Goal: Task Accomplishment & Management: Manage account settings

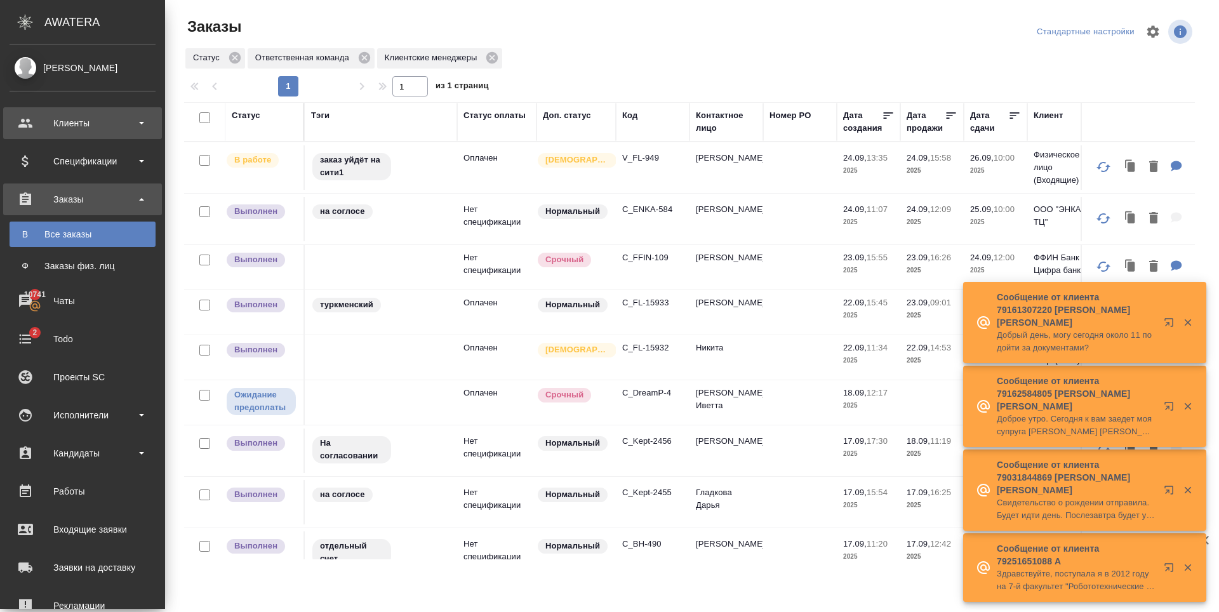
click at [126, 131] on div "Клиенты" at bounding box center [83, 123] width 146 height 19
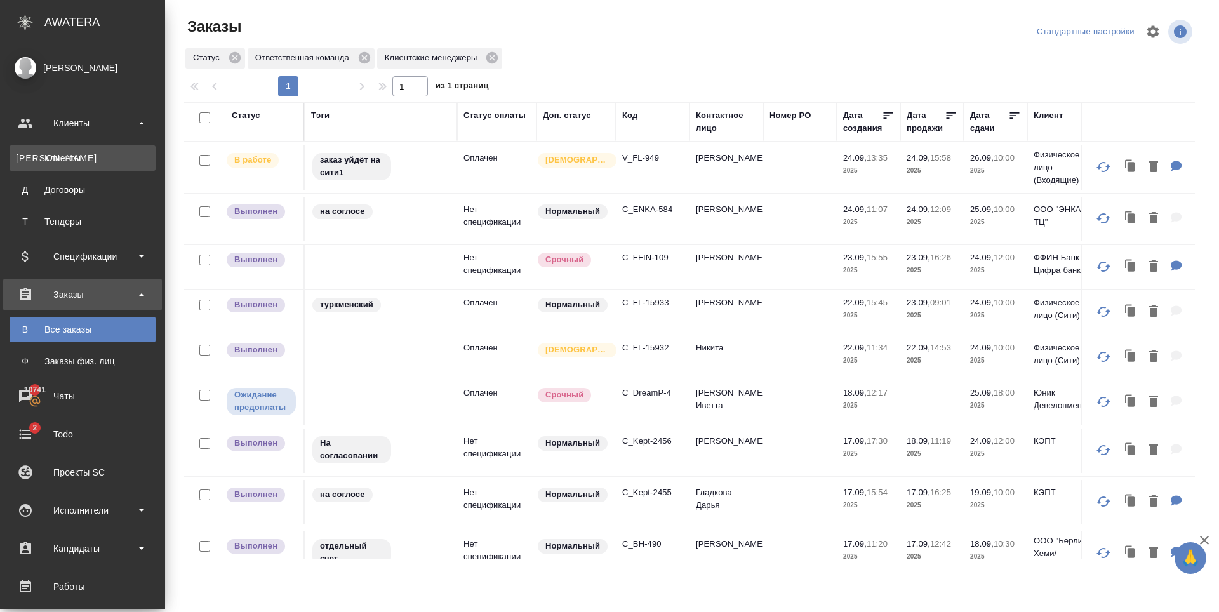
click at [69, 161] on div "Клиенты" at bounding box center [82, 158] width 133 height 13
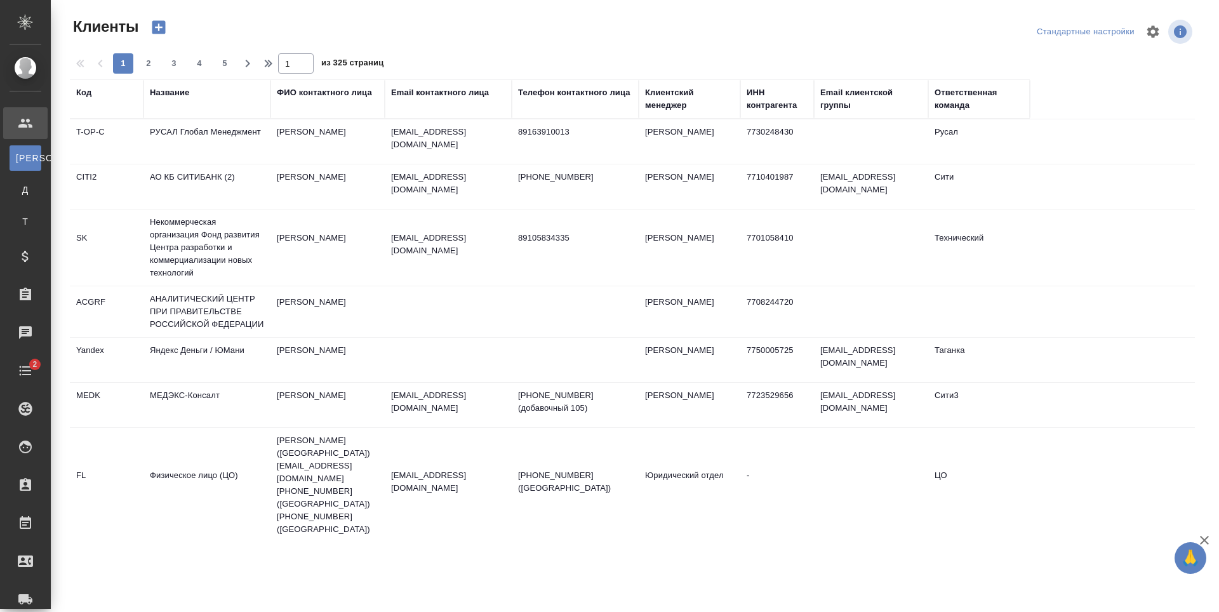
select select "RU"
click at [409, 90] on div "Email контактного лица" at bounding box center [440, 92] width 98 height 13
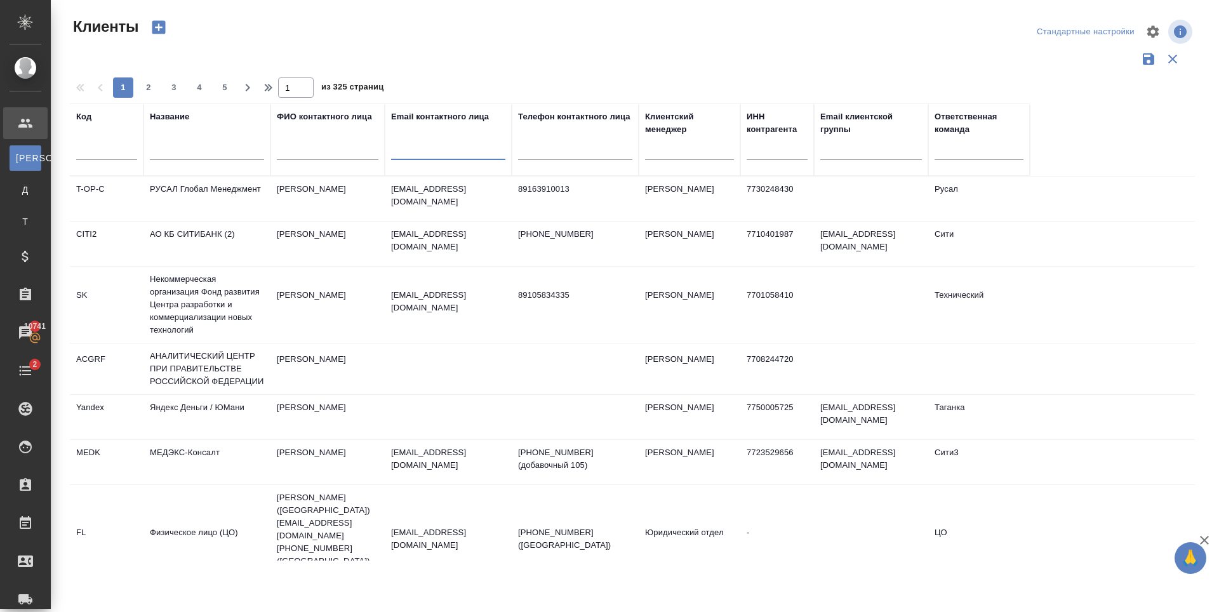
click at [442, 155] on input "text" at bounding box center [448, 152] width 114 height 16
paste input "Valeria.Bogdanovskaya@dayoung.fan"
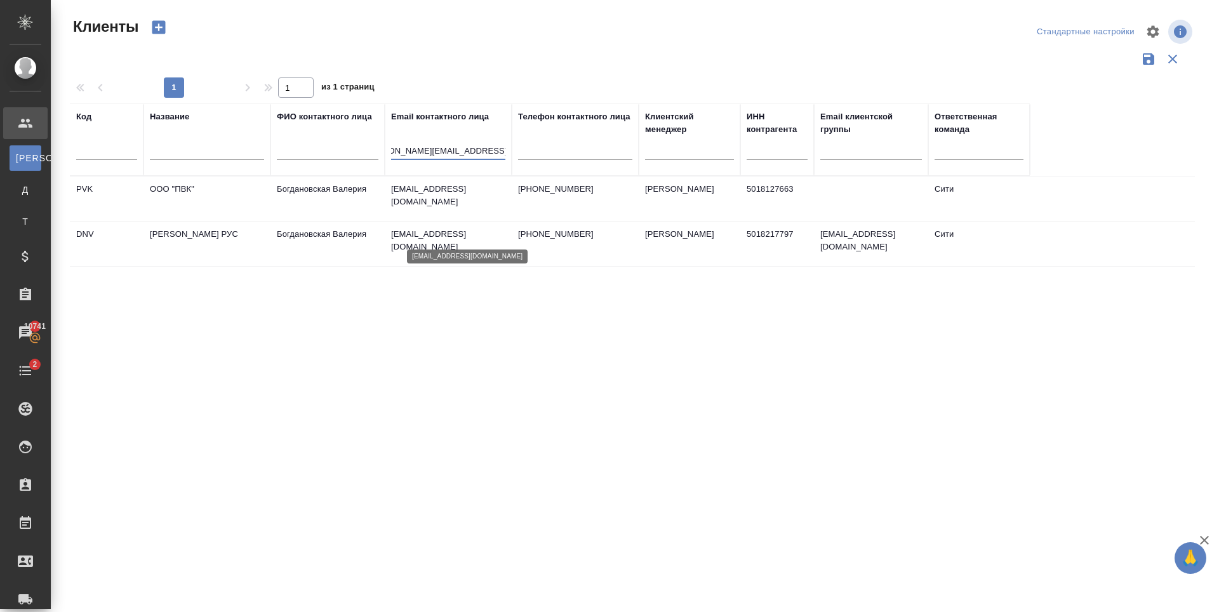
type input "Valeria.Bogdanovskaya@dayoung.fan"
click at [439, 240] on p "bogdanovskaya@pv-k.ru" at bounding box center [448, 240] width 114 height 25
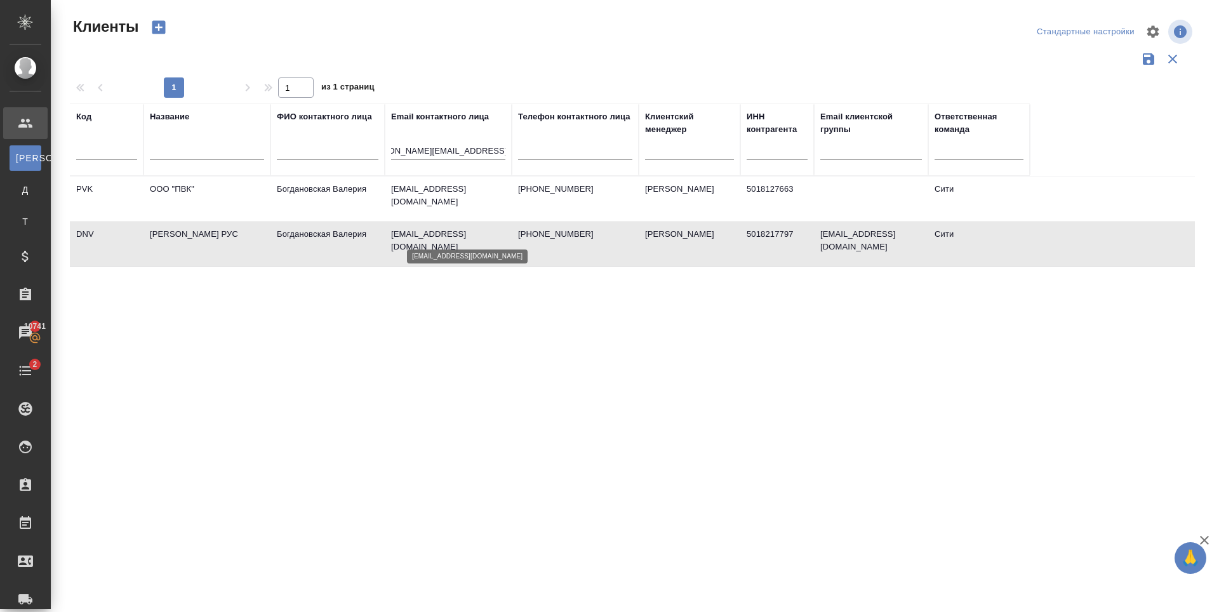
scroll to position [0, 0]
click at [439, 240] on p "bogdanovskaya@pv-k.ru" at bounding box center [448, 240] width 114 height 25
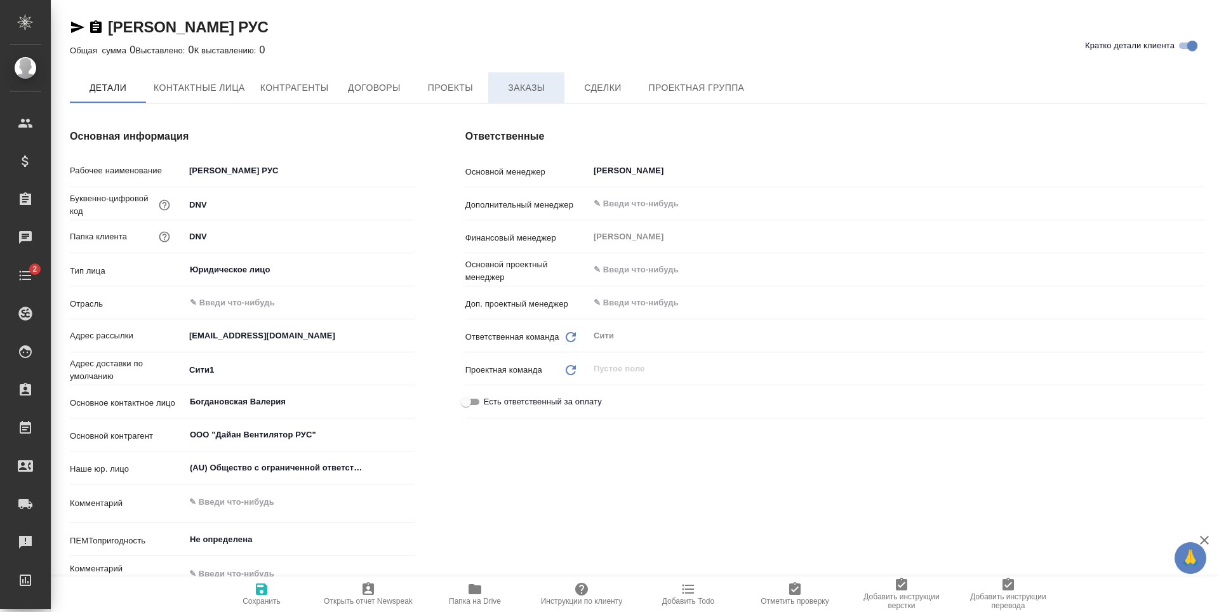
click at [524, 80] on span "Заказы" at bounding box center [526, 88] width 61 height 16
type textarea "x"
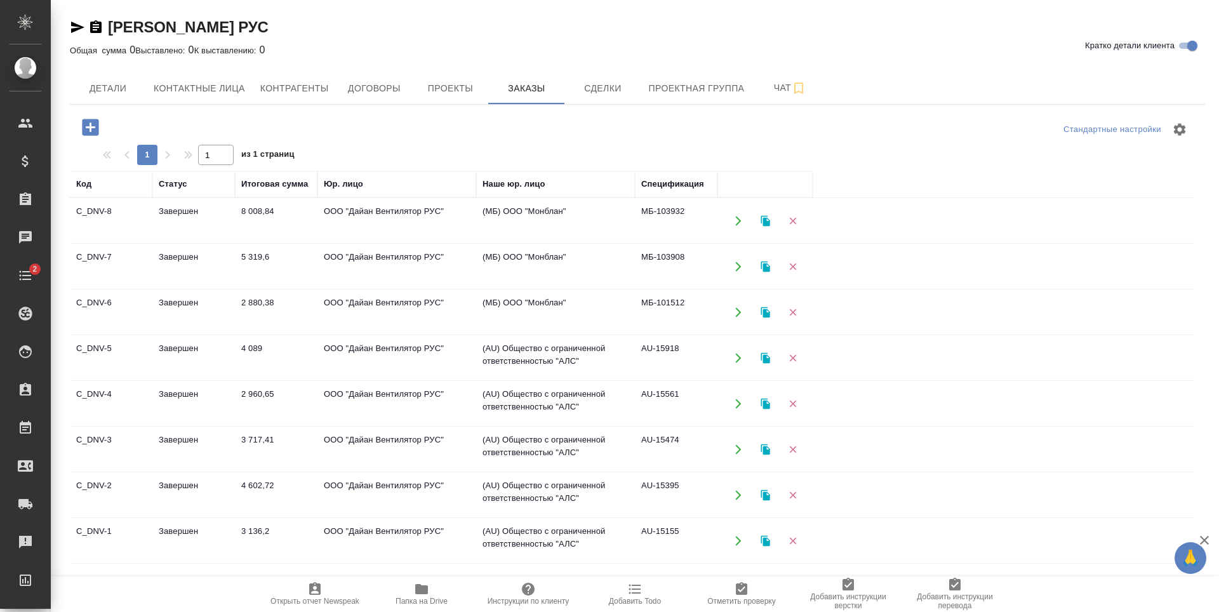
click at [90, 119] on icon "button" at bounding box center [90, 127] width 17 height 17
click at [626, 290] on span "Монблан выбираем" at bounding box center [597, 292] width 307 height 13
click at [87, 128] on icon "button" at bounding box center [90, 127] width 17 height 17
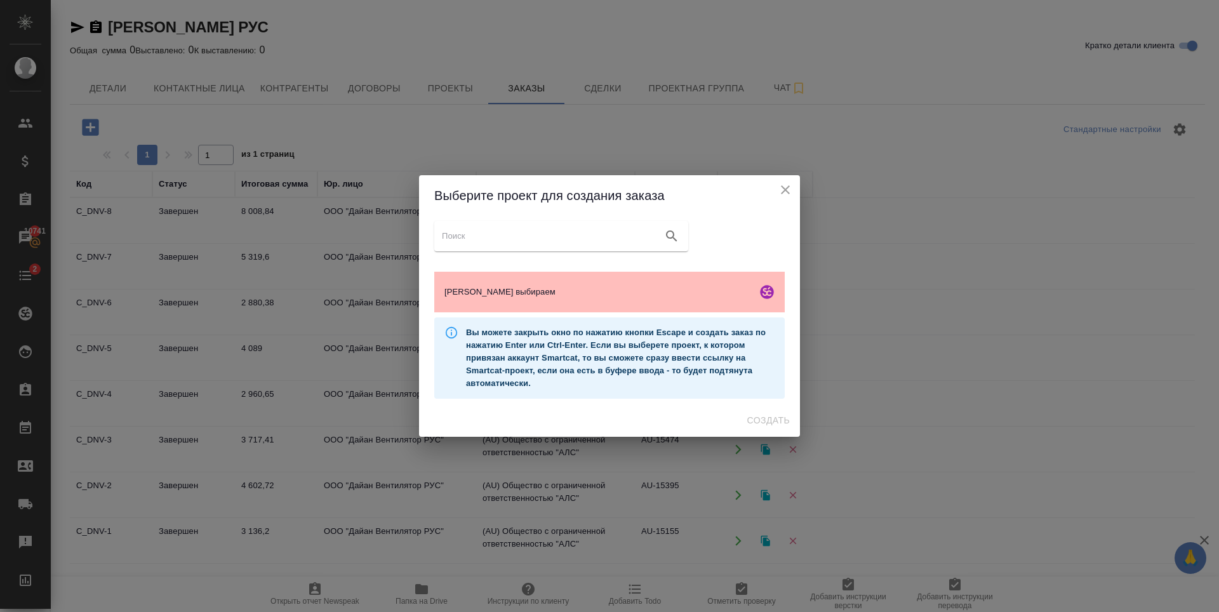
click at [600, 297] on span "Монблан выбираем" at bounding box center [597, 292] width 307 height 13
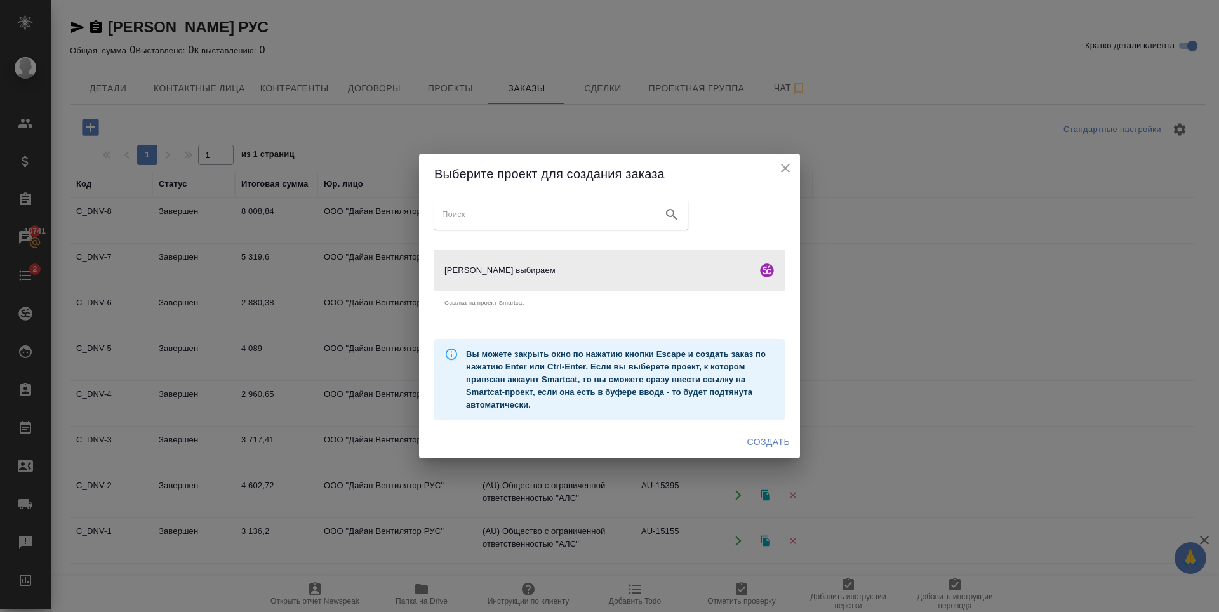
click at [762, 446] on span "Создать" at bounding box center [768, 442] width 43 height 16
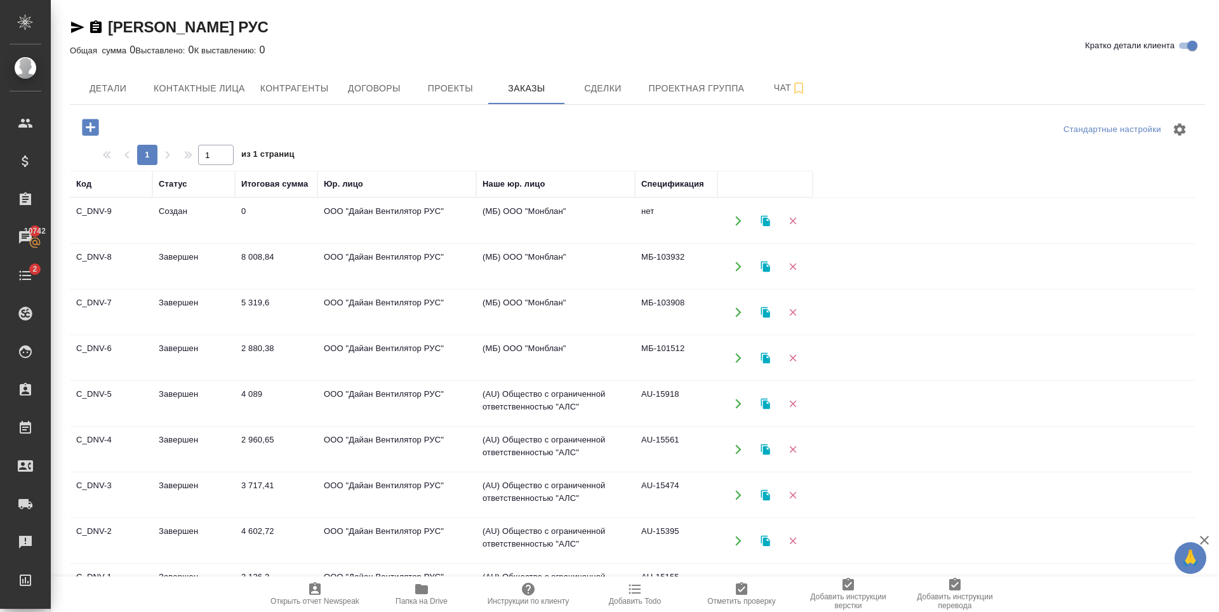
click at [201, 262] on td "Завершен" at bounding box center [193, 266] width 83 height 44
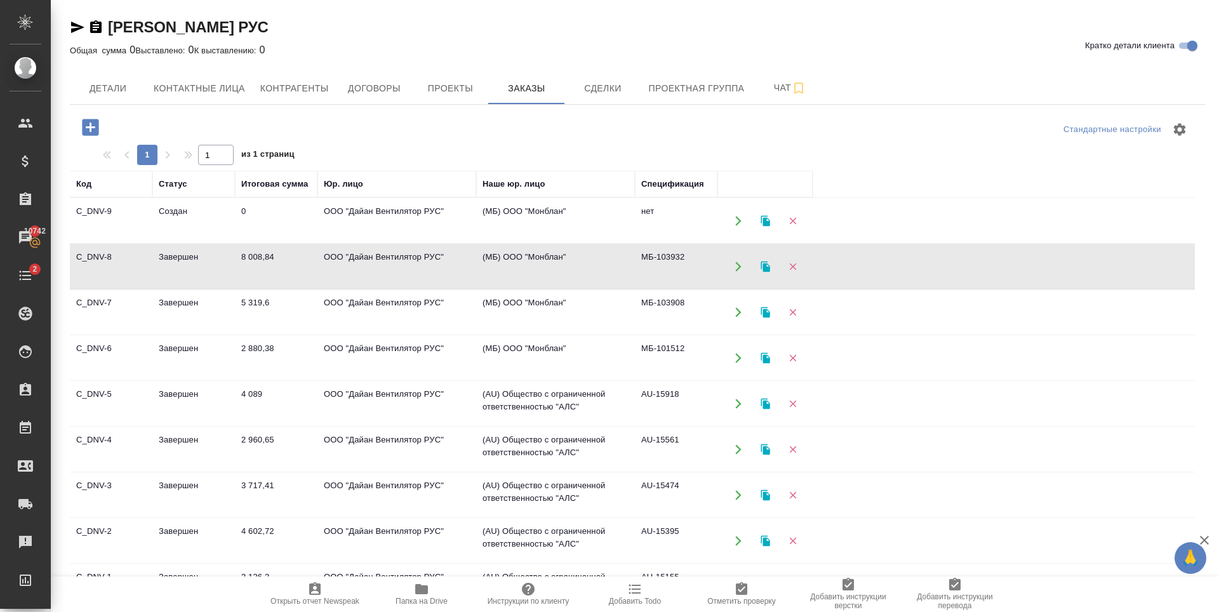
click at [201, 262] on td "Завершен" at bounding box center [193, 266] width 83 height 44
click at [218, 256] on td "Завершен" at bounding box center [193, 266] width 83 height 44
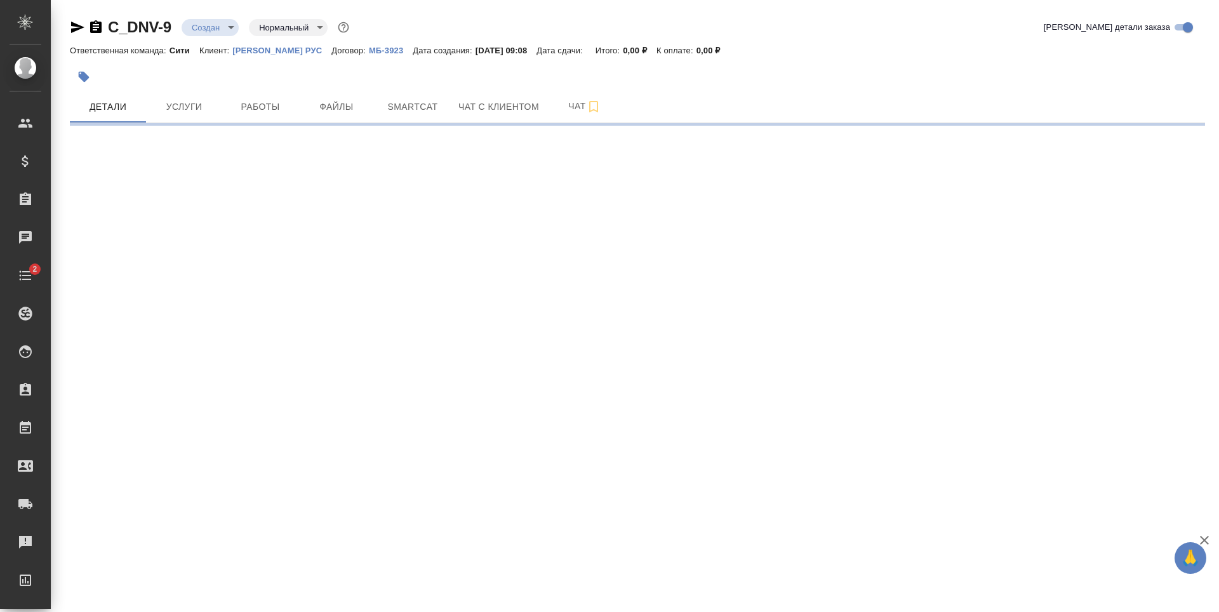
select select "RU"
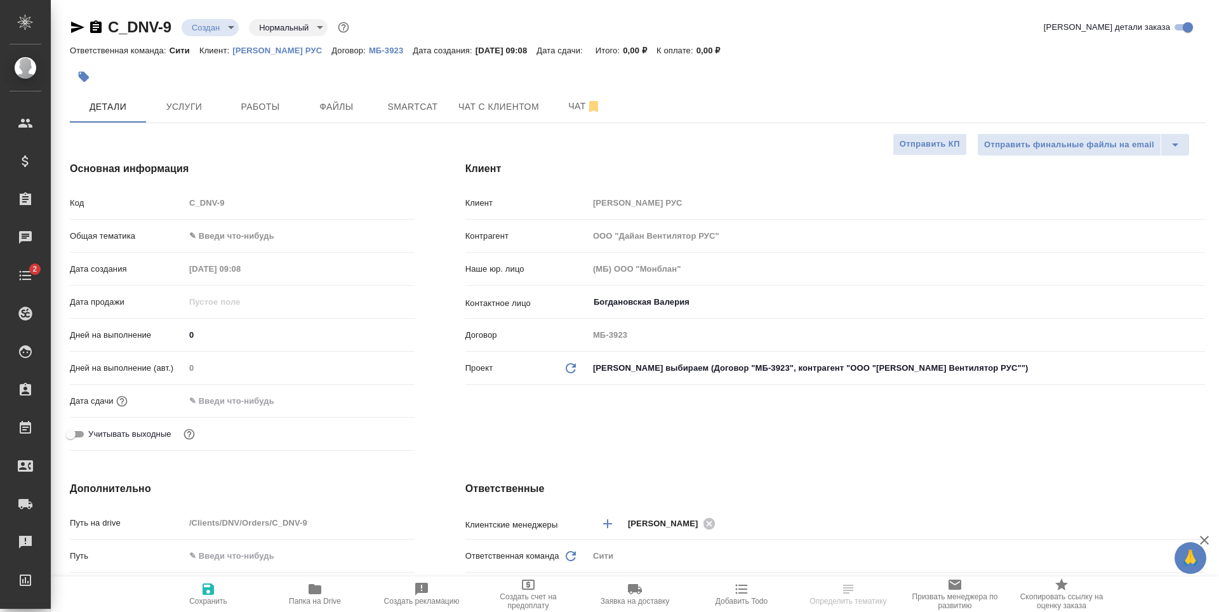
type textarea "x"
click at [341, 115] on button "Файлы" at bounding box center [336, 107] width 76 height 32
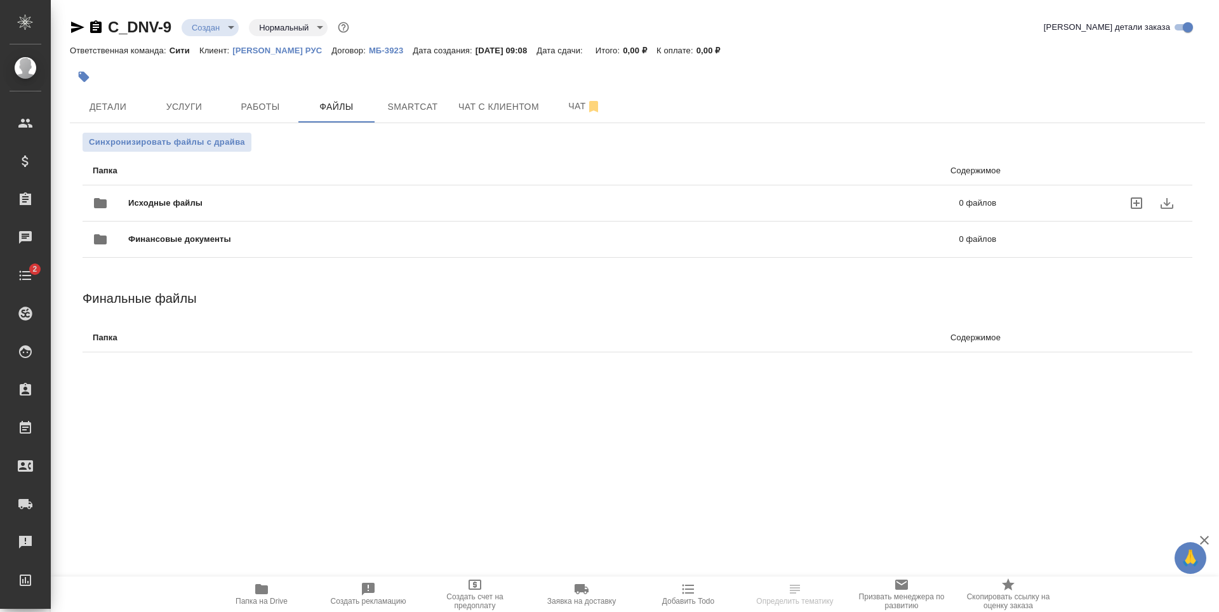
click at [1142, 205] on icon "uploadFiles" at bounding box center [1135, 202] width 15 height 15
click at [0, 0] on input "uploadFiles" at bounding box center [0, 0] width 0 height 0
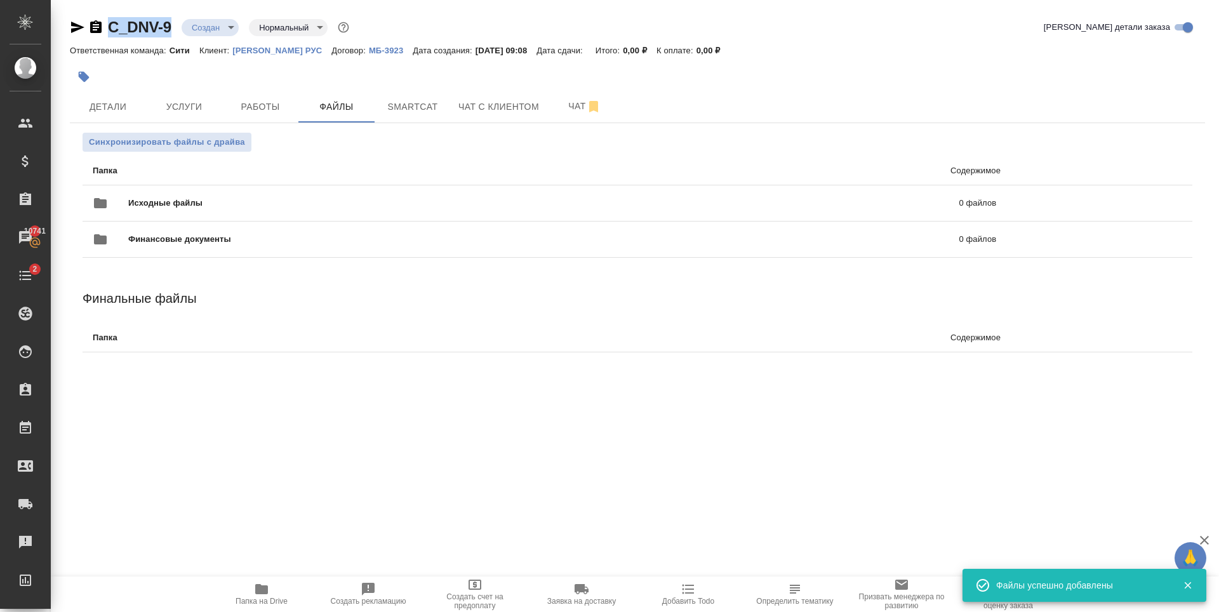
drag, startPoint x: 172, startPoint y: 32, endPoint x: 93, endPoint y: 40, distance: 79.1
click at [93, 40] on div "C_DNV-9 Создан new Нормальный normal Кратко детали заказа" at bounding box center [637, 29] width 1135 height 25
click at [221, 74] on div at bounding box center [448, 77] width 757 height 28
click at [199, 104] on span "Услуги" at bounding box center [184, 107] width 61 height 16
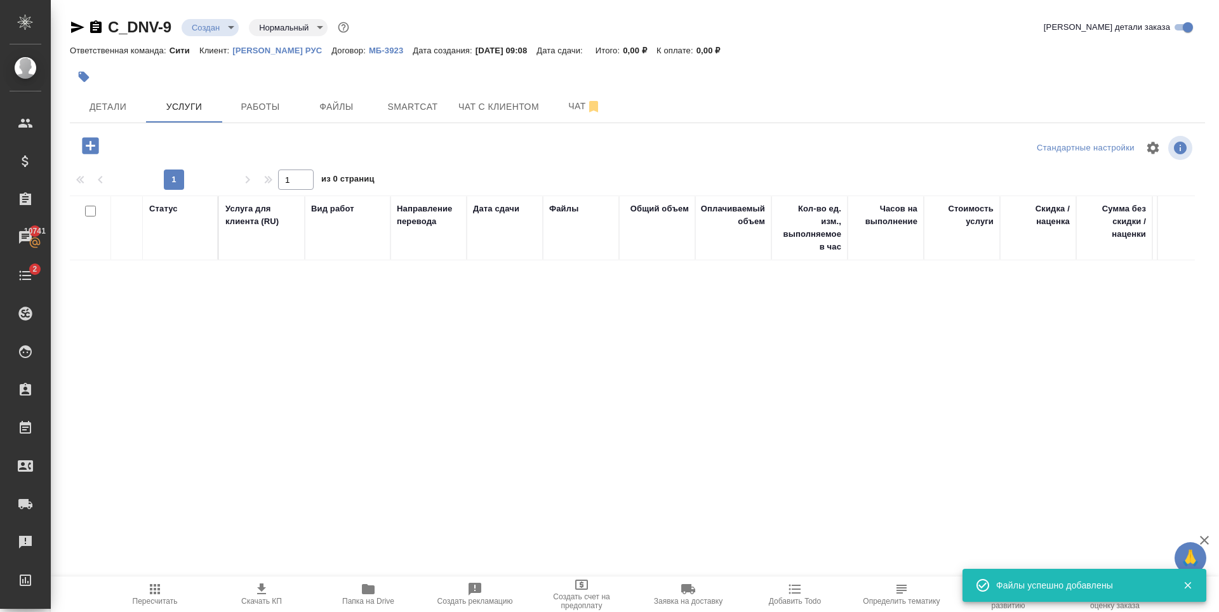
click at [83, 148] on icon "button" at bounding box center [90, 145] width 17 height 17
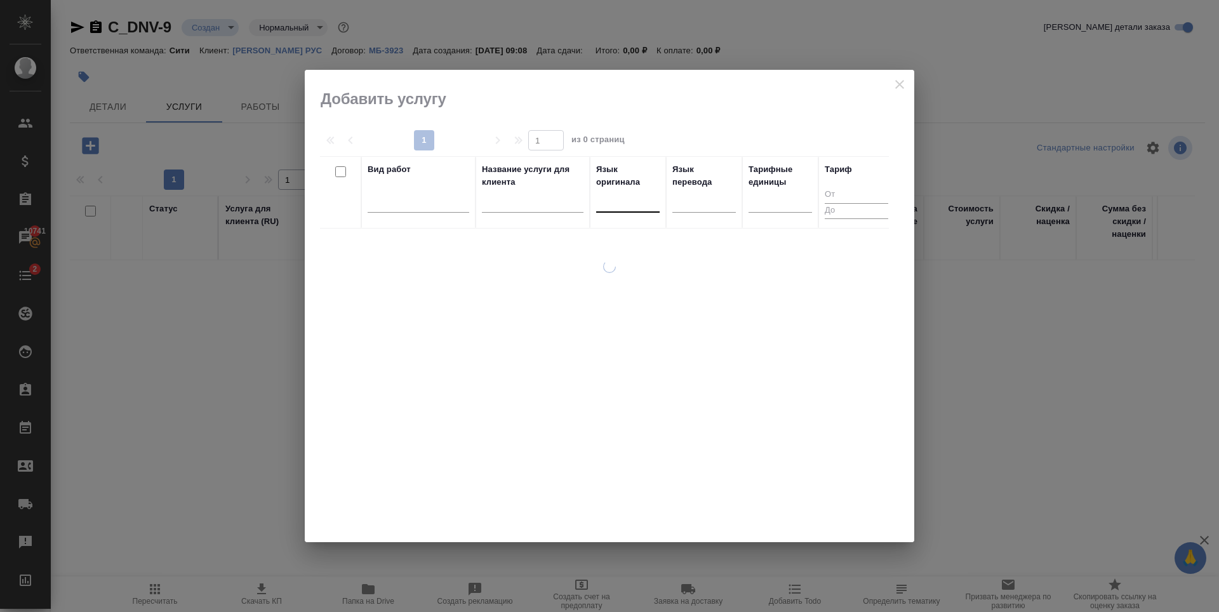
click at [637, 199] on div at bounding box center [627, 199] width 63 height 18
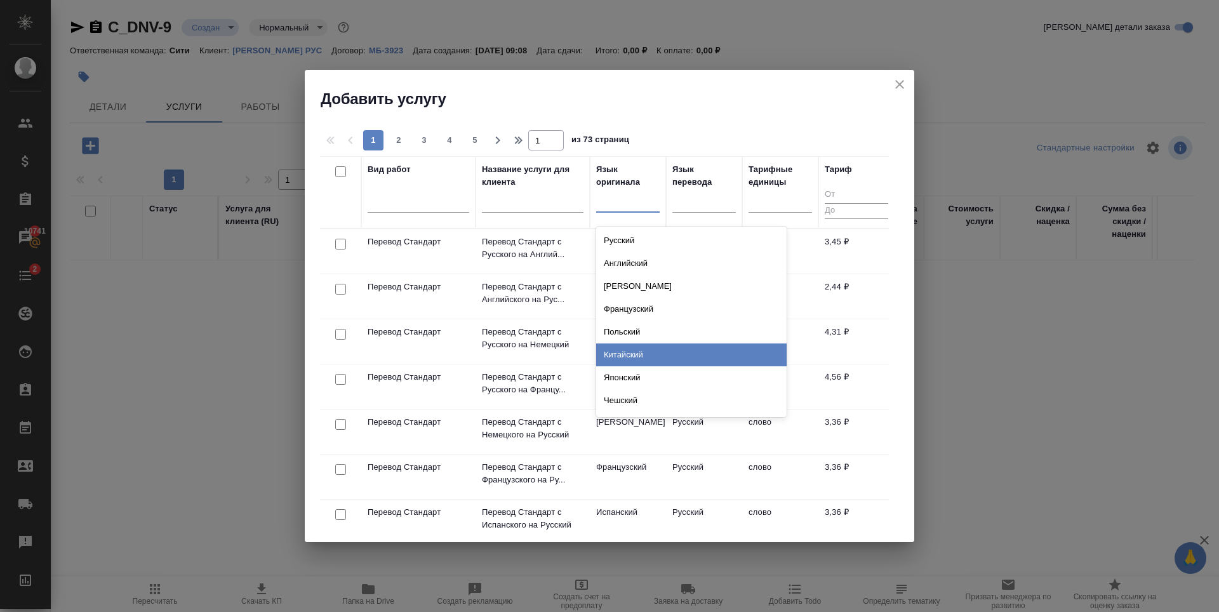
click at [630, 352] on div "Китайский" at bounding box center [691, 354] width 190 height 23
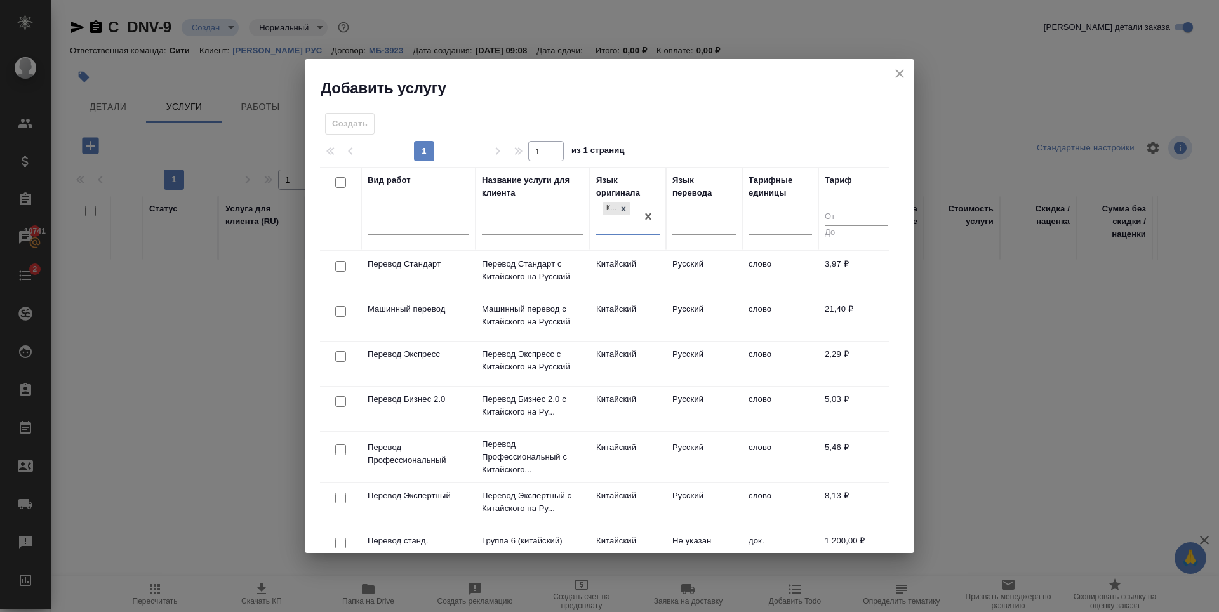
click at [338, 266] on input "checkbox" at bounding box center [340, 266] width 11 height 11
checkbox input "true"
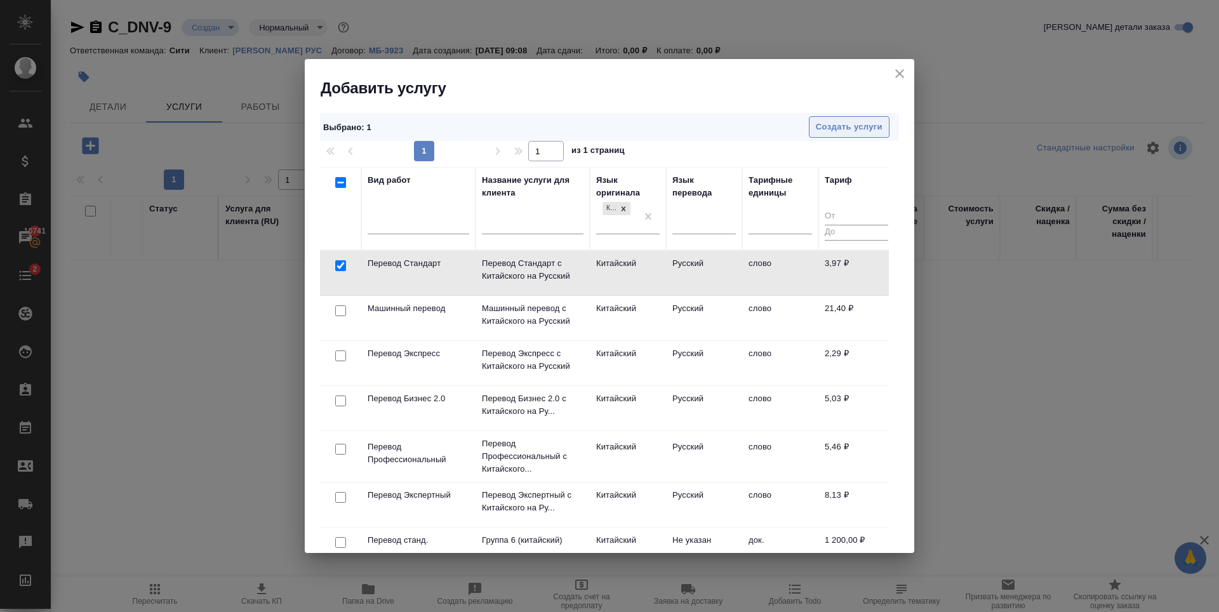
click at [847, 126] on span "Создать услуги" at bounding box center [849, 127] width 67 height 15
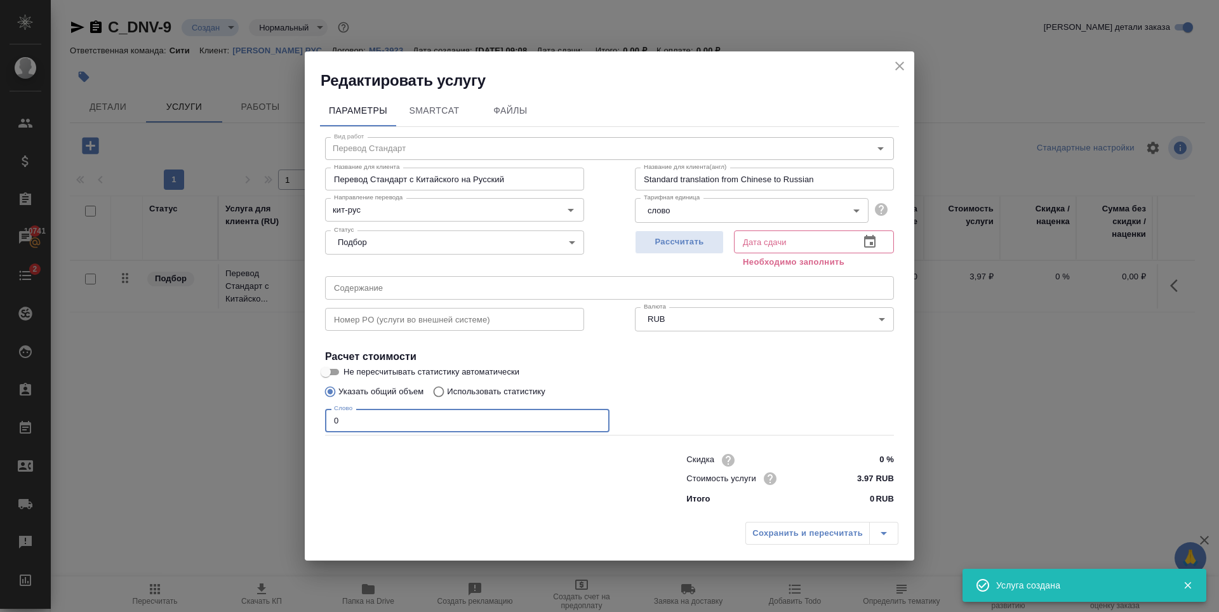
drag, startPoint x: 302, startPoint y: 427, endPoint x: 294, endPoint y: 421, distance: 9.5
click at [286, 428] on div "Редактировать услугу Параметры SmartCat Файлы Вид работ Перевод Стандарт Вид ра…" at bounding box center [609, 306] width 1219 height 612
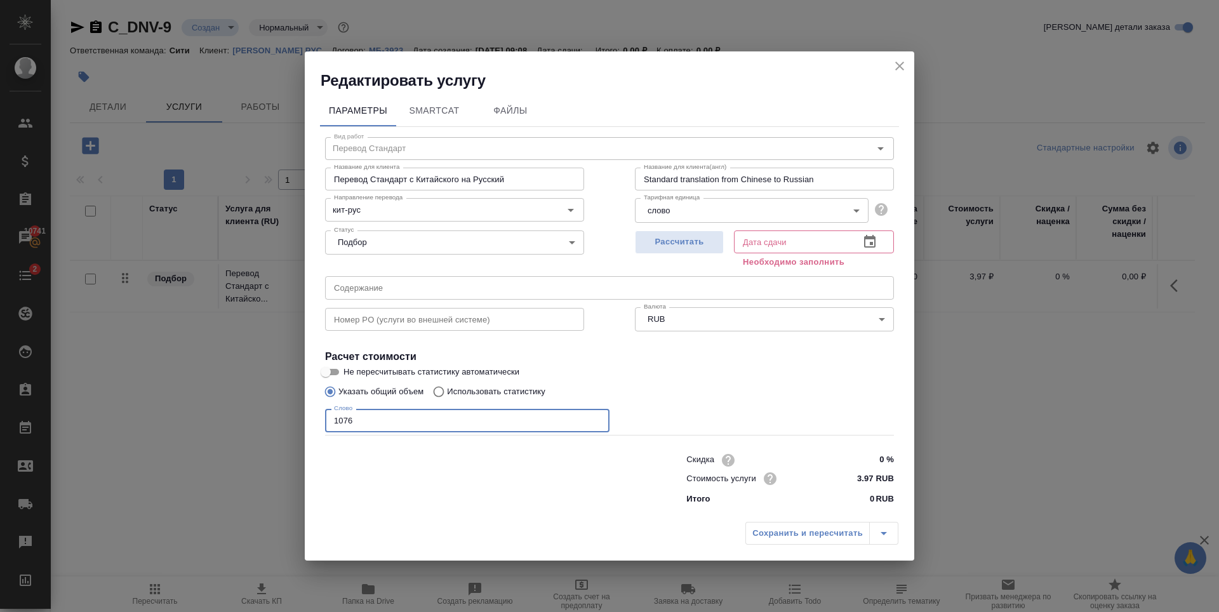
type input "1076"
drag, startPoint x: 669, startPoint y: 256, endPoint x: 664, endPoint y: 251, distance: 6.7
click at [665, 253] on div "Рассчитать" at bounding box center [679, 248] width 89 height 46
click at [666, 246] on span "Рассчитать" at bounding box center [679, 242] width 75 height 15
type input "25.09.2025 14:18"
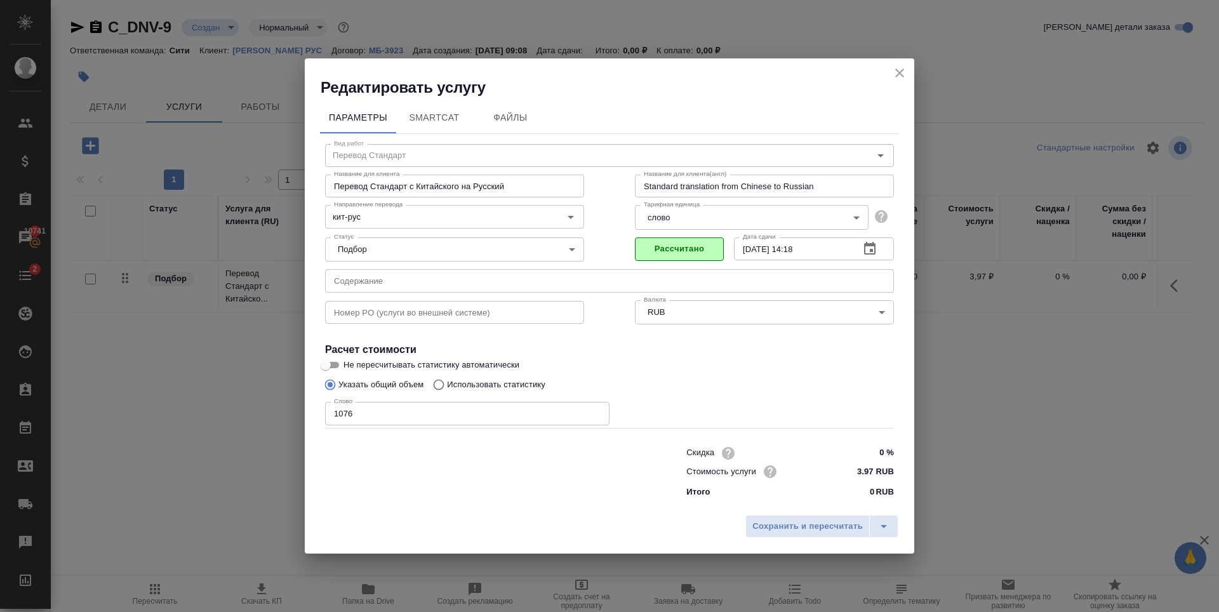
click at [447, 285] on input "text" at bounding box center [609, 280] width 569 height 23
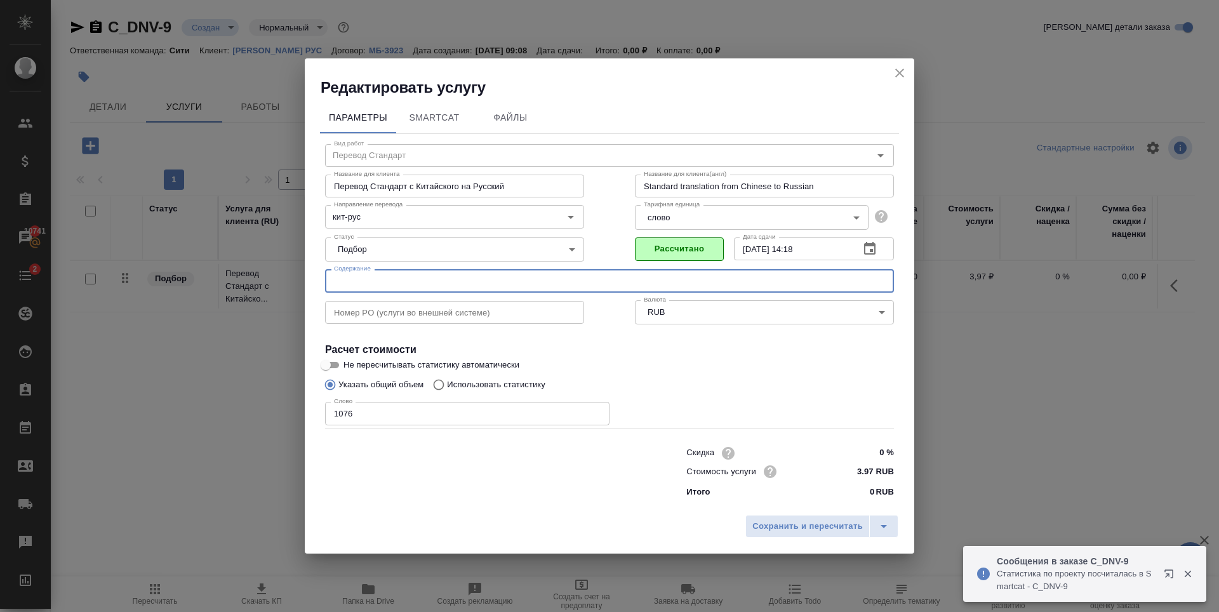
click at [410, 289] on input "text" at bounding box center [609, 280] width 569 height 23
paste input "Запрос на заверенный перевод (ООО "Дайан Вентилятор РУС")"
type input "Запрос на заверенный перевод (ООО "Дайан Вентилятор РУС")"
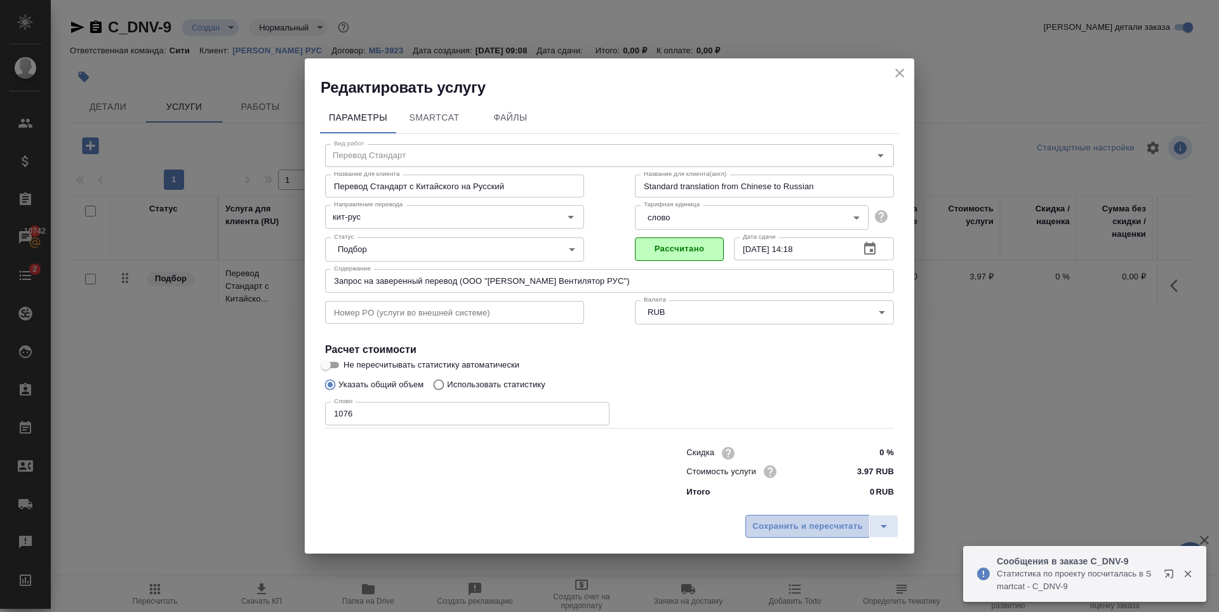
click at [838, 524] on span "Сохранить и пересчитать" at bounding box center [807, 526] width 110 height 15
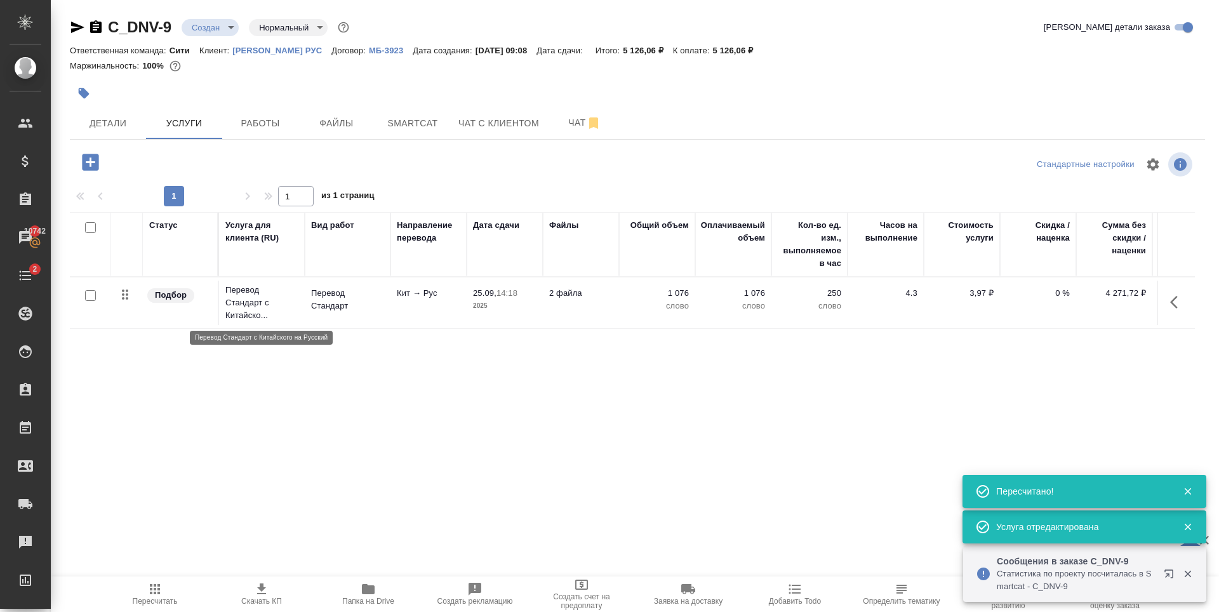
click at [285, 320] on p "Перевод Стандарт с Китайско..." at bounding box center [261, 303] width 73 height 38
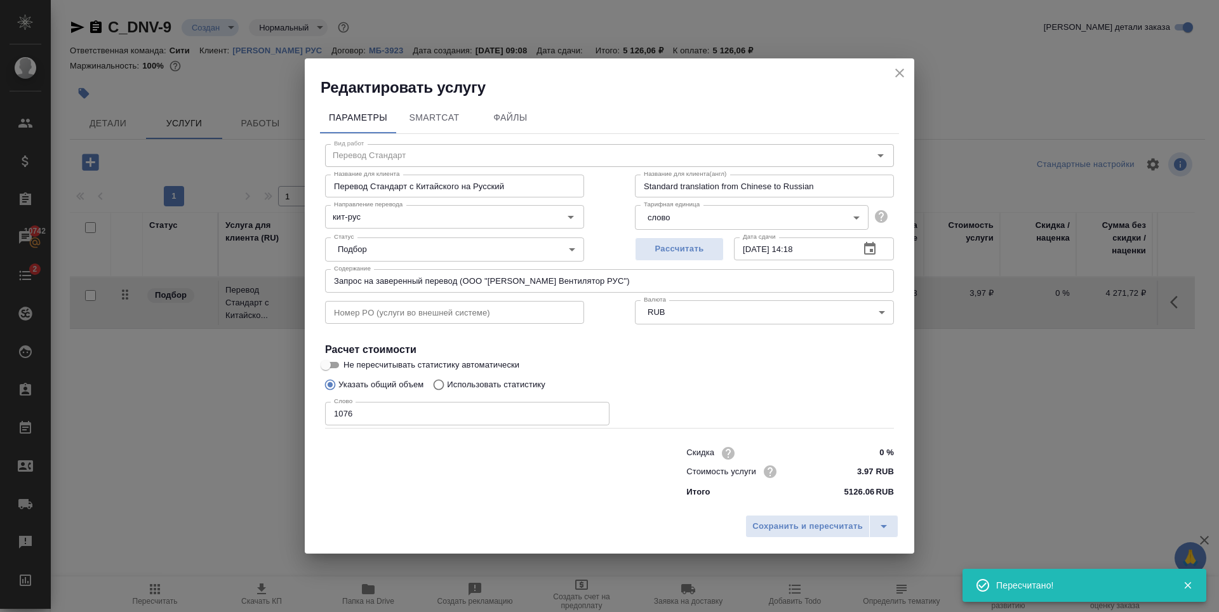
click at [901, 72] on icon "close" at bounding box center [899, 72] width 15 height 15
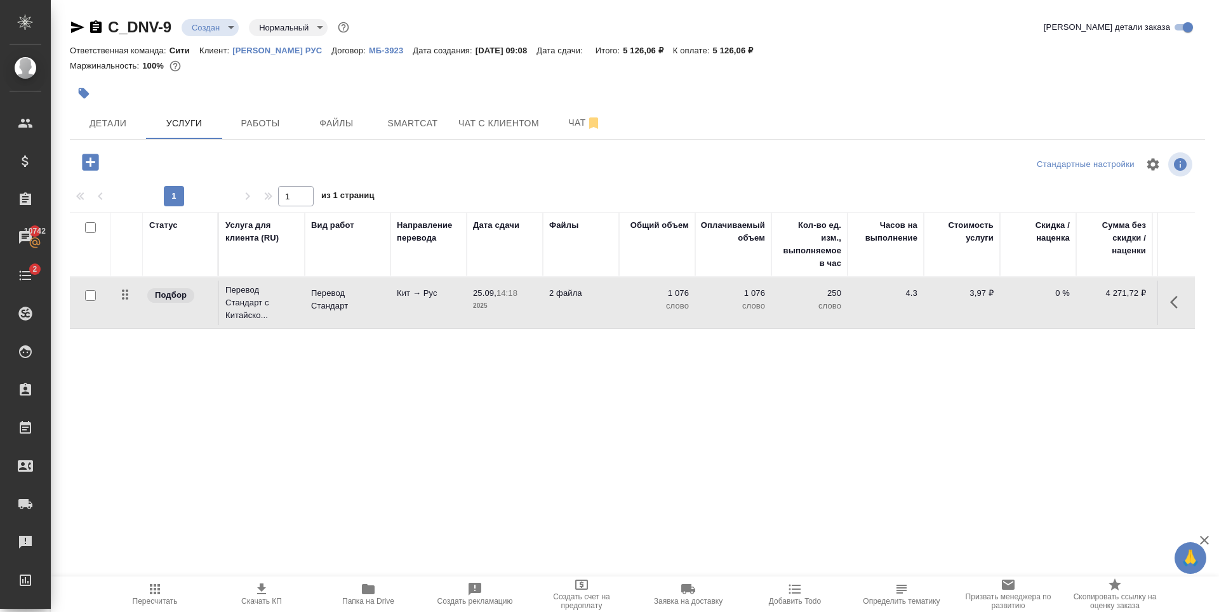
click at [744, 405] on div "Статус Услуга для клиента (RU) Вид работ Направление перевода Дата сдачи Файлы …" at bounding box center [632, 348] width 1125 height 273
click at [334, 77] on div at bounding box center [637, 78] width 1135 height 3
click at [314, 396] on div "Статус Услуга для клиента (RU) Вид работ Направление перевода Дата сдачи Файлы …" at bounding box center [632, 348] width 1125 height 273
click at [317, 48] on p "Дайан Вентилятор РУС" at bounding box center [281, 51] width 99 height 10
click at [447, 420] on div "Статус Услуга для клиента (RU) Вид работ Направление перевода Дата сдачи Файлы …" at bounding box center [632, 348] width 1125 height 273
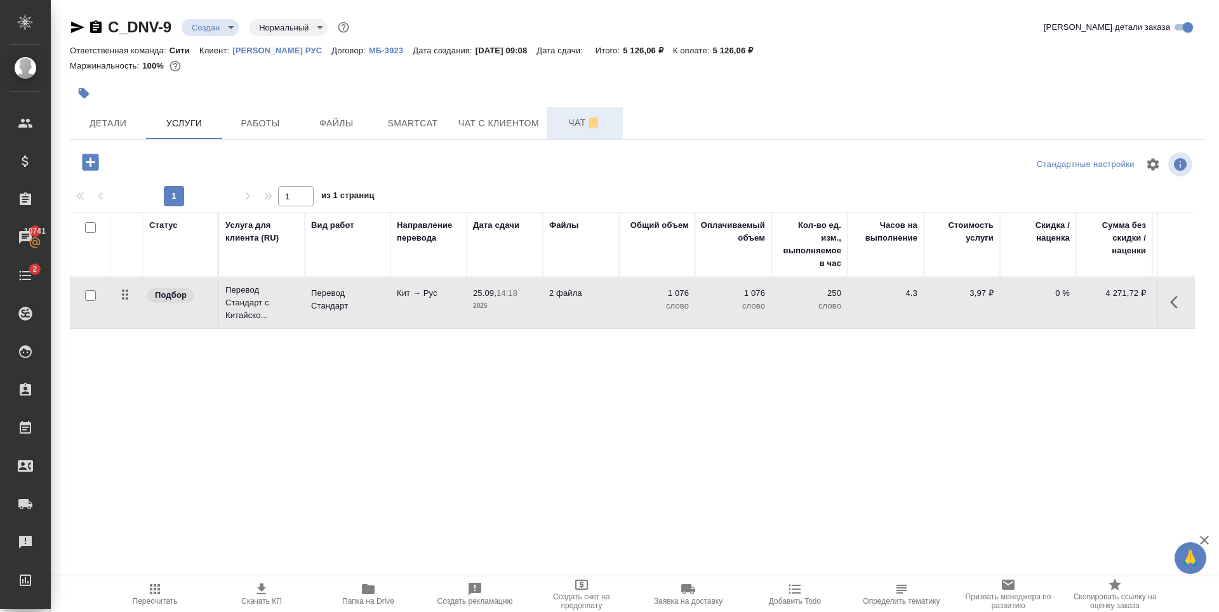
click at [557, 122] on span "Чат" at bounding box center [584, 123] width 61 height 16
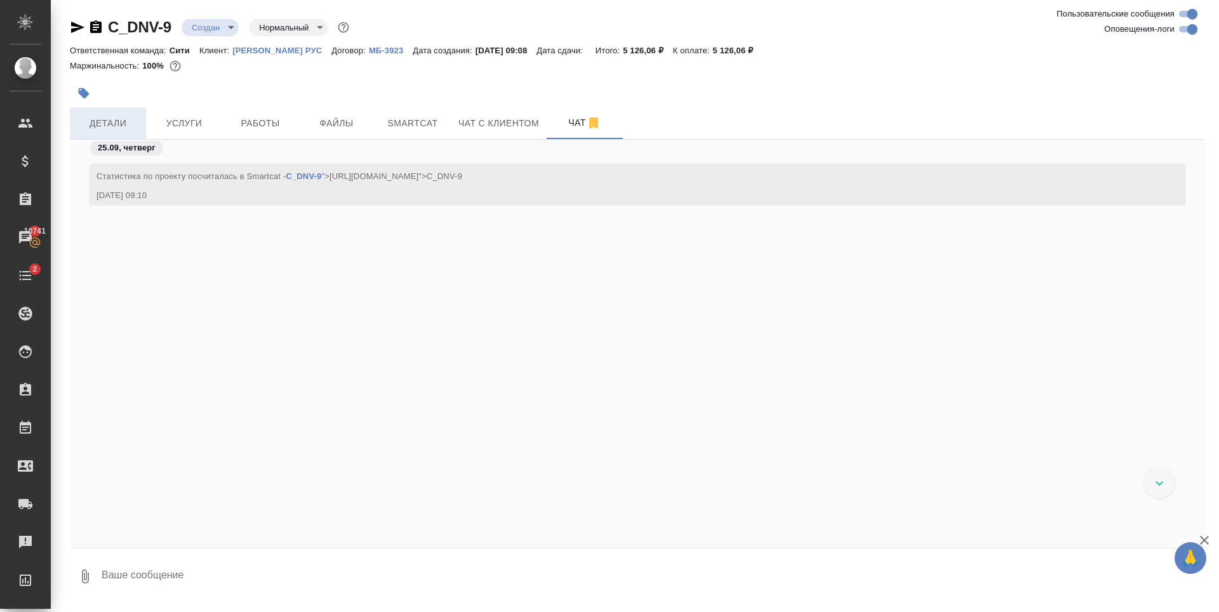
click at [128, 117] on span "Детали" at bounding box center [107, 124] width 61 height 16
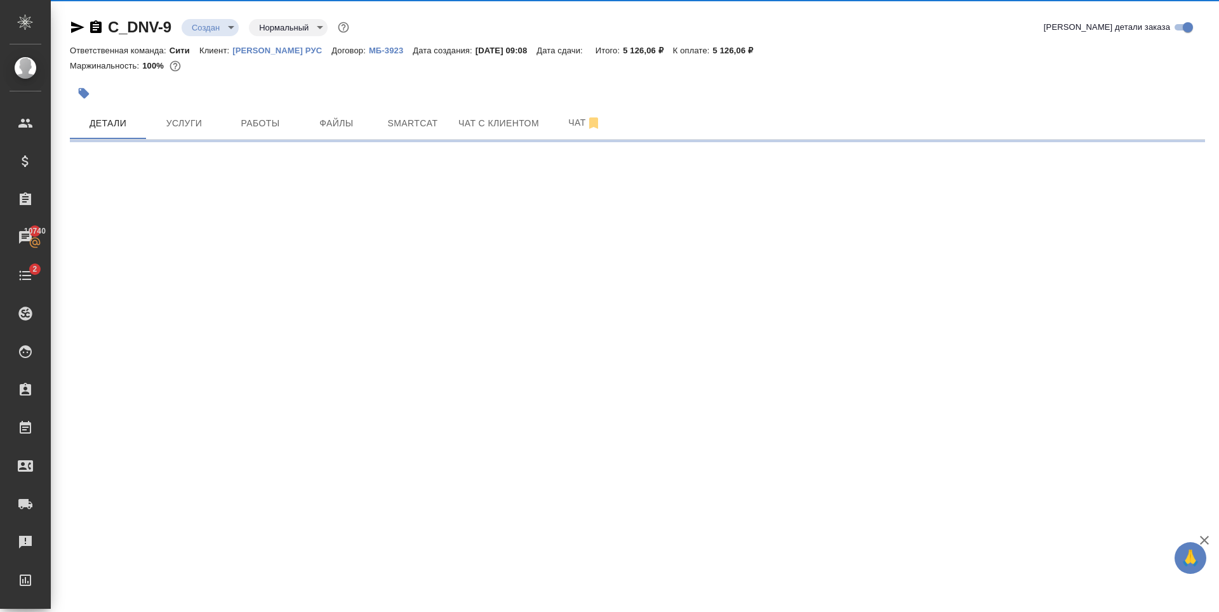
select select "RU"
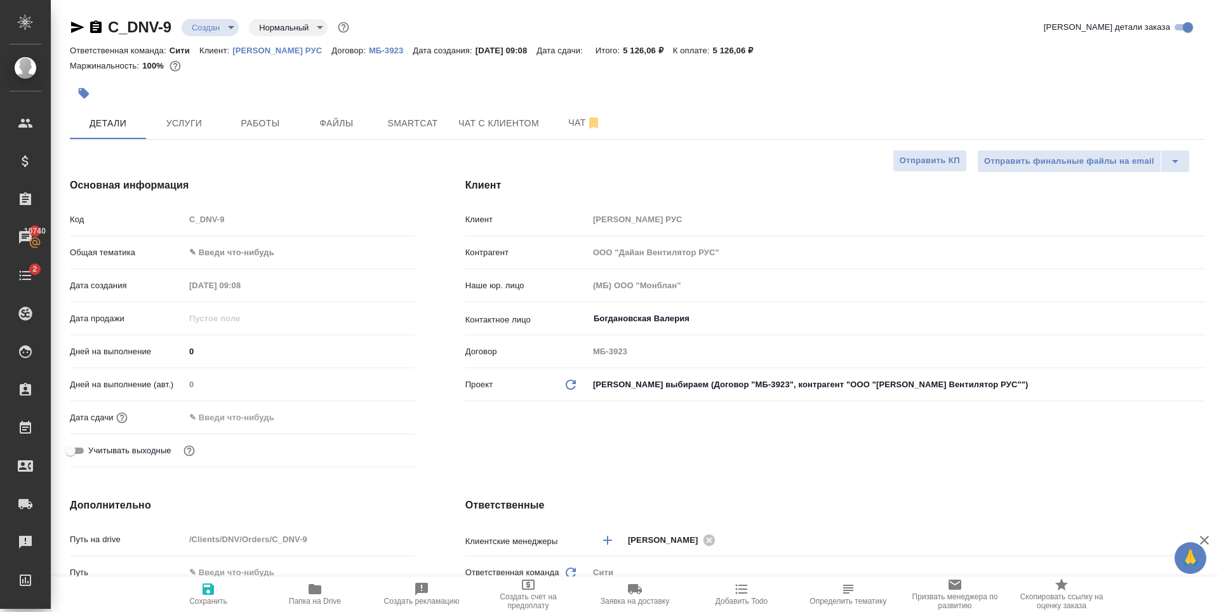
type textarea "x"
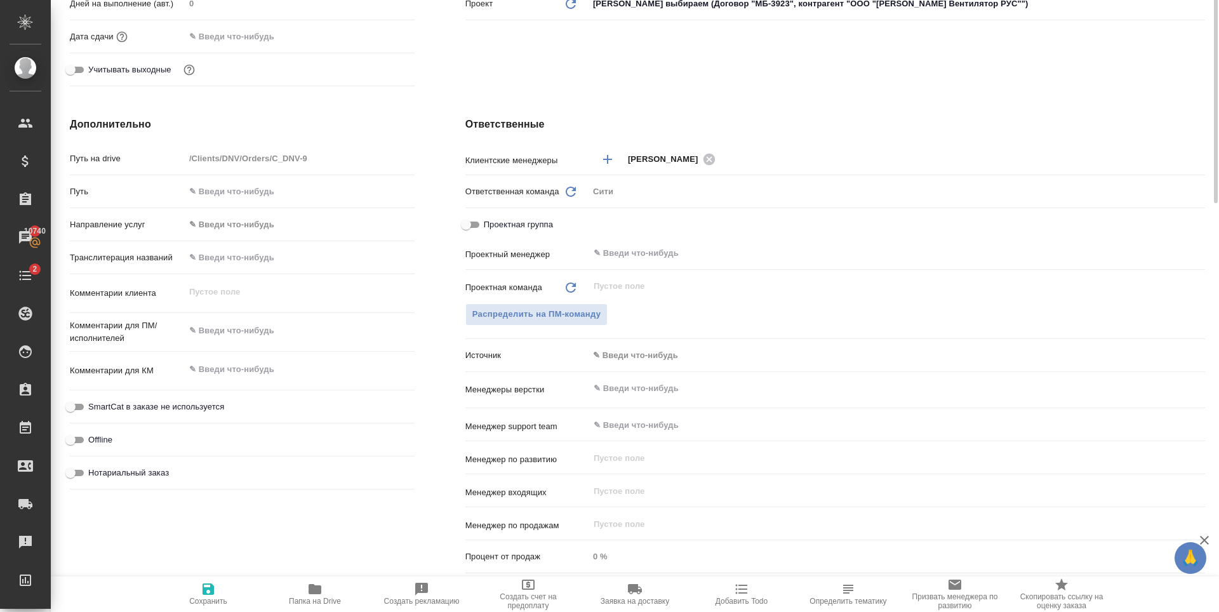
scroll to position [190, 0]
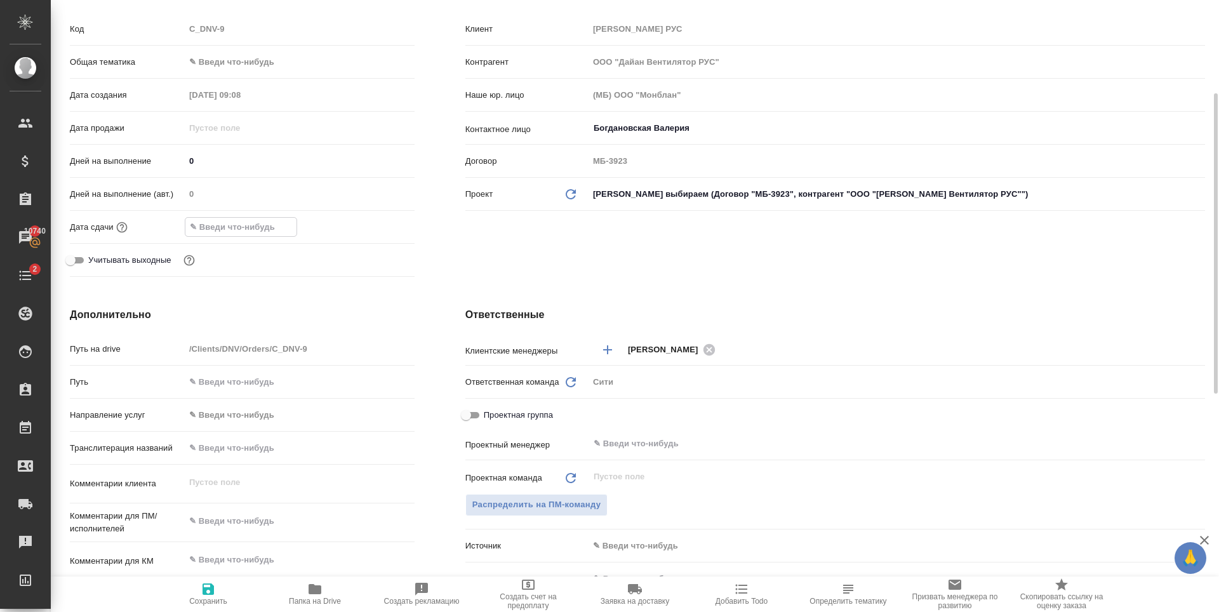
click at [257, 229] on input "text" at bounding box center [240, 227] width 111 height 18
click at [388, 216] on div "Дата сдачи" at bounding box center [242, 227] width 345 height 22
click at [382, 226] on icon "button" at bounding box center [377, 226] width 11 height 13
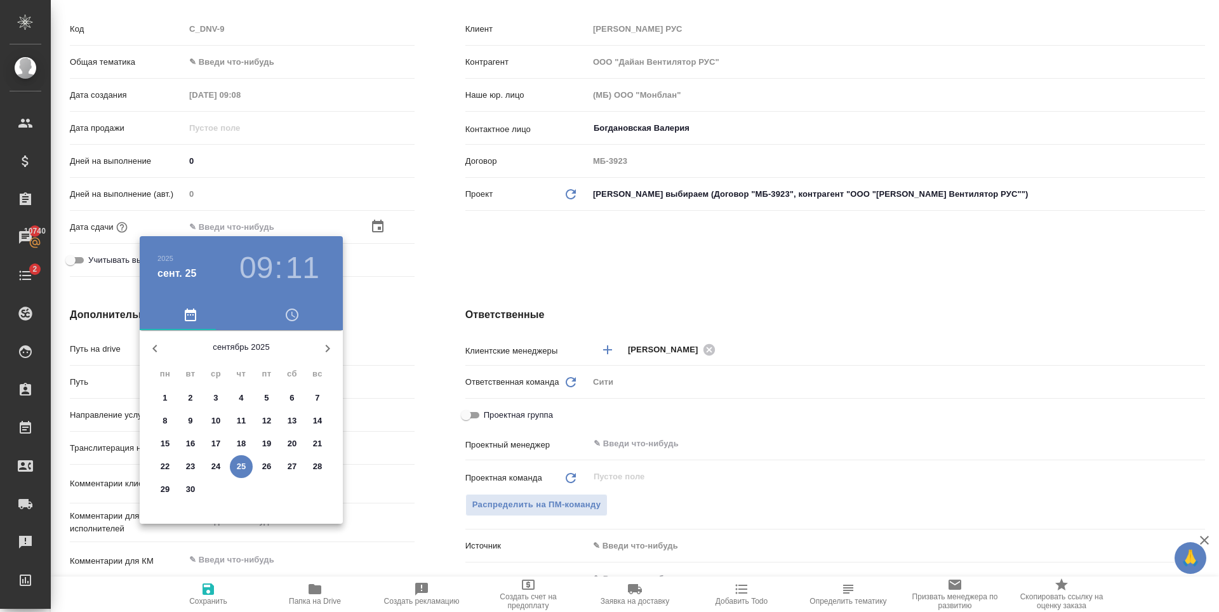
click at [264, 465] on p "26" at bounding box center [267, 466] width 10 height 13
type input "26.09.2025 09:11"
type textarea "x"
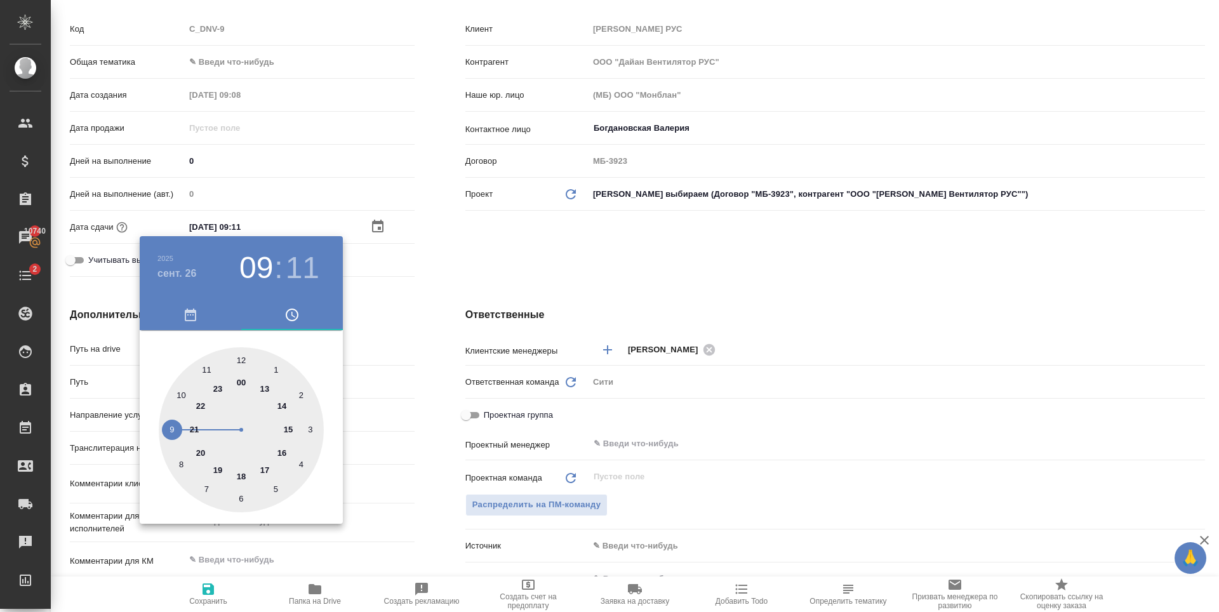
click at [297, 269] on h3 "11" at bounding box center [303, 268] width 34 height 36
click at [241, 360] on div at bounding box center [241, 429] width 165 height 165
type input "26.09.2025 09:00"
type textarea "x"
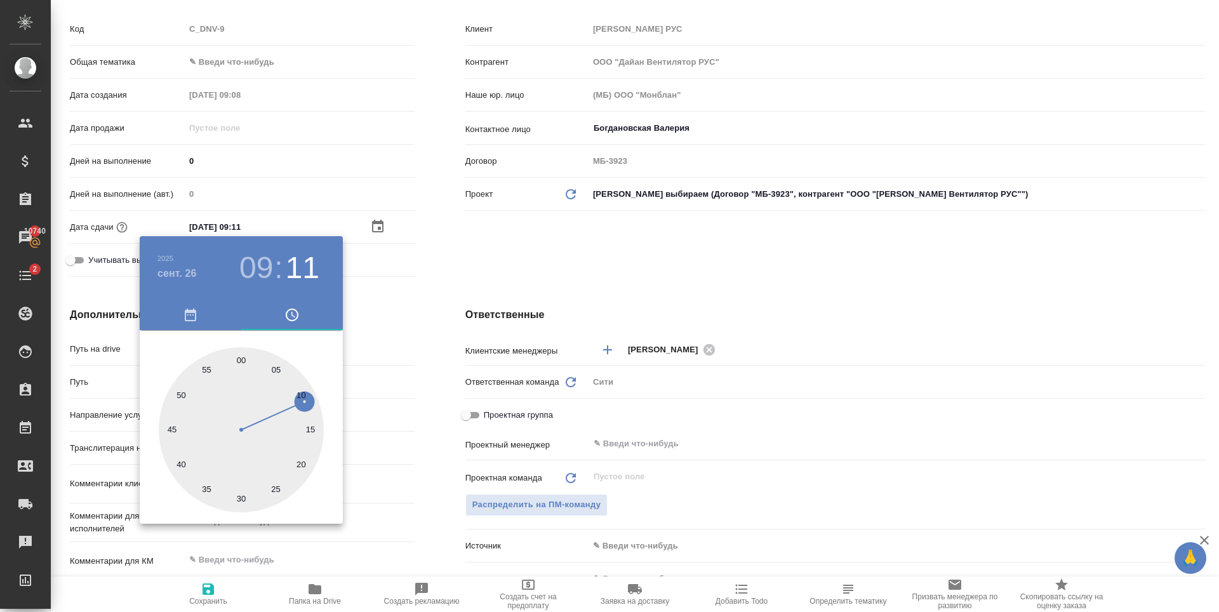
type textarea "x"
click at [545, 240] on div at bounding box center [609, 306] width 1219 height 612
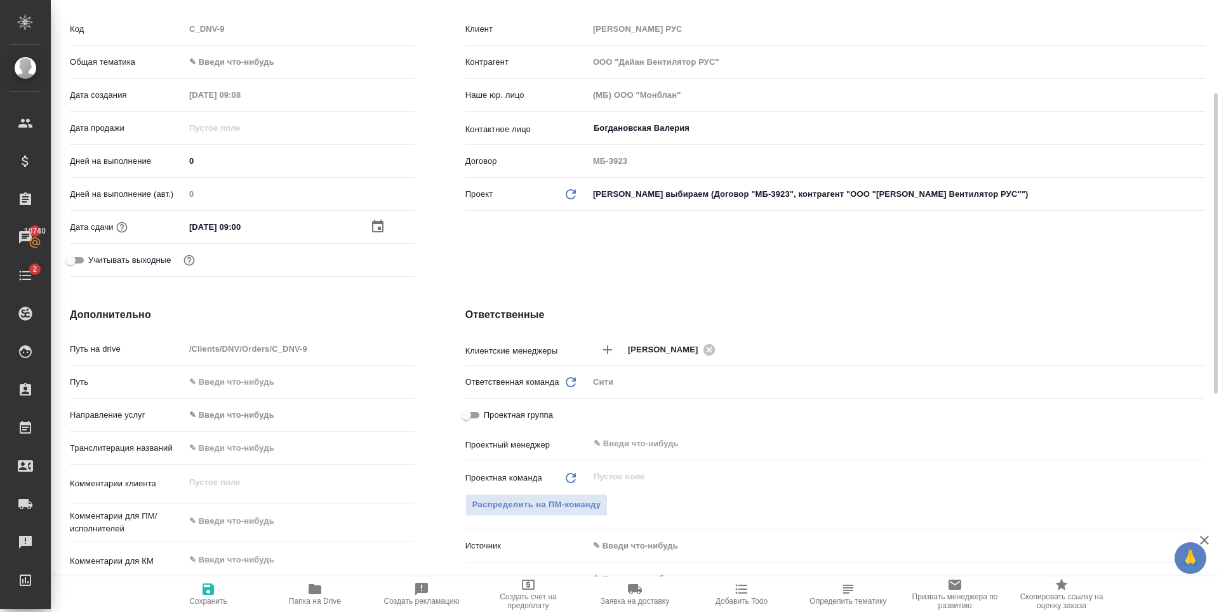
scroll to position [317, 0]
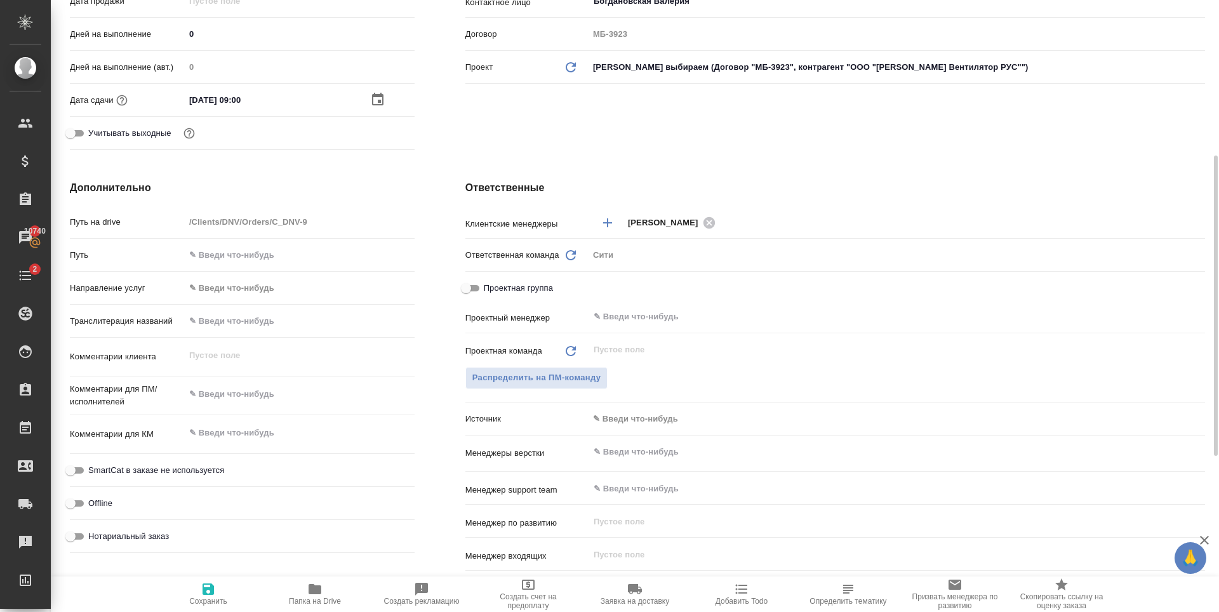
type textarea "x"
click at [263, 387] on textarea at bounding box center [299, 395] width 228 height 22
type textarea "С"
type textarea "x"
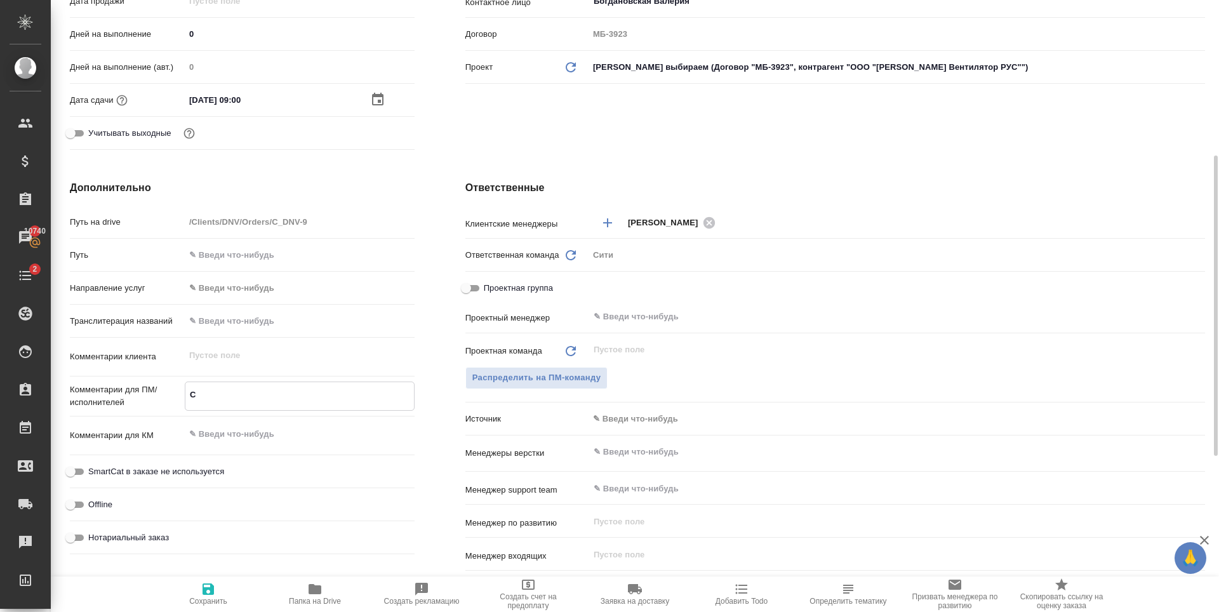
type textarea "x"
type textarea "Сд"
type textarea "x"
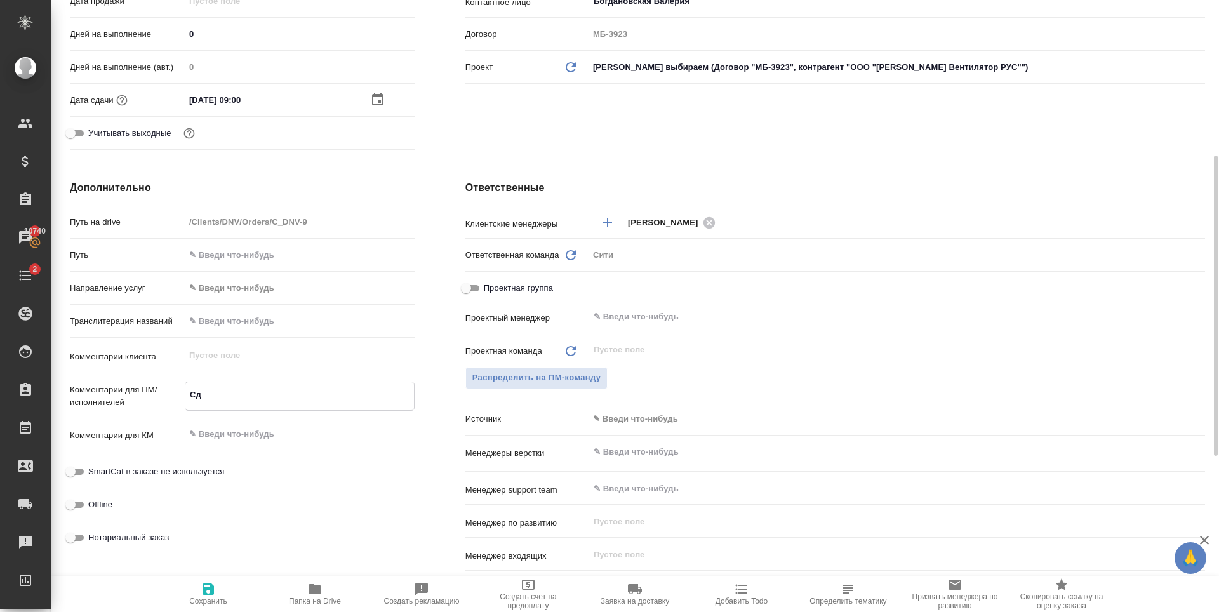
type textarea "x"
type textarea "Сде"
type textarea "x"
type textarea "Сдел"
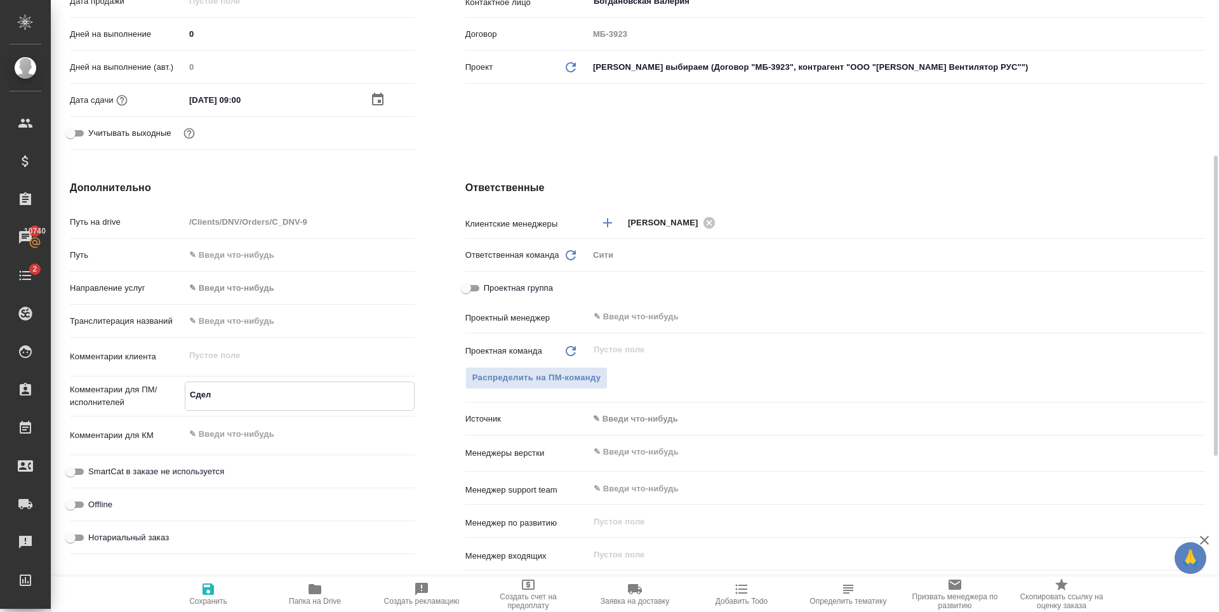
type textarea "x"
type textarea "Сдела"
type textarea "x"
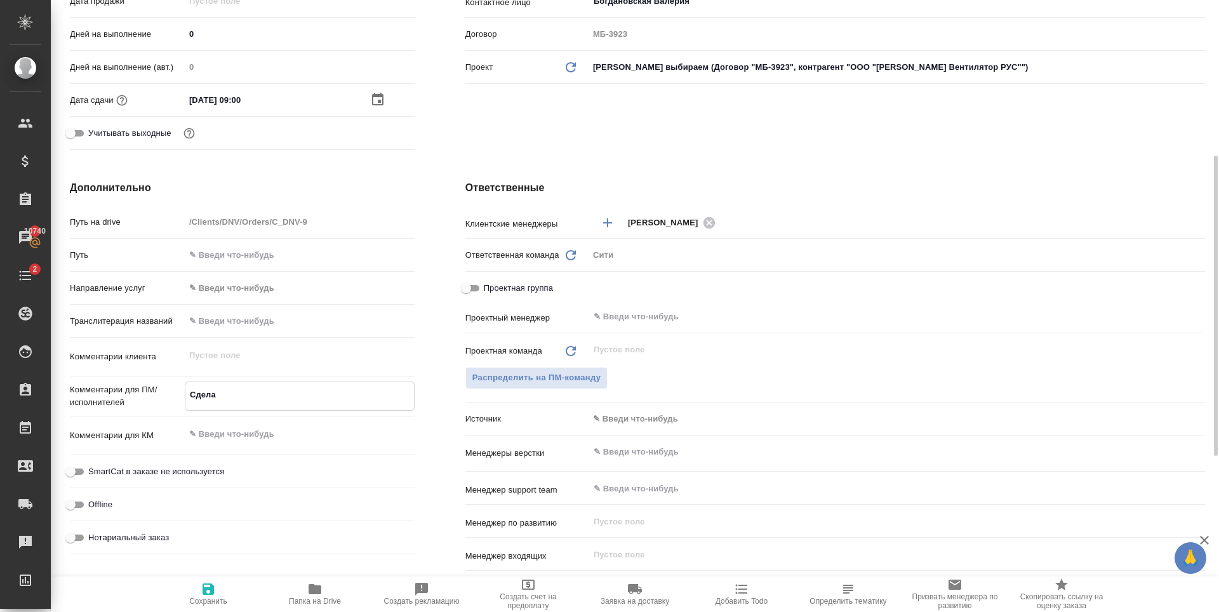
type textarea "x"
type textarea "Сделай"
type textarea "x"
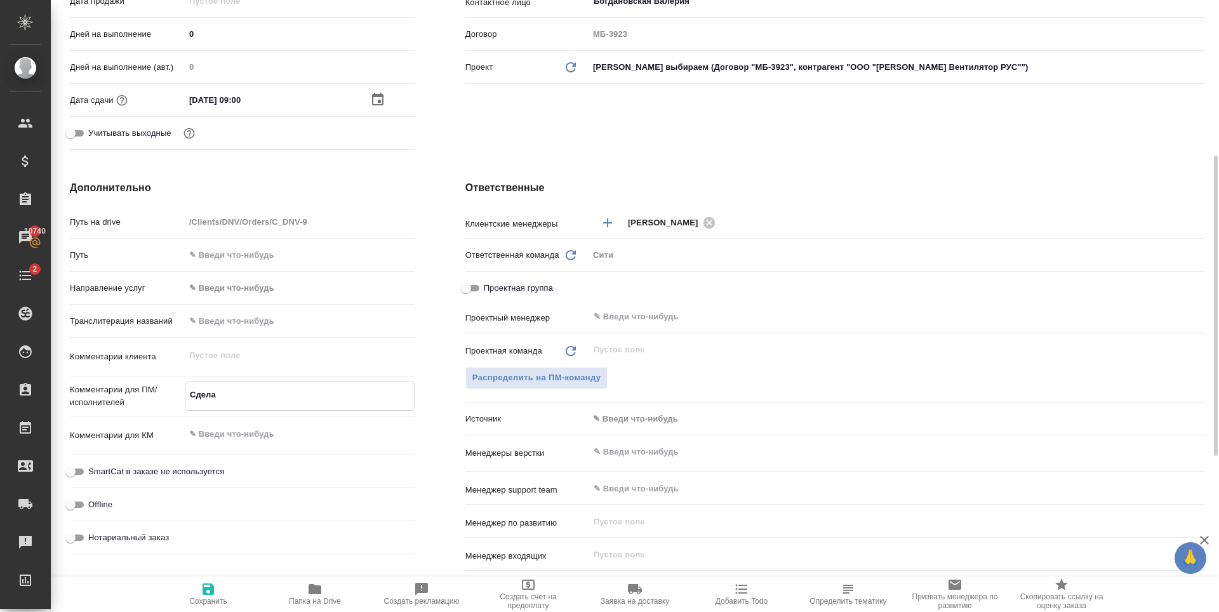
type textarea "x"
type textarea "Сделайт"
type textarea "x"
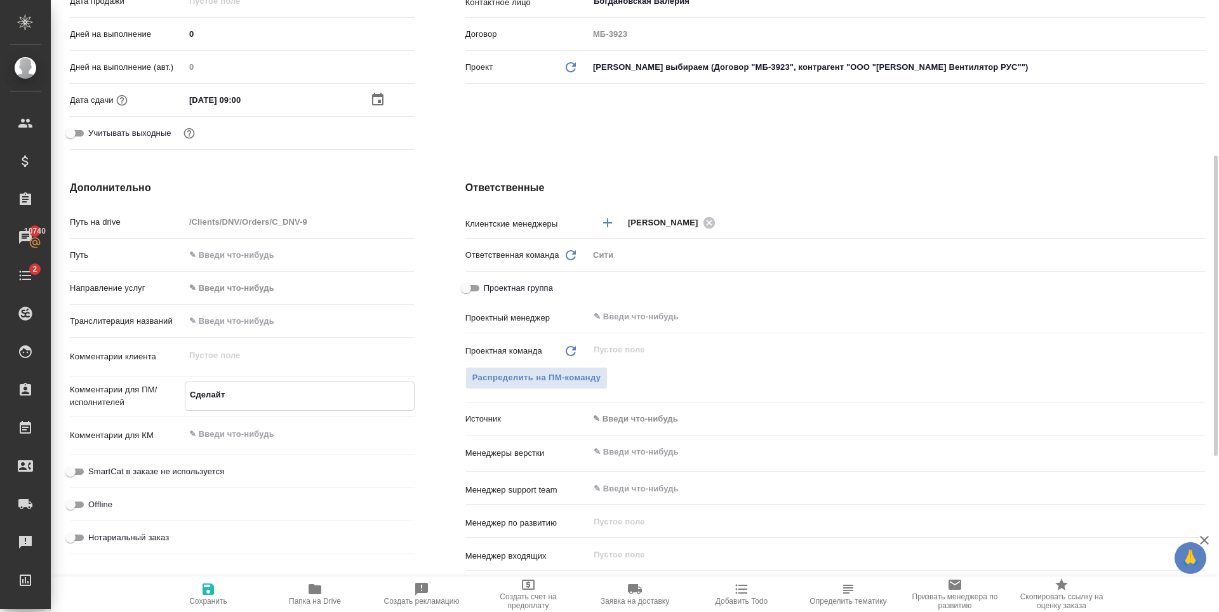
type textarea "x"
type textarea "Сделайте"
type textarea "x"
type textarea "Сделайте"
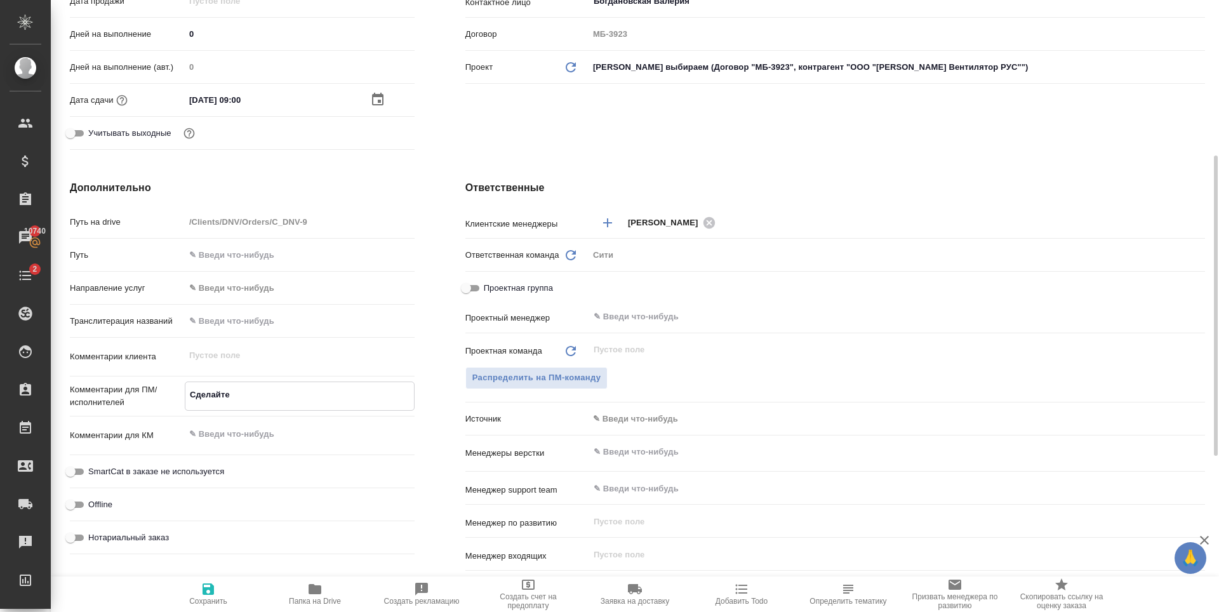
type textarea "x"
type textarea "Сделайте ти"
type textarea "x"
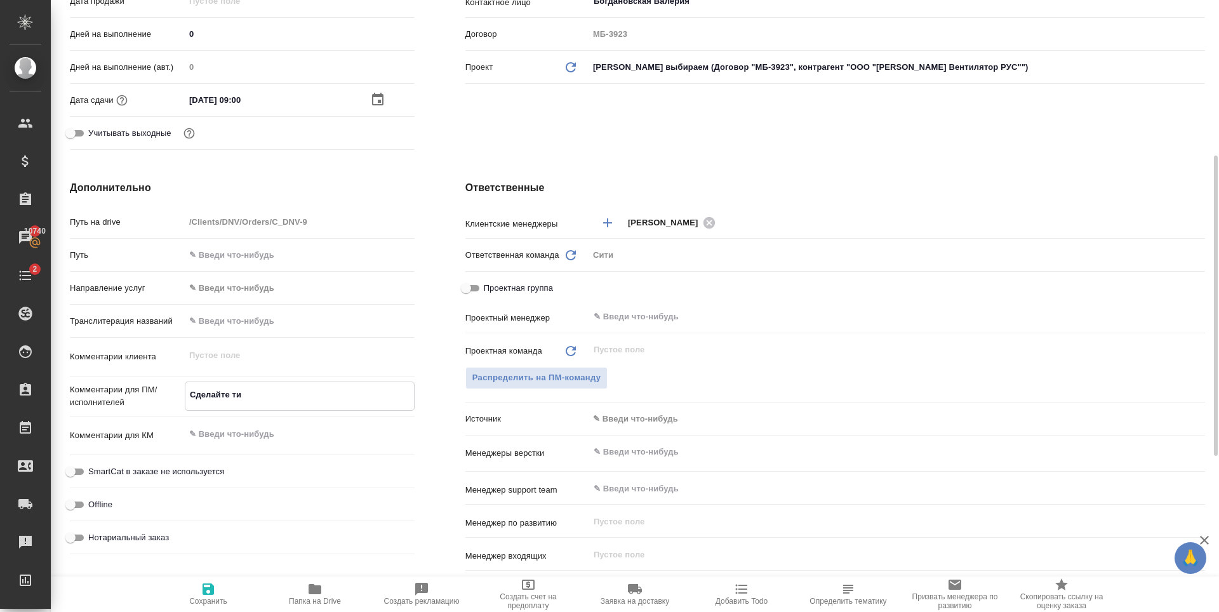
type textarea "Сделайте тик"
type textarea "x"
type textarea "Сделайте тикет"
type textarea "x"
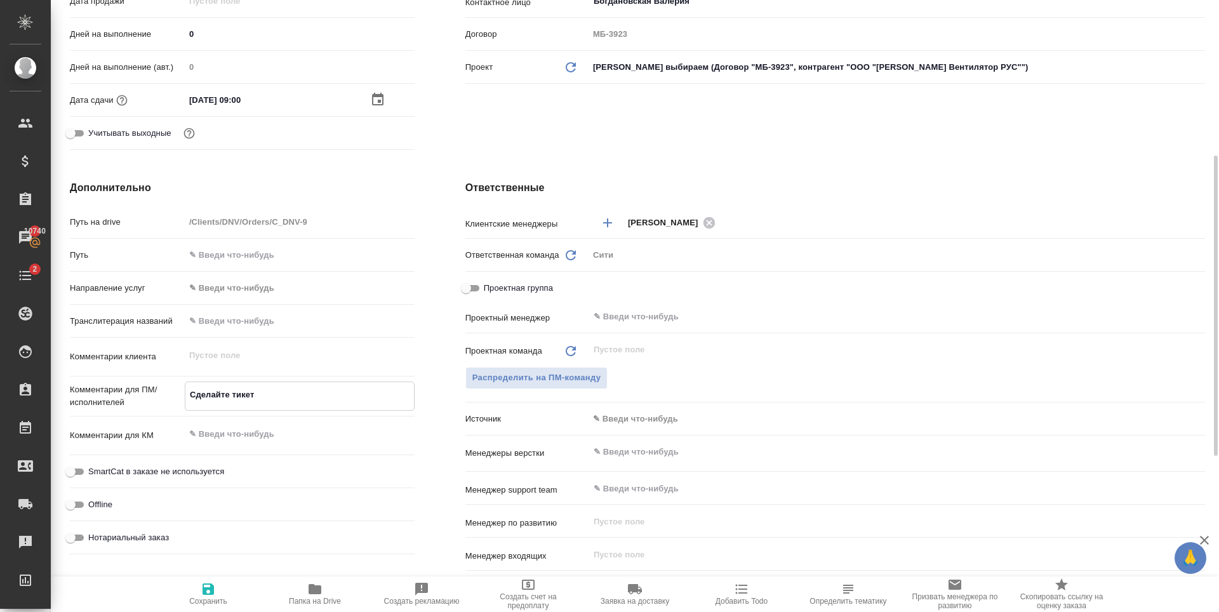
type textarea "x"
type textarea "Сделайте тикет,"
type textarea "x"
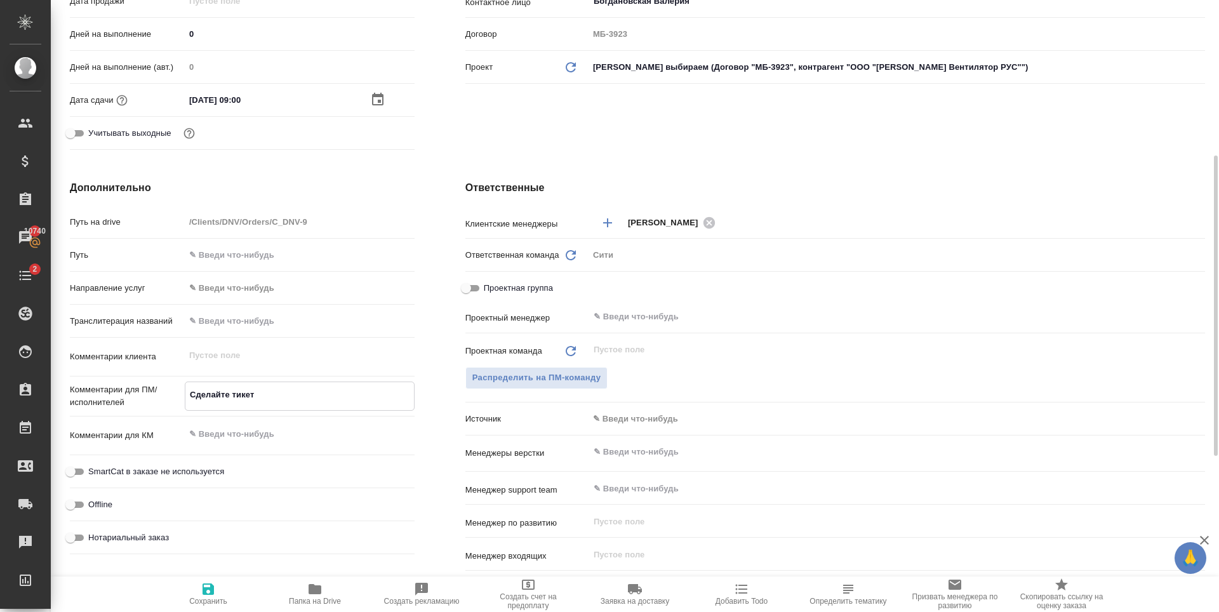
type textarea "x"
type textarea "Сделайте тикет,"
type textarea "x"
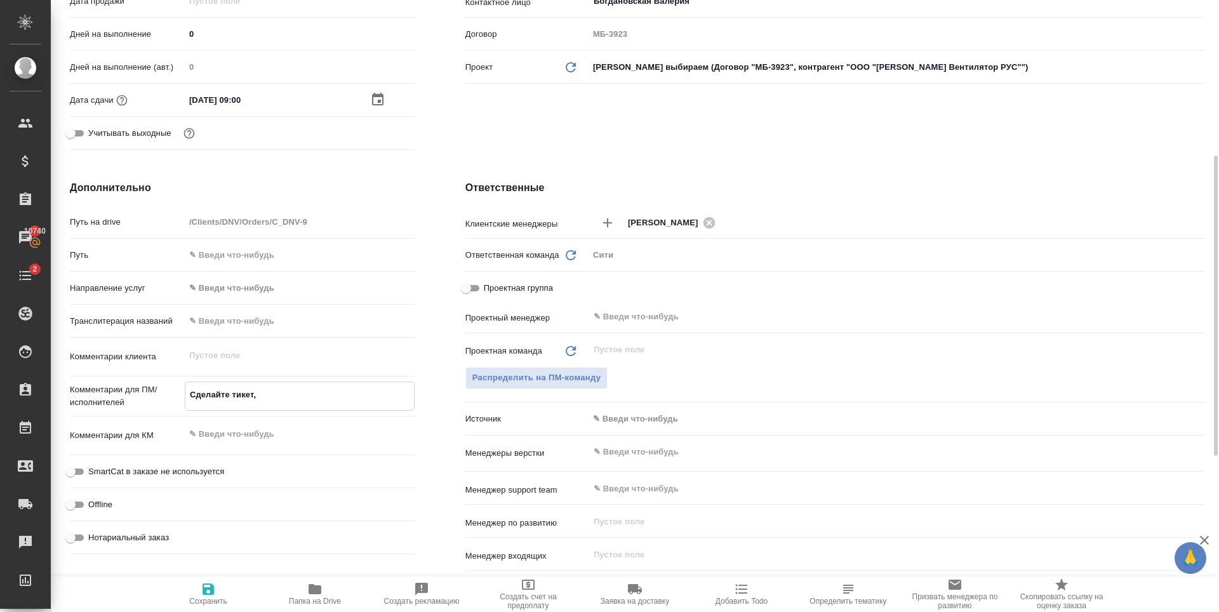
type textarea "x"
type textarea "Сделайте тикет, п"
type textarea "x"
type textarea "Сделайте тикет, пл"
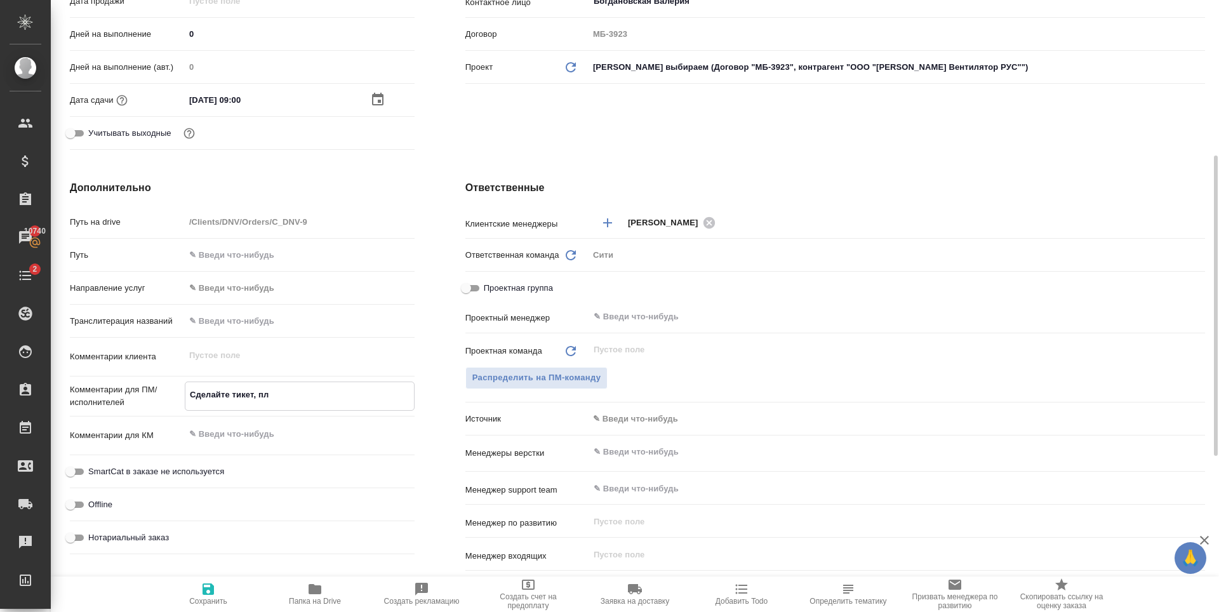
type textarea "x"
type textarea "Сделайте тикет, пли"
type textarea "x"
type textarea "Сделайте тикет, плиз"
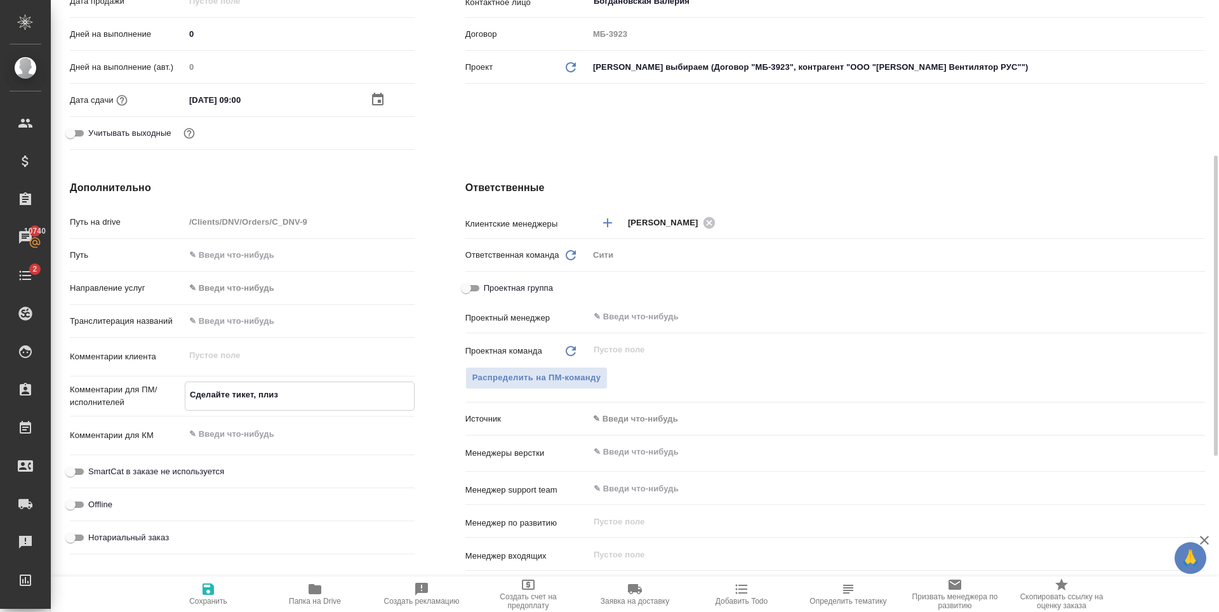
type textarea "x"
type textarea "Сделайте тикет, плиз"
type textarea "x"
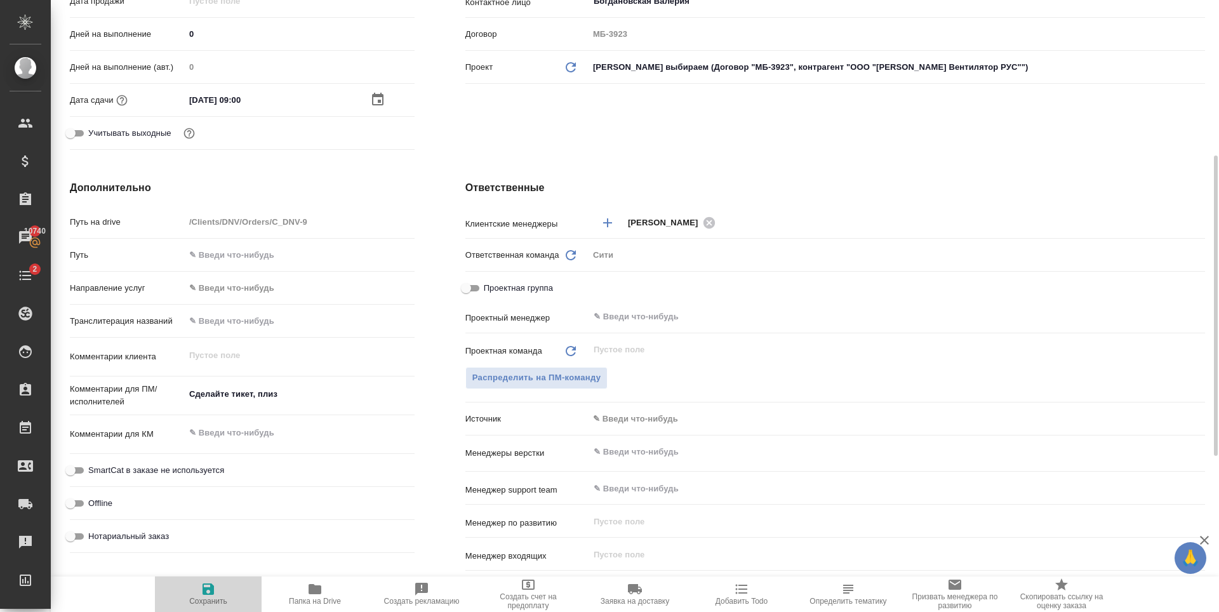
click at [201, 580] on button "Сохранить" at bounding box center [208, 594] width 107 height 36
type textarea "x"
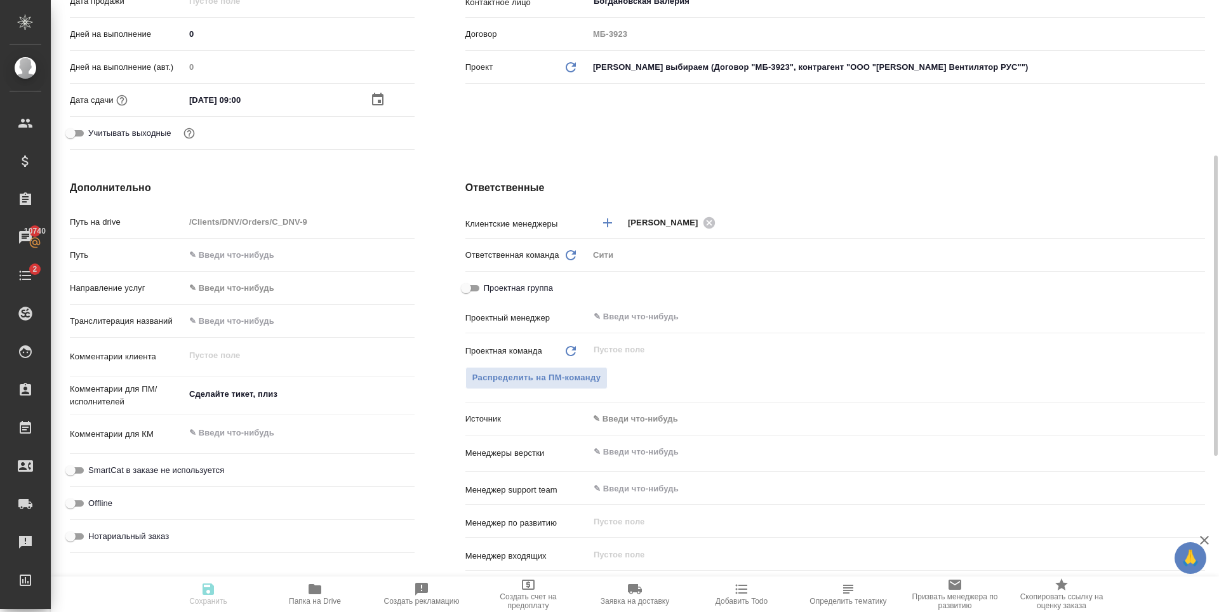
type textarea "x"
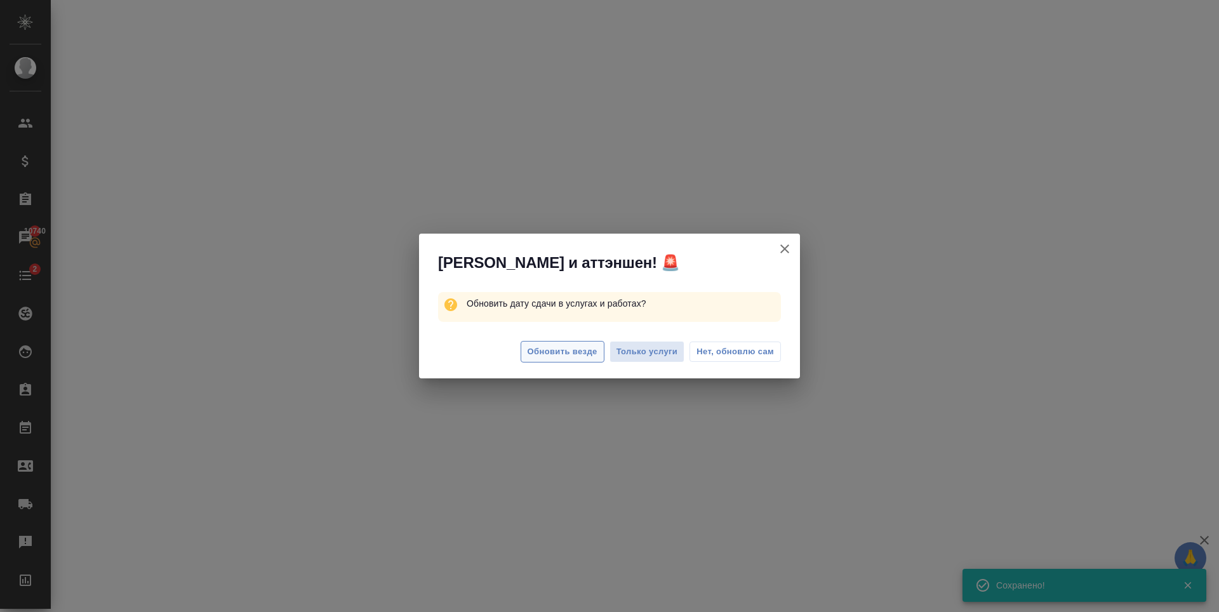
select select "RU"
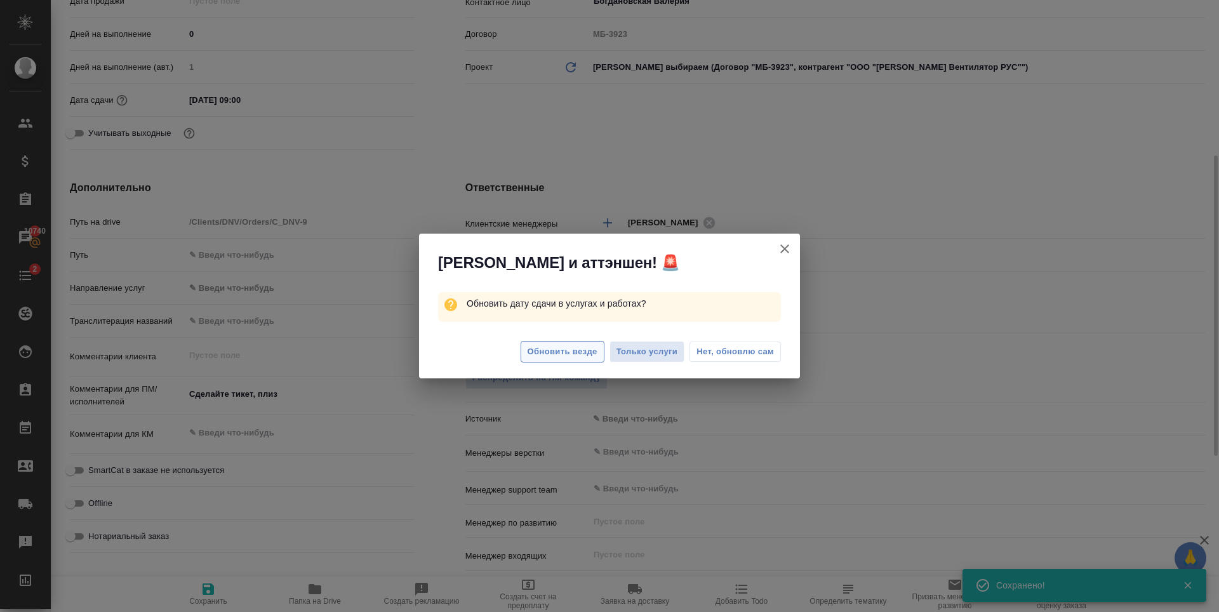
click at [552, 350] on span "Обновить везде" at bounding box center [562, 352] width 70 height 15
type textarea "x"
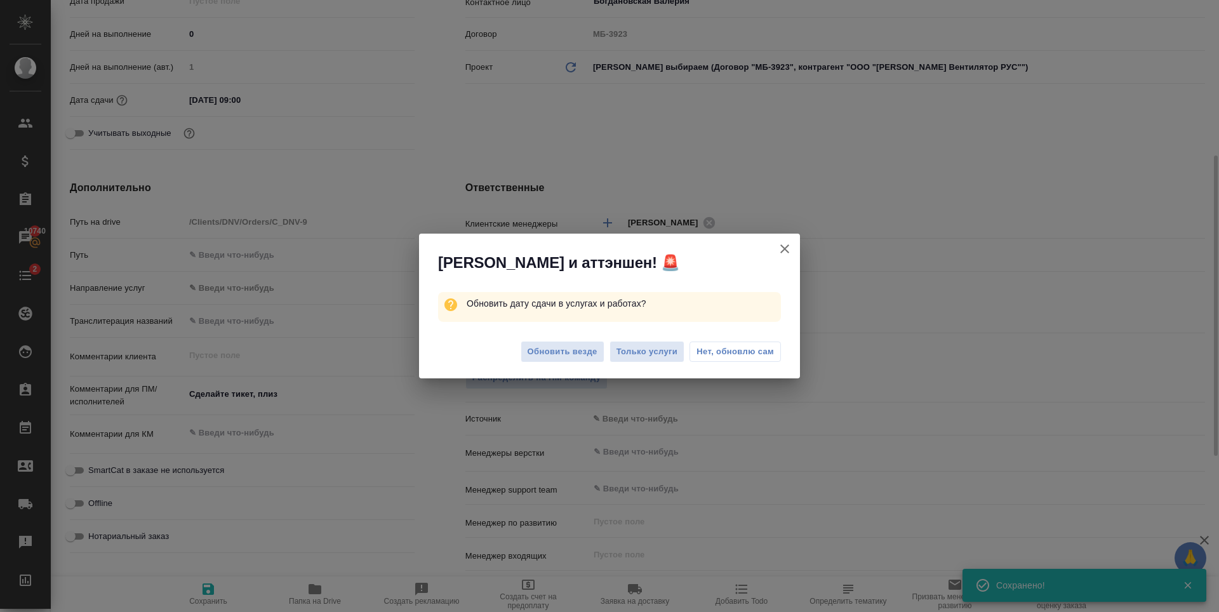
type textarea "x"
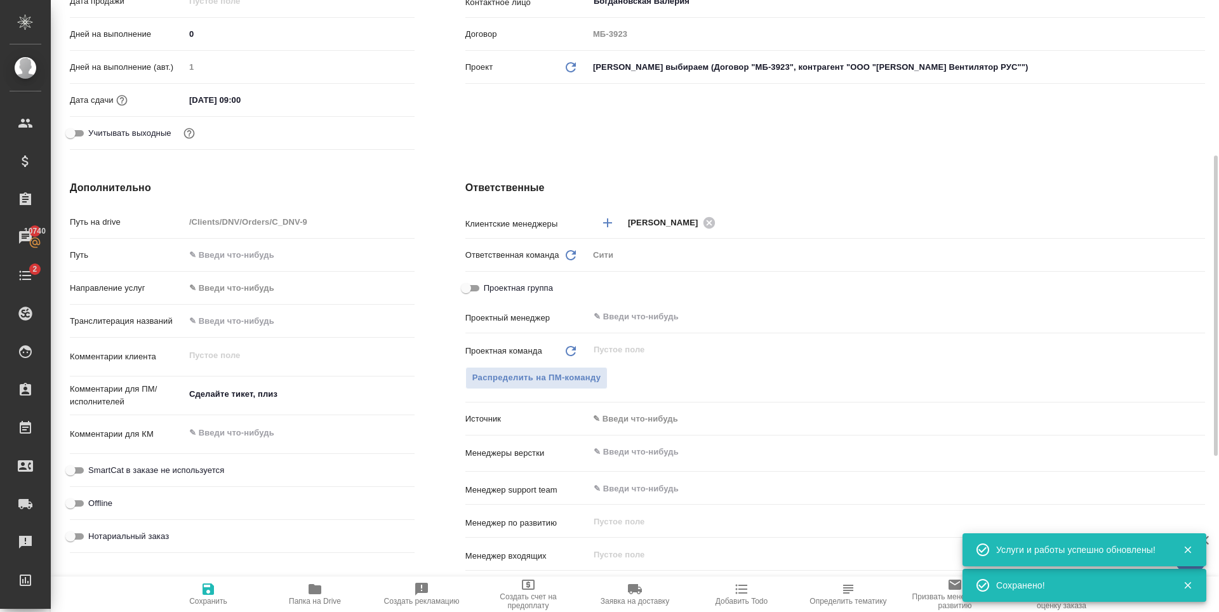
scroll to position [0, 0]
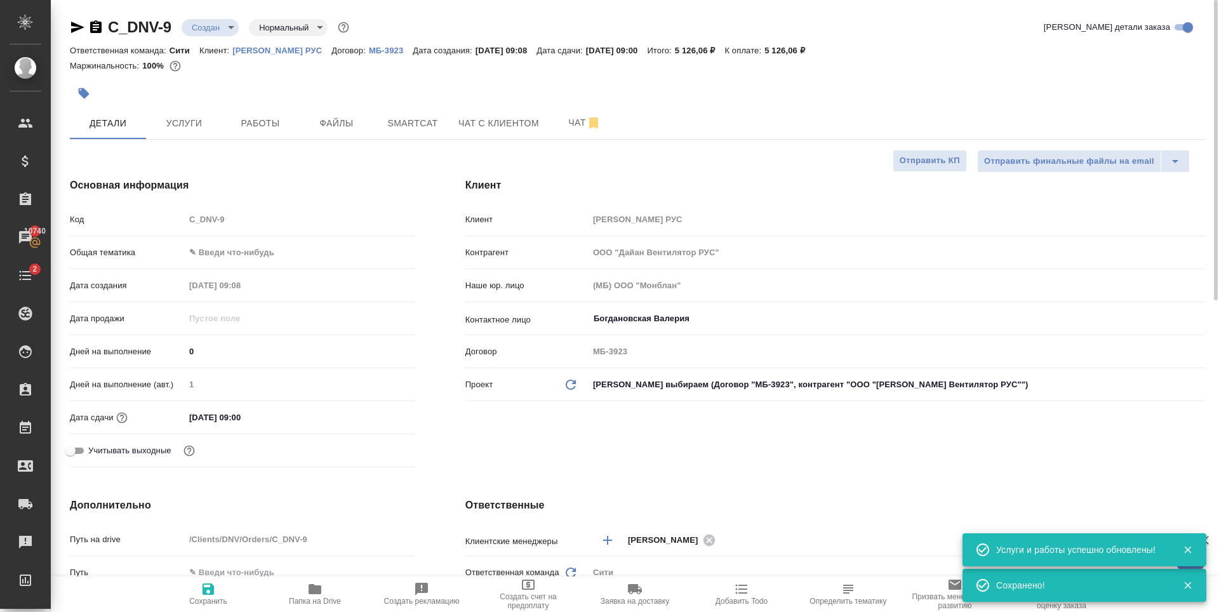
click at [298, 413] on div "26.09.2025 09:00" at bounding box center [300, 417] width 230 height 18
click at [250, 418] on input "26.09.2025 09:00" at bounding box center [240, 417] width 111 height 18
click at [383, 413] on icon "button" at bounding box center [377, 415] width 11 height 13
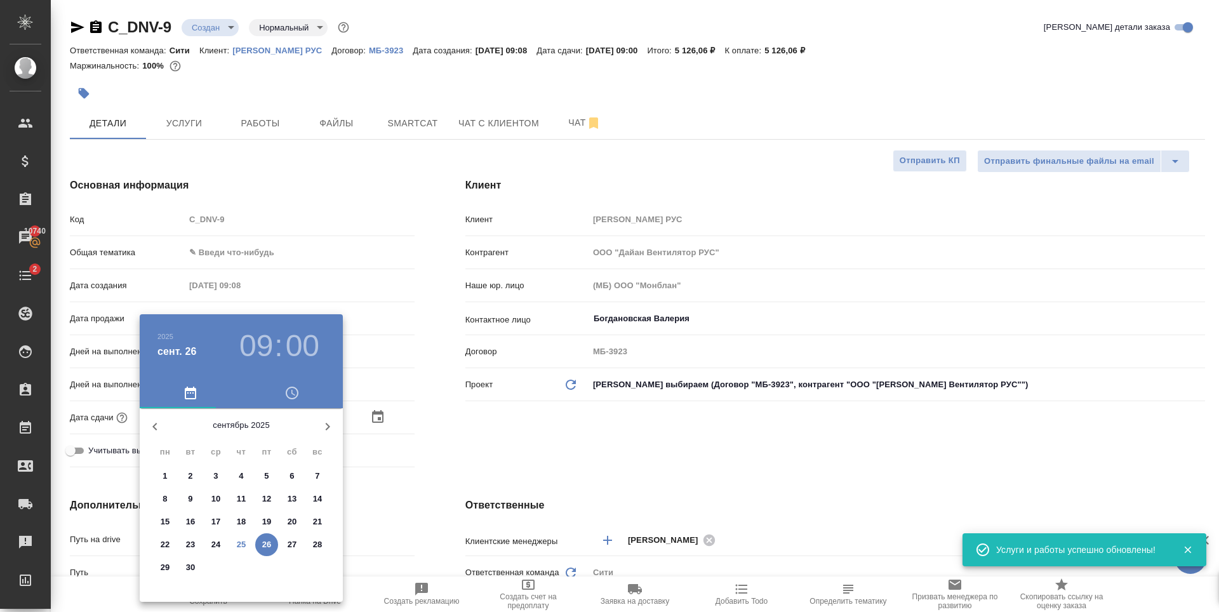
click at [240, 547] on p "25" at bounding box center [242, 544] width 10 height 13
type input "25.09.2025 09:00"
type textarea "x"
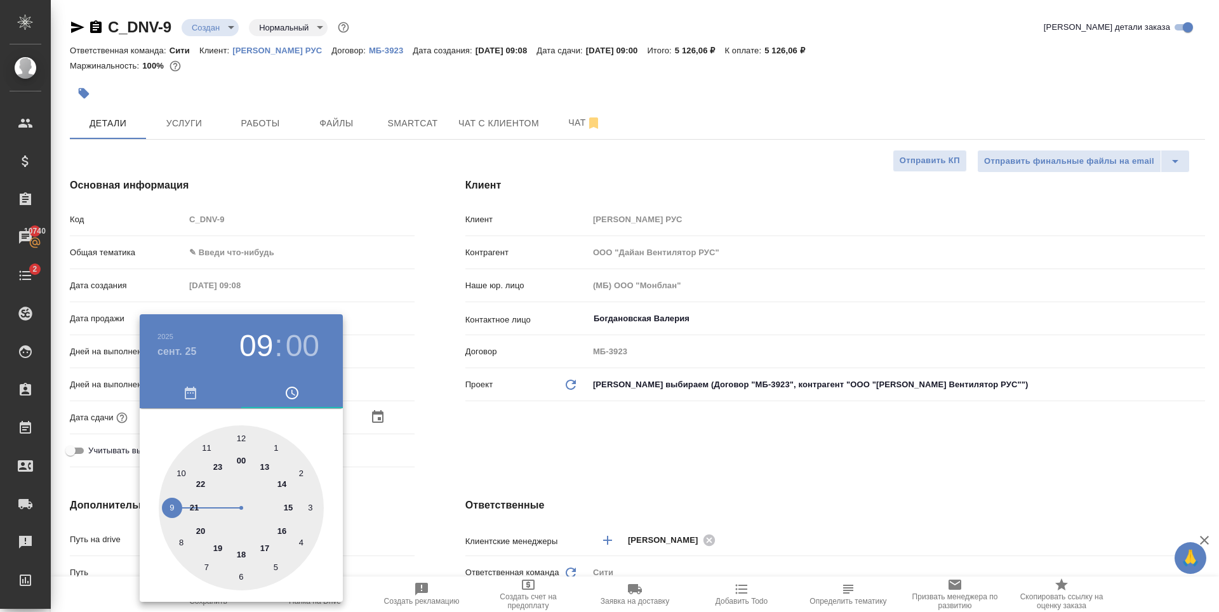
click at [180, 472] on div at bounding box center [241, 507] width 165 height 165
type input "25.09.2025 10:00"
type textarea "x"
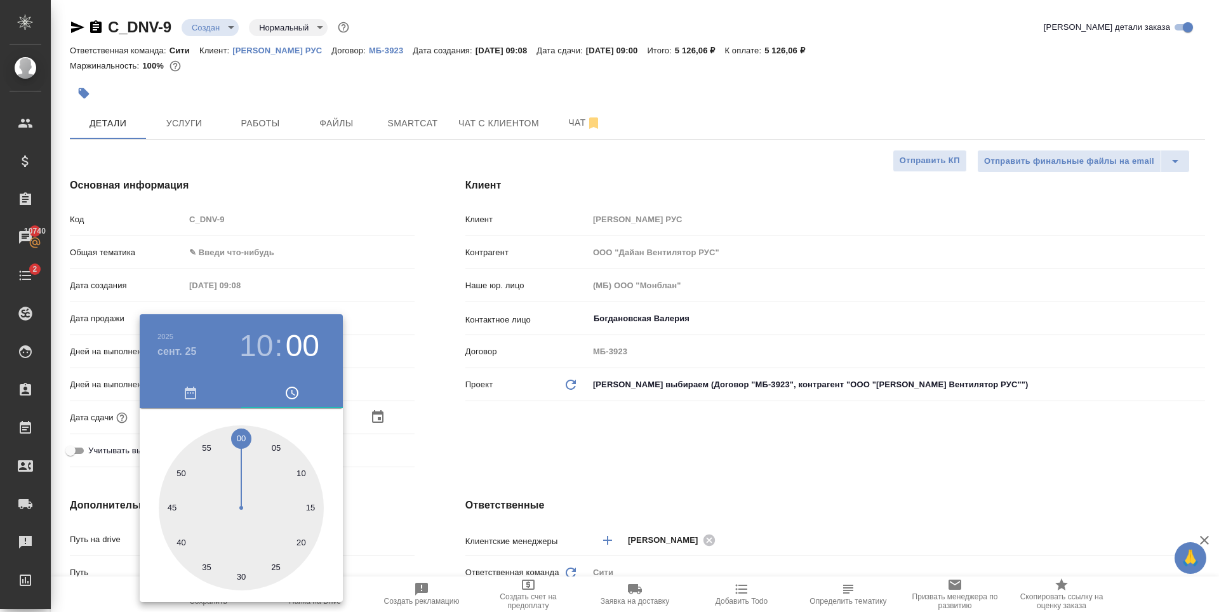
click at [301, 470] on div at bounding box center [241, 507] width 165 height 165
type input "25.09.2025 10:10"
type textarea "x"
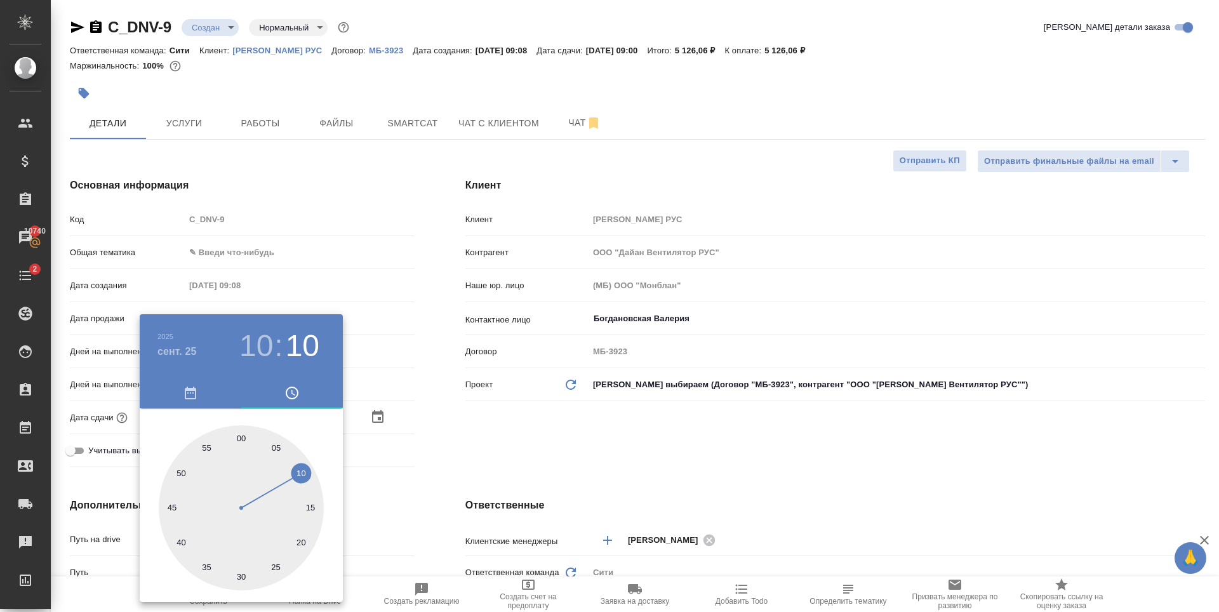
click at [468, 442] on div at bounding box center [609, 306] width 1219 height 612
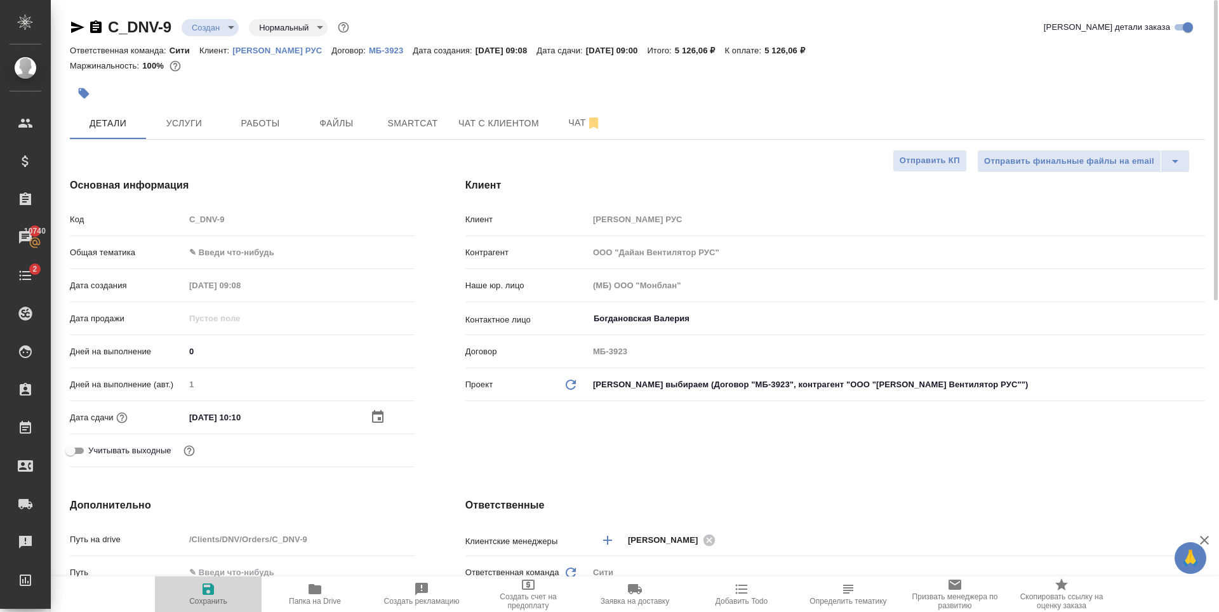
click at [215, 594] on icon "button" at bounding box center [208, 588] width 15 height 15
type textarea "x"
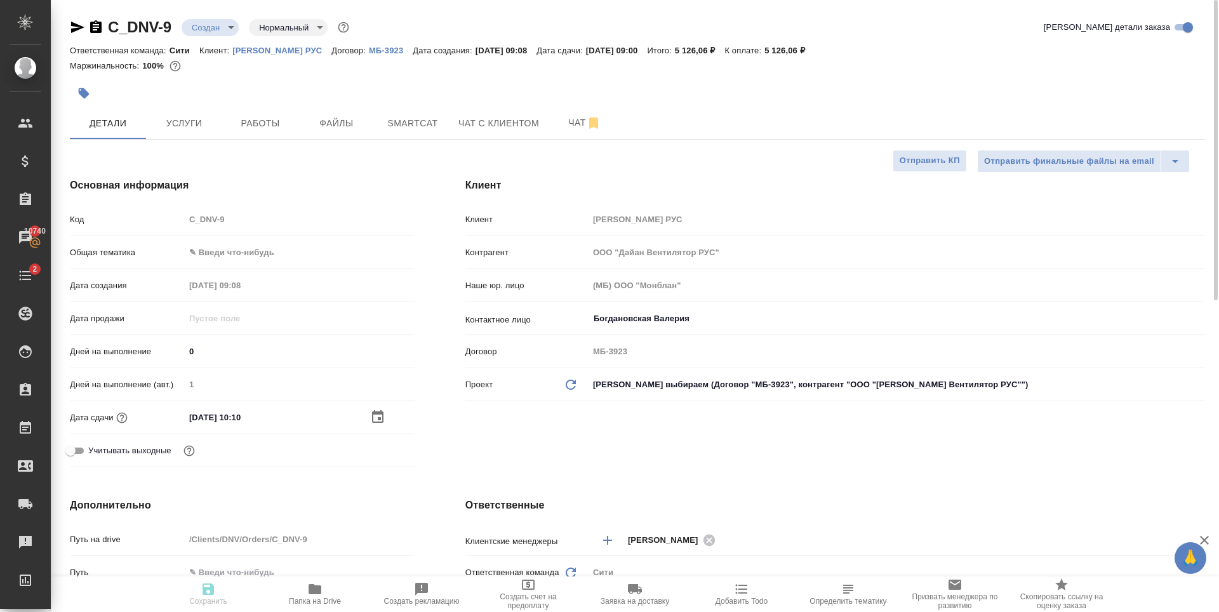
type textarea "x"
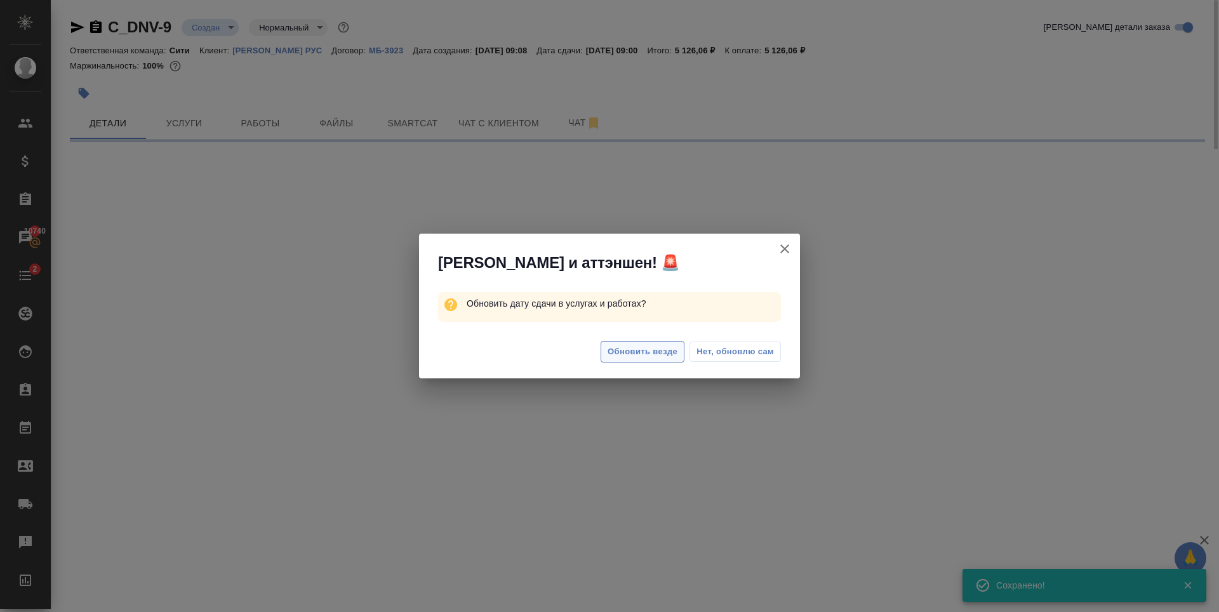
select select "RU"
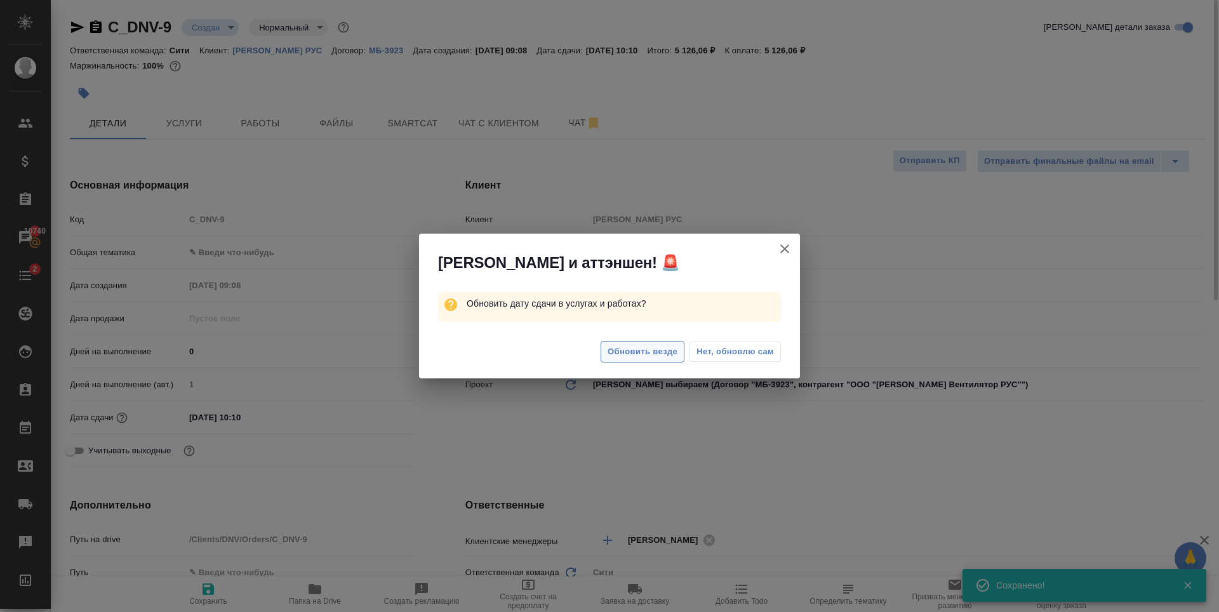
type textarea "x"
click at [667, 350] on span "Обновить везде" at bounding box center [642, 352] width 70 height 15
type textarea "x"
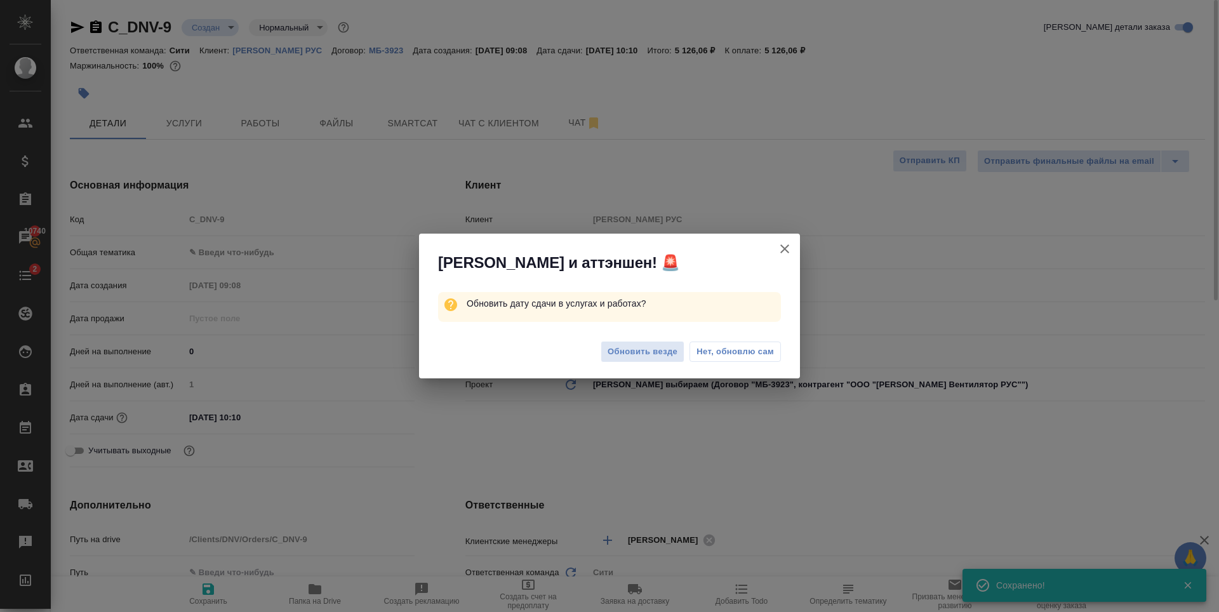
type textarea "x"
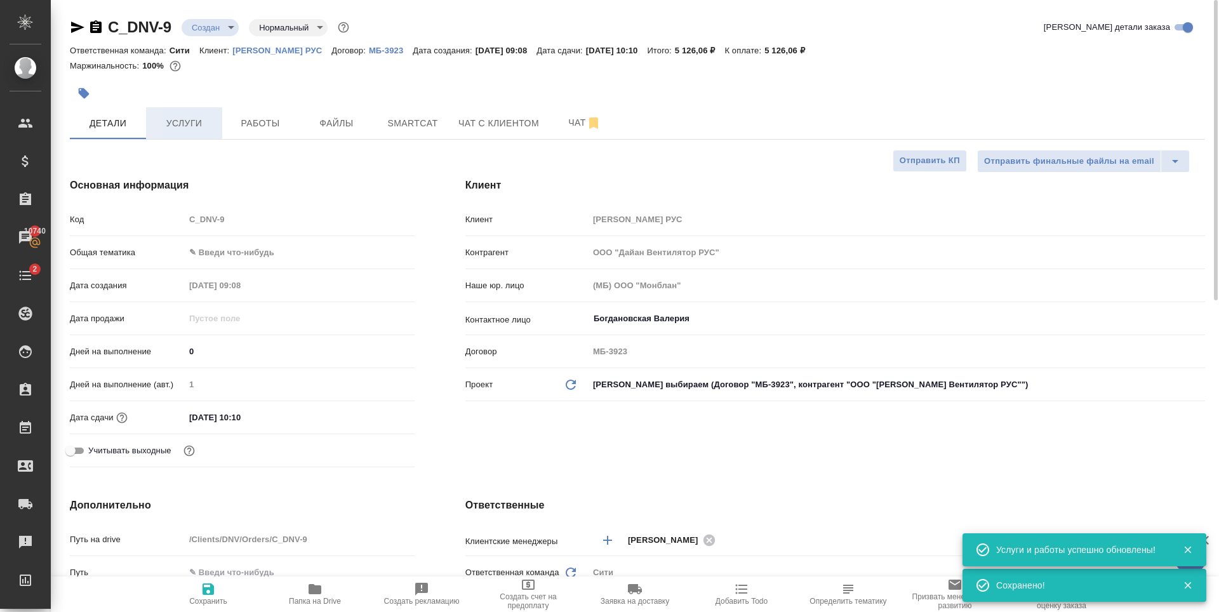
click at [184, 124] on span "Услуги" at bounding box center [184, 124] width 61 height 16
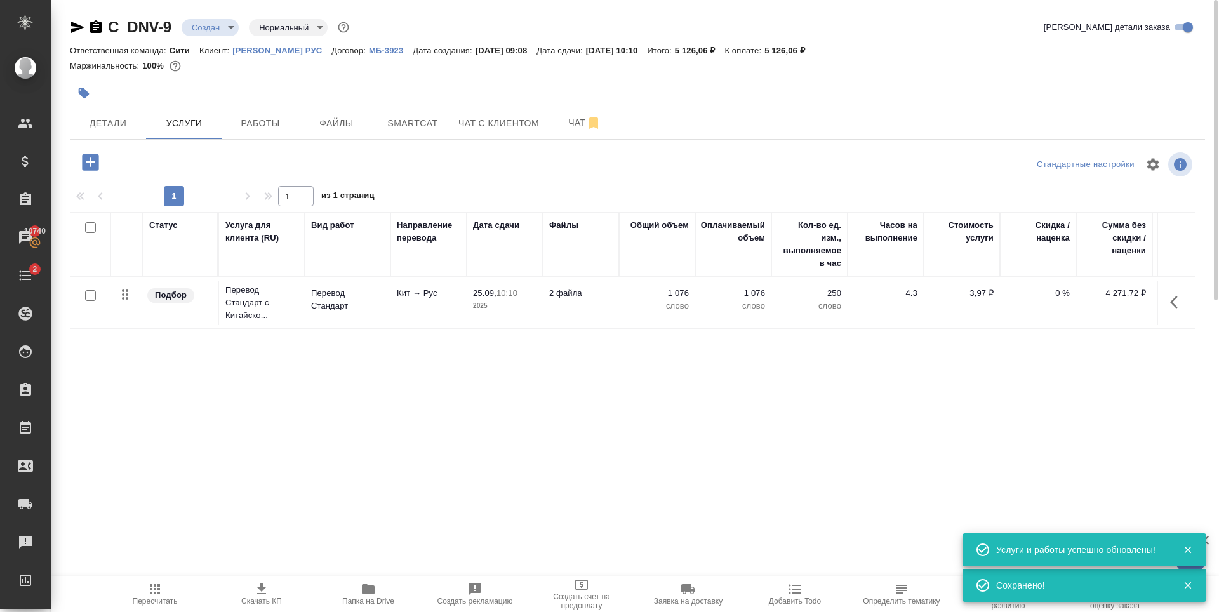
click at [94, 162] on icon "button" at bounding box center [90, 162] width 22 height 22
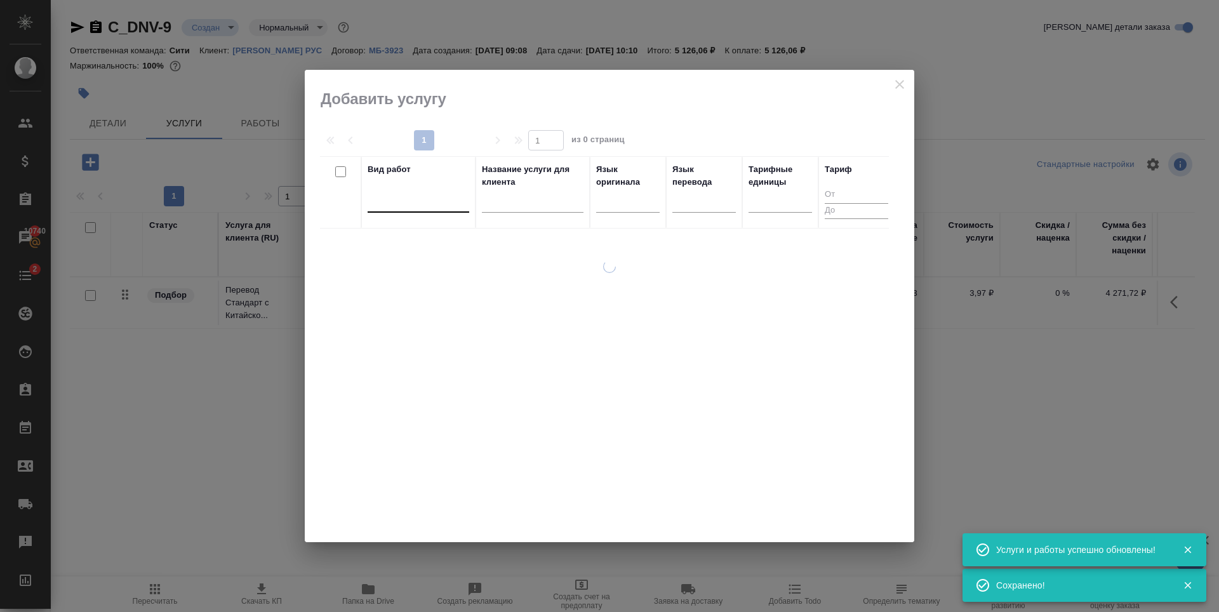
click at [423, 204] on div at bounding box center [418, 199] width 102 height 18
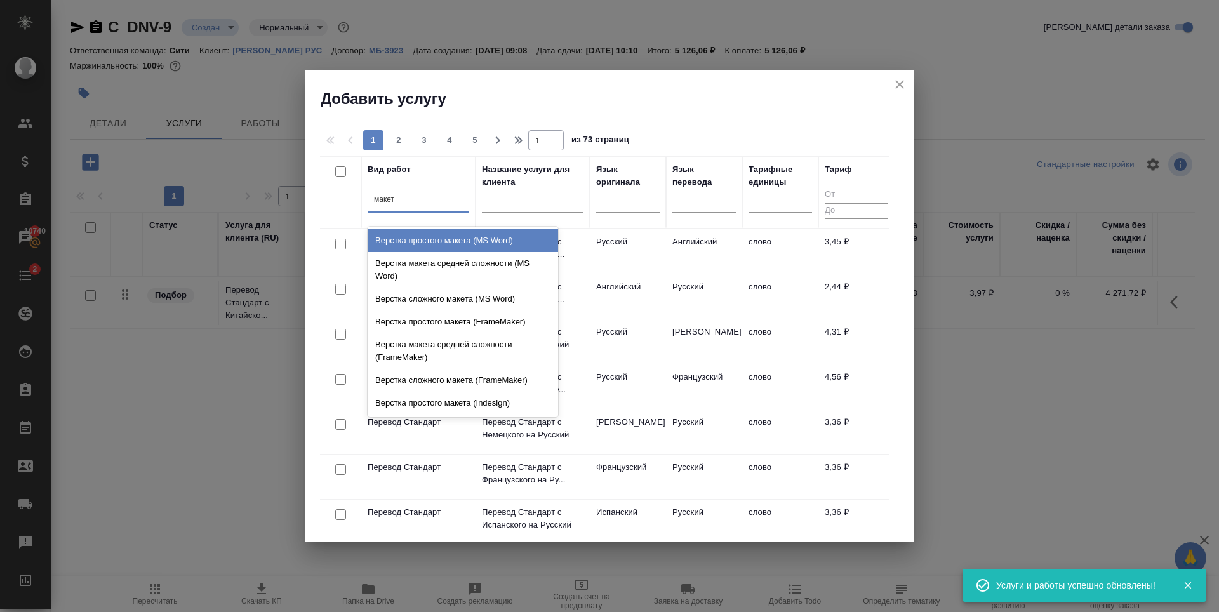
type input "макета"
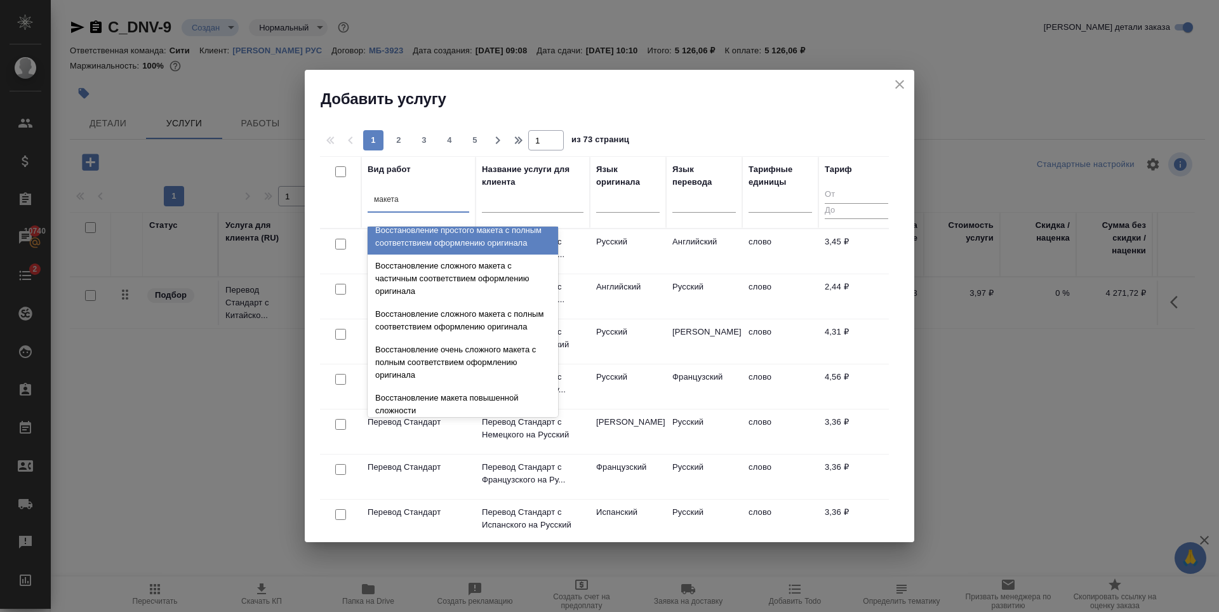
scroll to position [452, 0]
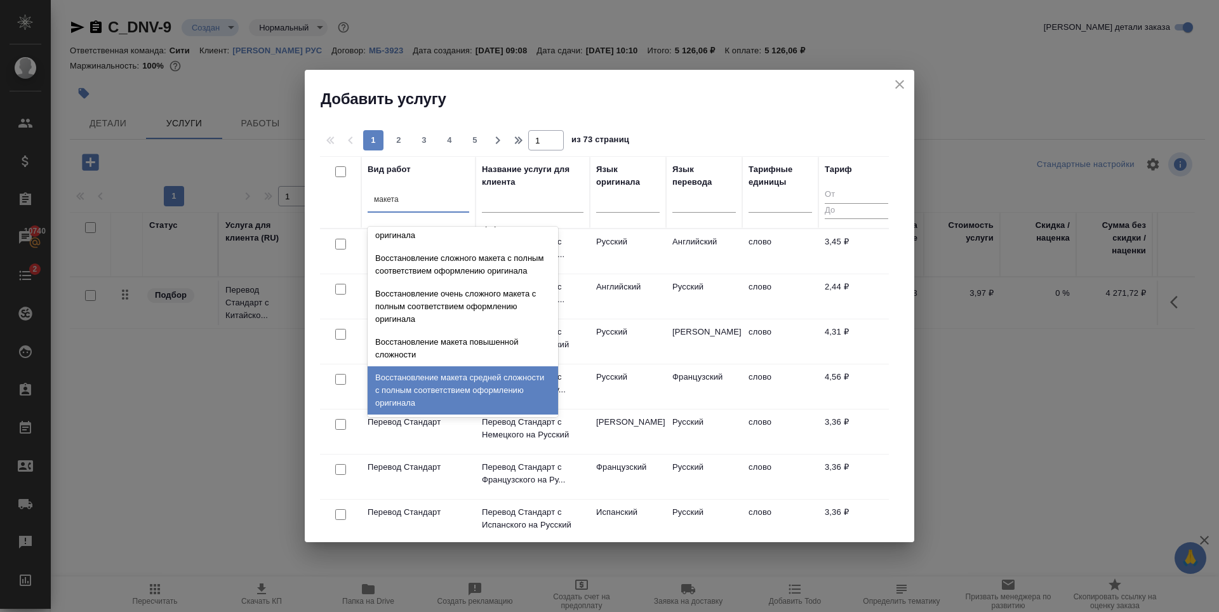
click at [469, 392] on div "Восстановление макета средней сложности с полным соответствием оформлению ориги…" at bounding box center [462, 390] width 190 height 48
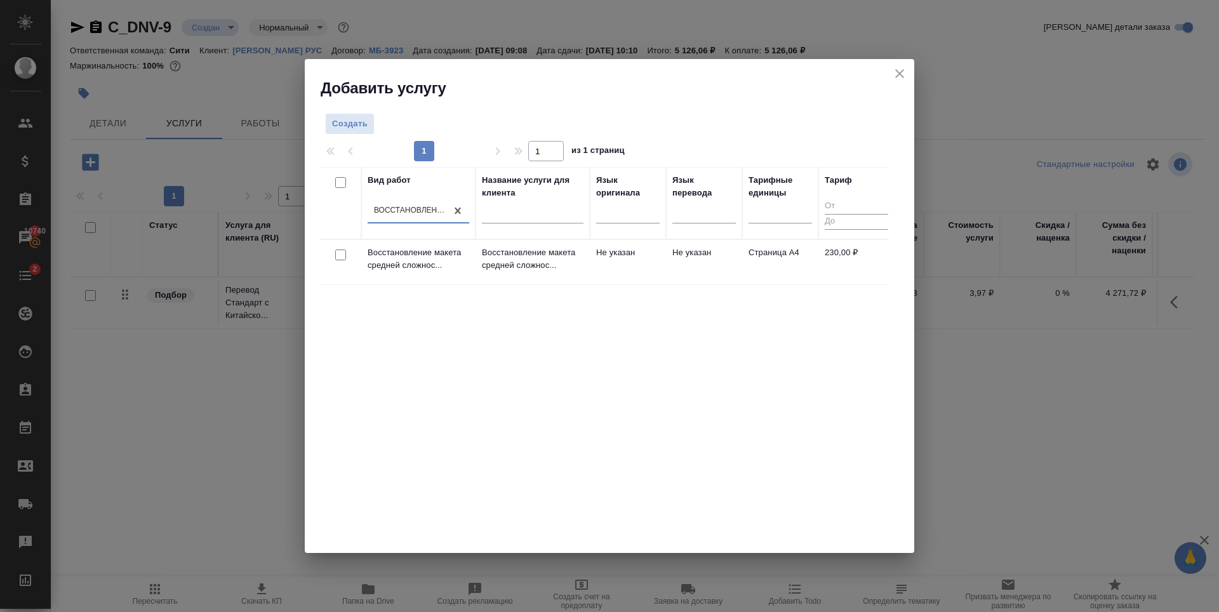
click at [340, 253] on input "checkbox" at bounding box center [340, 254] width 11 height 11
checkbox input "true"
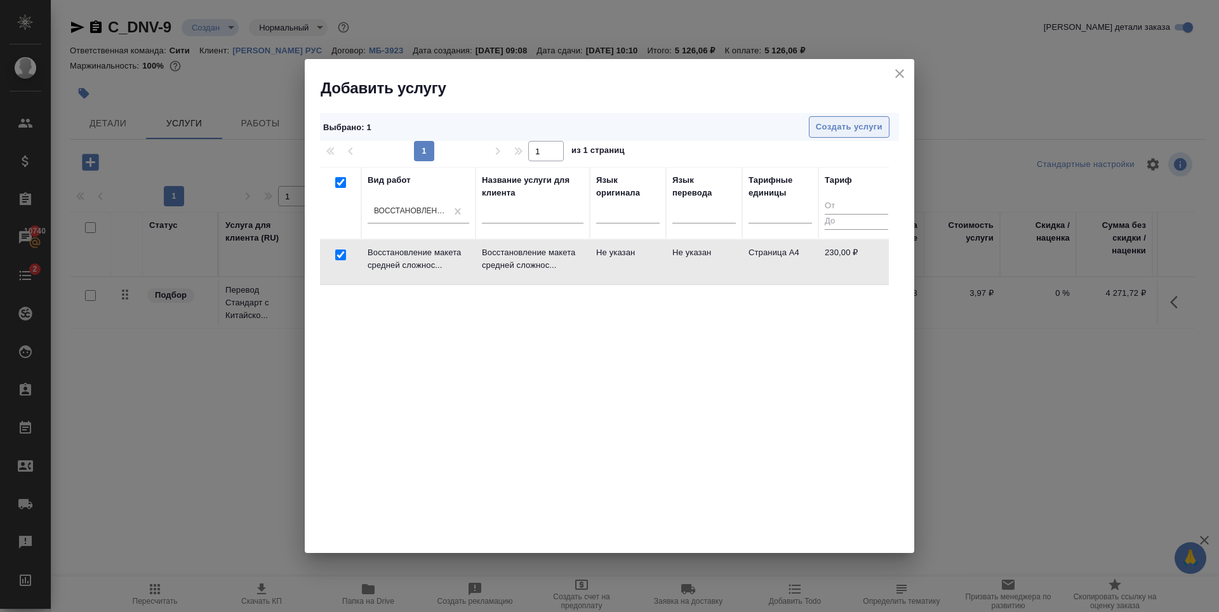
click at [839, 127] on span "Создать услуги" at bounding box center [849, 127] width 67 height 15
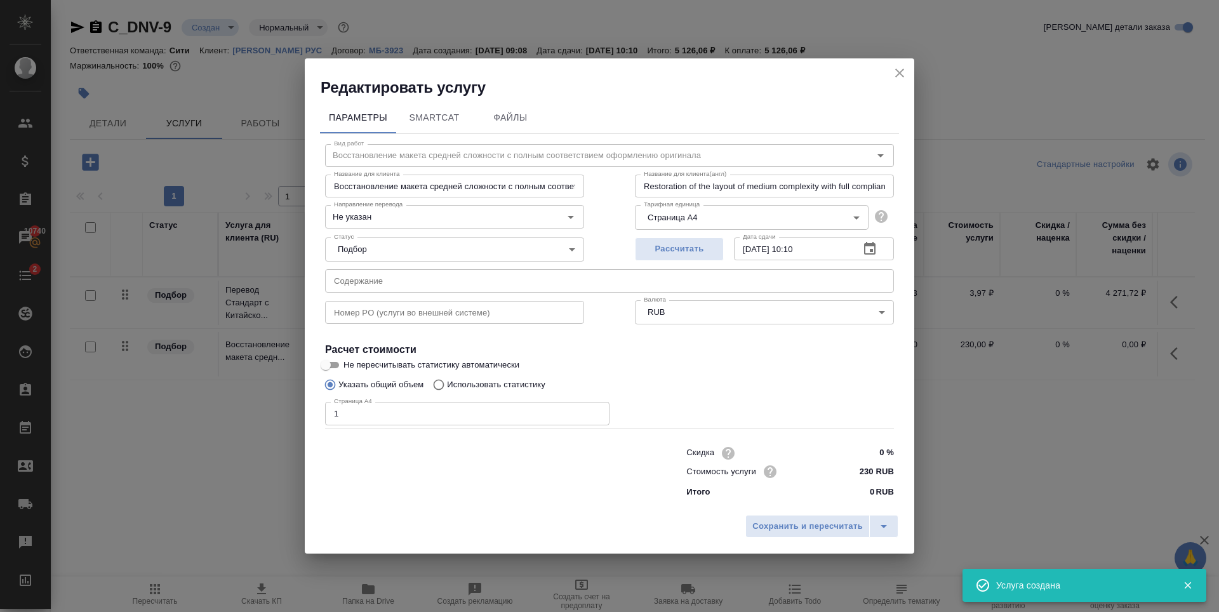
click at [595, 409] on input "1" at bounding box center [467, 413] width 284 height 23
click at [595, 409] on input "2" at bounding box center [467, 413] width 284 height 23
type input "3"
click at [595, 409] on input "3" at bounding box center [467, 413] width 284 height 23
click at [732, 350] on h4 "Расчет стоимости" at bounding box center [609, 349] width 569 height 15
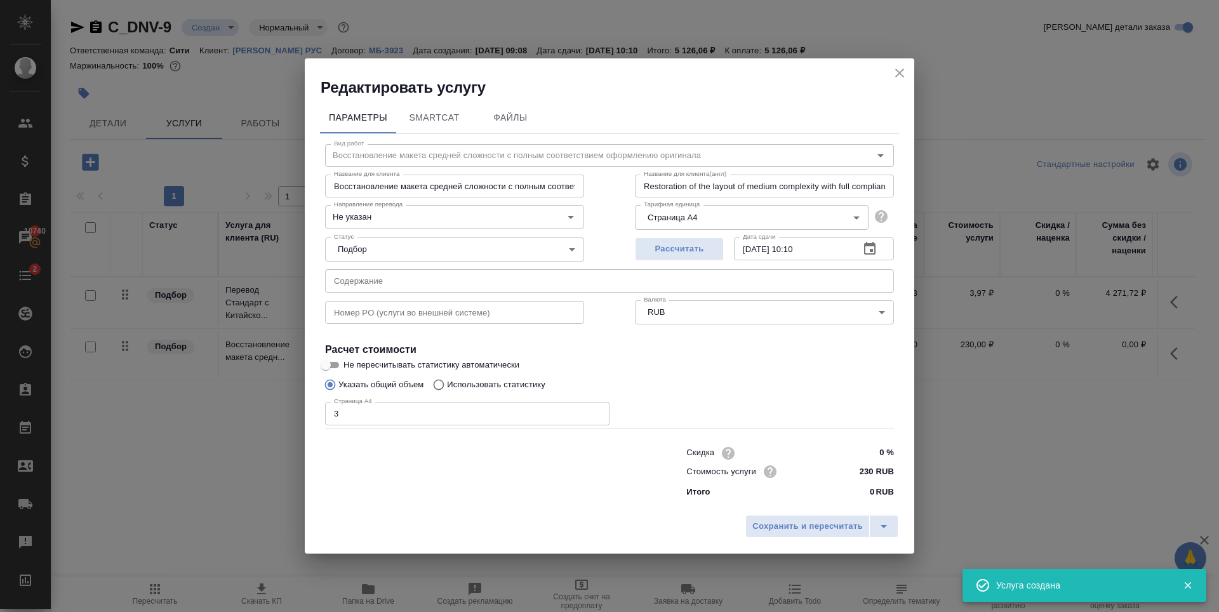
click at [710, 258] on button "Рассчитать" at bounding box center [679, 248] width 89 height 23
click at [771, 517] on button "Сохранить и пересчитать" at bounding box center [807, 526] width 124 height 23
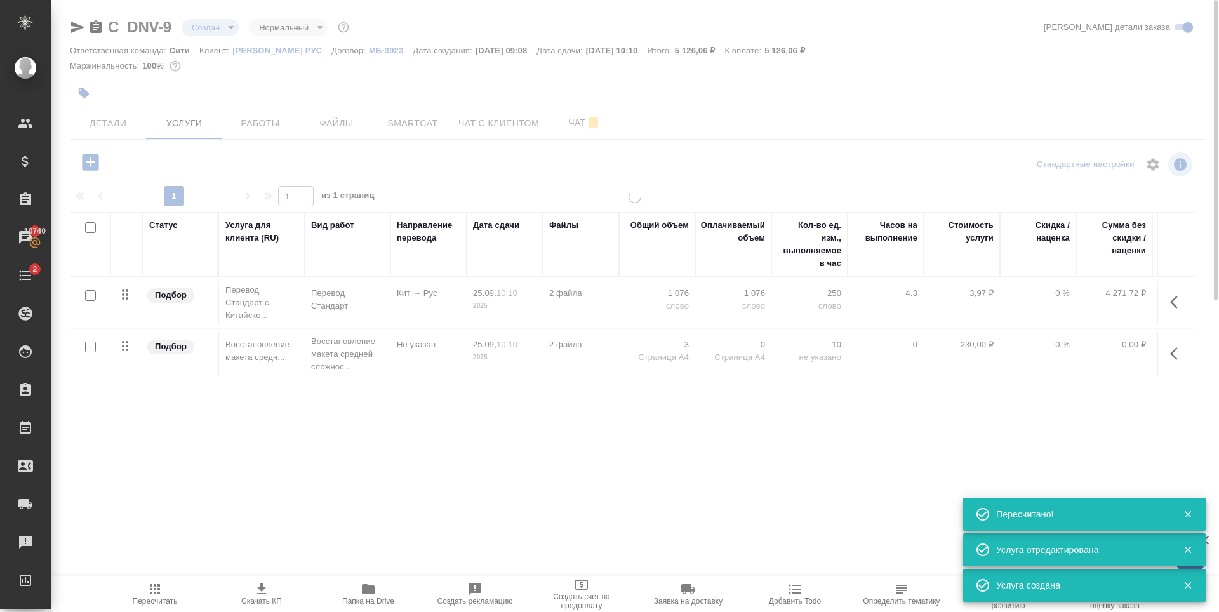
type input "urgent"
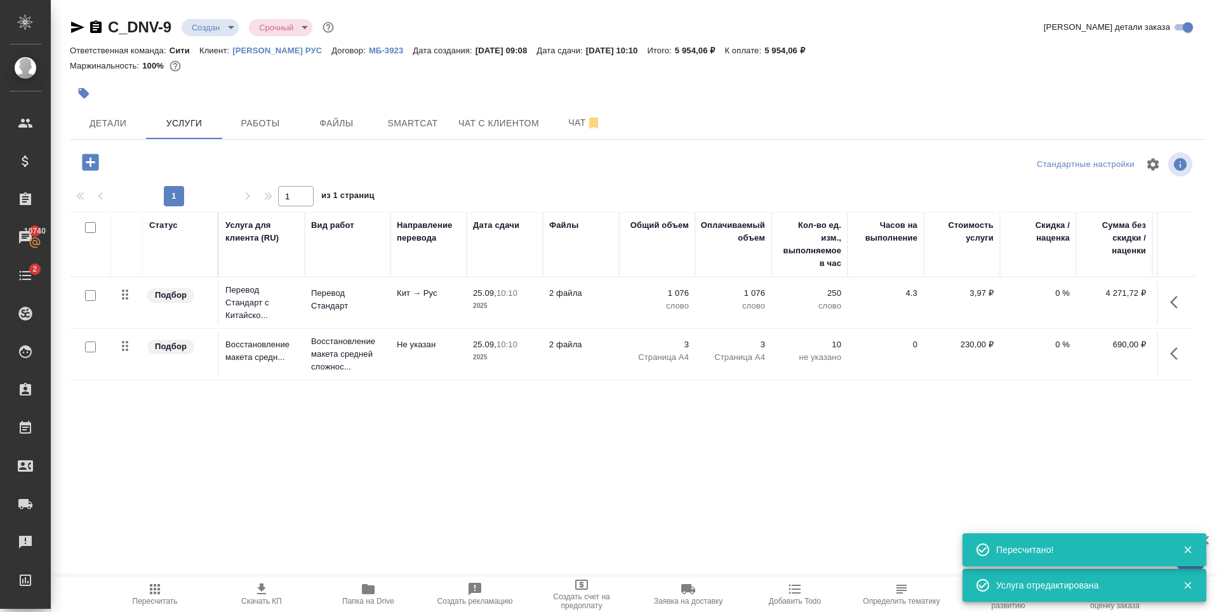
click at [100, 161] on icon "button" at bounding box center [90, 162] width 22 height 22
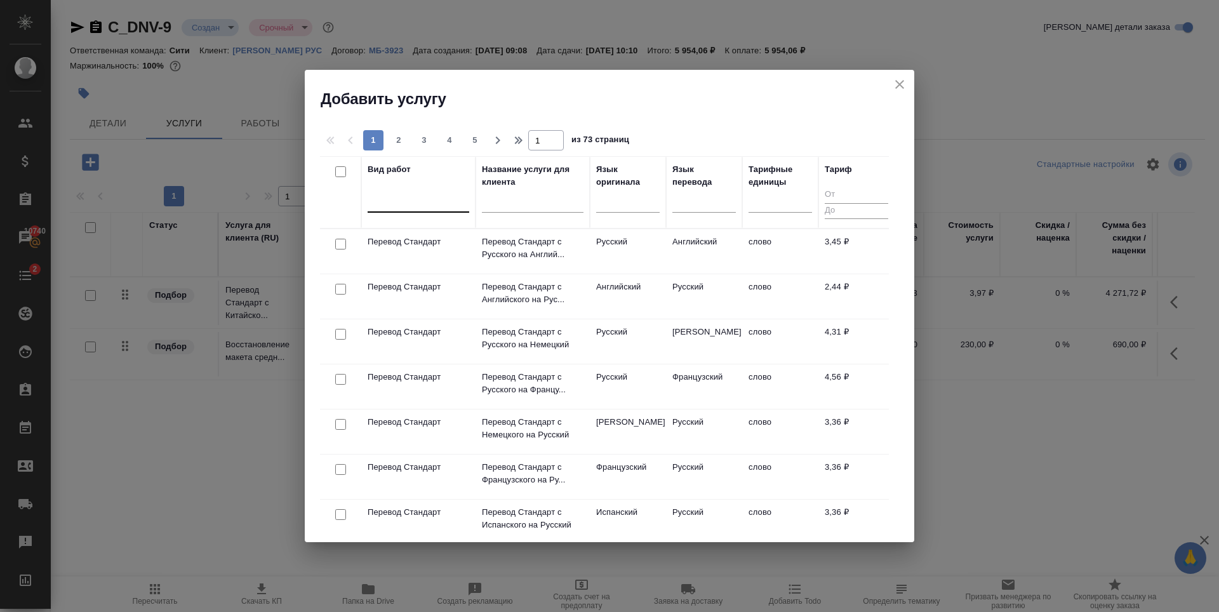
click at [428, 199] on div at bounding box center [418, 199] width 102 height 18
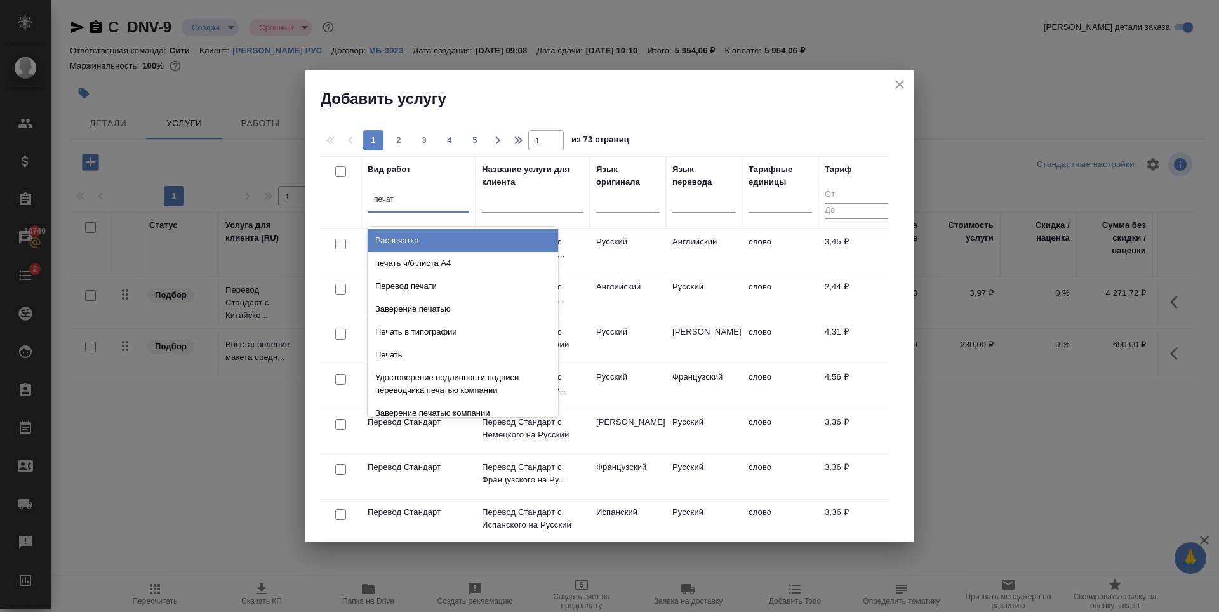
type input "печать"
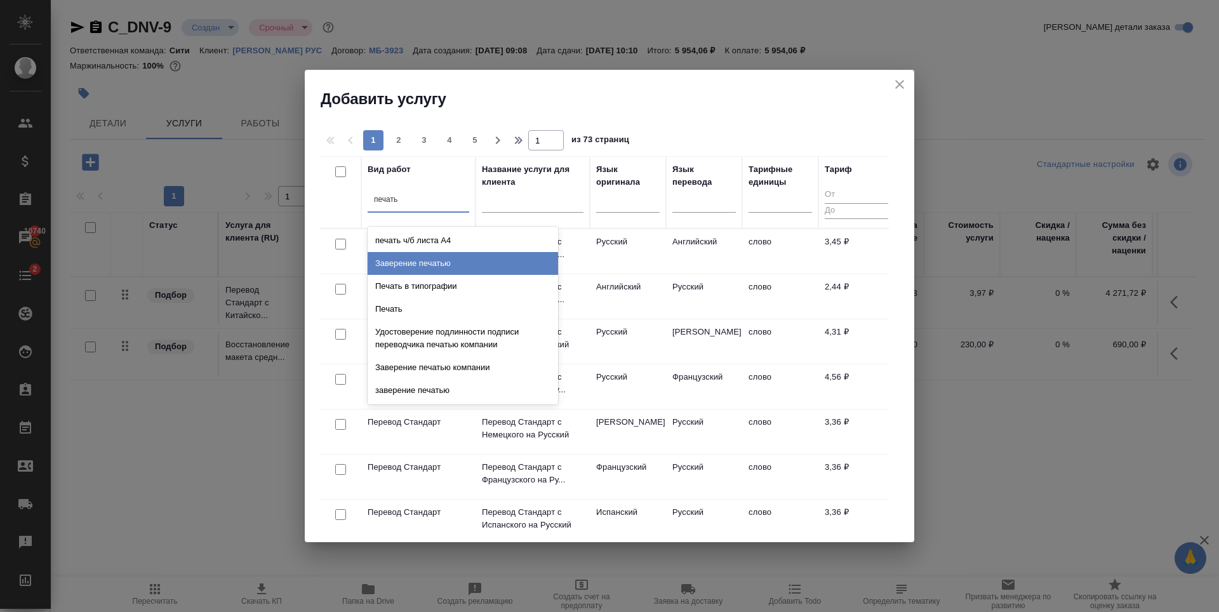
click at [433, 265] on div "Заверение печатью" at bounding box center [462, 263] width 190 height 23
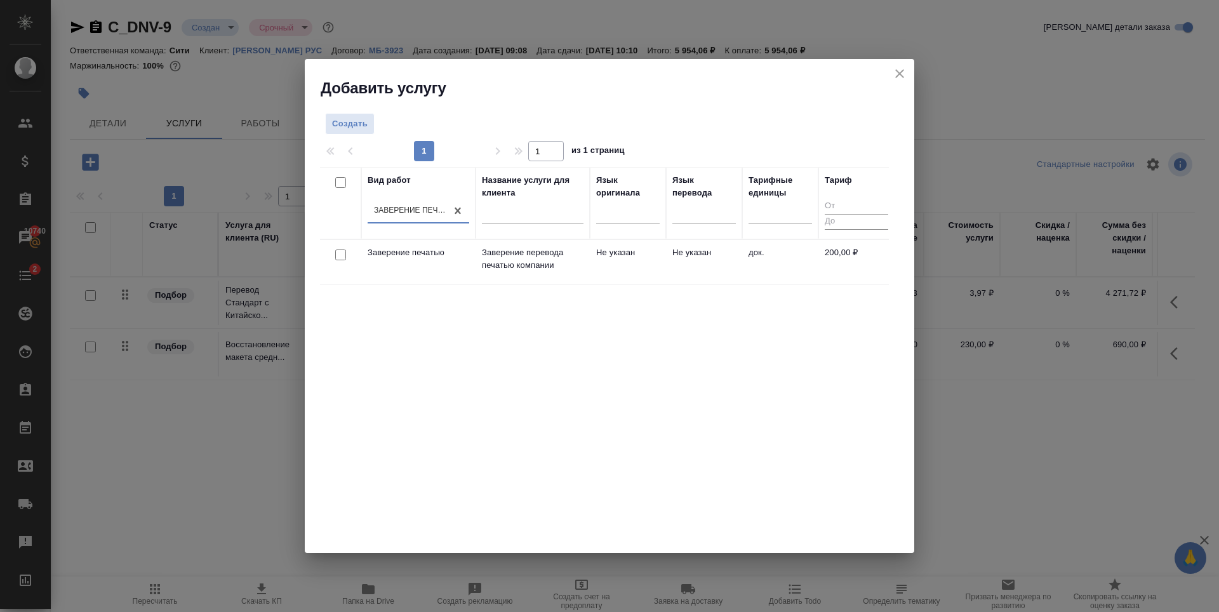
click at [338, 255] on input "checkbox" at bounding box center [340, 254] width 11 height 11
checkbox input "true"
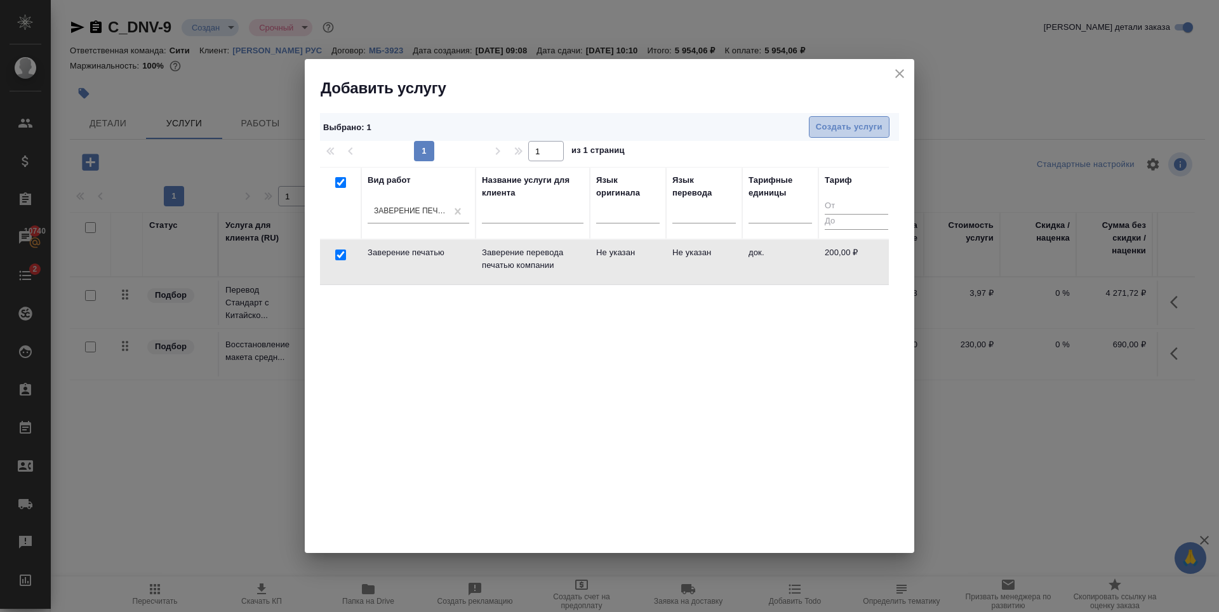
click at [846, 125] on span "Создать услуги" at bounding box center [849, 127] width 67 height 15
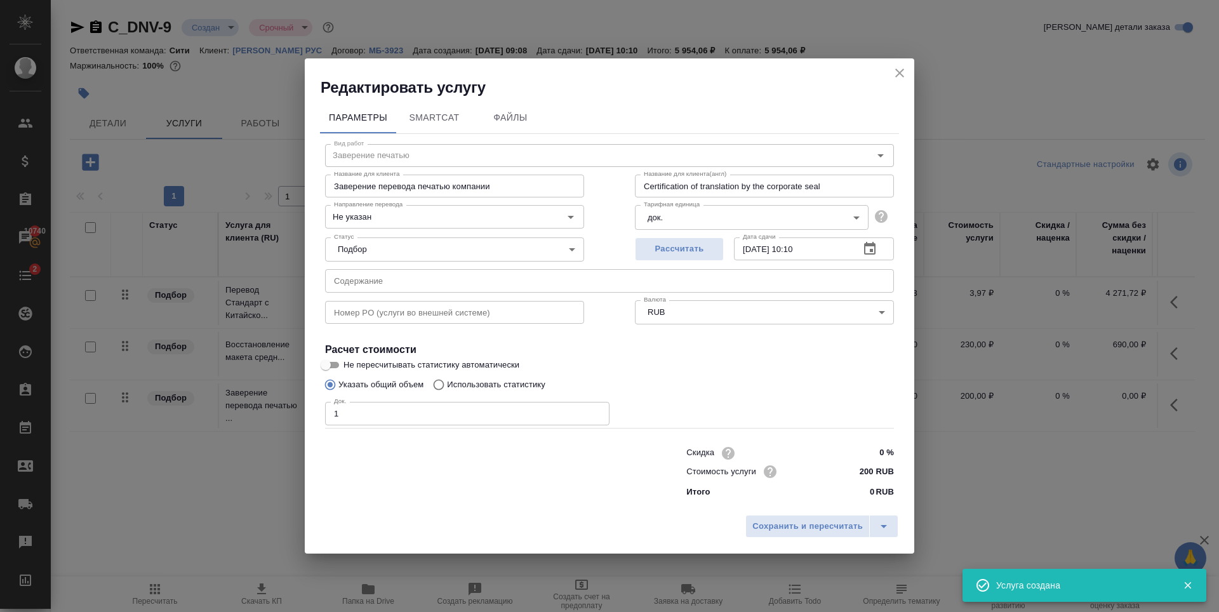
click at [596, 412] on input "1" at bounding box center [467, 413] width 284 height 23
type input "2"
click at [596, 412] on input "2" at bounding box center [467, 413] width 284 height 23
click at [694, 384] on div "Указать общий объем Использовать статистику" at bounding box center [609, 385] width 569 height 24
click at [684, 242] on span "Рассчитать" at bounding box center [679, 249] width 75 height 15
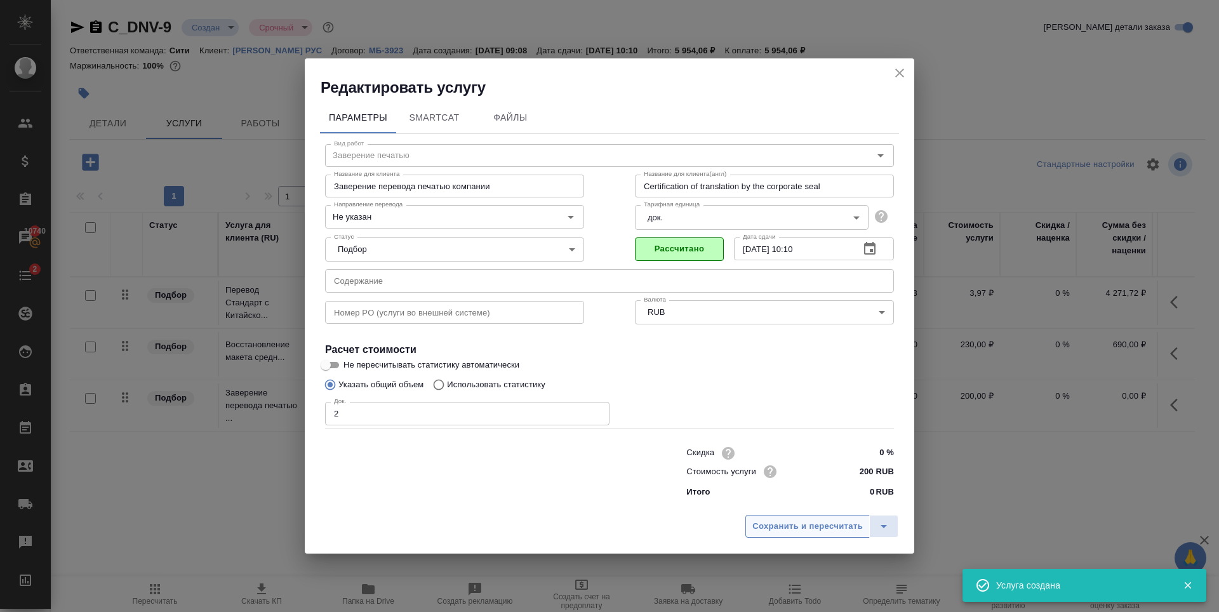
click at [774, 528] on span "Сохранить и пересчитать" at bounding box center [807, 526] width 110 height 15
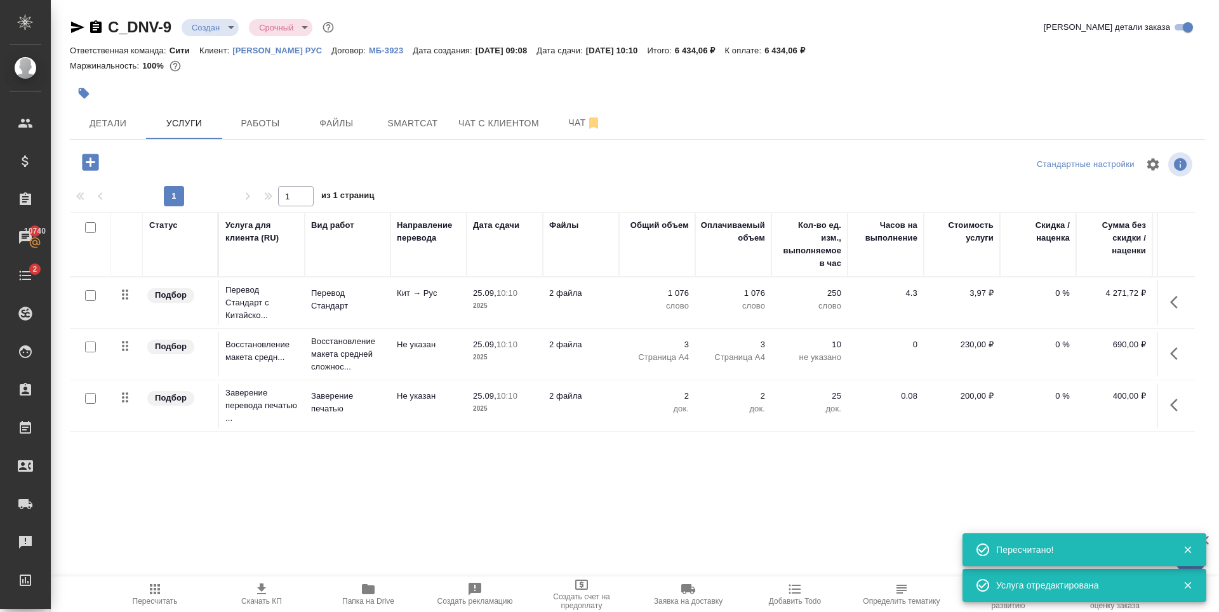
click at [678, 342] on p "3" at bounding box center [656, 344] width 63 height 13
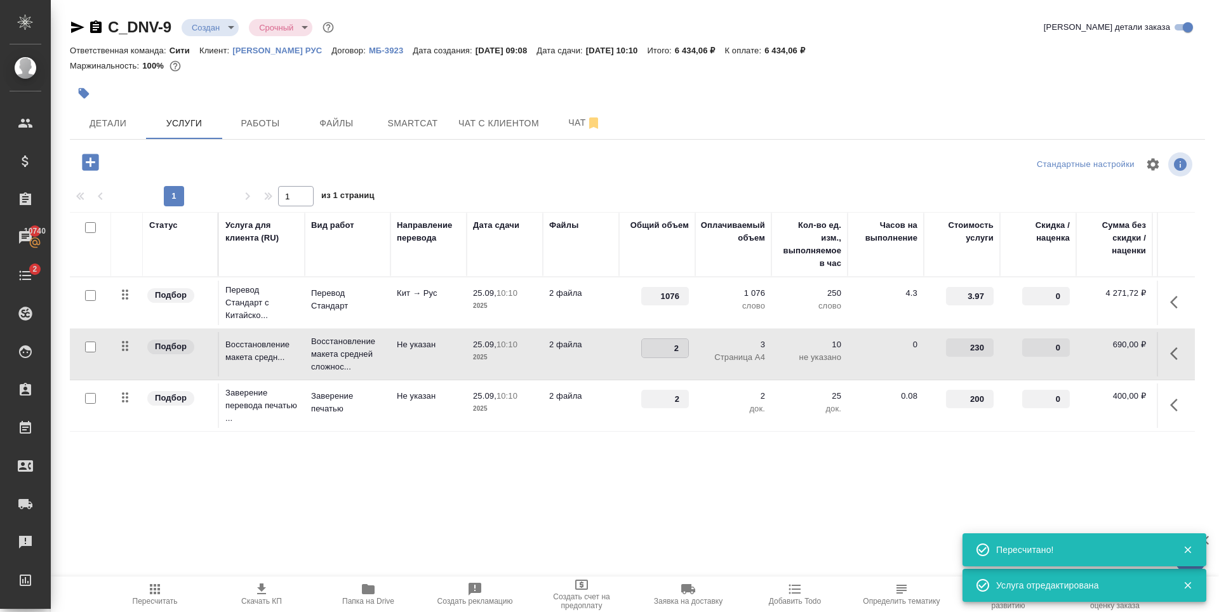
type input "2"
click at [684, 352] on input "2" at bounding box center [665, 348] width 46 height 18
click at [692, 423] on td "2" at bounding box center [657, 405] width 76 height 44
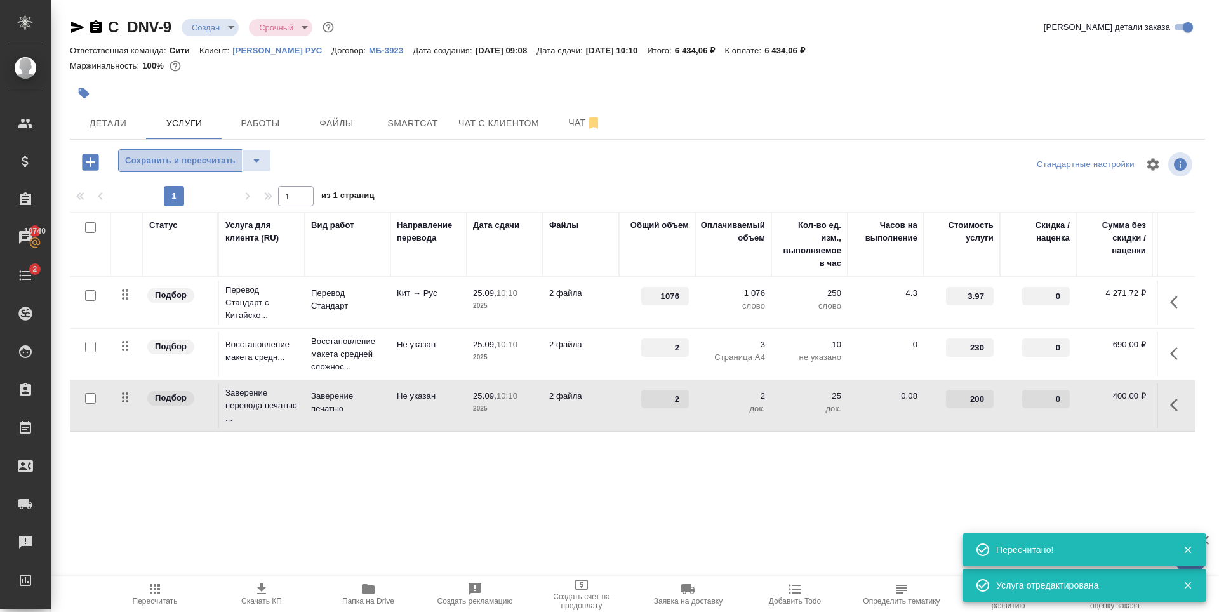
click at [215, 168] on span "Сохранить и пересчитать" at bounding box center [180, 161] width 110 height 15
click at [215, 22] on body "🙏 .cls-1 fill:#fff; AWATERA Zaytseva Svetlana Клиенты Спецификации Заказы 10740…" at bounding box center [609, 306] width 1219 height 612
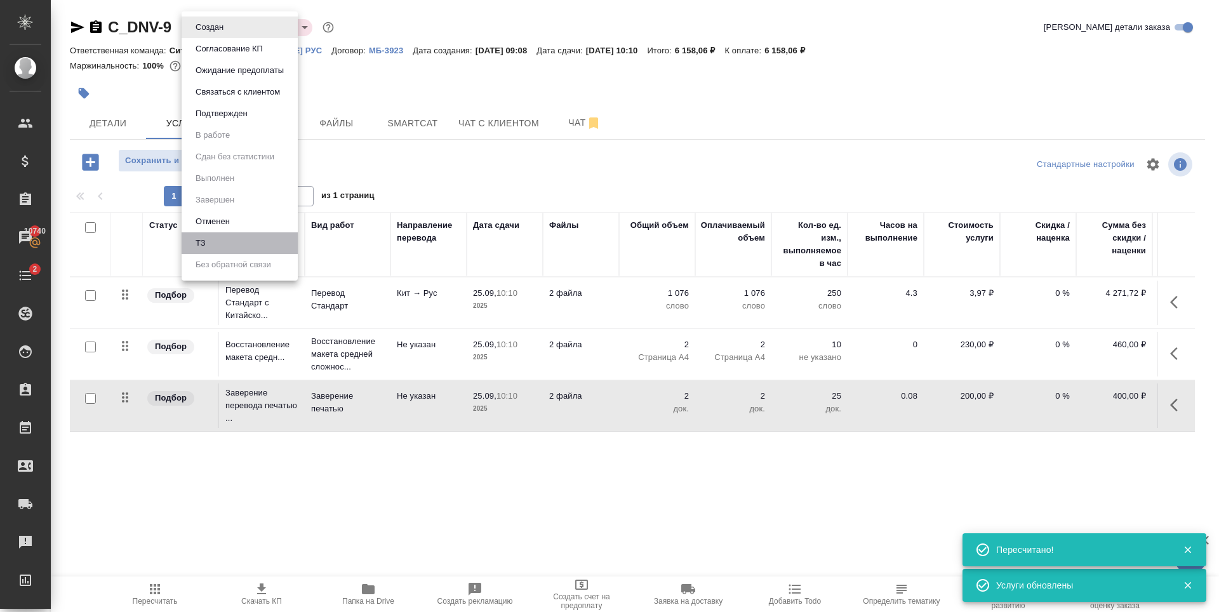
click at [218, 244] on li "ТЗ" at bounding box center [240, 243] width 116 height 22
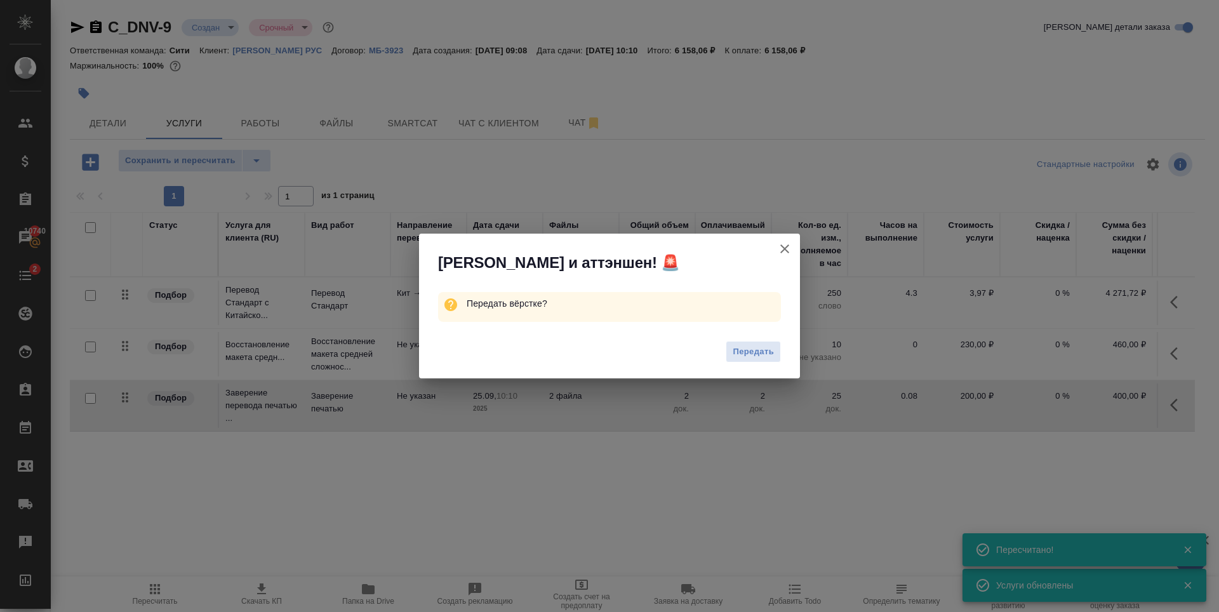
click at [785, 343] on div "Передать" at bounding box center [609, 353] width 381 height 51
click at [775, 348] on button "Передать" at bounding box center [752, 352] width 55 height 22
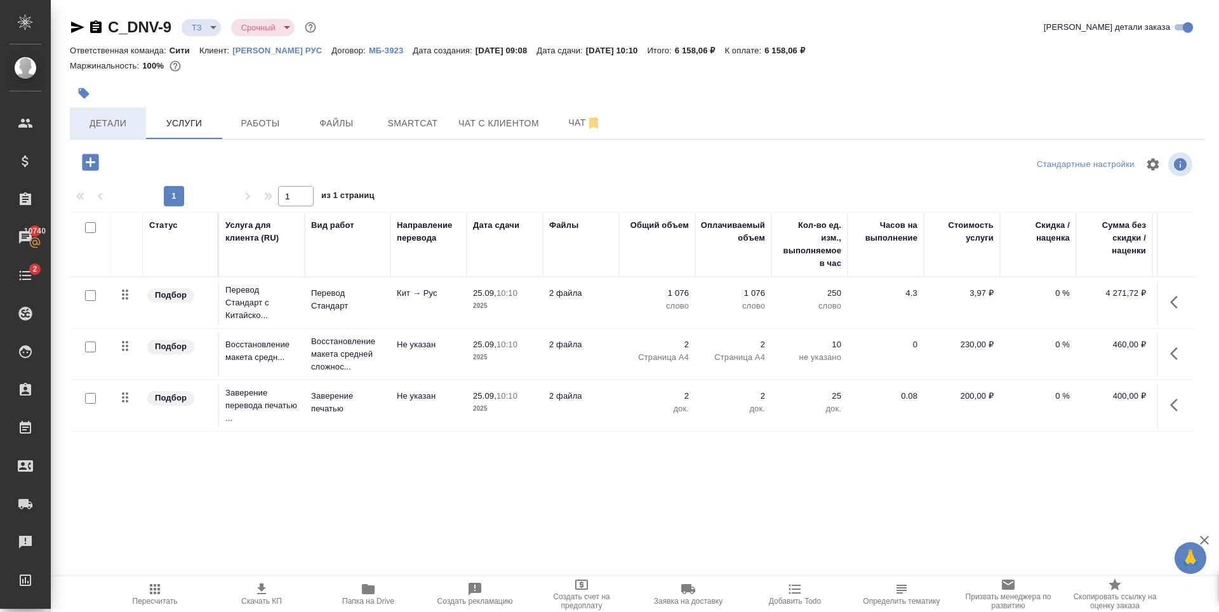
click at [111, 124] on span "Детали" at bounding box center [107, 124] width 61 height 16
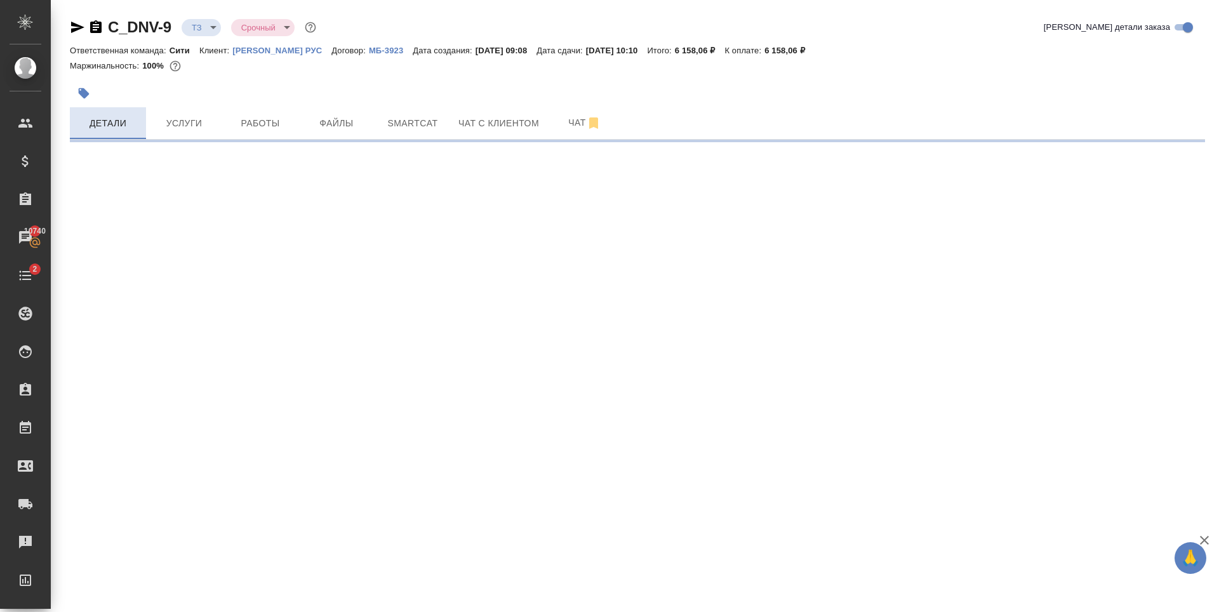
select select "RU"
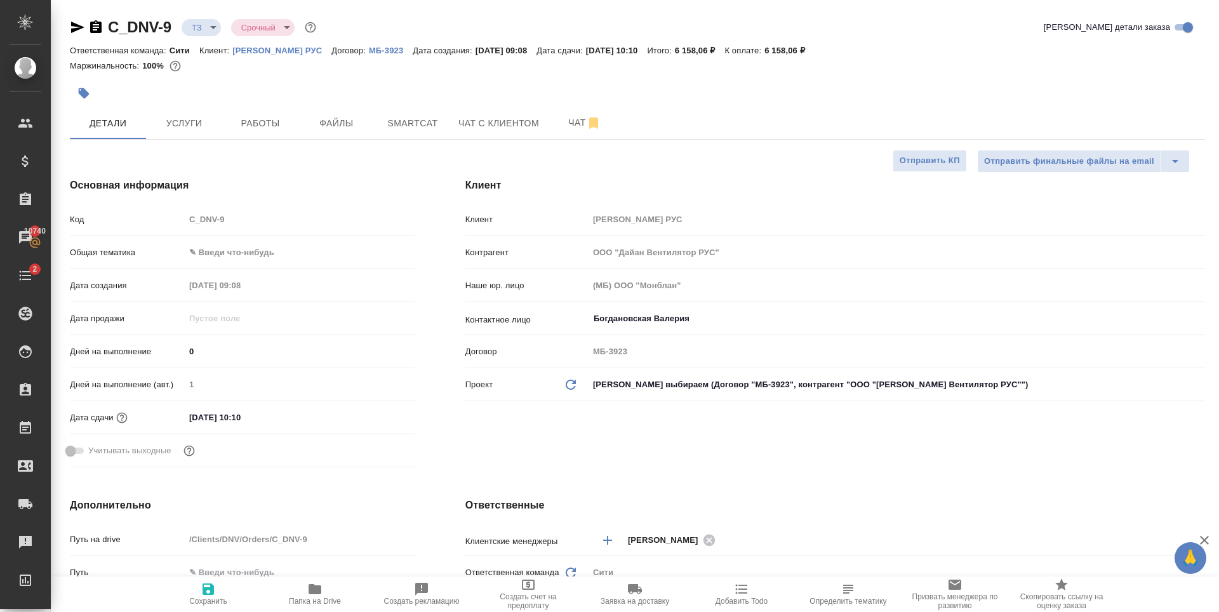
type textarea "x"
click at [198, 121] on span "Услуги" at bounding box center [184, 124] width 61 height 16
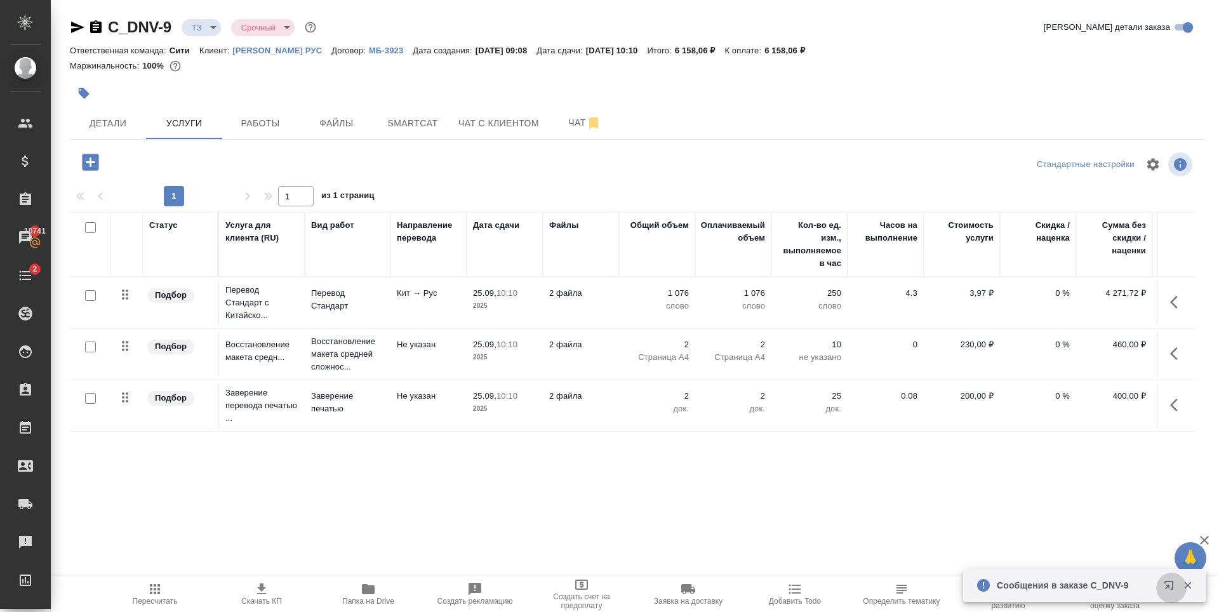
click at [1166, 581] on icon "button" at bounding box center [1168, 585] width 8 height 8
click at [1056, 294] on p "0 %" at bounding box center [1037, 293] width 63 height 13
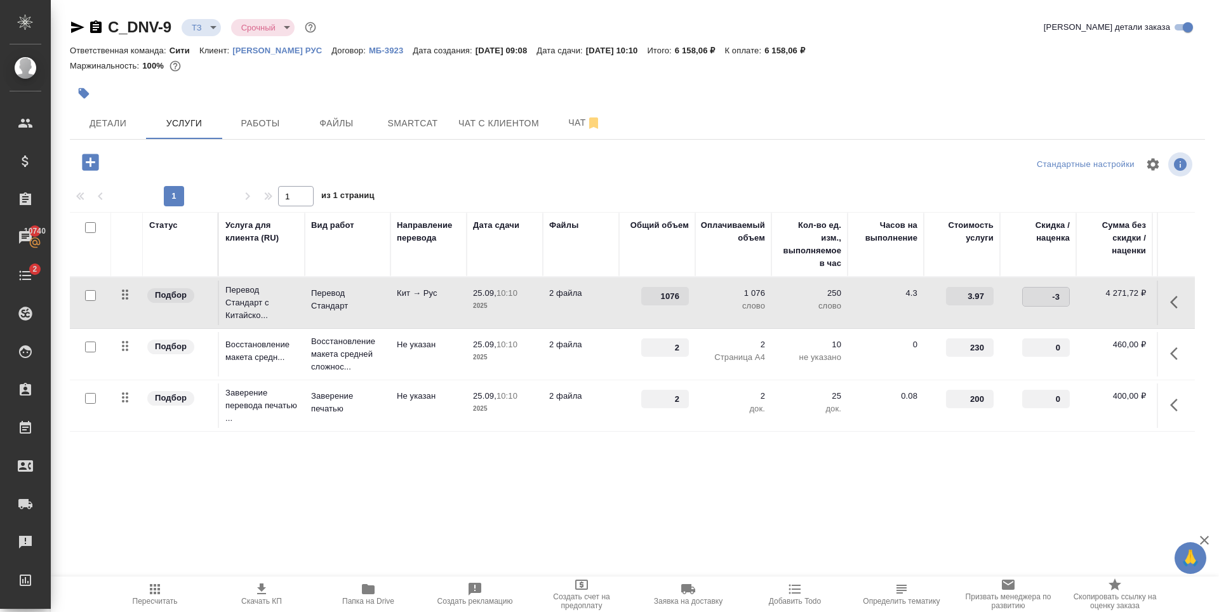
type input "-30"
click at [914, 93] on div at bounding box center [637, 93] width 1135 height 28
click at [198, 147] on div "C_DNV-9 ТЗ tz Срочный urgent Кратко детали заказа Ответственная команда: Сити К…" at bounding box center [637, 258] width 1149 height 517
click at [202, 164] on span "Сохранить и пересчитать" at bounding box center [180, 161] width 110 height 15
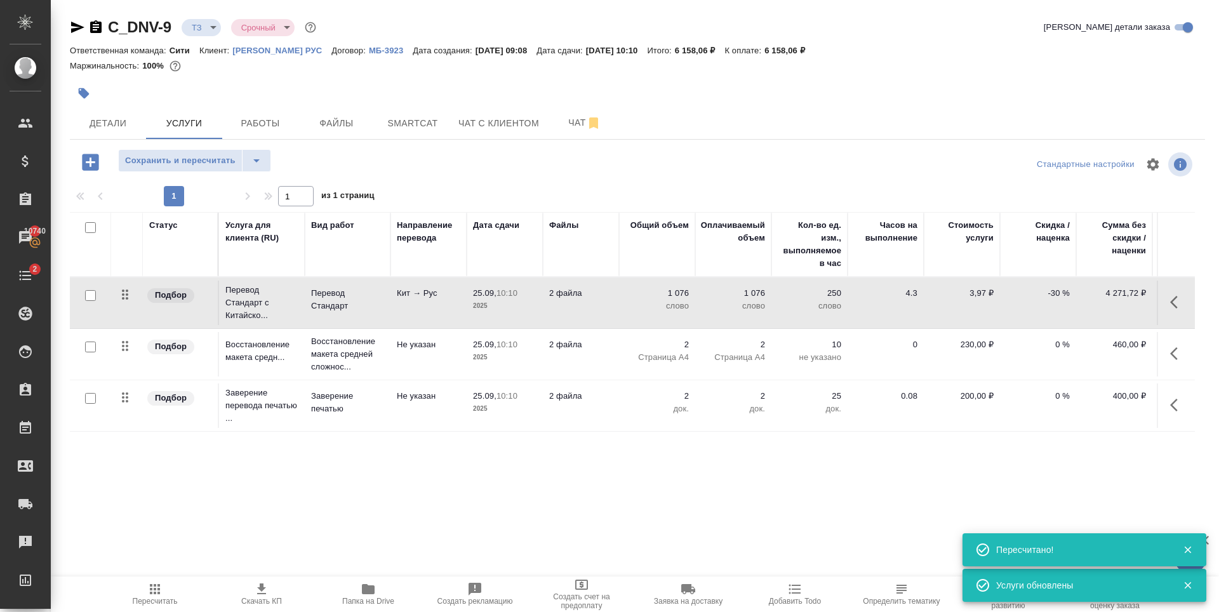
type input "new"
click at [619, 420] on td "2 док." at bounding box center [657, 405] width 76 height 44
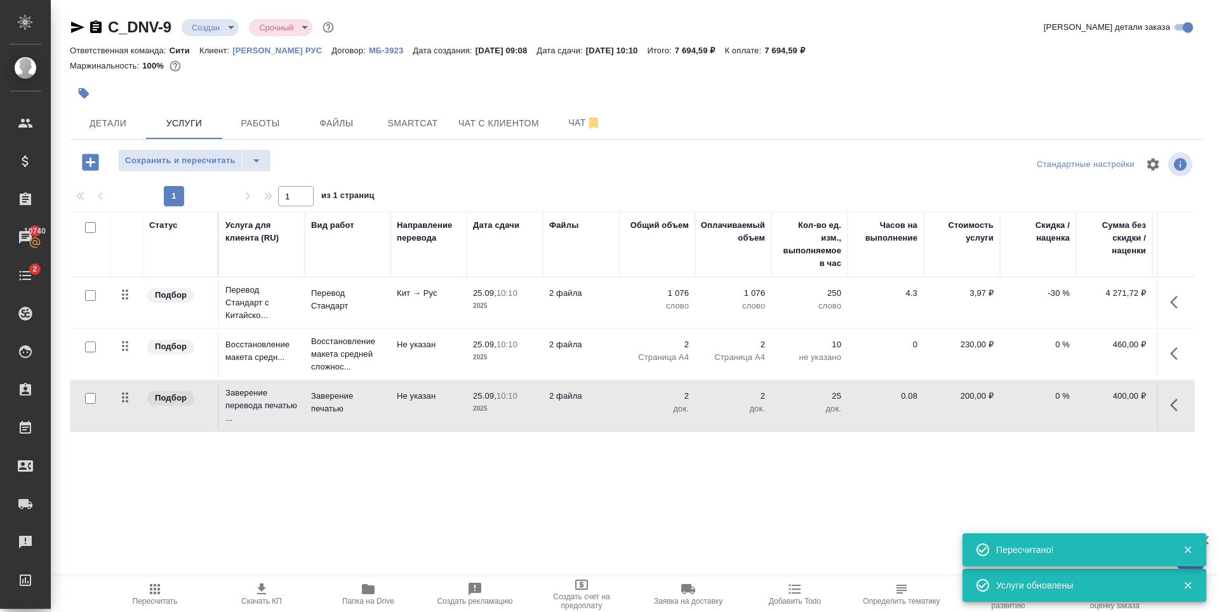
click at [589, 447] on div "Статус Услуга для клиента (RU) Вид работ Направление перевода Дата сдачи Файлы …" at bounding box center [632, 348] width 1125 height 273
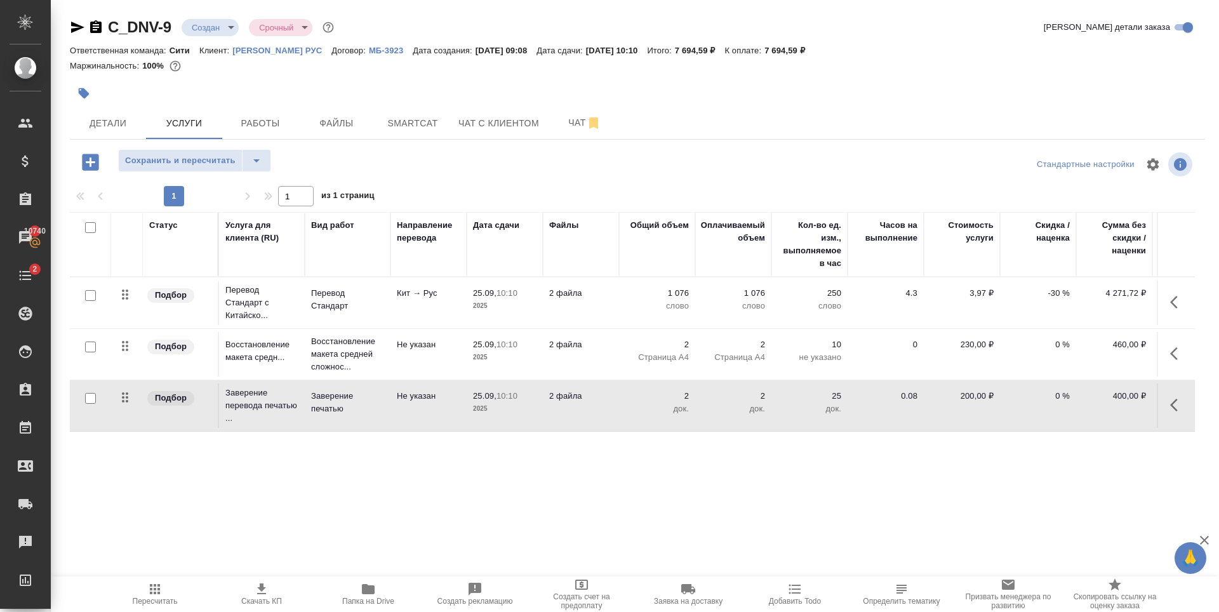
click at [615, 470] on div "Статус Услуга для клиента (RU) Вид работ Направление перевода Дата сдачи Файлы …" at bounding box center [632, 348] width 1125 height 273
click at [499, 454] on div "Статус Услуга для клиента (RU) Вид работ Направление перевода Дата сдачи Файлы …" at bounding box center [632, 348] width 1125 height 273
click at [371, 171] on div "Сохранить и пересчитать" at bounding box center [259, 162] width 378 height 26
click at [182, 169] on button "Сохранить и пересчитать" at bounding box center [180, 160] width 124 height 23
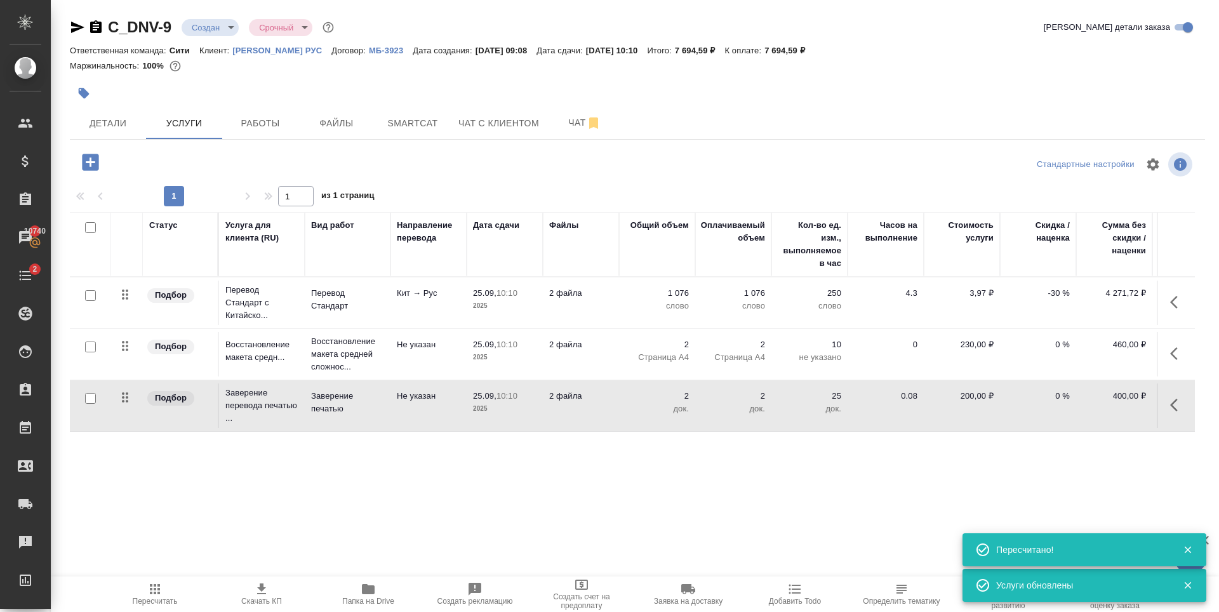
click at [704, 469] on div "Статус Услуга для клиента (RU) Вид работ Направление перевода Дата сдачи Файлы …" at bounding box center [632, 348] width 1125 height 273
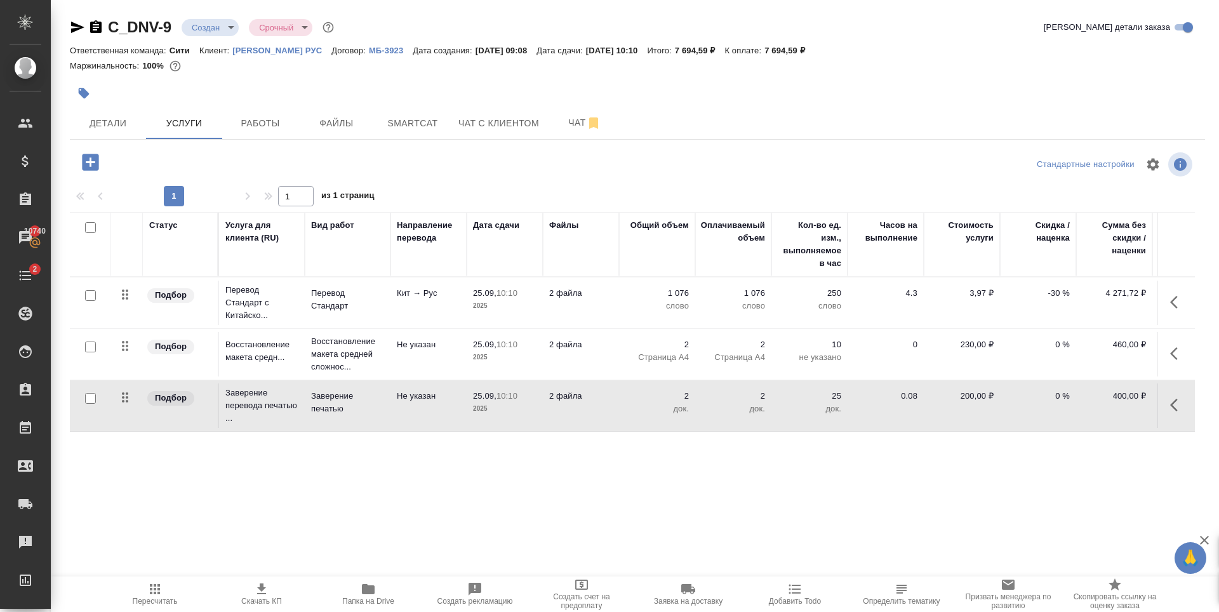
click at [1133, 441] on div "Статус Услуга для клиента (RU) Вид работ Направление перевода Дата сдачи Файлы …" at bounding box center [632, 348] width 1125 height 273
drag, startPoint x: 811, startPoint y: 50, endPoint x: 837, endPoint y: 50, distance: 26.0
click at [837, 50] on div "Ответственная команда: Сити Клиент: Дайан Вентилятор РУС Договор: МБ-3923 Дата …" at bounding box center [637, 50] width 1135 height 15
copy p "7 694,59"
click at [395, 79] on div at bounding box center [448, 93] width 757 height 28
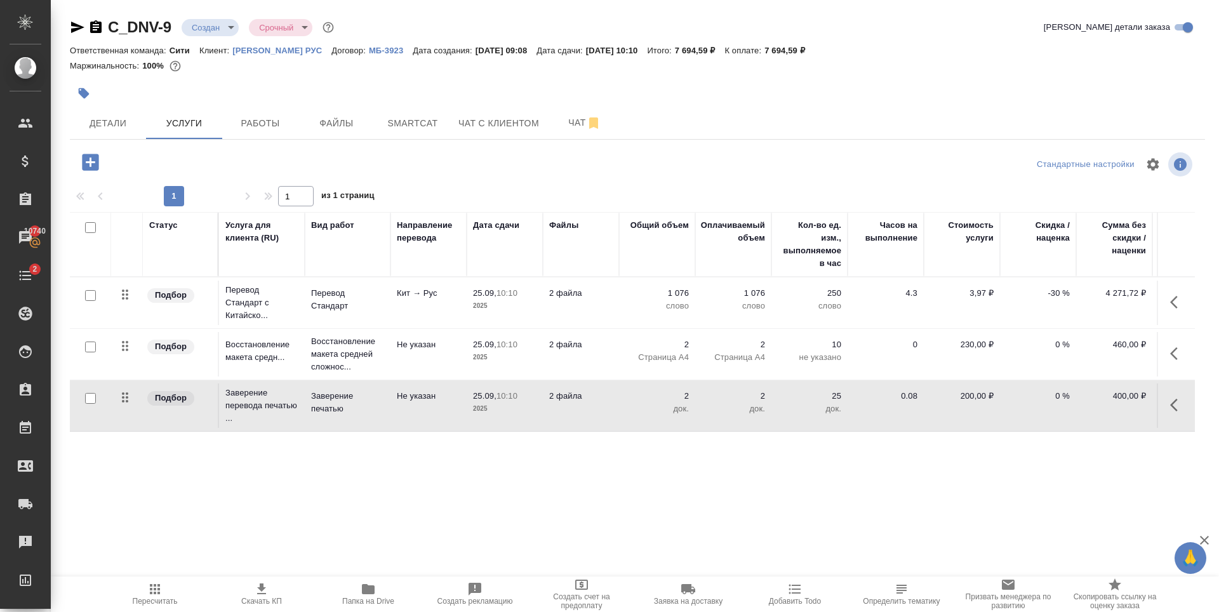
click at [280, 89] on div at bounding box center [448, 93] width 757 height 28
click at [472, 83] on div at bounding box center [448, 93] width 757 height 28
click at [281, 82] on div at bounding box center [448, 93] width 757 height 28
click at [587, 588] on icon "button" at bounding box center [581, 584] width 13 height 10
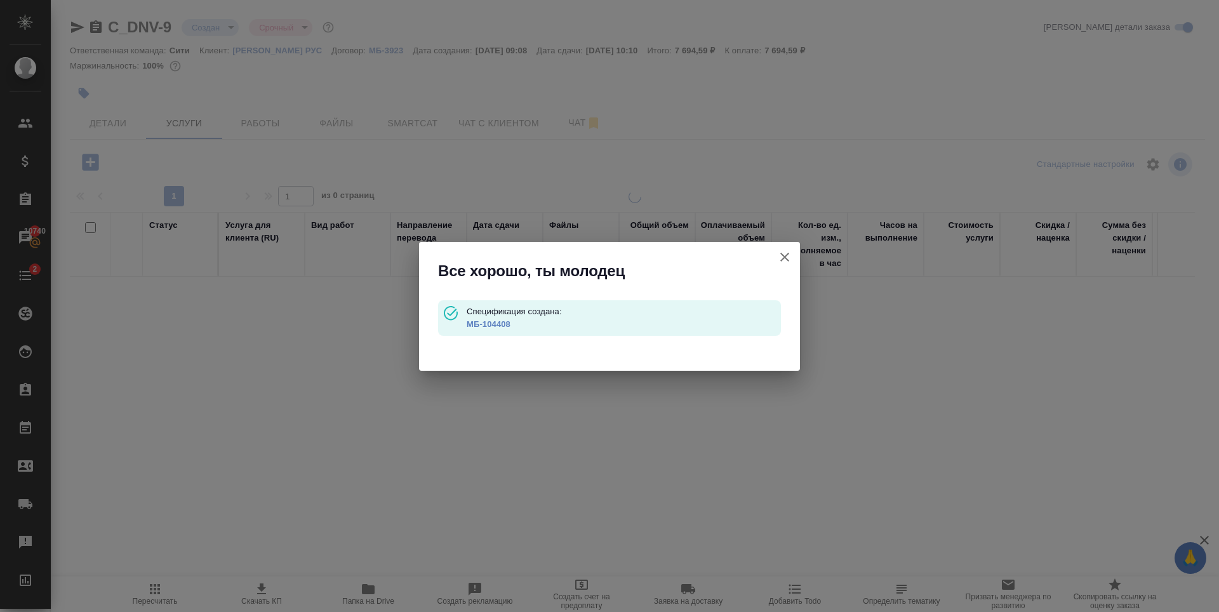
type input "waitingForPrepayment"
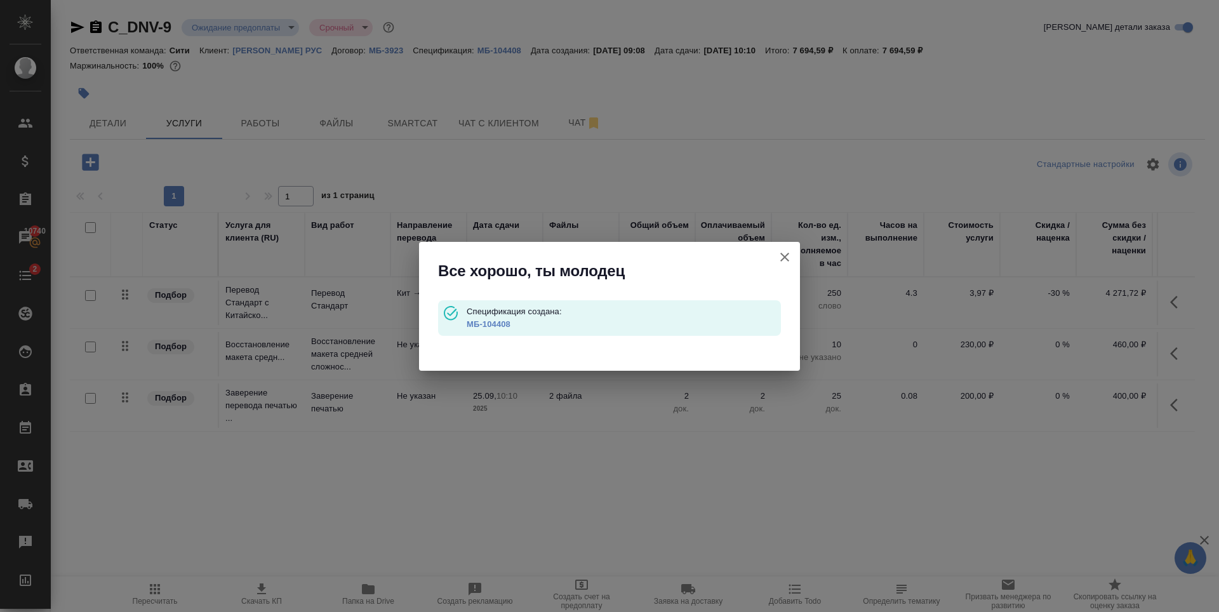
click at [499, 324] on link "МБ-104408" at bounding box center [488, 324] width 44 height 10
click at [781, 261] on icon "button" at bounding box center [784, 256] width 15 height 15
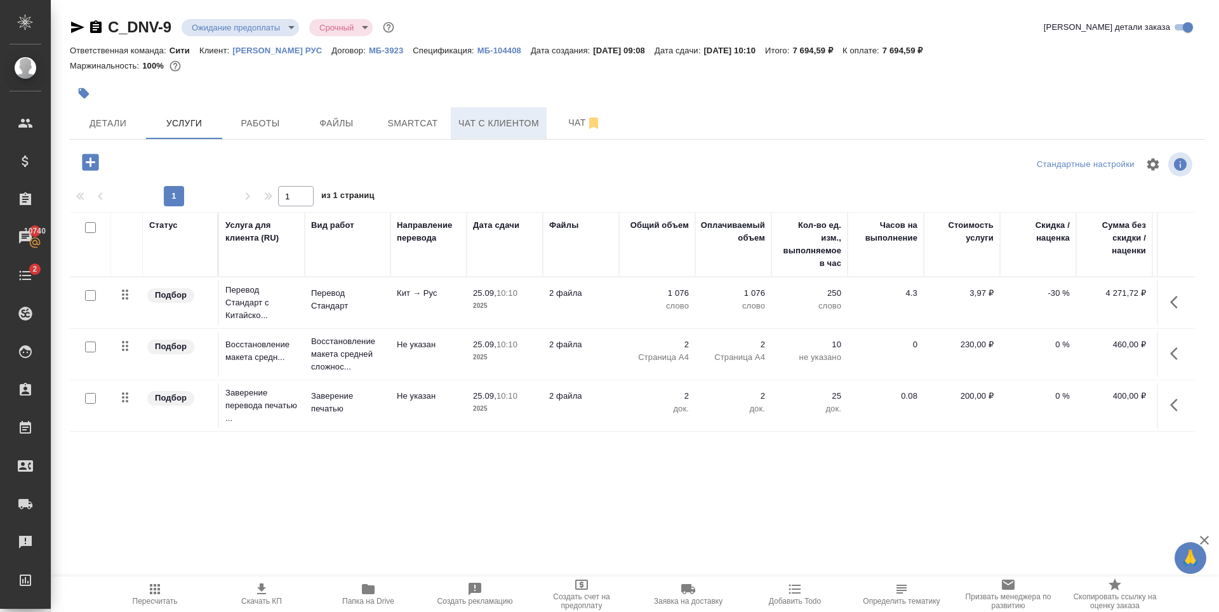
click at [508, 122] on span "Чат с клиентом" at bounding box center [498, 124] width 81 height 16
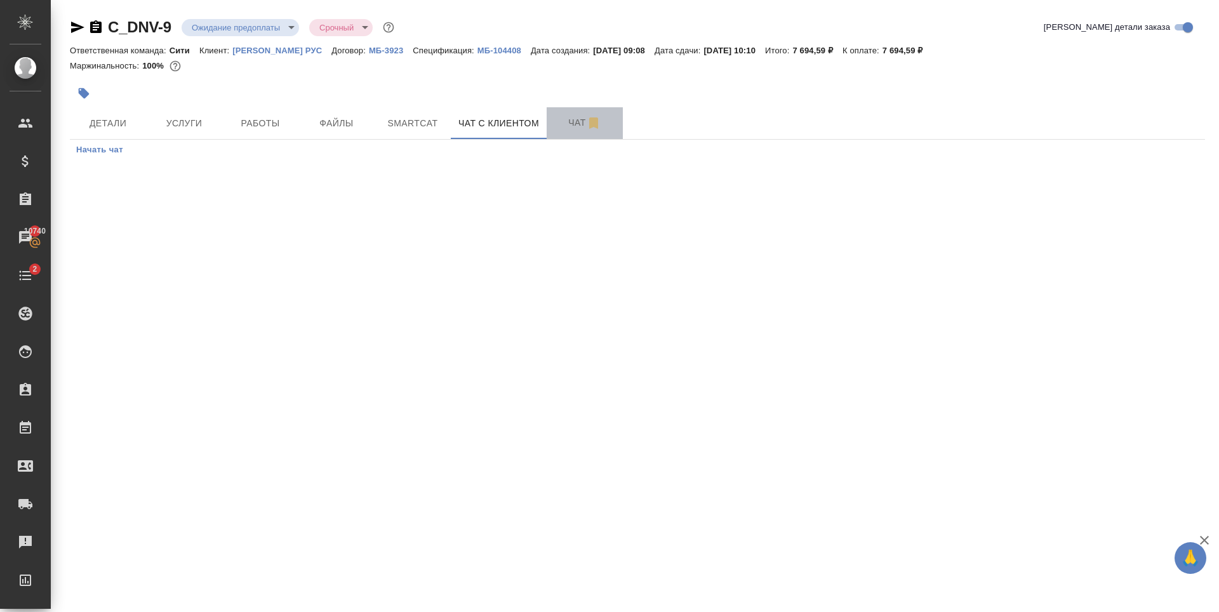
click at [565, 115] on span "Чат" at bounding box center [584, 123] width 61 height 16
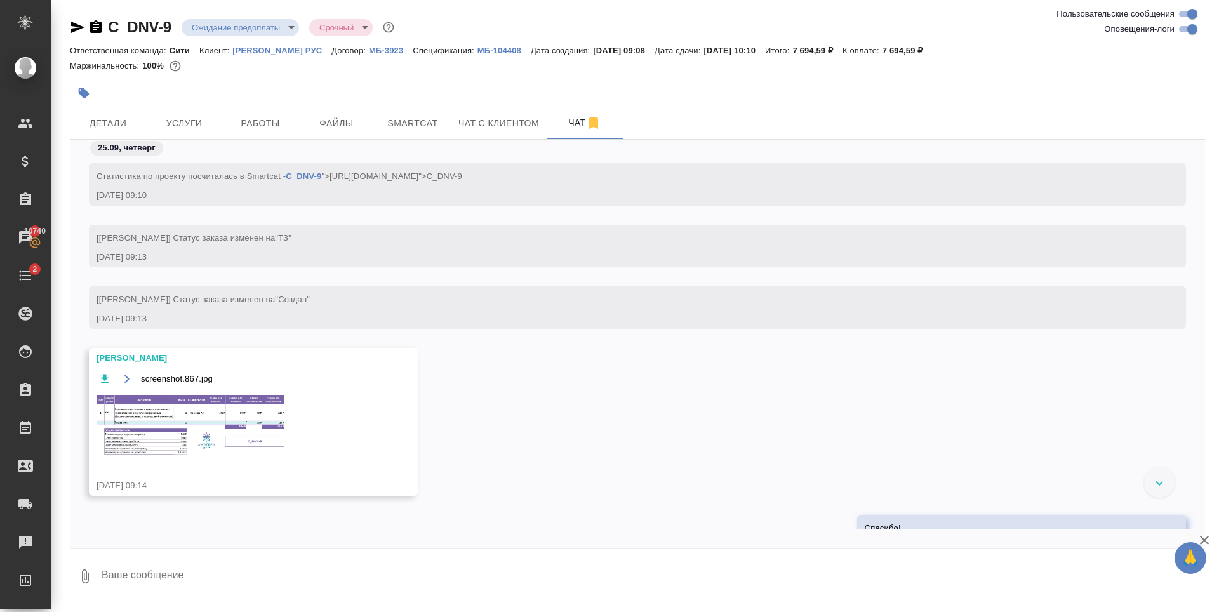
click at [245, 423] on img at bounding box center [191, 425] width 190 height 64
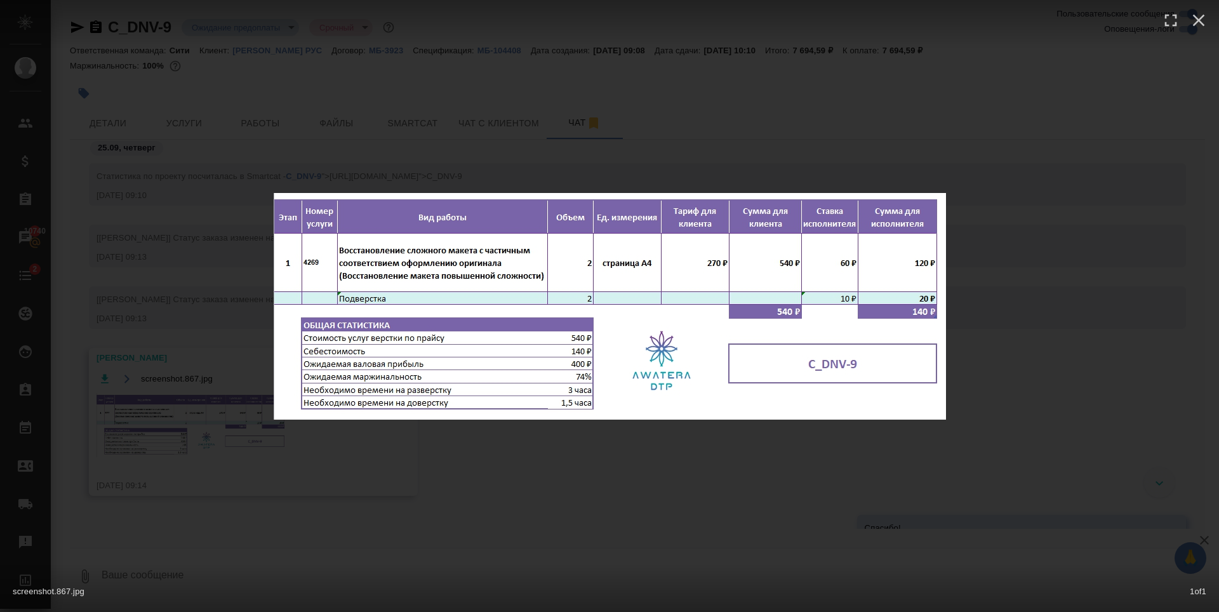
click at [305, 513] on div "screenshot.867.jpg 1 of 1" at bounding box center [609, 306] width 1219 height 612
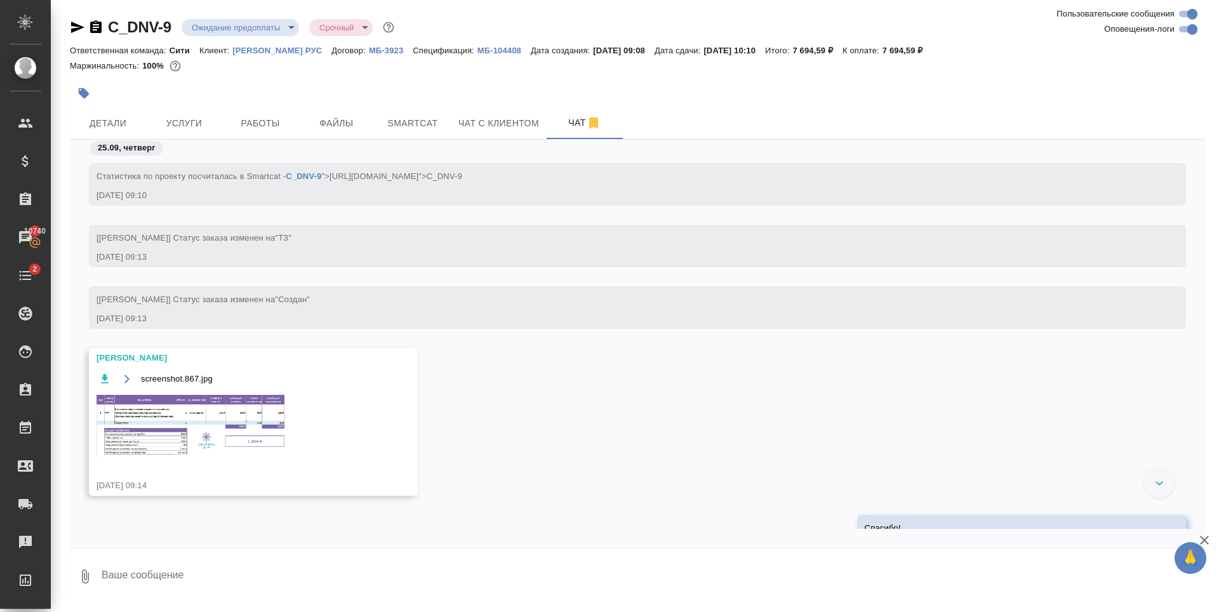
click at [194, 447] on img at bounding box center [191, 425] width 190 height 64
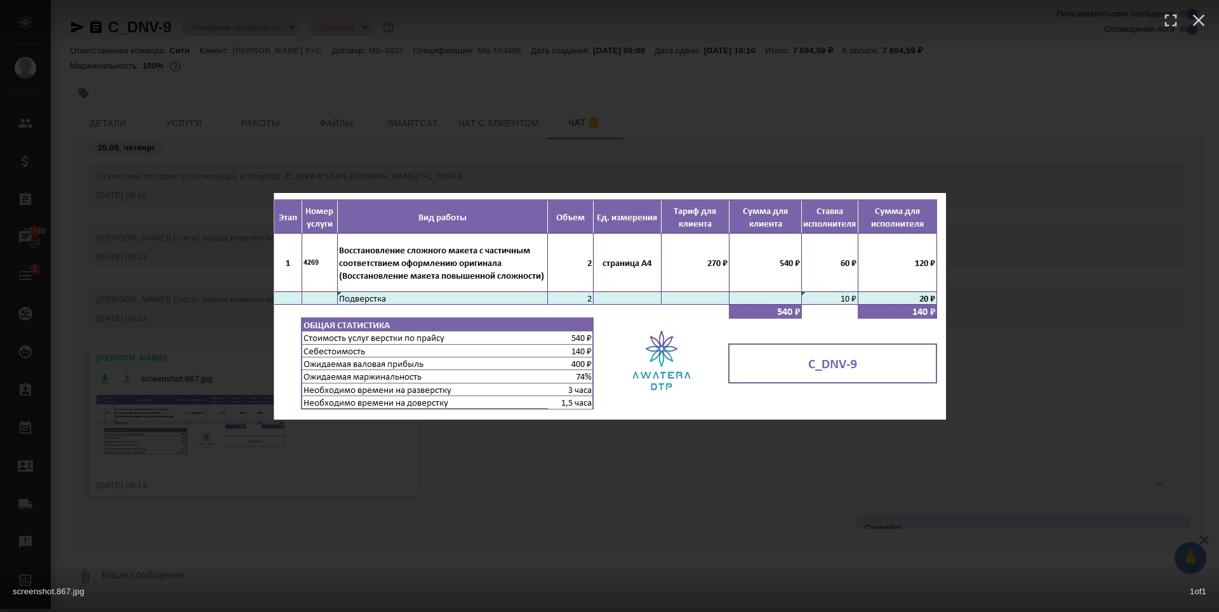
click at [180, 274] on div "screenshot.867.jpg 1 of 1" at bounding box center [609, 306] width 1219 height 612
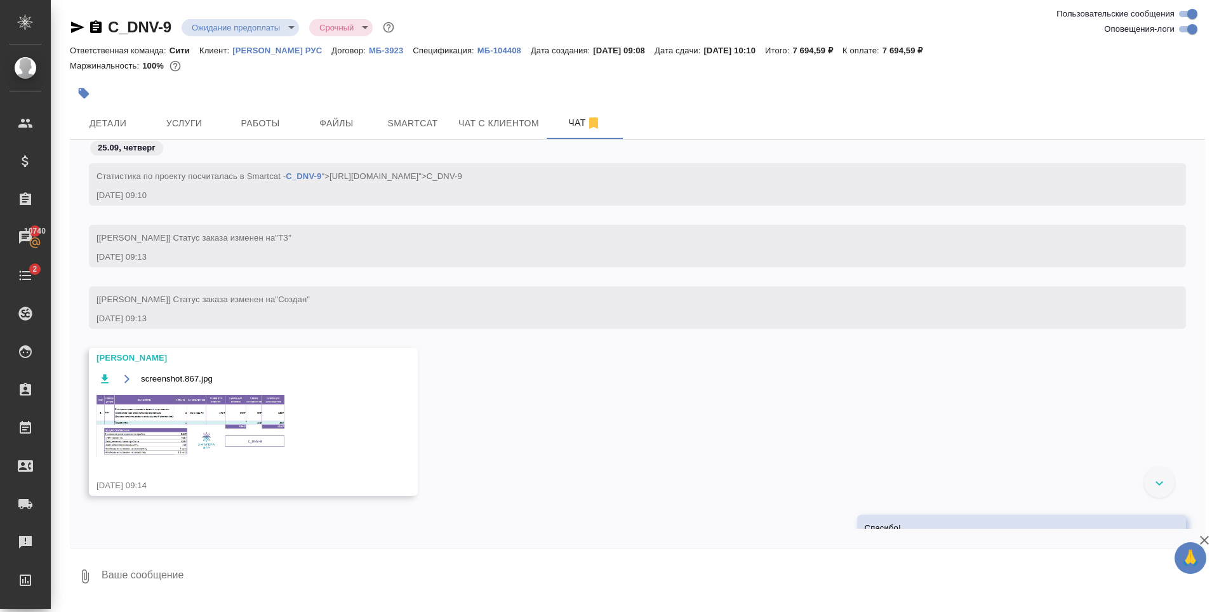
click at [103, 379] on icon "button" at bounding box center [105, 378] width 8 height 9
click at [124, 118] on span "Детали" at bounding box center [107, 124] width 61 height 16
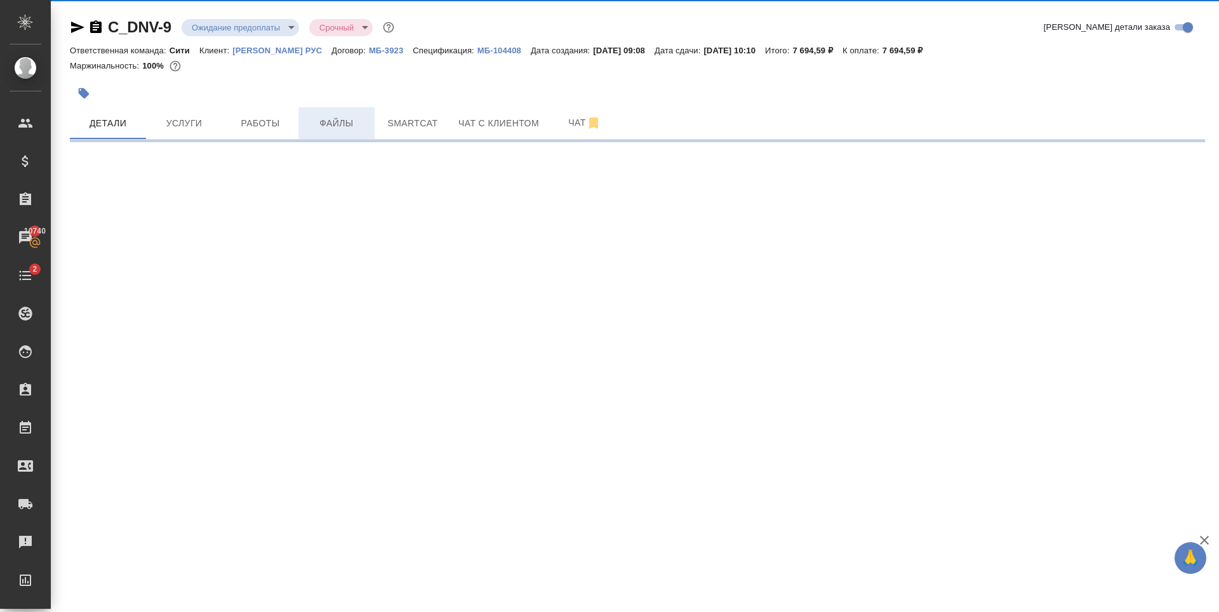
click at [316, 117] on span "Файлы" at bounding box center [336, 124] width 61 height 16
select select "RU"
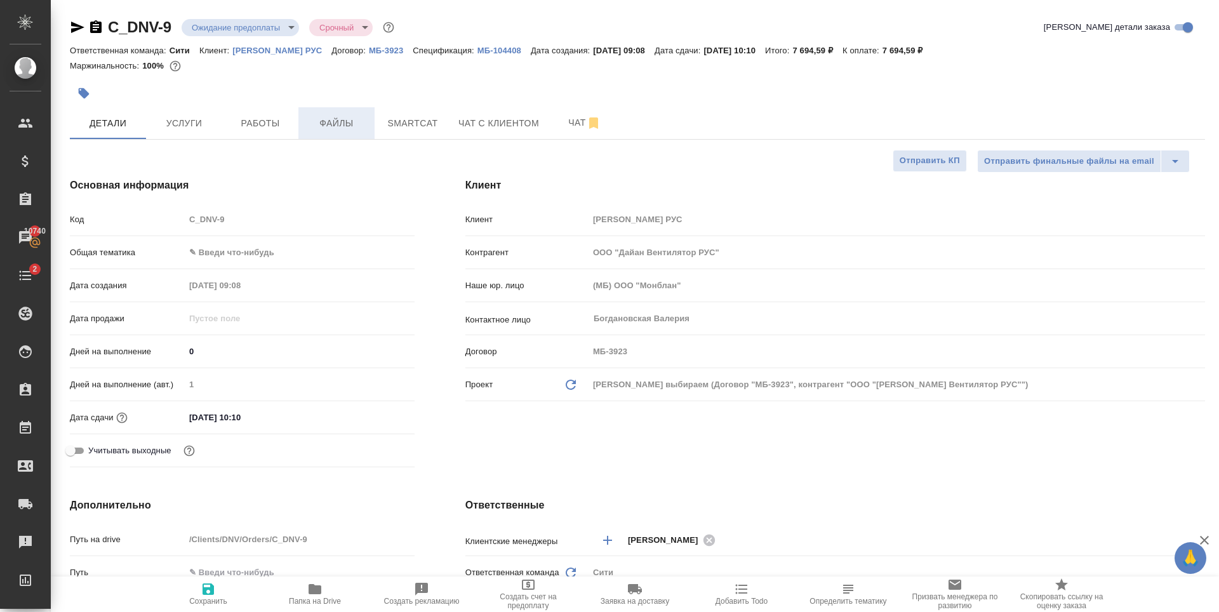
type textarea "x"
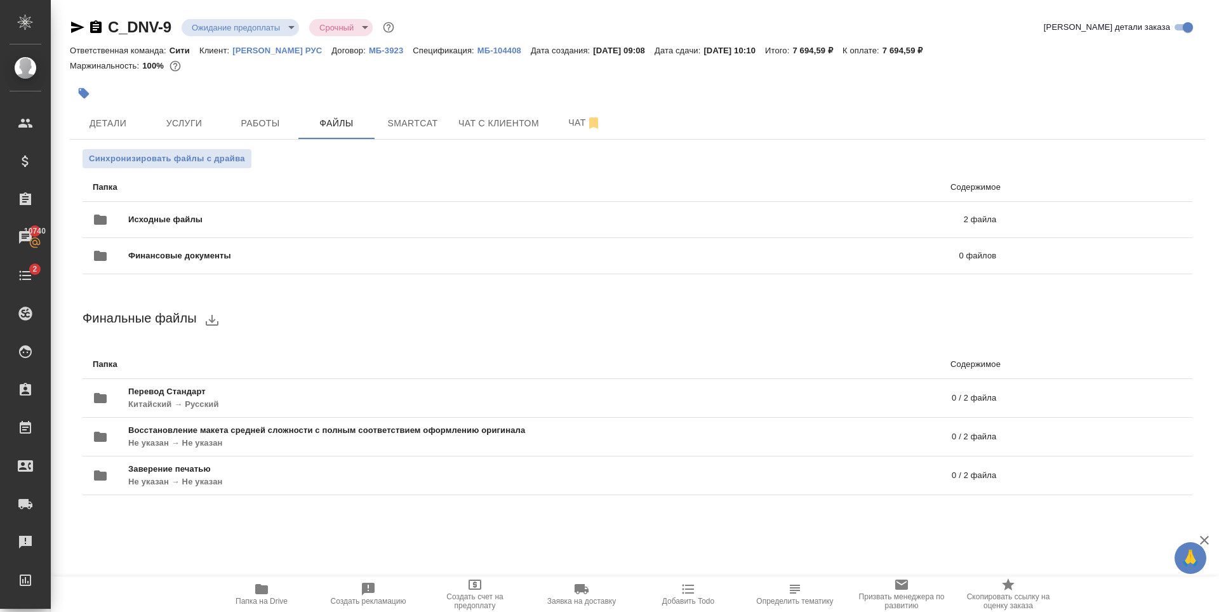
click at [75, 29] on icon "button" at bounding box center [77, 27] width 13 height 11
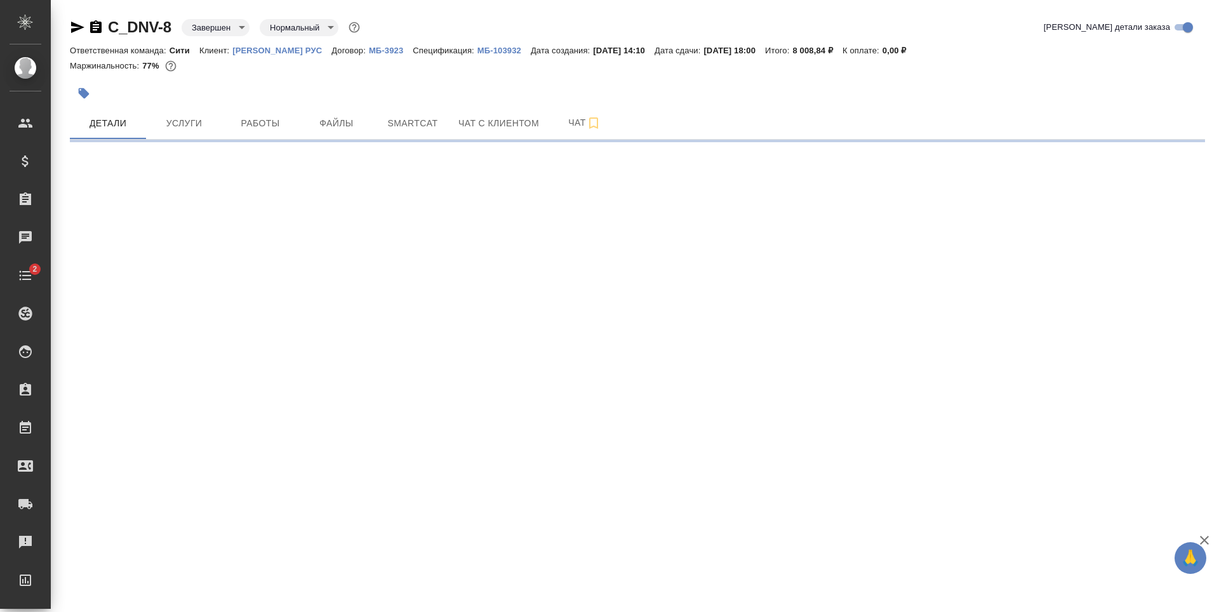
select select "RU"
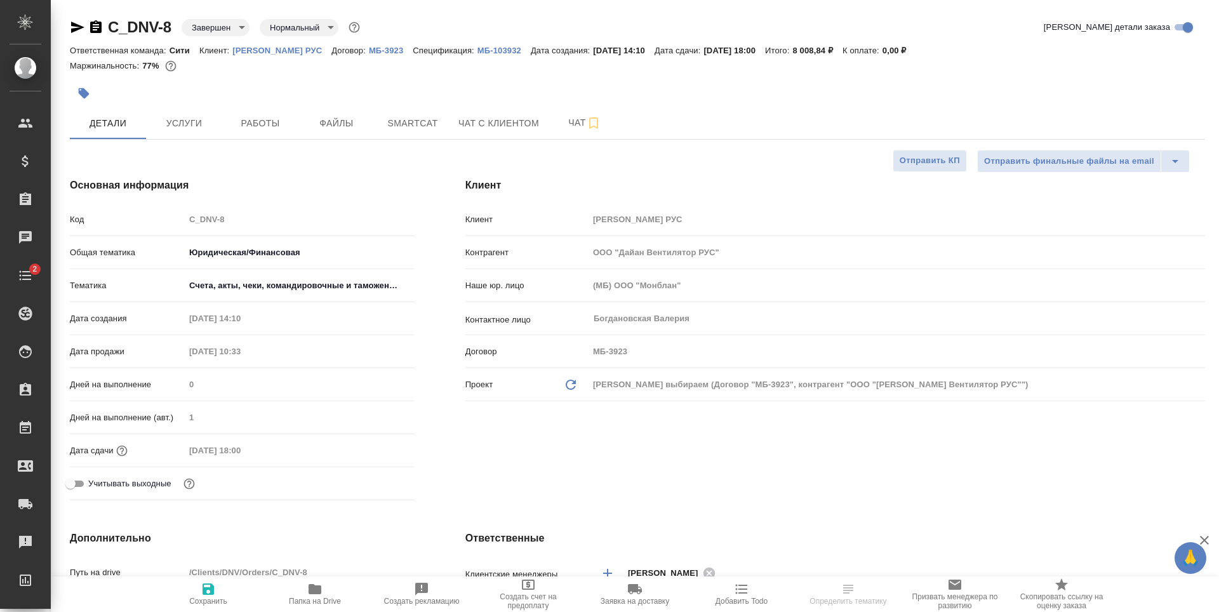
type textarea "x"
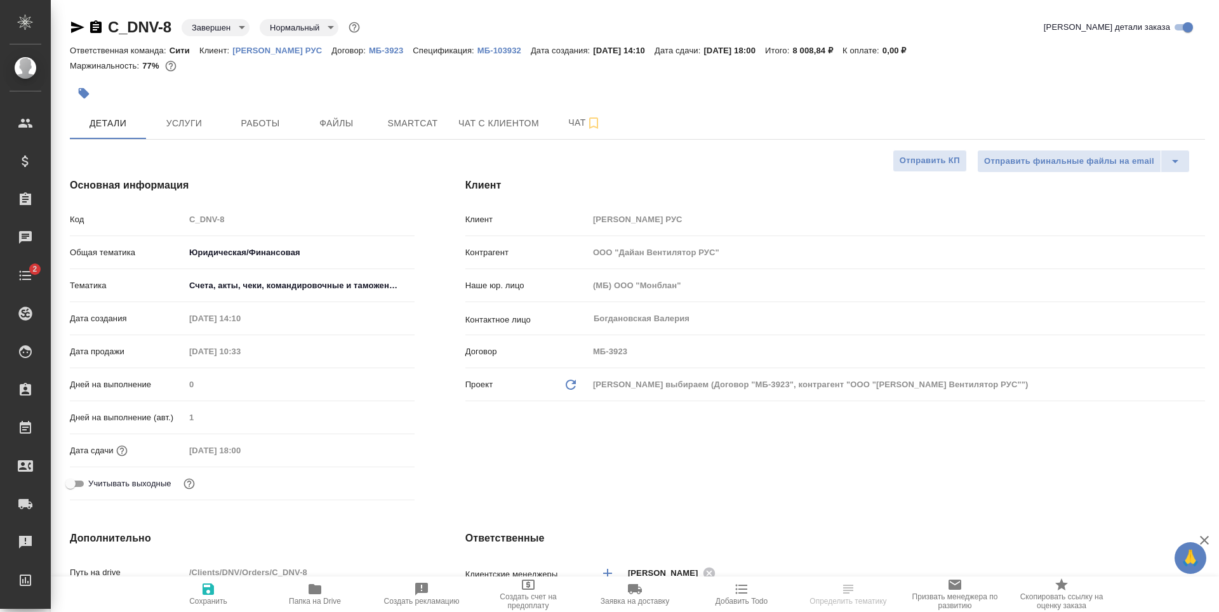
type textarea "x"
click at [231, 129] on span "Работы" at bounding box center [260, 124] width 61 height 16
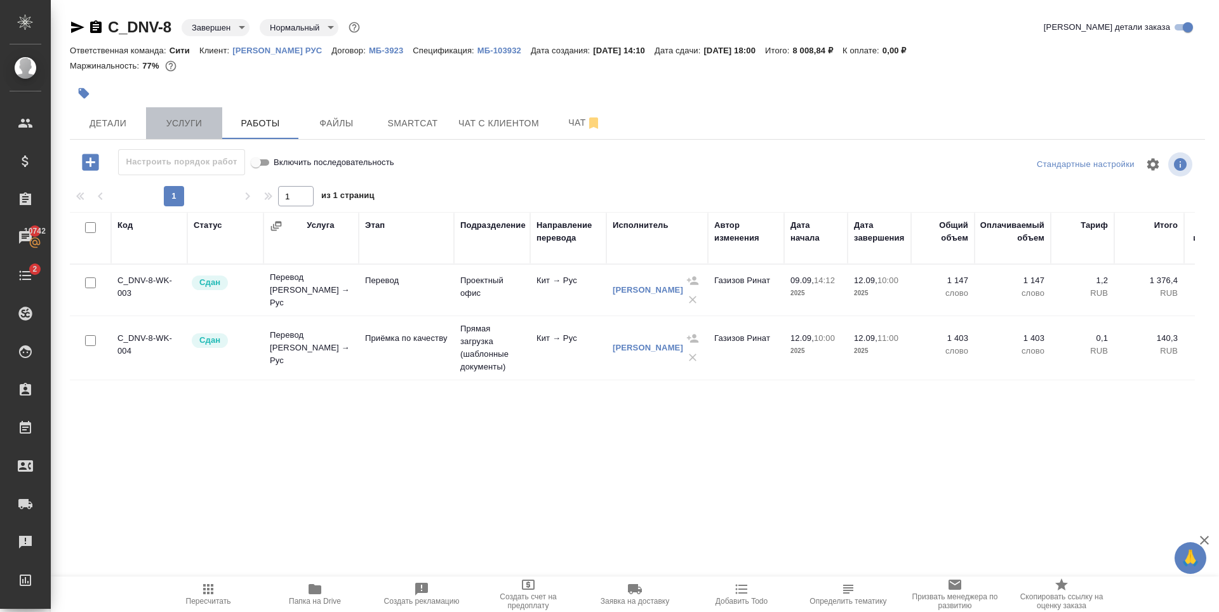
click at [199, 119] on span "Услуги" at bounding box center [184, 124] width 61 height 16
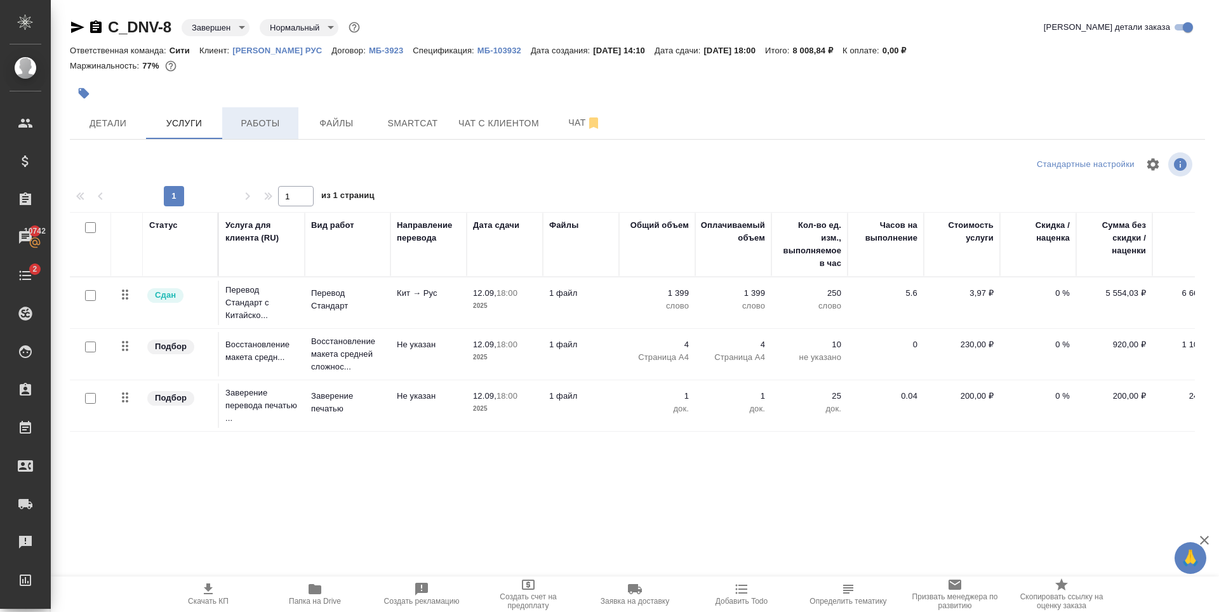
click at [238, 125] on span "Работы" at bounding box center [260, 124] width 61 height 16
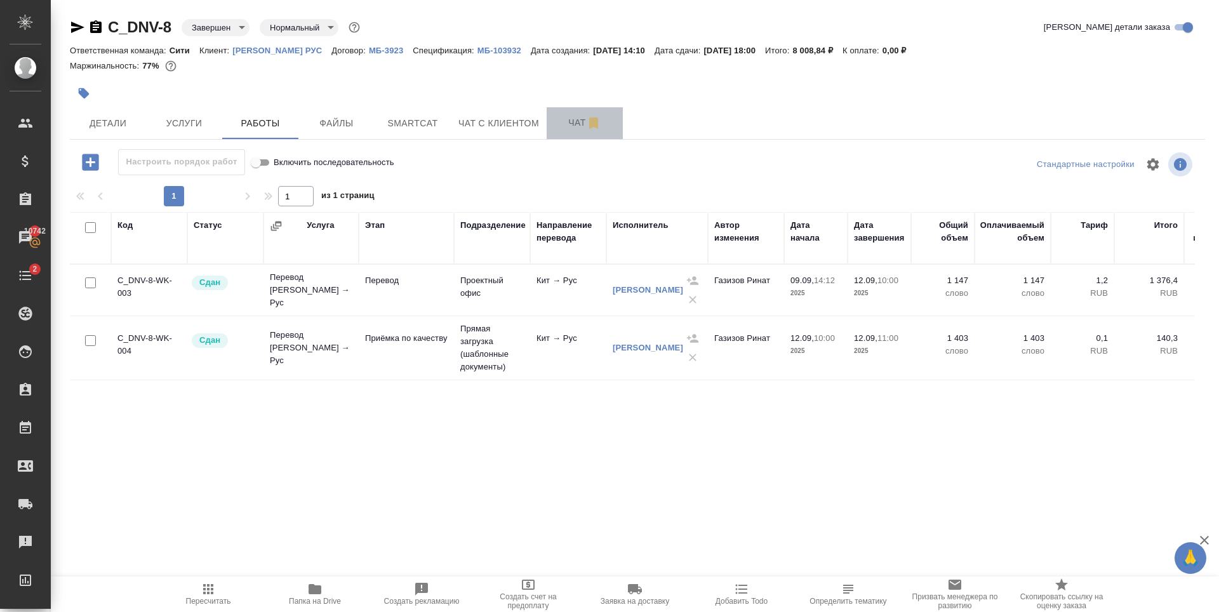
click at [572, 121] on span "Чат" at bounding box center [584, 123] width 61 height 16
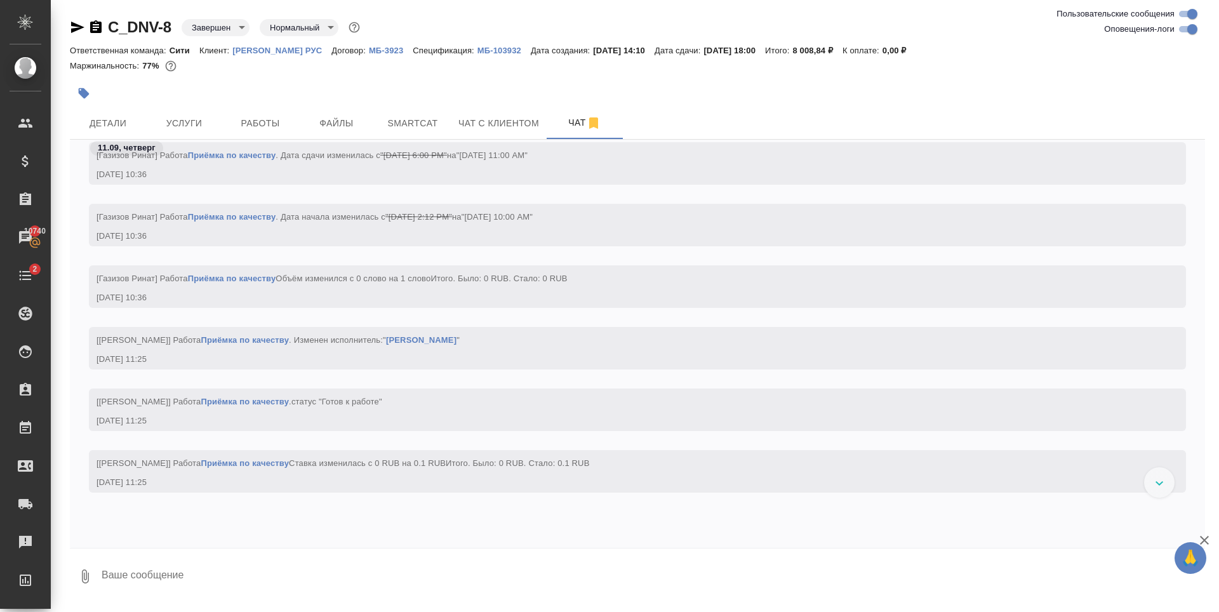
scroll to position [2412, 0]
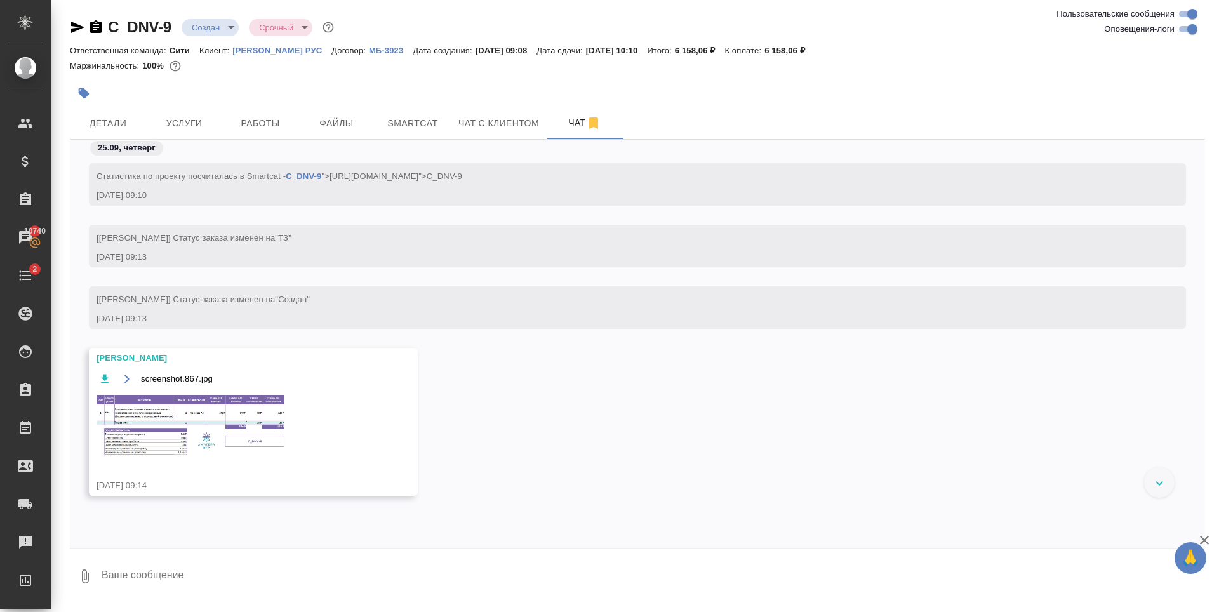
click at [180, 579] on textarea at bounding box center [652, 576] width 1104 height 43
type textarea "Спасибо!"
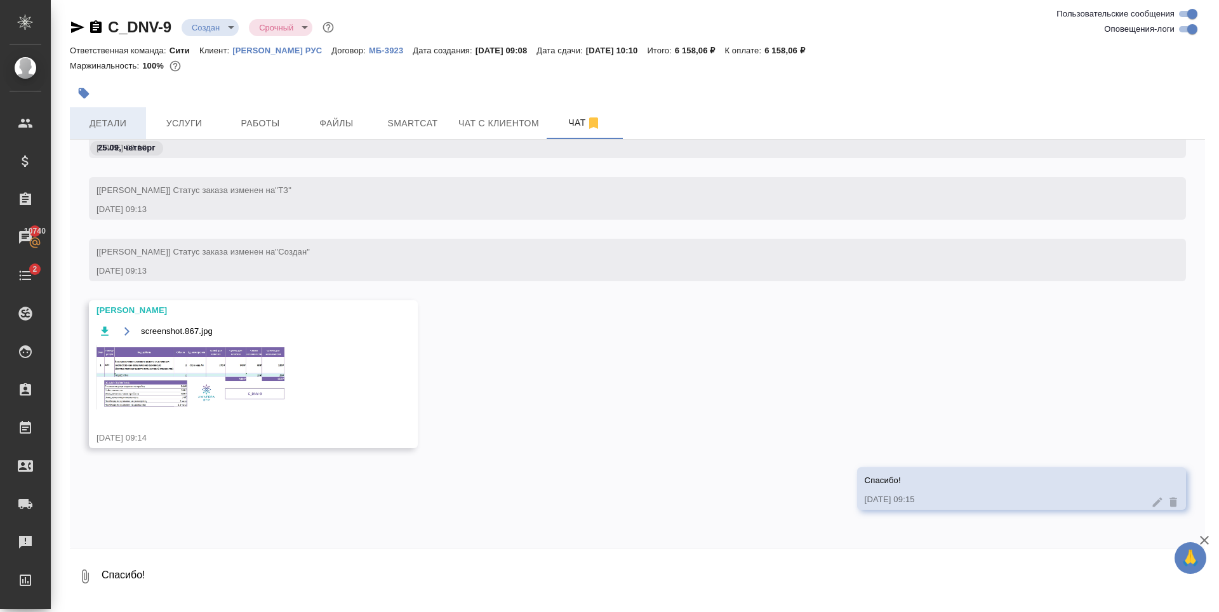
click at [127, 127] on span "Детали" at bounding box center [107, 124] width 61 height 16
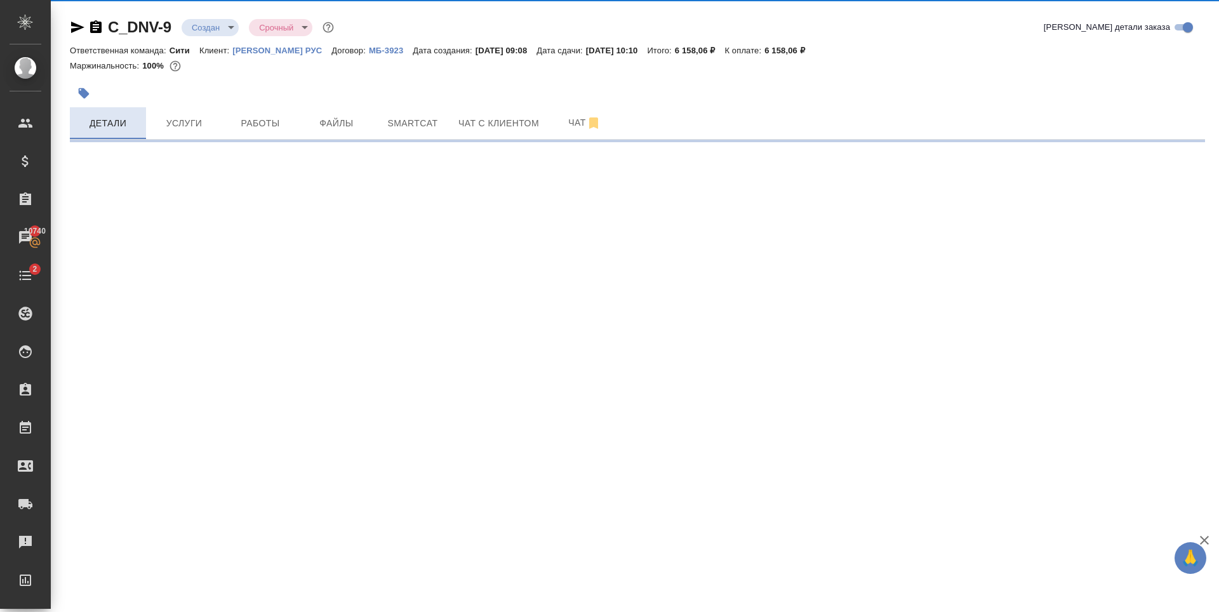
select select "RU"
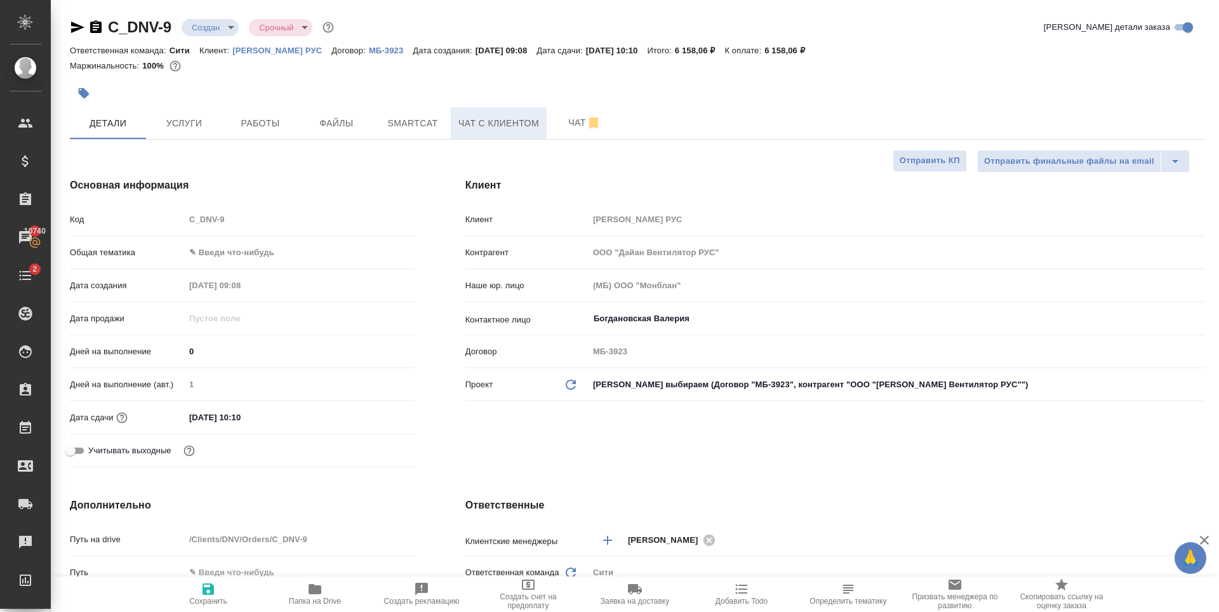
type textarea "x"
click at [274, 413] on input "25.09.2025 10:10" at bounding box center [240, 417] width 111 height 18
click at [370, 418] on icon "button" at bounding box center [377, 416] width 15 height 15
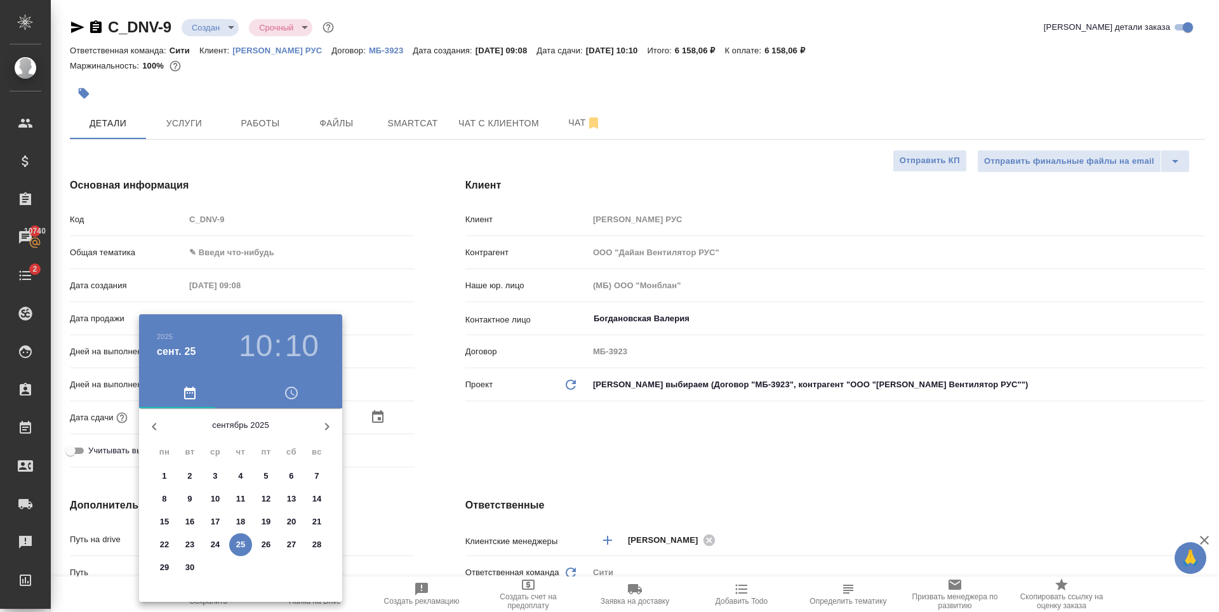
drag, startPoint x: 564, startPoint y: 450, endPoint x: 383, endPoint y: 232, distance: 283.5
click at [561, 450] on div at bounding box center [609, 306] width 1219 height 612
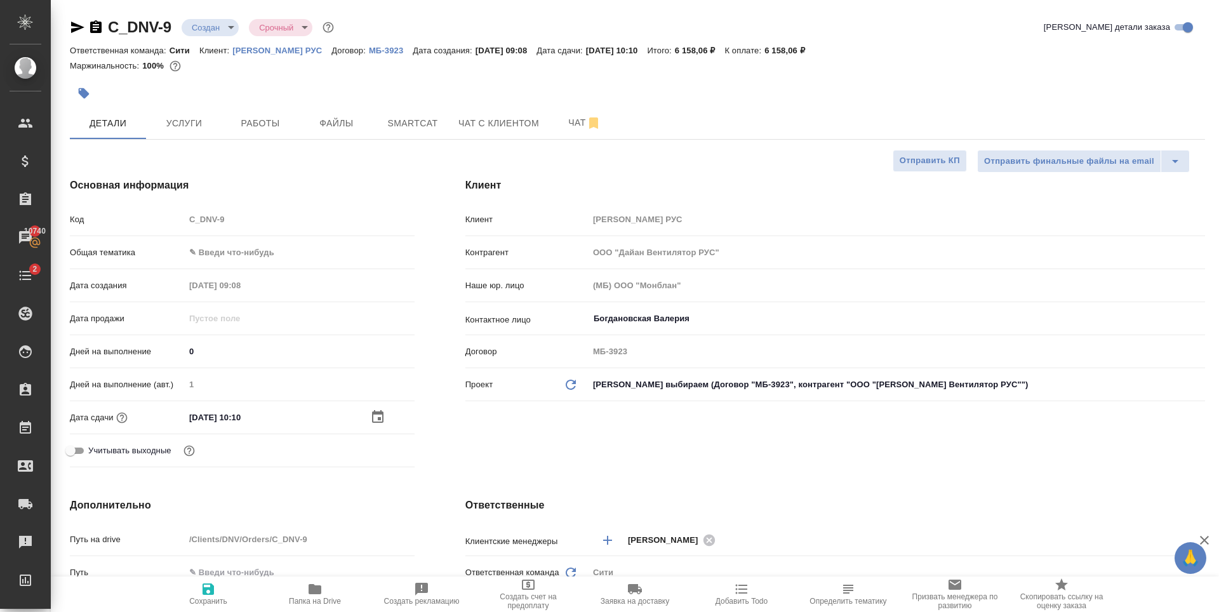
click at [79, 22] on icon "button" at bounding box center [77, 27] width 15 height 15
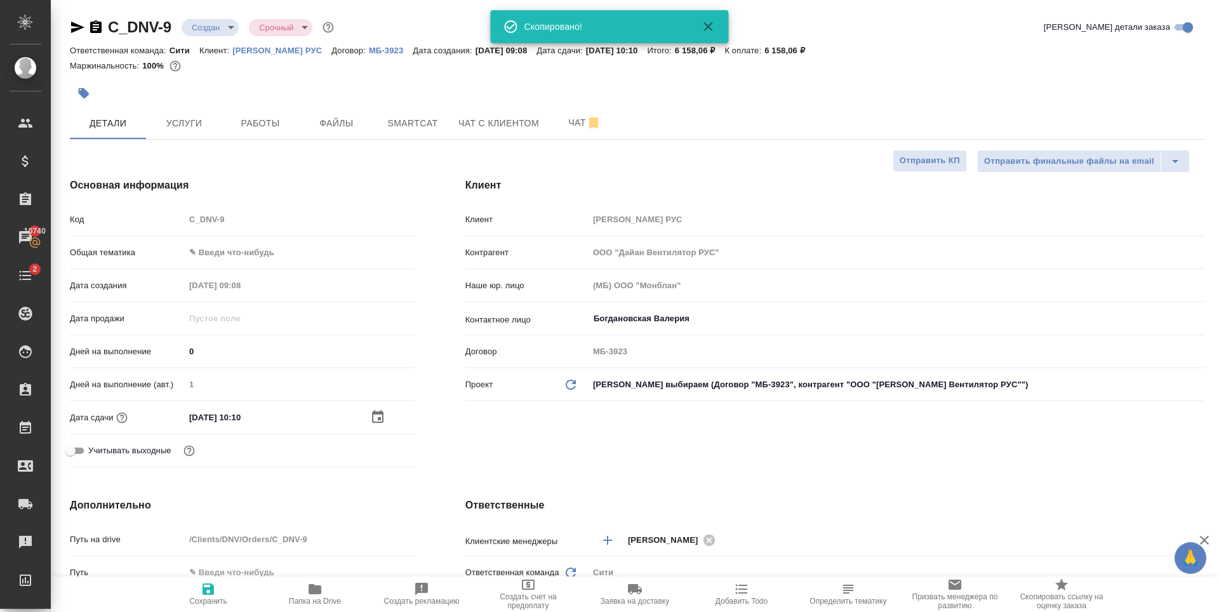
type textarea "x"
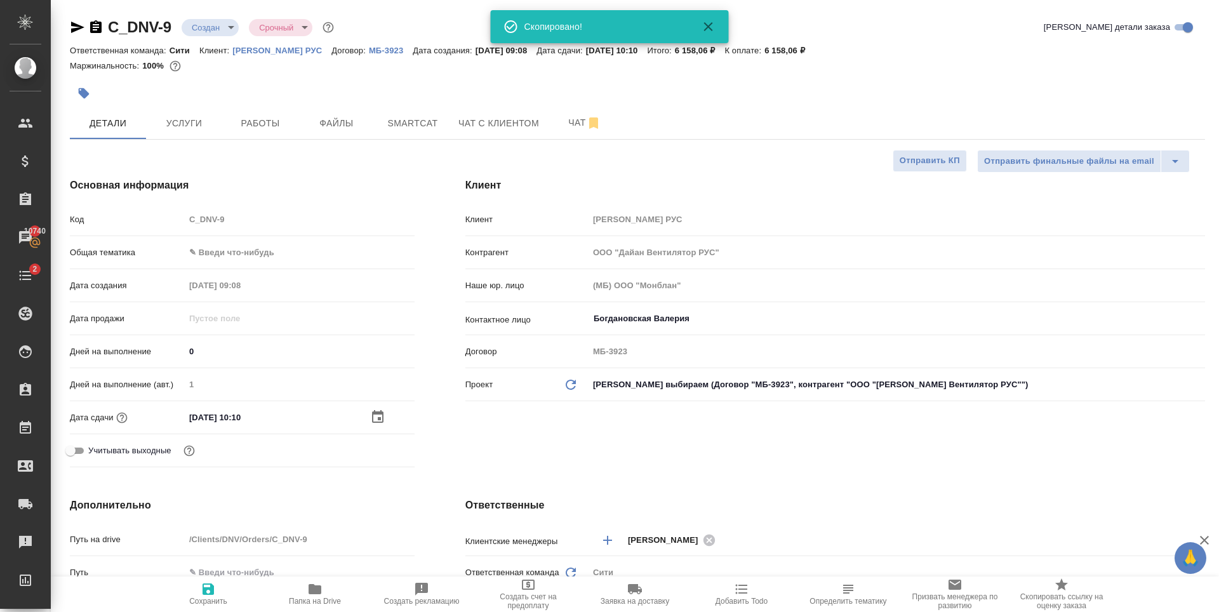
type textarea "x"
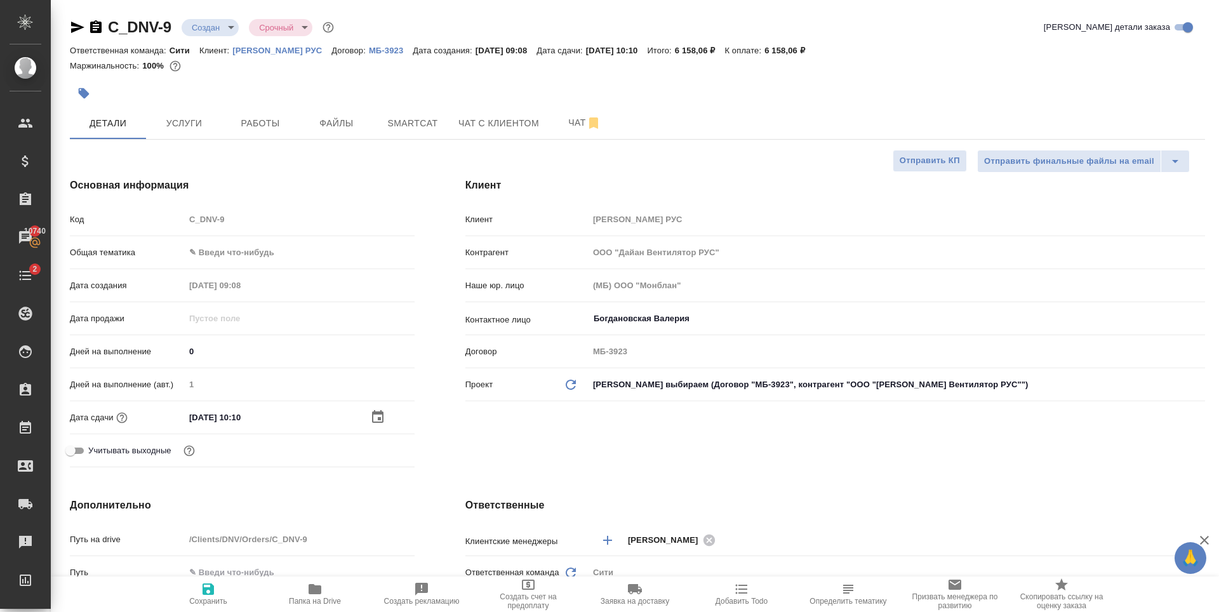
type textarea "x"
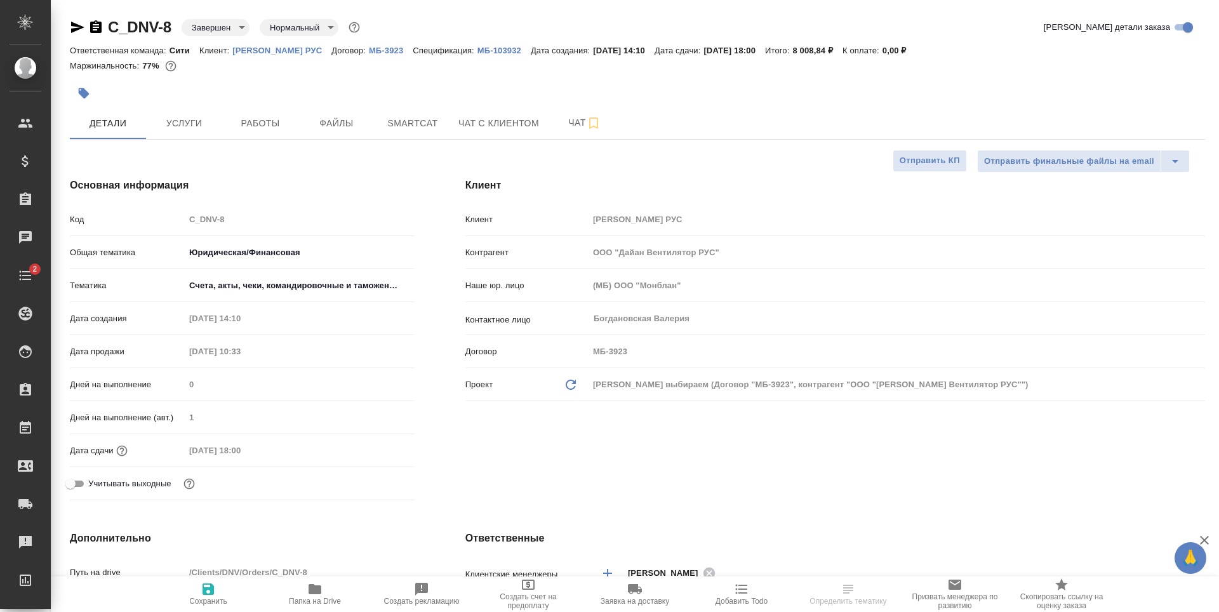
select select "RU"
click at [194, 122] on span "Услуги" at bounding box center [184, 124] width 61 height 16
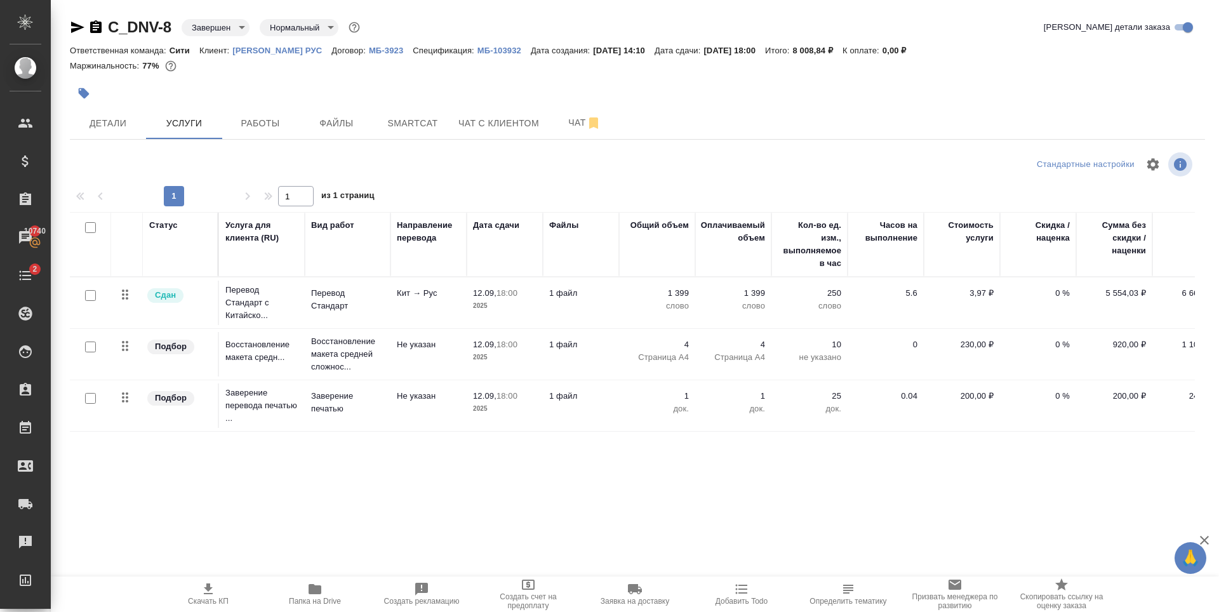
click at [360, 451] on div "Статус Услуга для клиента (RU) Вид работ Направление перевода Дата сдачи Файлы …" at bounding box center [632, 348] width 1125 height 273
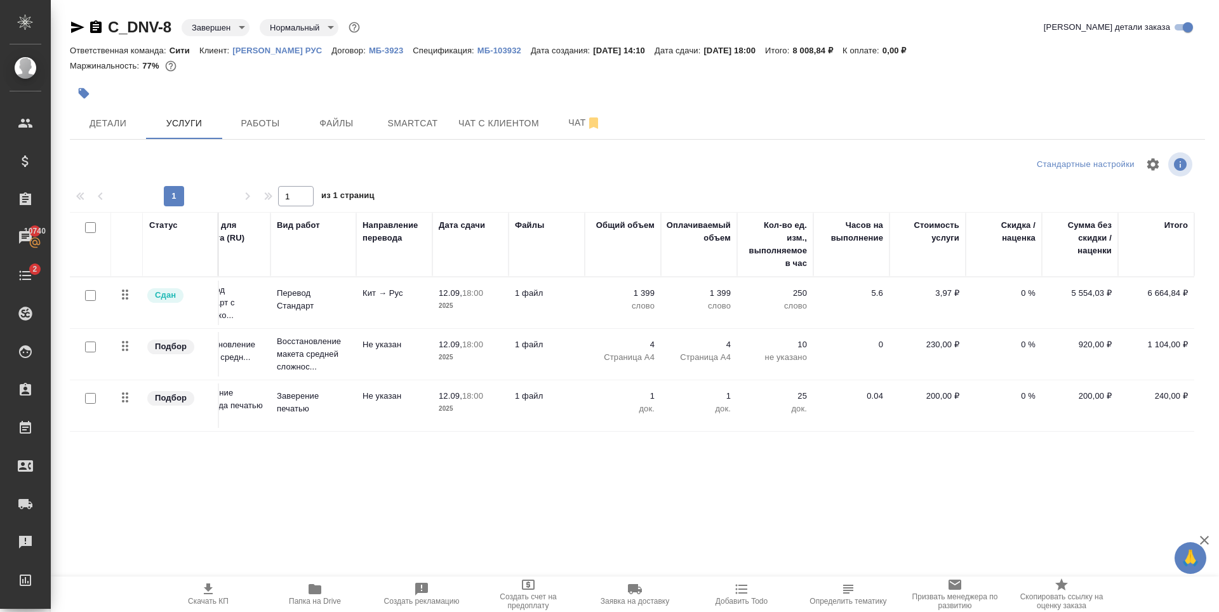
click at [955, 459] on div "Статус Услуга для клиента (RU) Вид работ Направление перевода Дата сдачи Файлы …" at bounding box center [632, 348] width 1125 height 273
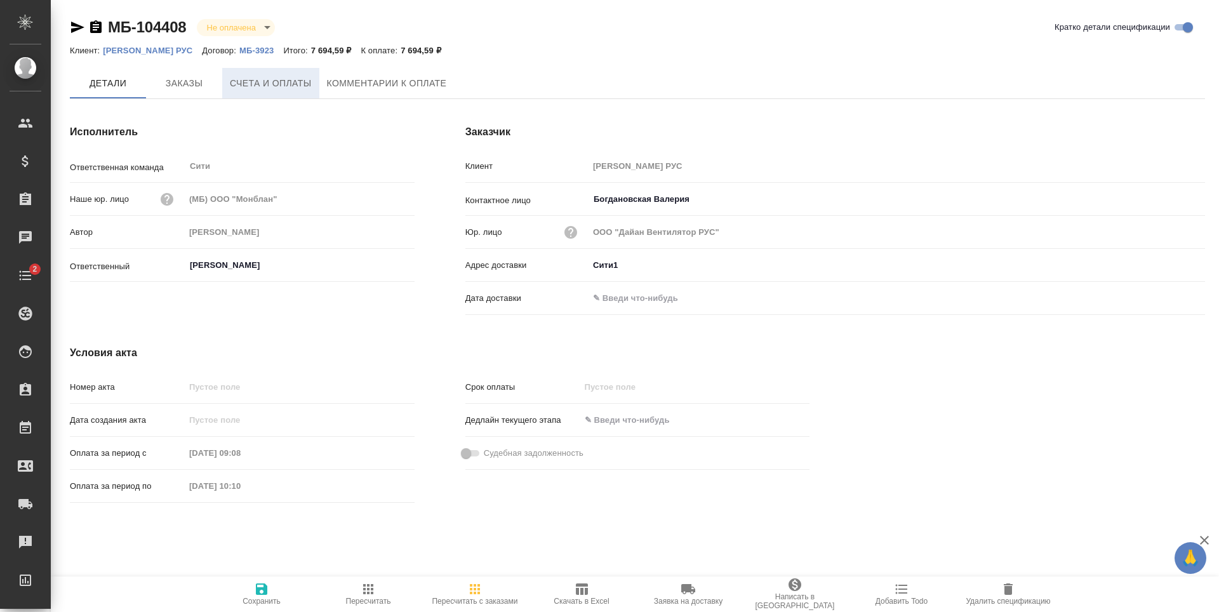
click at [279, 89] on span "Счета и оплаты" at bounding box center [271, 84] width 82 height 16
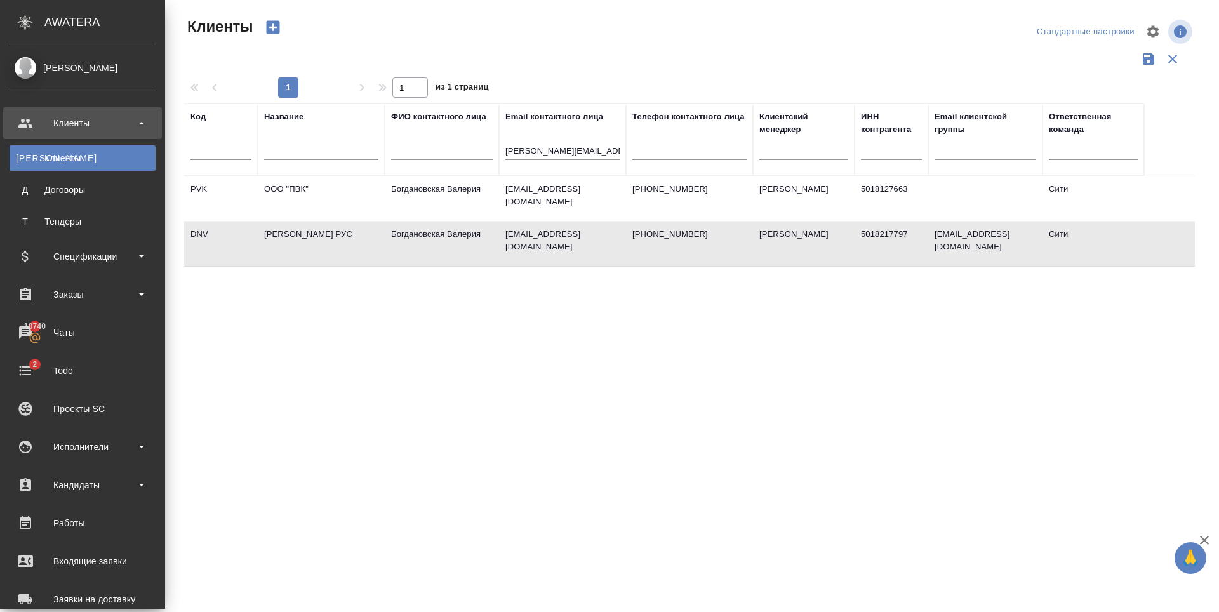
select select "RU"
click at [81, 287] on div "Заказы" at bounding box center [83, 294] width 146 height 19
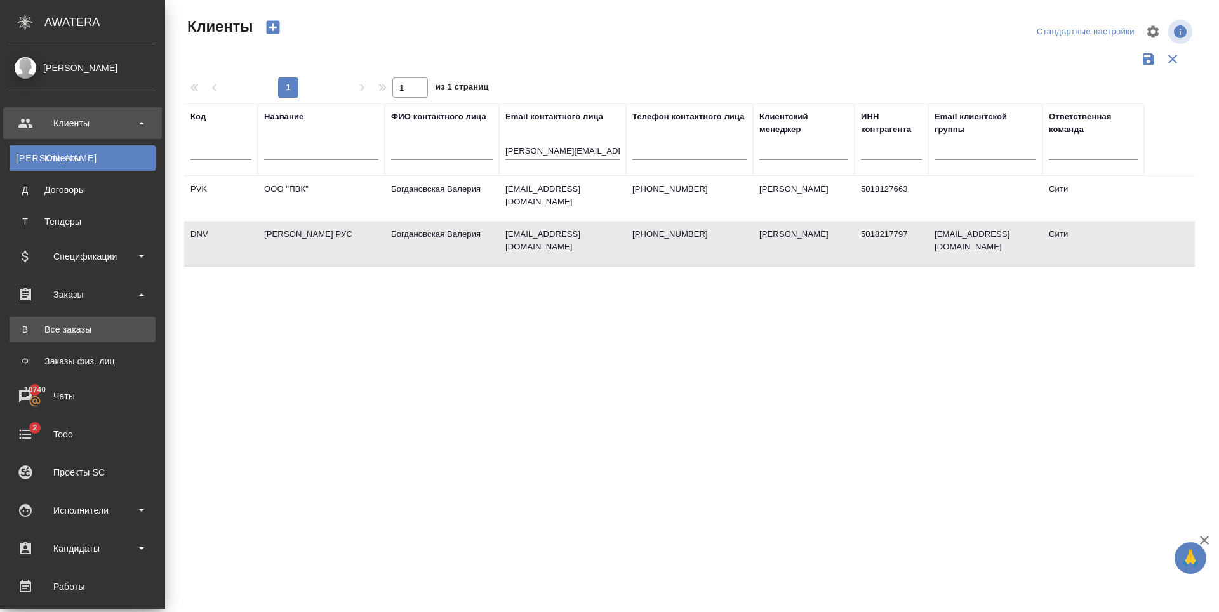
click at [82, 332] on div "Все заказы" at bounding box center [82, 329] width 133 height 13
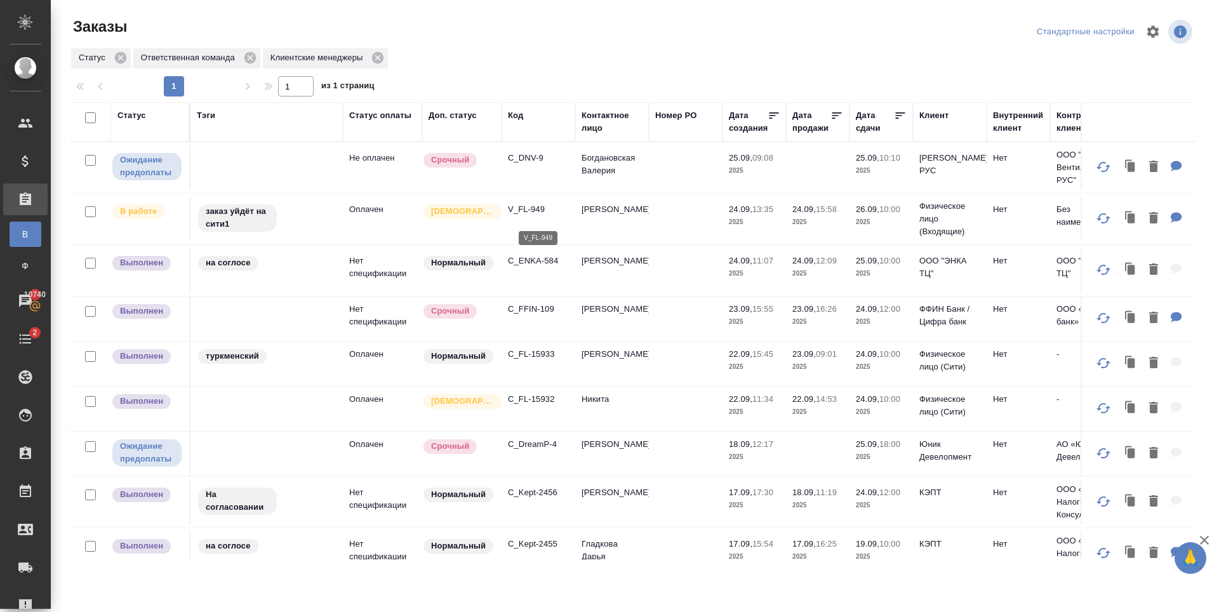
click at [514, 213] on p "V_FL-949" at bounding box center [538, 209] width 61 height 13
click at [540, 315] on p "C_FFIN-109" at bounding box center [538, 309] width 61 height 13
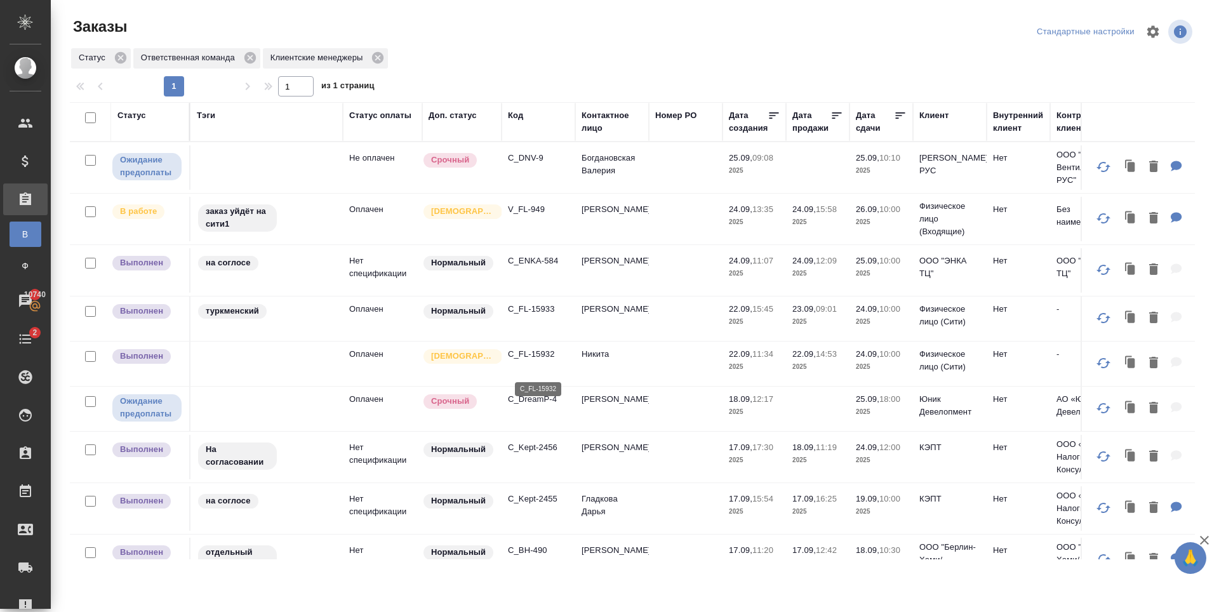
click at [531, 360] on p "C_FL-15932" at bounding box center [538, 354] width 61 height 13
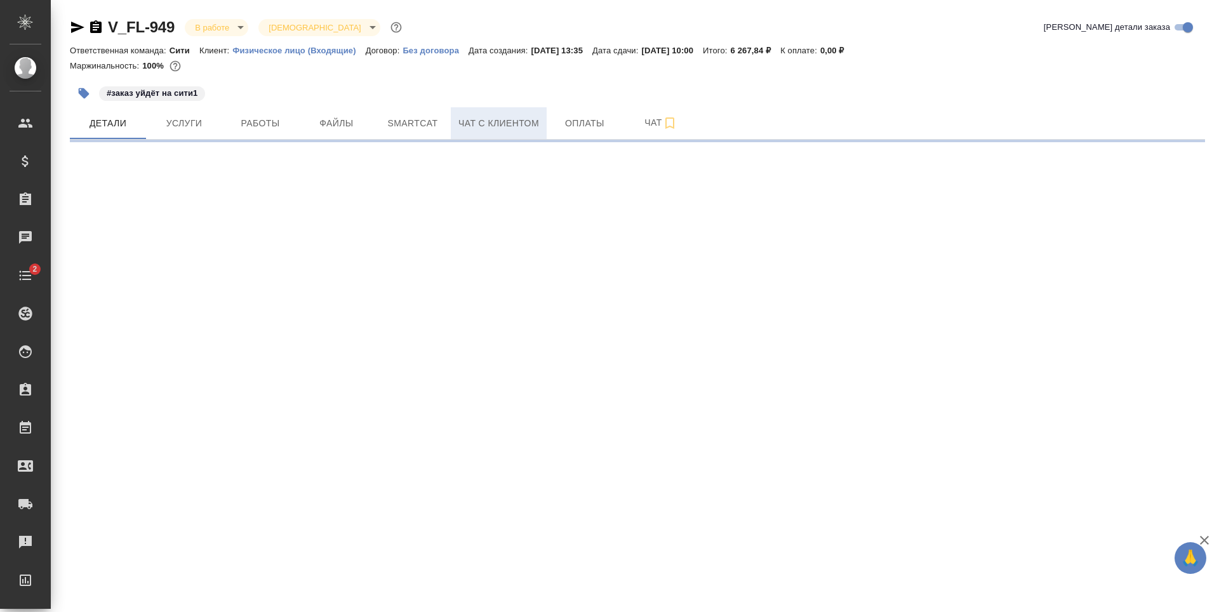
select select "RU"
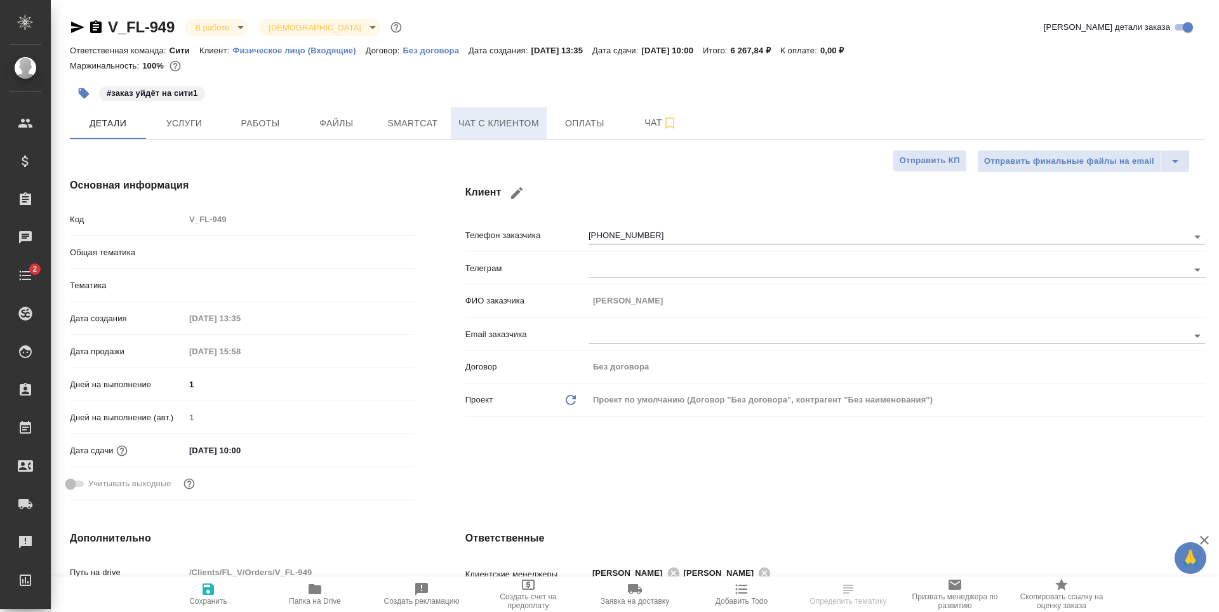
type textarea "x"
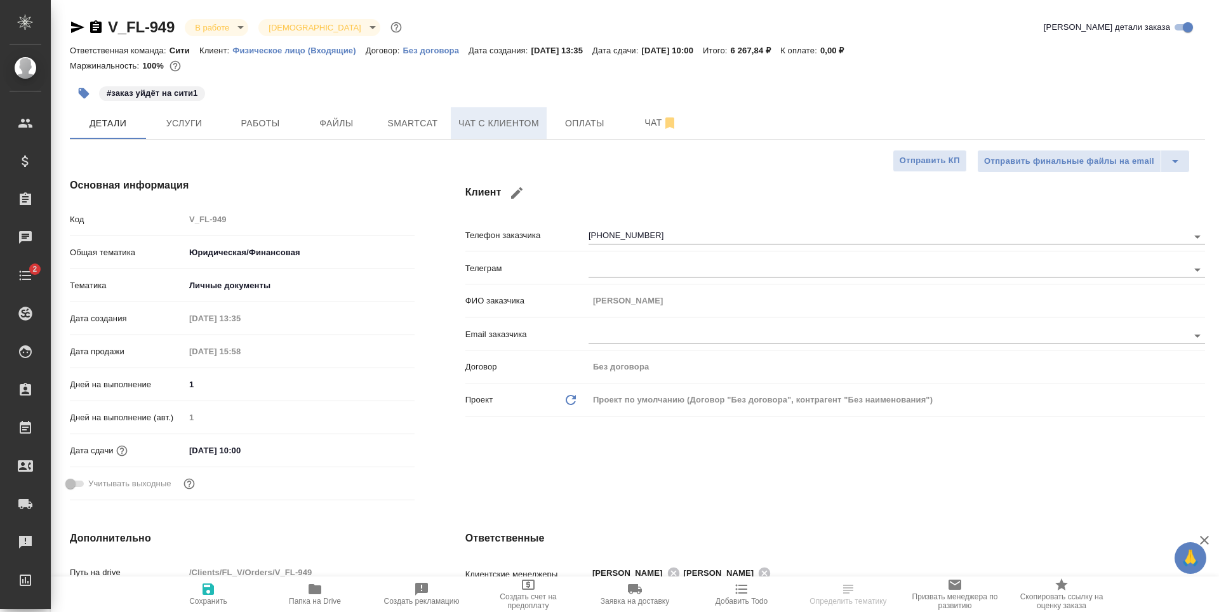
type textarea "x"
click at [527, 117] on span "Чат с клиентом" at bounding box center [498, 124] width 81 height 16
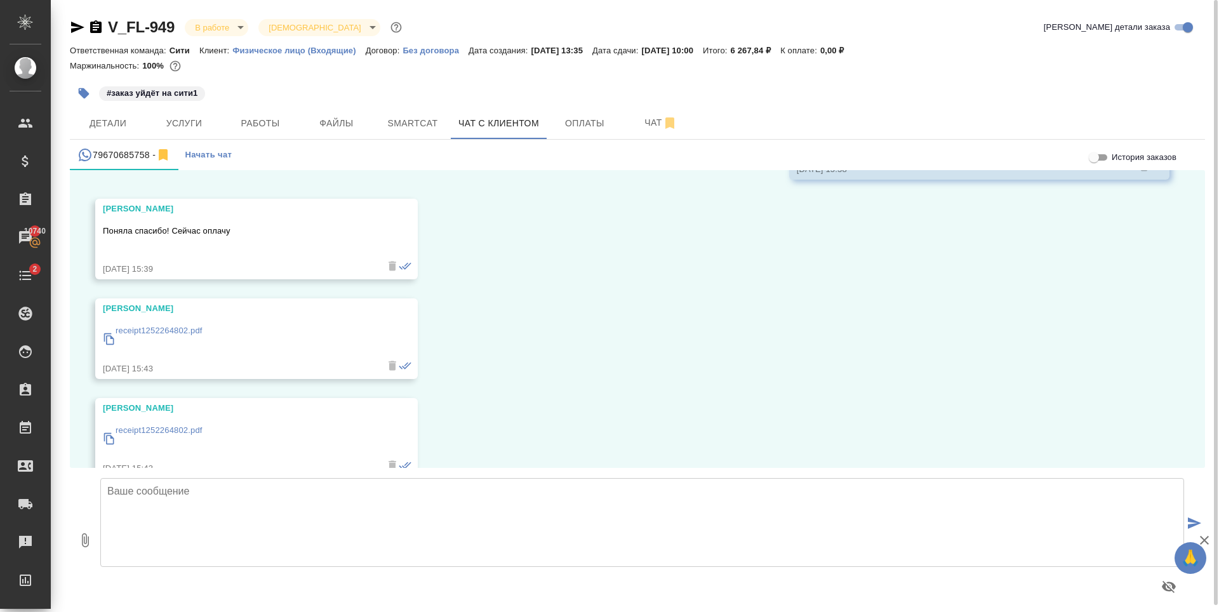
scroll to position [1717, 0]
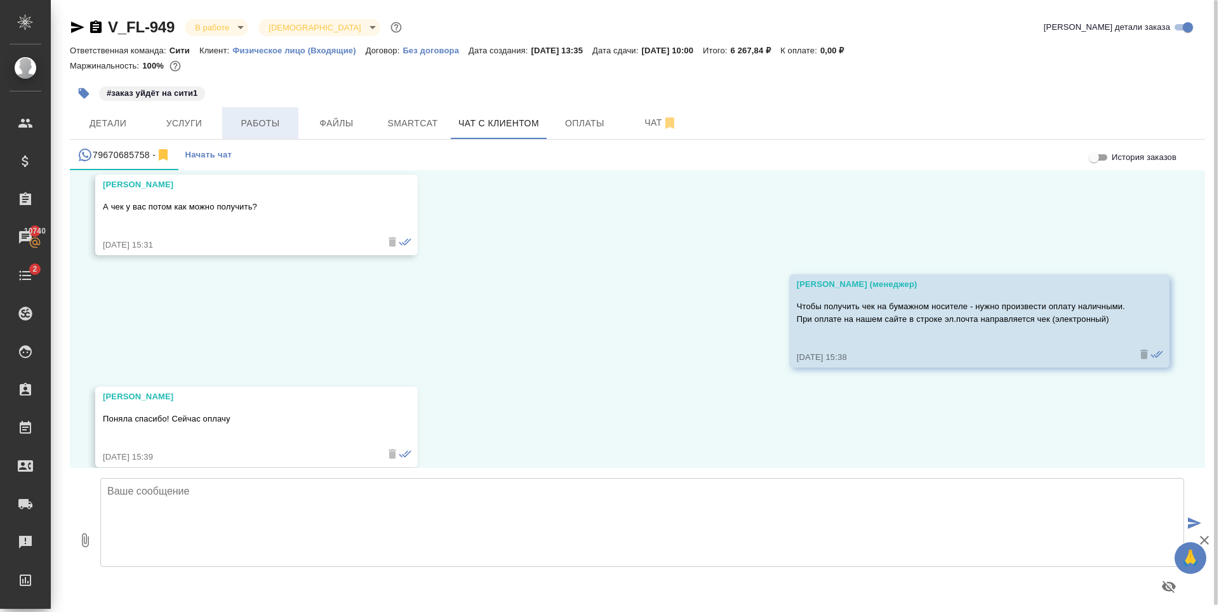
click at [254, 136] on button "Работы" at bounding box center [260, 123] width 76 height 32
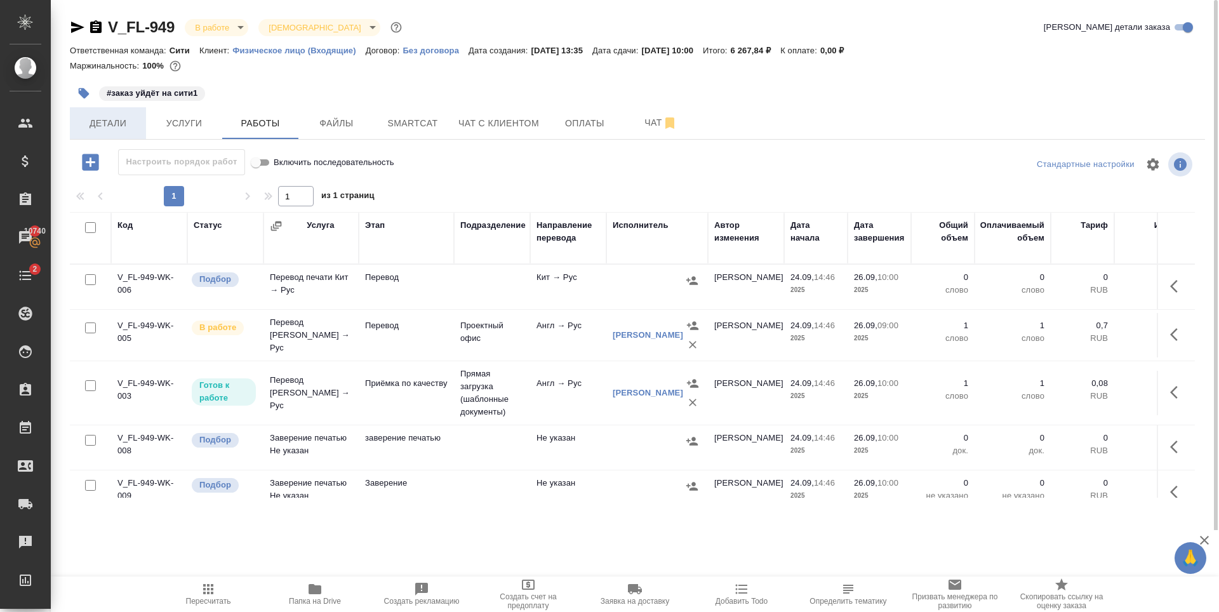
click at [136, 123] on span "Детали" at bounding box center [107, 124] width 61 height 16
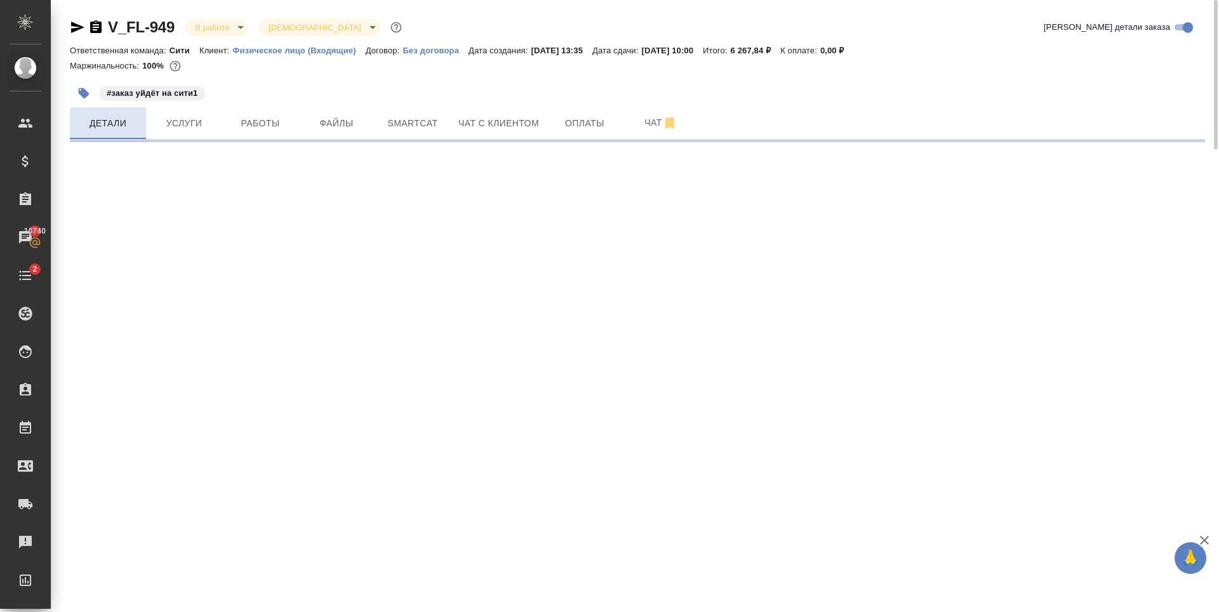
select select "RU"
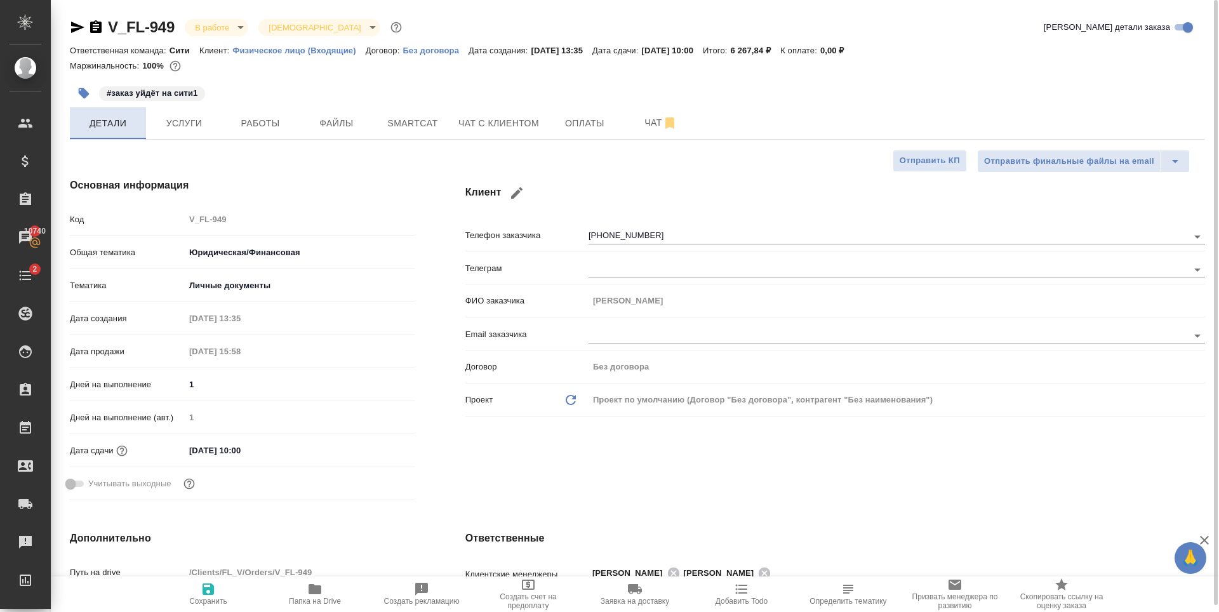
type textarea "x"
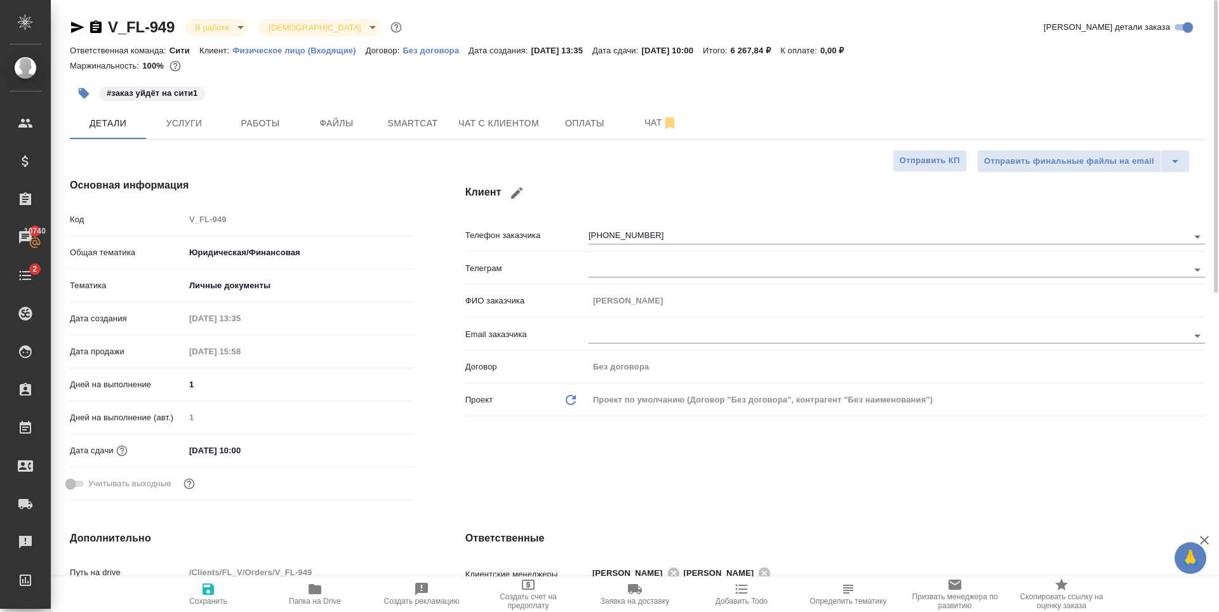
type textarea "x"
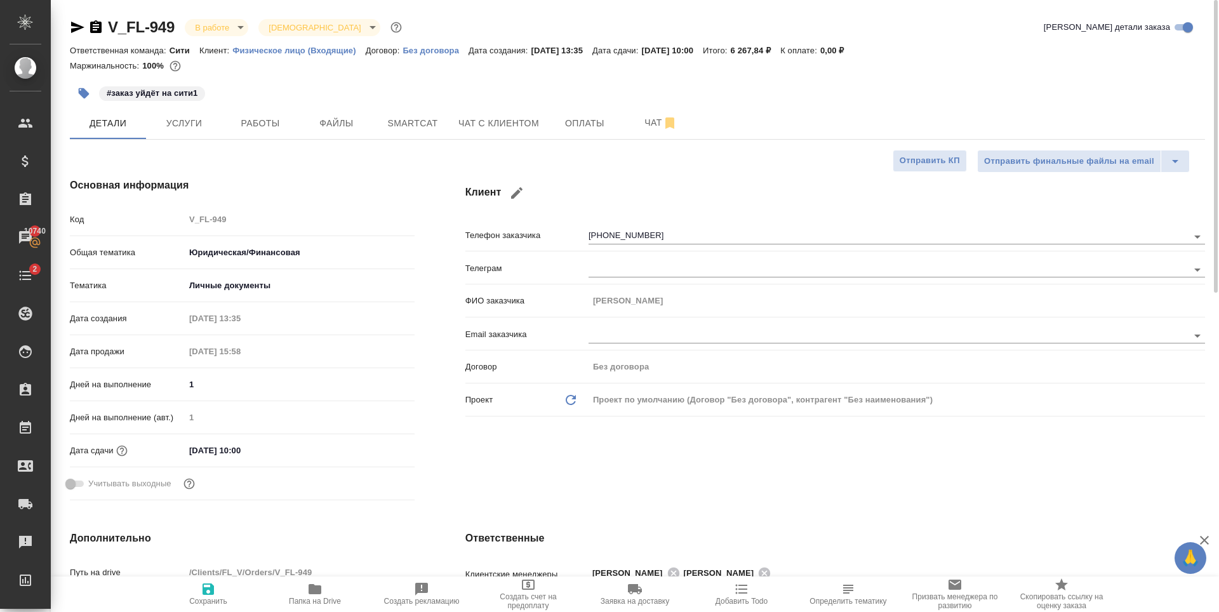
type textarea "x"
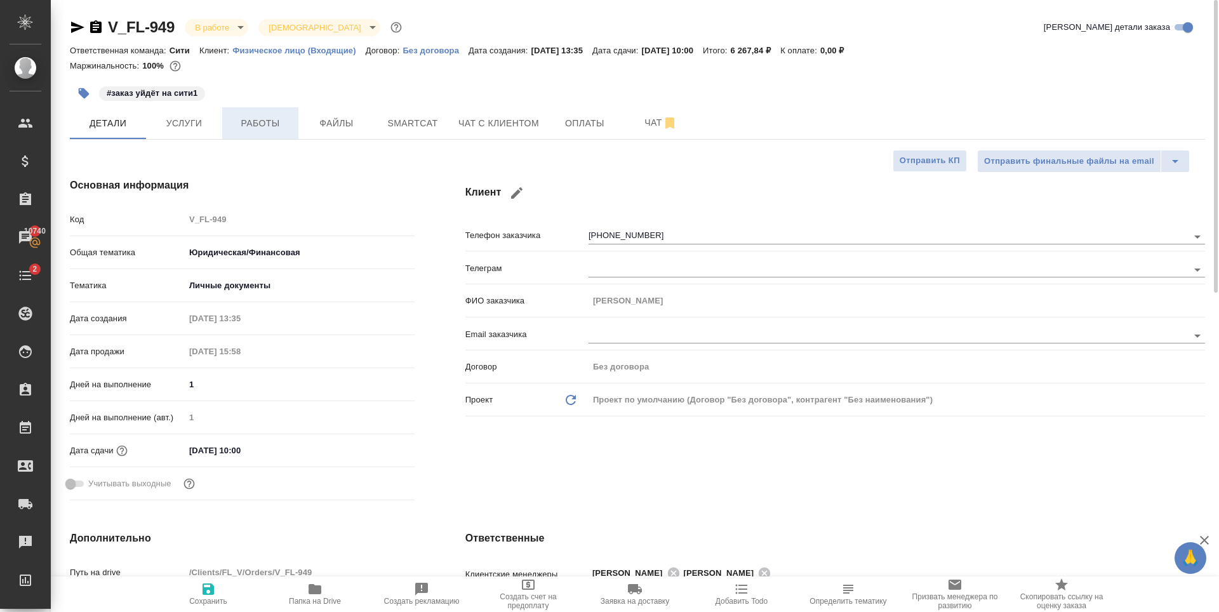
click at [266, 132] on button "Работы" at bounding box center [260, 123] width 76 height 32
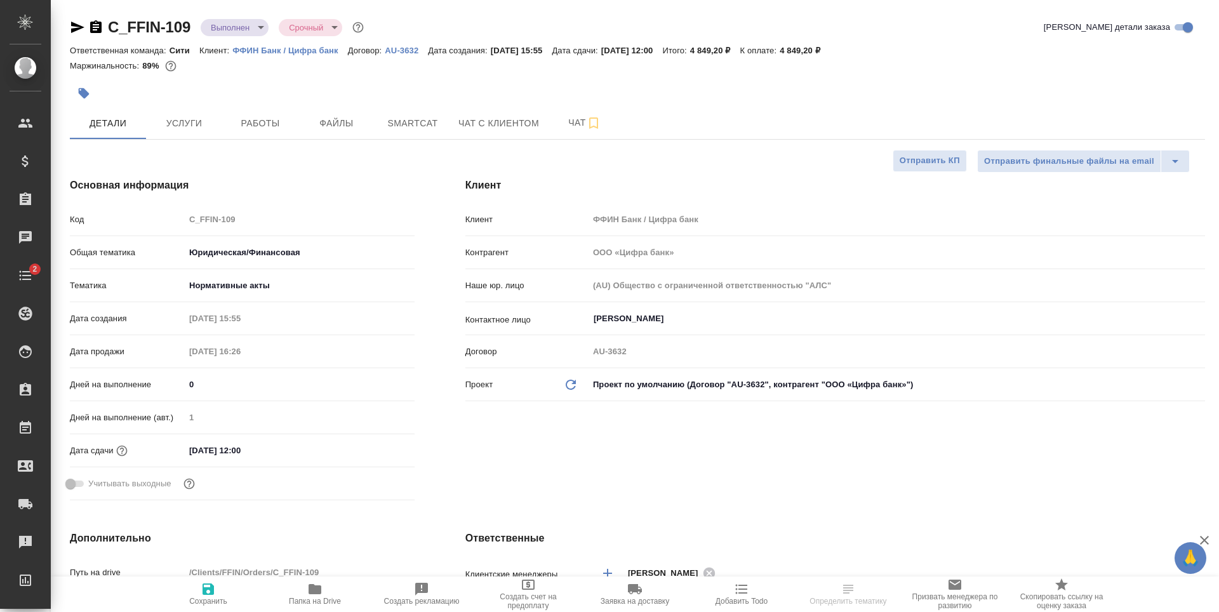
select select "RU"
click at [180, 121] on span "Услуги" at bounding box center [184, 124] width 61 height 16
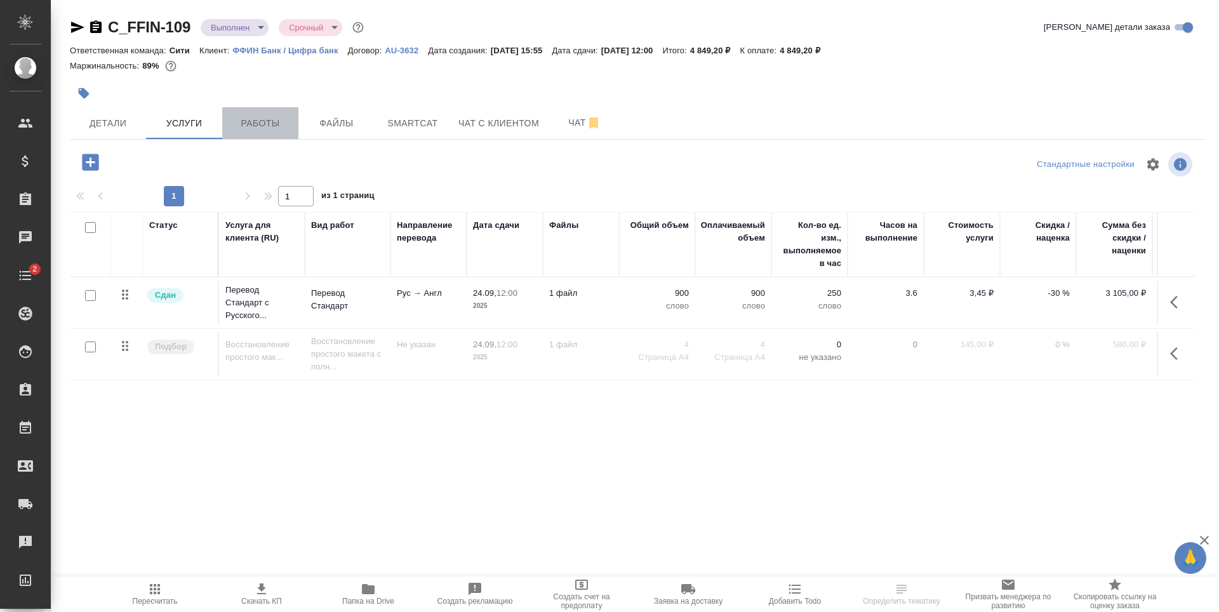
click at [241, 128] on span "Работы" at bounding box center [260, 124] width 61 height 16
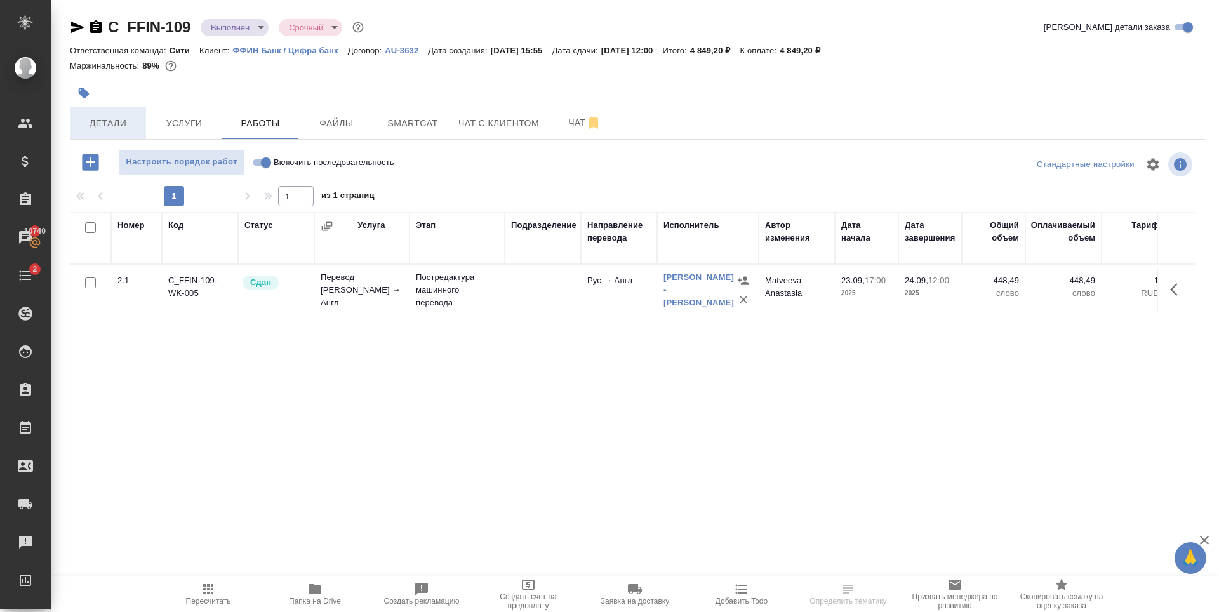
click at [141, 119] on button "Детали" at bounding box center [108, 123] width 76 height 32
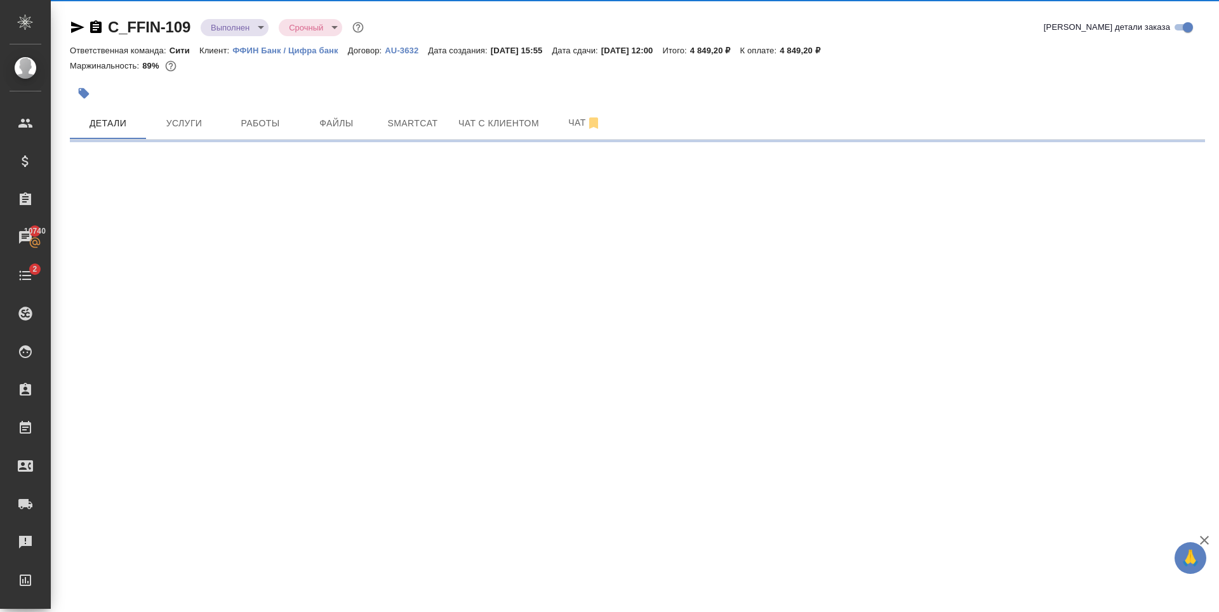
select select "RU"
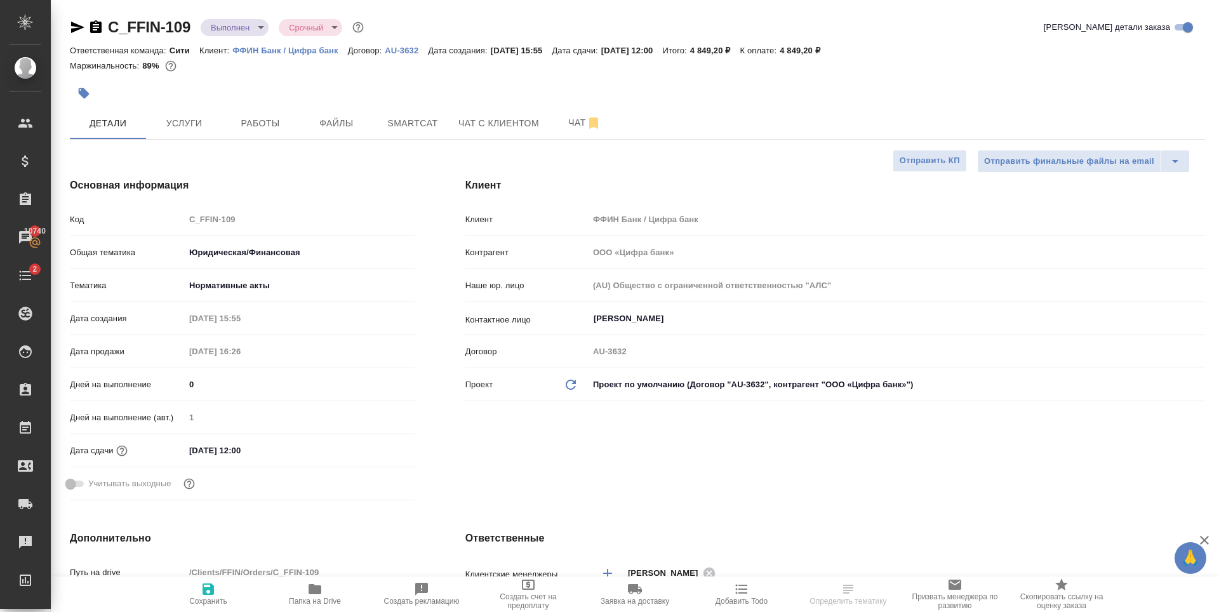
type textarea "x"
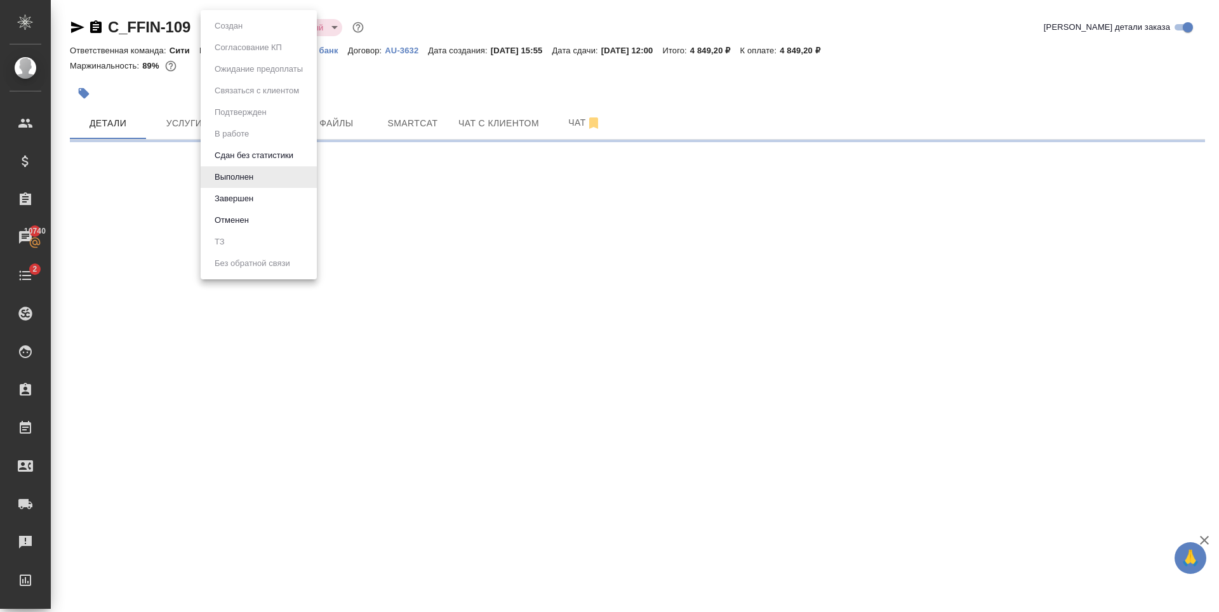
click at [251, 21] on body "🙏 .cls-1 fill:#fff; AWATERA [PERSON_NAME] Спецификации Заказы 10740 Чаты 2 Todo…" at bounding box center [609, 306] width 1219 height 612
select select "RU"
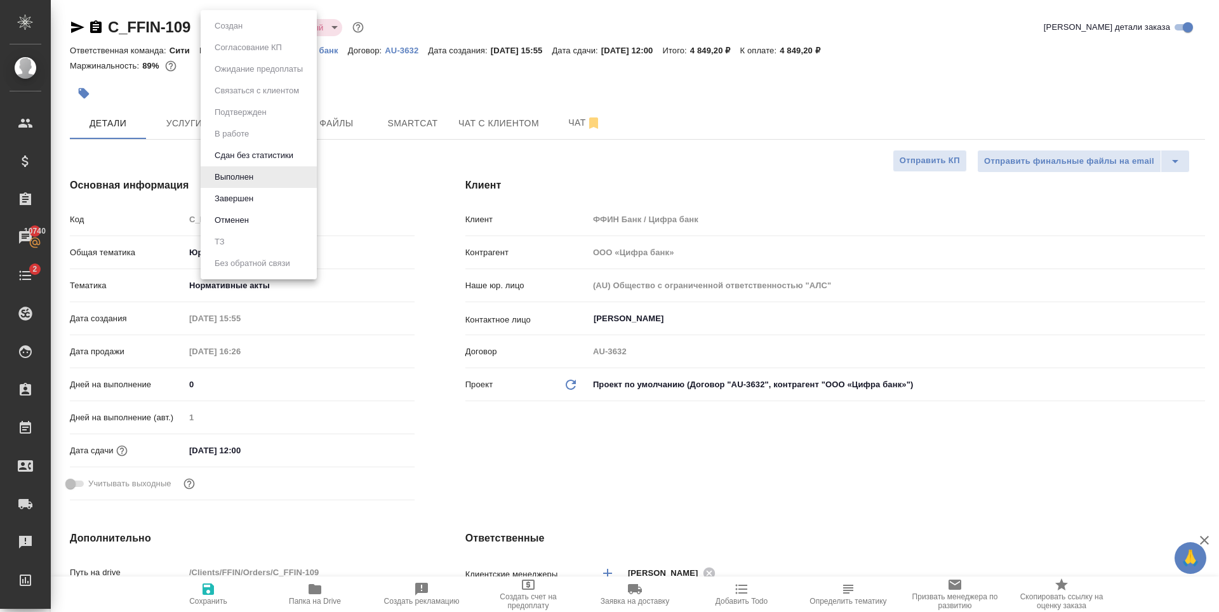
type textarea "x"
click at [293, 194] on li "Завершен" at bounding box center [259, 199] width 116 height 22
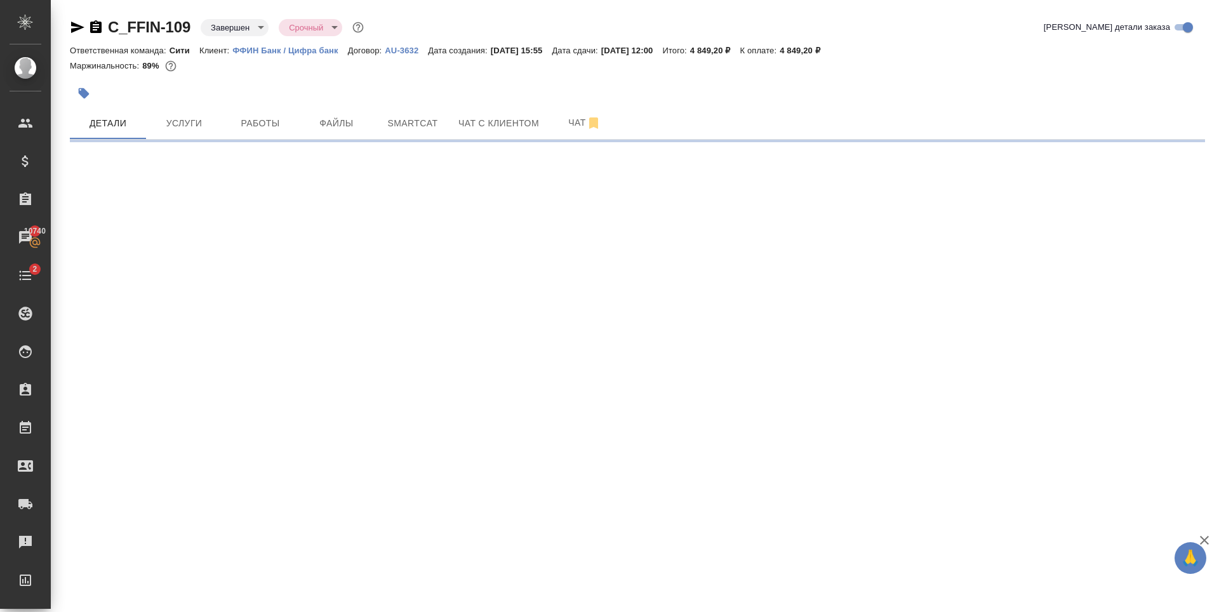
select select "RU"
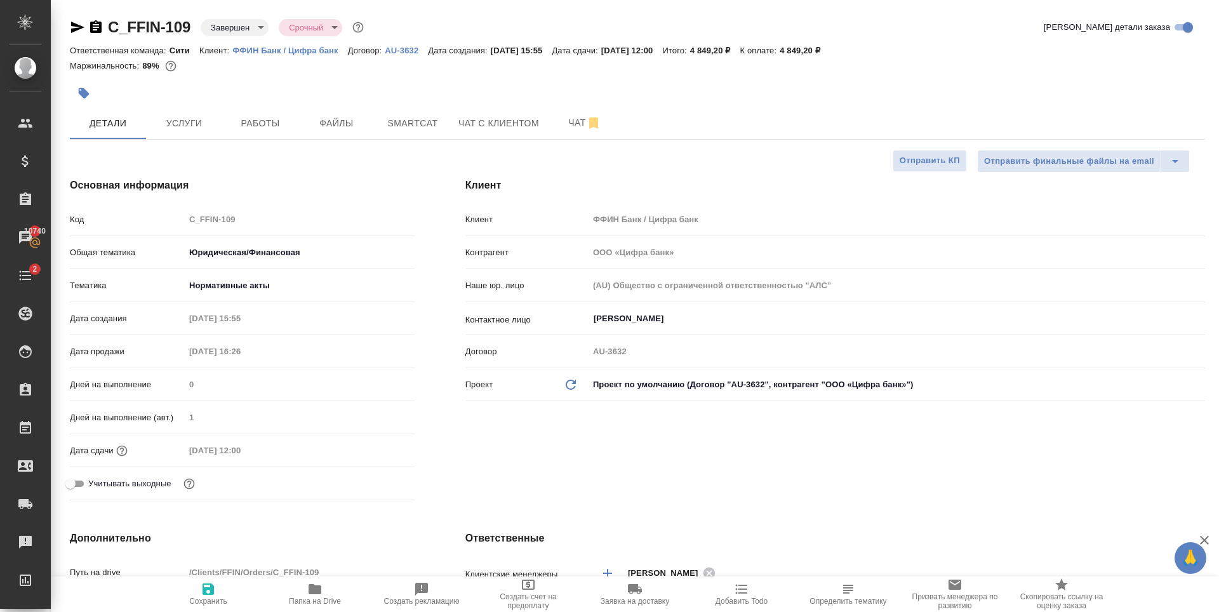
type textarea "x"
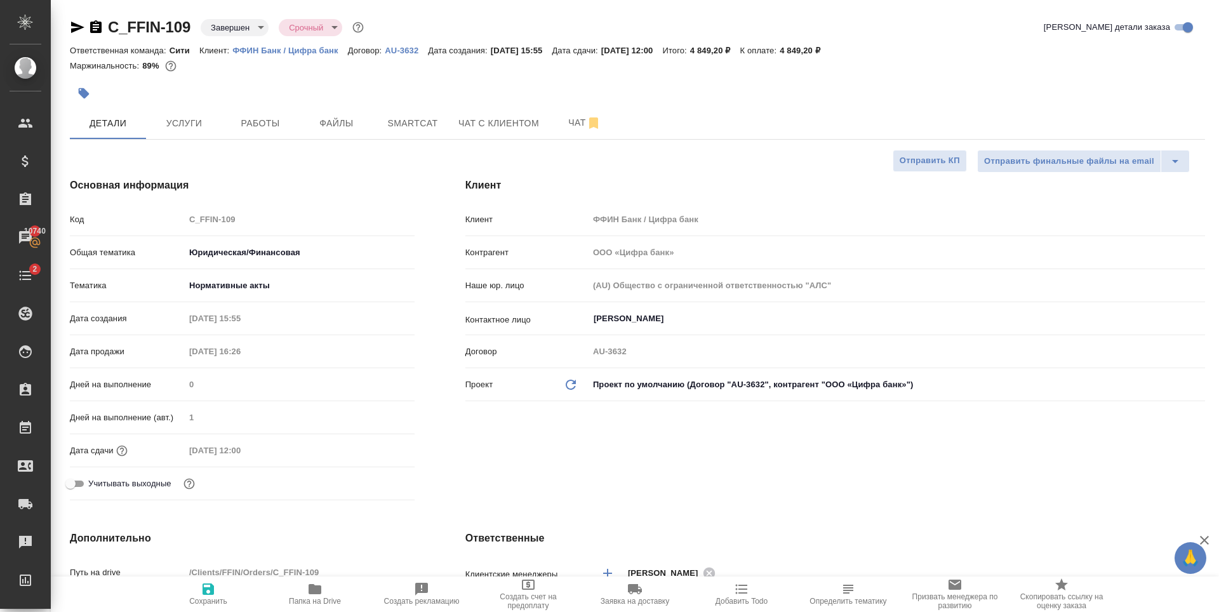
type textarea "x"
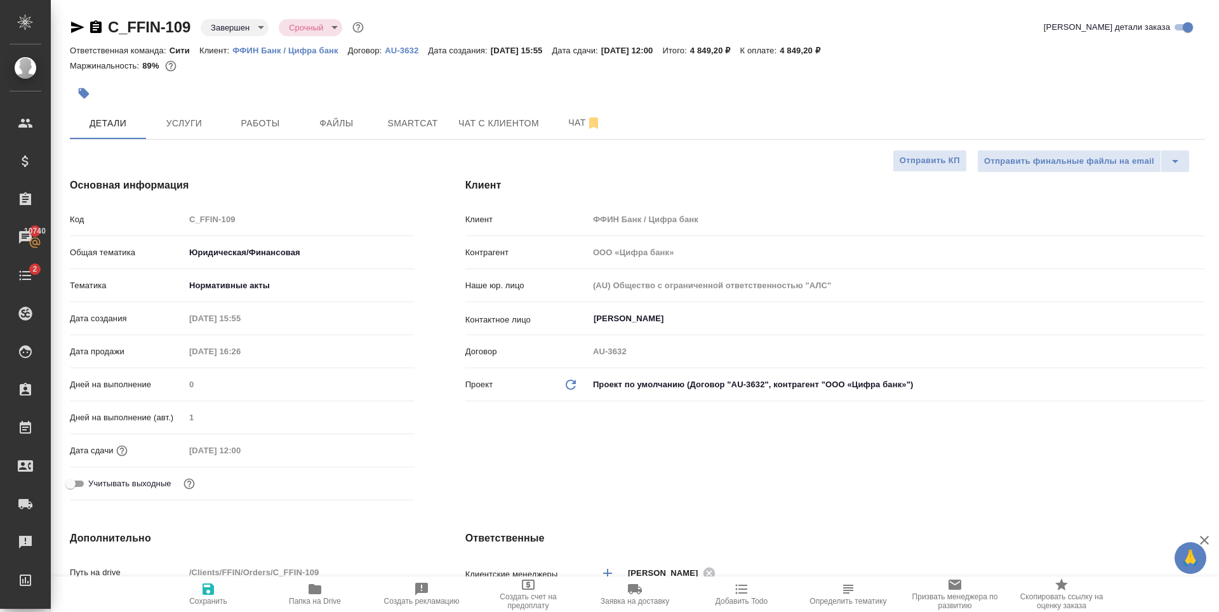
type textarea "x"
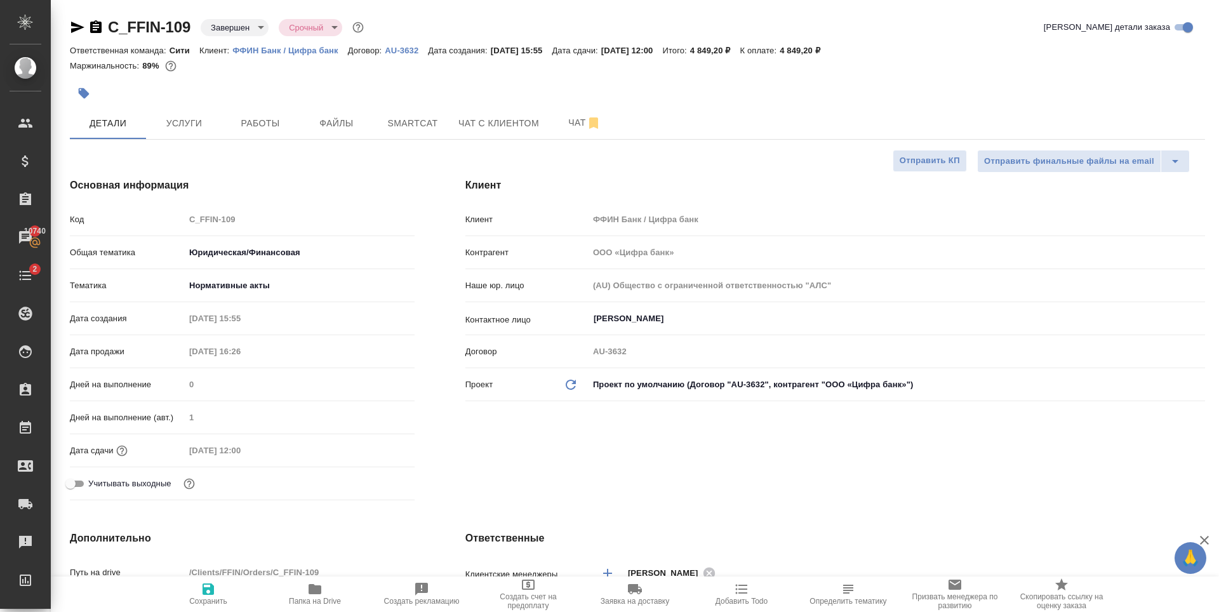
type textarea "x"
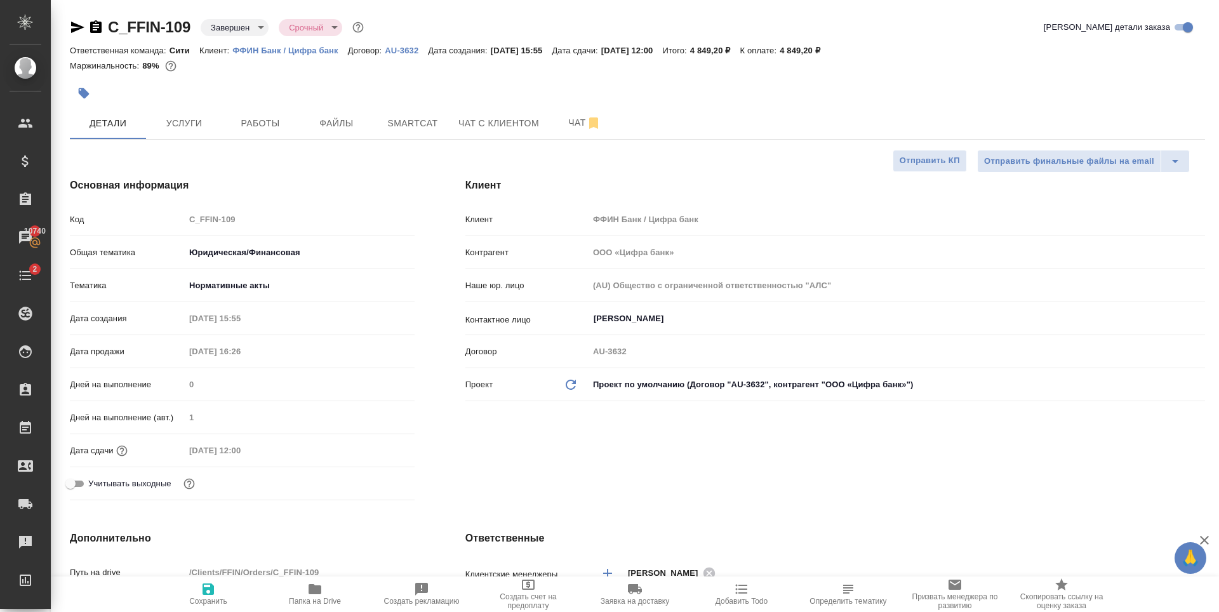
type textarea "x"
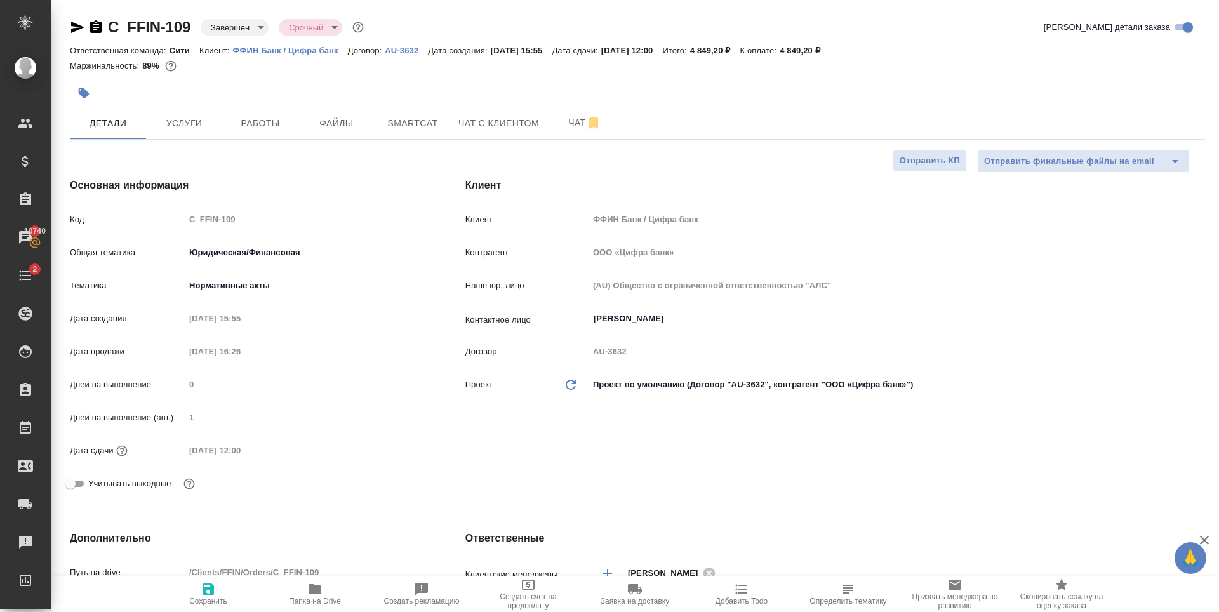
type textarea "x"
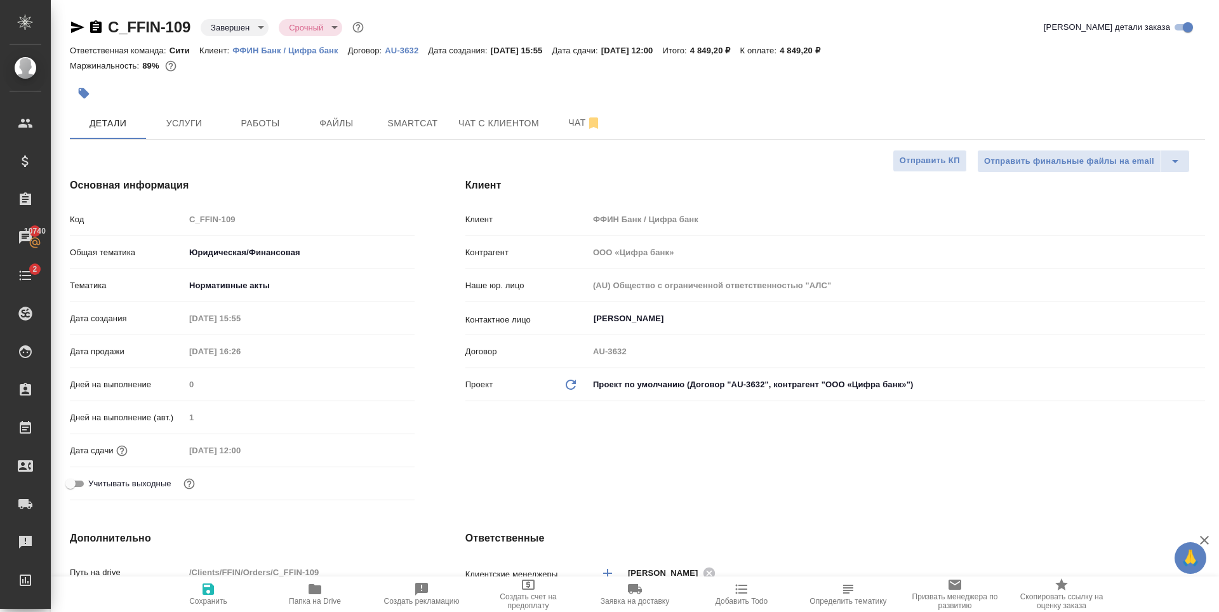
type textarea "x"
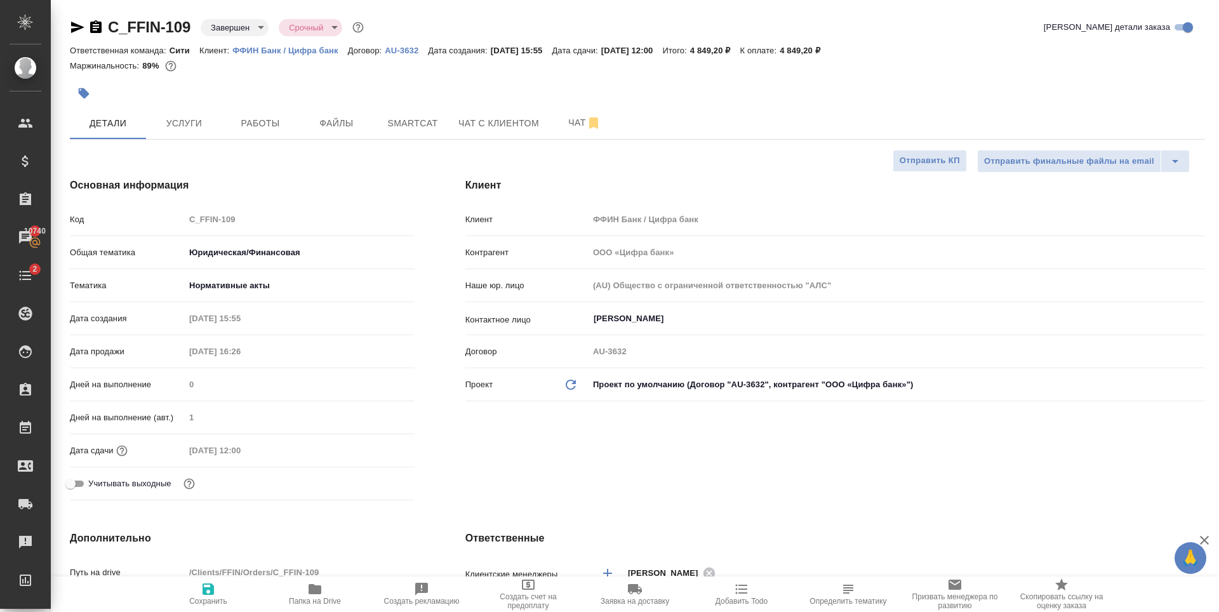
type textarea "x"
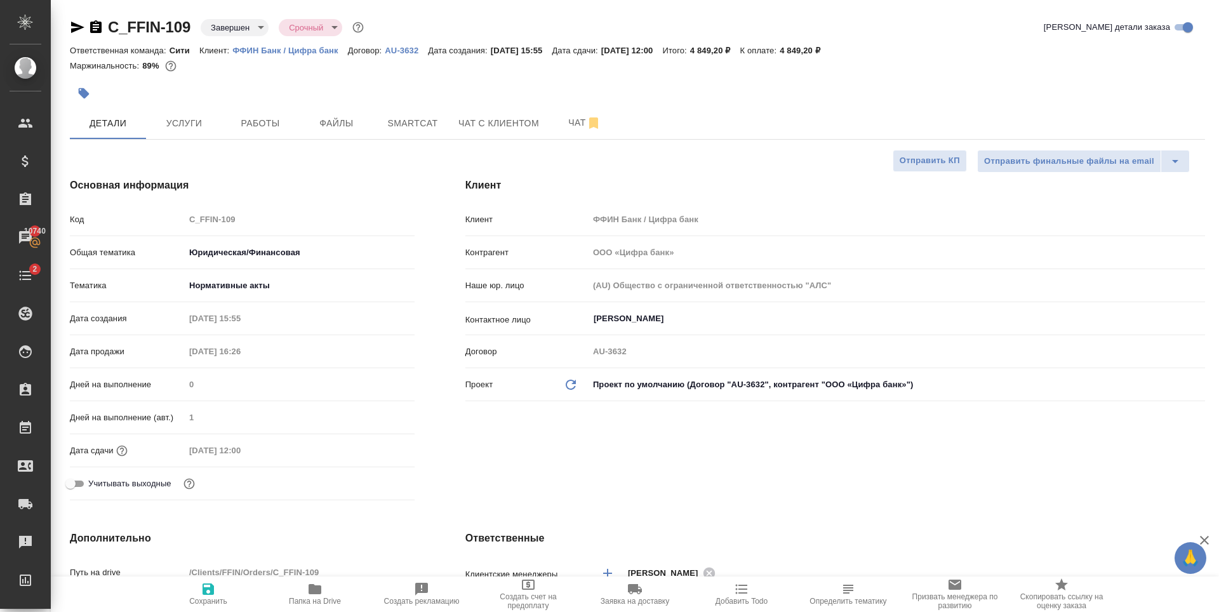
type textarea "x"
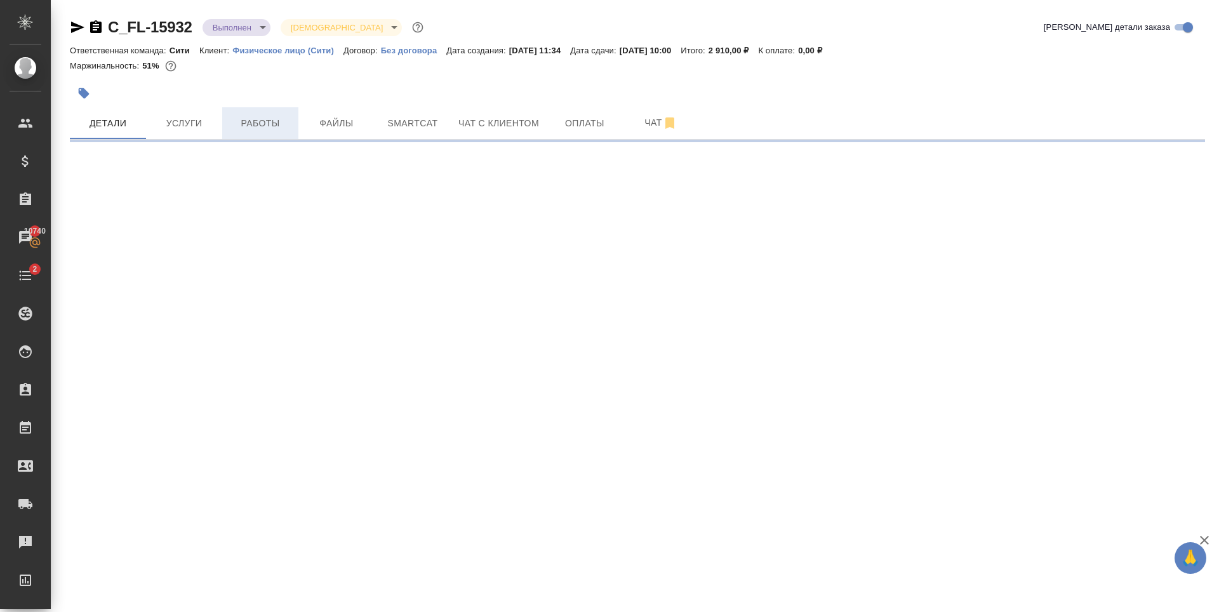
click at [254, 120] on span "Работы" at bounding box center [260, 124] width 61 height 16
select select "RU"
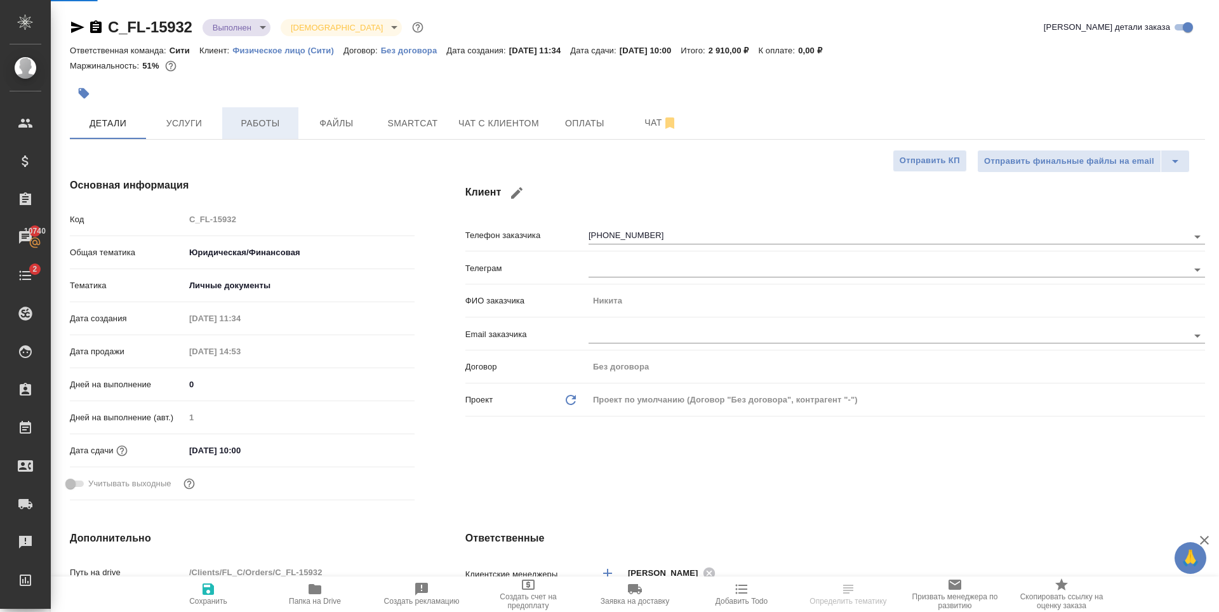
type textarea "x"
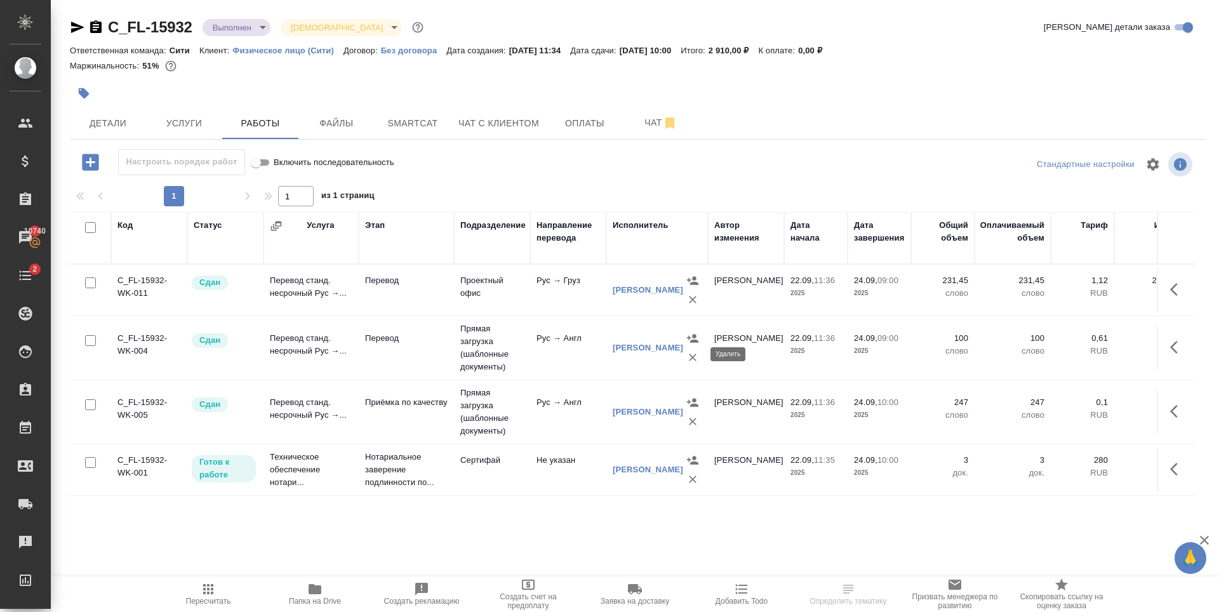
scroll to position [20, 0]
click at [1170, 461] on icon "button" at bounding box center [1177, 468] width 15 height 15
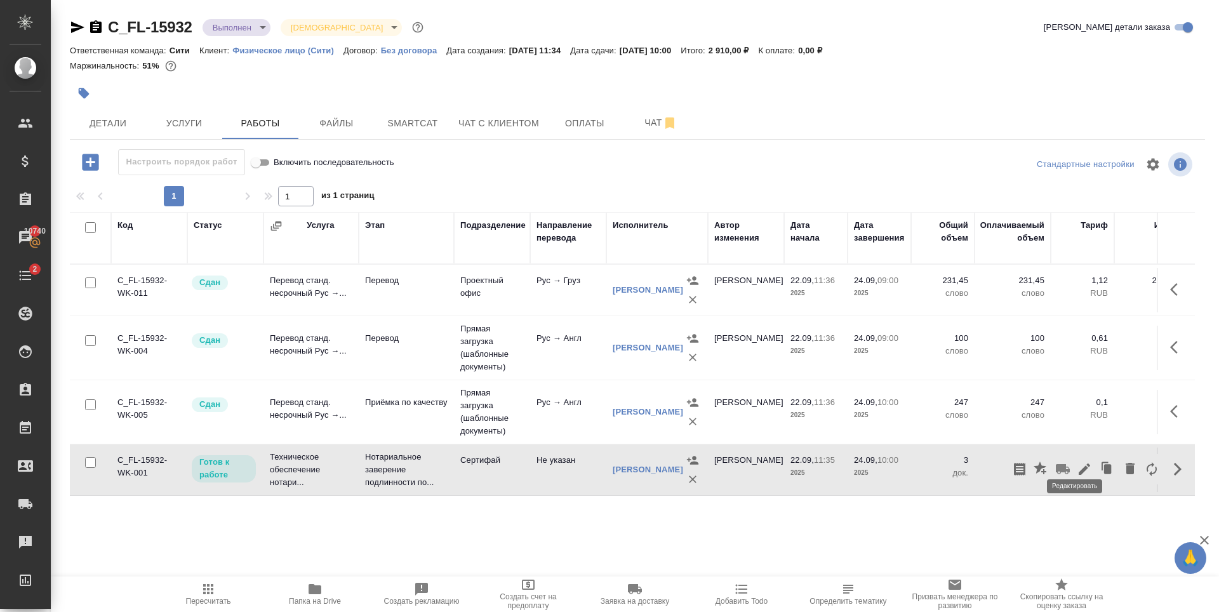
click at [1076, 461] on icon "button" at bounding box center [1083, 468] width 15 height 15
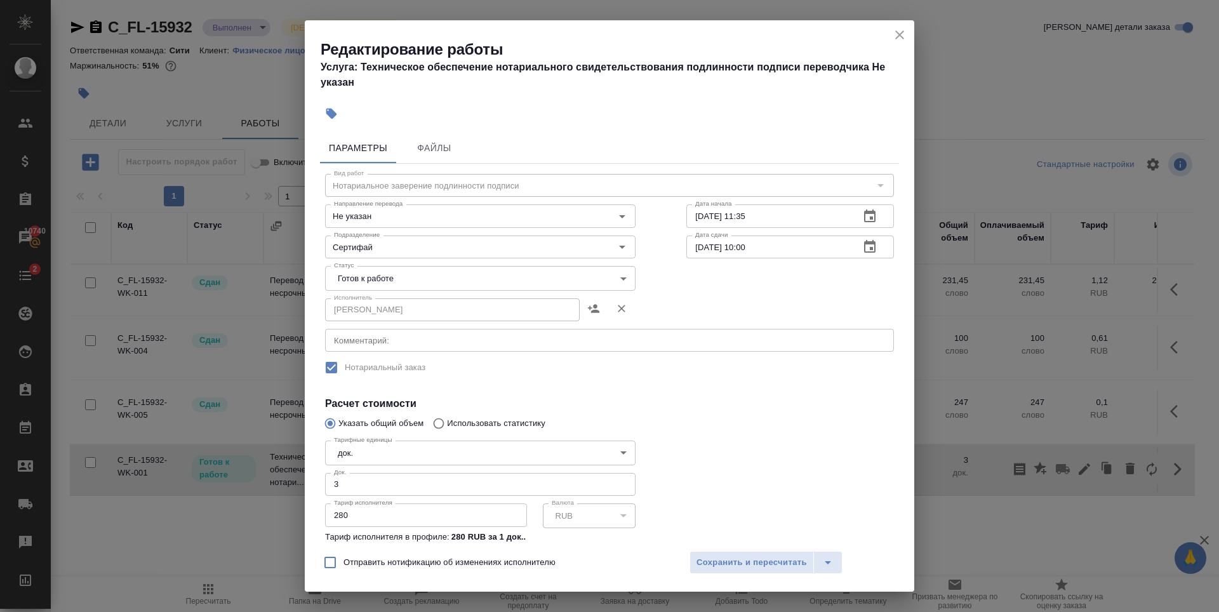
click at [400, 277] on body "🙏 .cls-1 fill:#fff; AWATERA [PERSON_NAME] Спецификации Заказы 10740 Чаты 2 Todo…" at bounding box center [609, 306] width 1219 height 612
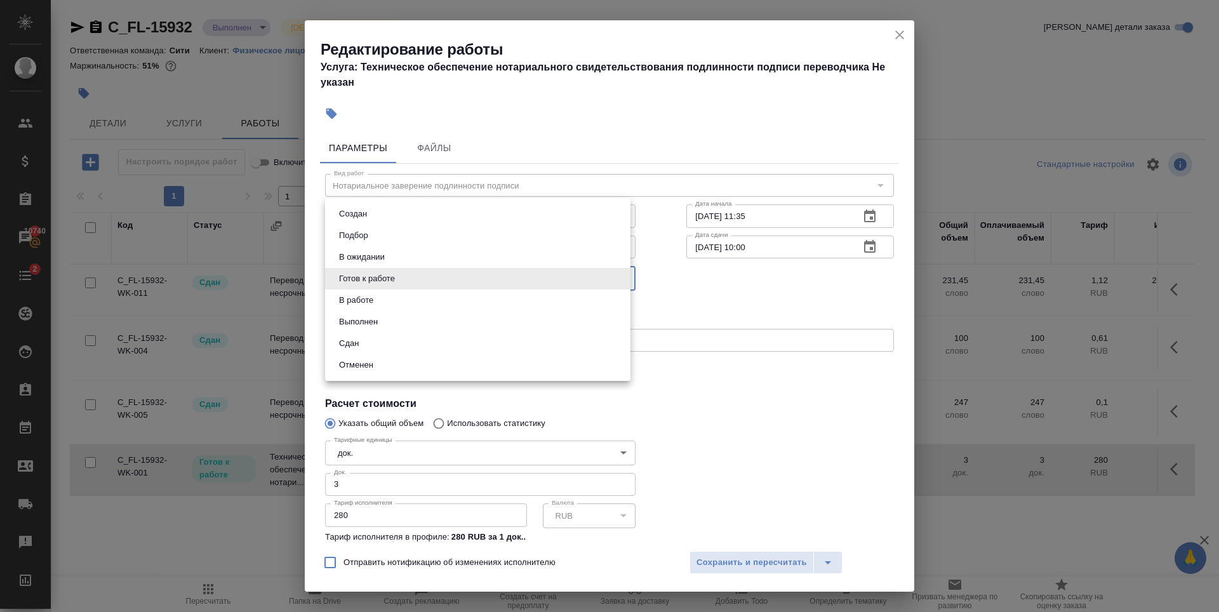
click at [388, 341] on li "Сдан" at bounding box center [477, 344] width 305 height 22
type input "closed"
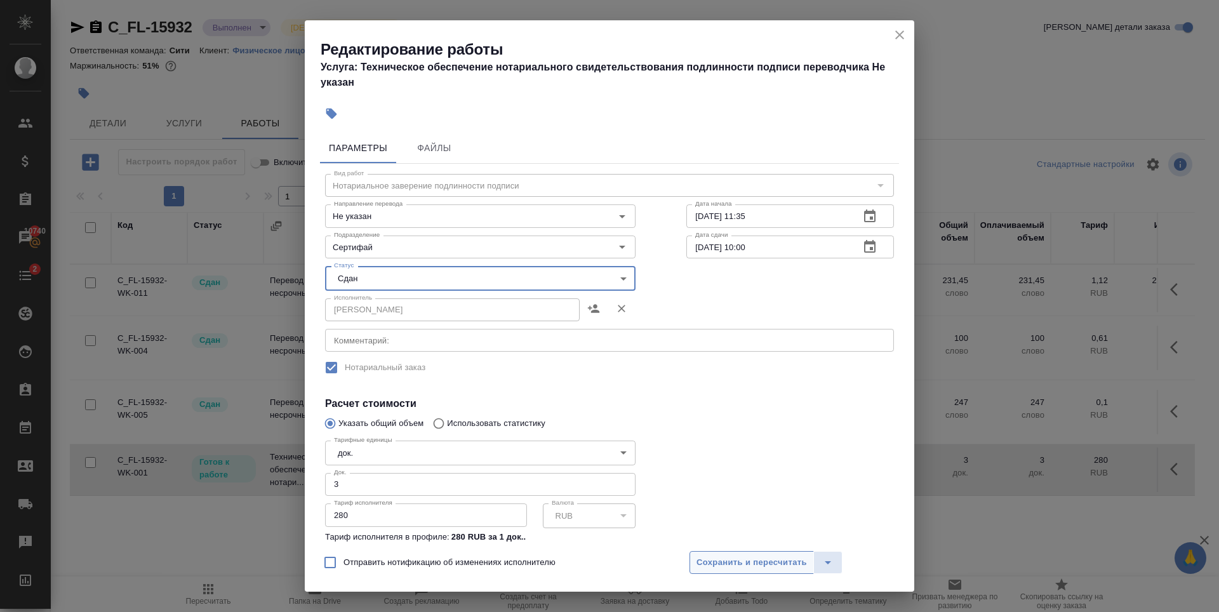
click at [772, 563] on span "Сохранить и пересчитать" at bounding box center [751, 562] width 110 height 15
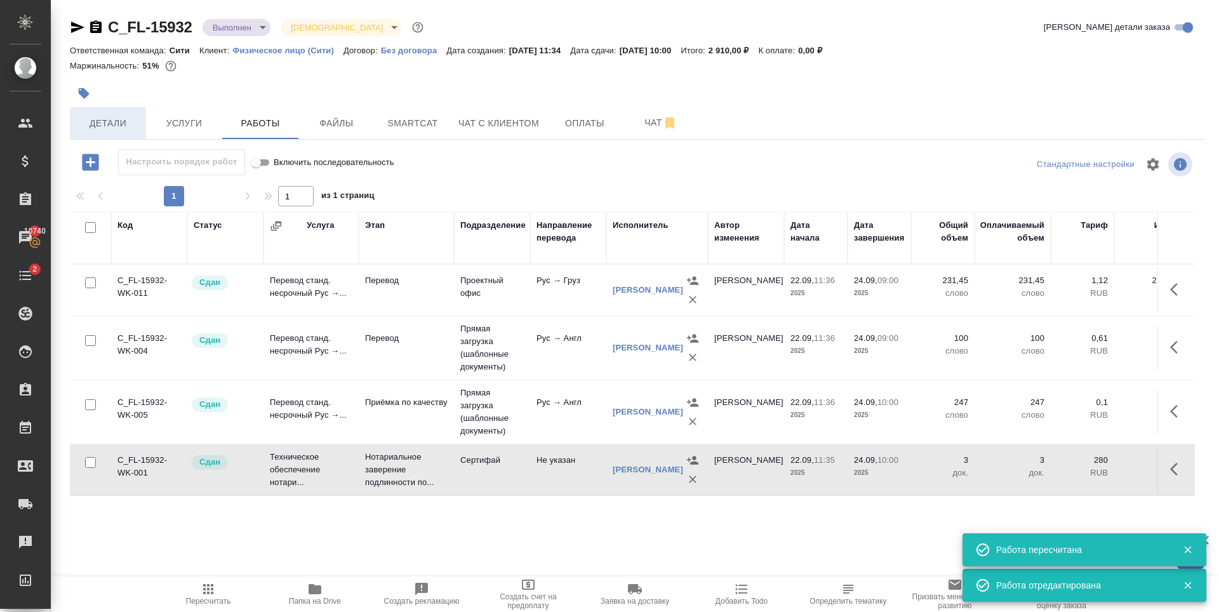
click at [112, 135] on button "Детали" at bounding box center [108, 123] width 76 height 32
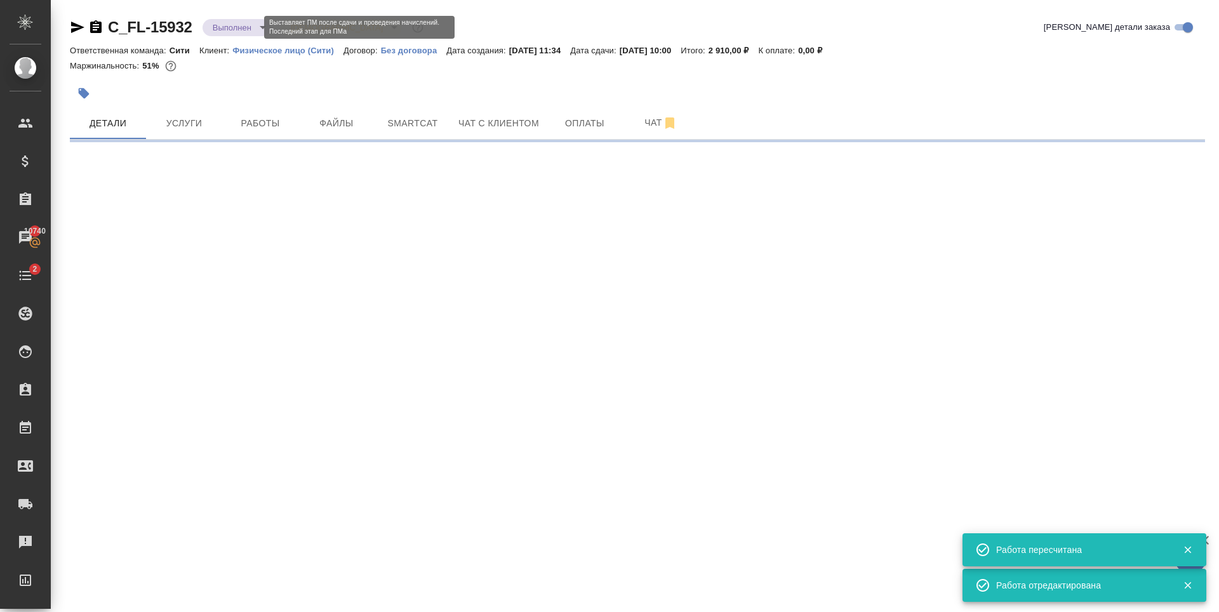
click at [232, 30] on body "🙏 .cls-1 fill:#fff; AWATERA [PERSON_NAME] Спецификации Заказы 10740 Чаты 2 Todo…" at bounding box center [609, 306] width 1219 height 612
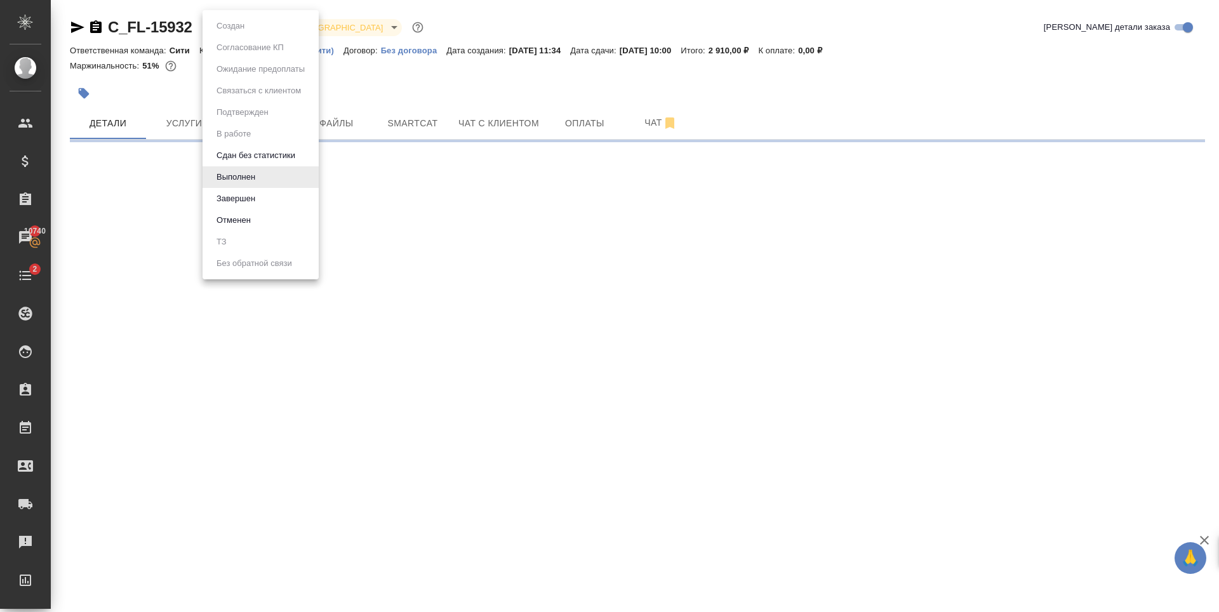
select select "RU"
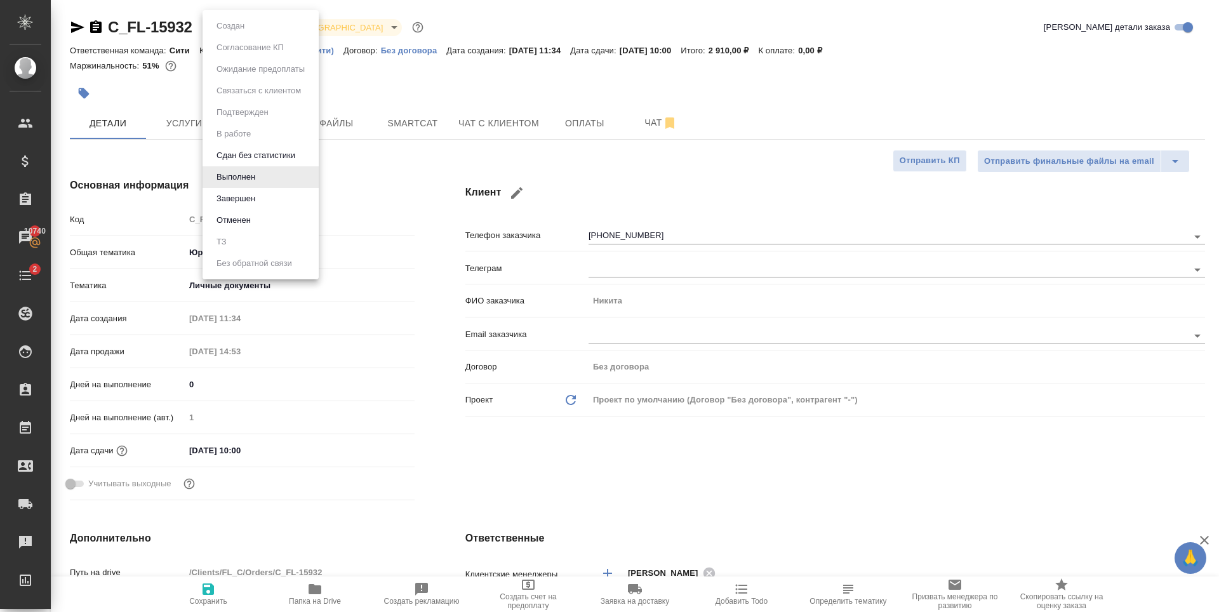
type textarea "x"
click at [591, 136] on div at bounding box center [609, 306] width 1219 height 612
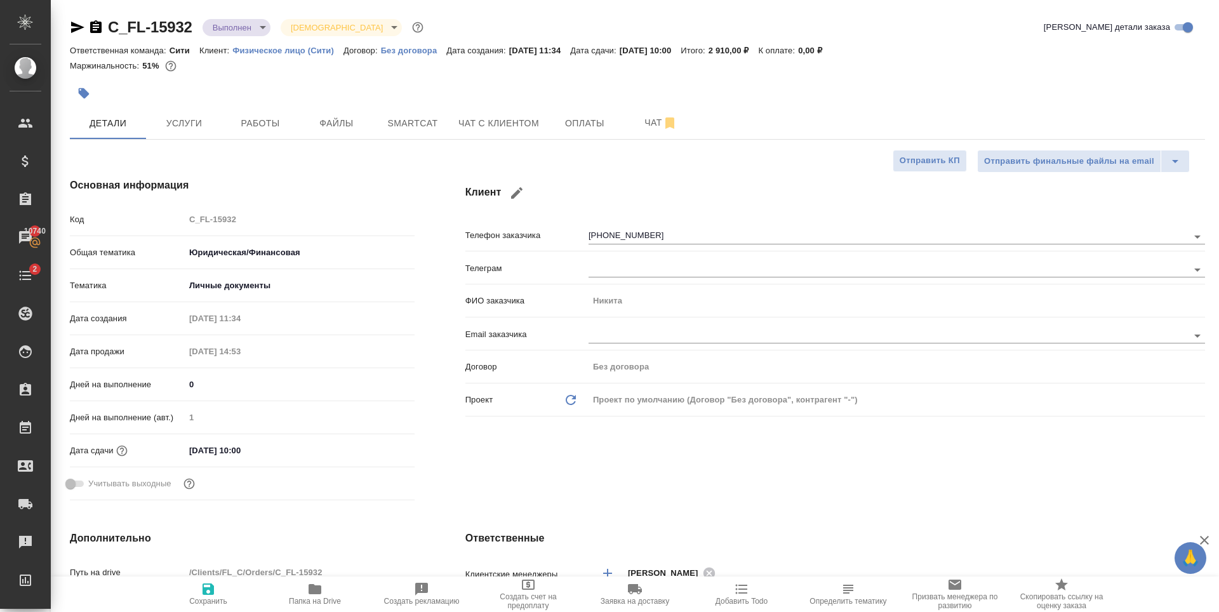
click at [177, 129] on span "Услуги" at bounding box center [184, 124] width 61 height 16
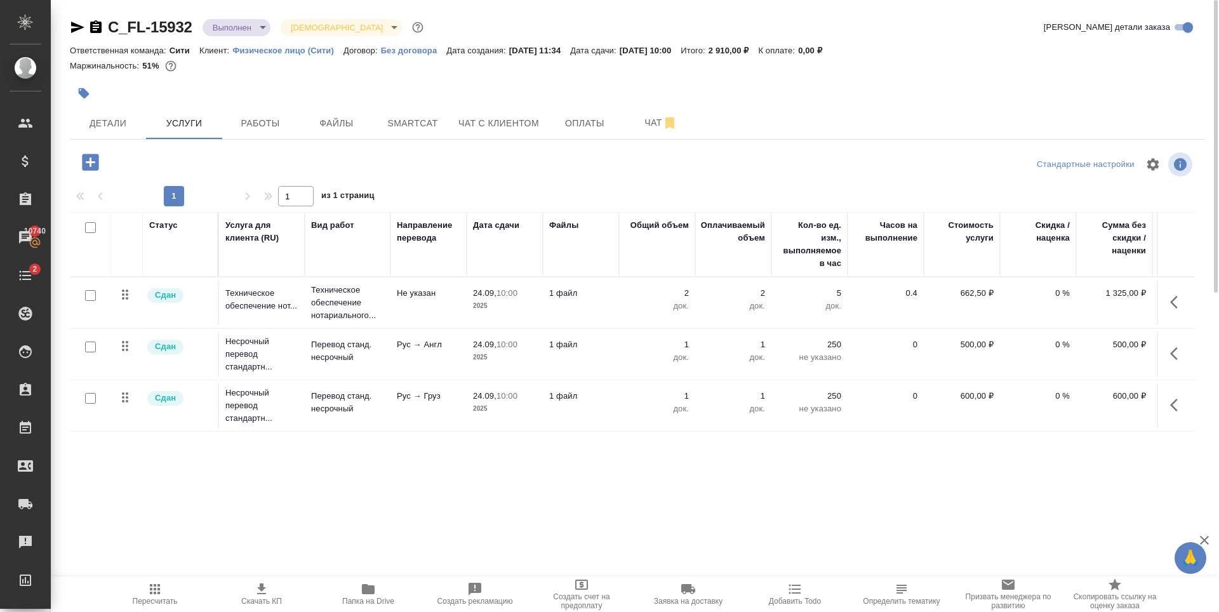
scroll to position [0, 72]
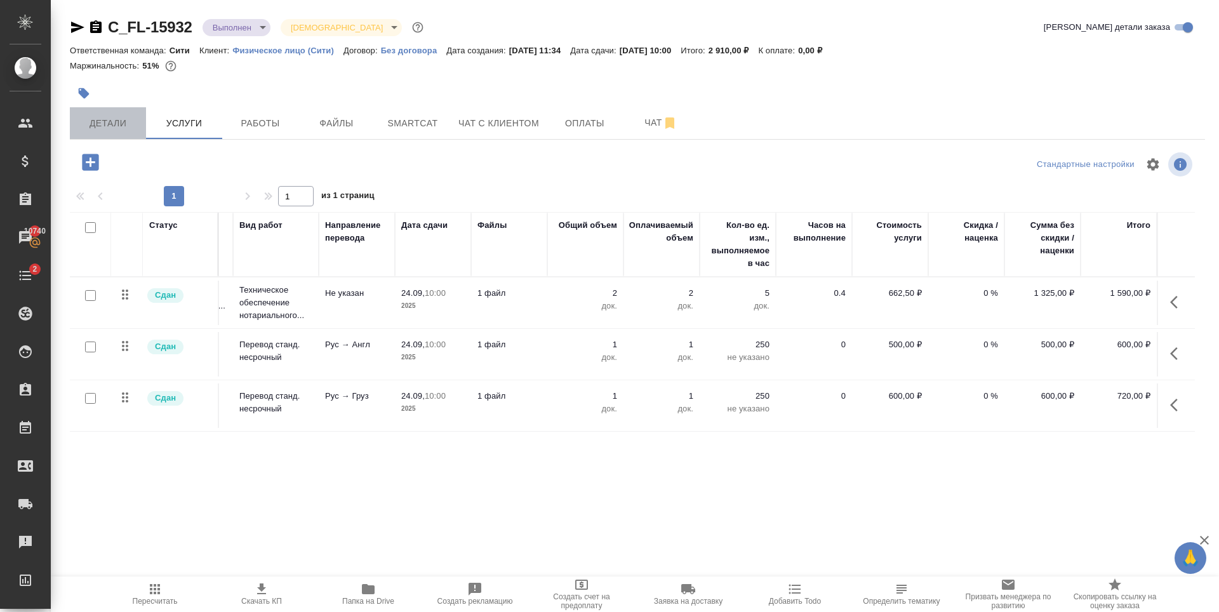
click at [131, 114] on button "Детали" at bounding box center [108, 123] width 76 height 32
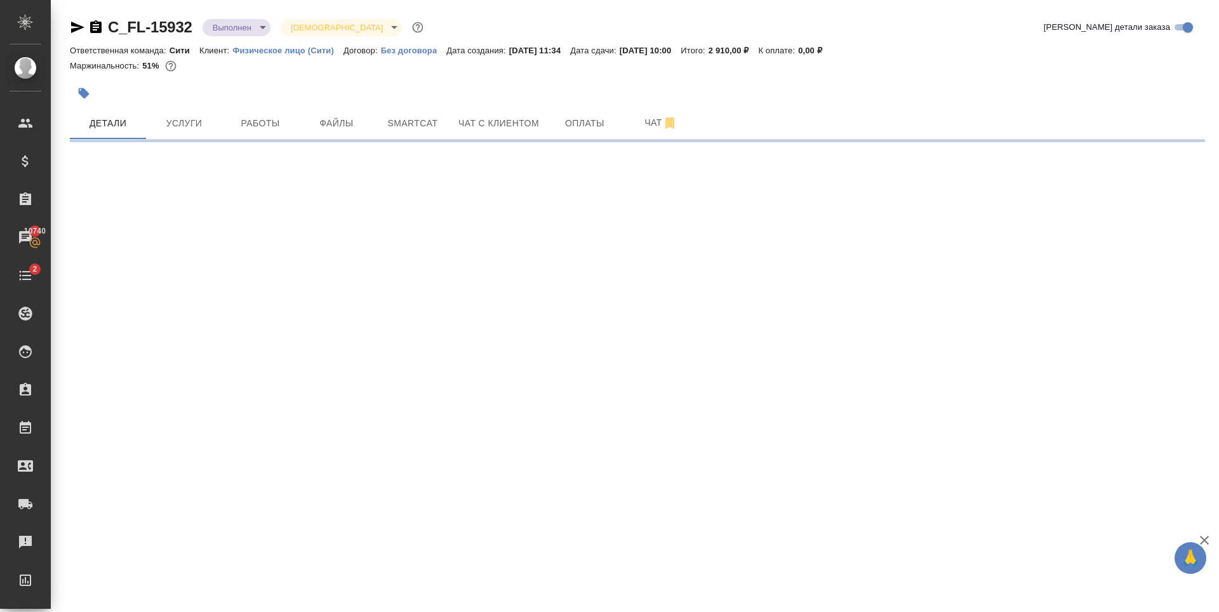
select select "RU"
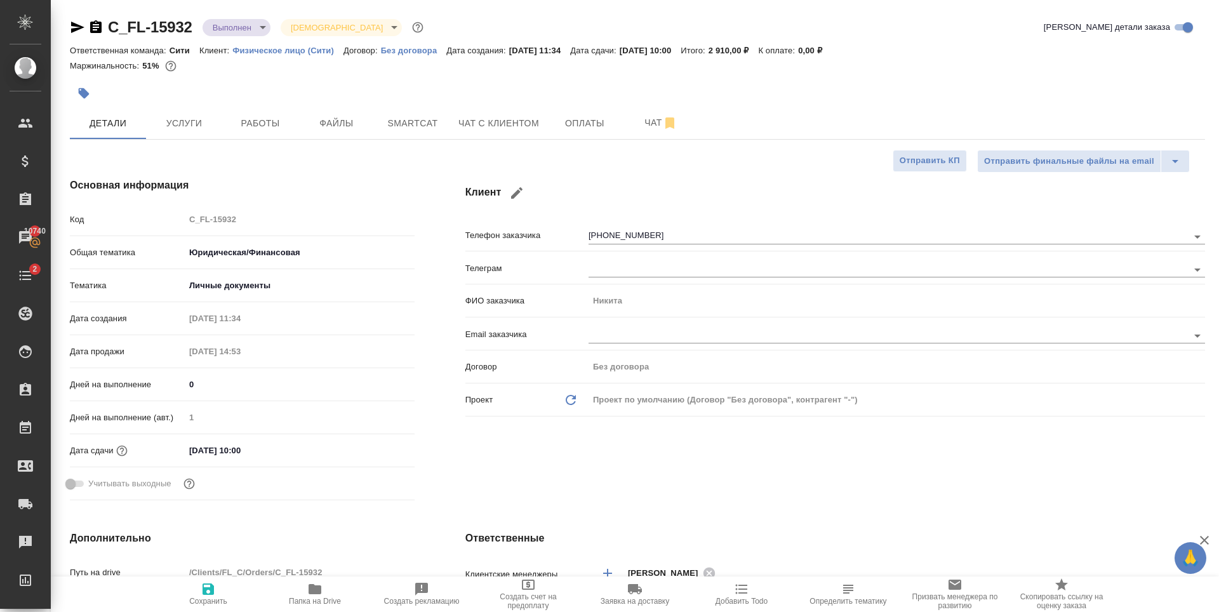
type textarea "x"
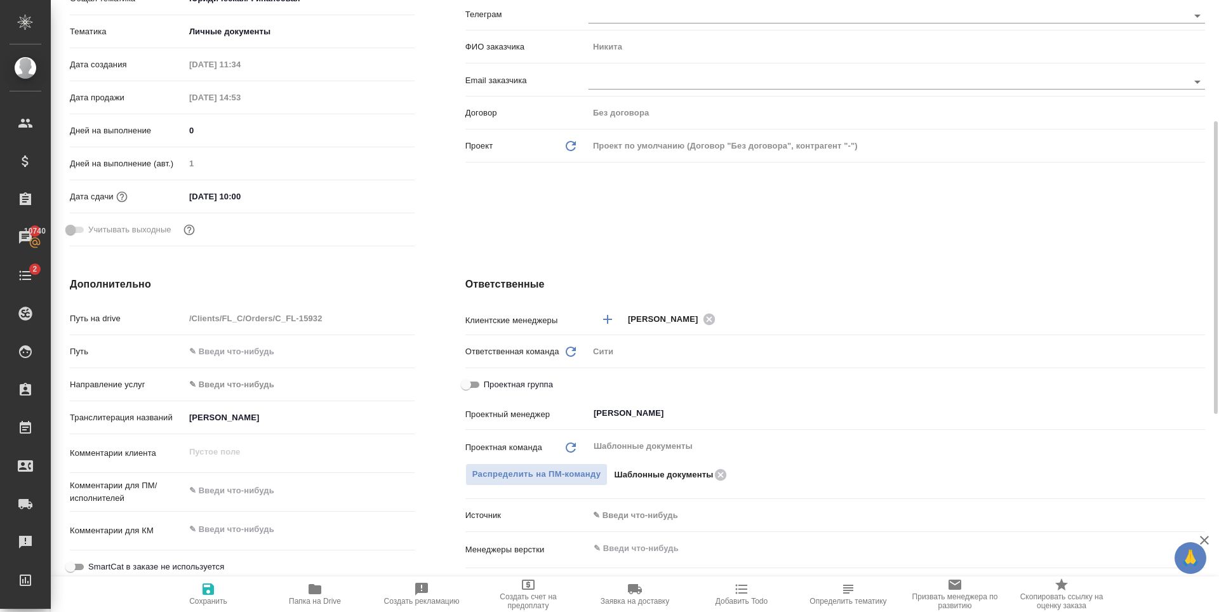
click at [496, 383] on span "Проектная группа" at bounding box center [518, 384] width 69 height 13
click at [489, 383] on input "Проектная группа" at bounding box center [466, 384] width 46 height 15
checkbox input "true"
type textarea "x"
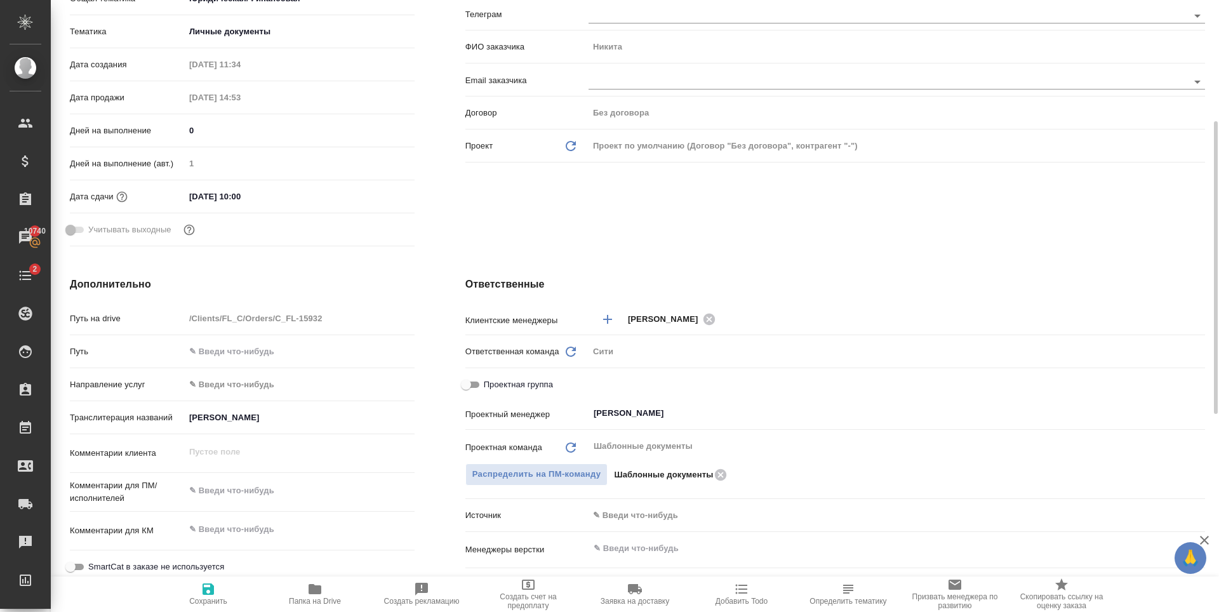
type textarea "x"
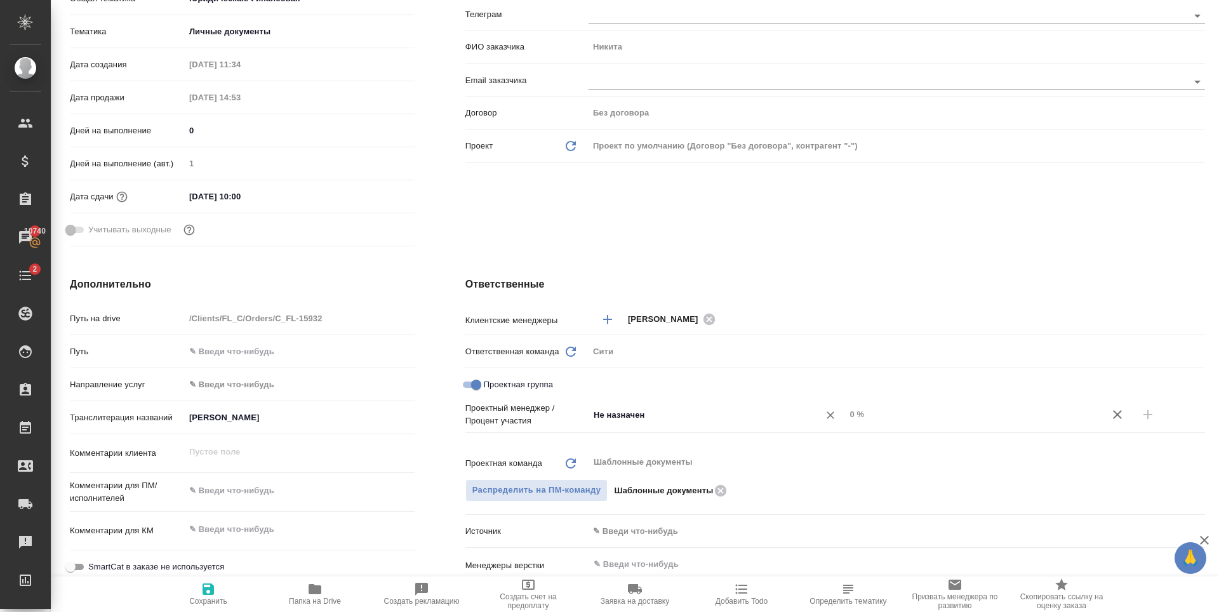
click at [665, 418] on input "Не назначен" at bounding box center [695, 414] width 207 height 15
type input "n"
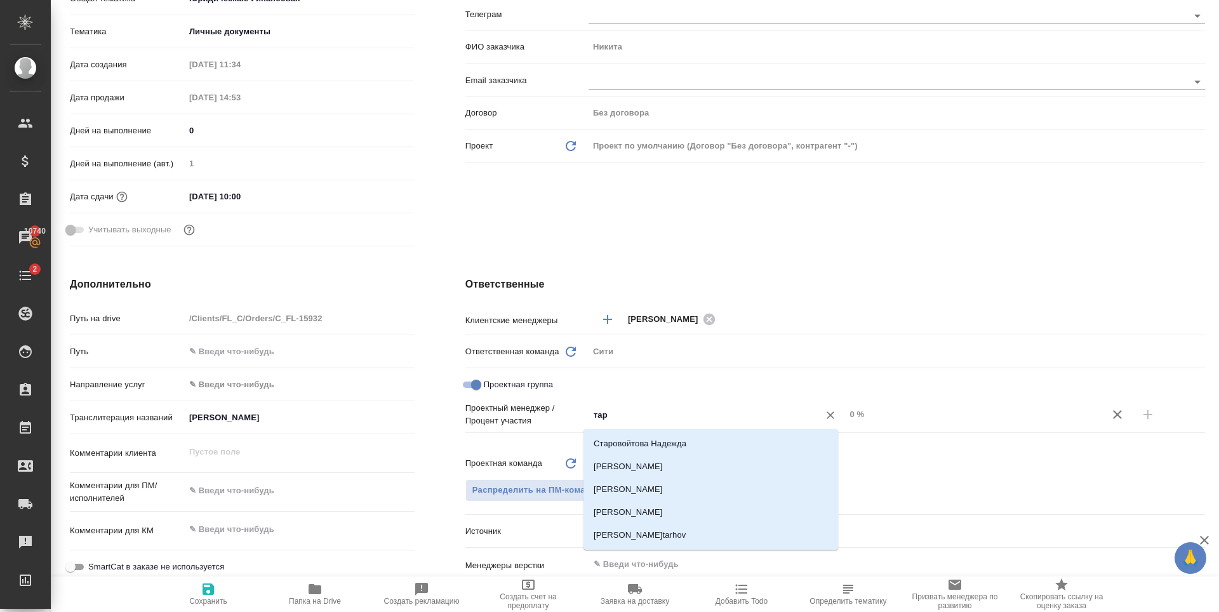
type input "тара"
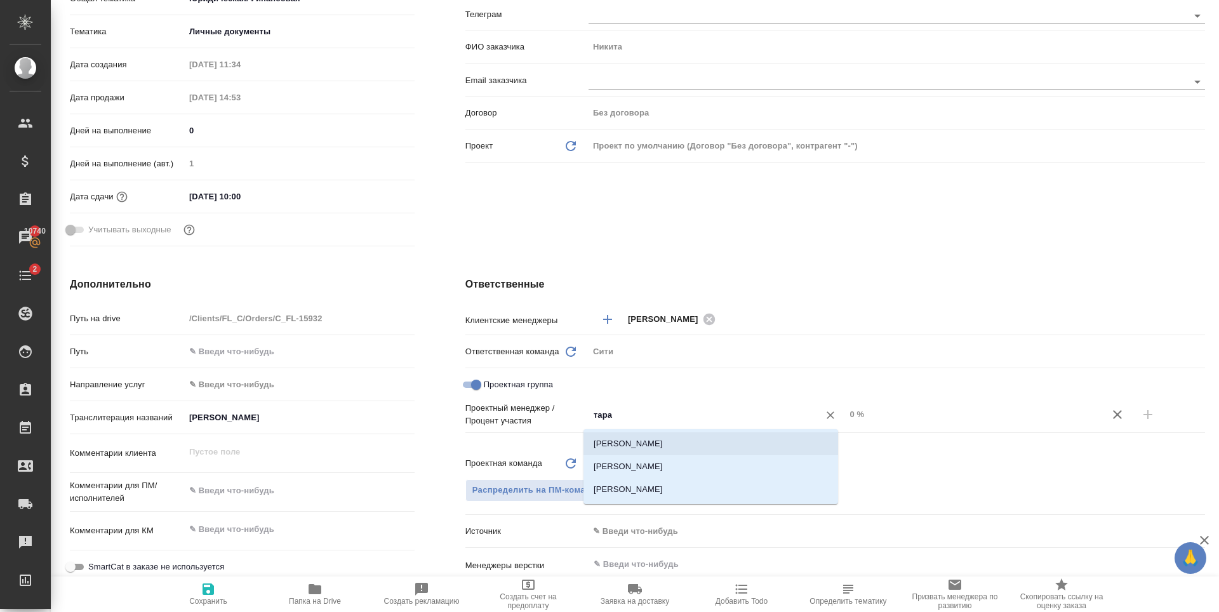
click at [684, 440] on li "Тарабановская Анастасия" at bounding box center [710, 443] width 254 height 23
type textarea "x"
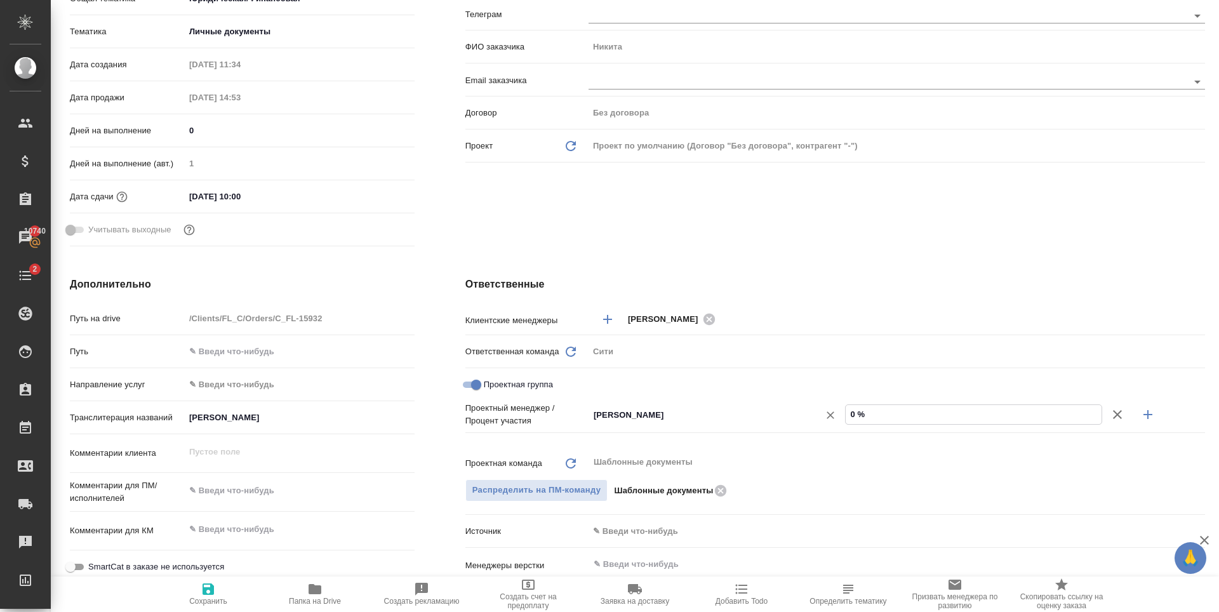
drag, startPoint x: 850, startPoint y: 411, endPoint x: 837, endPoint y: 413, distance: 12.8
click at [837, 413] on div "Тарабановская Анастасия ​ 0 %" at bounding box center [896, 415] width 616 height 22
click at [849, 416] on input "0 %" at bounding box center [973, 414] width 256 height 18
click at [845, 416] on input "0 %" at bounding box center [973, 414] width 256 height 18
type input "5 %"
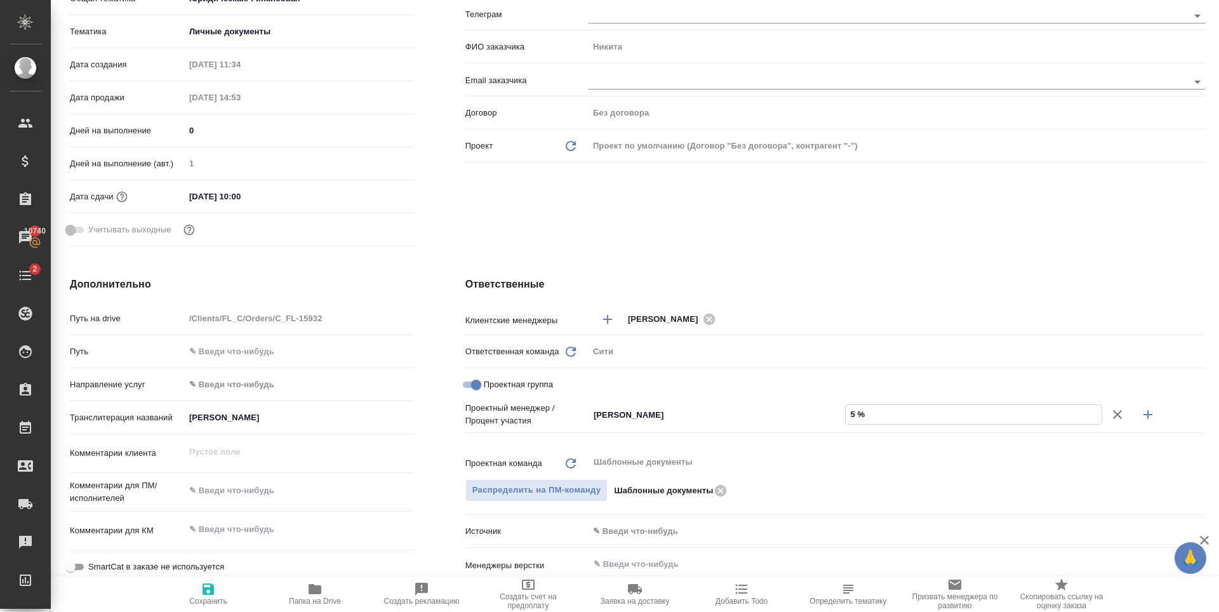
type textarea "x"
type input "50 %"
type textarea "x"
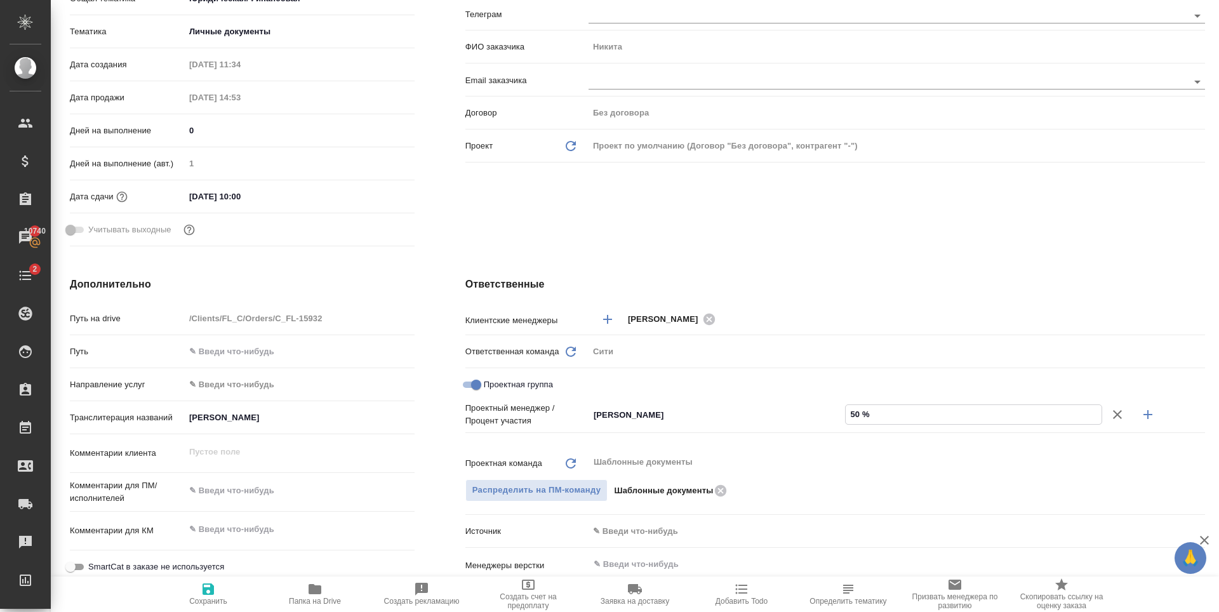
type textarea "x"
type input "50 %"
click at [1147, 416] on button "button" at bounding box center [1147, 414] width 30 height 30
type textarea "x"
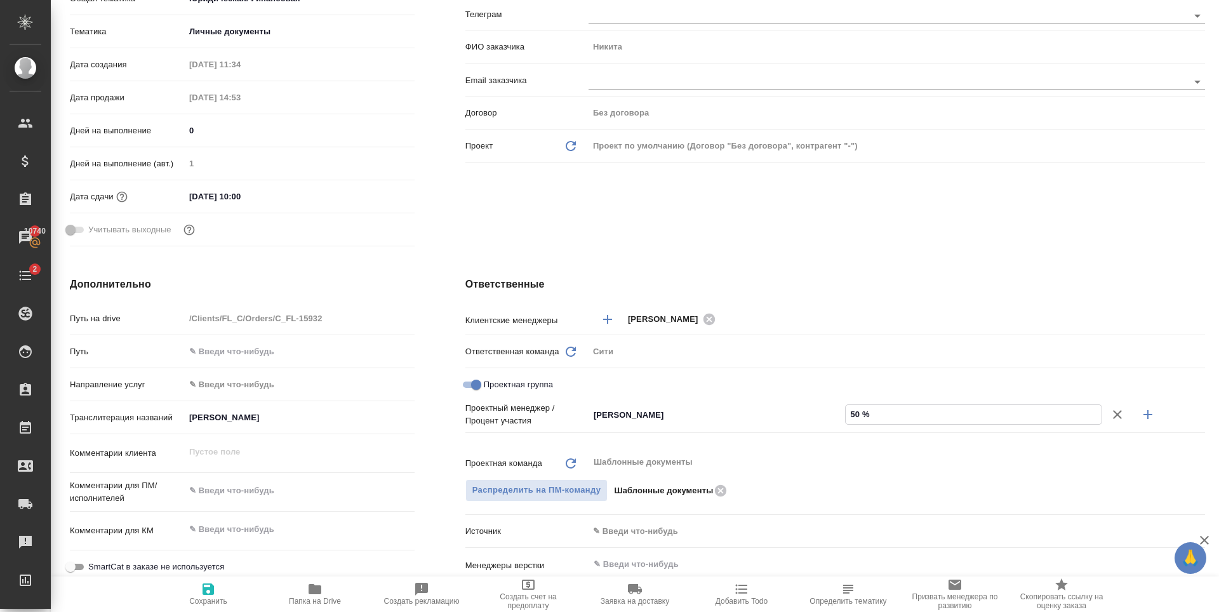
type textarea "x"
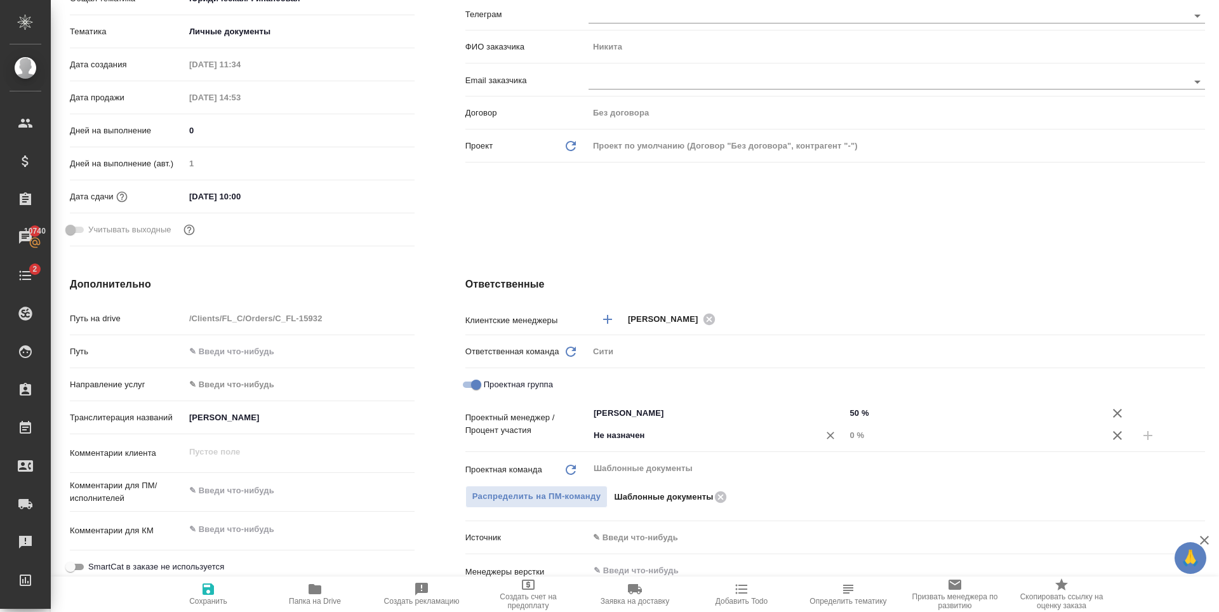
click at [636, 438] on input "Не назначен" at bounding box center [695, 435] width 207 height 15
type input "Зайце"
click at [678, 467] on li "Зайцева Светлана" at bounding box center [710, 464] width 254 height 23
type textarea "x"
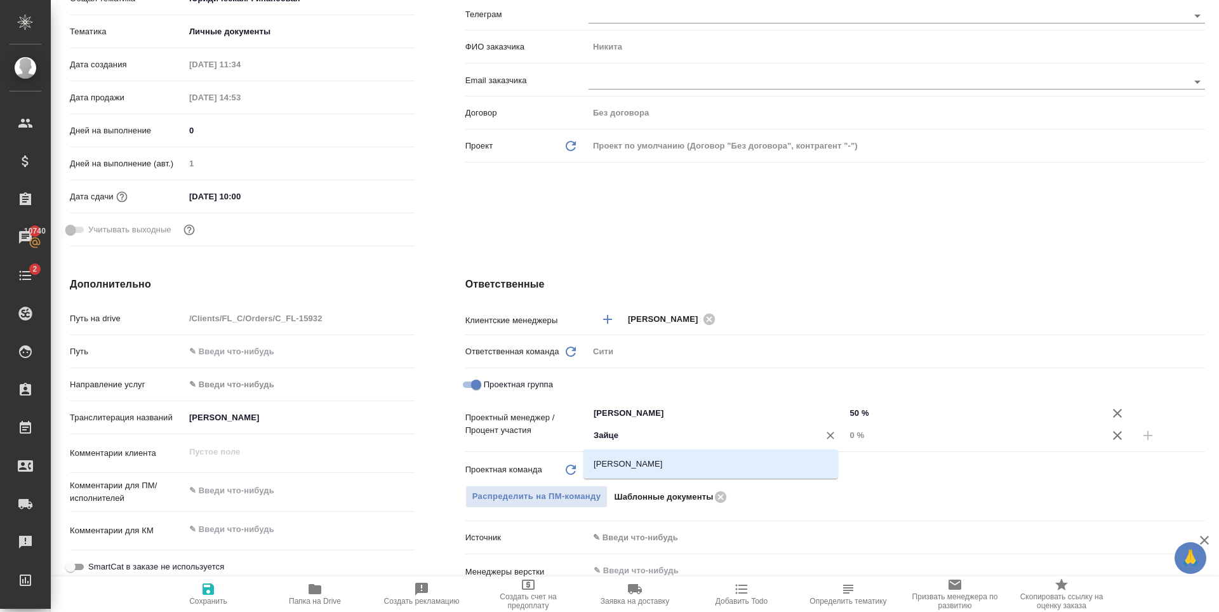
type textarea "x"
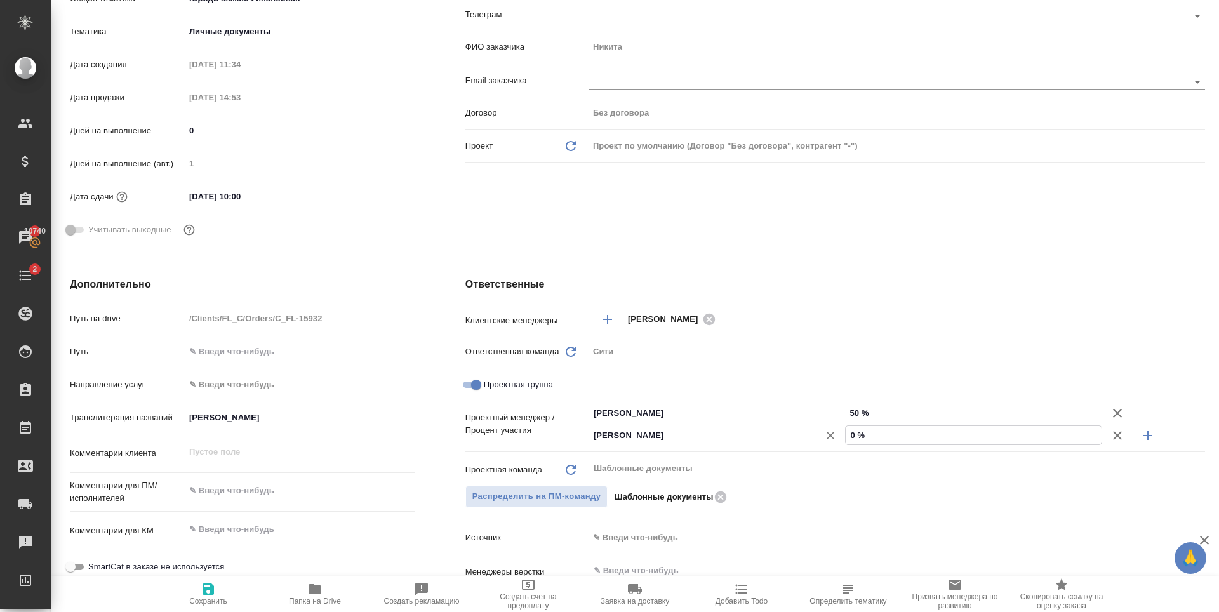
drag, startPoint x: 840, startPoint y: 437, endPoint x: 826, endPoint y: 440, distance: 13.6
click at [826, 440] on div "Зайцева Светлана ​ 0 %" at bounding box center [896, 435] width 616 height 22
type input "5 %"
type textarea "x"
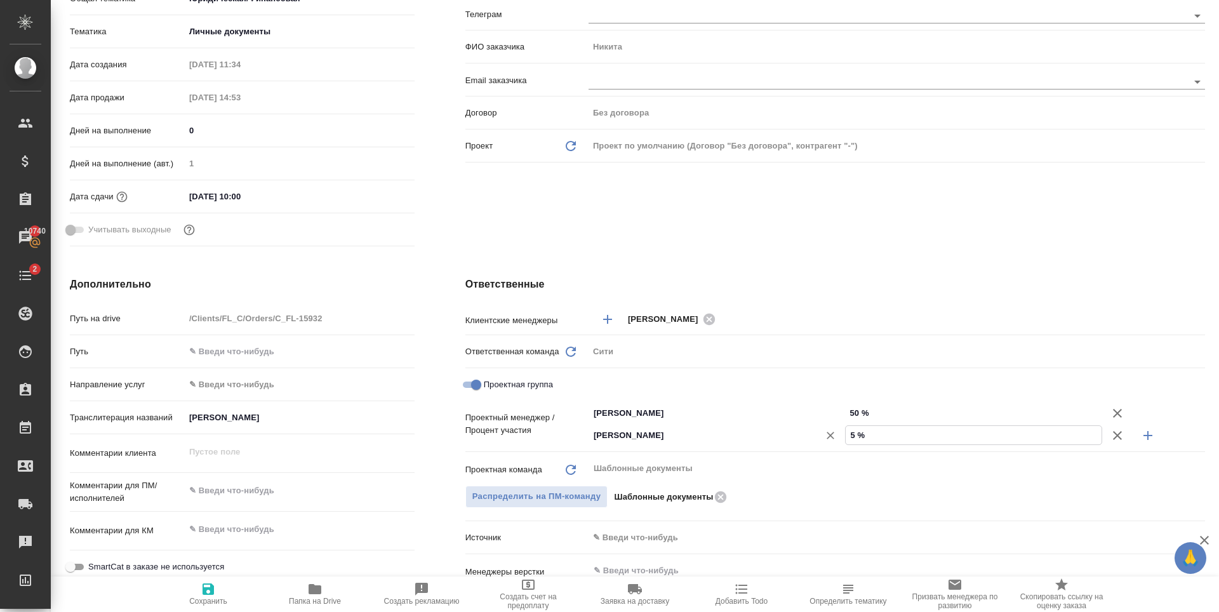
type textarea "x"
type input "50 %"
type textarea "x"
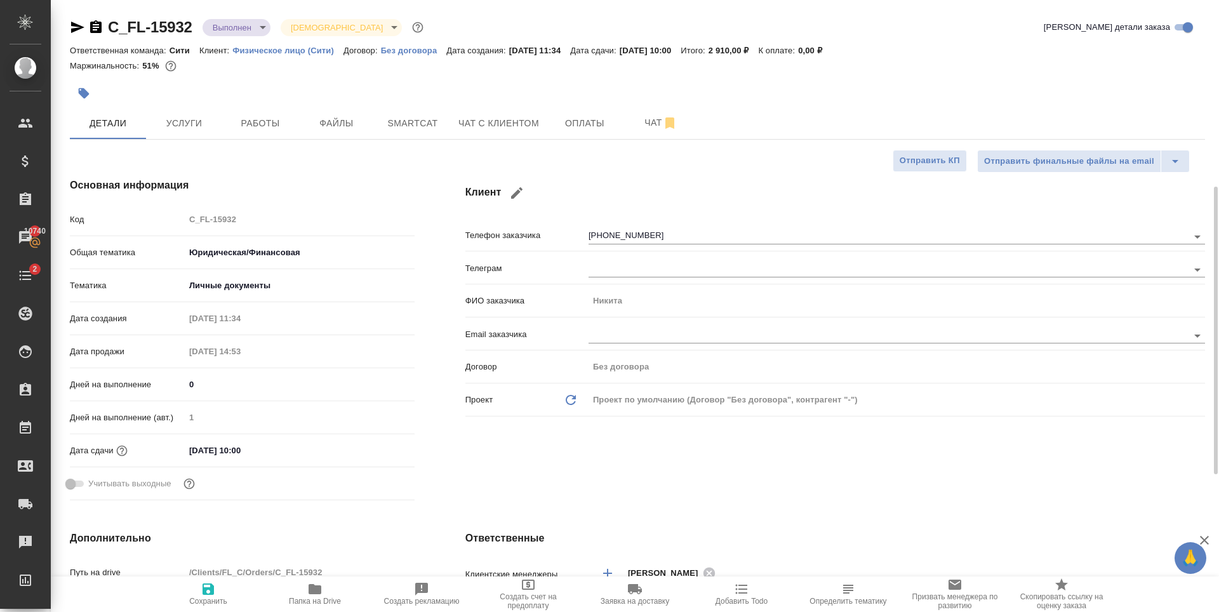
scroll to position [127, 0]
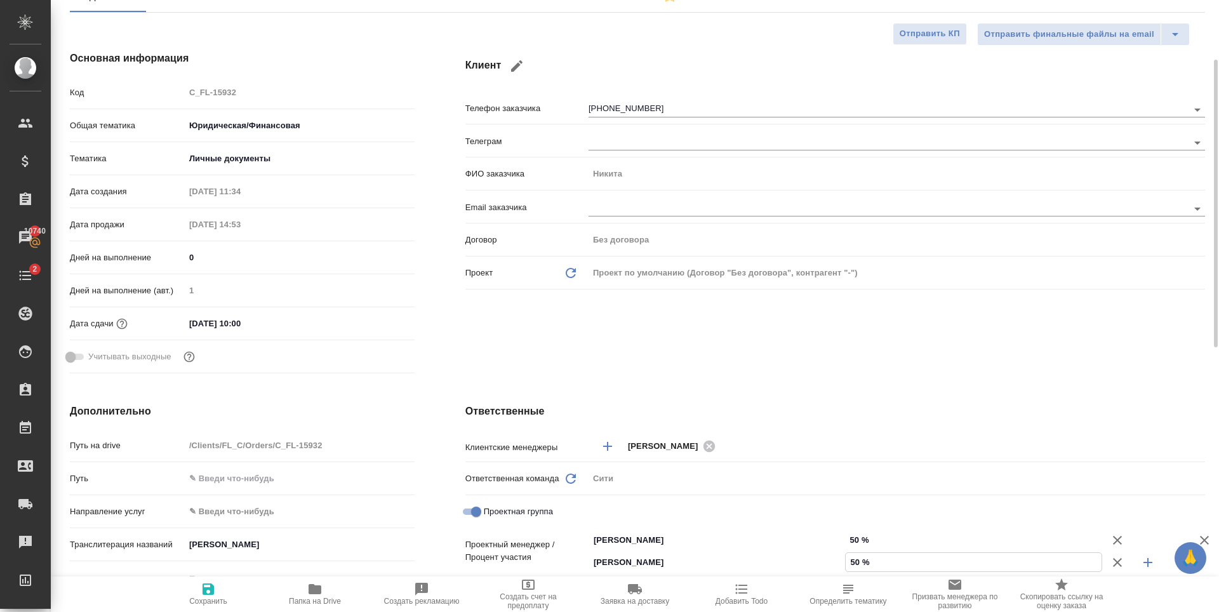
type input "50 %"
click at [205, 585] on icon "button" at bounding box center [208, 588] width 15 height 15
type textarea "x"
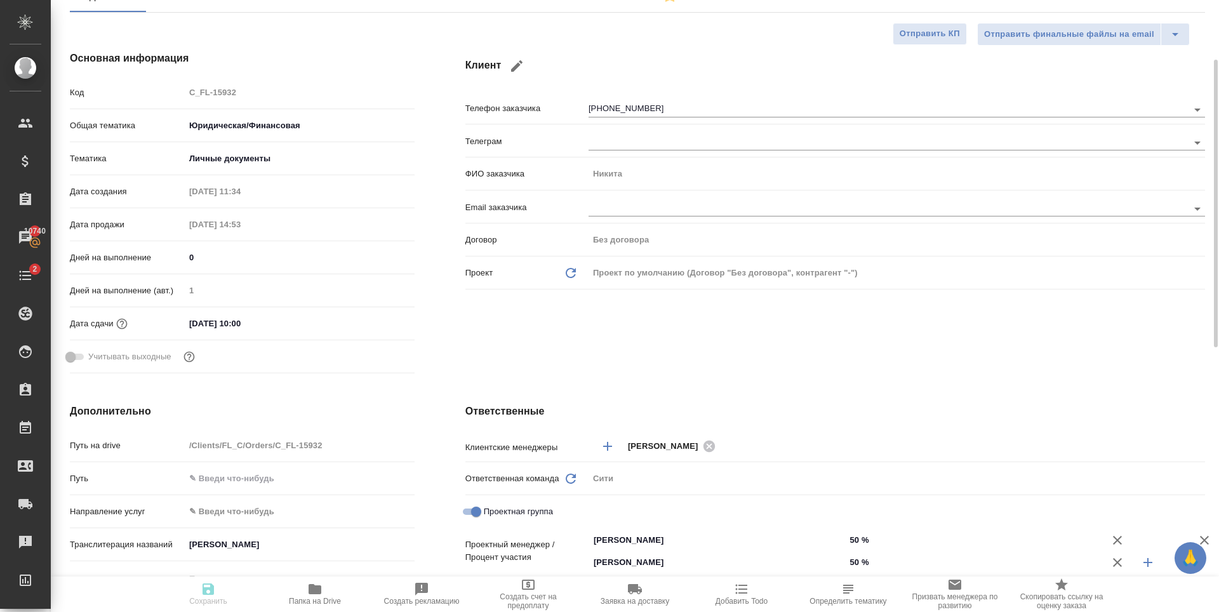
type textarea "x"
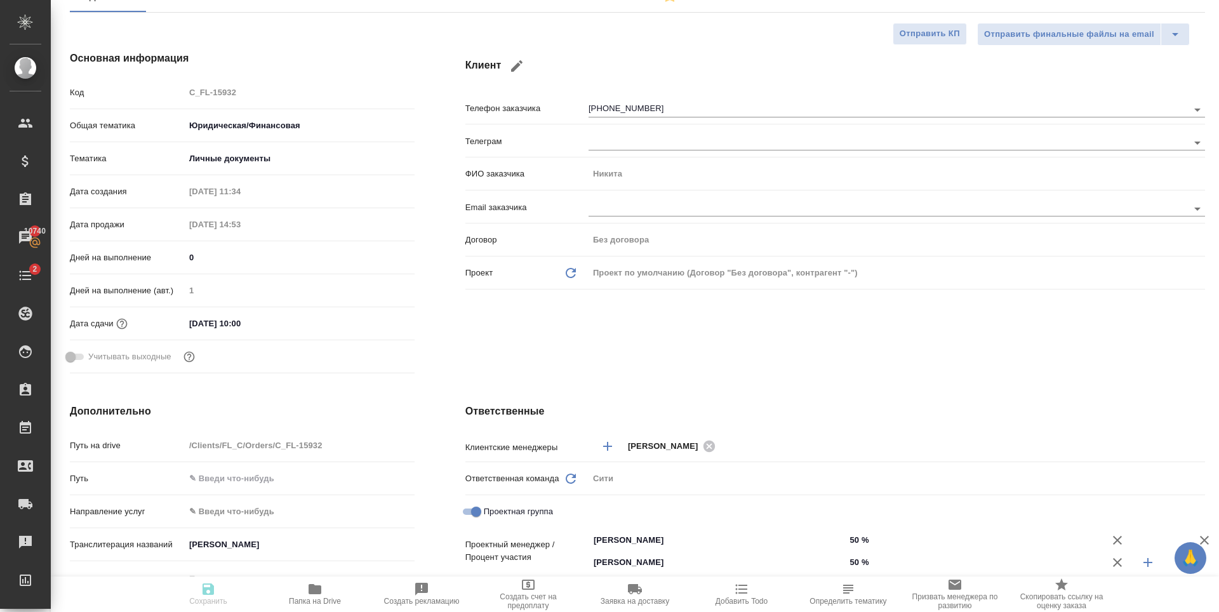
type textarea "x"
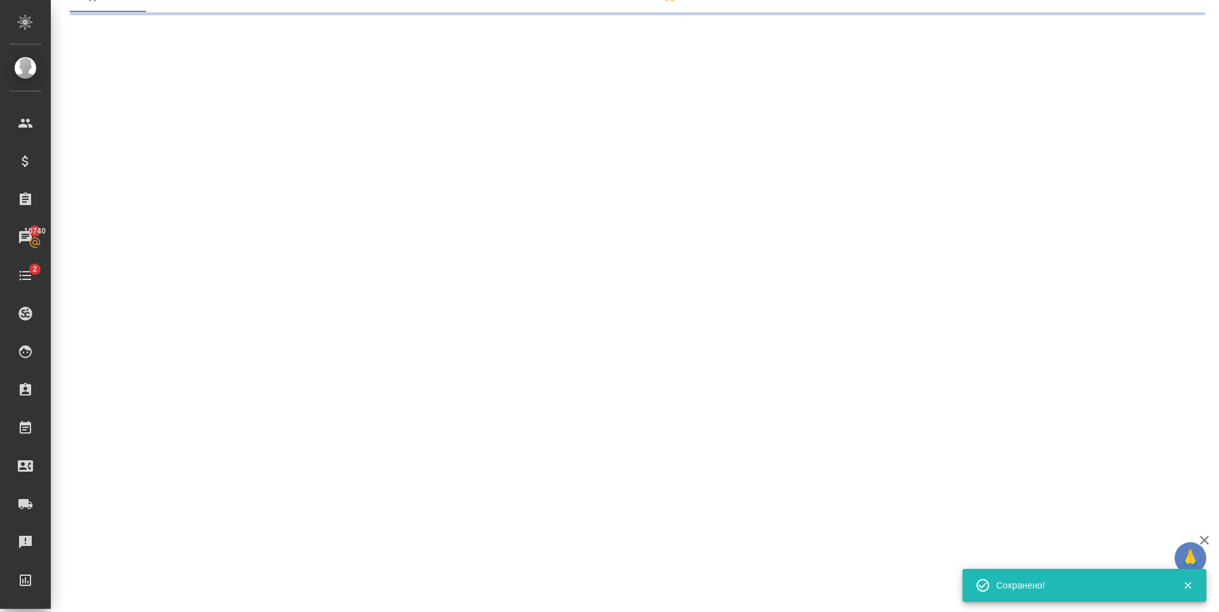
select select "RU"
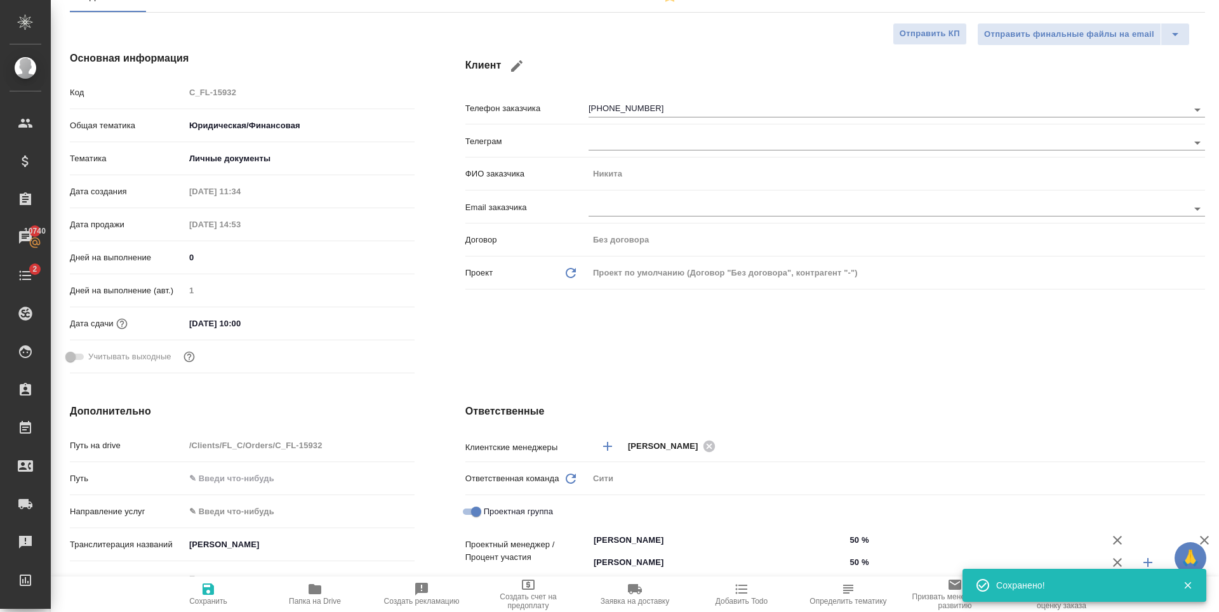
type textarea "x"
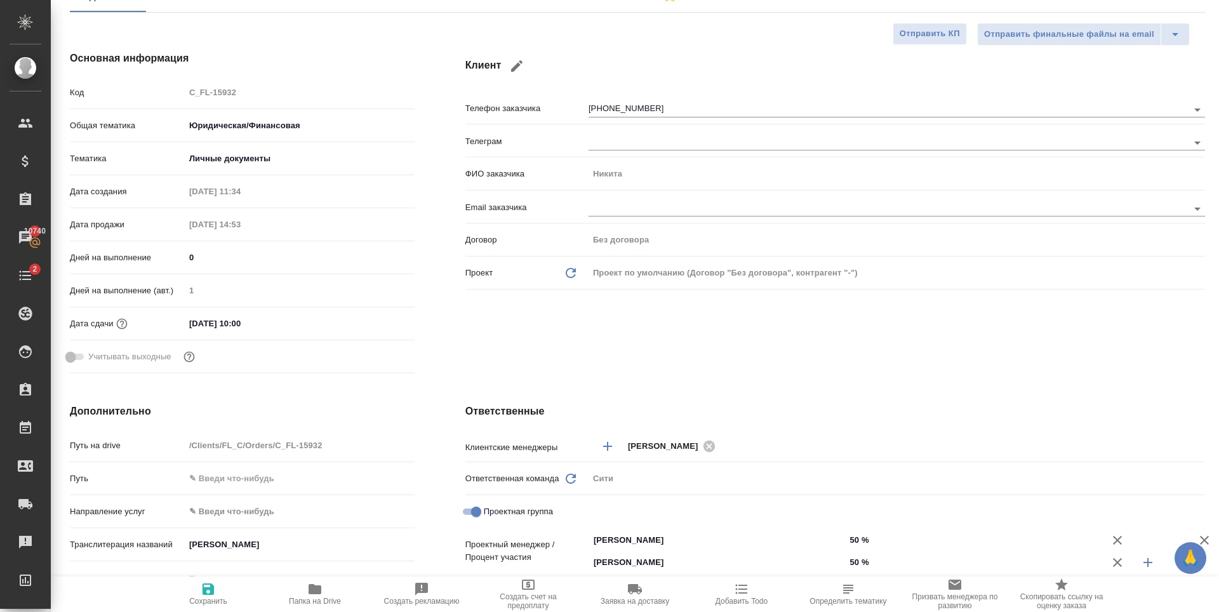
scroll to position [0, 0]
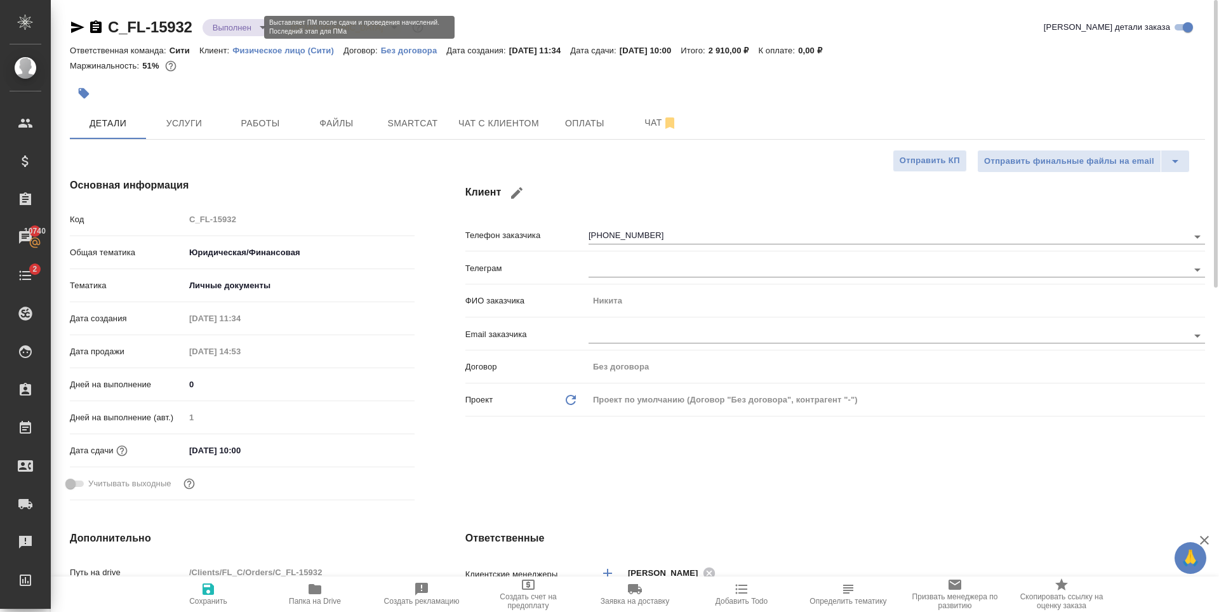
click at [225, 22] on body "🙏 .cls-1 fill:#fff; AWATERA Zaytseva Svetlana Клиенты Спецификации Заказы 10740…" at bounding box center [609, 306] width 1219 height 612
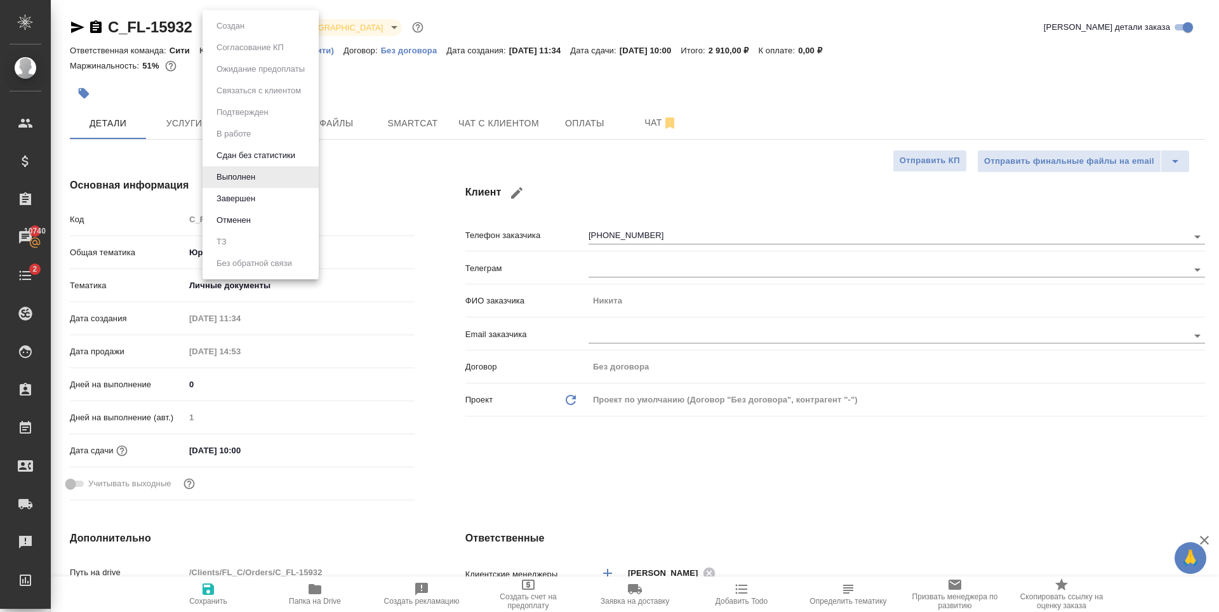
click at [470, 420] on div at bounding box center [609, 306] width 1219 height 612
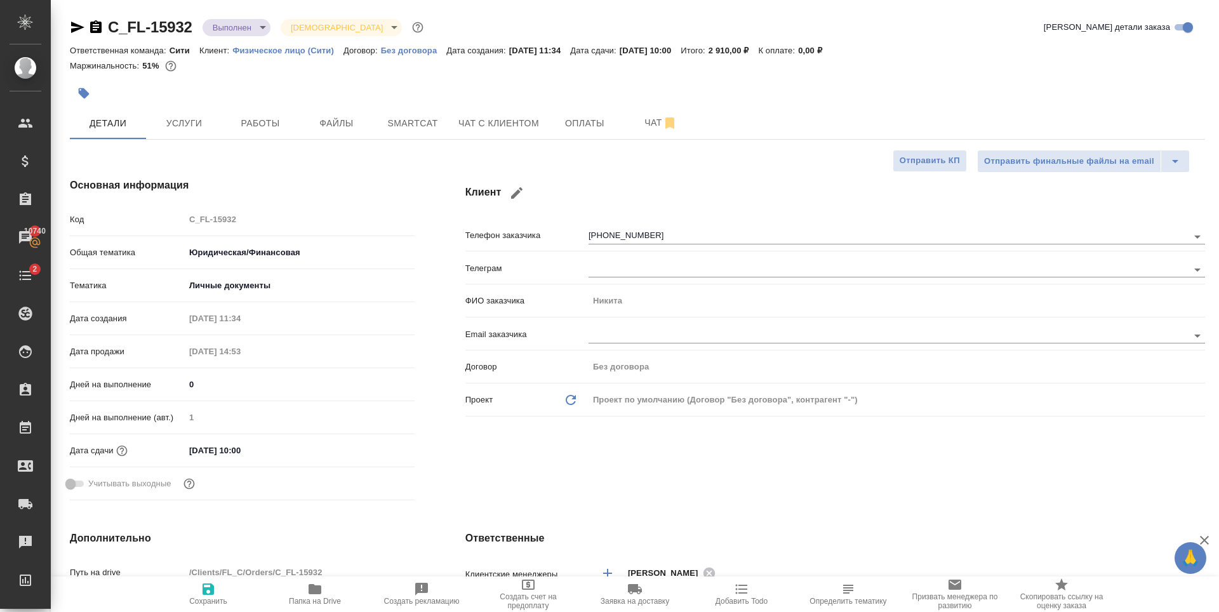
click at [258, 29] on body "🙏 .cls-1 fill:#fff; AWATERA Zaytseva Svetlana Клиенты Спецификации Заказы 10740…" at bounding box center [609, 306] width 1219 height 612
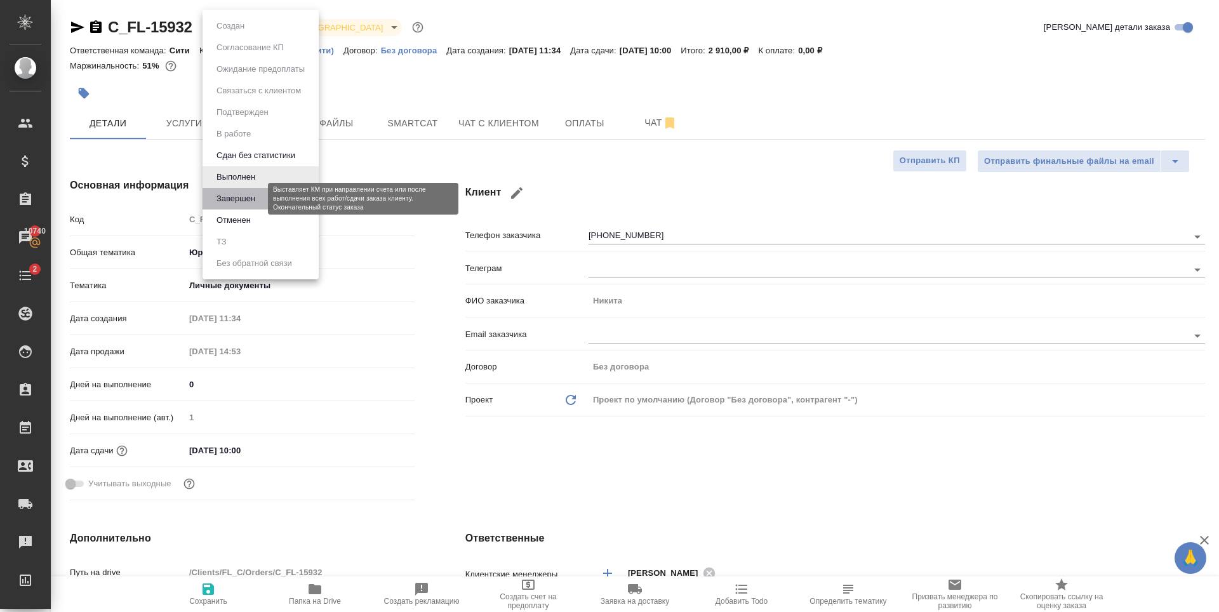
click at [255, 199] on button "Завершен" at bounding box center [236, 199] width 46 height 14
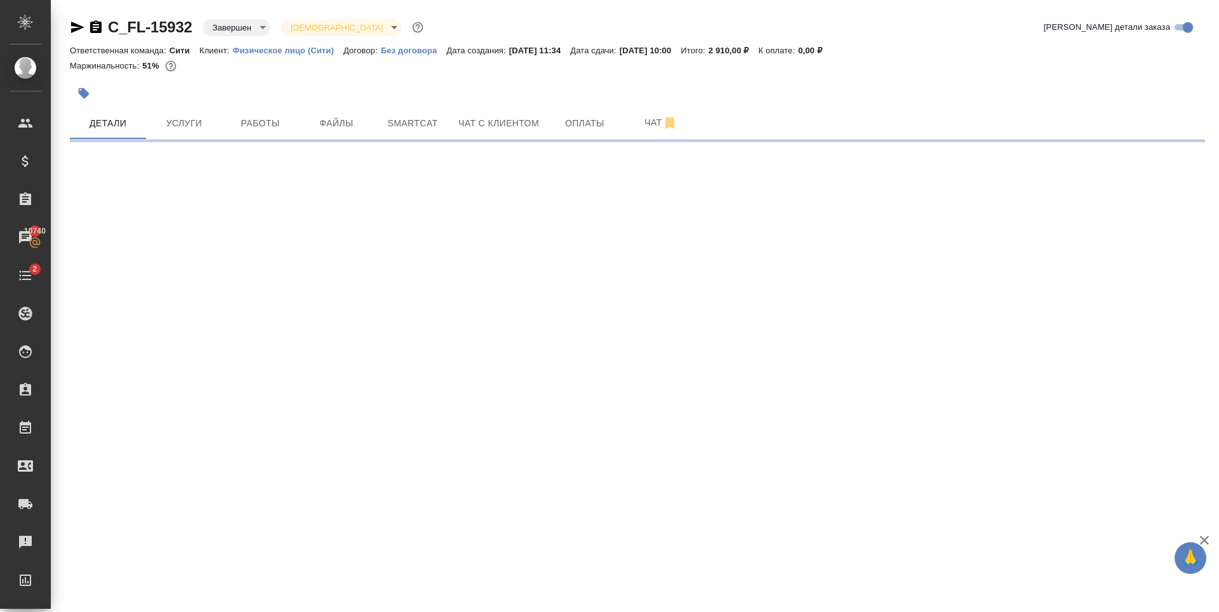
select select "RU"
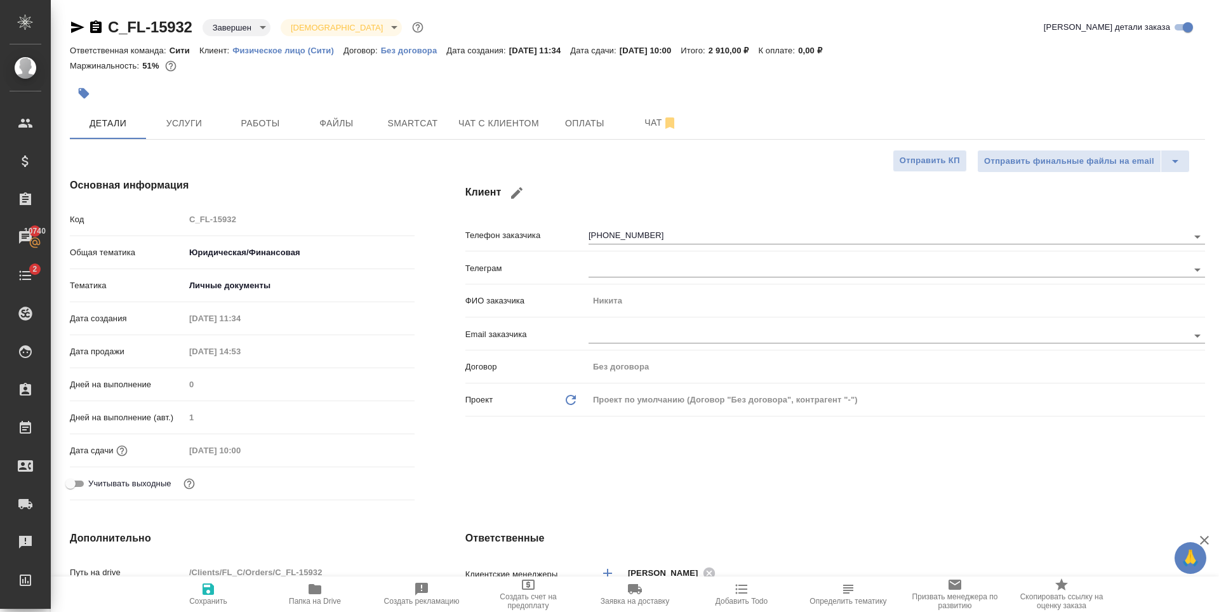
type textarea "x"
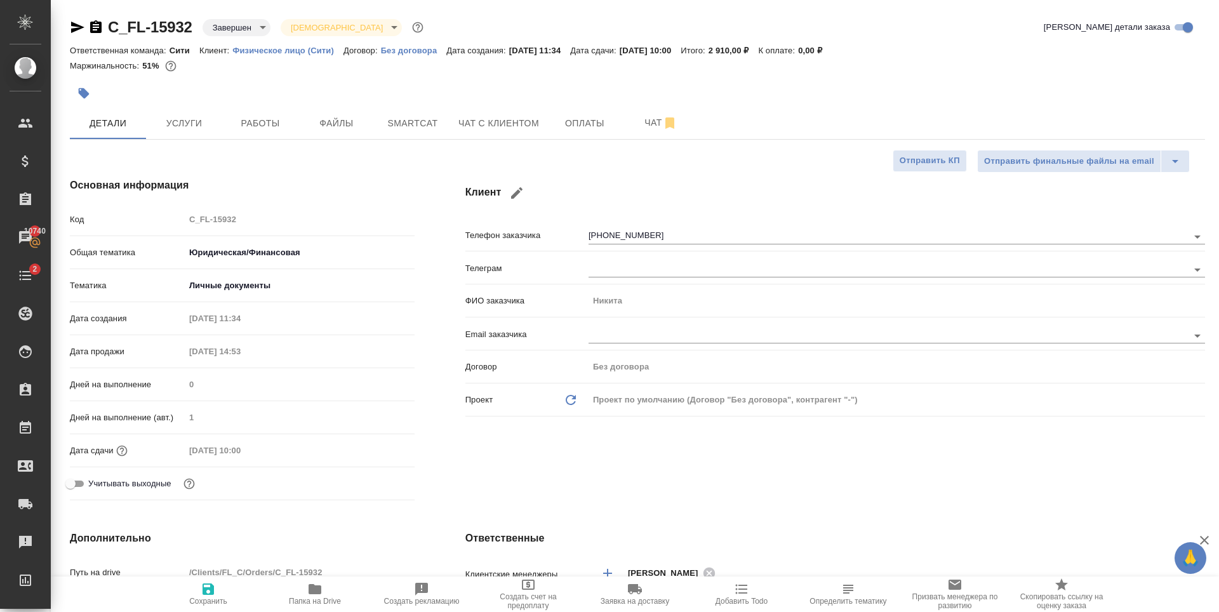
type textarea "x"
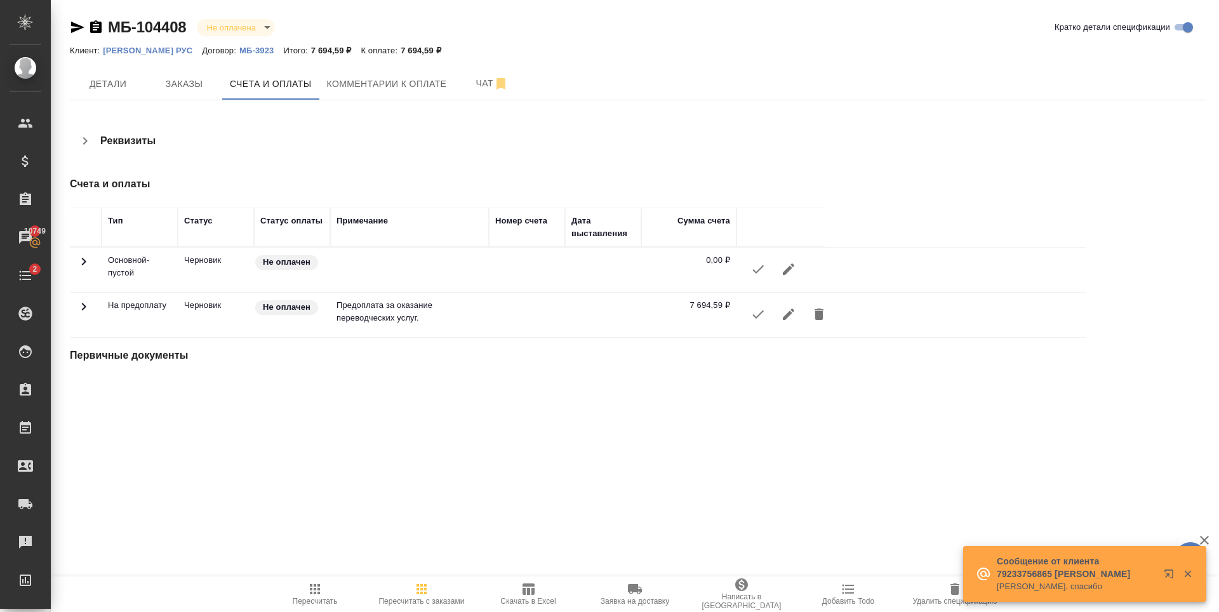
click at [759, 315] on icon "button" at bounding box center [757, 314] width 11 height 8
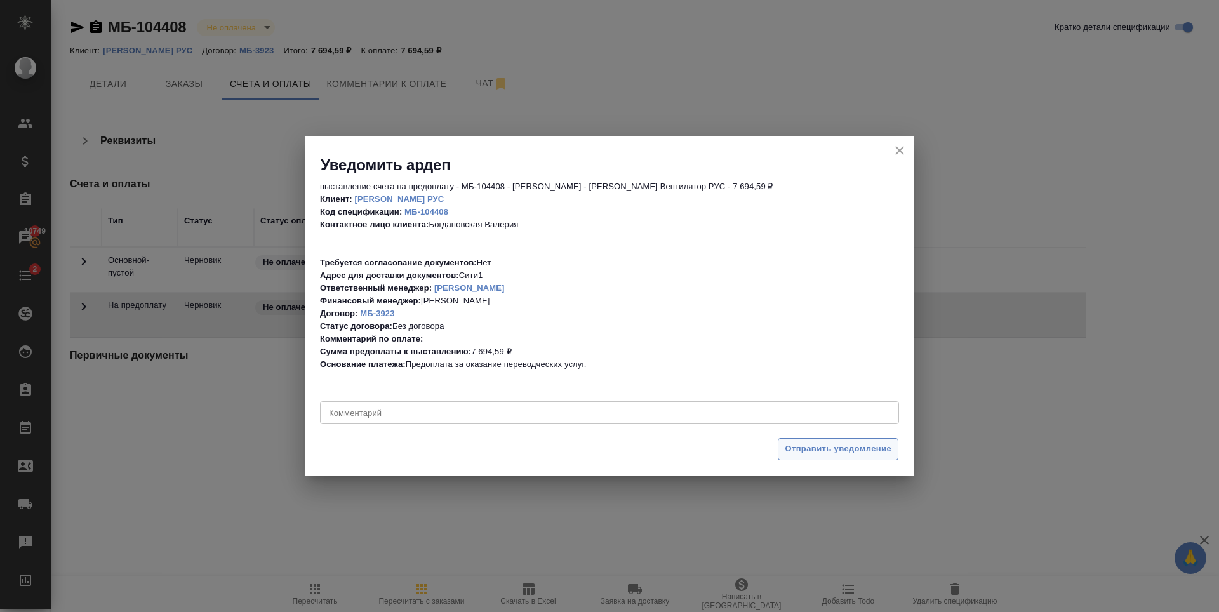
click at [837, 452] on span "Отправить уведомление" at bounding box center [837, 449] width 107 height 15
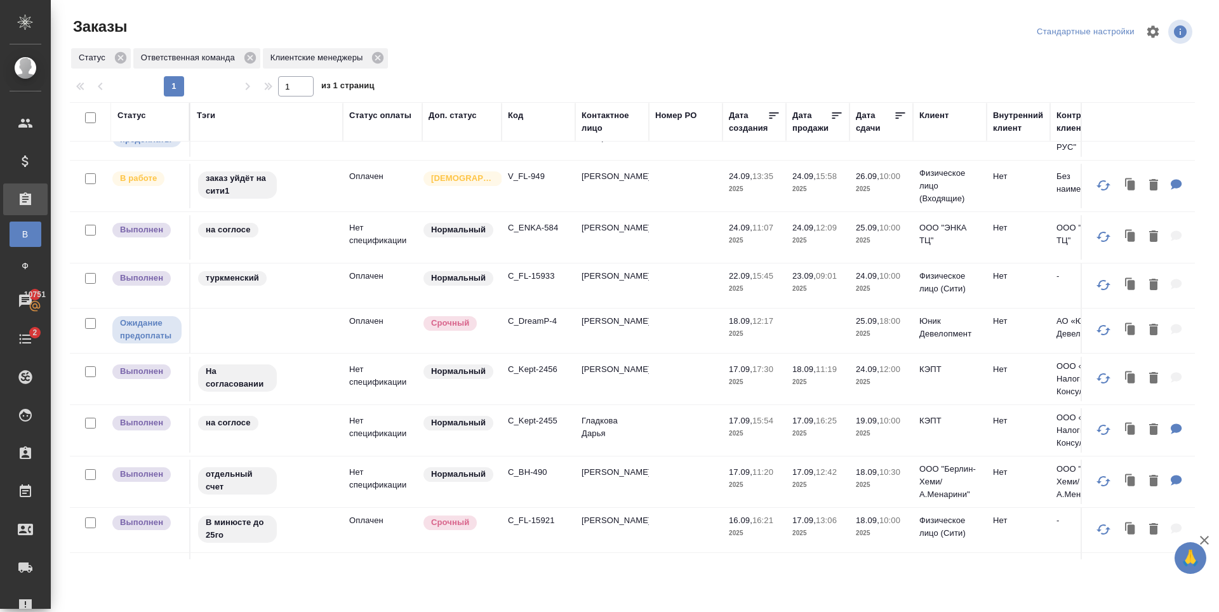
scroll to position [63, 0]
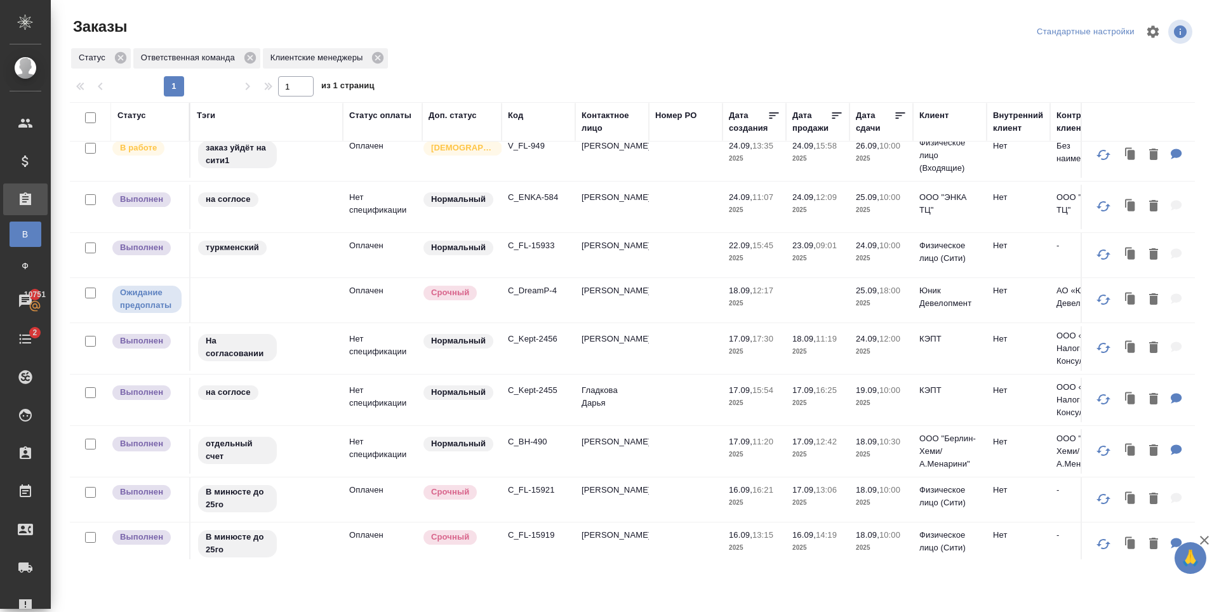
click at [542, 345] on p "C_Kept-2456" at bounding box center [538, 339] width 61 height 13
click at [515, 397] on p "C_Kept-2455" at bounding box center [538, 390] width 61 height 13
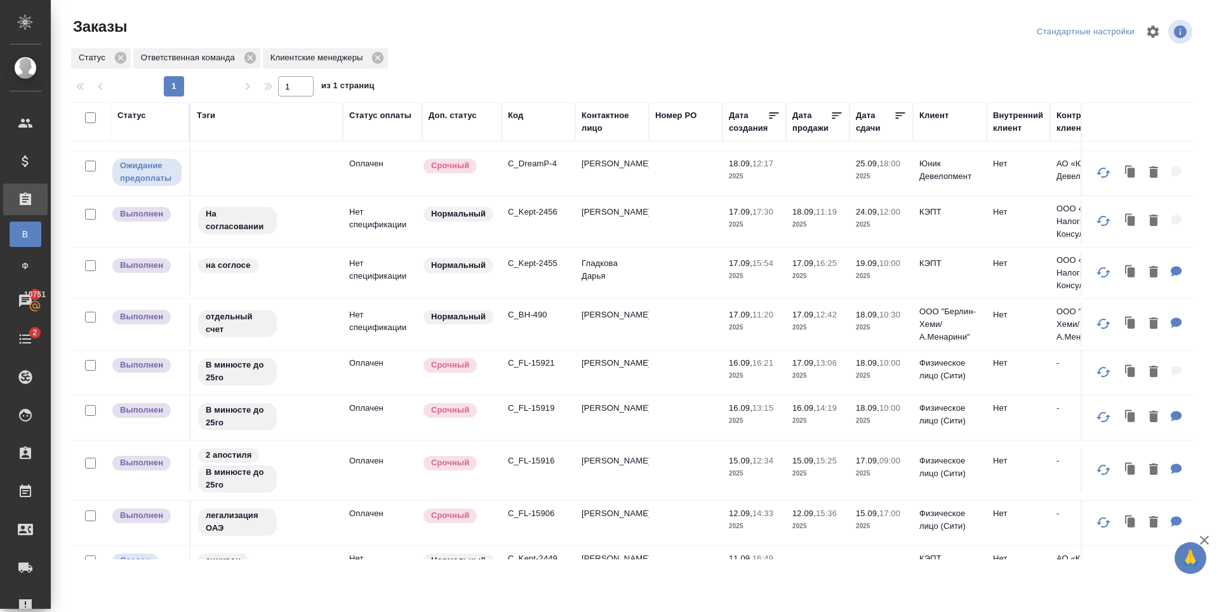
scroll to position [254, 0]
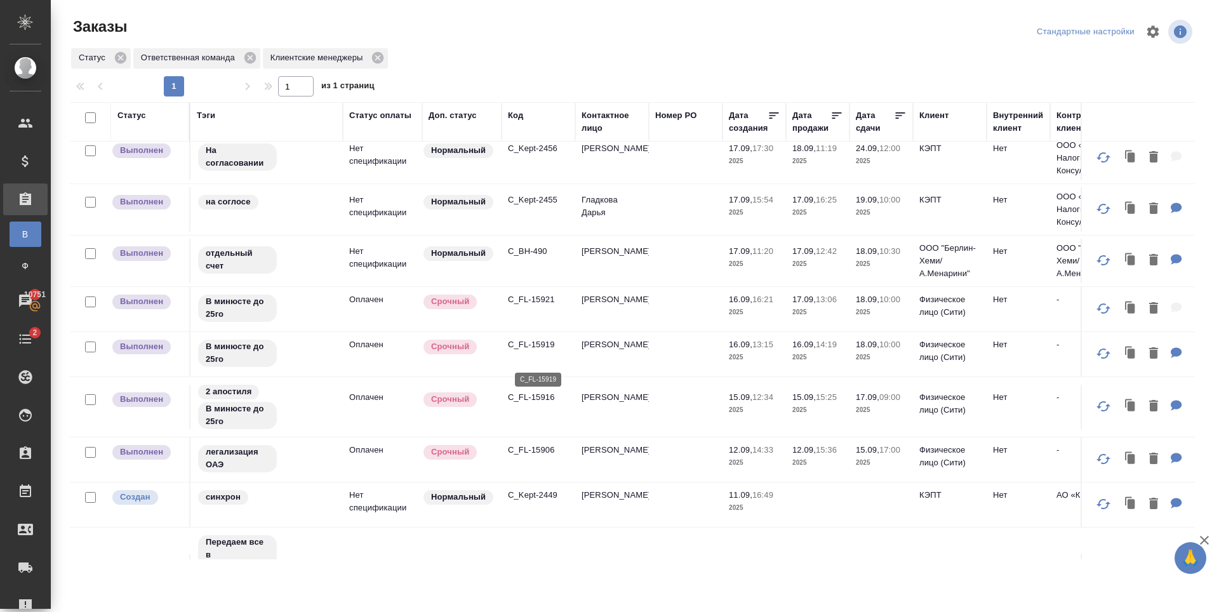
click at [539, 351] on p "C_FL-15919" at bounding box center [538, 344] width 61 height 13
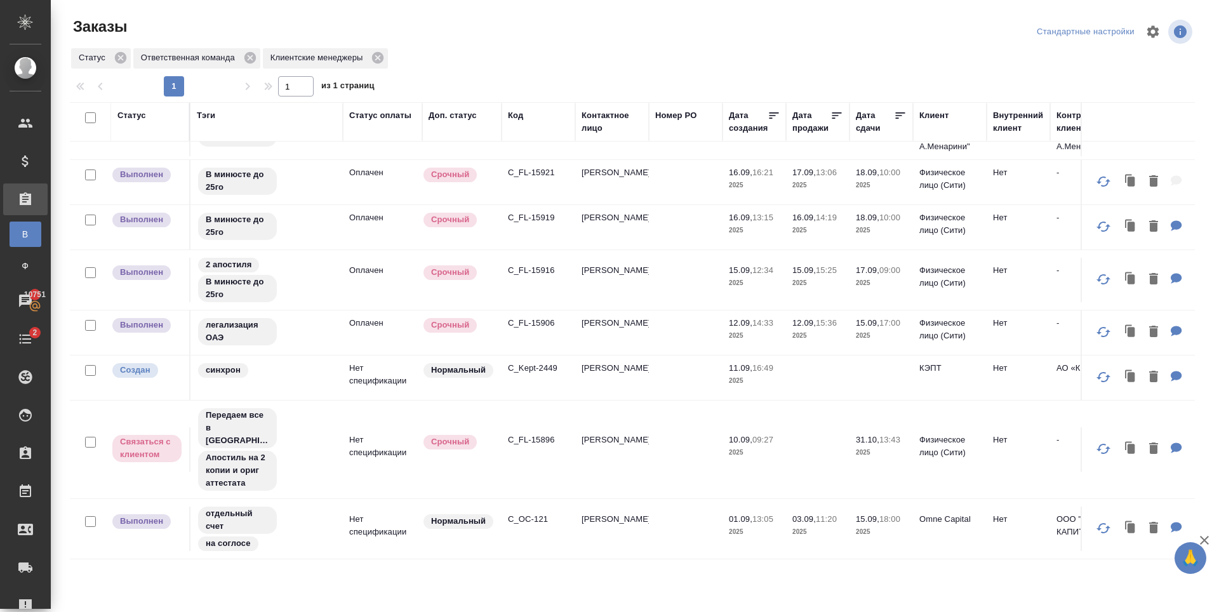
scroll to position [461, 0]
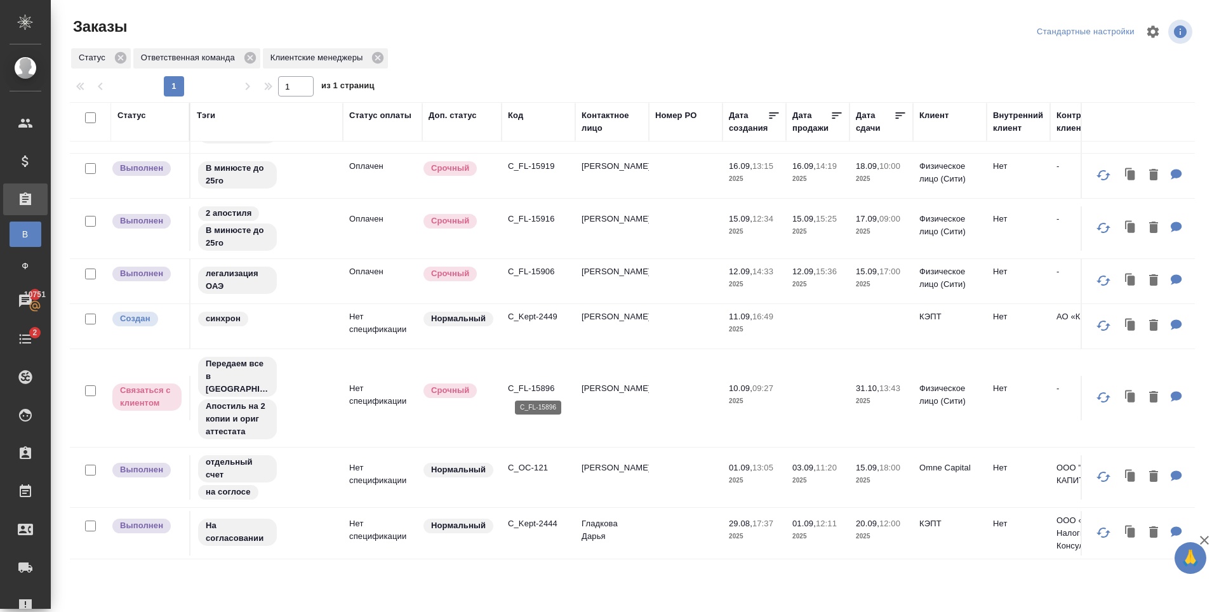
click at [520, 387] on p "C_FL-15896" at bounding box center [538, 388] width 61 height 13
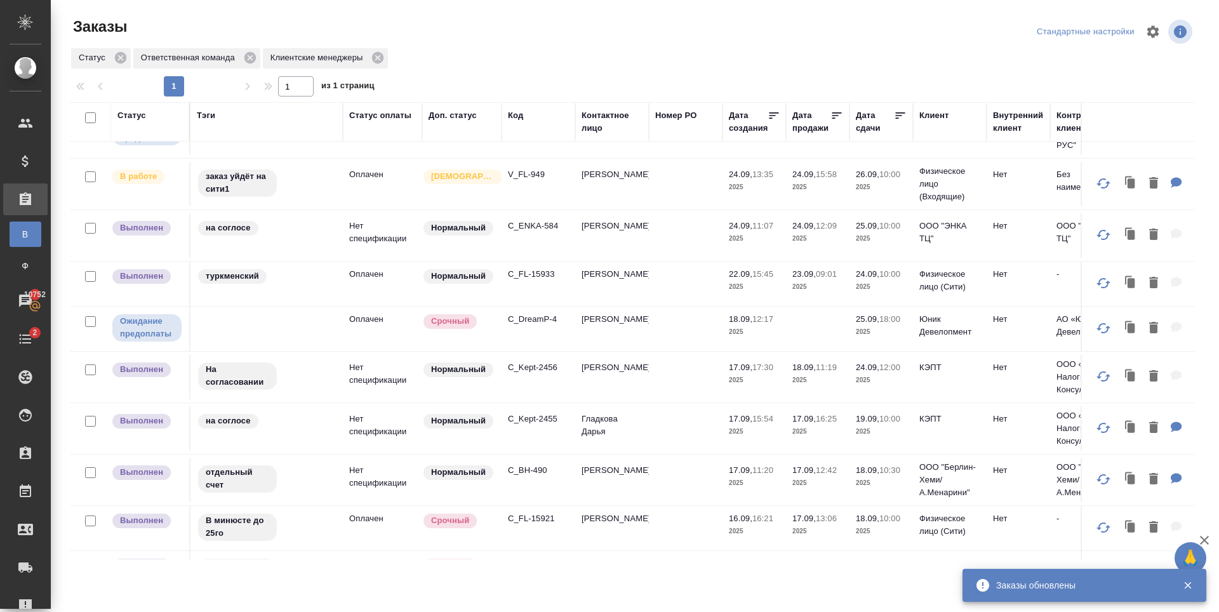
scroll to position [0, 0]
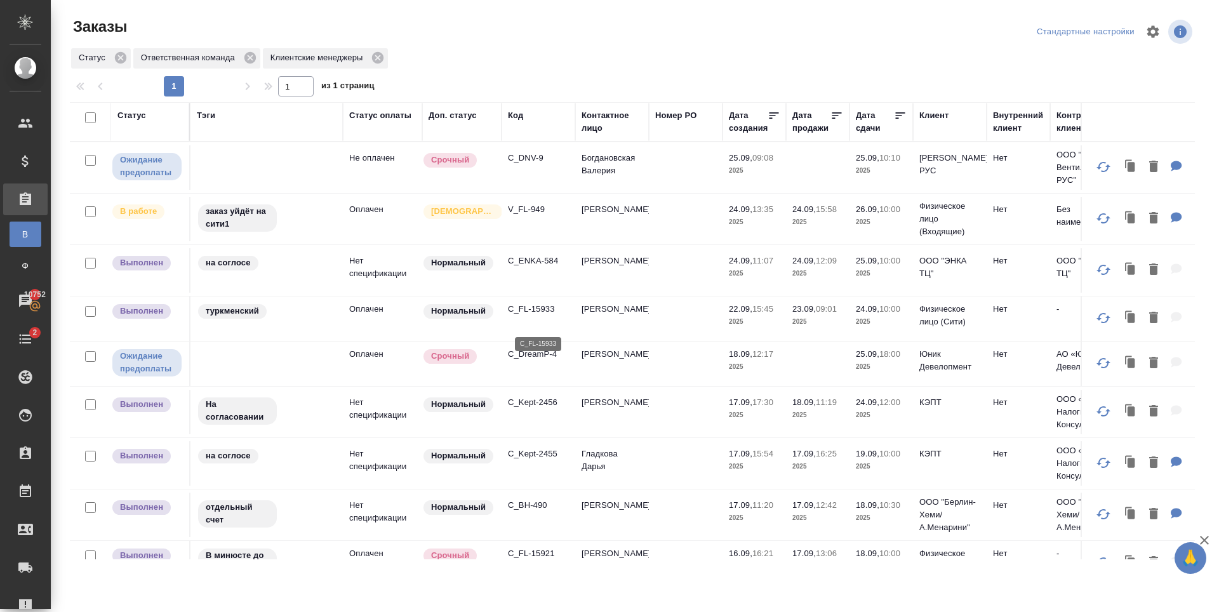
click at [540, 315] on p "C_FL-15933" at bounding box center [538, 309] width 61 height 13
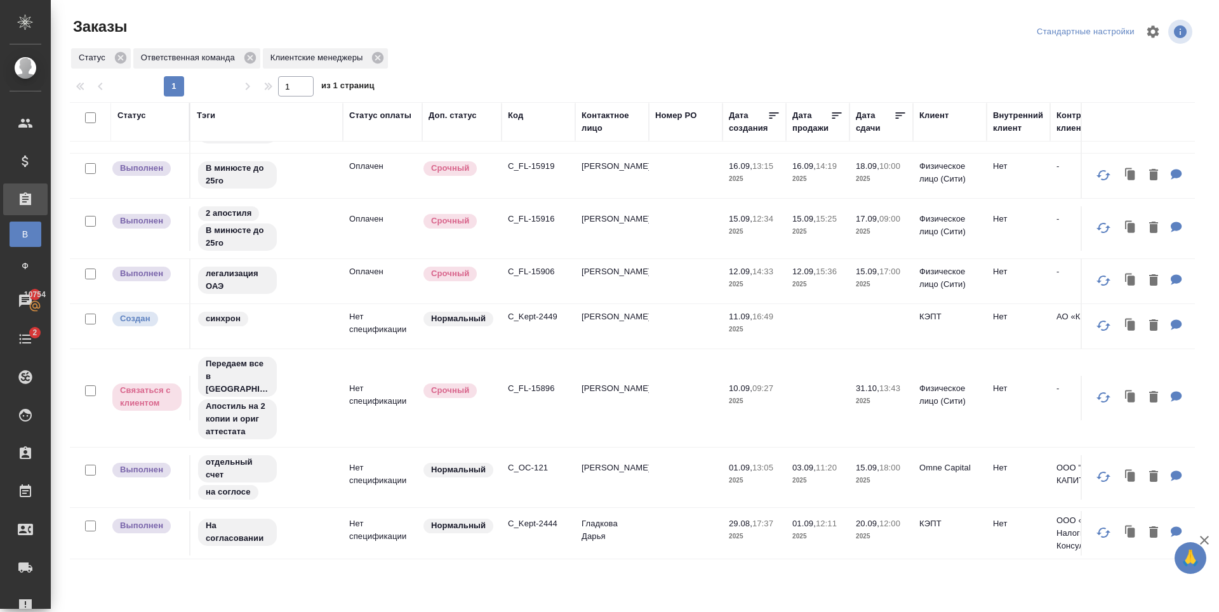
scroll to position [461, 0]
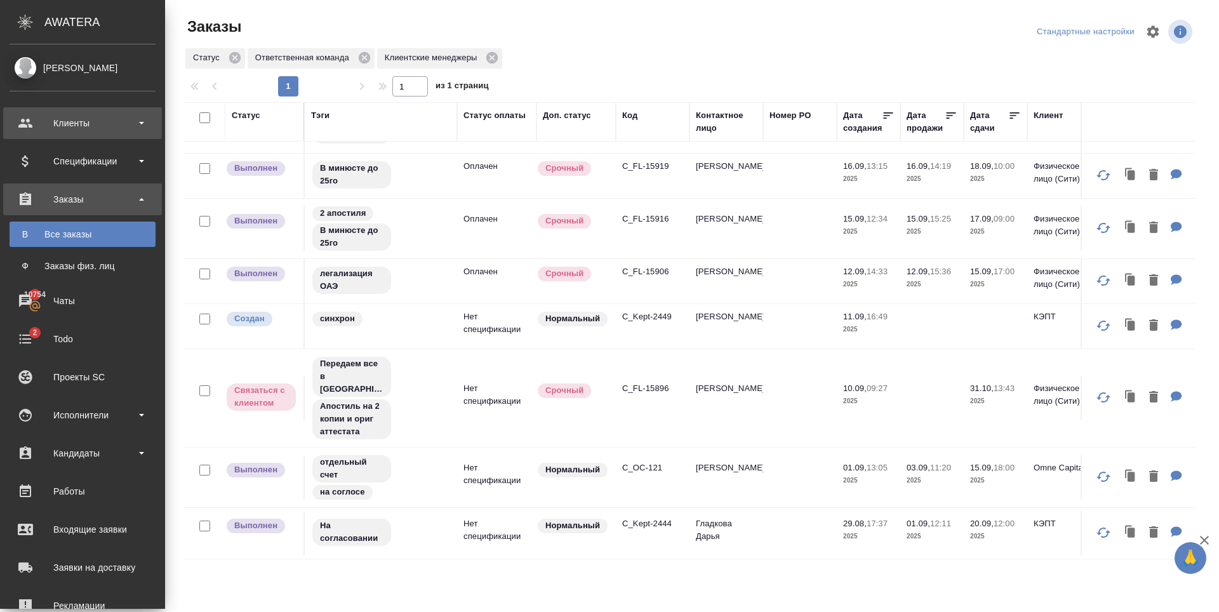
click at [114, 124] on div "Клиенты" at bounding box center [83, 123] width 146 height 19
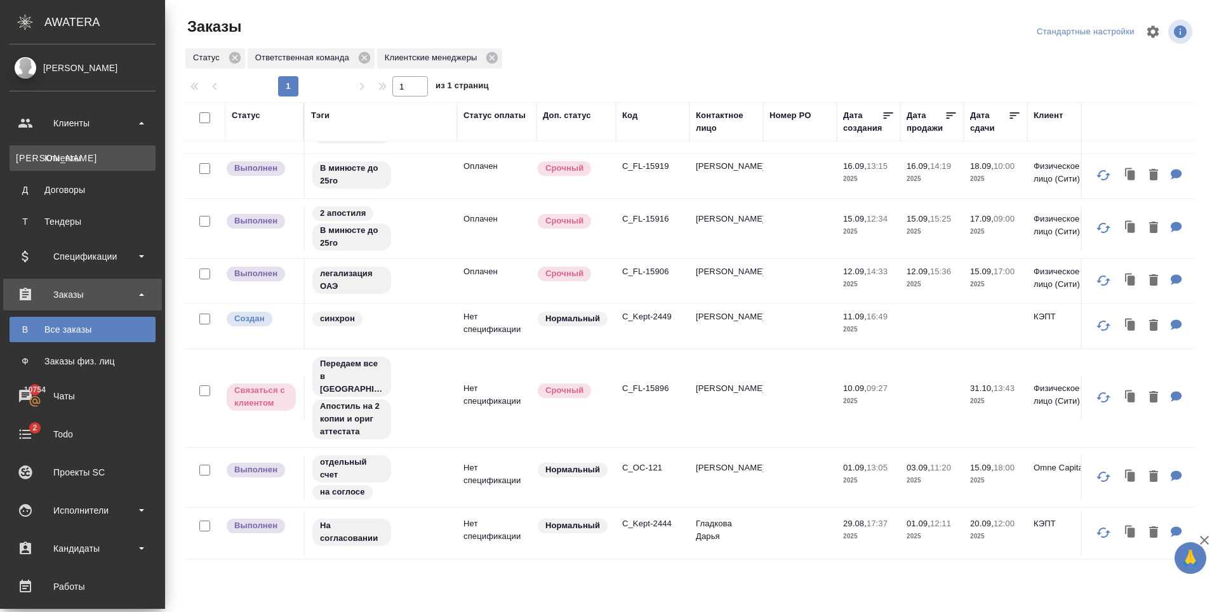
click at [103, 163] on div "Клиенты" at bounding box center [82, 158] width 133 height 13
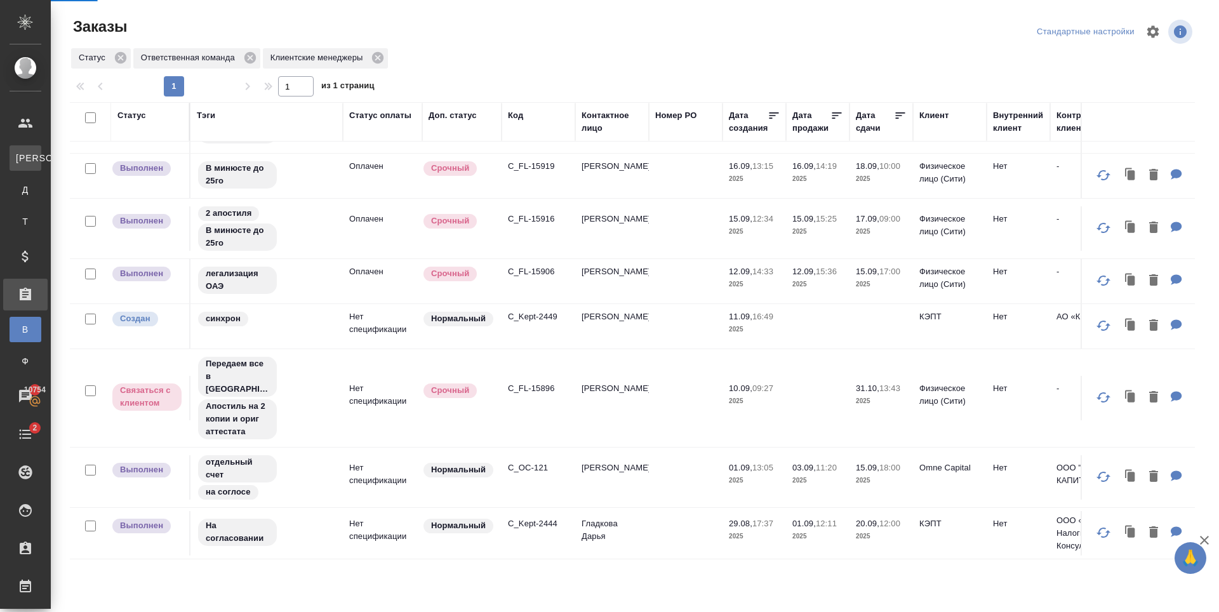
select select "RU"
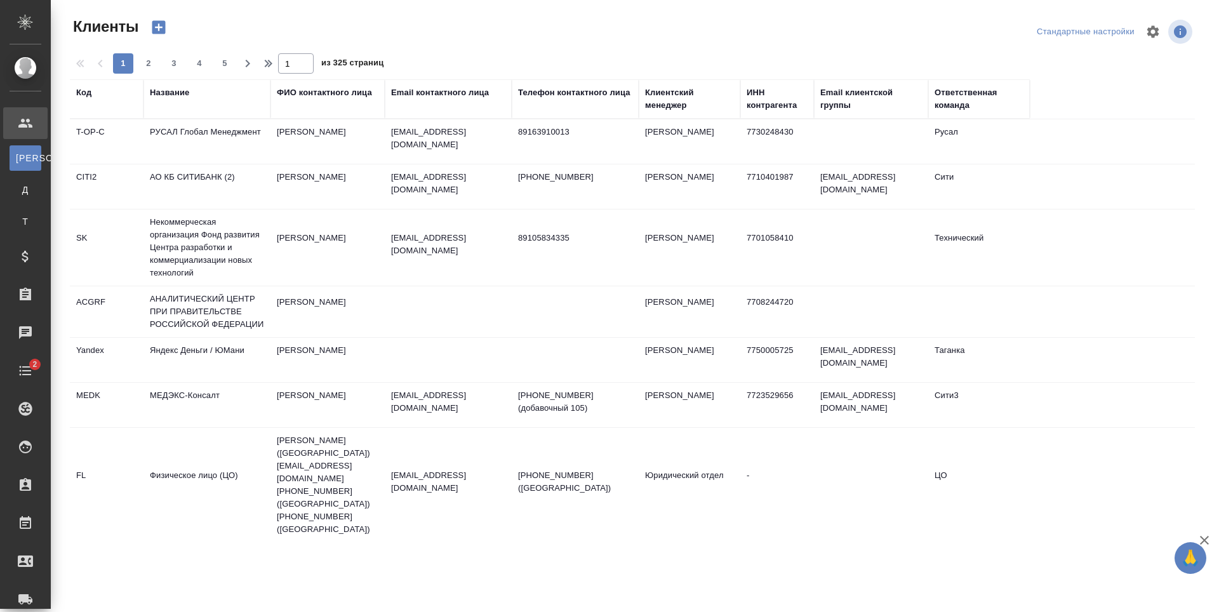
click at [175, 94] on div "Название" at bounding box center [169, 92] width 39 height 13
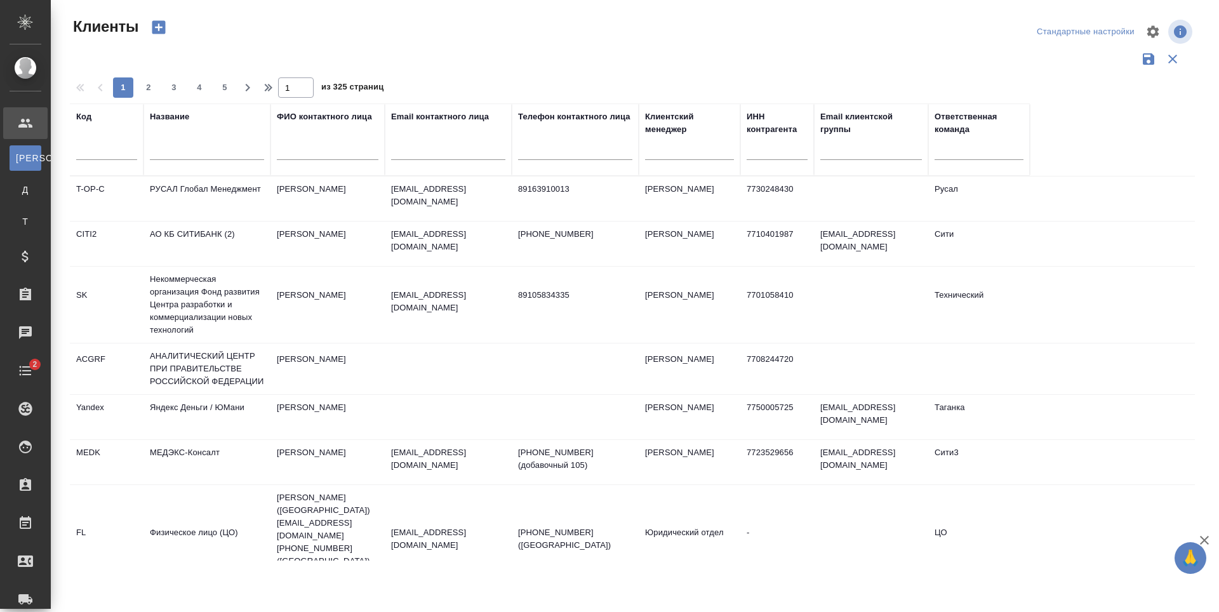
click at [183, 149] on input "text" at bounding box center [207, 152] width 114 height 16
type input "ситибанк"
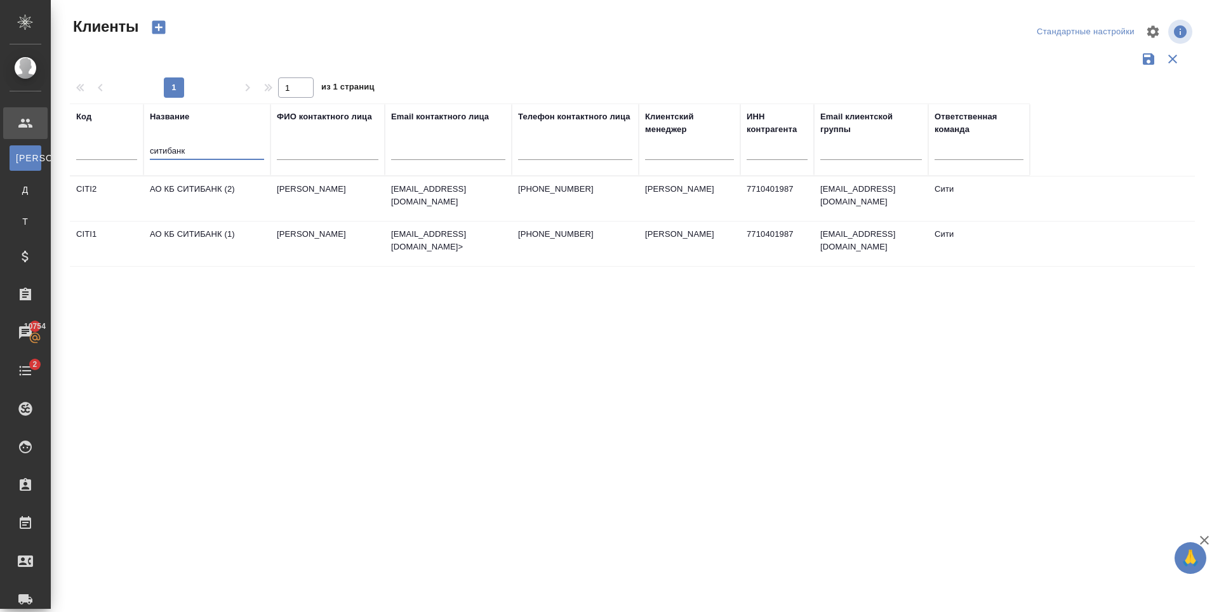
click at [200, 200] on td "АО КБ СИТИБАНК (2)" at bounding box center [206, 198] width 127 height 44
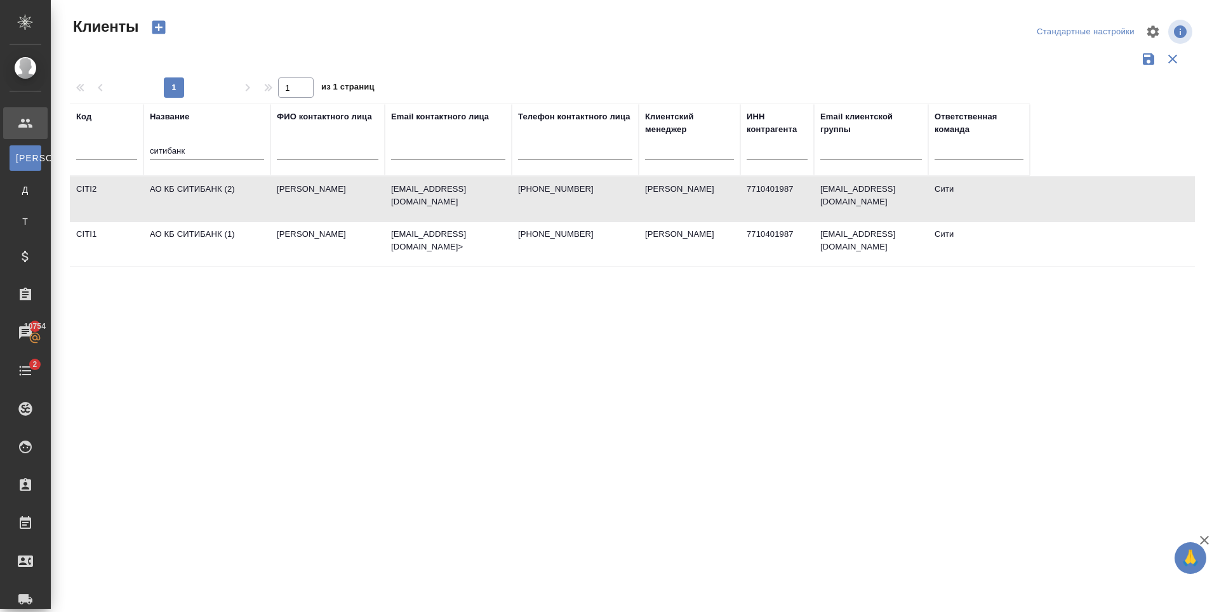
click at [200, 200] on td "АО КБ СИТИБАНК (2)" at bounding box center [206, 198] width 127 height 44
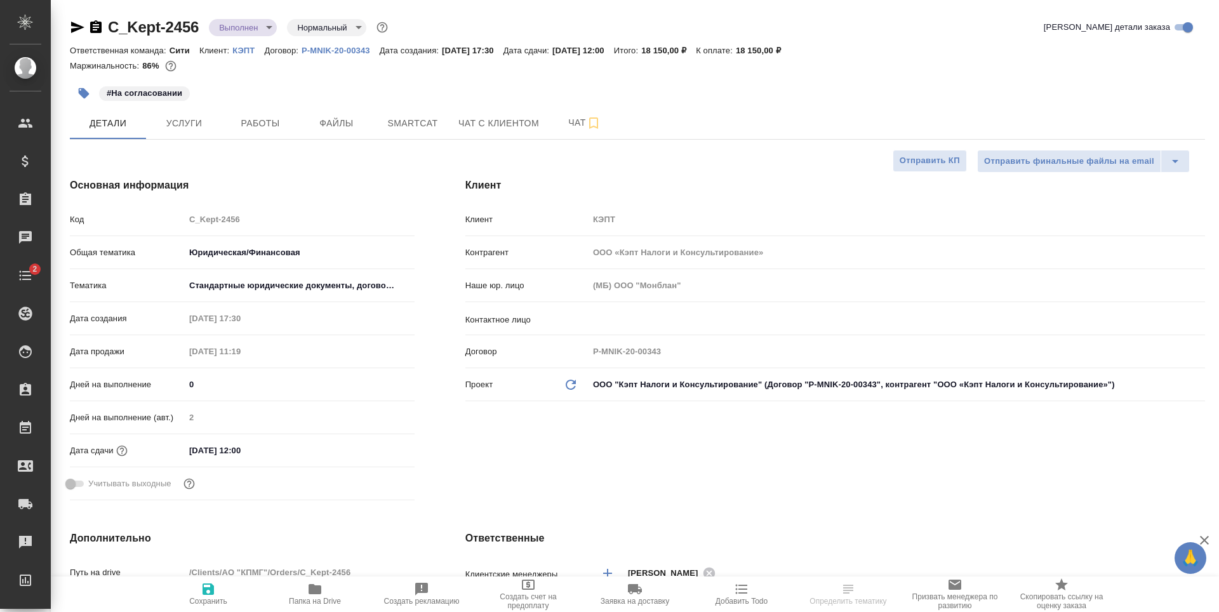
select select "RU"
type input "Бабкина Анастасия"
type input "Переверзева Анна a.pereverzeva"
click at [349, 116] on span "Файлы" at bounding box center [336, 124] width 61 height 16
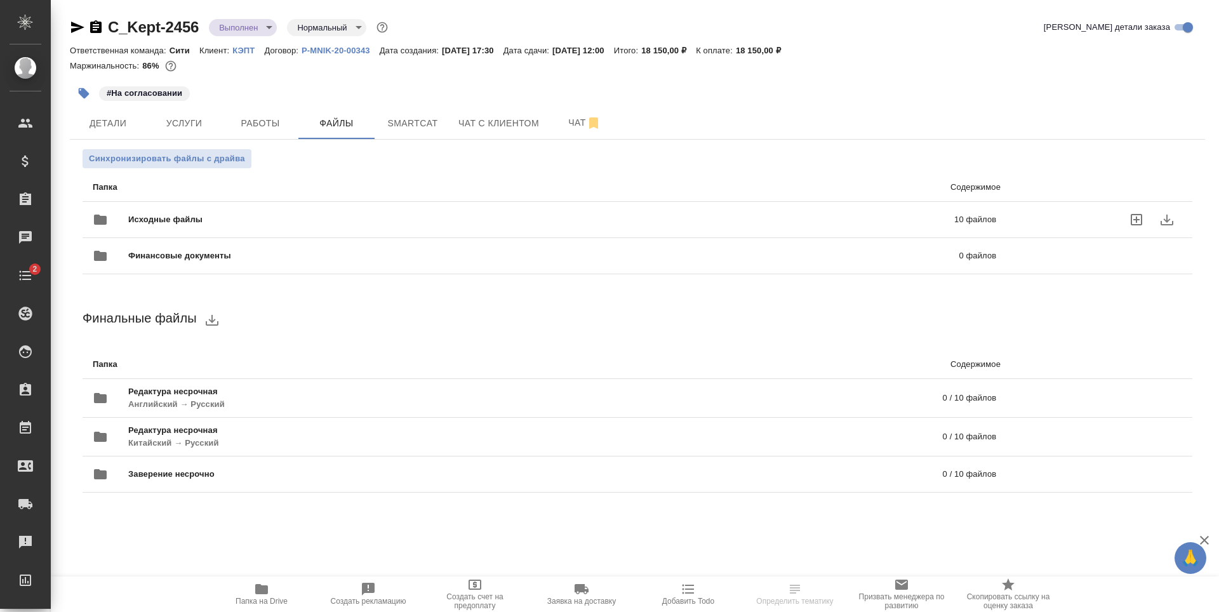
click at [275, 219] on span "Исходные файлы" at bounding box center [353, 219] width 450 height 13
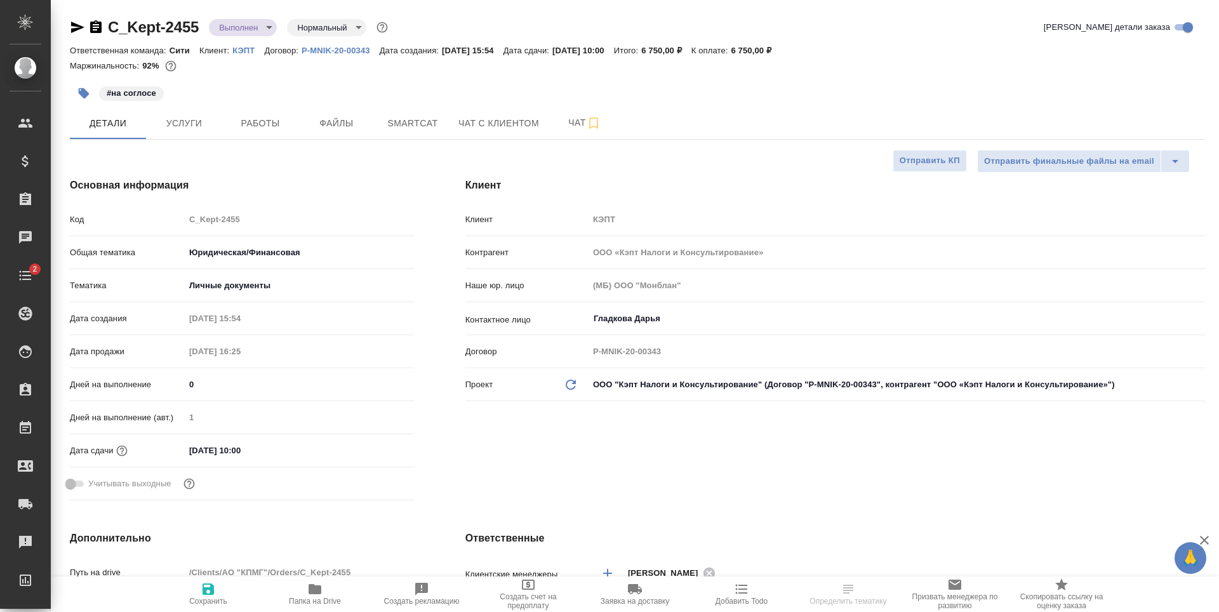
select select "RU"
click at [325, 122] on span "Файлы" at bounding box center [336, 124] width 61 height 16
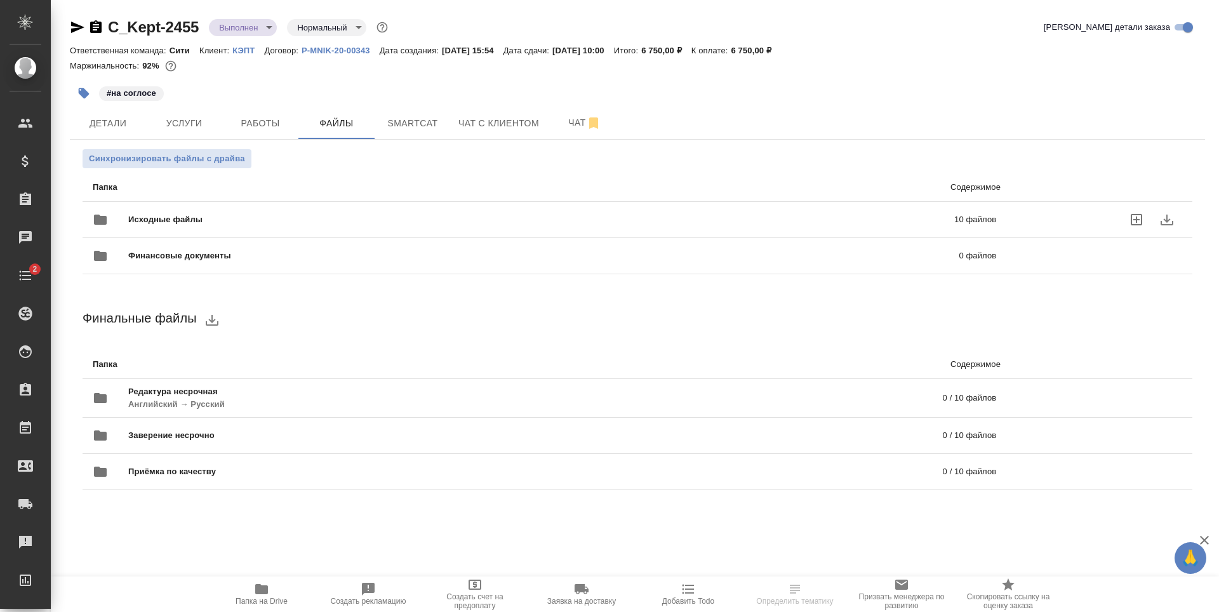
click at [366, 216] on span "Исходные файлы" at bounding box center [353, 219] width 450 height 13
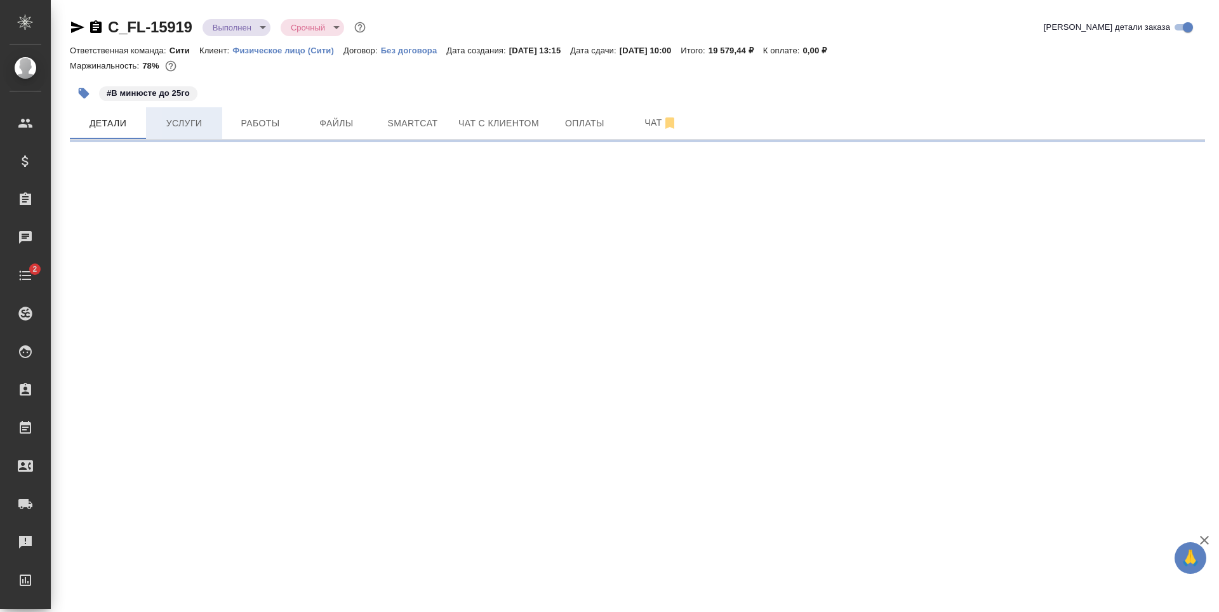
click at [194, 128] on span "Услуги" at bounding box center [184, 124] width 61 height 16
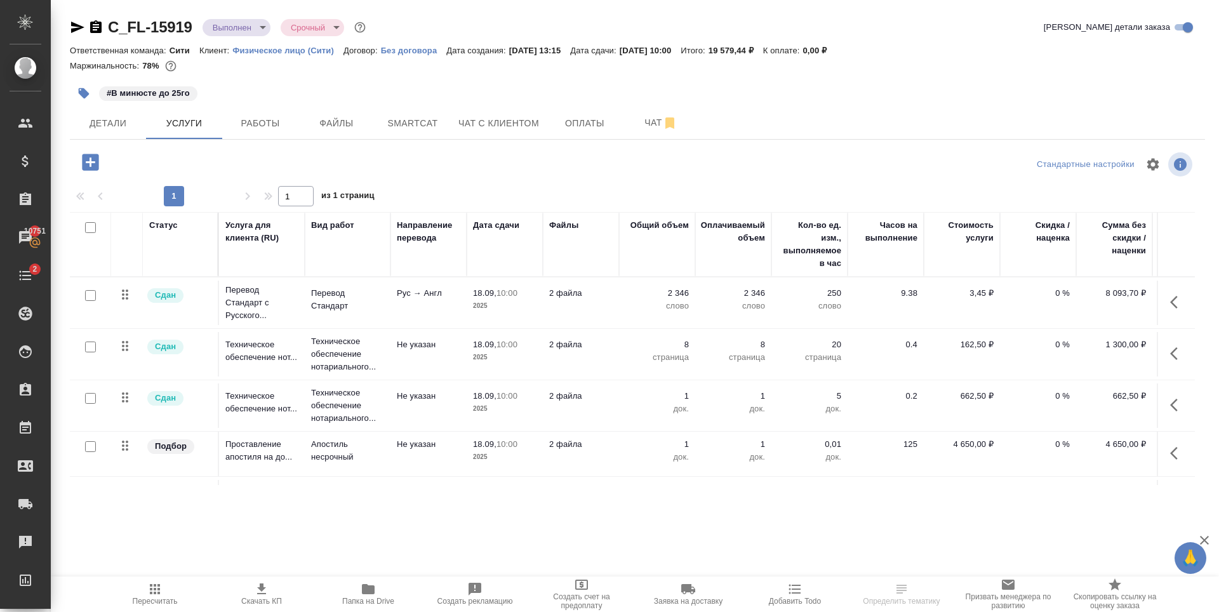
scroll to position [53, 0]
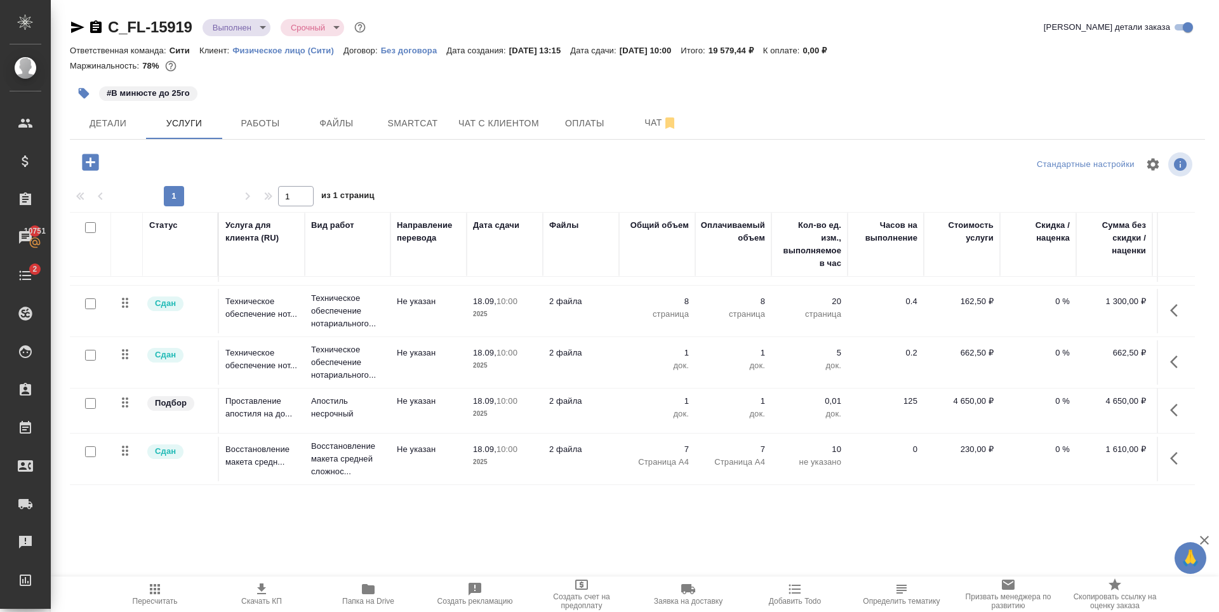
click at [292, 81] on div "#В минюсте до 25го" at bounding box center [448, 93] width 757 height 28
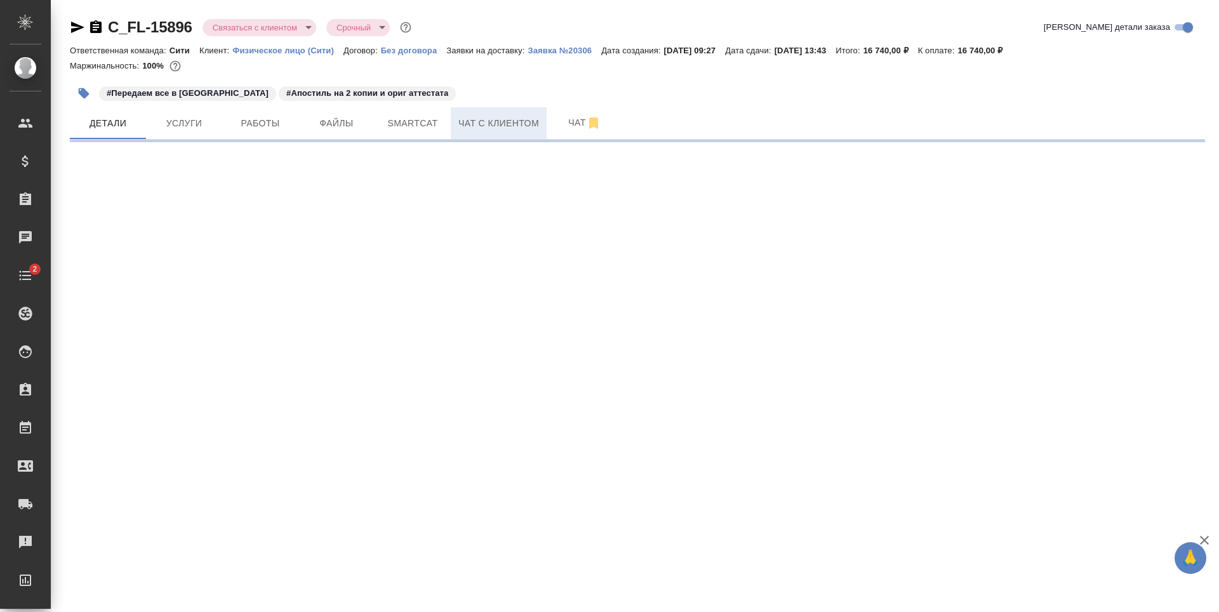
click at [475, 135] on button "Чат с клиентом" at bounding box center [499, 123] width 96 height 32
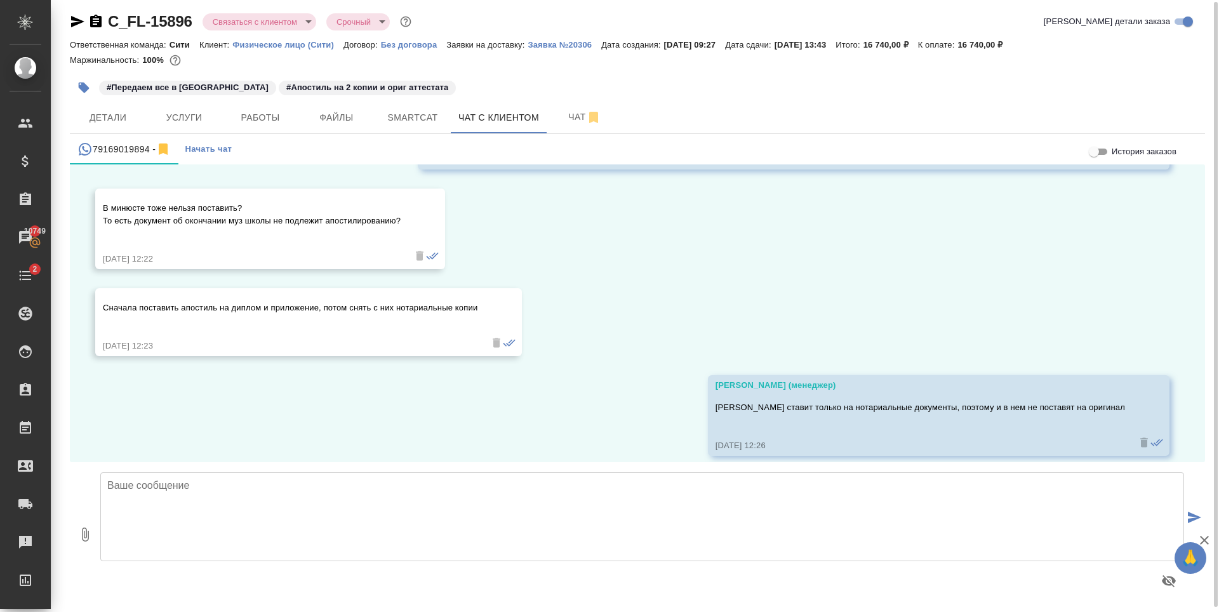
scroll to position [7, 0]
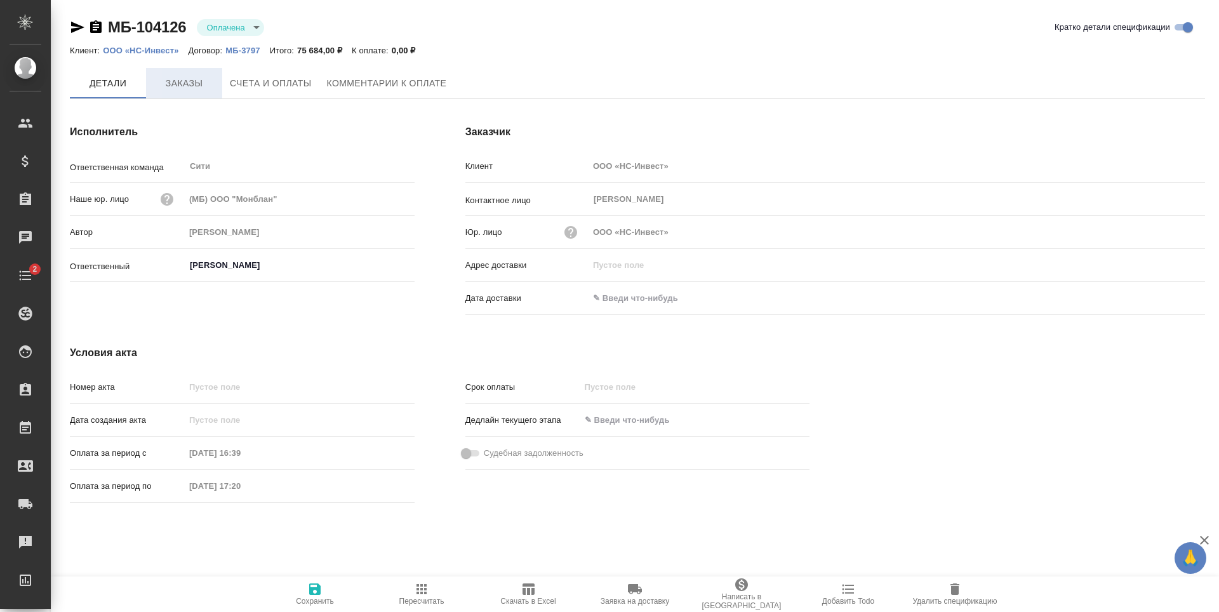
click at [178, 84] on span "Заказы" at bounding box center [184, 84] width 61 height 16
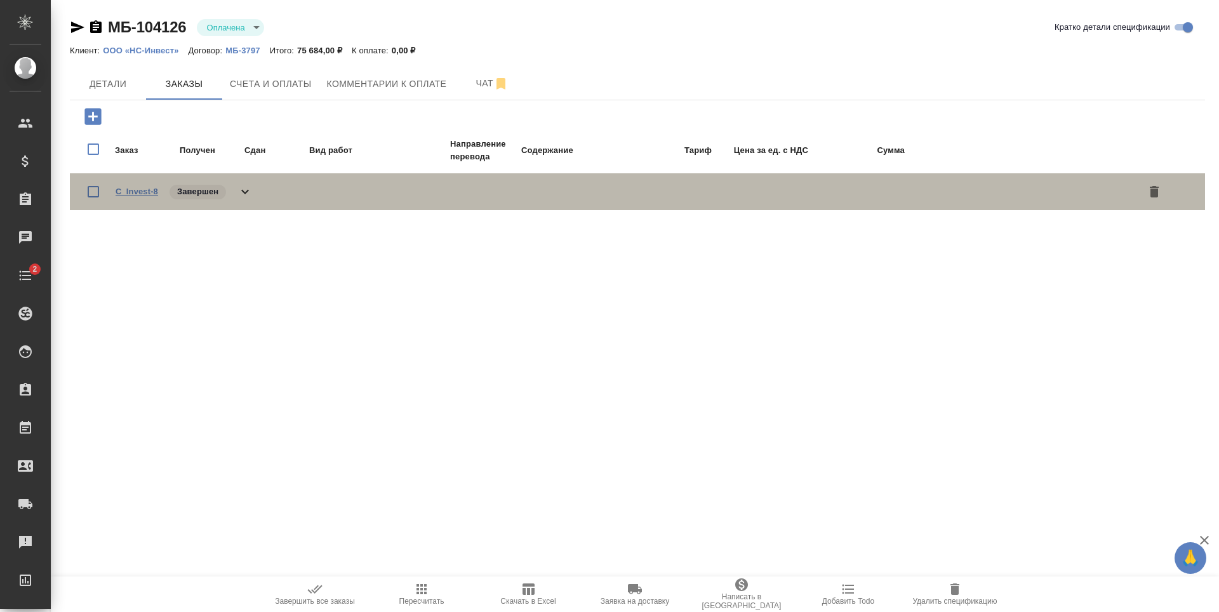
click at [135, 195] on link "C_Invest-8" at bounding box center [137, 192] width 43 height 10
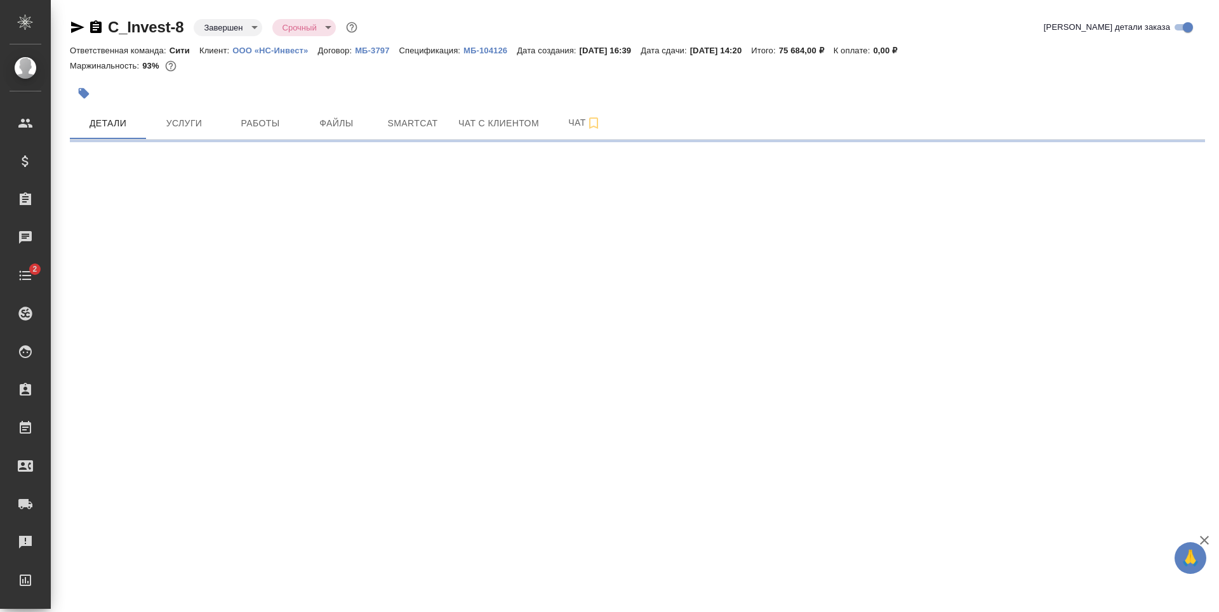
select select "RU"
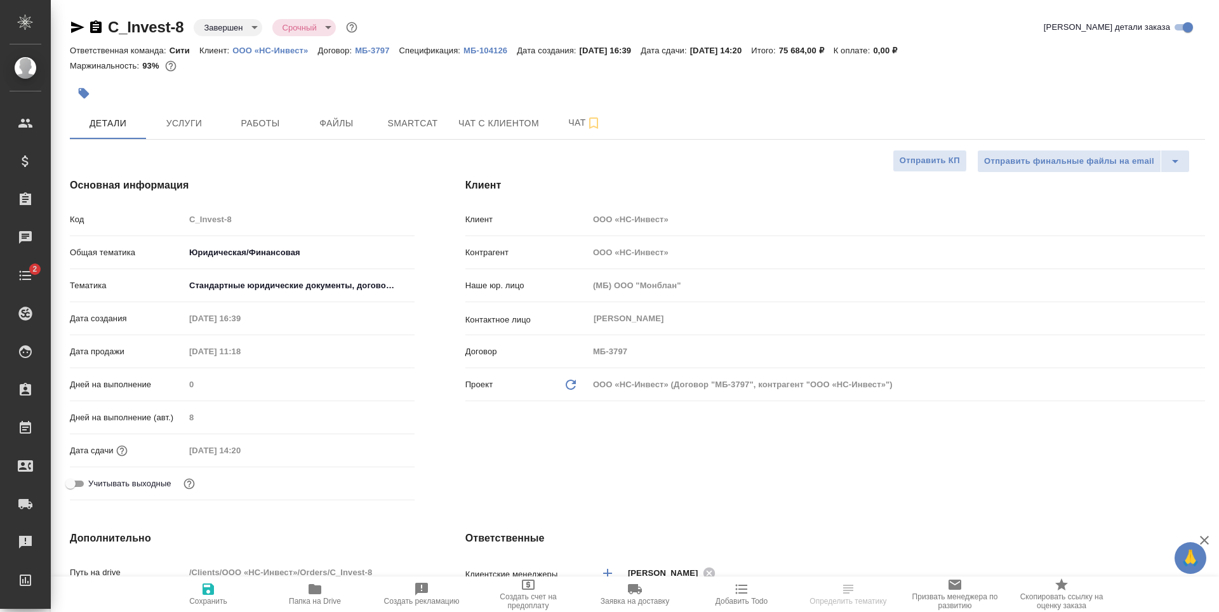
type textarea "x"
select select "RU"
type textarea "x"
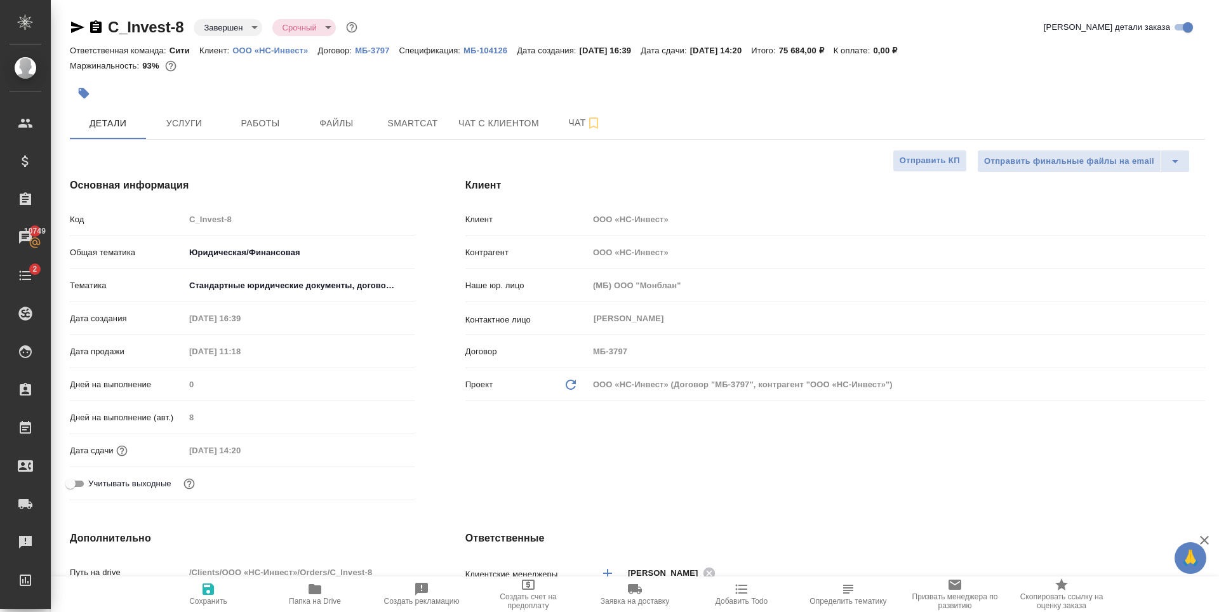
type textarea "x"
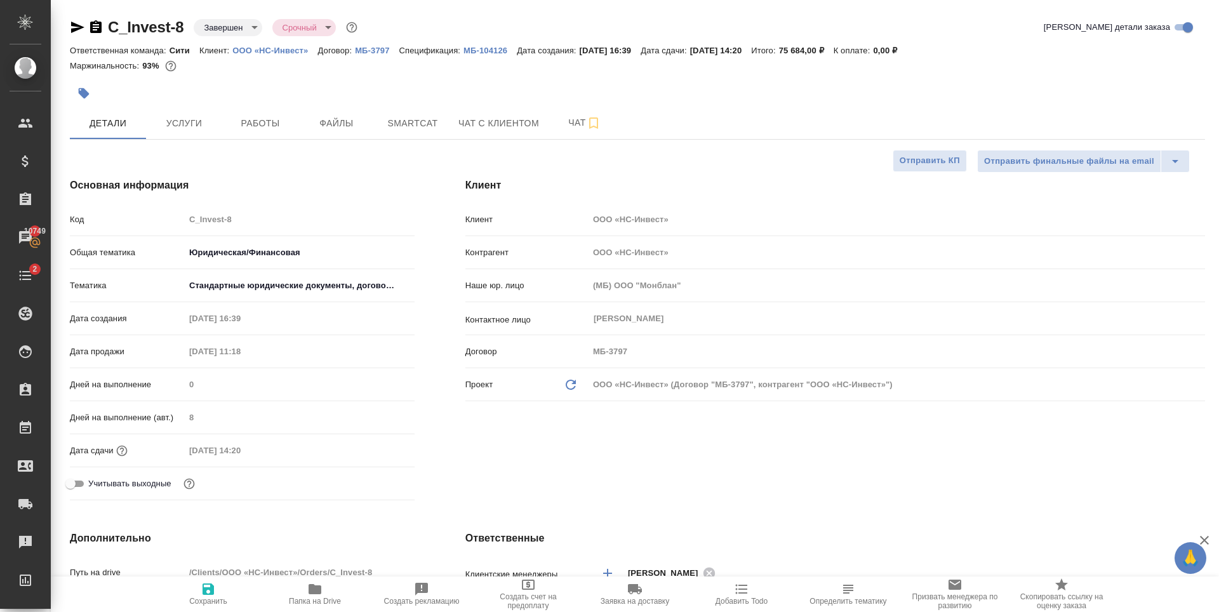
type textarea "x"
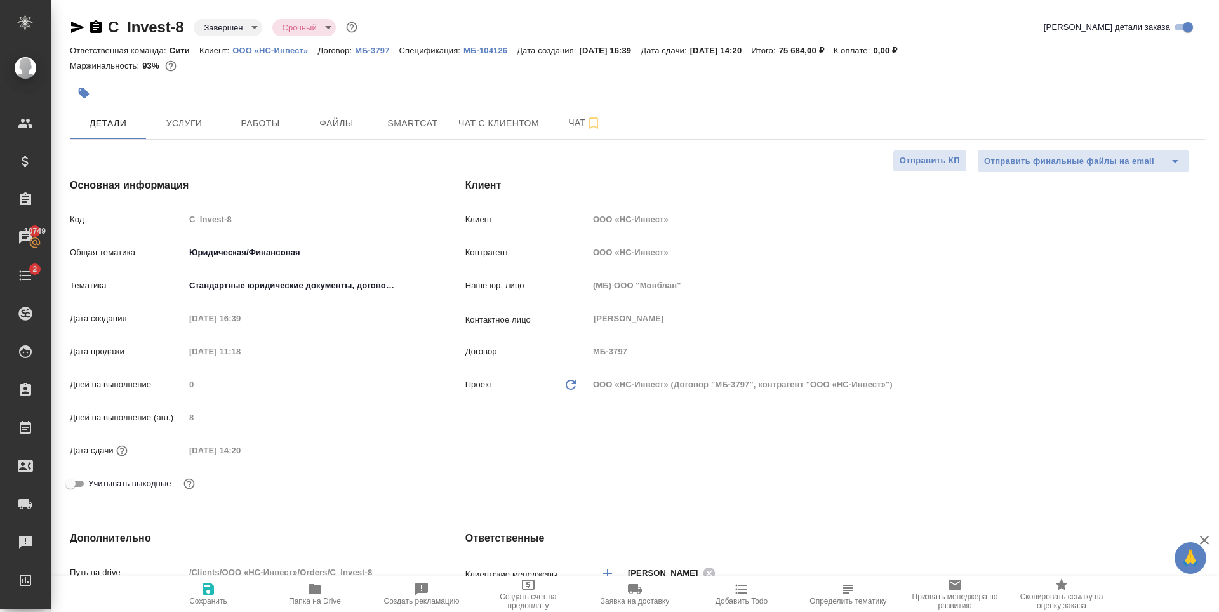
type textarea "x"
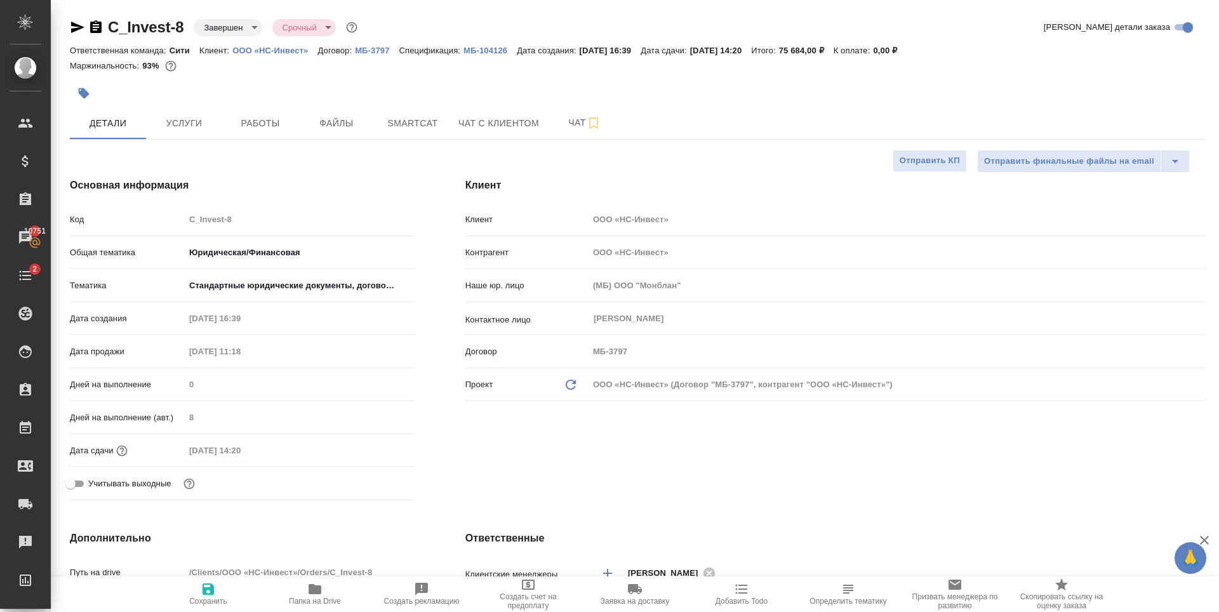
type textarea "x"
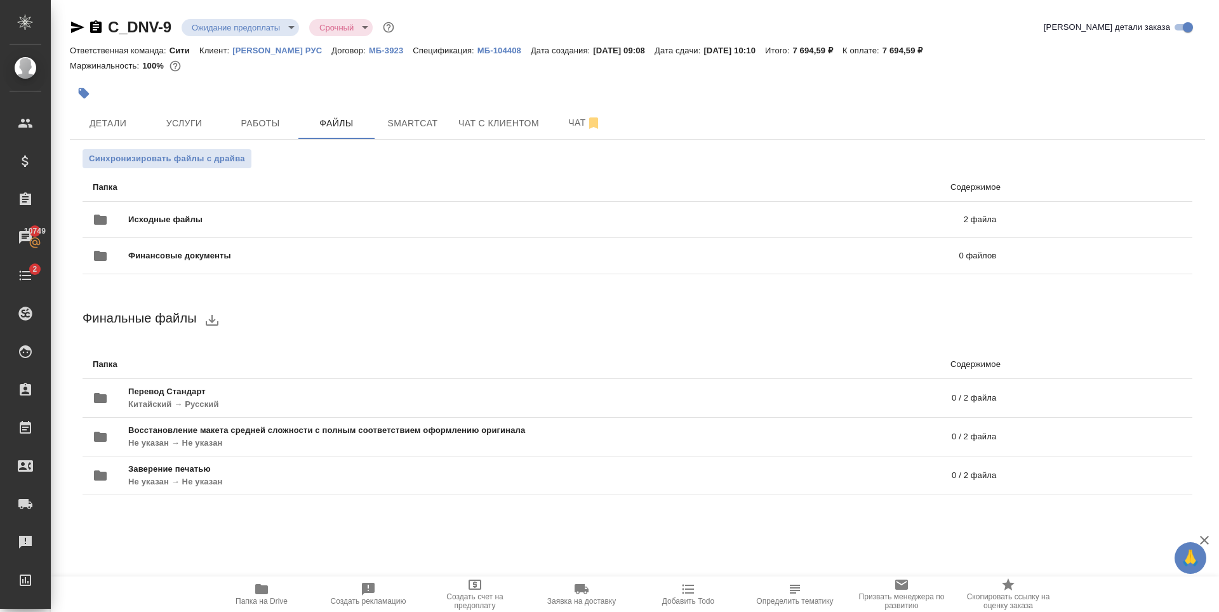
click at [587, 83] on div at bounding box center [448, 93] width 757 height 28
click at [192, 126] on span "Услуги" at bounding box center [184, 124] width 61 height 16
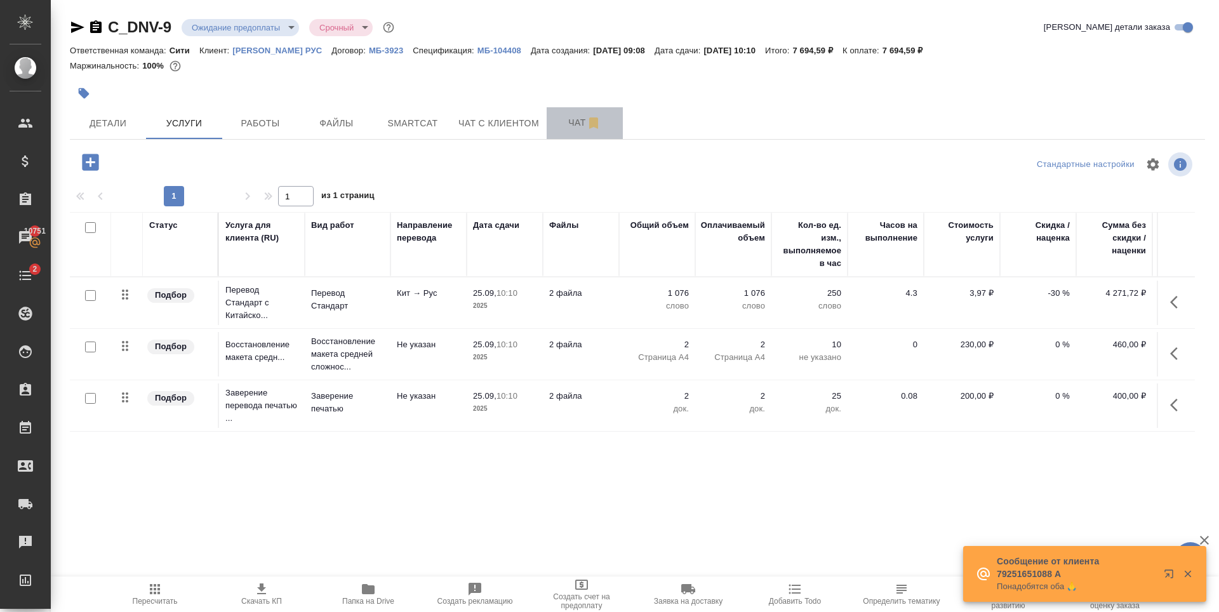
click at [562, 118] on span "Чат" at bounding box center [584, 123] width 61 height 16
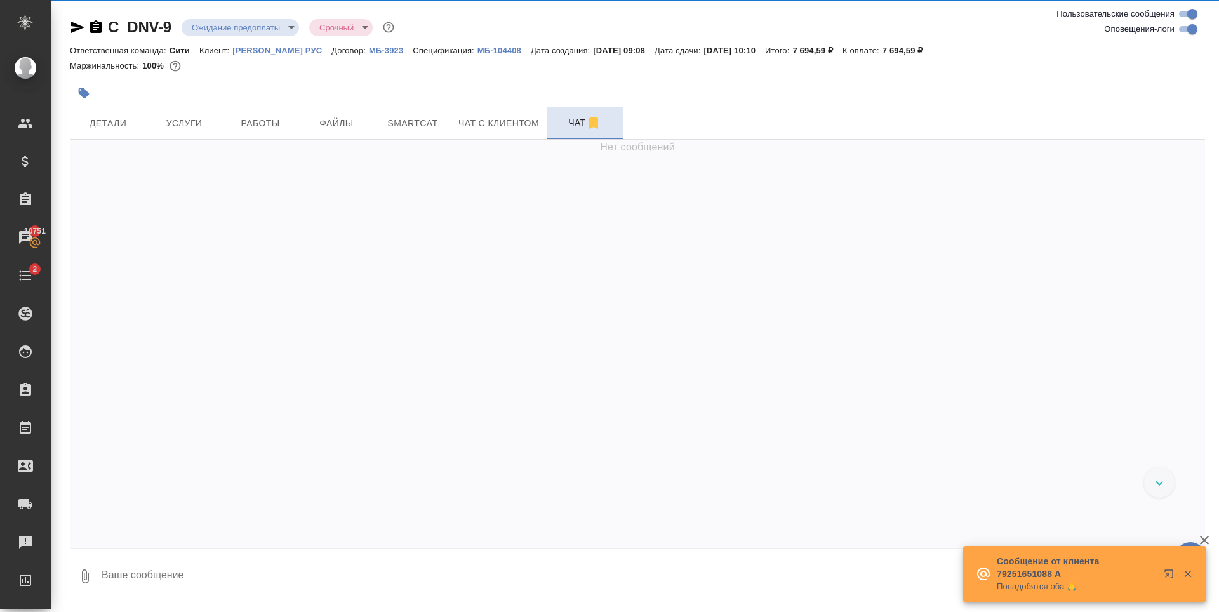
scroll to position [171, 0]
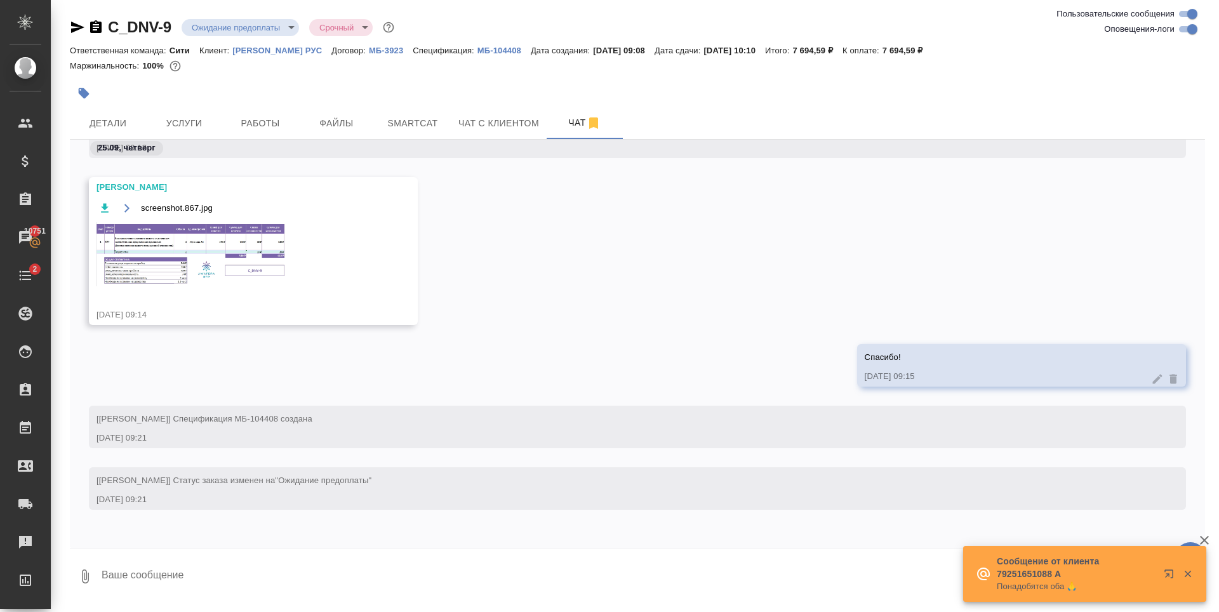
click at [157, 247] on img at bounding box center [191, 254] width 190 height 64
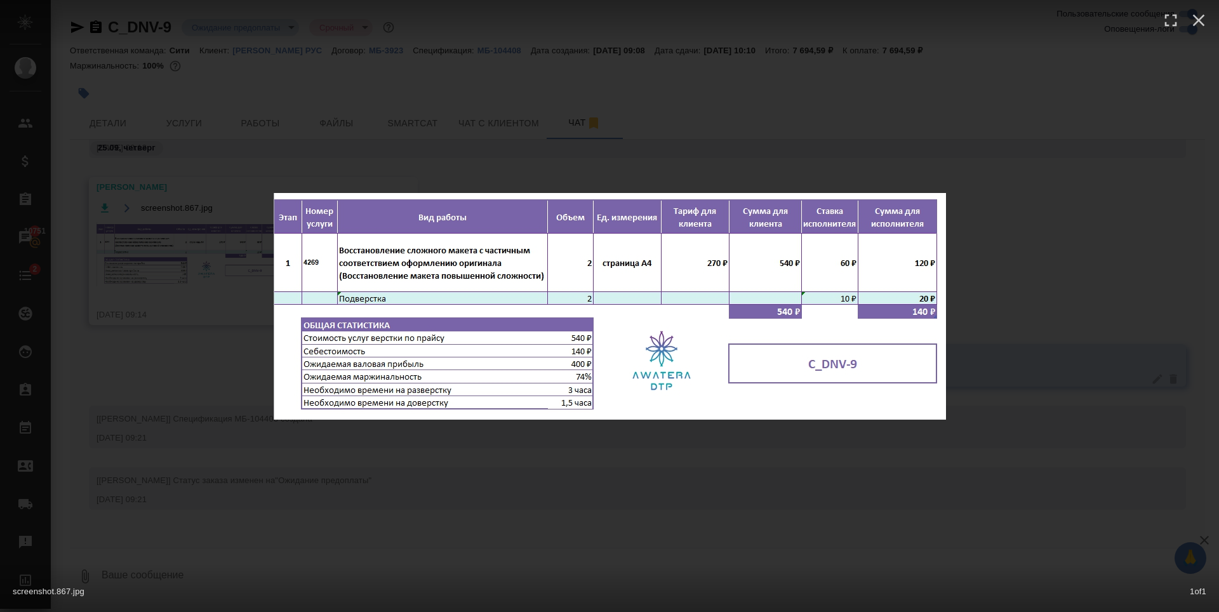
click at [157, 247] on div "screenshot.867.jpg 1 of 1" at bounding box center [609, 306] width 1219 height 612
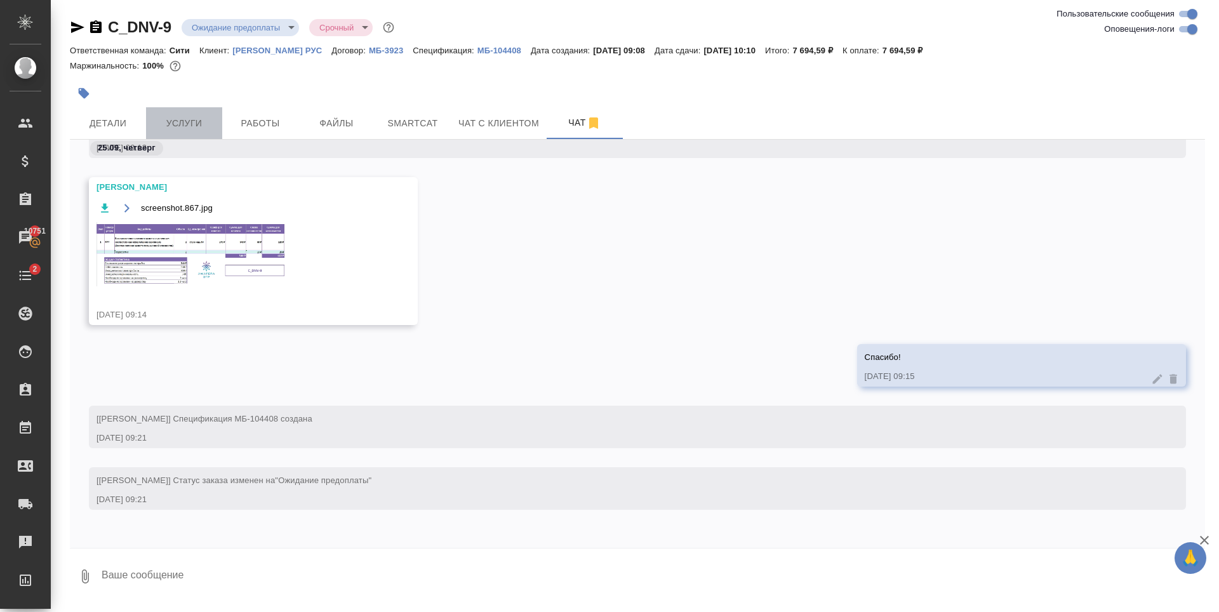
click at [206, 114] on button "Услуги" at bounding box center [184, 123] width 76 height 32
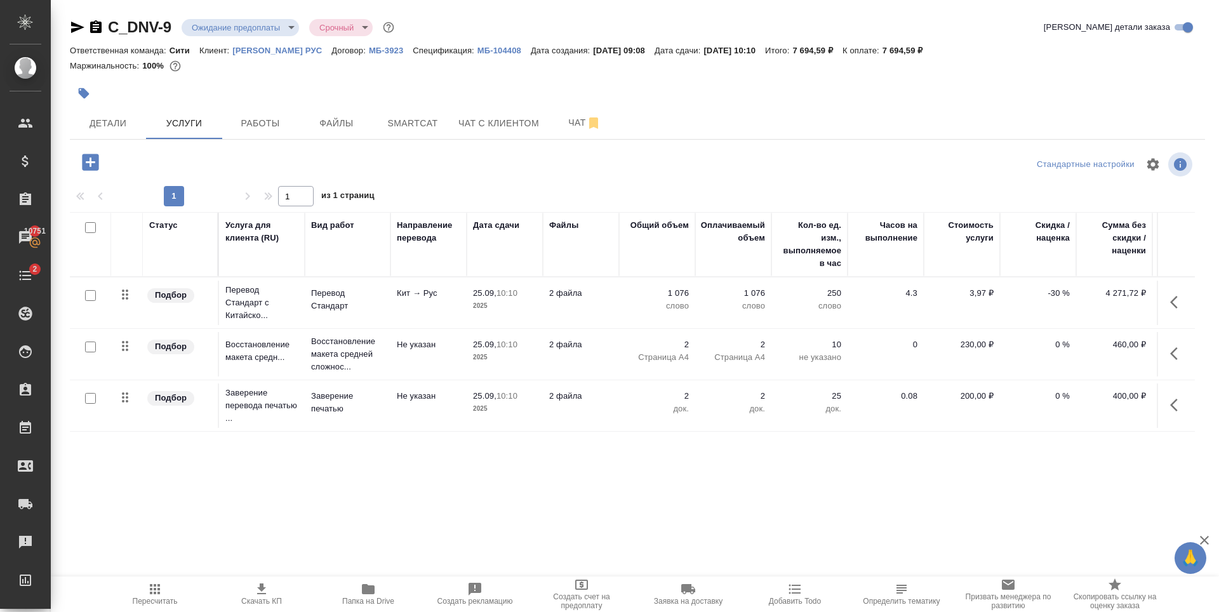
scroll to position [0, 72]
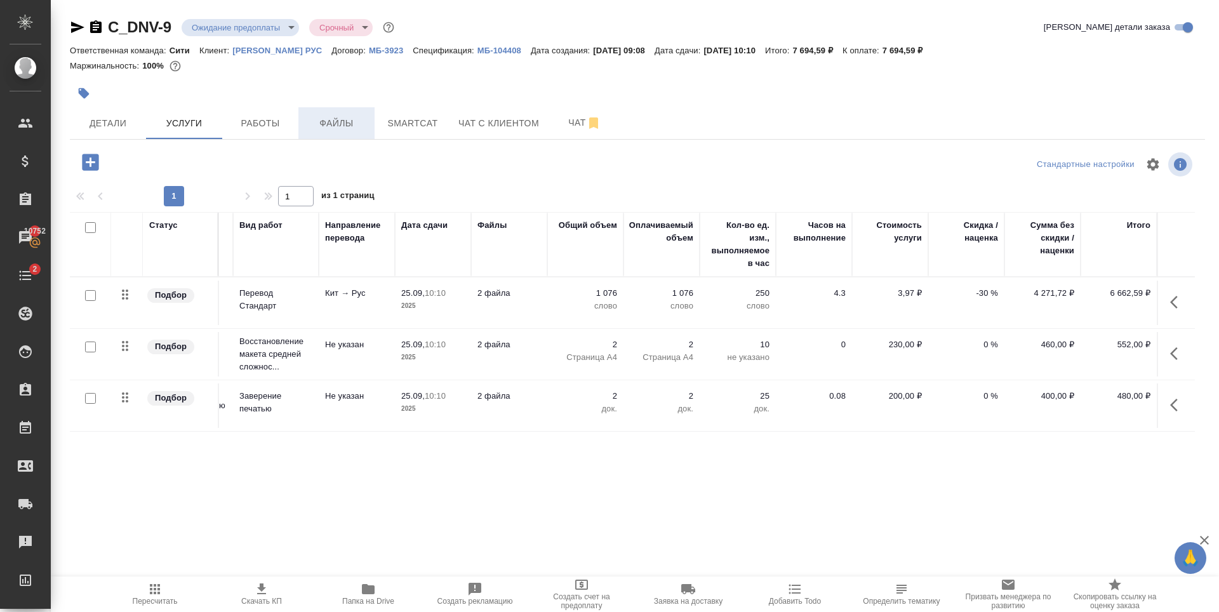
click at [305, 124] on button "Файлы" at bounding box center [336, 123] width 76 height 32
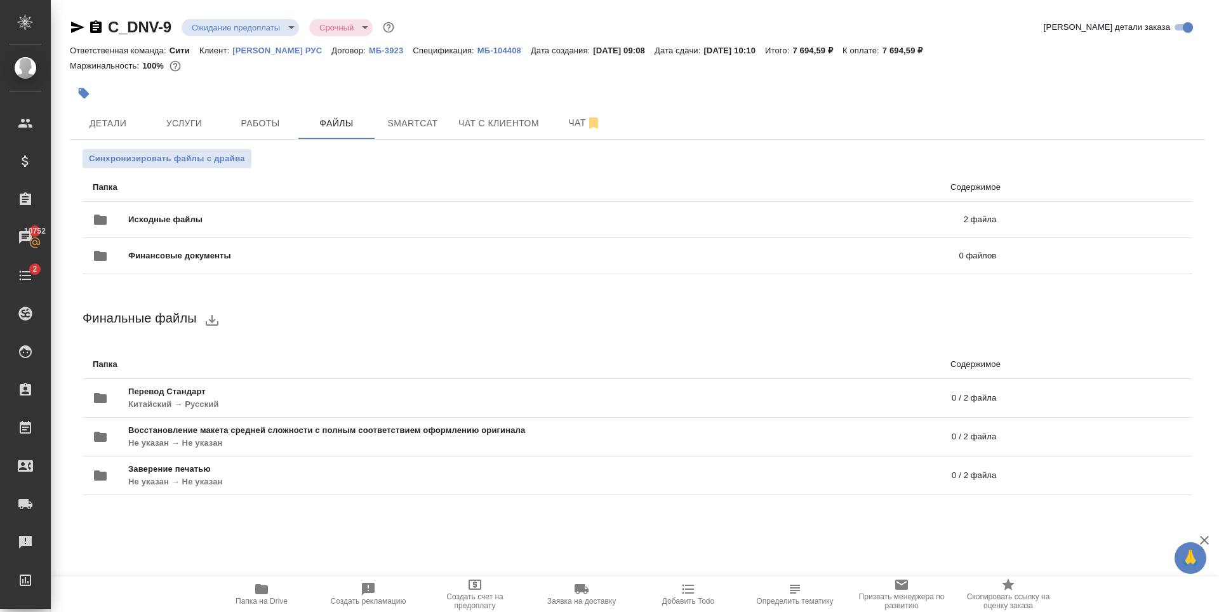
click at [454, 190] on p "Папка" at bounding box center [313, 187] width 441 height 13
click at [454, 201] on div "Исходные файлы 2 файла" at bounding box center [544, 220] width 928 height 56
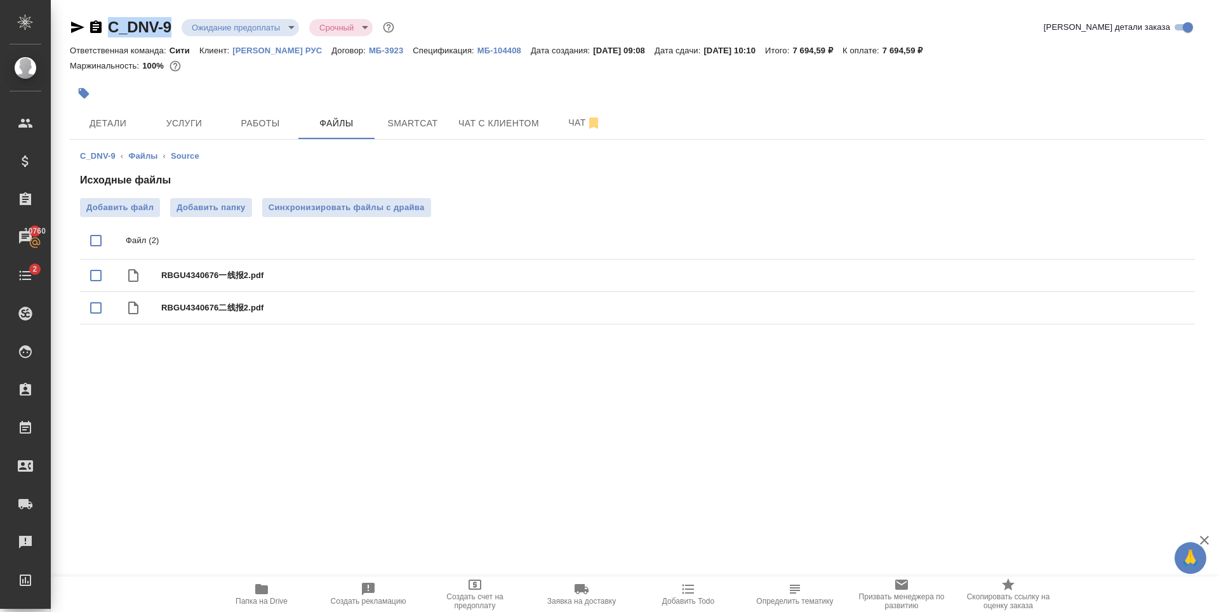
drag, startPoint x: 175, startPoint y: 30, endPoint x: 108, endPoint y: 29, distance: 66.7
click at [108, 29] on div "C_DNV-9 Ожидание предоплаты waitingForPrepayment Срочный urgent" at bounding box center [233, 27] width 327 height 20
copy link "C_DNV-9"
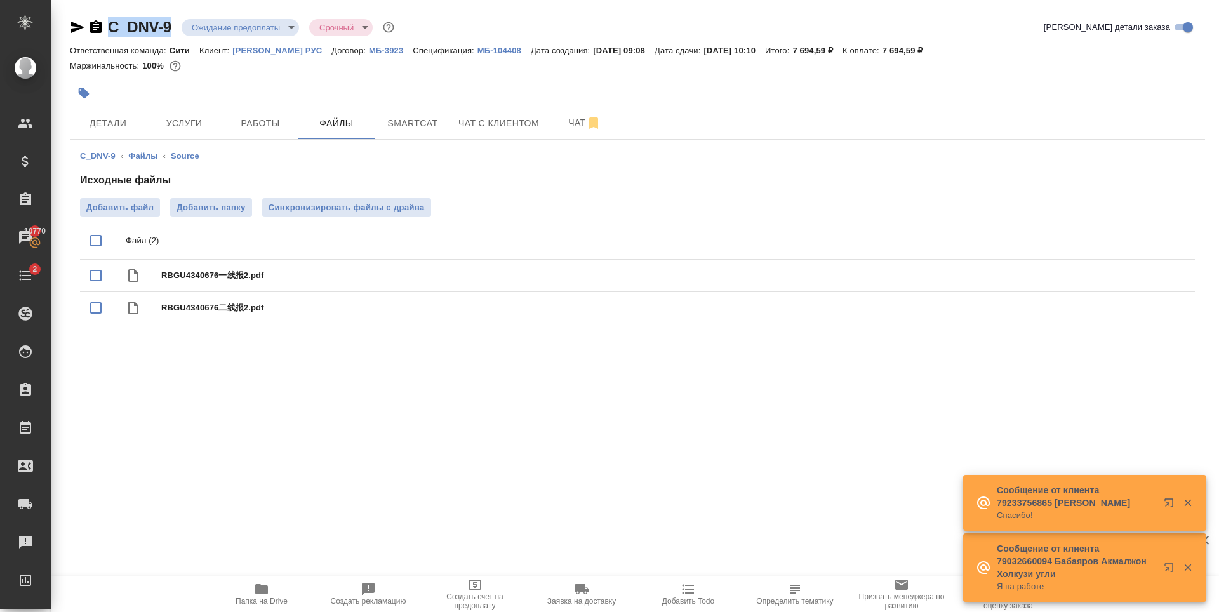
click at [285, 50] on p "Дайан Вентилятор РУС" at bounding box center [281, 51] width 99 height 10
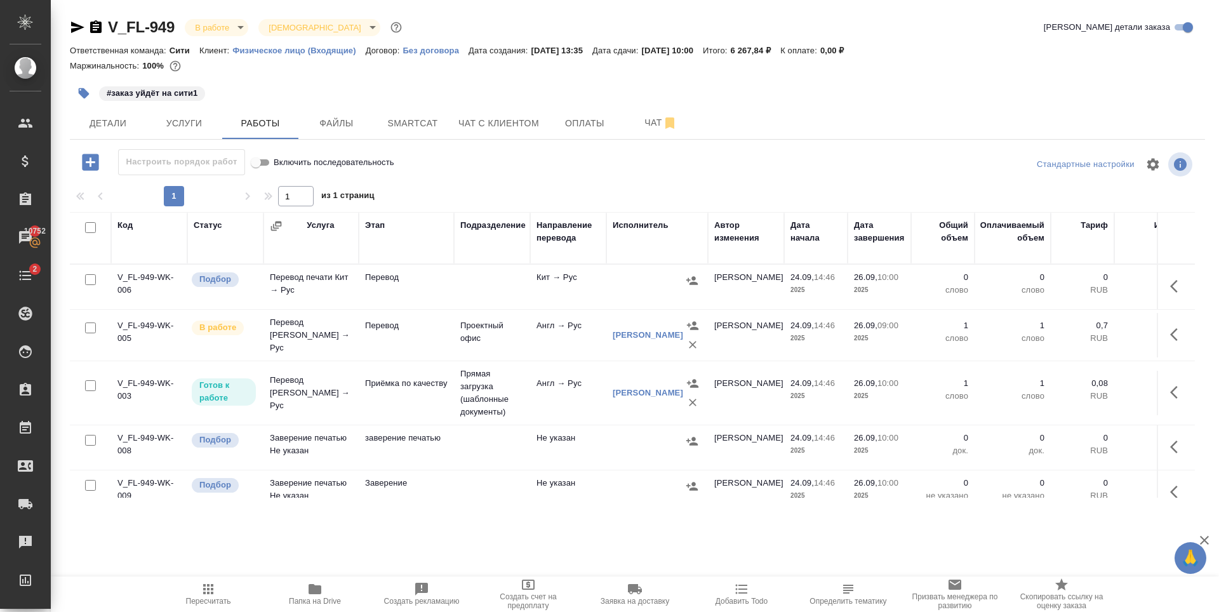
click at [383, 80] on div "#заказ уйдёт на сити1" at bounding box center [448, 93] width 757 height 28
click at [116, 124] on span "Детали" at bounding box center [107, 124] width 61 height 16
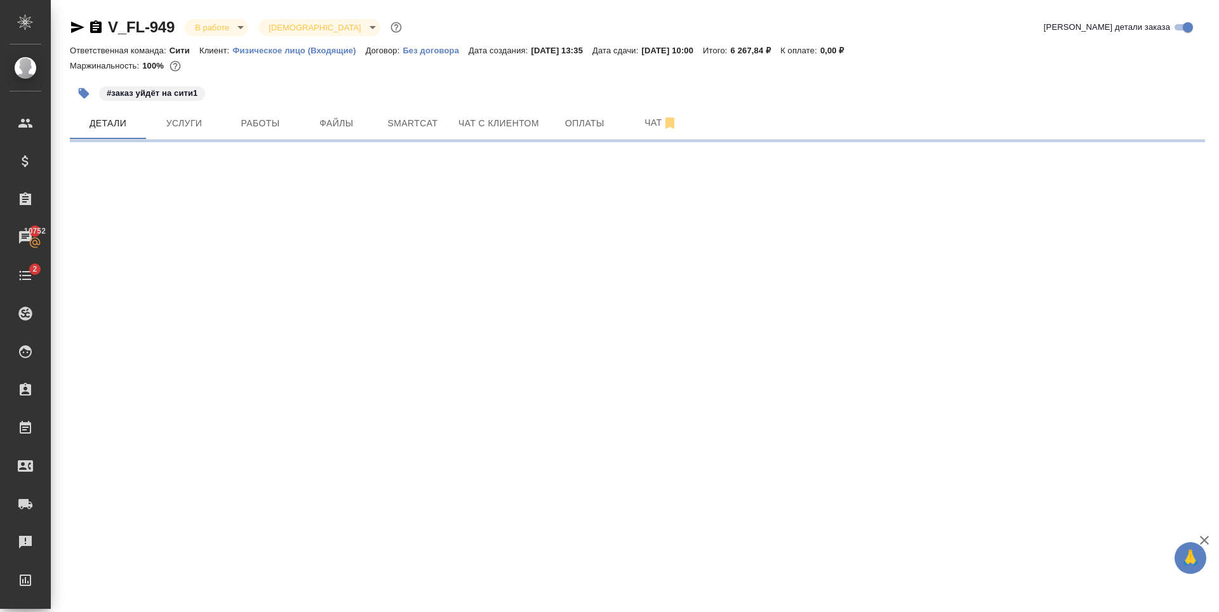
select select "RU"
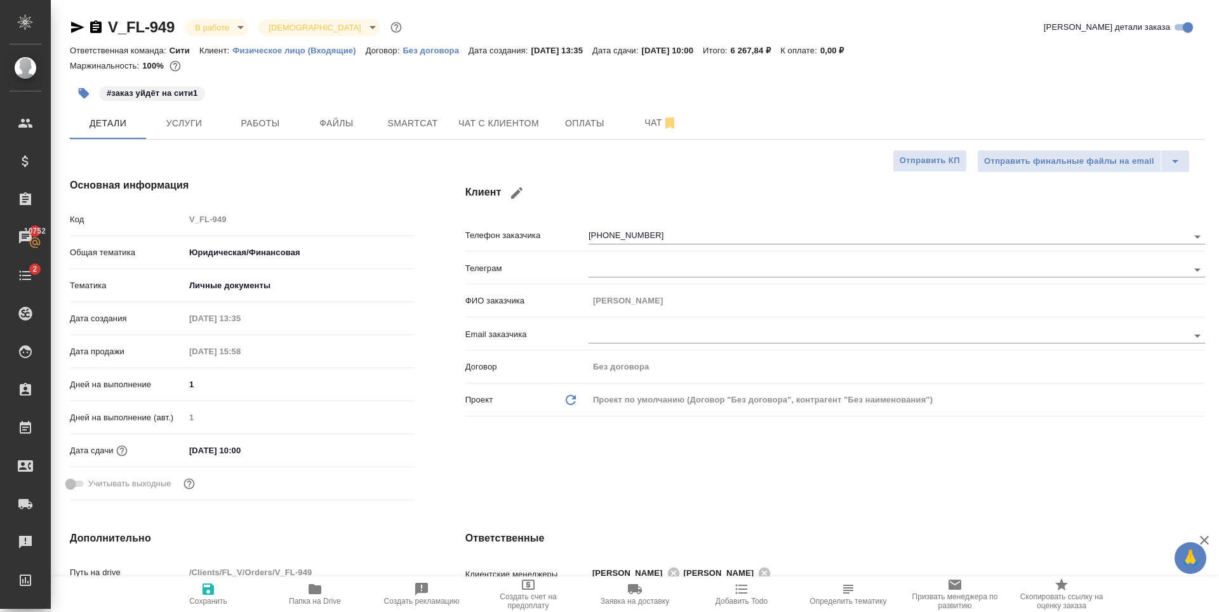
type textarea "x"
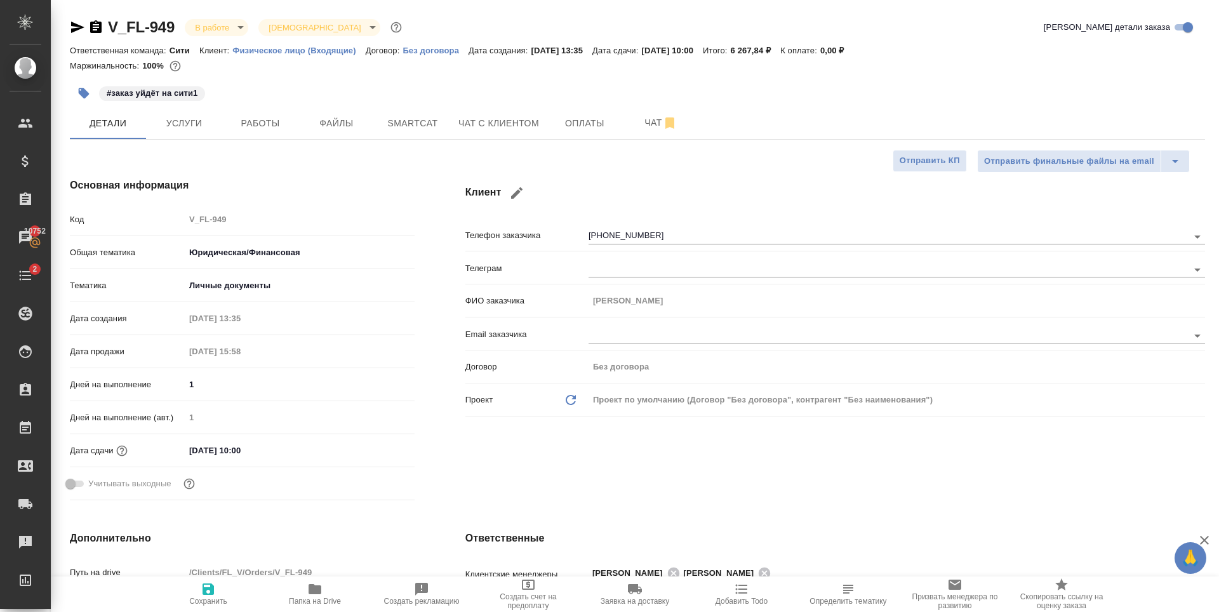
type textarea "x"
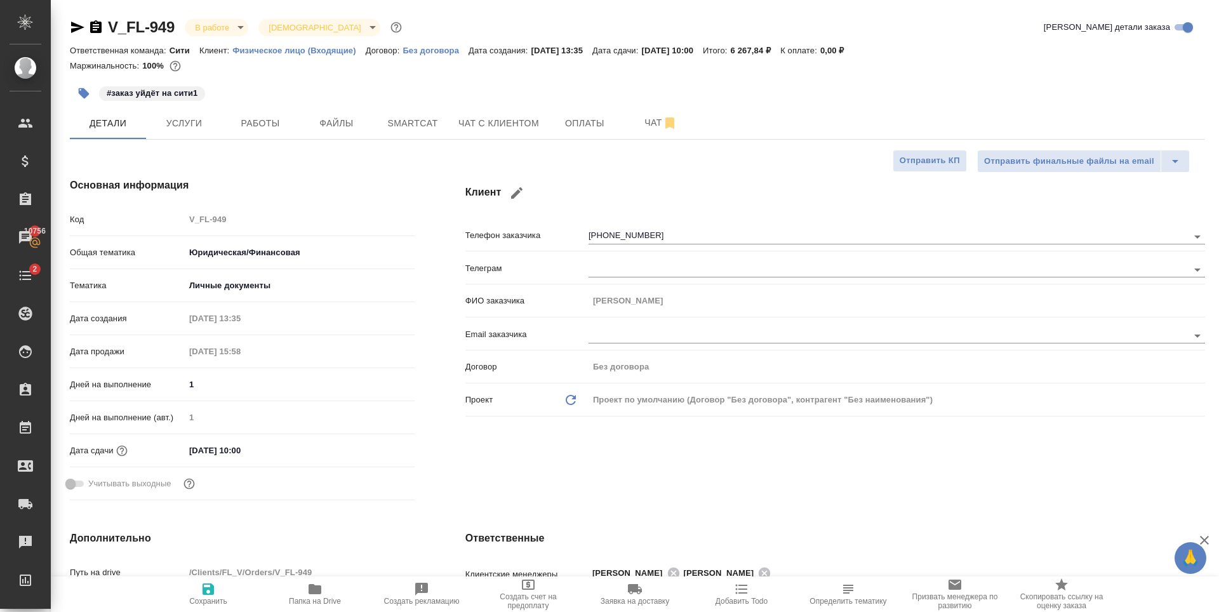
type textarea "x"
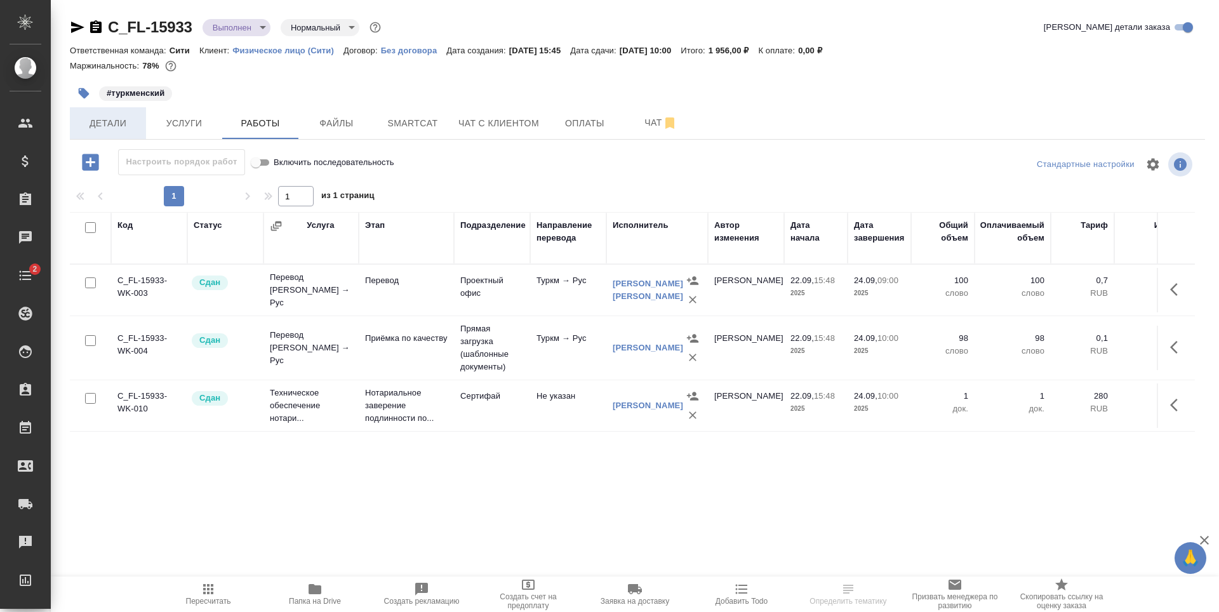
click at [119, 123] on span "Детали" at bounding box center [107, 124] width 61 height 16
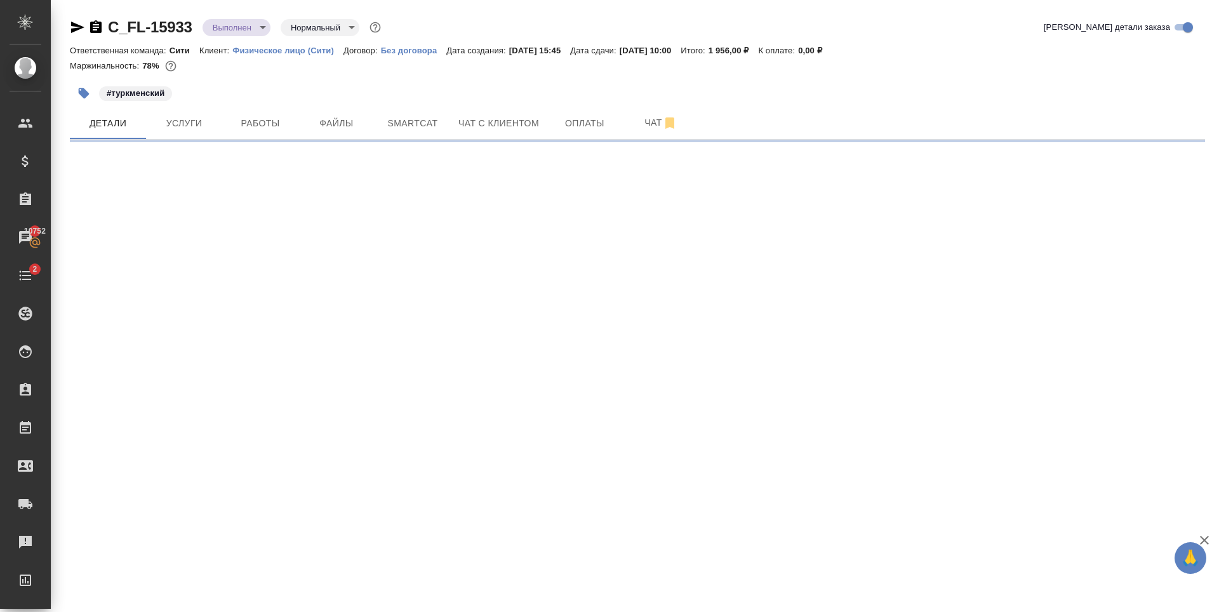
select select "RU"
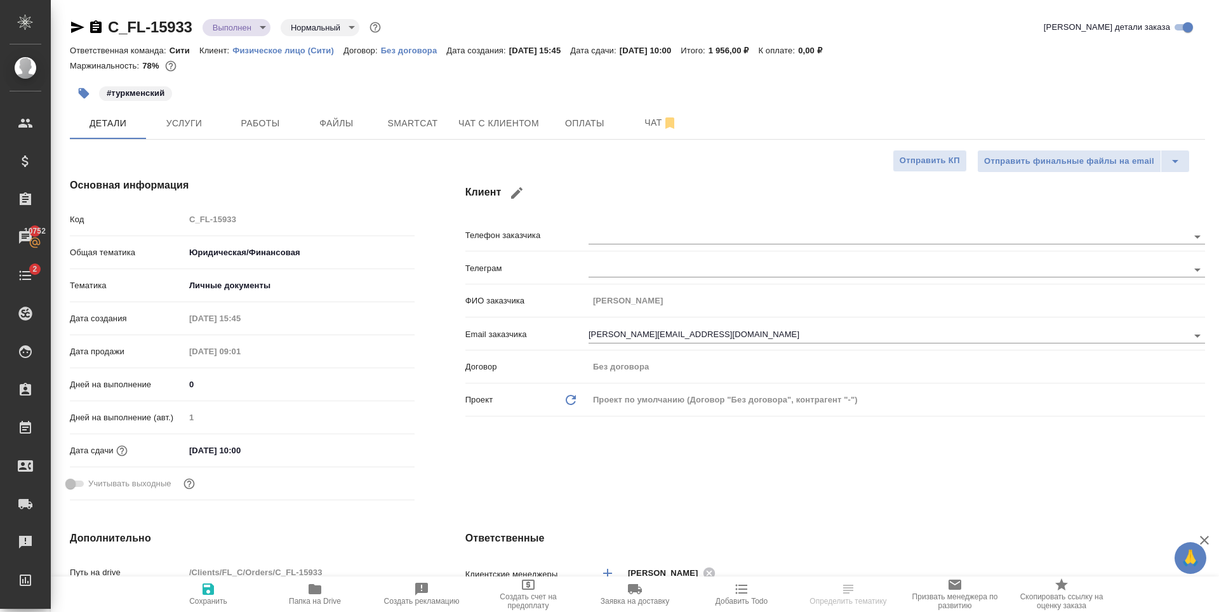
type textarea "x"
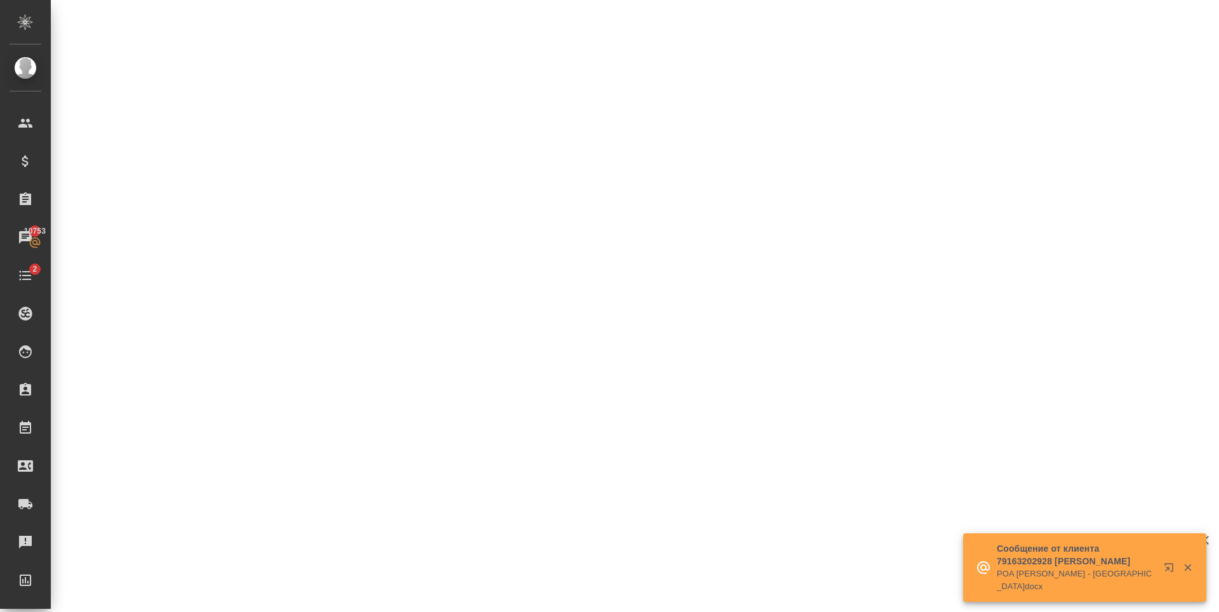
select select "RU"
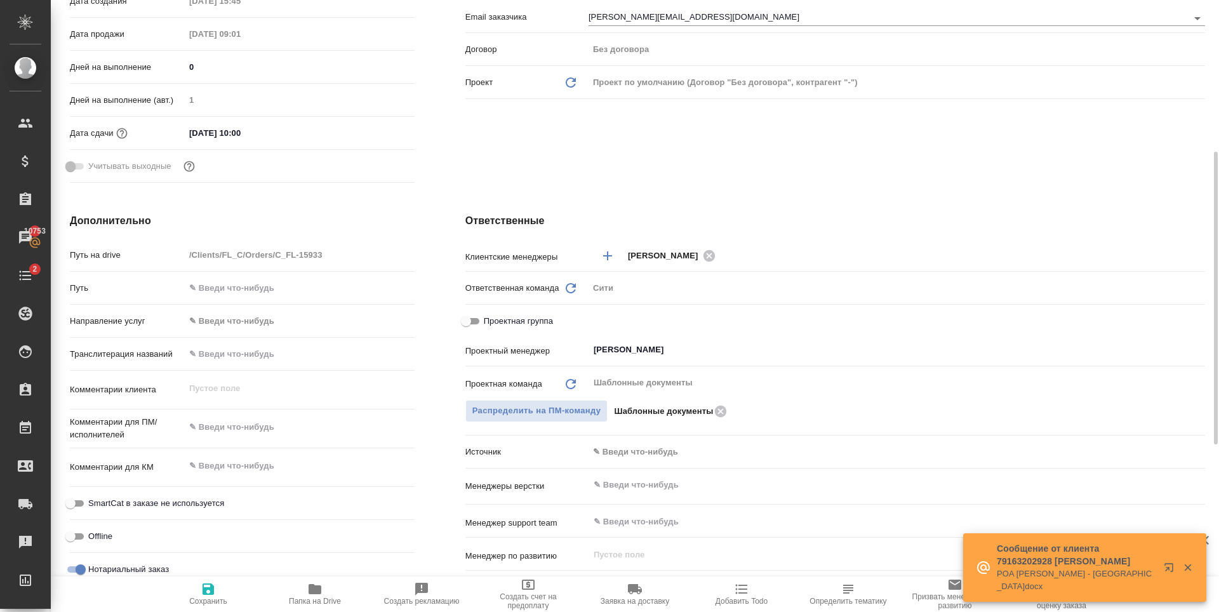
type textarea "x"
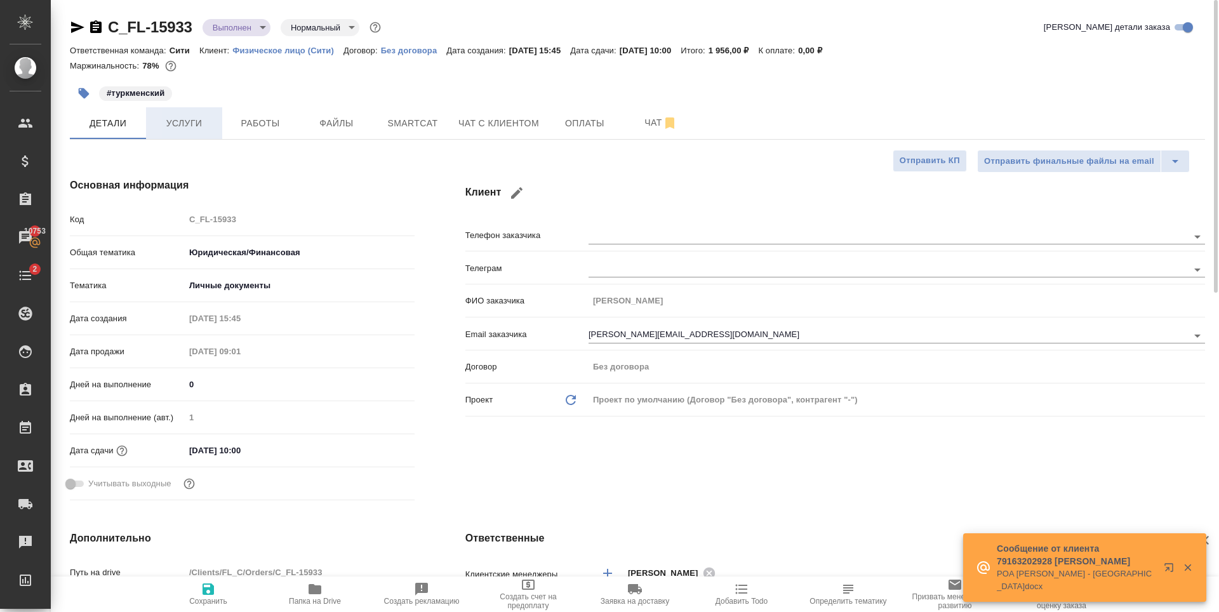
click at [205, 116] on span "Услуги" at bounding box center [184, 124] width 61 height 16
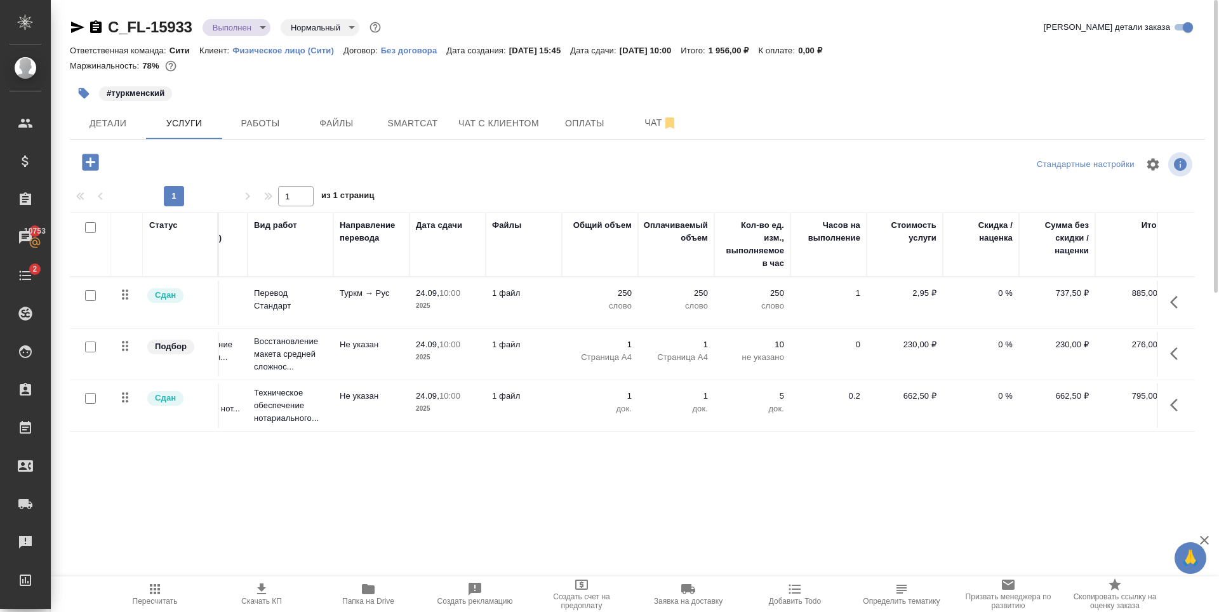
scroll to position [0, 72]
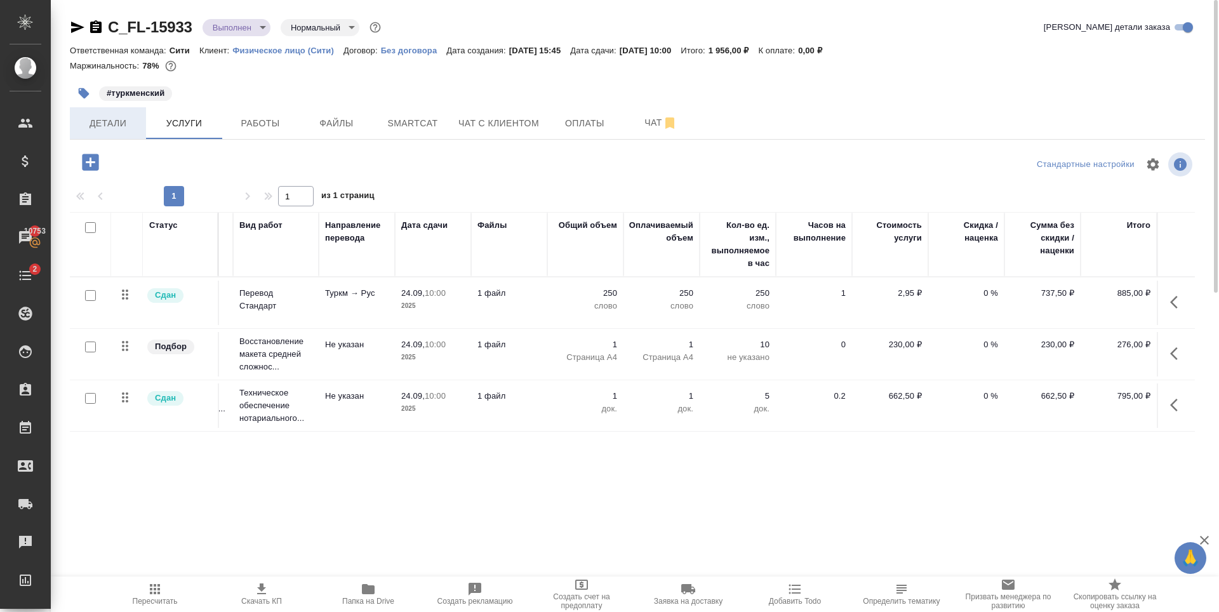
click at [116, 127] on span "Детали" at bounding box center [107, 124] width 61 height 16
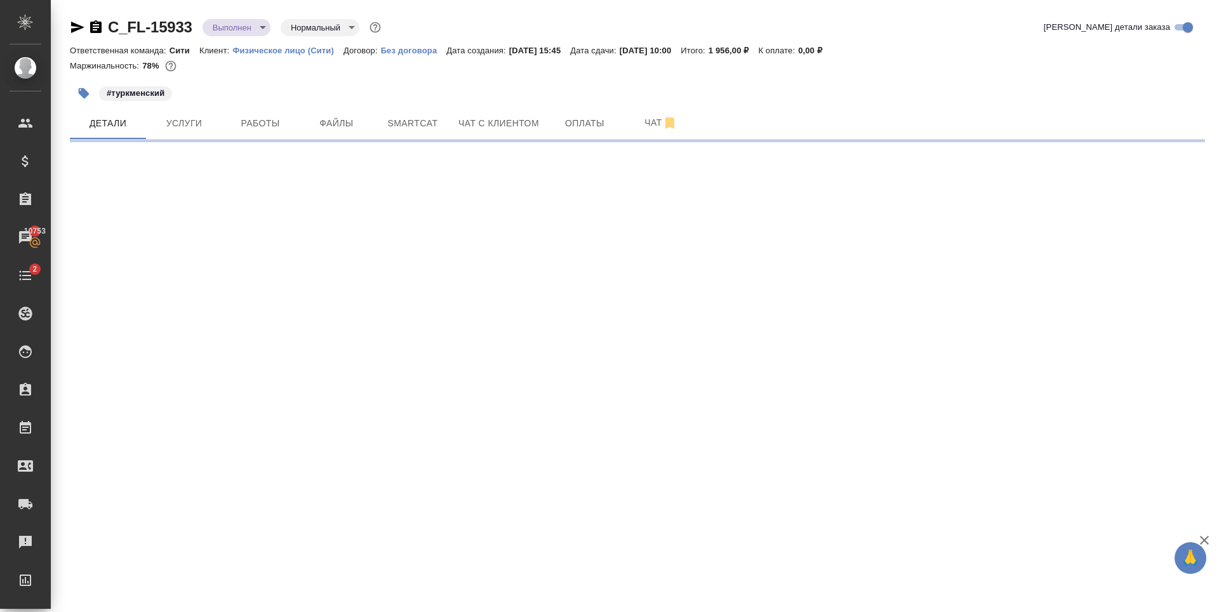
select select "RU"
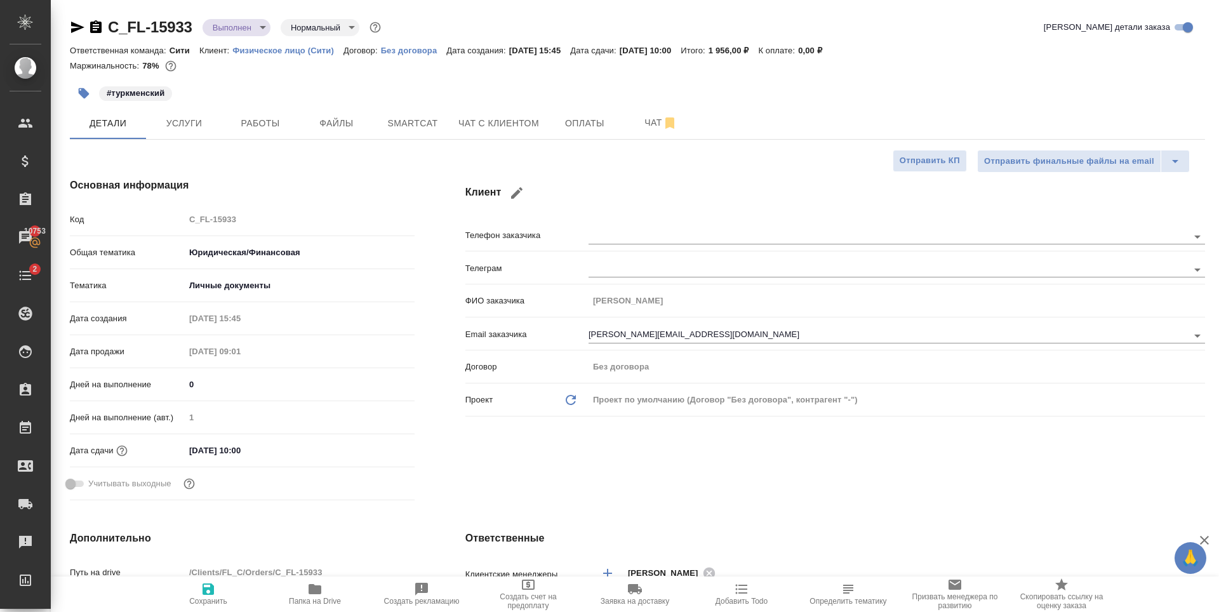
type textarea "x"
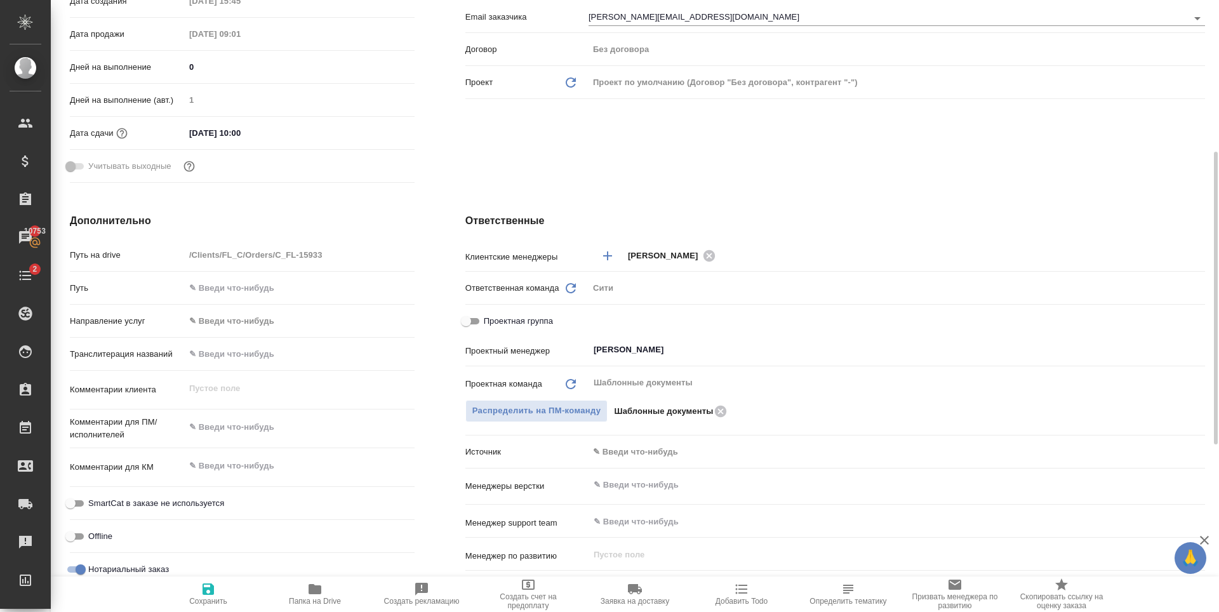
click at [491, 322] on span "Проектная группа" at bounding box center [518, 321] width 69 height 13
click at [489, 322] on input "Проектная группа" at bounding box center [466, 321] width 46 height 15
checkbox input "true"
type textarea "x"
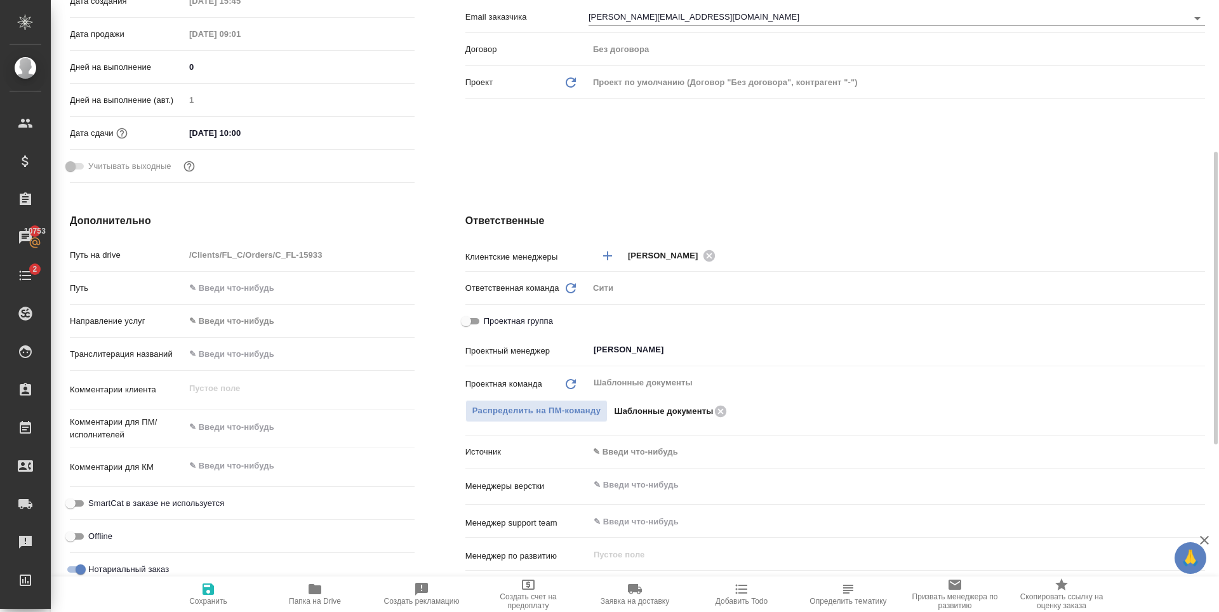
type textarea "x"
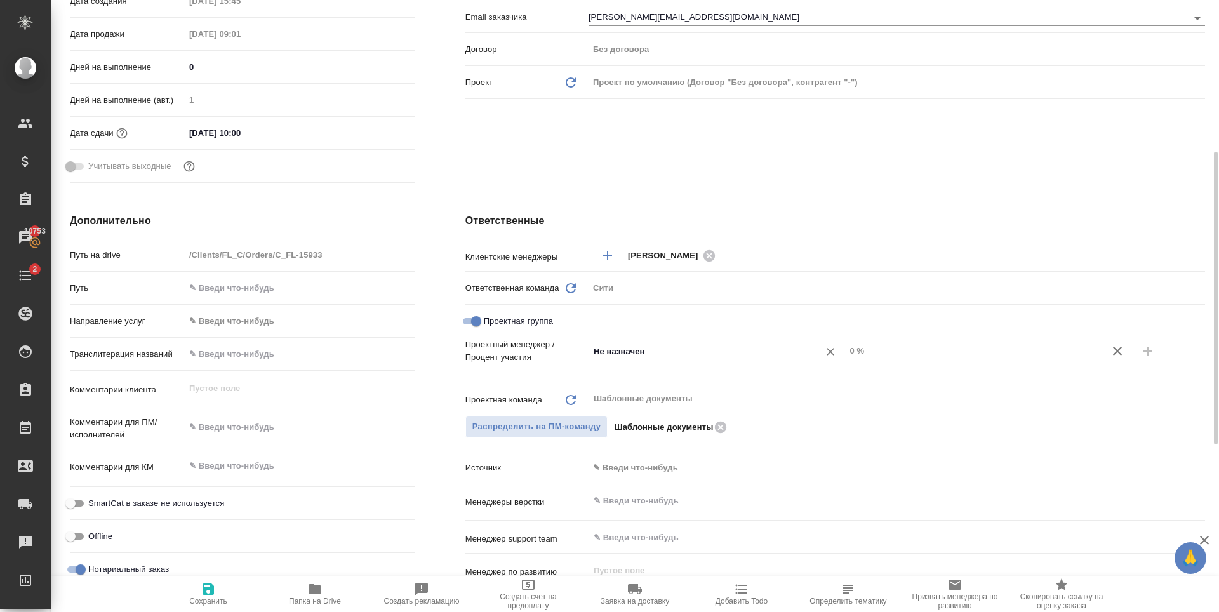
click at [633, 353] on input "Не назначен" at bounding box center [695, 350] width 207 height 15
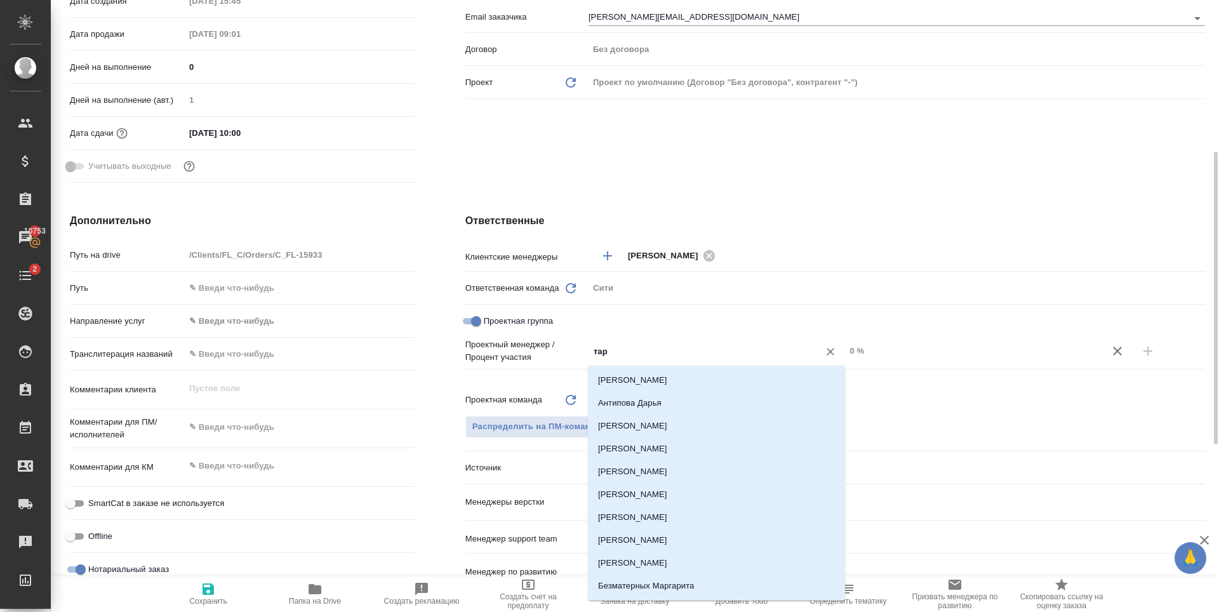
type input "тара"
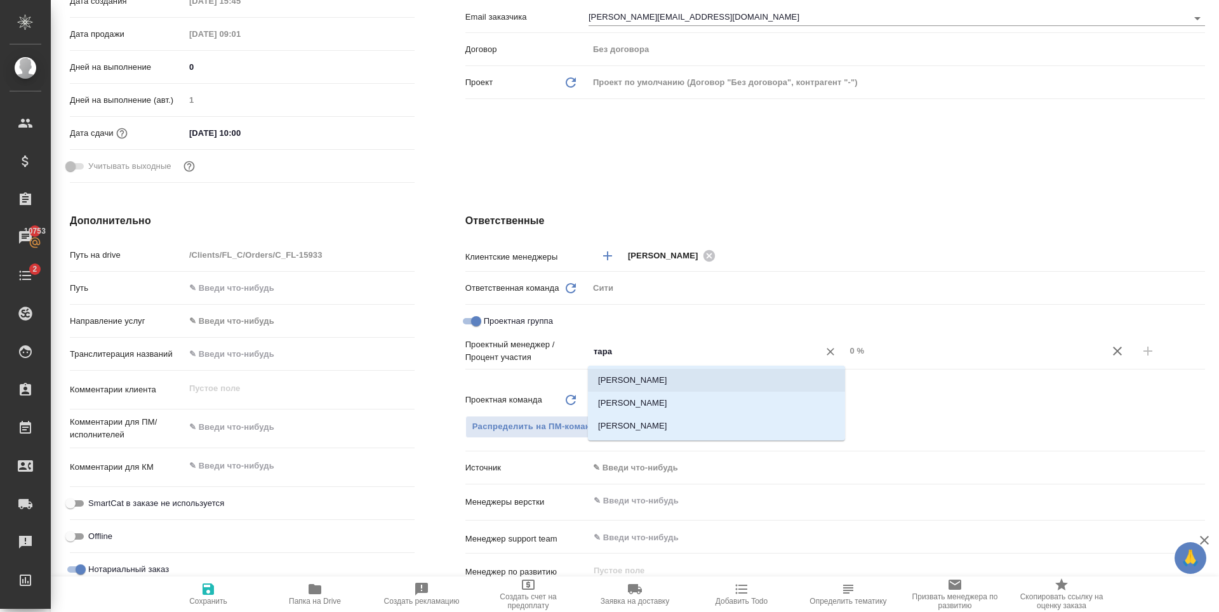
click at [673, 376] on li "[PERSON_NAME]" at bounding box center [716, 380] width 257 height 23
type textarea "x"
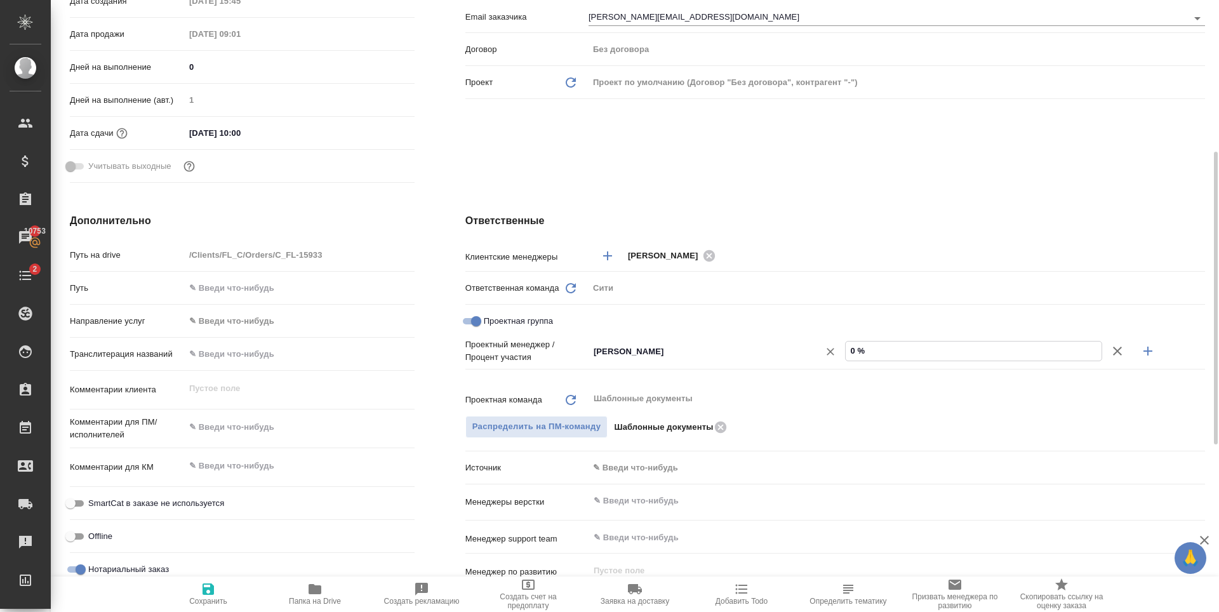
drag, startPoint x: 855, startPoint y: 355, endPoint x: 828, endPoint y: 360, distance: 27.8
click at [828, 360] on div "[PERSON_NAME] ​ 0 %" at bounding box center [896, 351] width 616 height 22
type input "6 %"
type textarea "x"
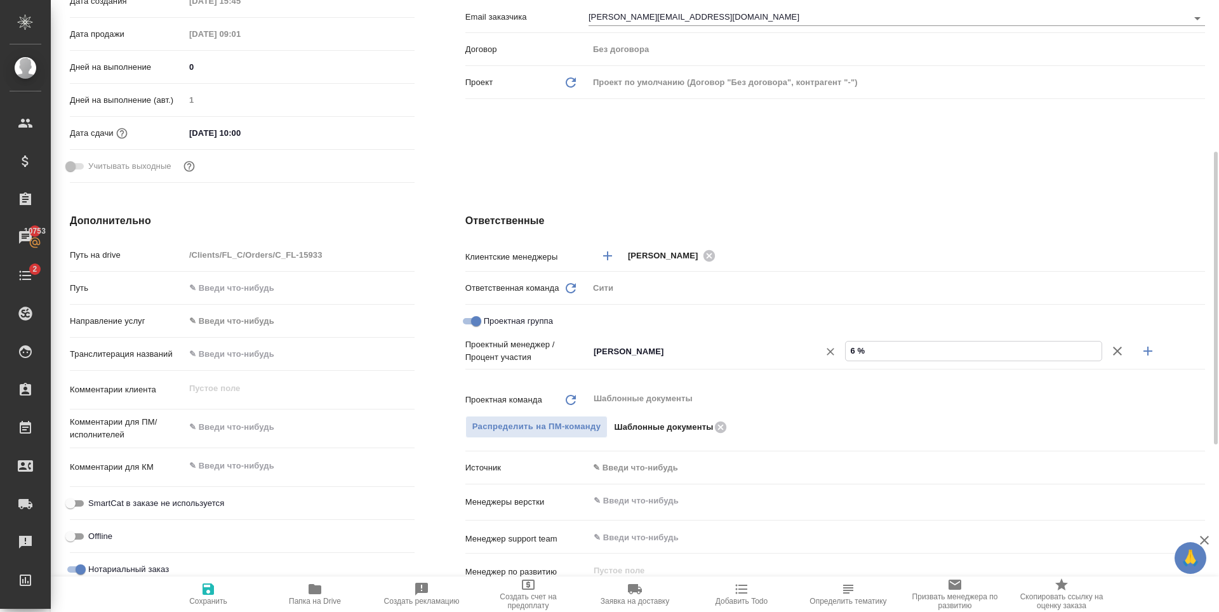
type textarea "x"
type input "60 %"
type textarea "x"
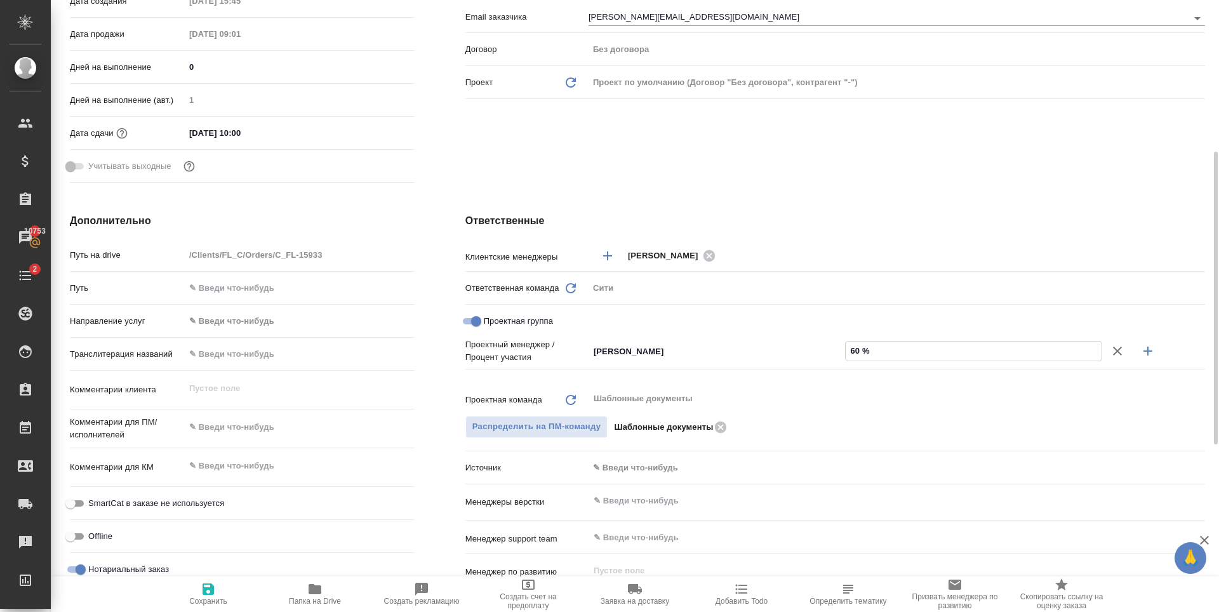
type input "60 %"
click at [1156, 348] on button "button" at bounding box center [1147, 351] width 30 height 30
type textarea "x"
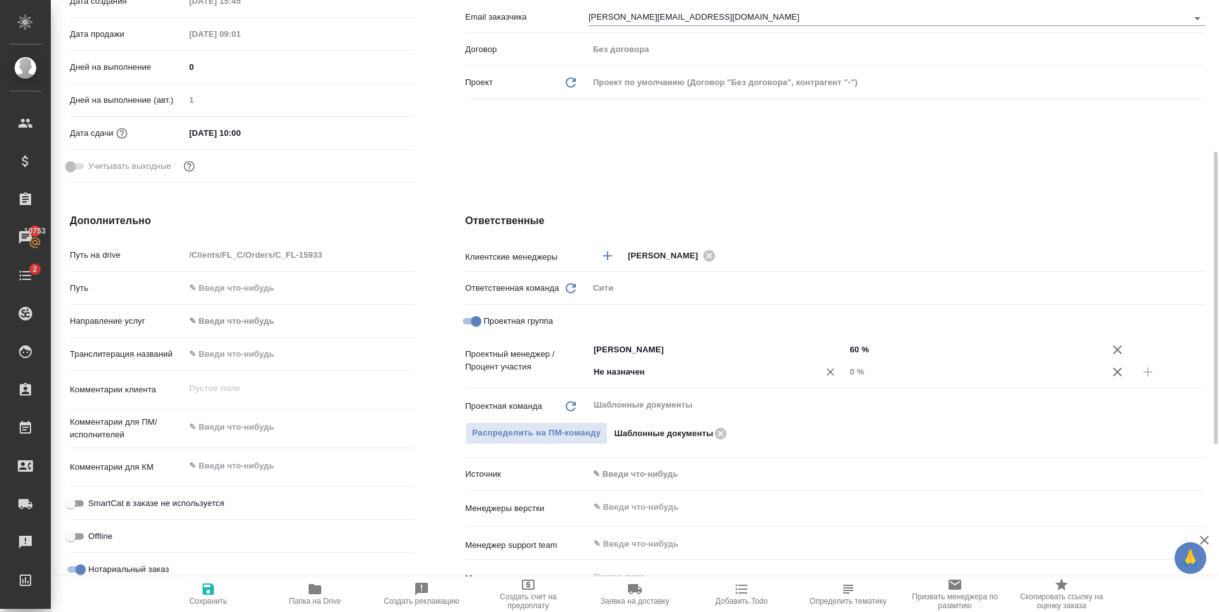
click at [619, 378] on input "Не назначен" at bounding box center [695, 371] width 207 height 15
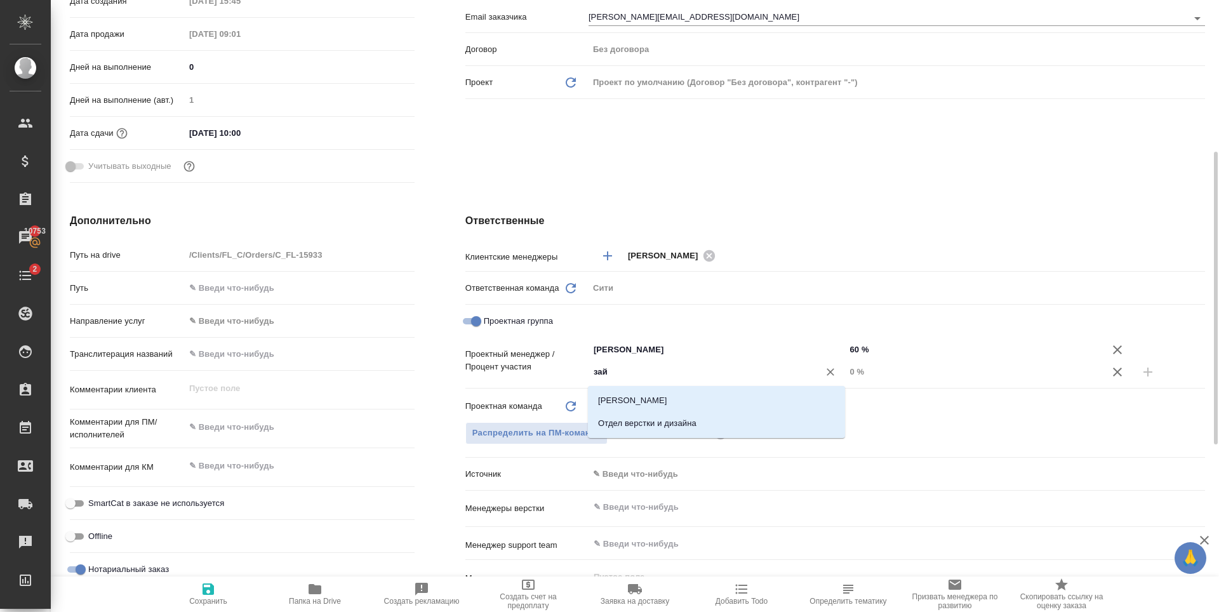
type input "зайц"
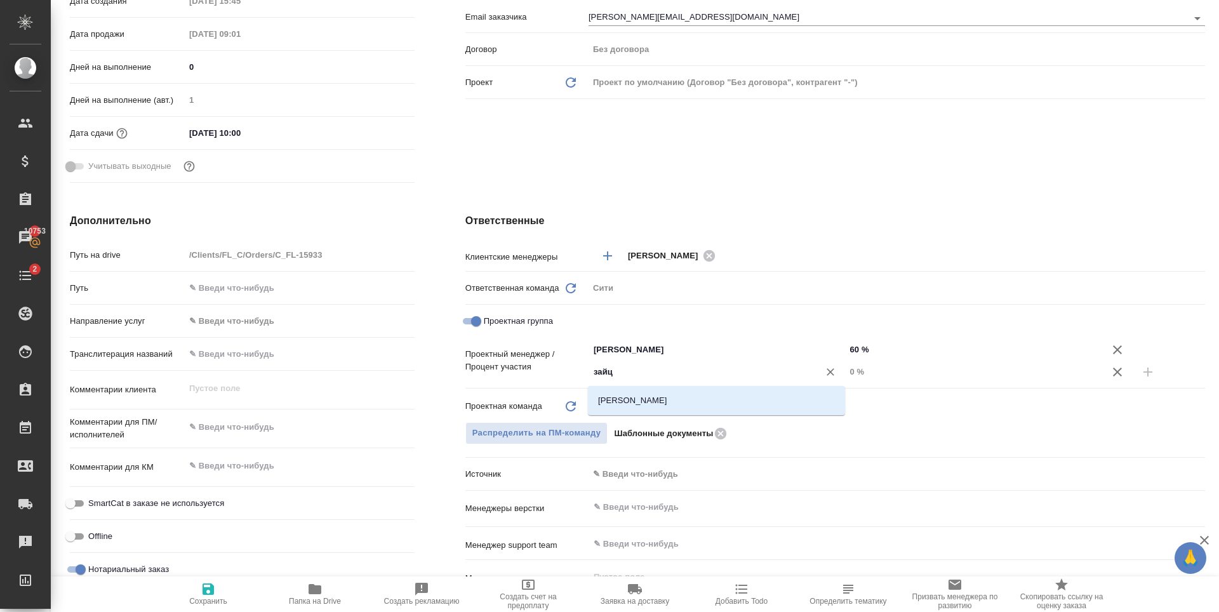
click at [632, 395] on li "[PERSON_NAME]" at bounding box center [716, 400] width 257 height 23
type textarea "x"
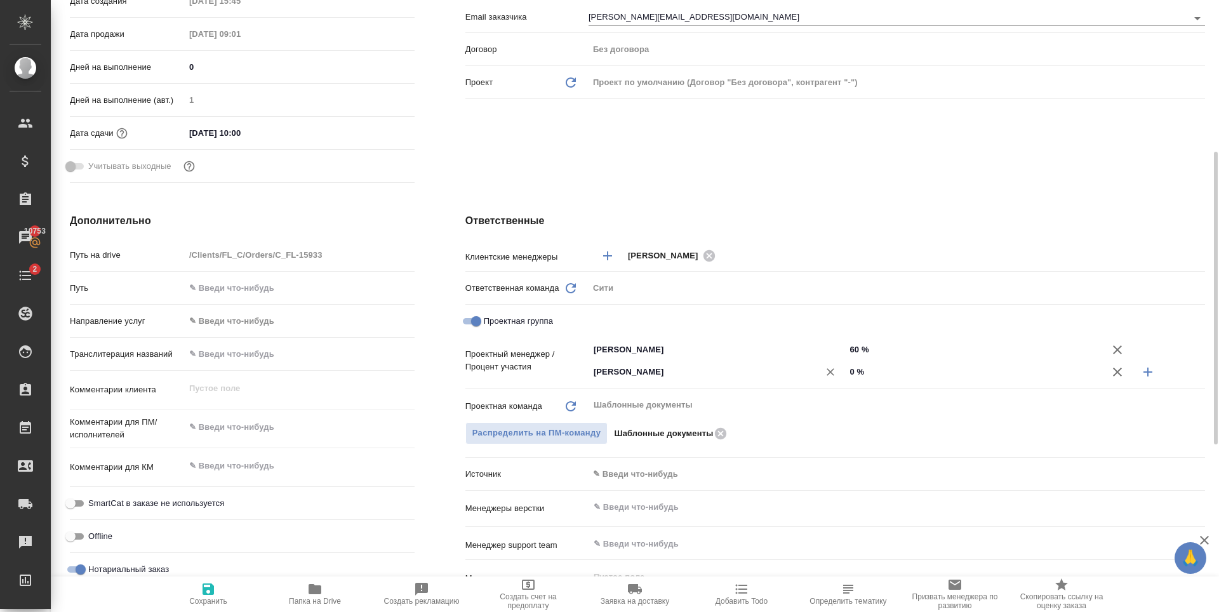
drag, startPoint x: 857, startPoint y: 375, endPoint x: 843, endPoint y: 378, distance: 14.2
click at [843, 378] on div "[PERSON_NAME] ​ 0 %" at bounding box center [896, 371] width 616 height 22
type input "4 %"
type textarea "x"
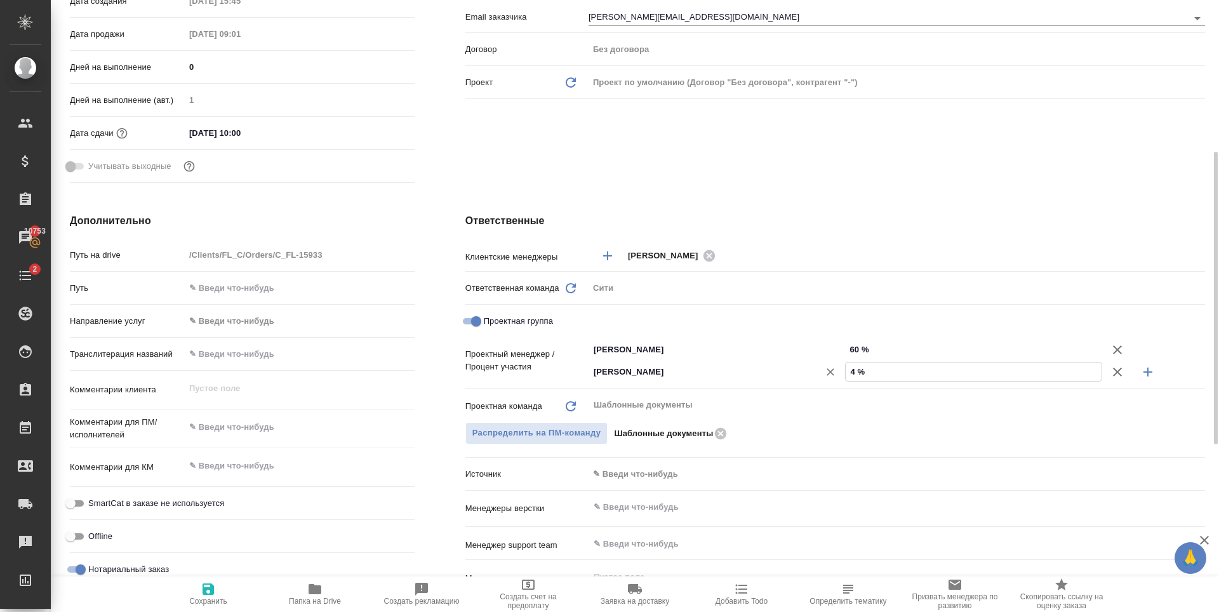
type textarea "x"
type input "40 %"
type textarea "x"
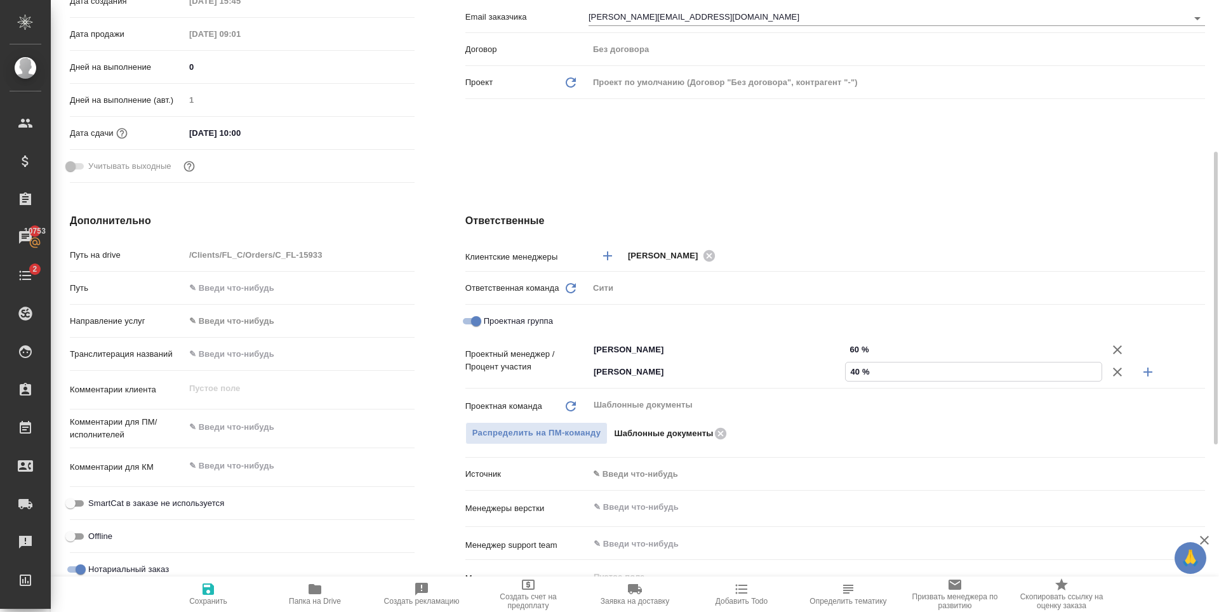
type textarea "x"
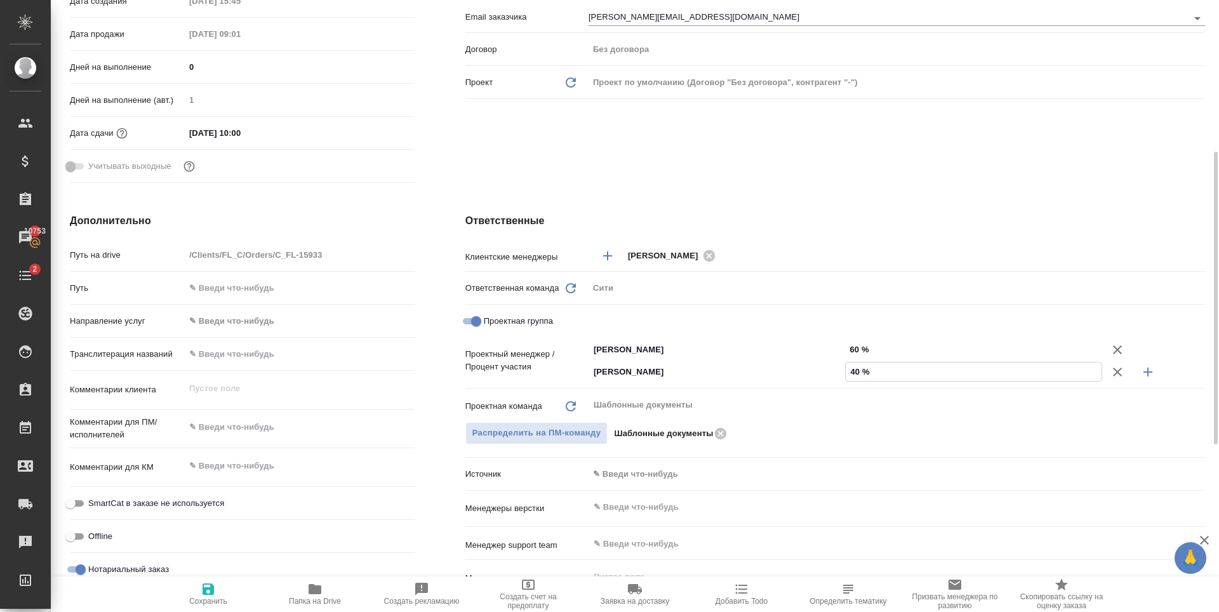
type textarea "x"
type input "40 %"
click at [207, 595] on icon "button" at bounding box center [208, 588] width 15 height 15
type textarea "x"
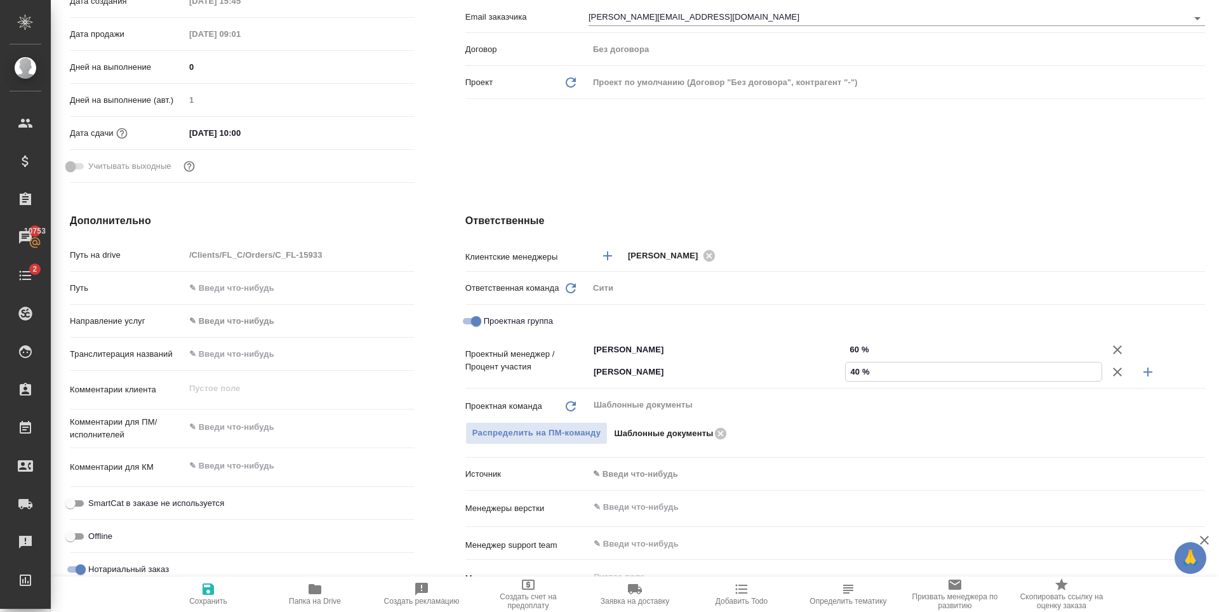
type textarea "x"
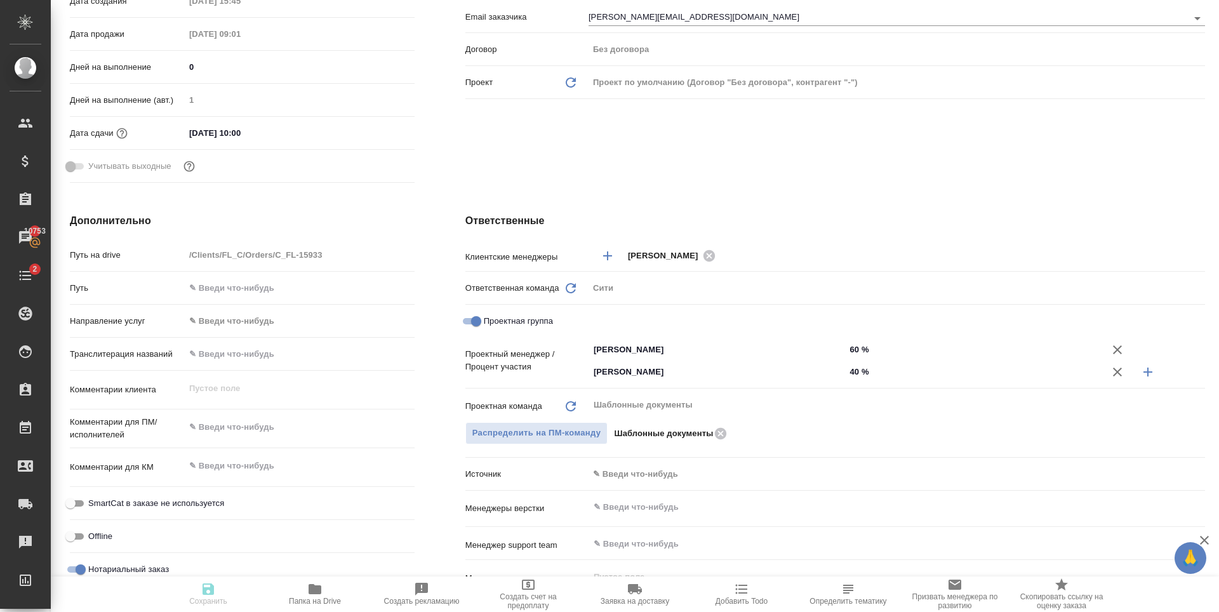
type textarea "x"
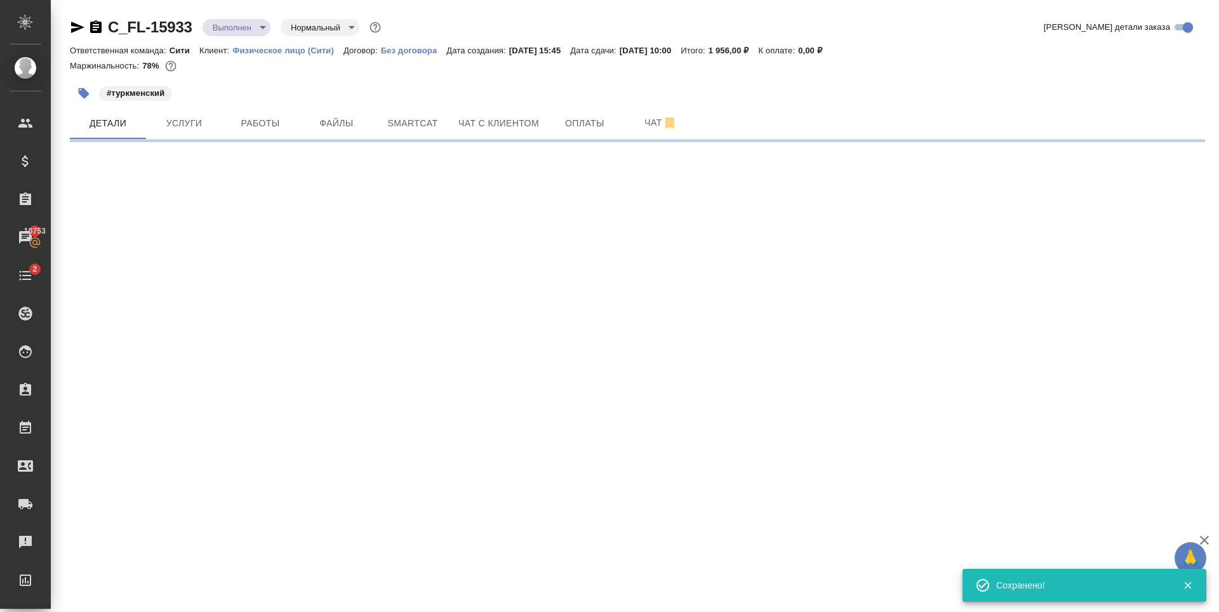
scroll to position [0, 0]
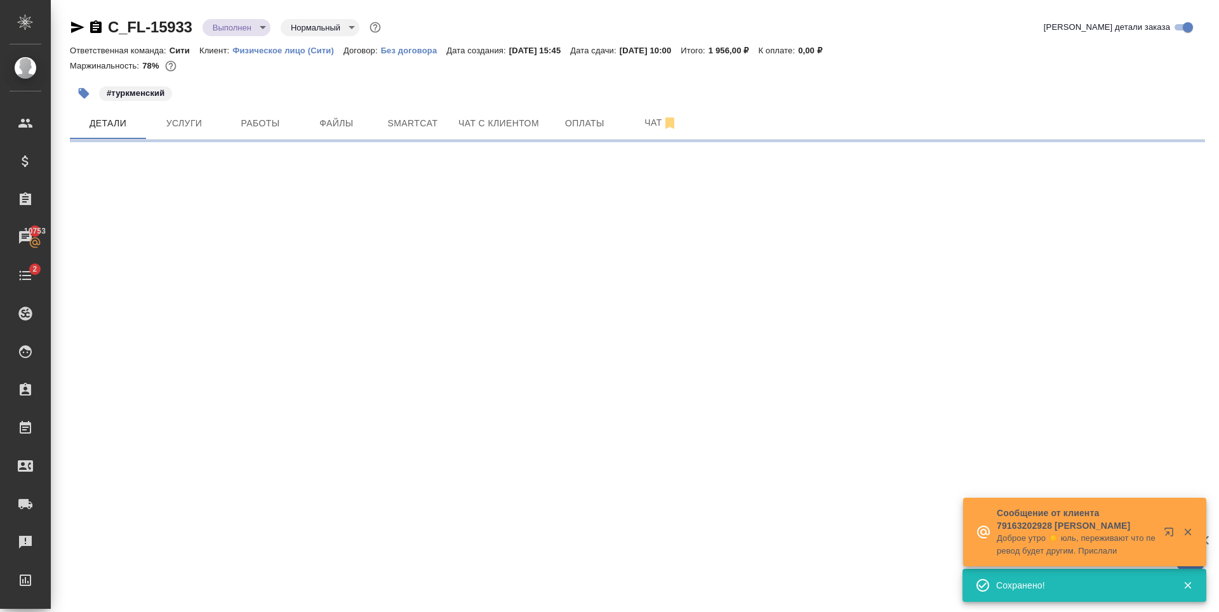
select select "RU"
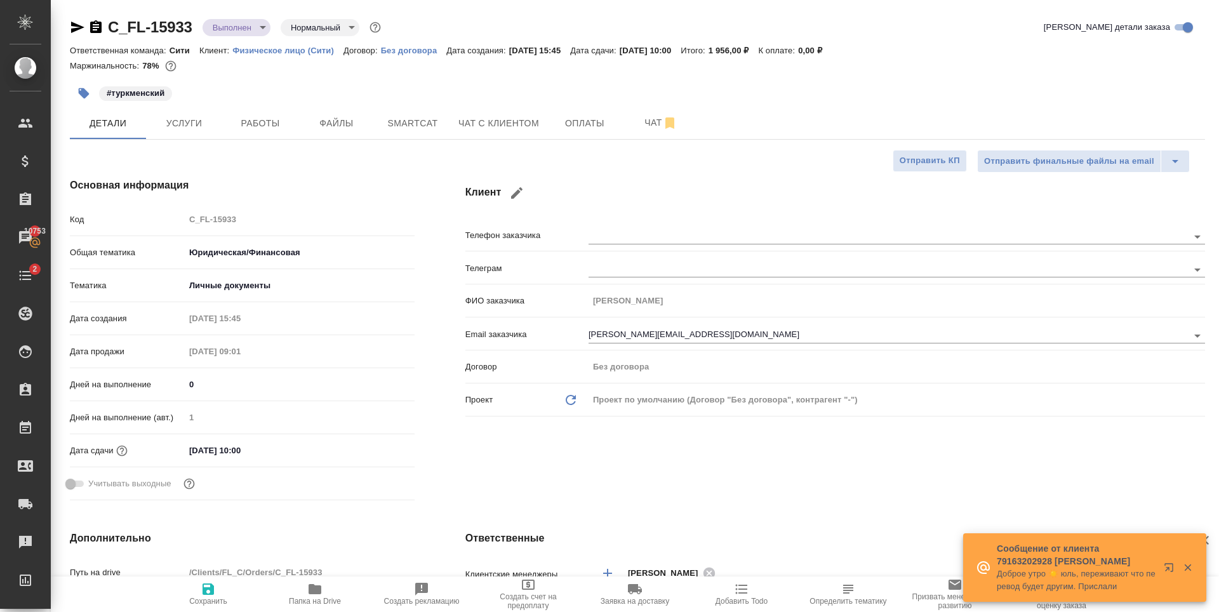
type textarea "x"
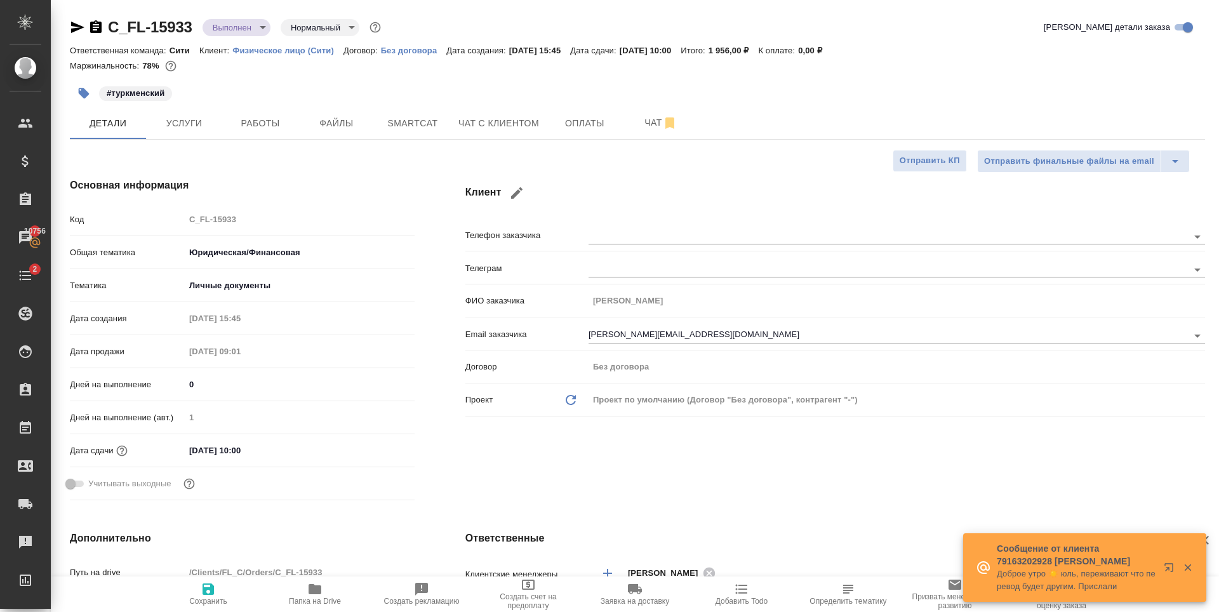
type textarea "x"
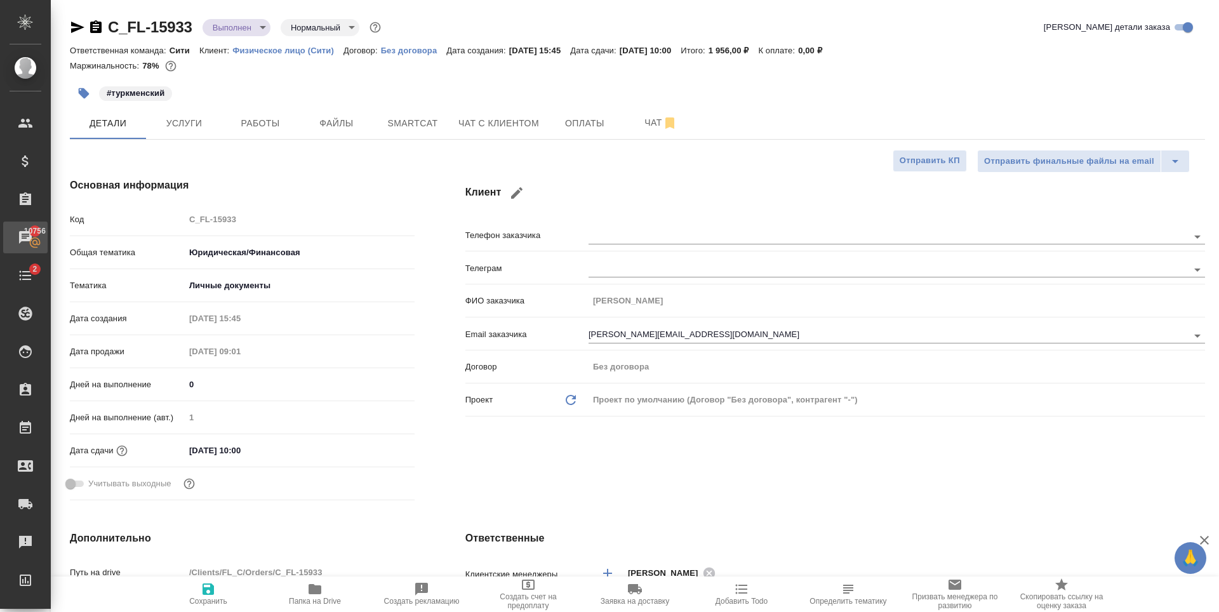
type textarea "x"
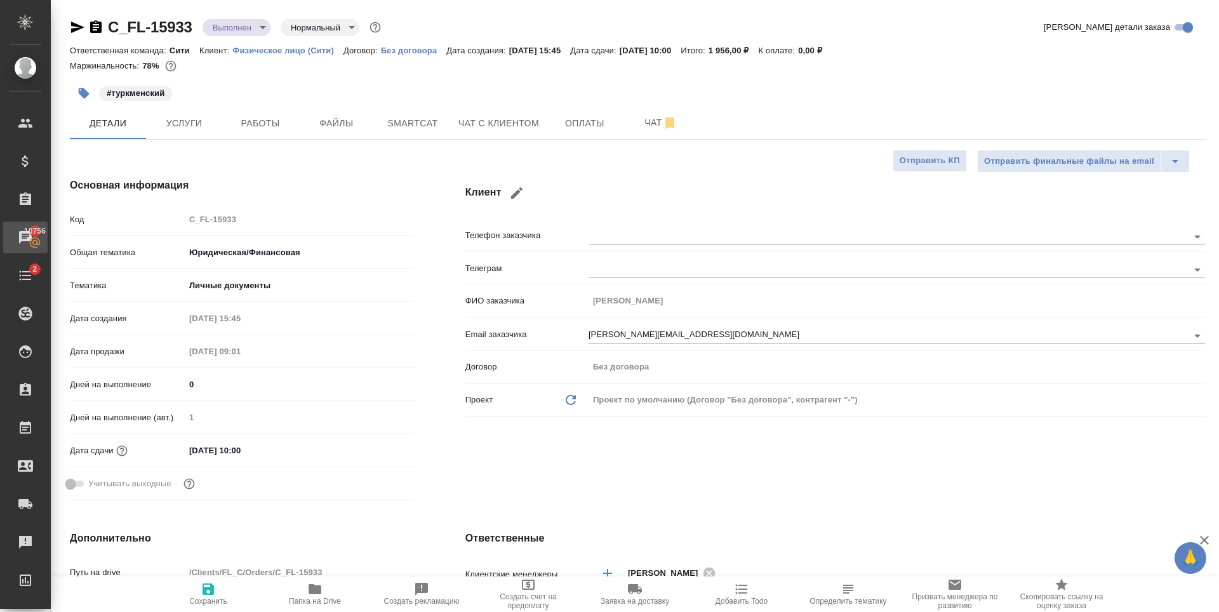
type textarea "x"
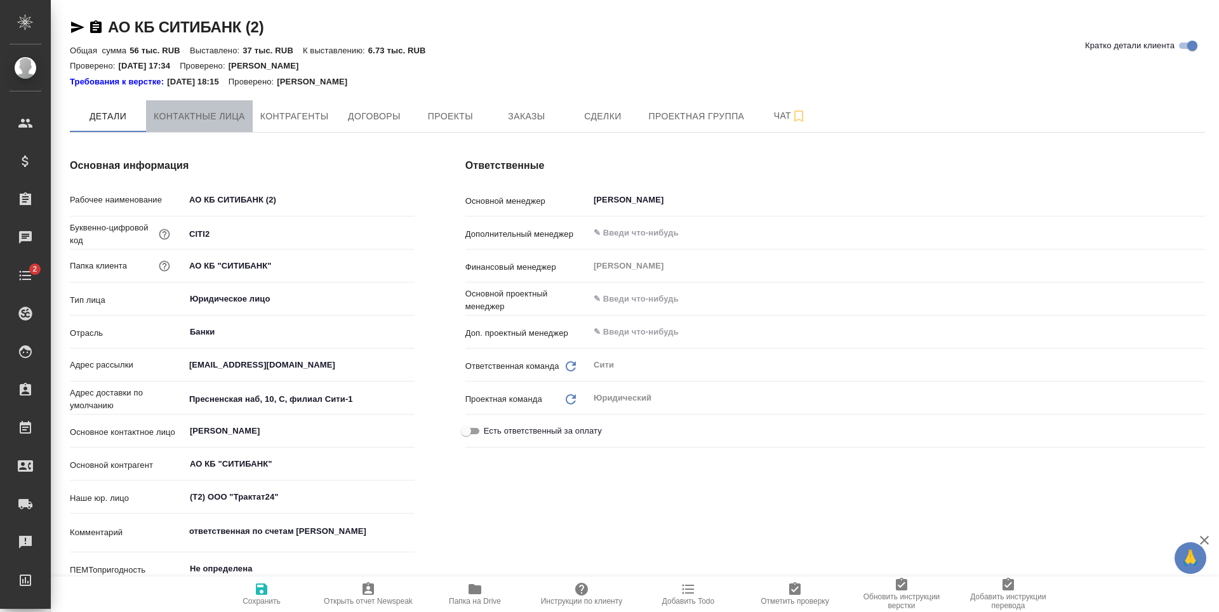
click at [204, 122] on span "Контактные лица" at bounding box center [199, 117] width 91 height 16
select select "RU"
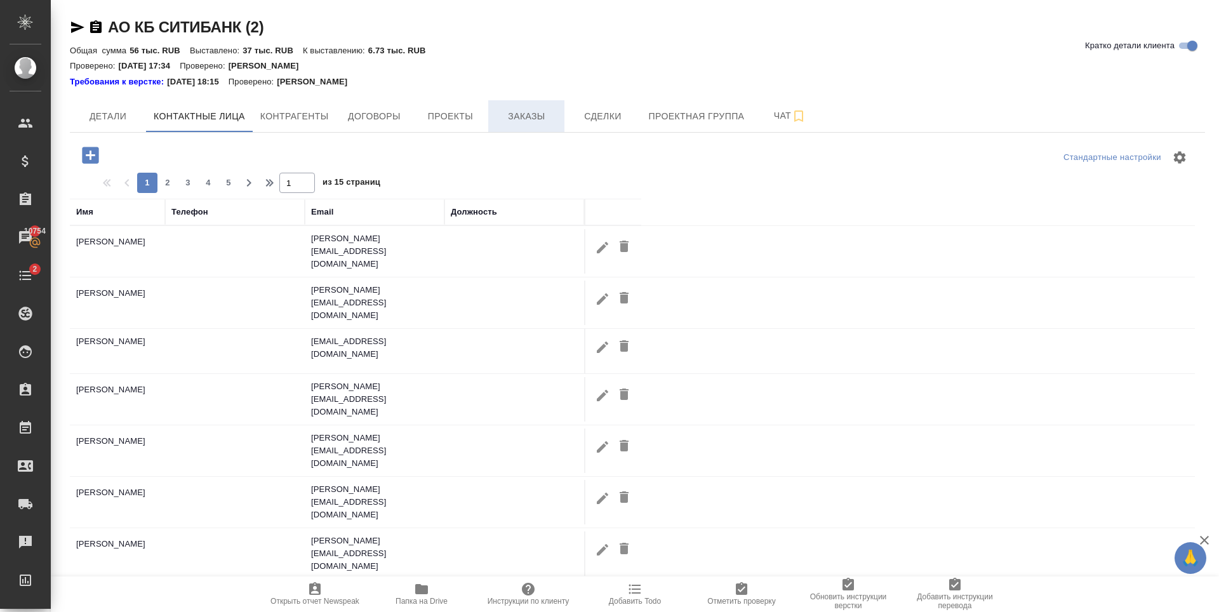
click at [530, 126] on button "Заказы" at bounding box center [526, 116] width 76 height 32
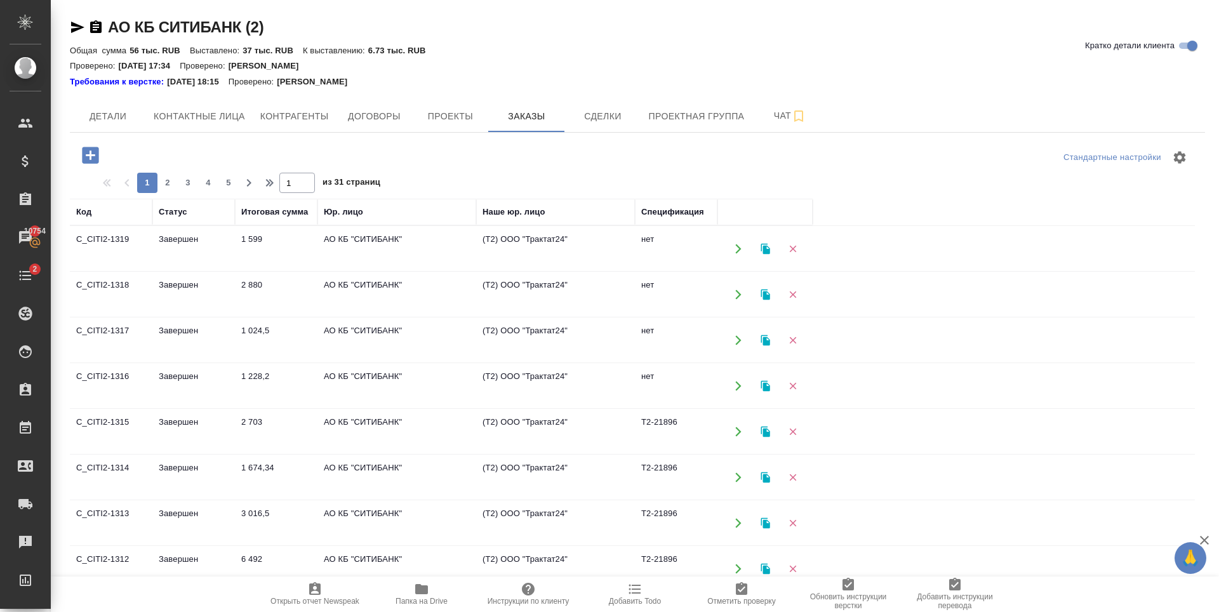
click at [83, 148] on icon "button" at bounding box center [90, 155] width 17 height 17
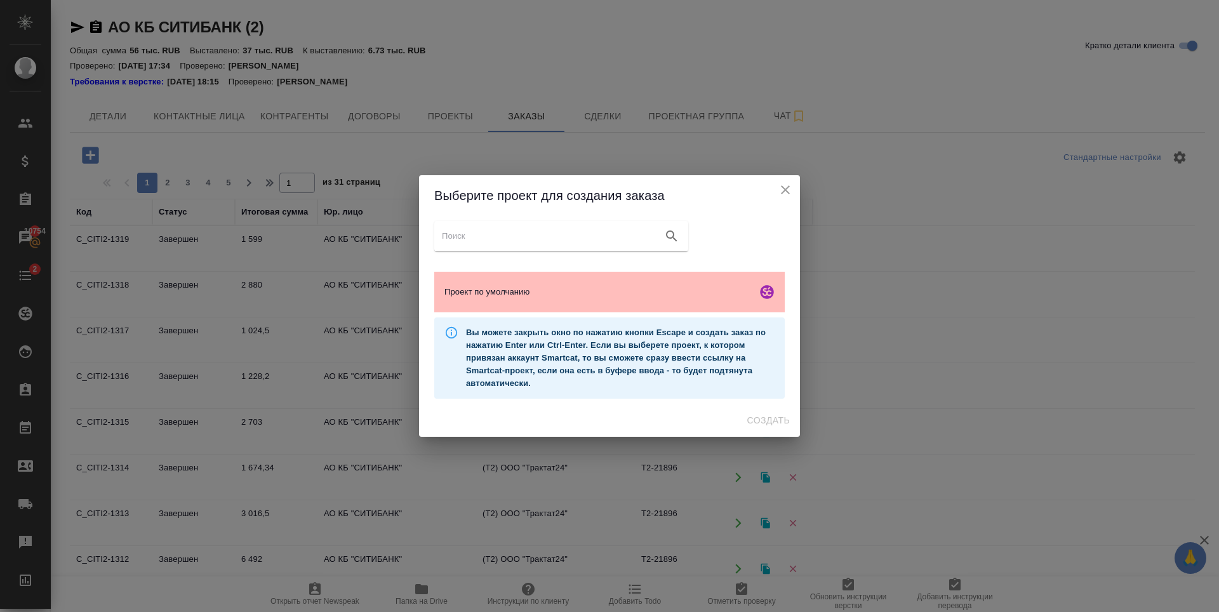
click at [561, 298] on div "Проект по умолчанию" at bounding box center [609, 292] width 350 height 41
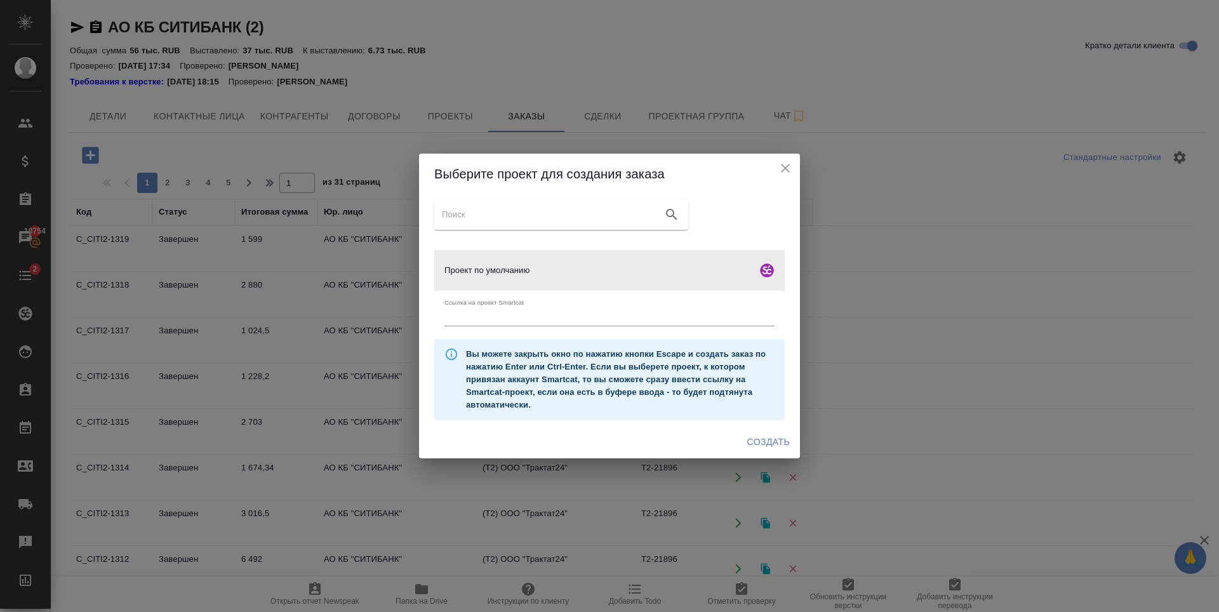
click at [777, 438] on span "Создать" at bounding box center [768, 442] width 43 height 16
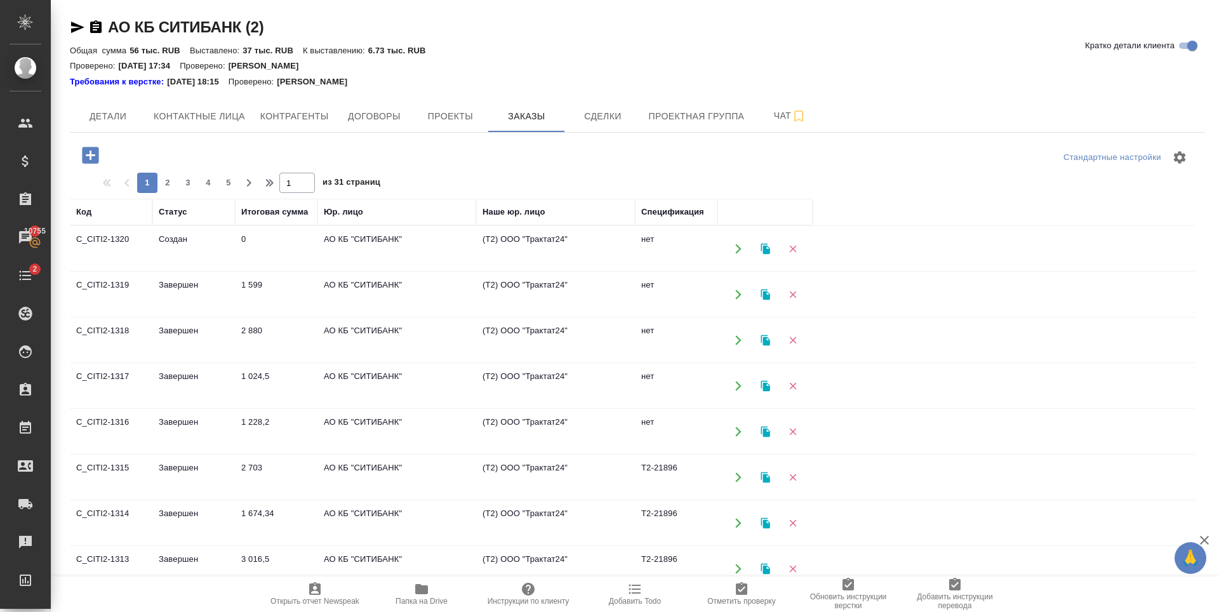
click at [188, 308] on td "Завершен" at bounding box center [193, 294] width 83 height 44
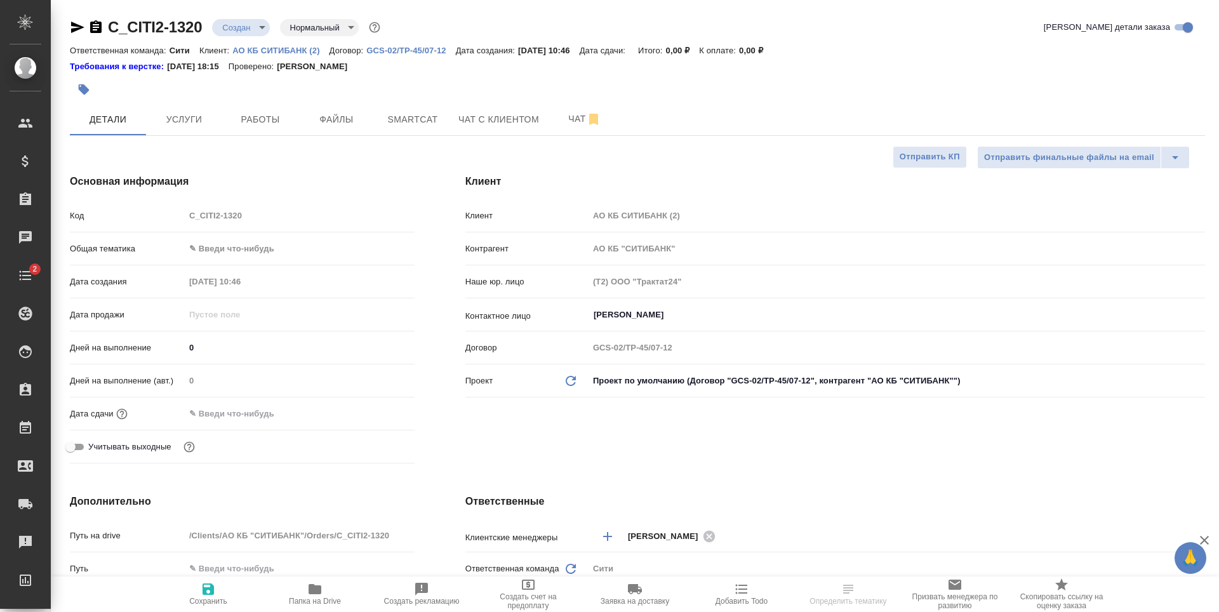
select select "RU"
type textarea "x"
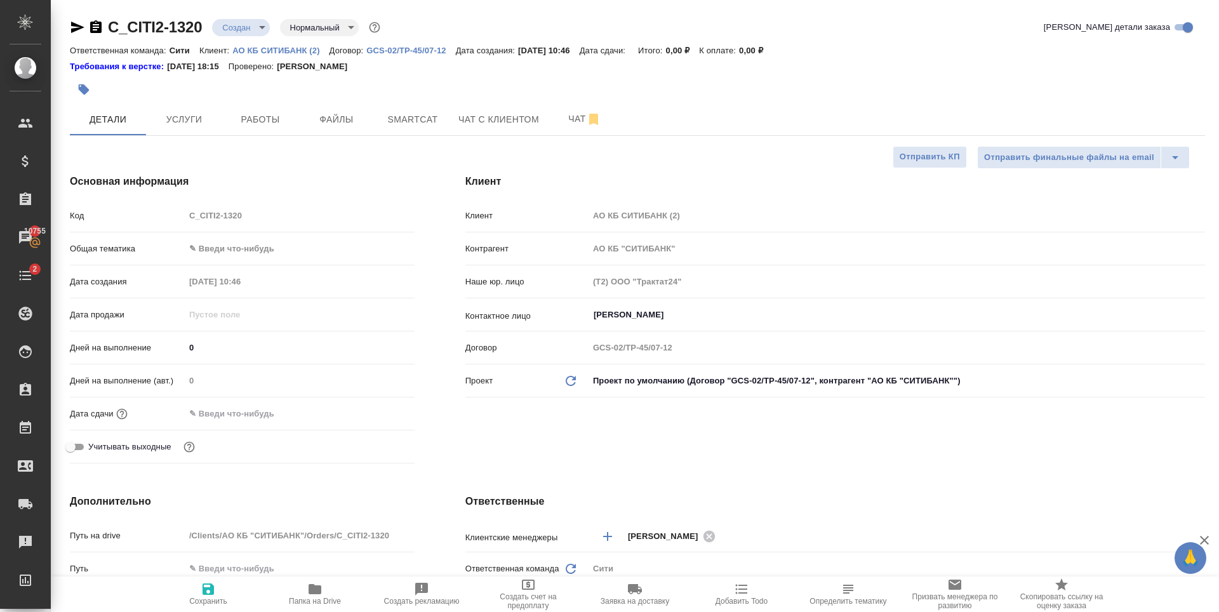
type textarea "x"
click at [317, 119] on span "Файлы" at bounding box center [336, 120] width 61 height 16
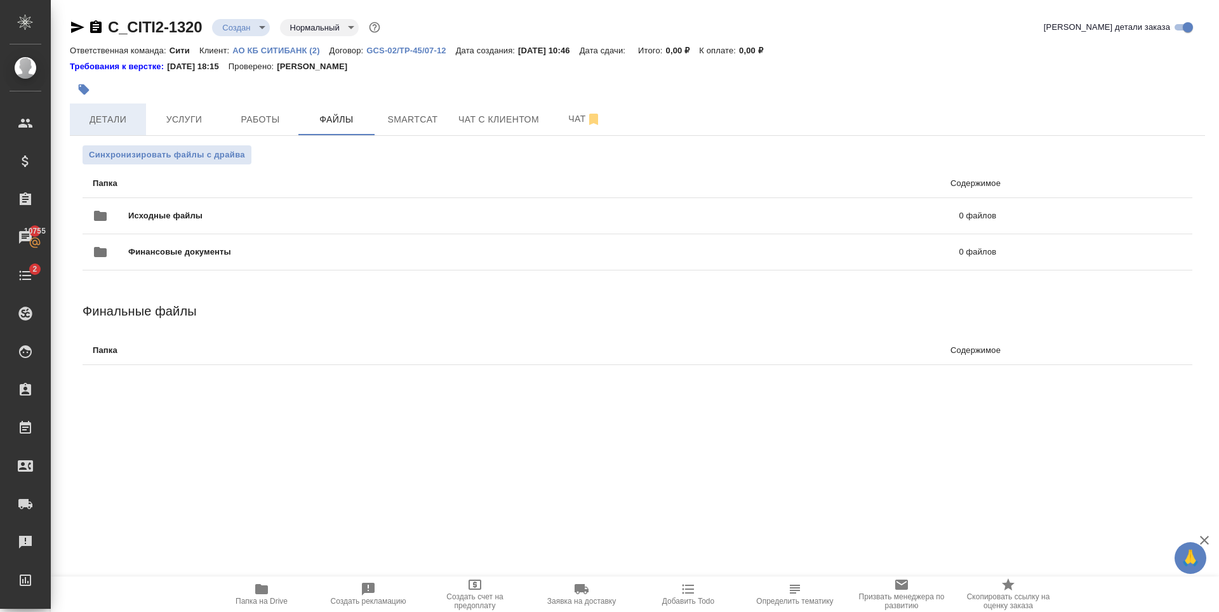
click at [104, 118] on span "Детали" at bounding box center [107, 120] width 61 height 16
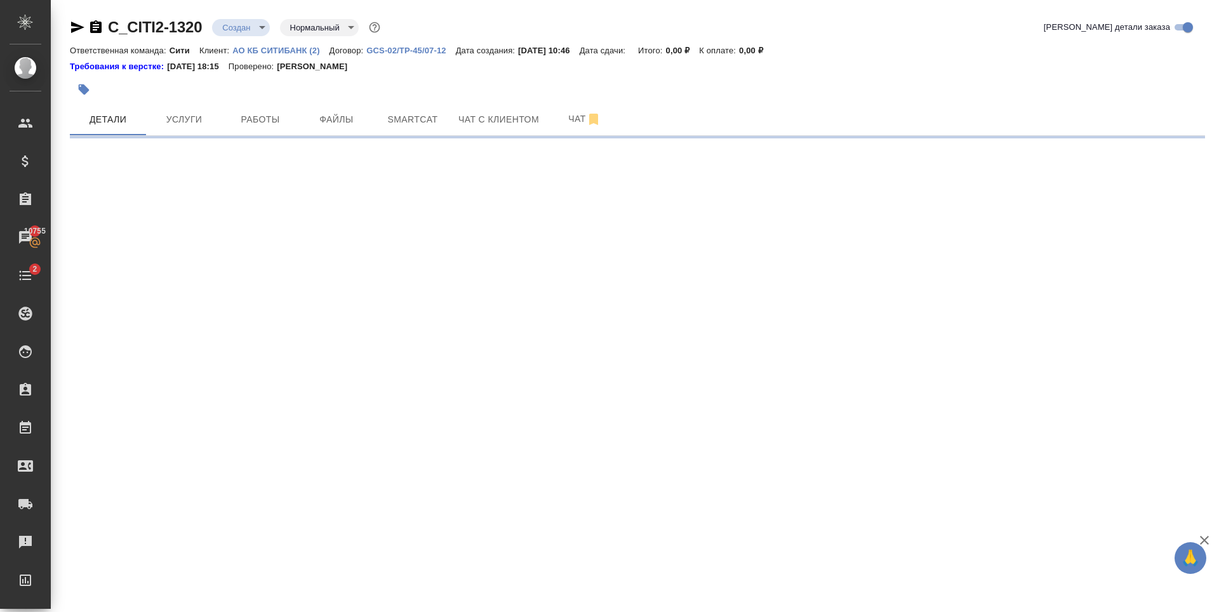
select select "RU"
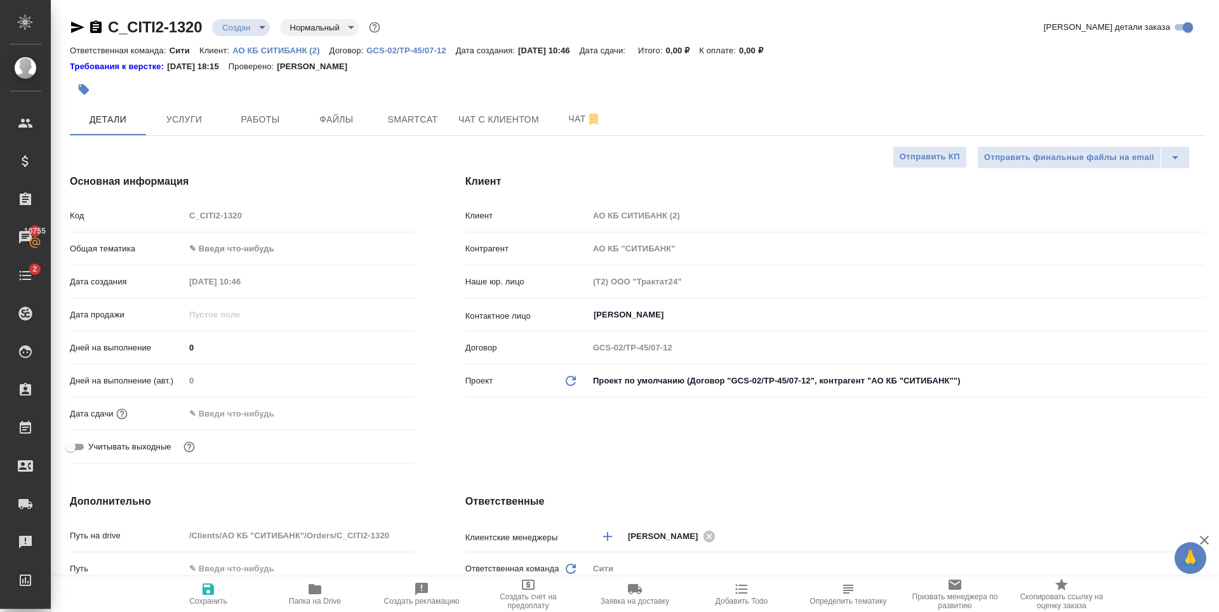
type textarea "x"
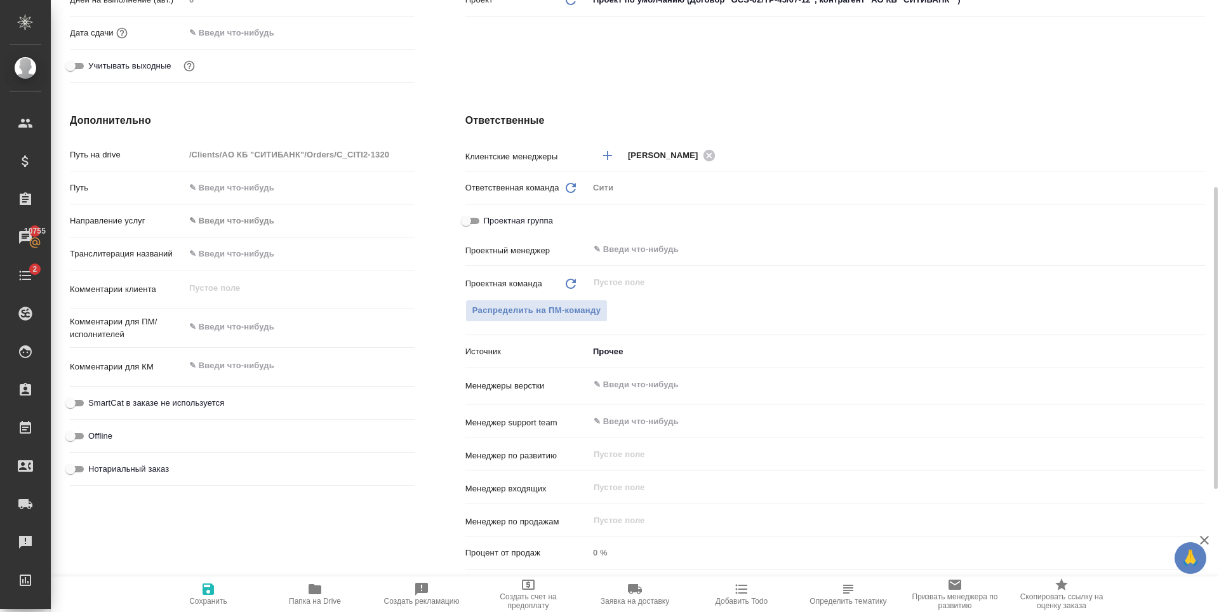
type textarea "x"
click at [272, 359] on textarea at bounding box center [299, 366] width 228 height 22
type textarea "x"
click at [306, 325] on textarea at bounding box center [299, 328] width 228 height 22
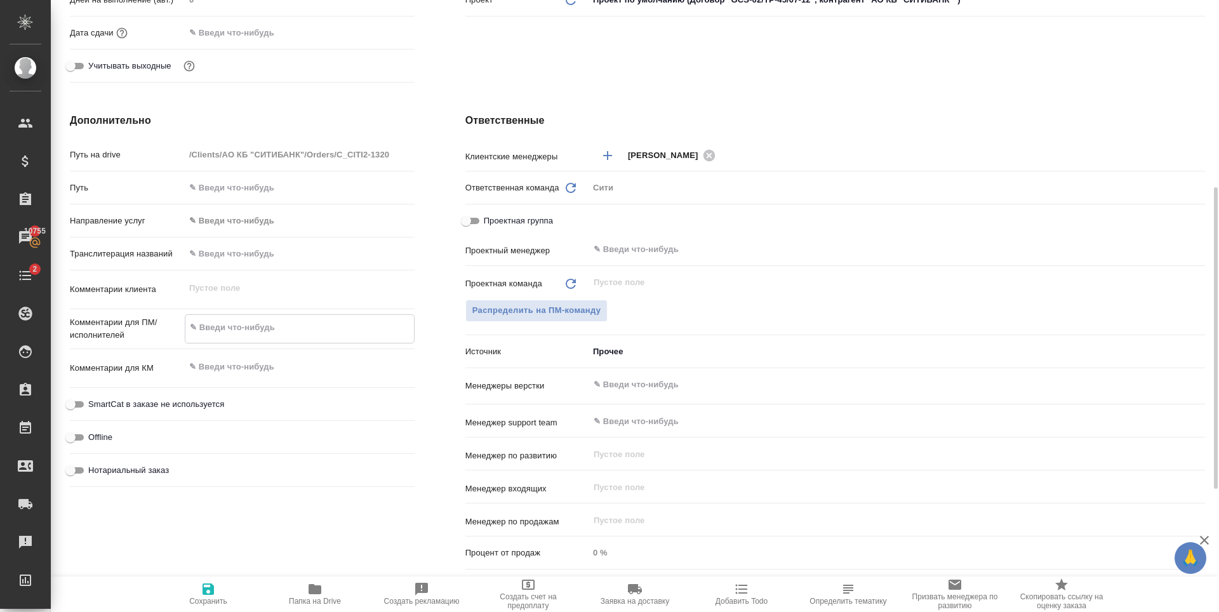
paste textarea "осуществить вычитку и перевод текстов ниже (исключая слова указанные в фигурных…"
type textarea "осуществить вычитку и перевод текстов ниже (исключая слова указанные в фигурных…"
type textarea "x"
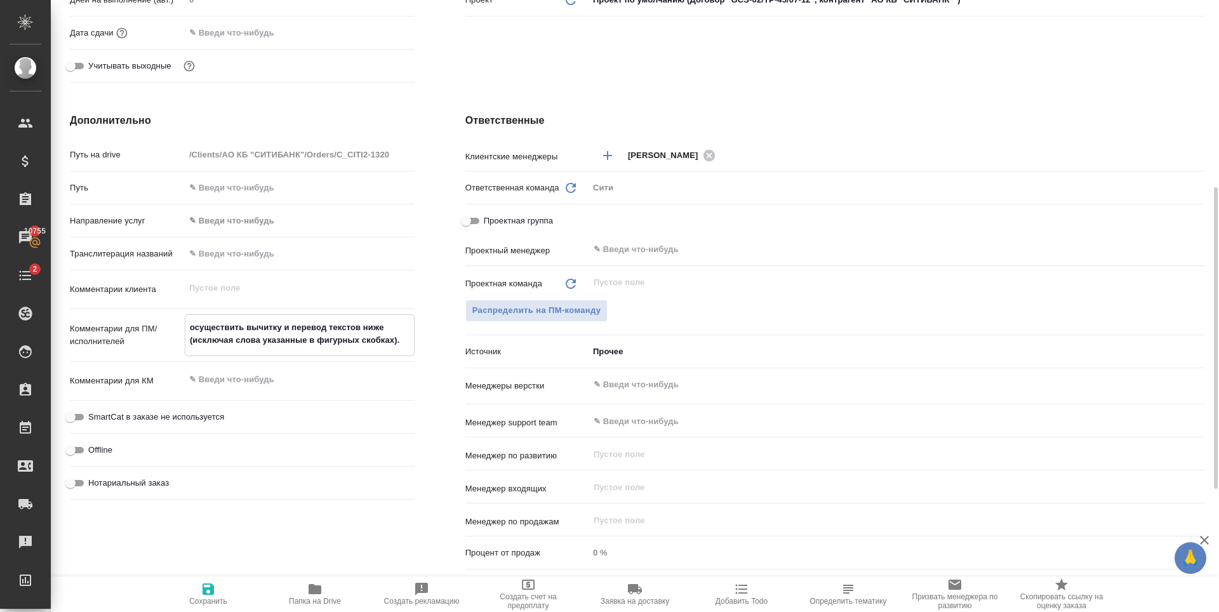
type textarea "осуществить вычитку и перевод текстов ниже (исключая слова указанные в фигурных…"
click at [266, 524] on div "Дополнительно Путь на drive /Clients/АО КБ "СИТИБАНК"/Orders/C_CITI2-1320 Путь …" at bounding box center [241, 344] width 395 height 512
type textarea "x"
click at [411, 335] on textarea "осуществить вычитку и перевод текстов ниже (исключая слова указанные в фигурных…" at bounding box center [299, 334] width 228 height 34
drag, startPoint x: 397, startPoint y: 326, endPoint x: 362, endPoint y: 329, distance: 34.4
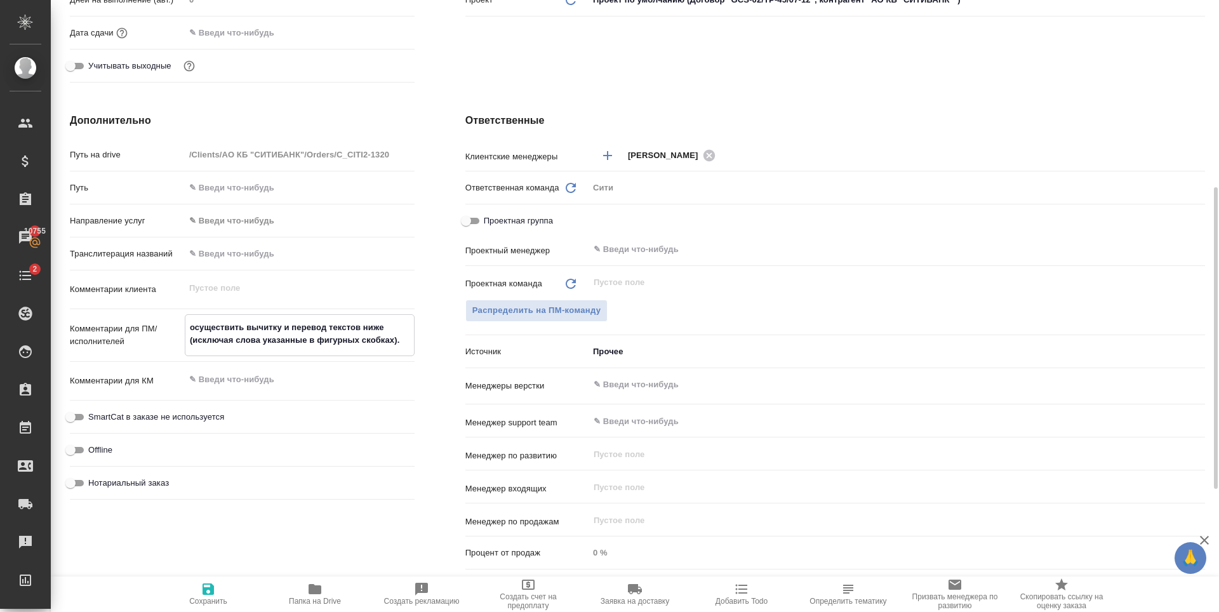
click at [362, 329] on textarea "осуществить вычитку и перевод текстов ниже (исключая слова указанные в фигурных…" at bounding box center [299, 334] width 228 height 34
type textarea "осуществить вычитку и перевод текстов (исключая слова указанные в фигурных скоб…"
type textarea "x"
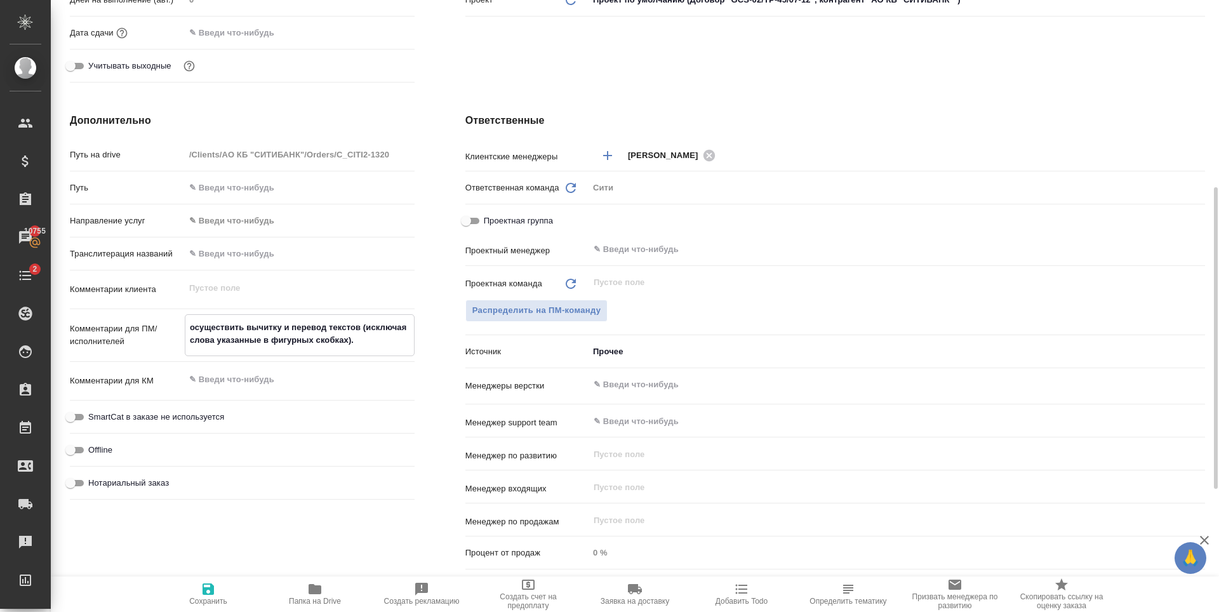
click at [359, 339] on textarea "осуществить вычитку и перевод текстов (исключая слова указанные в фигурных скоб…" at bounding box center [299, 334] width 228 height 34
type textarea "x"
type textarea "осуществить вычитку и перевод текстов (исключая слова указанные в фигурных скоб…"
type textarea "x"
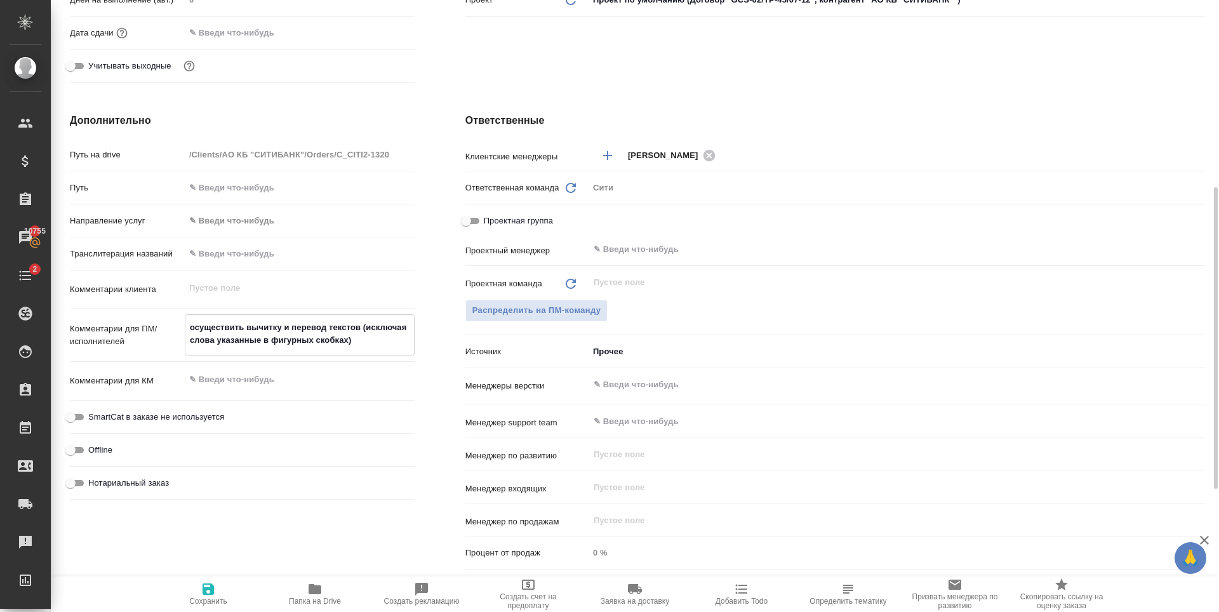
type textarea "осуществить вычитку и перевод текстов (исключая слова указанные в фигурных скоб…"
type textarea "x"
click at [206, 591] on icon "button" at bounding box center [207, 588] width 11 height 11
type textarea "x"
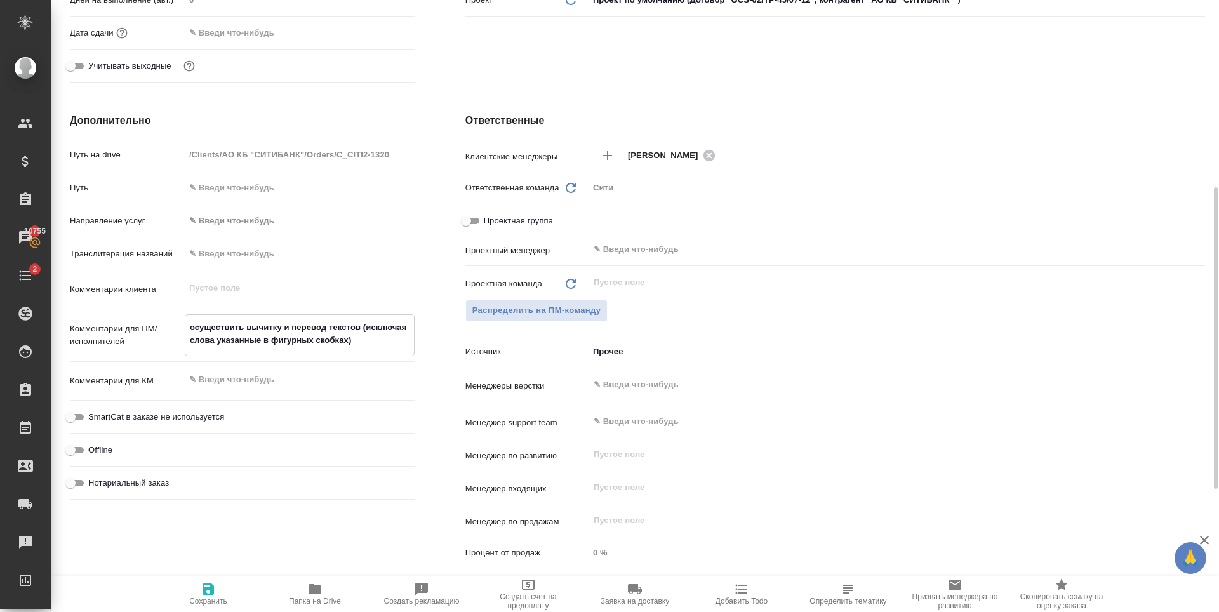
type textarea "x"
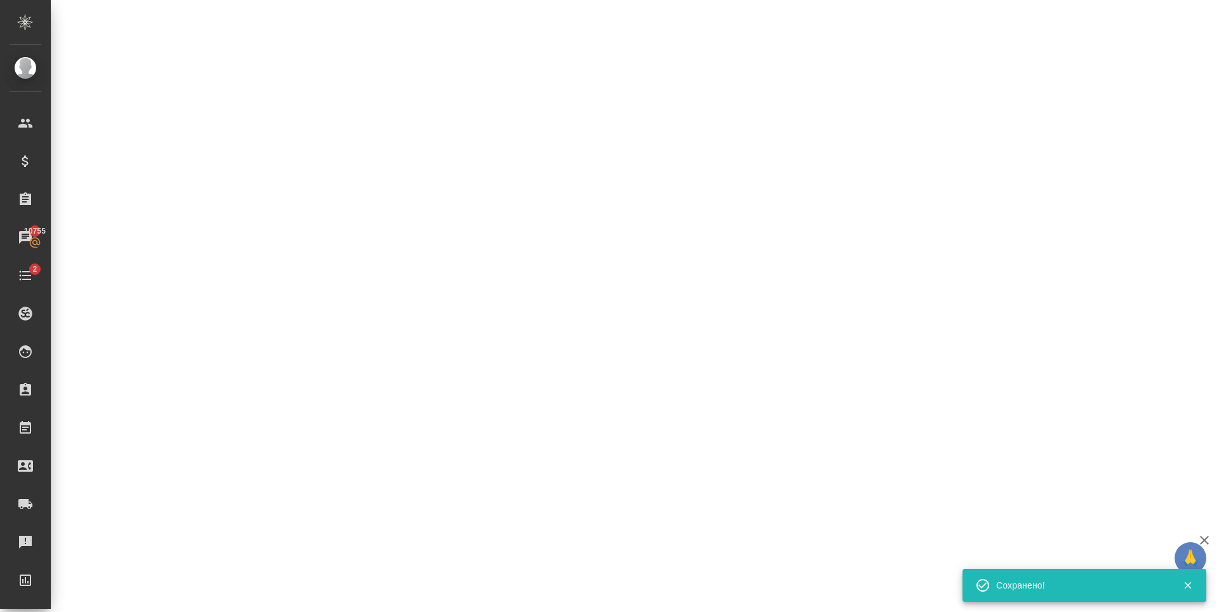
select select "RU"
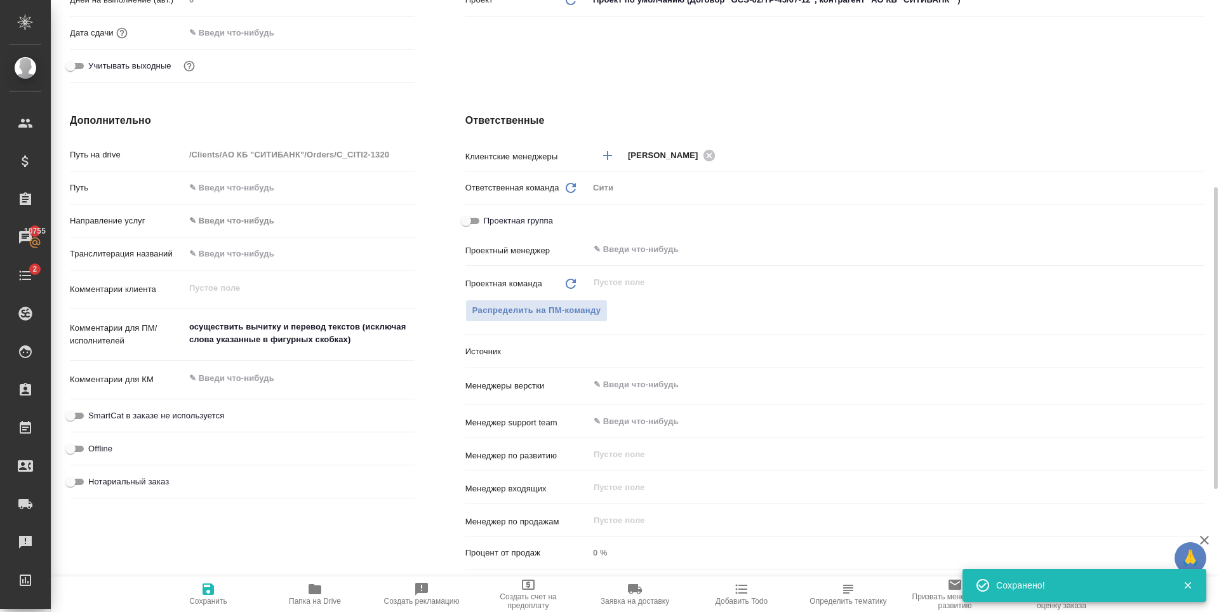
type textarea "x"
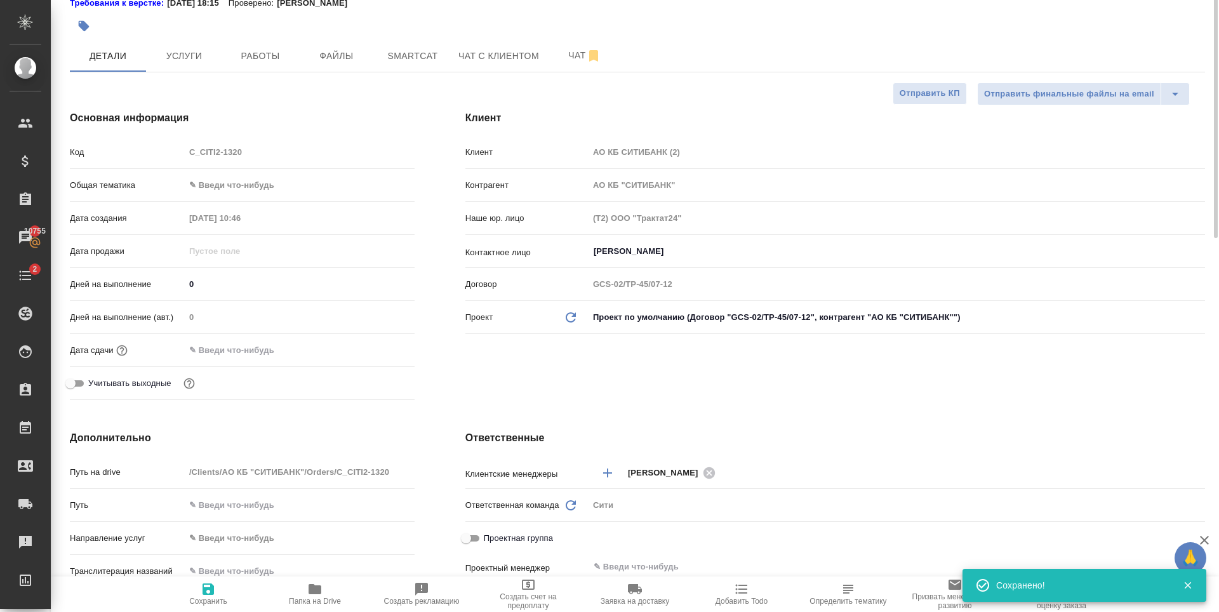
scroll to position [0, 0]
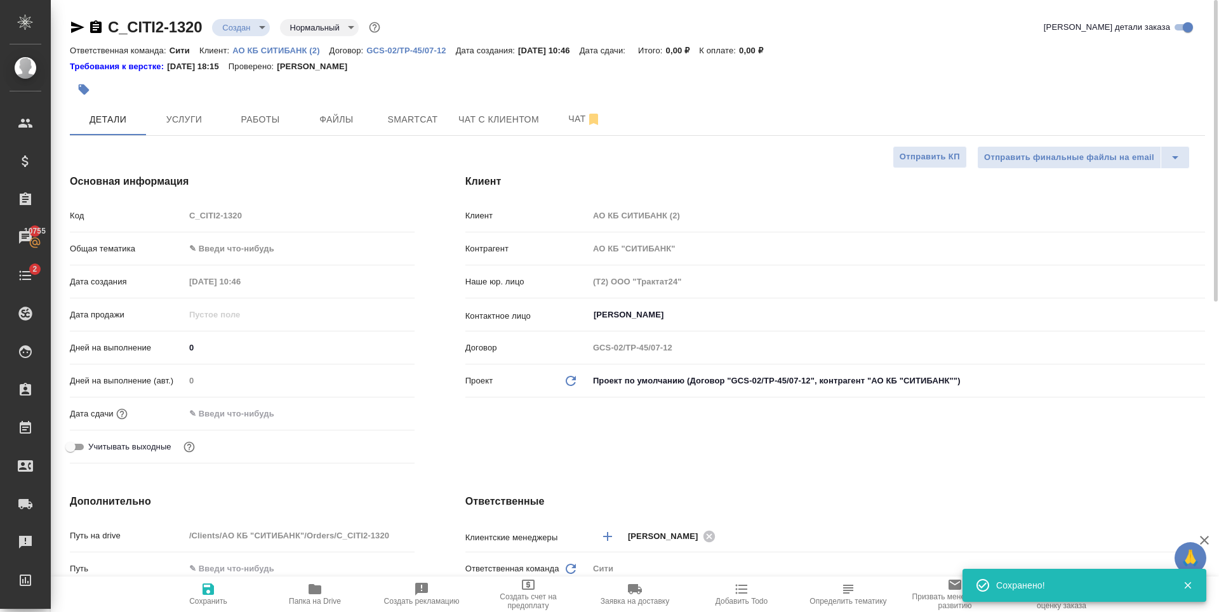
type textarea "x"
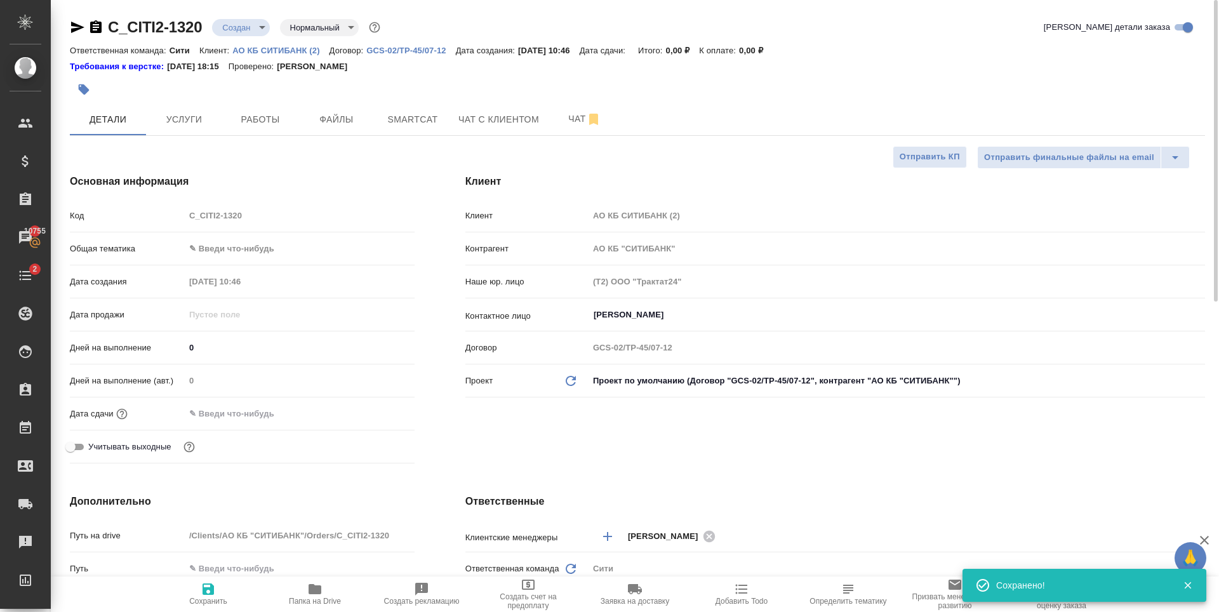
type textarea "x"
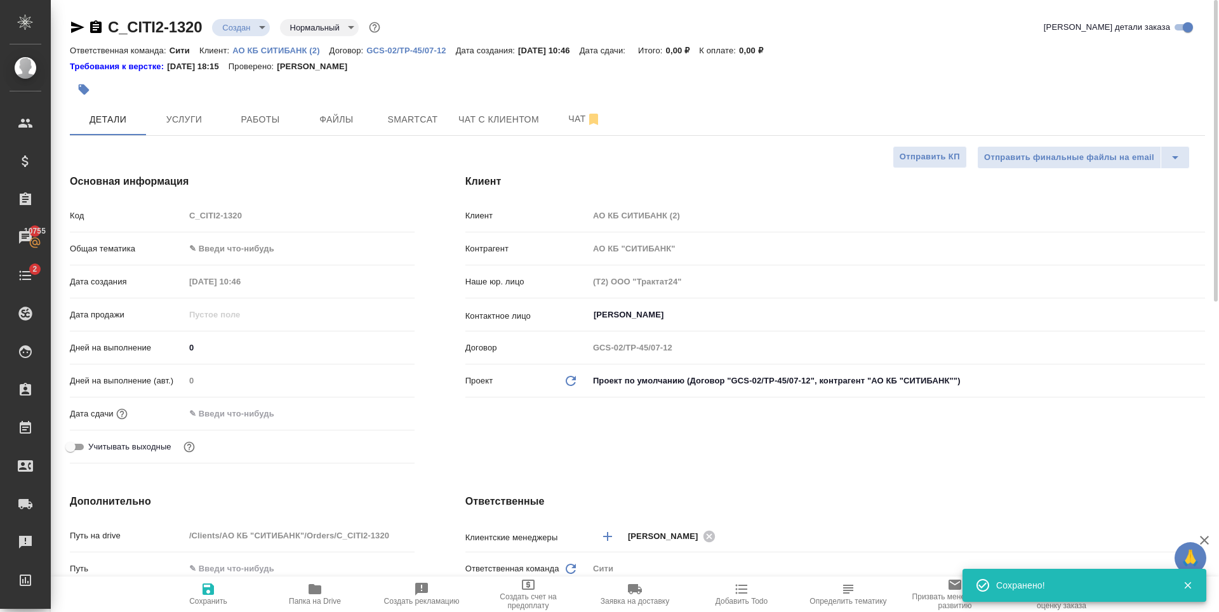
type textarea "x"
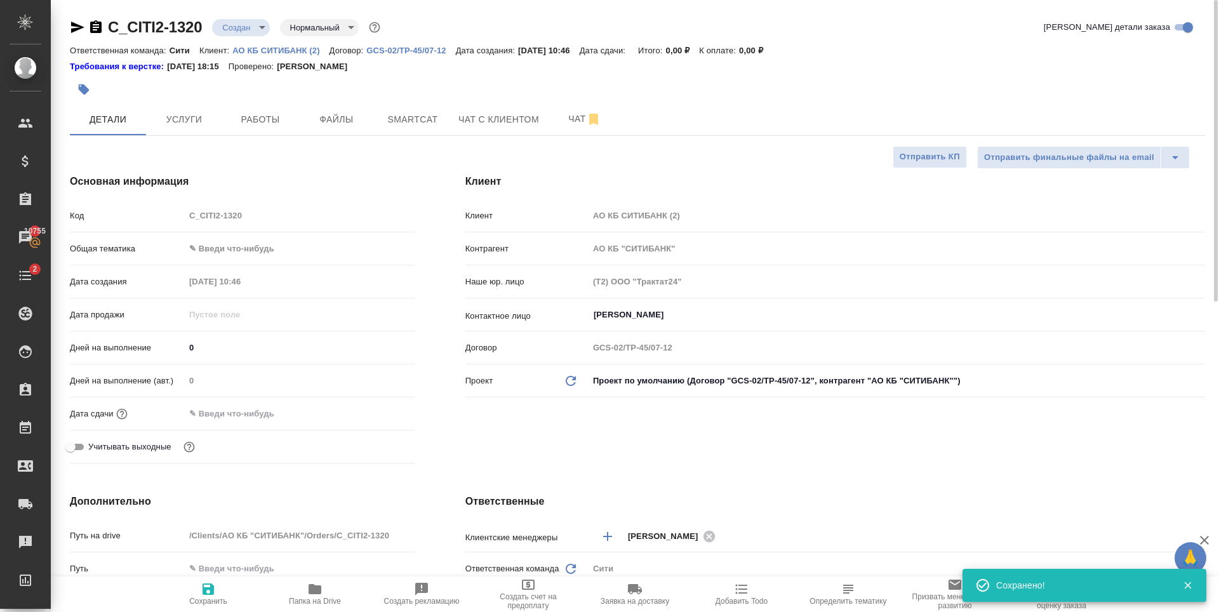
type textarea "x"
click at [196, 119] on span "Услуги" at bounding box center [184, 120] width 61 height 16
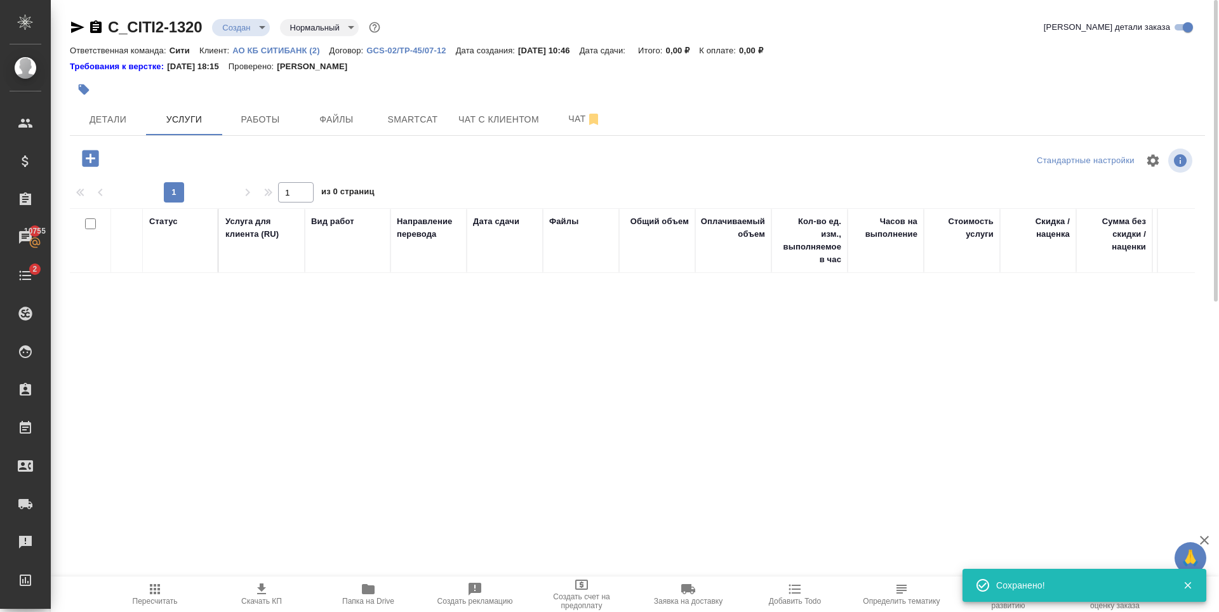
click at [93, 162] on icon "button" at bounding box center [90, 158] width 17 height 17
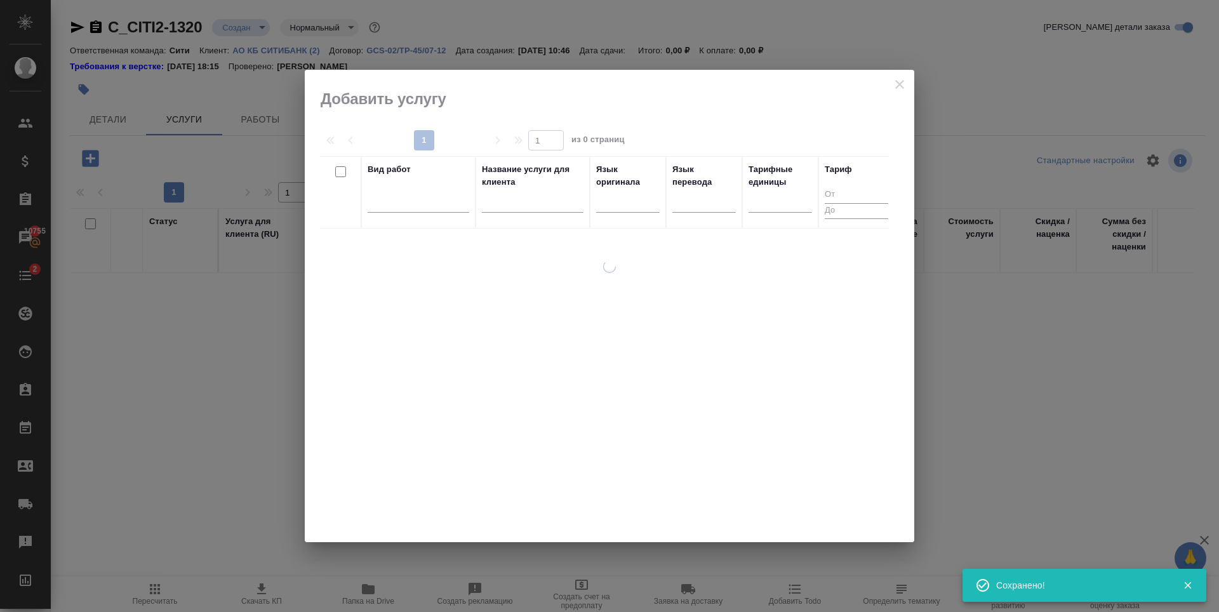
click at [620, 208] on div at bounding box center [627, 200] width 63 height 18
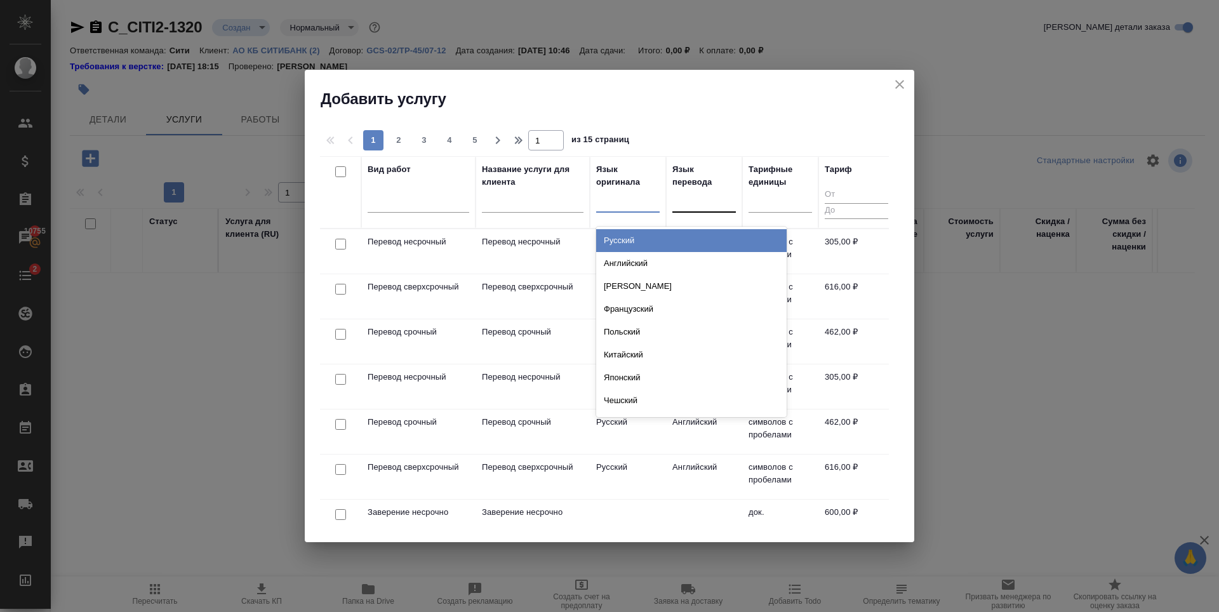
drag, startPoint x: 627, startPoint y: 239, endPoint x: 700, endPoint y: 215, distance: 76.9
click at [627, 238] on div "Русский" at bounding box center [691, 240] width 190 height 23
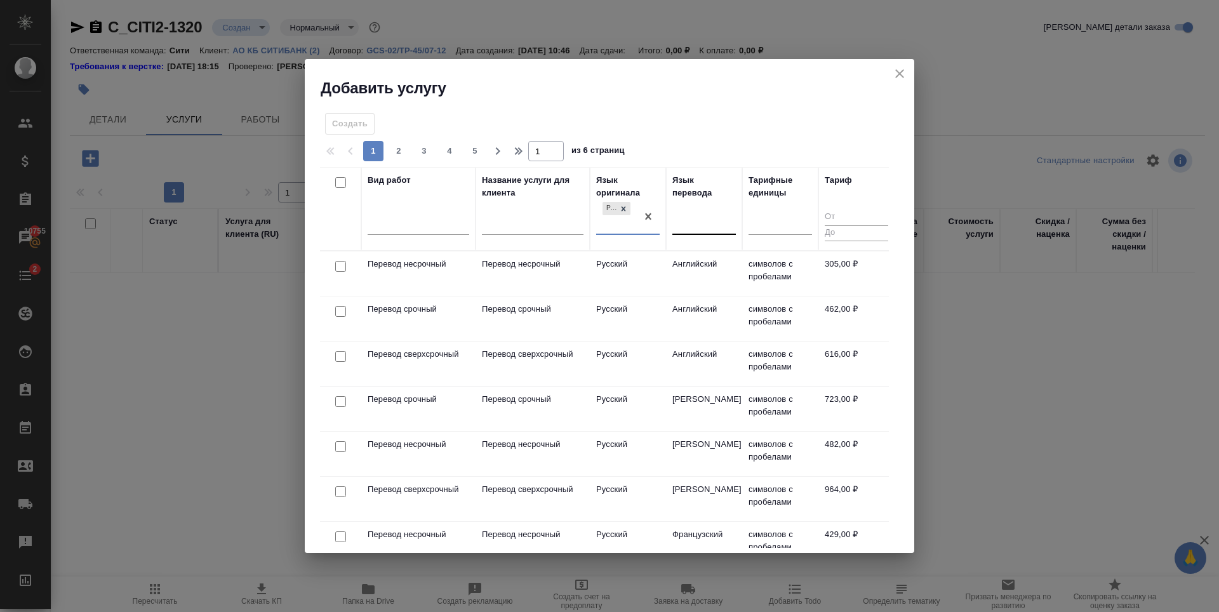
click at [704, 224] on div at bounding box center [703, 222] width 63 height 18
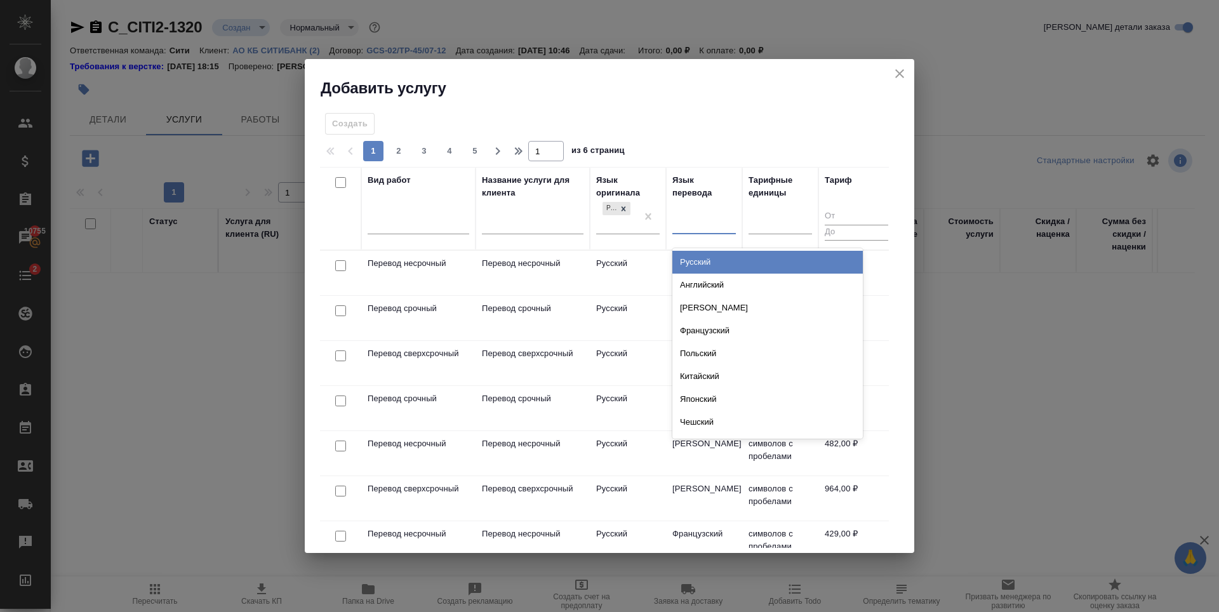
click at [716, 281] on div "Английский" at bounding box center [767, 285] width 190 height 23
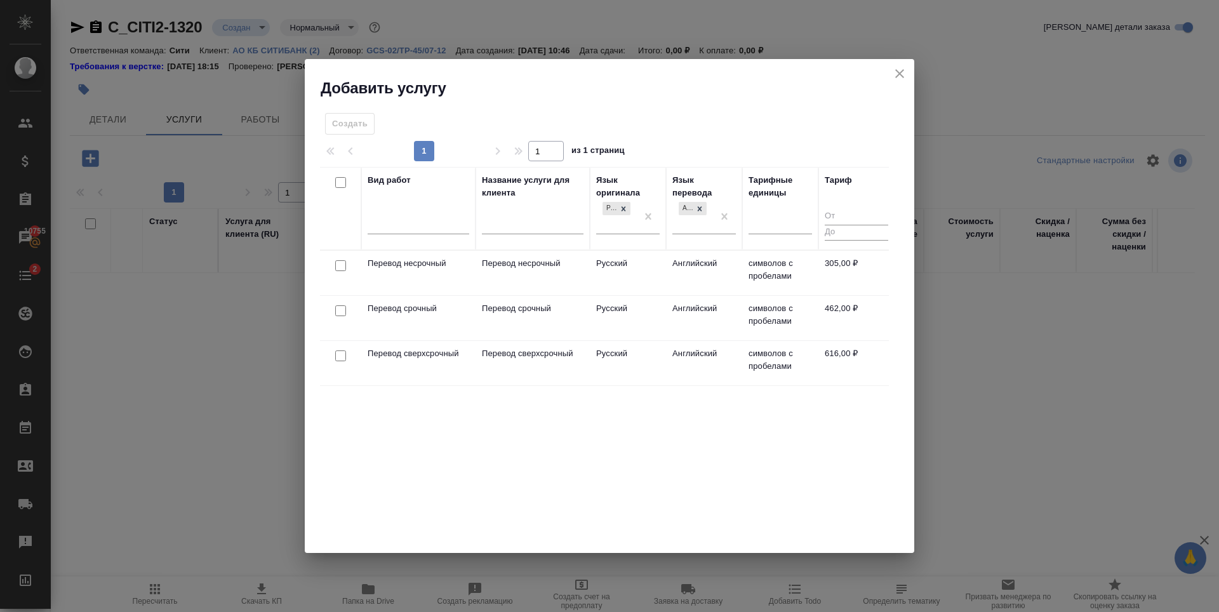
click at [340, 267] on input "checkbox" at bounding box center [340, 265] width 11 height 11
checkbox input "true"
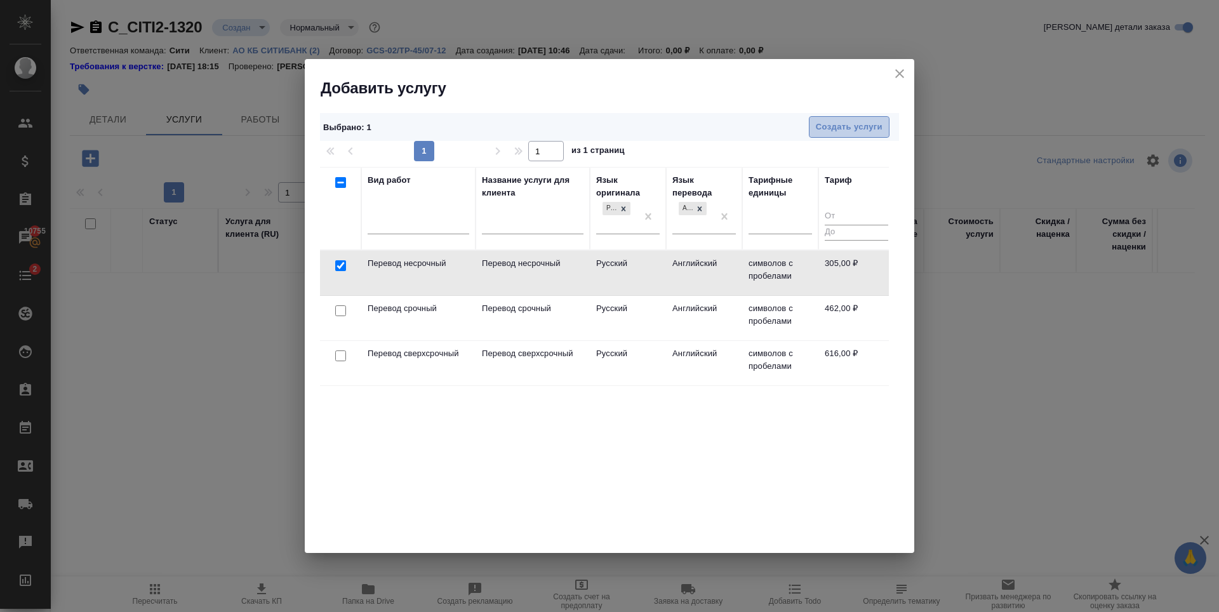
click at [875, 129] on span "Создать услуги" at bounding box center [849, 127] width 67 height 15
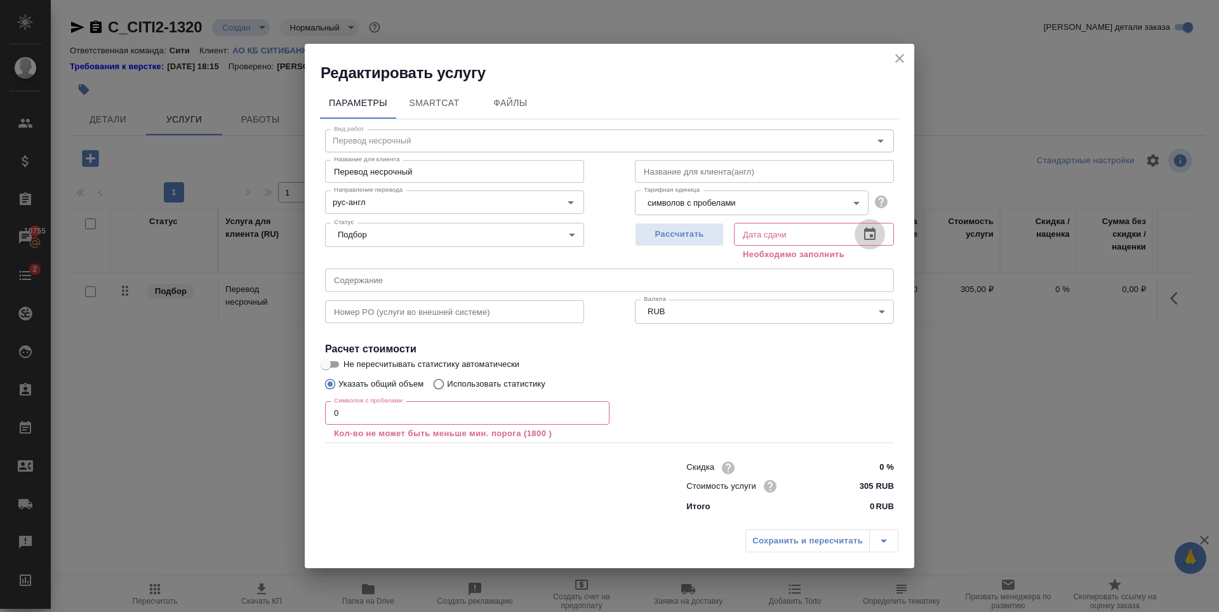
click at [876, 228] on icon "button" at bounding box center [869, 234] width 15 height 15
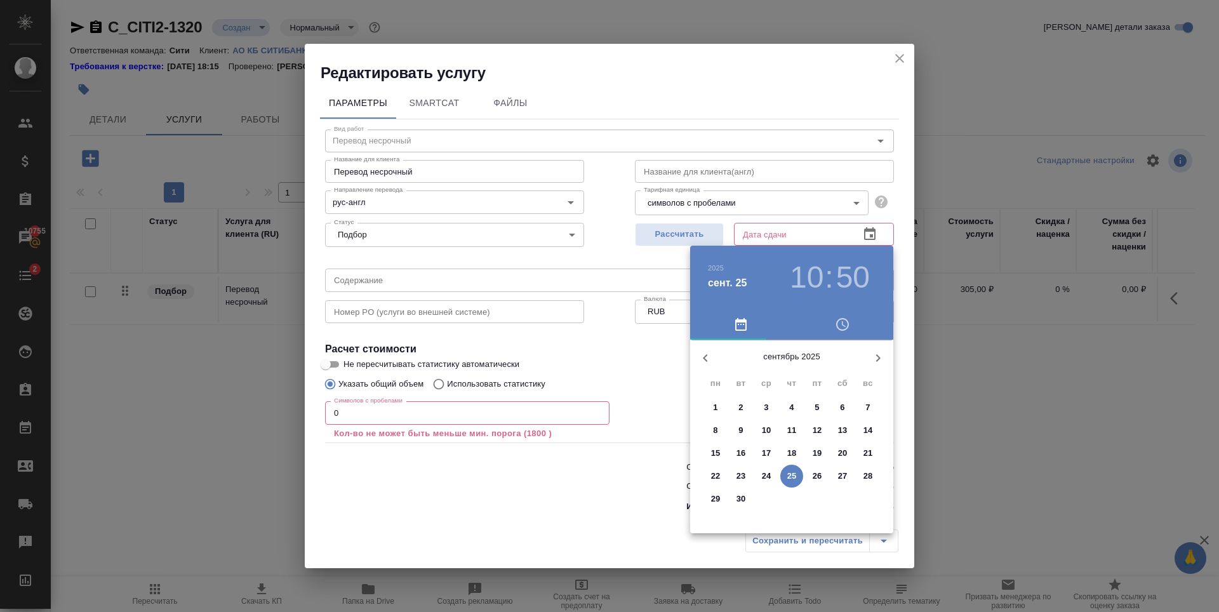
click at [816, 479] on p "26" at bounding box center [817, 476] width 10 height 13
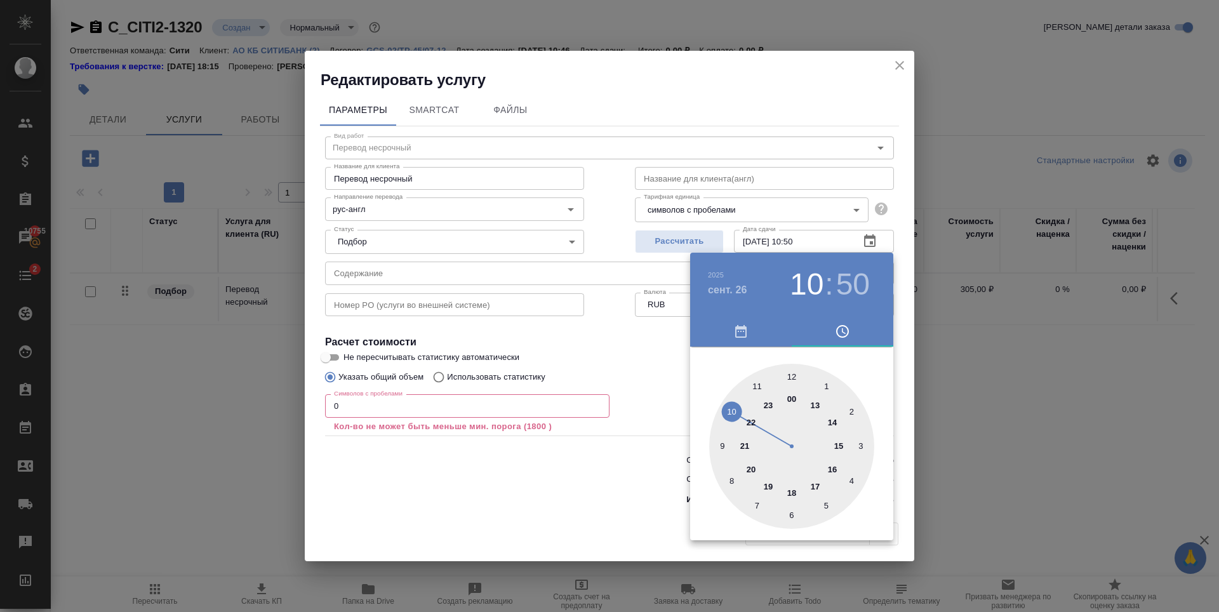
click at [790, 377] on div at bounding box center [791, 446] width 165 height 165
click at [790, 374] on div at bounding box center [791, 446] width 165 height 165
type input "26.09.2025 12:00"
click at [772, 102] on div at bounding box center [609, 306] width 1219 height 612
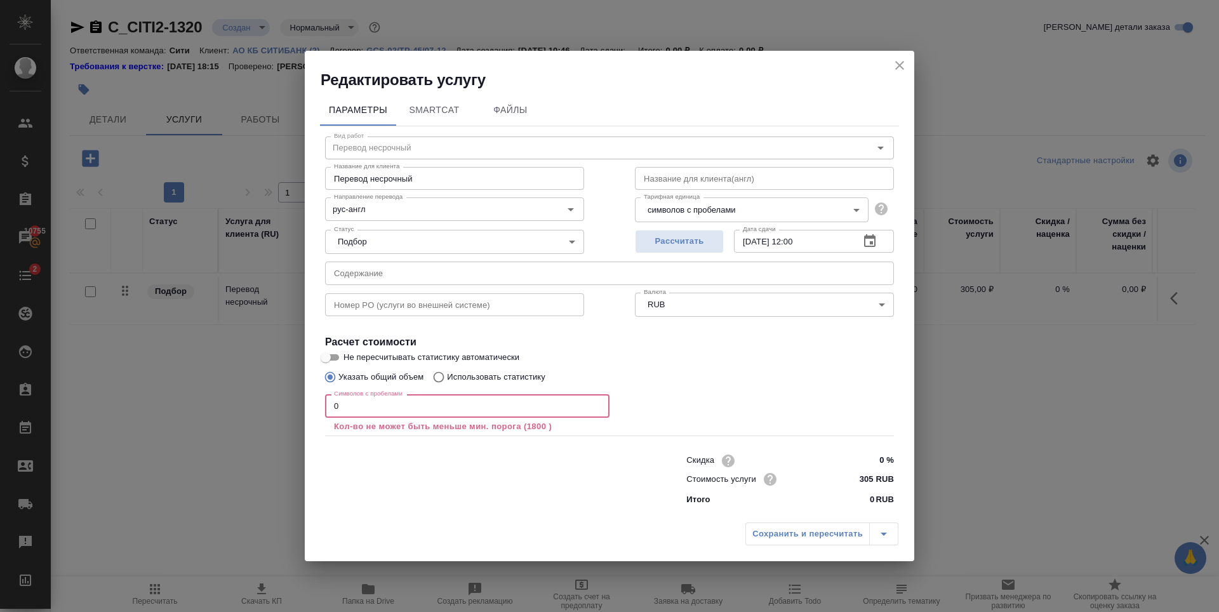
drag, startPoint x: 561, startPoint y: 397, endPoint x: 228, endPoint y: 406, distance: 333.3
click at [228, 406] on div "Редактировать услугу Параметры SmartCat Файлы Вид работ Перевод несрочный Вид р…" at bounding box center [609, 306] width 1219 height 612
drag, startPoint x: 420, startPoint y: 414, endPoint x: 303, endPoint y: 406, distance: 117.7
click at [292, 417] on div "Редактировать услугу Параметры SmartCat Файлы Вид работ Перевод несрочный Вид р…" at bounding box center [609, 306] width 1219 height 612
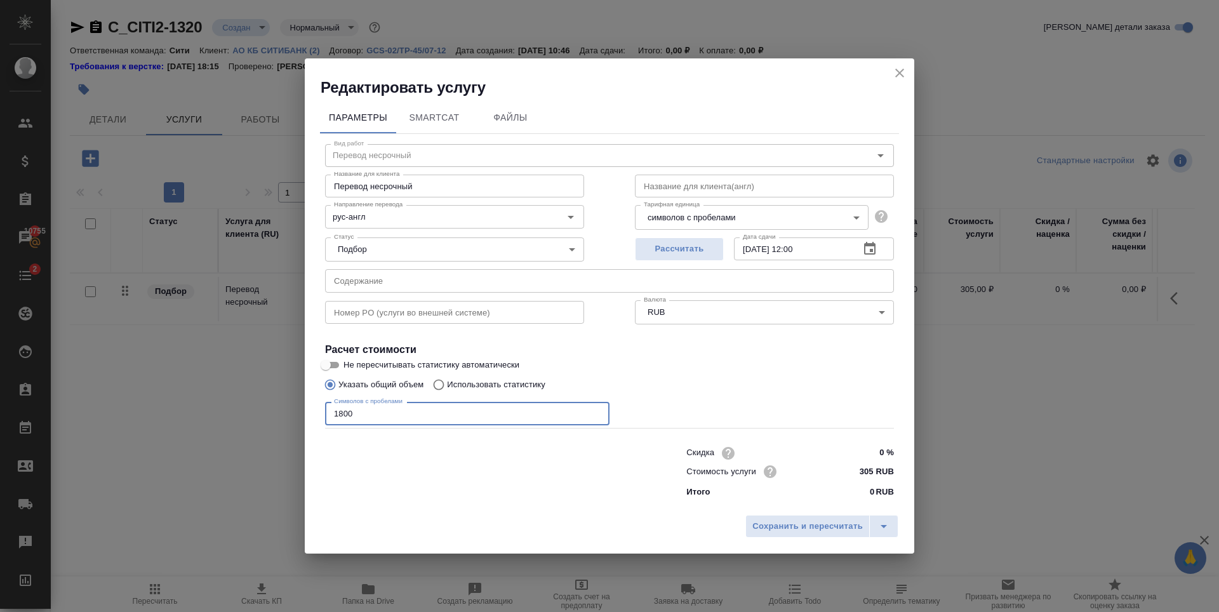
type input "1800"
click at [779, 363] on label "Не пересчитывать статистику автоматически" at bounding box center [601, 364] width 566 height 15
click at [348, 363] on input "Не пересчитывать статистику автоматически" at bounding box center [326, 364] width 46 height 15
checkbox input "true"
click at [786, 527] on span "Сохранить и пересчитать" at bounding box center [807, 526] width 110 height 15
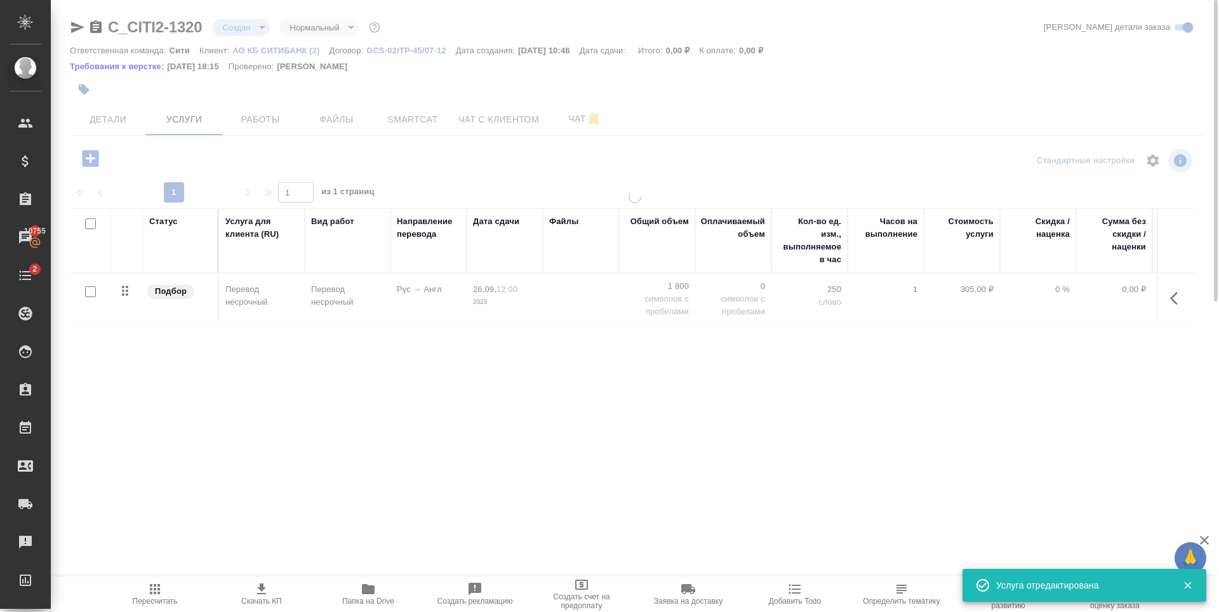
click at [332, 390] on div "Статус Услуга для клиента (RU) Вид работ Направление перевода Дата сдачи Файлы …" at bounding box center [632, 344] width 1125 height 273
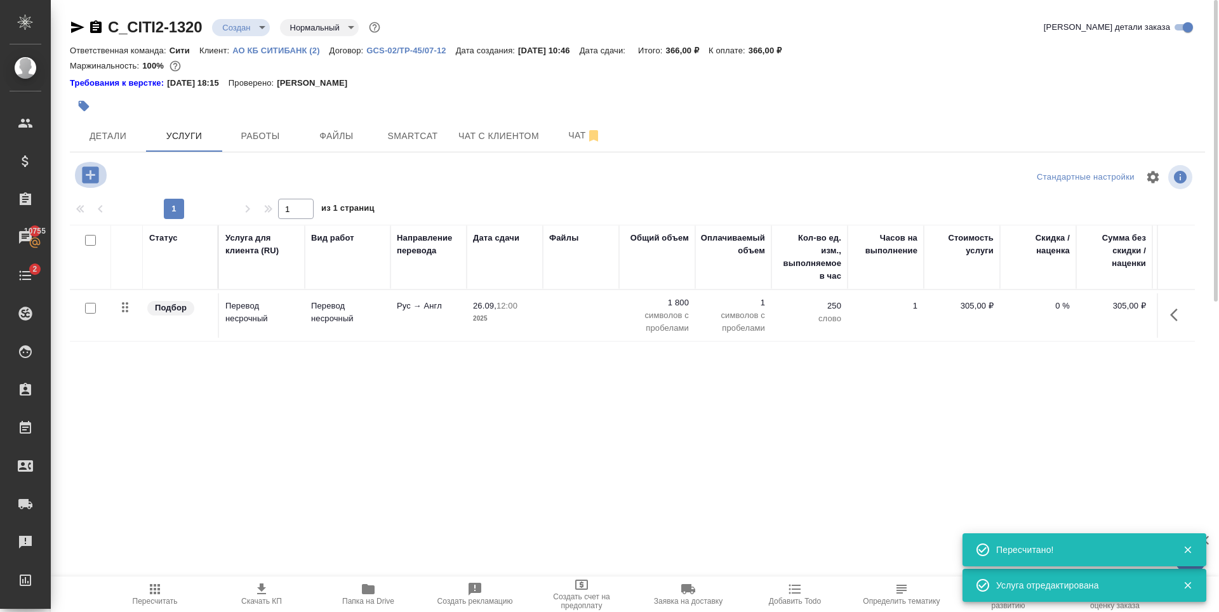
click at [89, 171] on icon "button" at bounding box center [90, 174] width 17 height 17
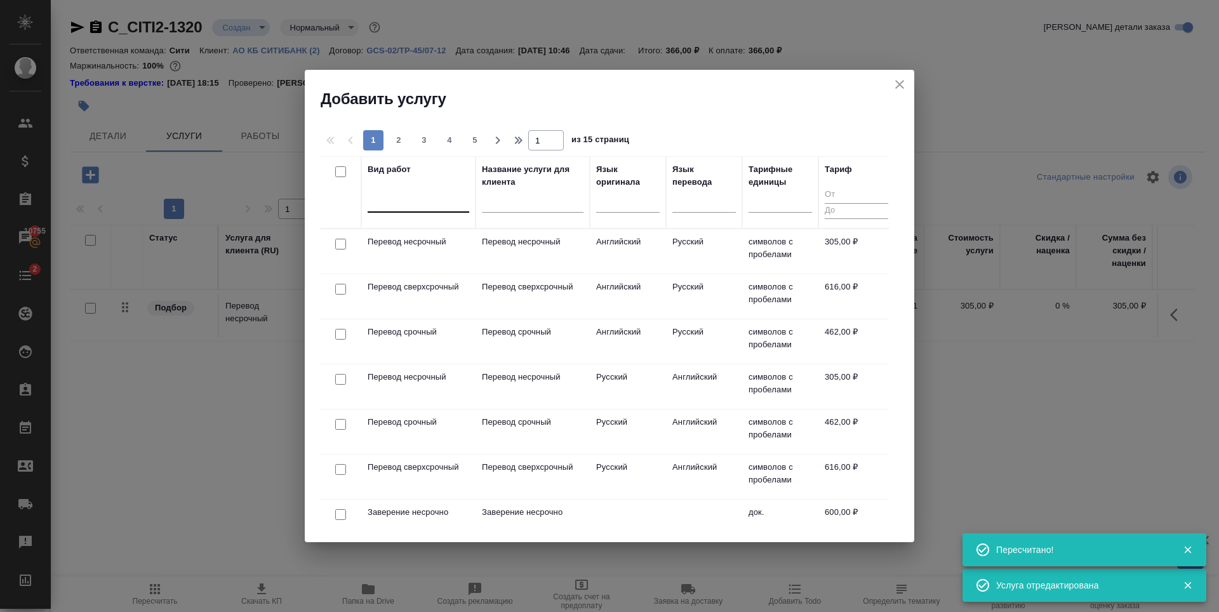
click at [387, 202] on div at bounding box center [418, 199] width 102 height 18
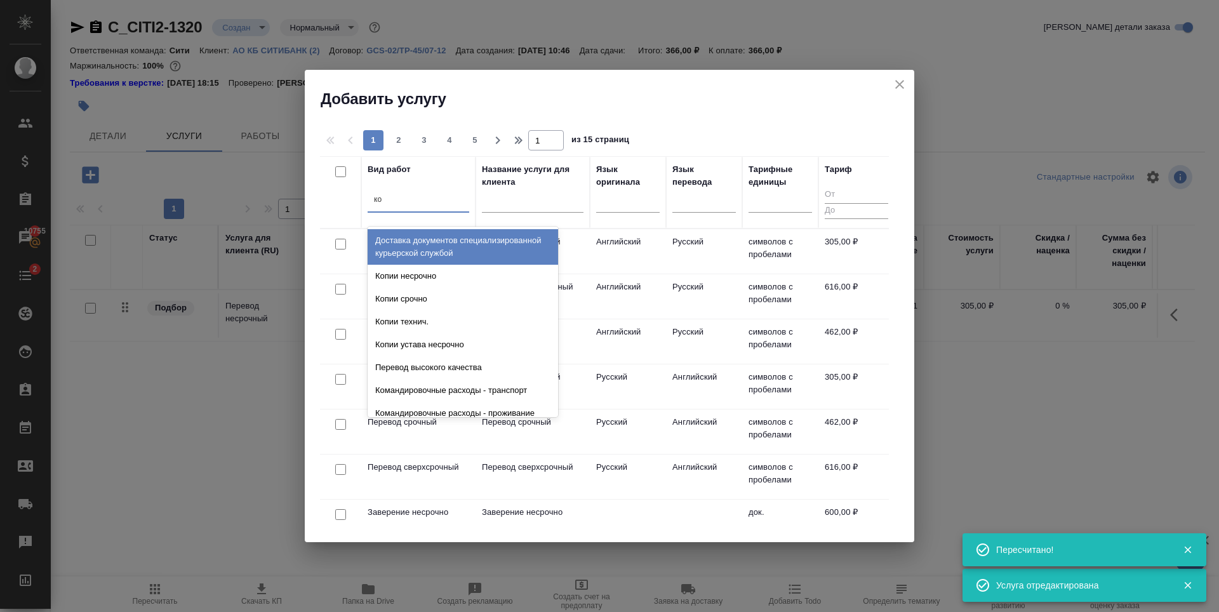
type input "кор"
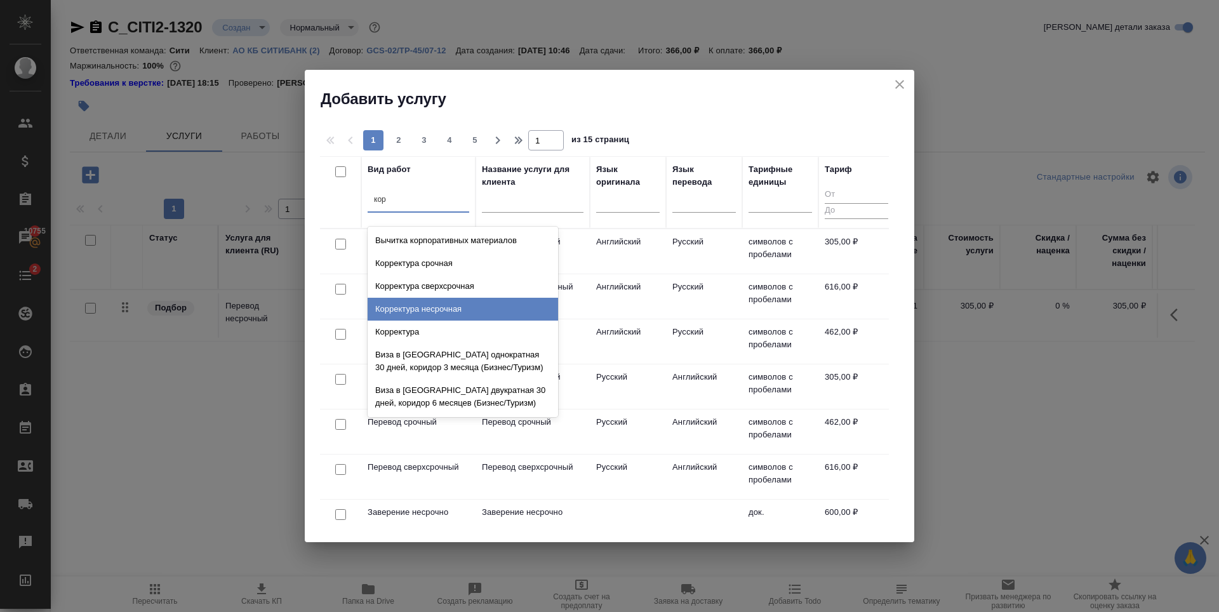
click at [455, 303] on div "Корректура несрочная" at bounding box center [462, 309] width 190 height 23
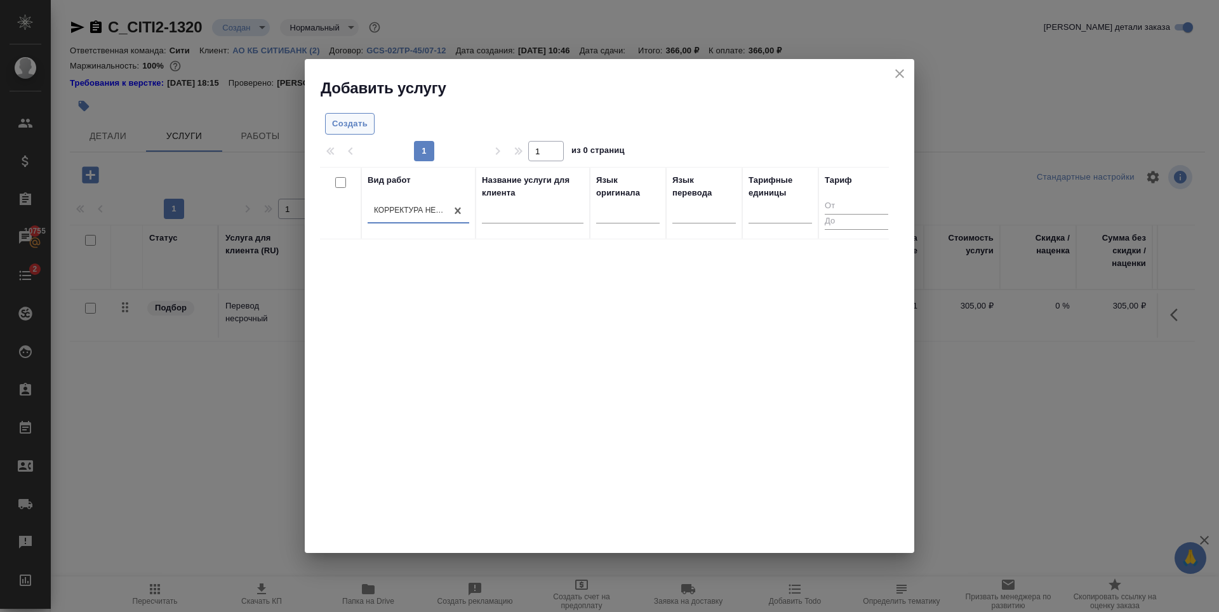
click at [347, 118] on span "Создать" at bounding box center [350, 124] width 36 height 15
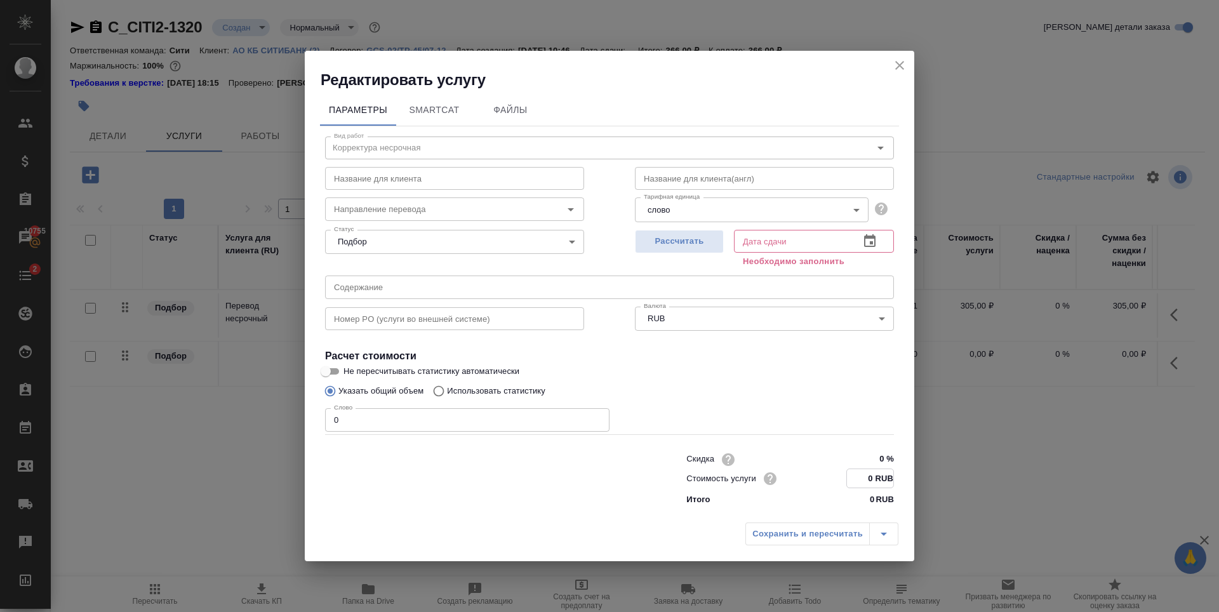
drag, startPoint x: 874, startPoint y: 478, endPoint x: 859, endPoint y: 480, distance: 14.7
click at [862, 479] on input "0 RUB" at bounding box center [870, 478] width 46 height 18
type input "1.25 RUB"
drag, startPoint x: 290, startPoint y: 422, endPoint x: 276, endPoint y: 422, distance: 14.0
click at [278, 422] on div "Редактировать услугу Параметры SmartCat Файлы Вид работ Корректура несрочная Ви…" at bounding box center [609, 306] width 1219 height 612
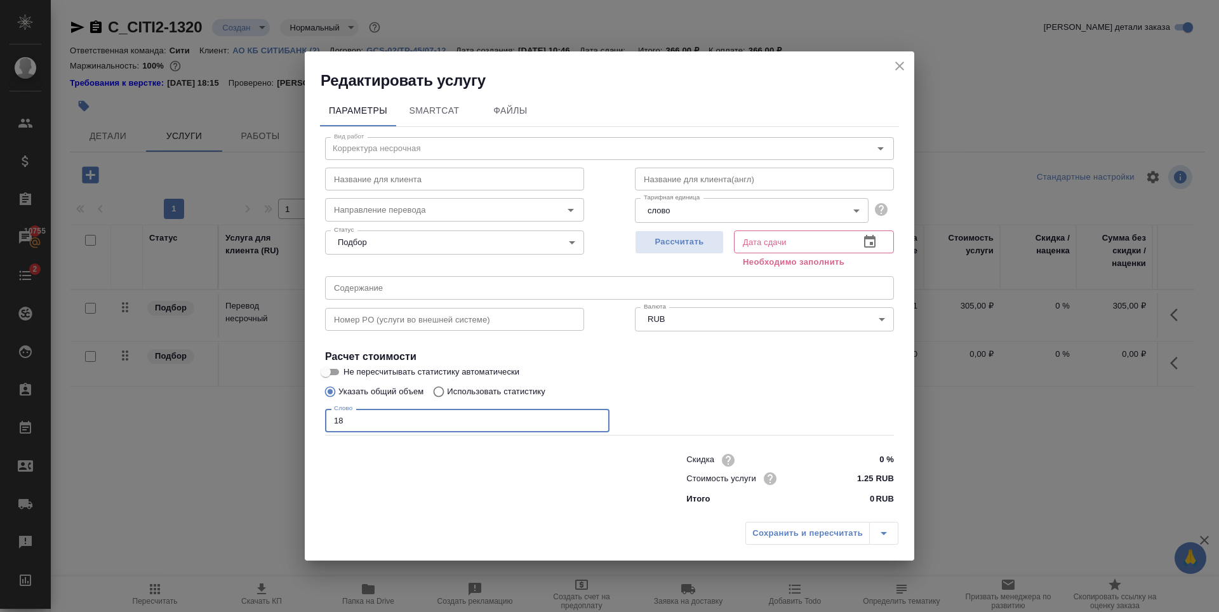
type input "1"
type input "250"
click at [688, 242] on span "Рассчитать" at bounding box center [679, 242] width 75 height 15
type input "25.09.2025 11:21"
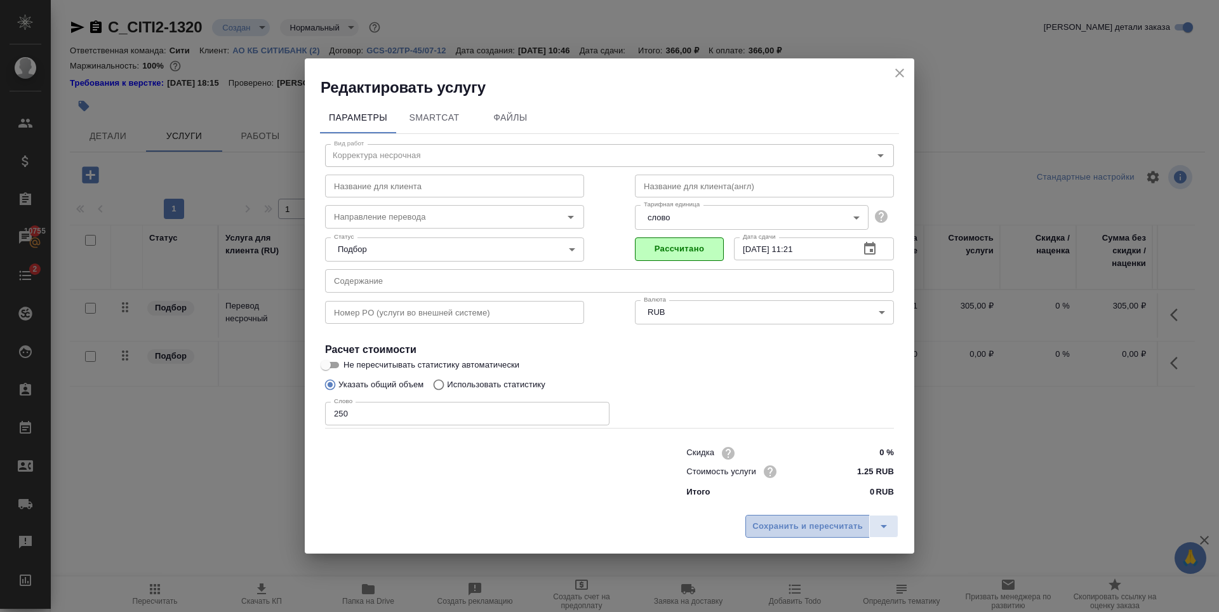
click at [800, 519] on button "Сохранить и пересчитать" at bounding box center [807, 526] width 124 height 23
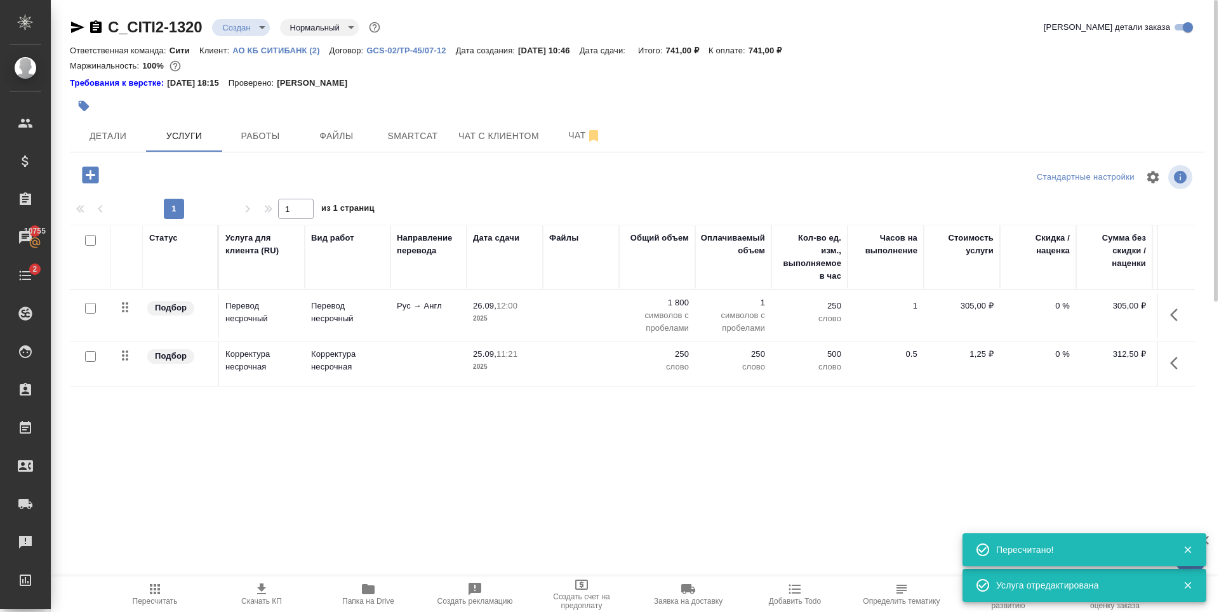
click at [340, 444] on div "Статус Услуга для клиента (RU) Вид работ Направление перевода Дата сдачи Файлы …" at bounding box center [632, 361] width 1125 height 273
click at [264, 444] on div "Статус Услуга для клиента (RU) Вид работ Направление перевода Дата сдачи Файлы …" at bounding box center [632, 361] width 1125 height 273
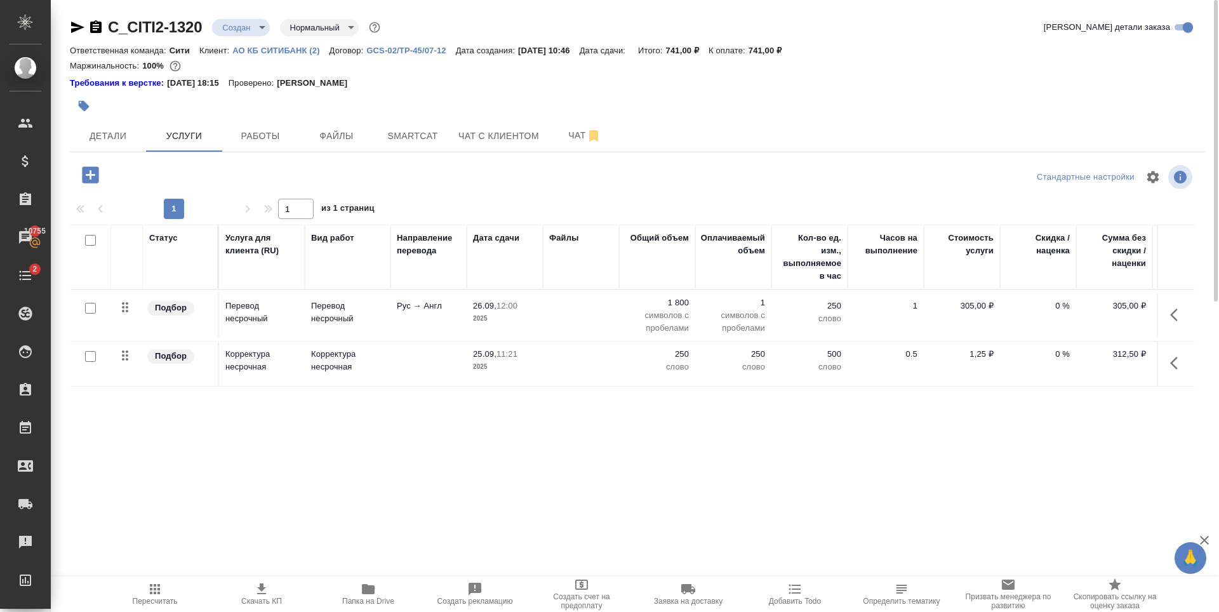
click at [318, 423] on div "Статус Услуга для клиента (RU) Вид работ Направление перевода Дата сдачи Файлы …" at bounding box center [632, 361] width 1125 height 273
click at [671, 418] on div "Статус Услуга для клиента (RU) Вид работ Направление перевода Дата сдачи Файлы …" at bounding box center [632, 361] width 1125 height 273
click at [437, 73] on div "Маржинальность: 100%" at bounding box center [637, 66] width 1135 height 17
click at [979, 357] on p "1,25 ₽" at bounding box center [961, 354] width 63 height 13
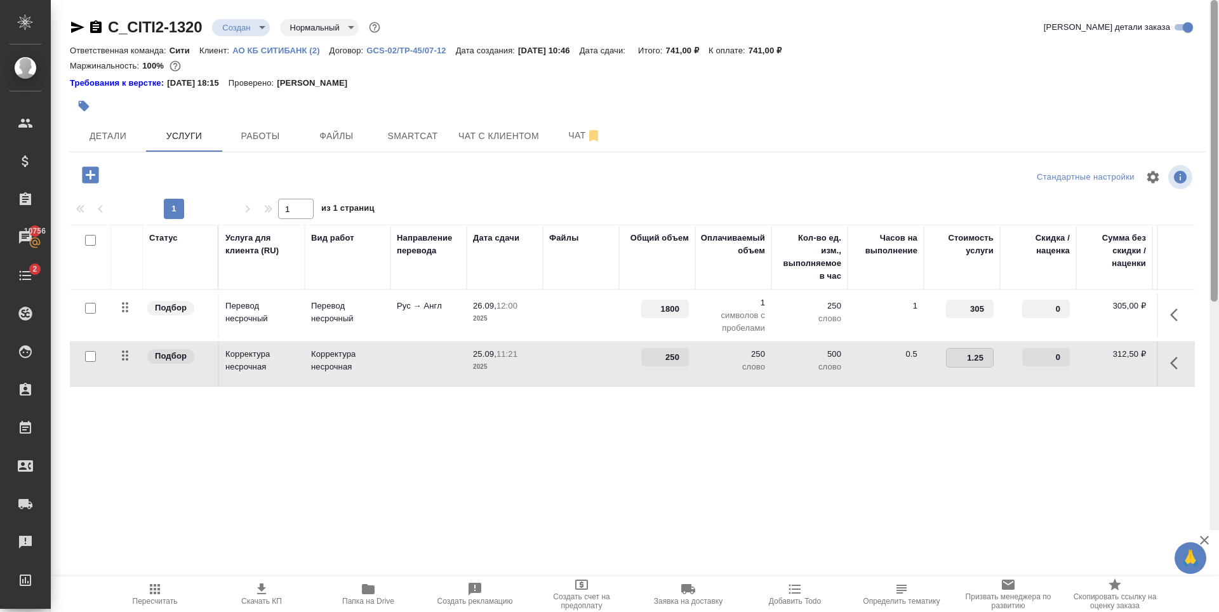
type input "1"
type input "1.94"
click at [575, 427] on div "Статус Услуга для клиента (RU) Вид работ Направление перевода Дата сдачи Файлы …" at bounding box center [632, 361] width 1125 height 273
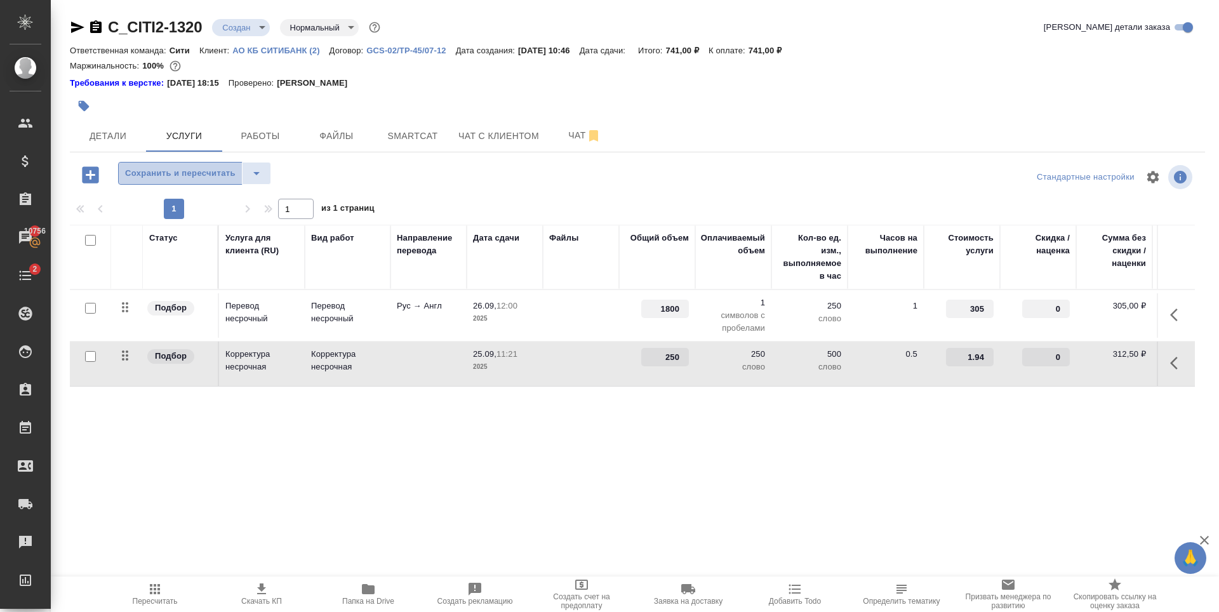
click at [181, 171] on span "Сохранить и пересчитать" at bounding box center [180, 173] width 110 height 15
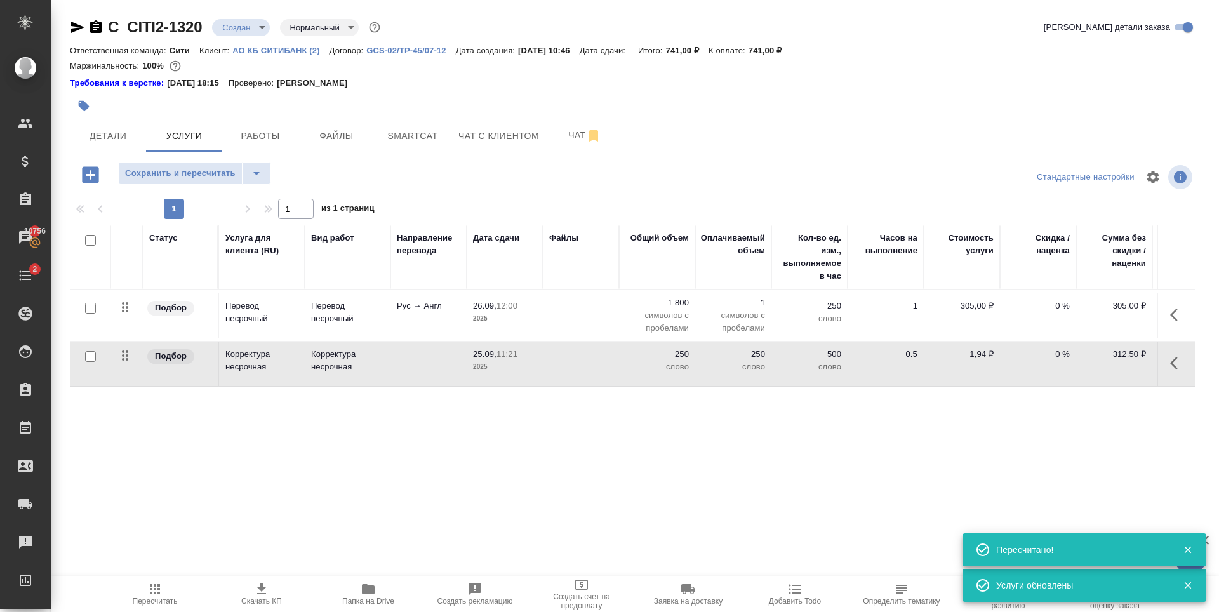
click at [430, 362] on td at bounding box center [428, 363] width 76 height 44
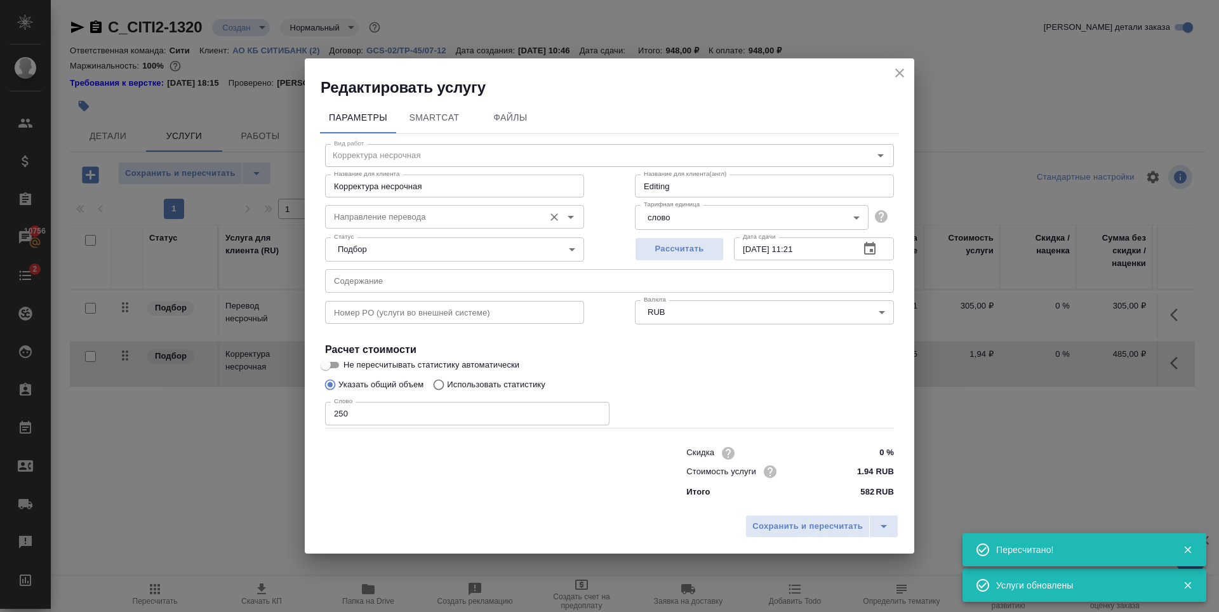
click at [395, 222] on input "Направление перевода" at bounding box center [433, 216] width 209 height 15
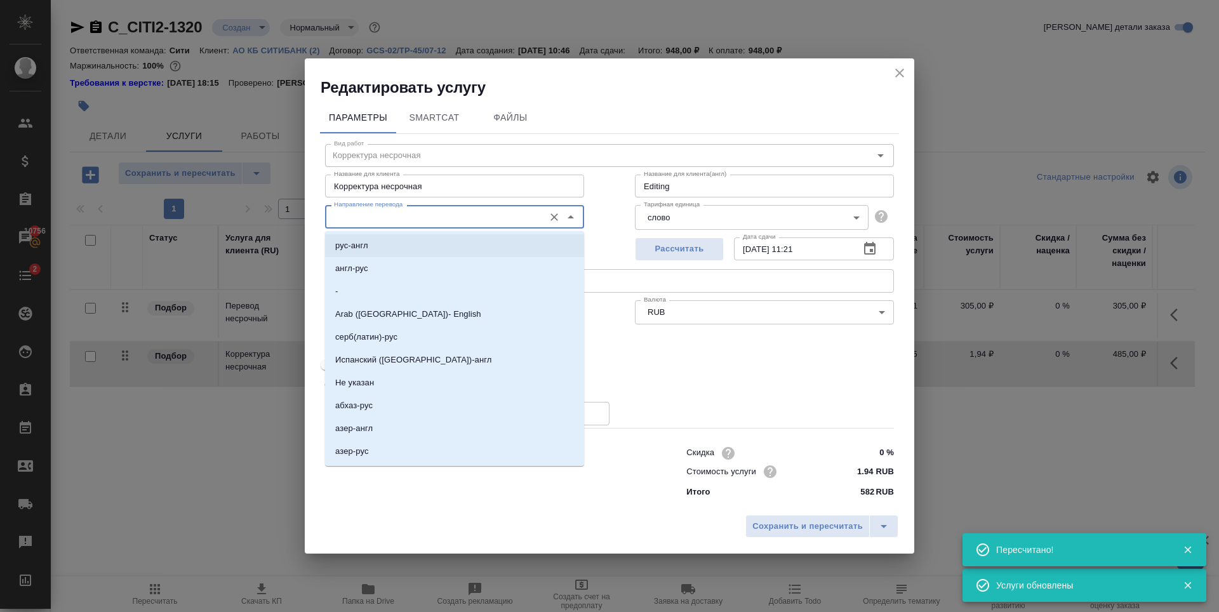
click at [433, 248] on li "рус-англ" at bounding box center [454, 245] width 259 height 23
type input "рус-англ"
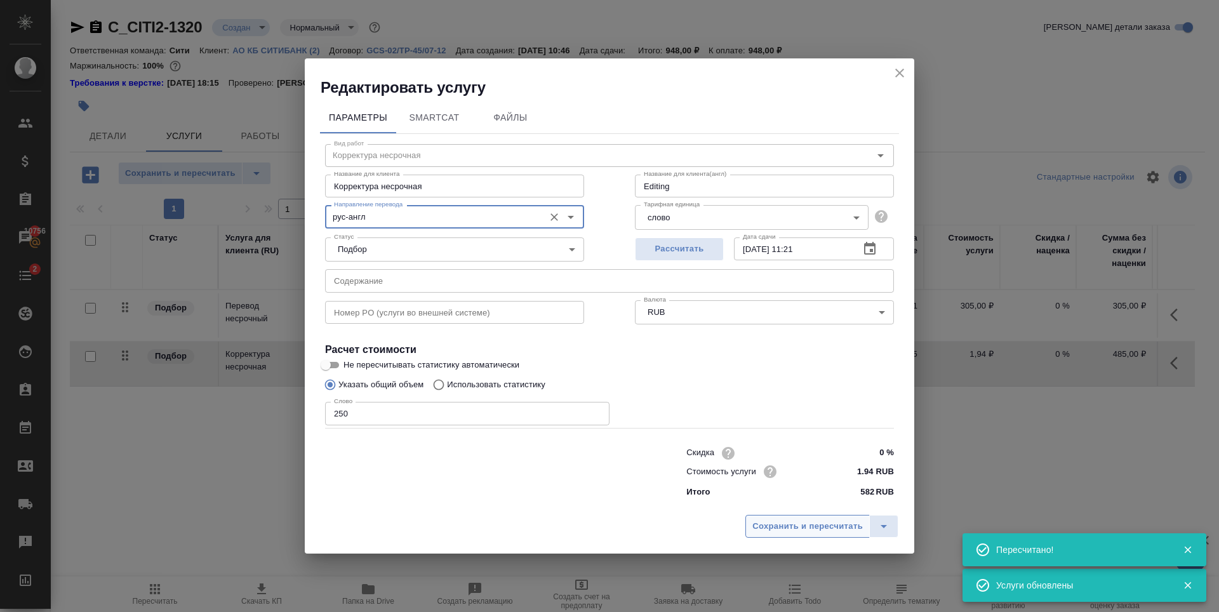
click at [782, 523] on span "Сохранить и пересчитать" at bounding box center [807, 526] width 110 height 15
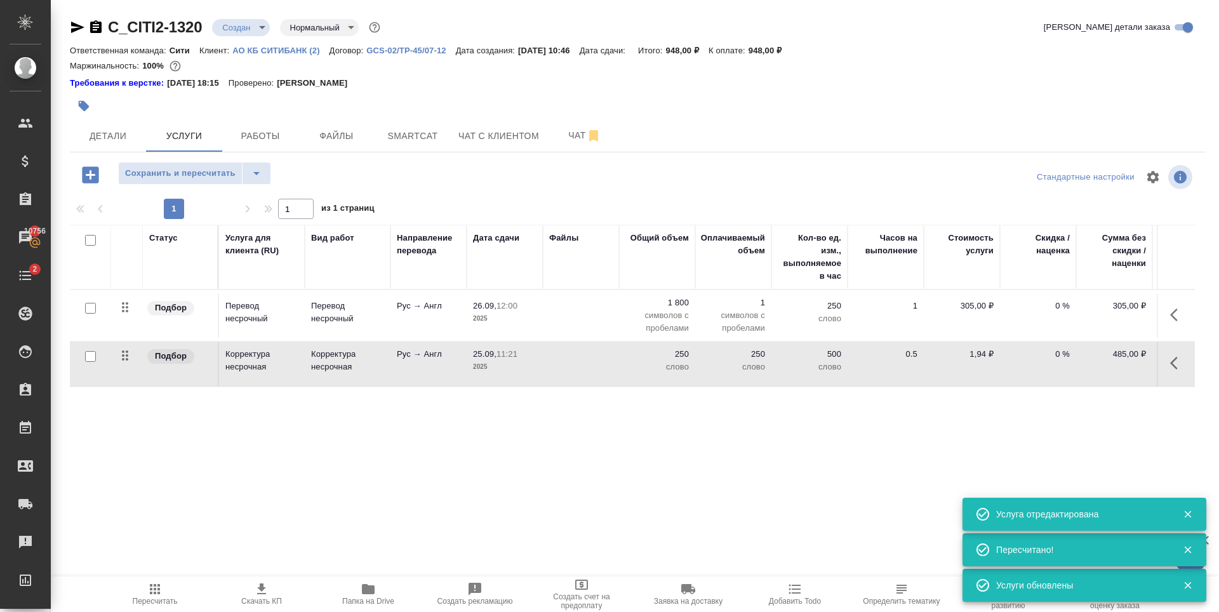
click at [621, 440] on div "Статус Услуга для клиента (RU) Вид работ Направление перевода Дата сдачи Файлы …" at bounding box center [632, 361] width 1125 height 273
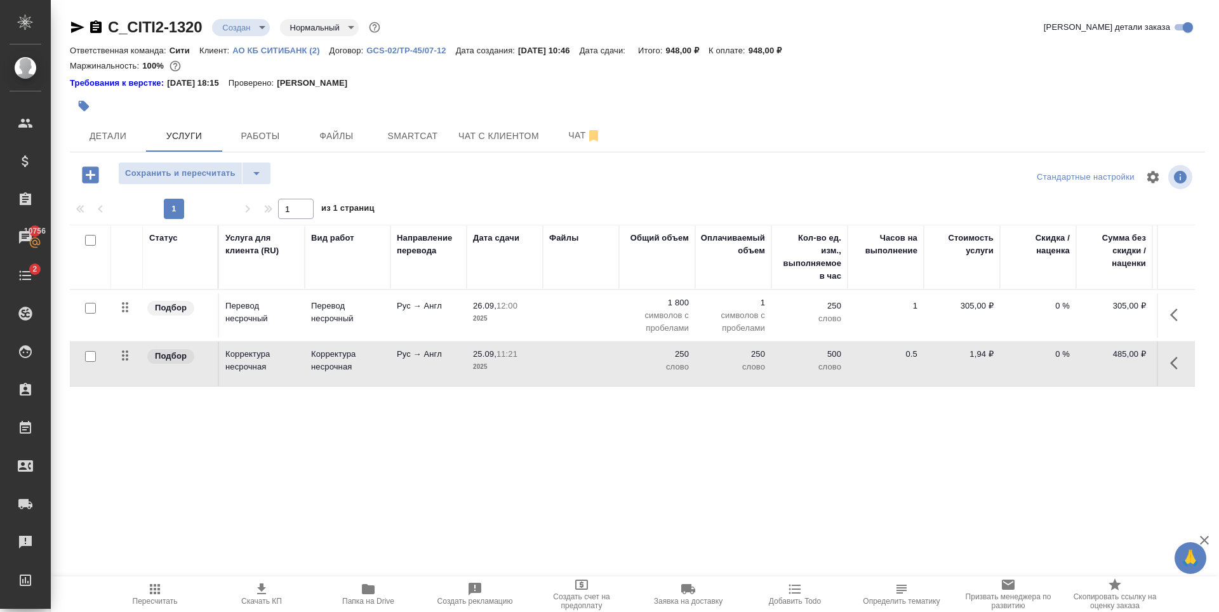
click at [409, 155] on div "C_CITI2-1320 Создан new Нормальный normal Кратко детали заказа Ответственная ко…" at bounding box center [637, 265] width 1149 height 530
click at [945, 414] on div "Статус Услуга для клиента (RU) Вид работ Направление перевода Дата сдачи Файлы …" at bounding box center [632, 361] width 1125 height 273
click at [211, 166] on span "Сохранить и пересчитать" at bounding box center [180, 173] width 110 height 15
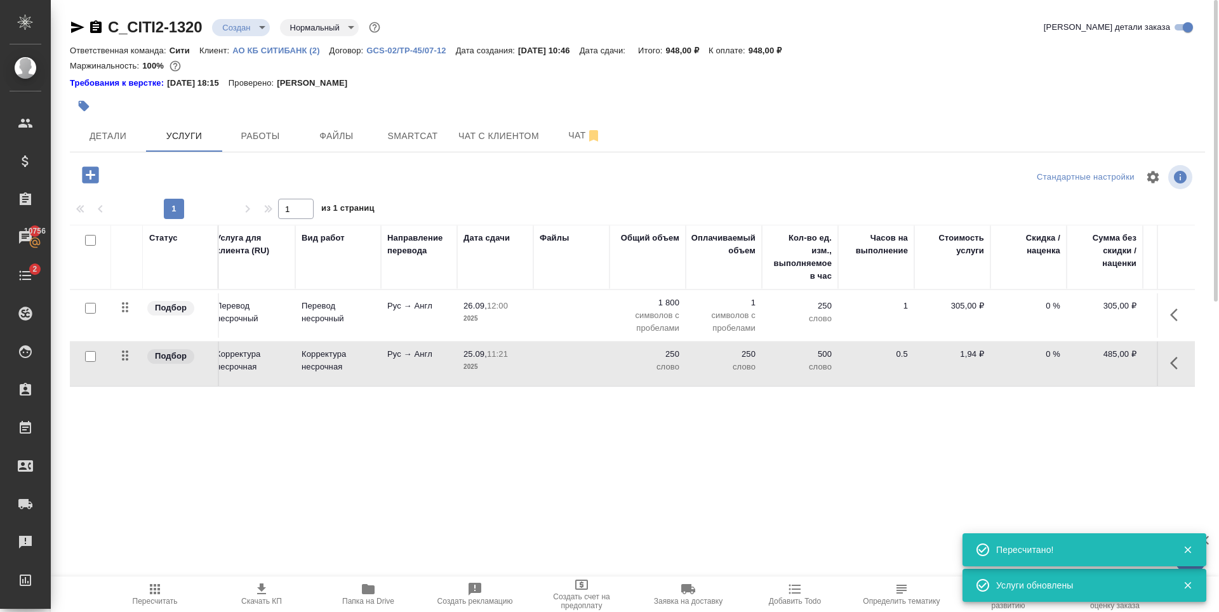
scroll to position [0, 72]
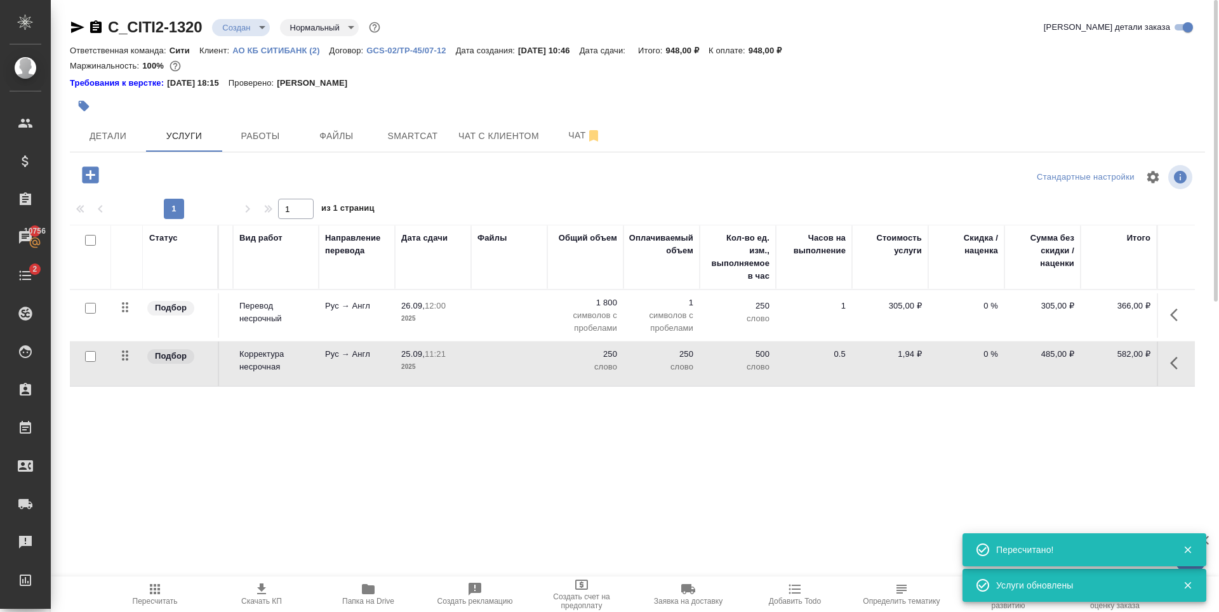
click at [929, 464] on div "Статус Услуга для клиента (RU) Вид работ Направление перевода Дата сдачи Файлы …" at bounding box center [632, 361] width 1125 height 273
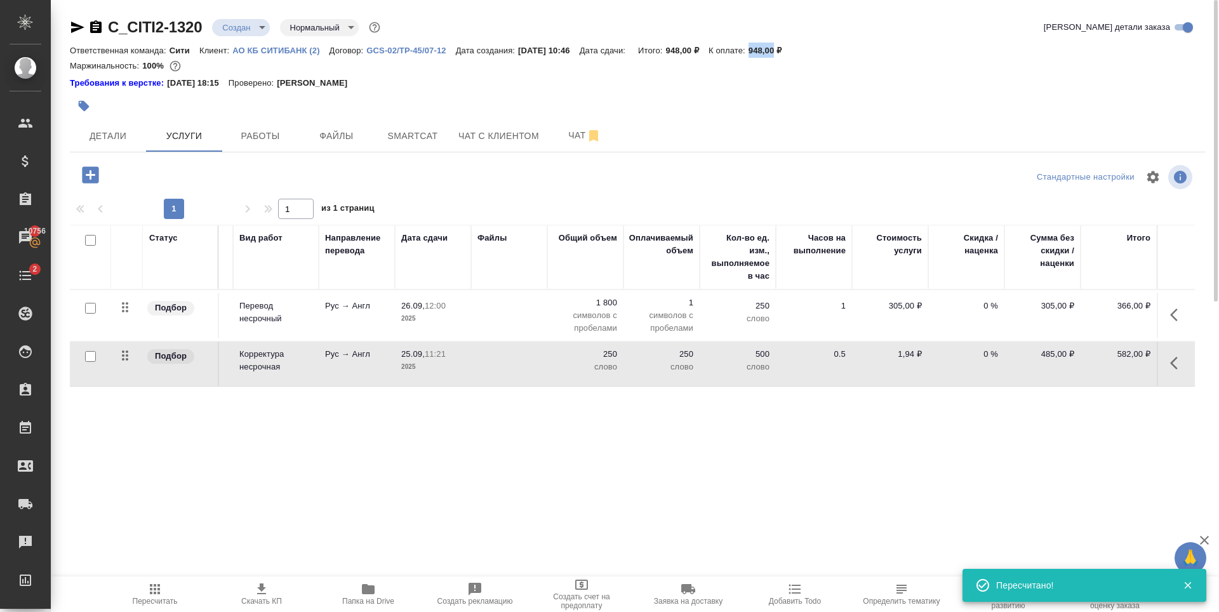
drag, startPoint x: 763, startPoint y: 46, endPoint x: 790, endPoint y: 49, distance: 26.8
click at [790, 49] on div "Ответственная команда: Сити Клиент: АО КБ СИТИБАНК (2) Договор: GCS-02/TP-45/07…" at bounding box center [637, 50] width 1135 height 15
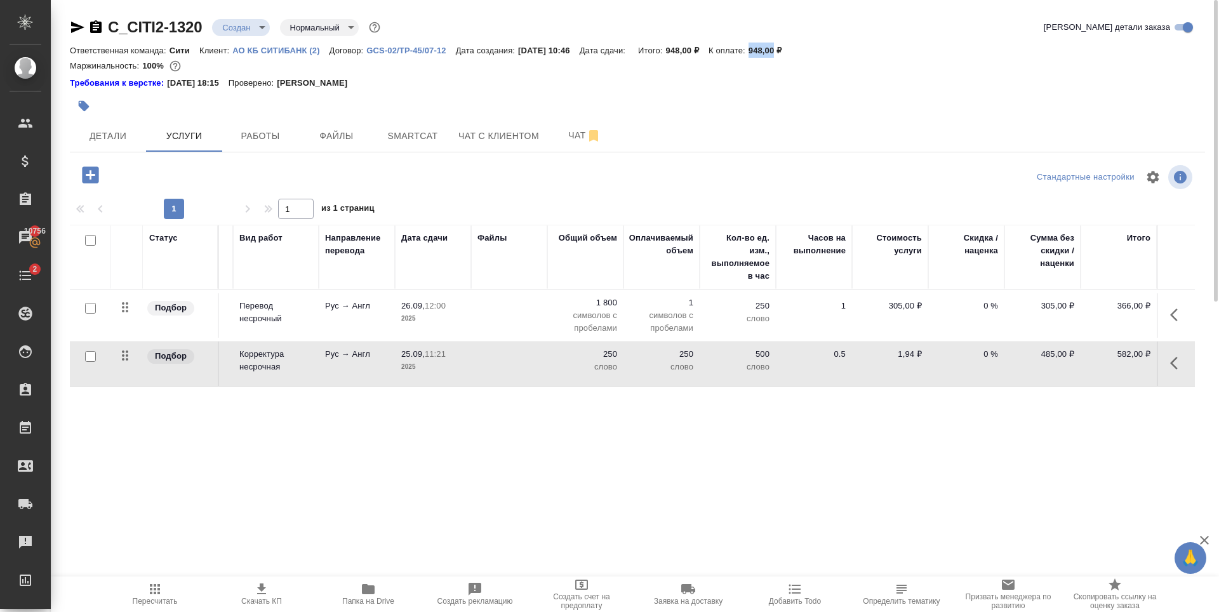
copy p "948,00"
click at [396, 437] on div "Статус Услуга для клиента (RU) Вид работ Направление перевода Дата сдачи Файлы …" at bounding box center [632, 361] width 1125 height 273
click at [91, 175] on icon "button" at bounding box center [90, 175] width 22 height 22
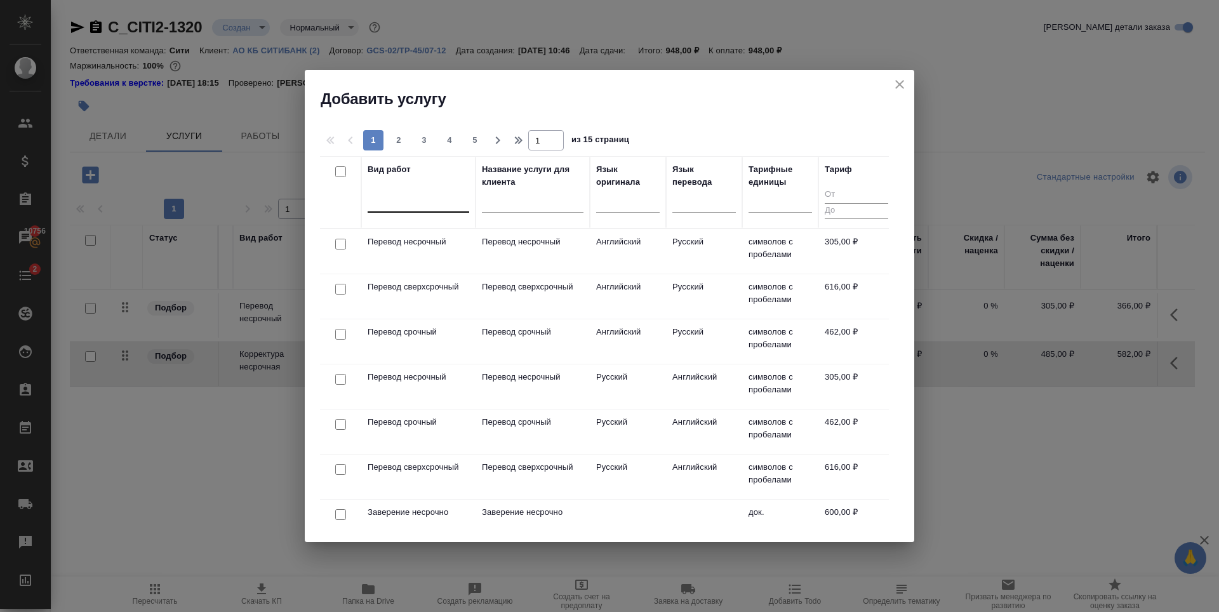
click at [400, 204] on div at bounding box center [418, 199] width 102 height 18
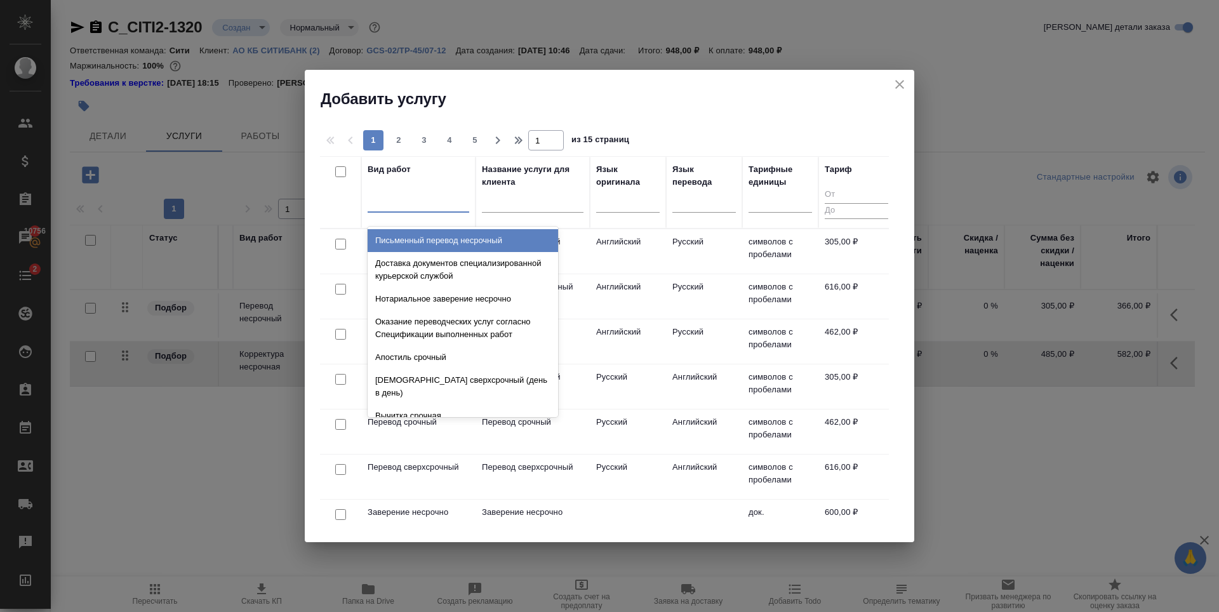
click at [498, 90] on h2 "Добавить услугу" at bounding box center [616, 99] width 593 height 20
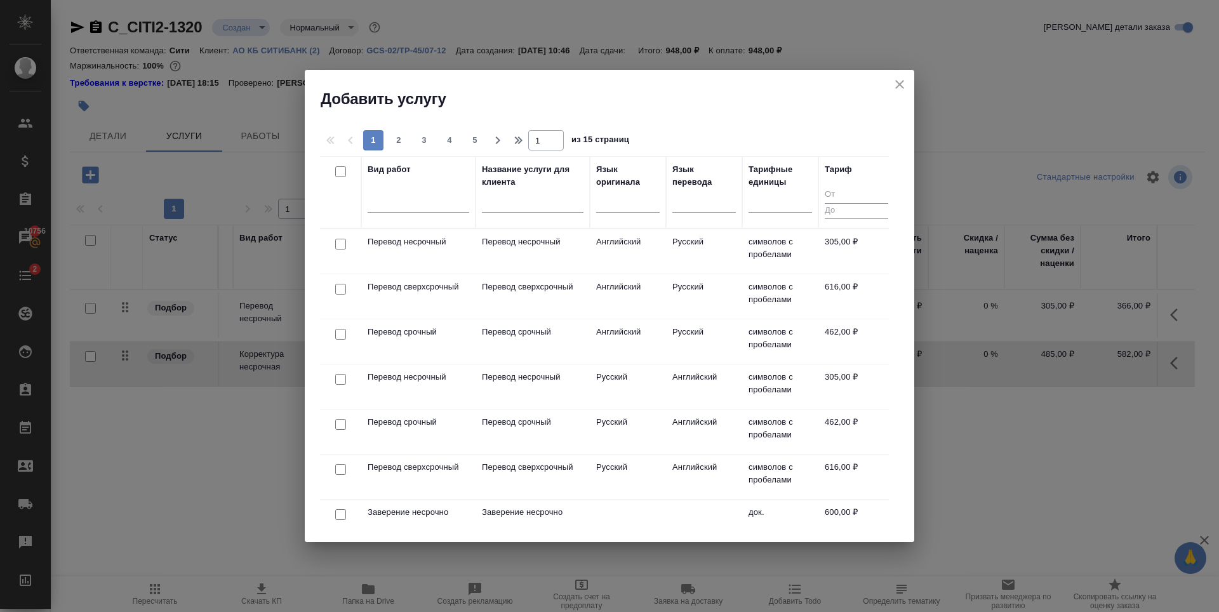
click at [342, 291] on input "checkbox" at bounding box center [340, 289] width 11 height 11
checkbox input "true"
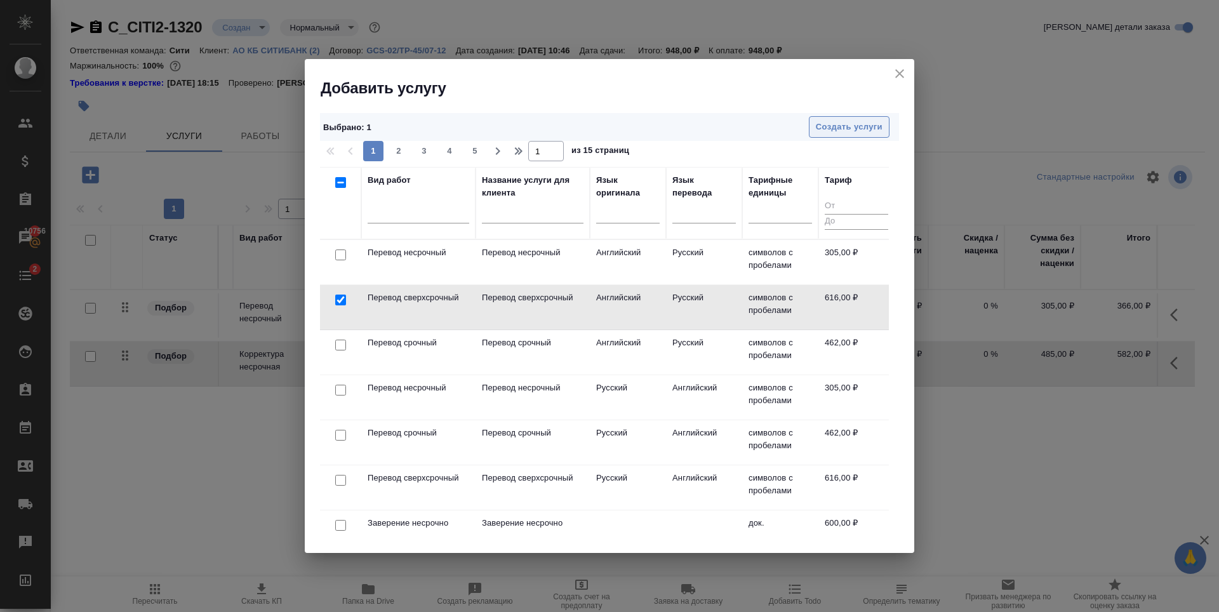
click at [862, 119] on button "Создать услуги" at bounding box center [849, 127] width 81 height 22
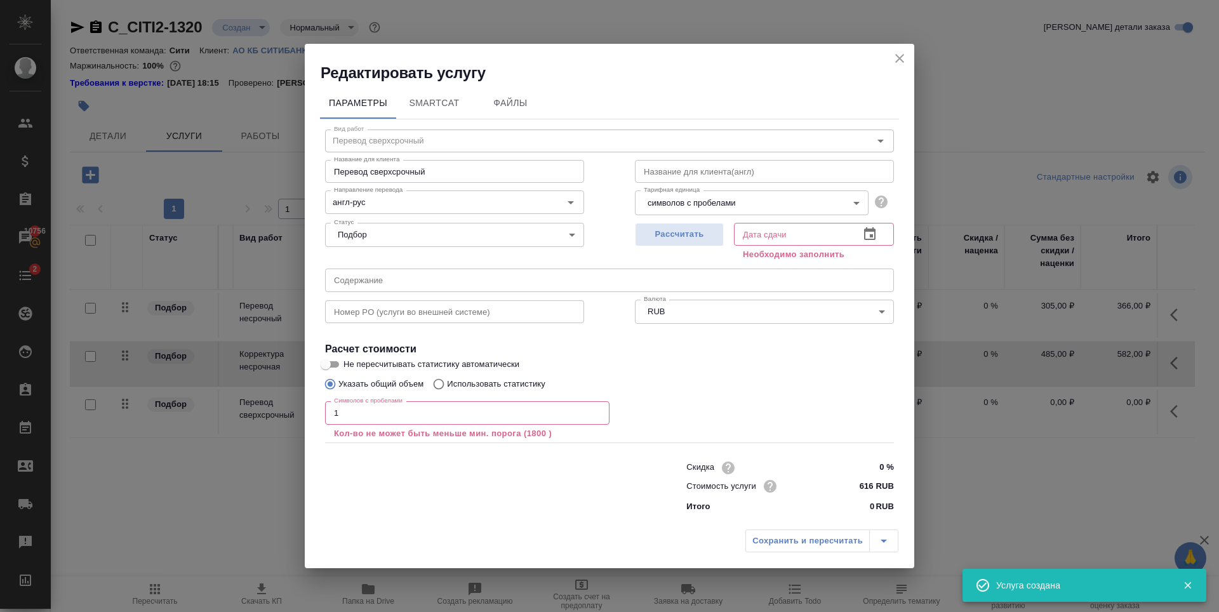
click at [597, 409] on input "1" at bounding box center [467, 412] width 284 height 23
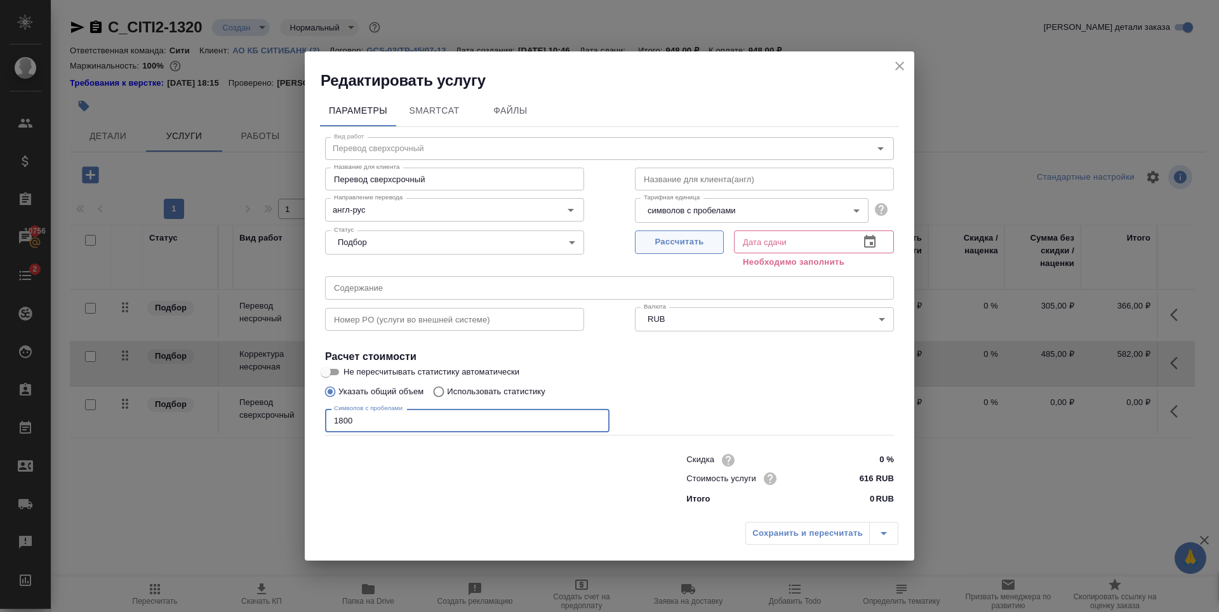
type input "1800"
click at [684, 239] on span "Рассчитать" at bounding box center [679, 242] width 75 height 15
type input "25.09.2025 11:18"
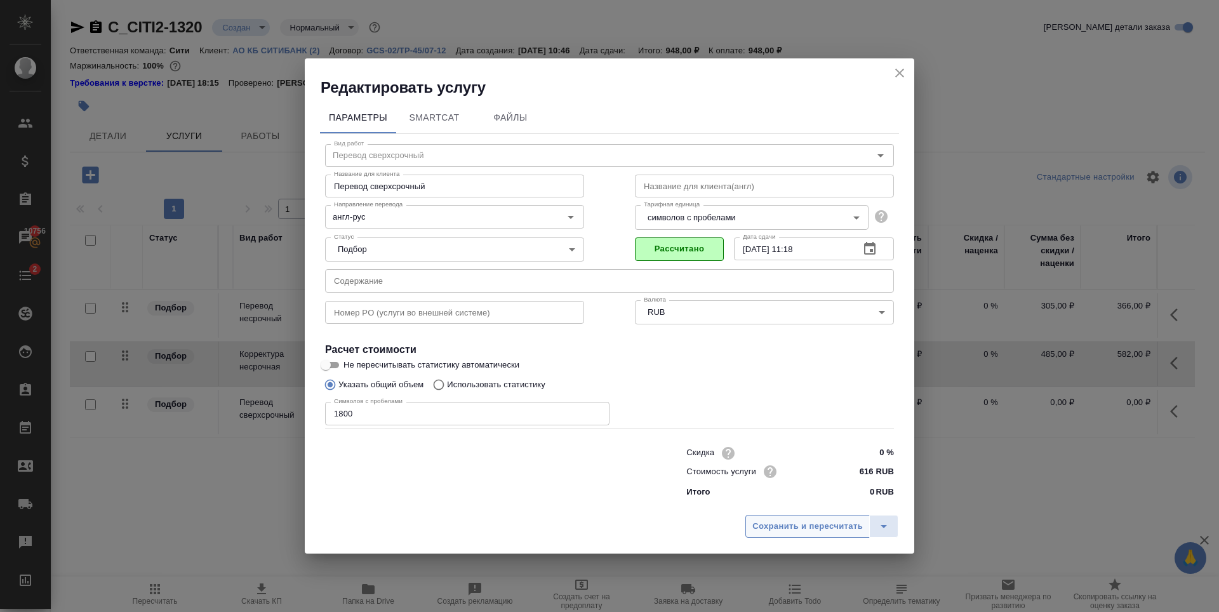
click at [793, 521] on span "Сохранить и пересчитать" at bounding box center [807, 526] width 110 height 15
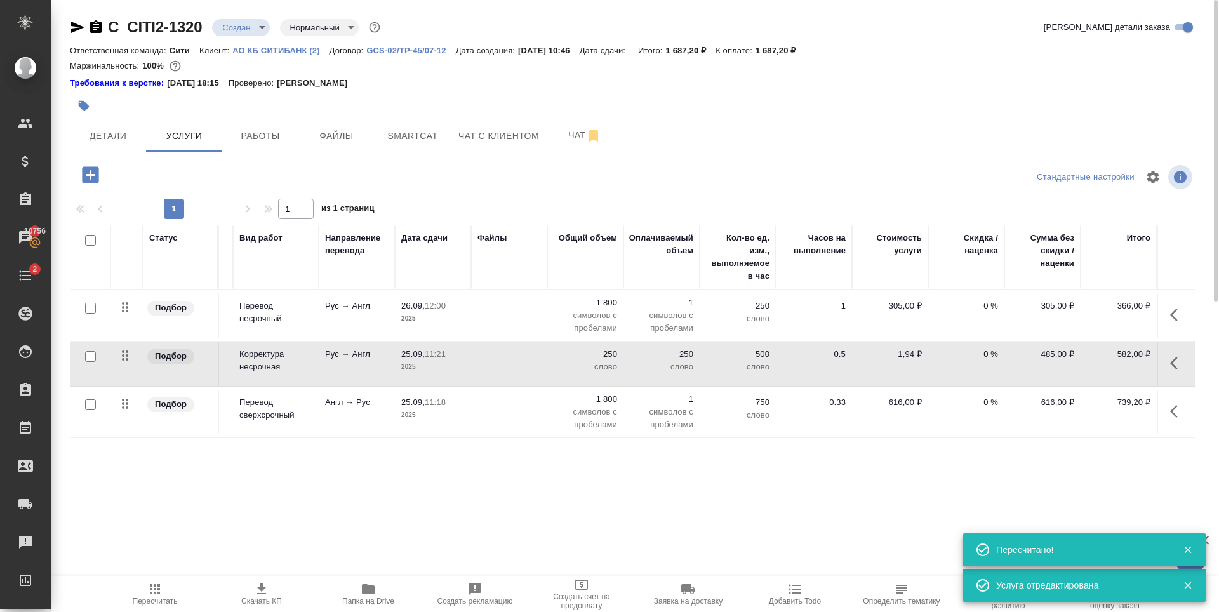
drag, startPoint x: 1102, startPoint y: 487, endPoint x: 1151, endPoint y: 489, distance: 49.5
click at [1151, 489] on div "Статус Услуга для клиента (RU) Вид работ Направление перевода Дата сдачи Файлы …" at bounding box center [632, 361] width 1125 height 273
click at [1110, 482] on div "Статус Услуга для клиента (RU) Вид работ Направление перевода Дата сдачи Файлы …" at bounding box center [632, 361] width 1125 height 273
click at [91, 169] on icon "button" at bounding box center [90, 174] width 17 height 17
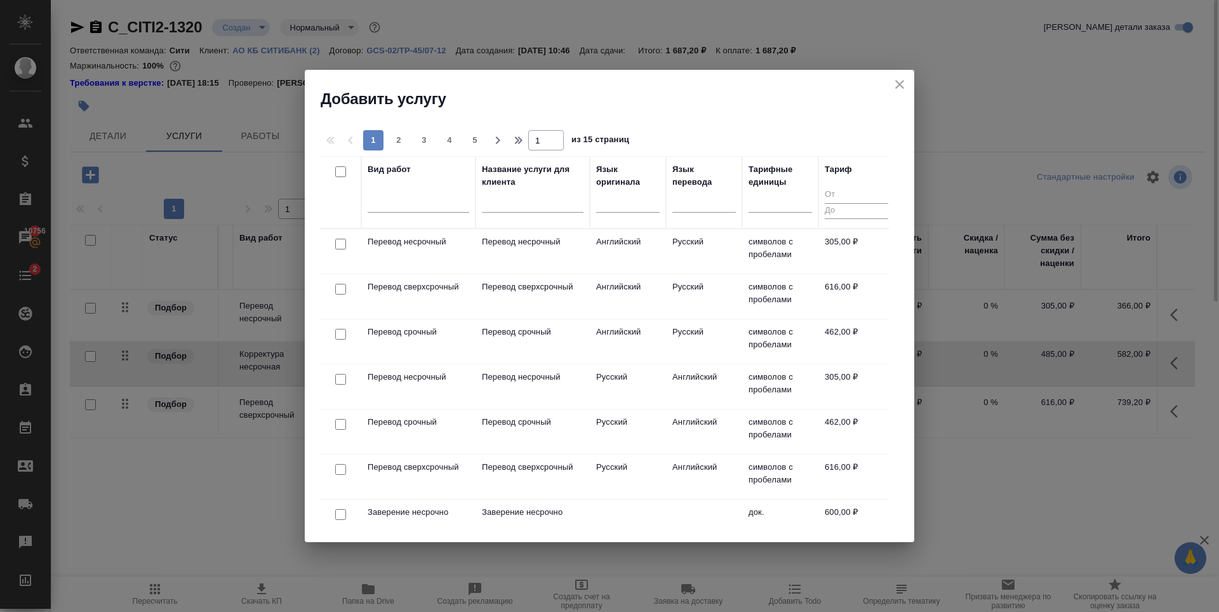
click at [904, 82] on icon "close" at bounding box center [899, 84] width 15 height 15
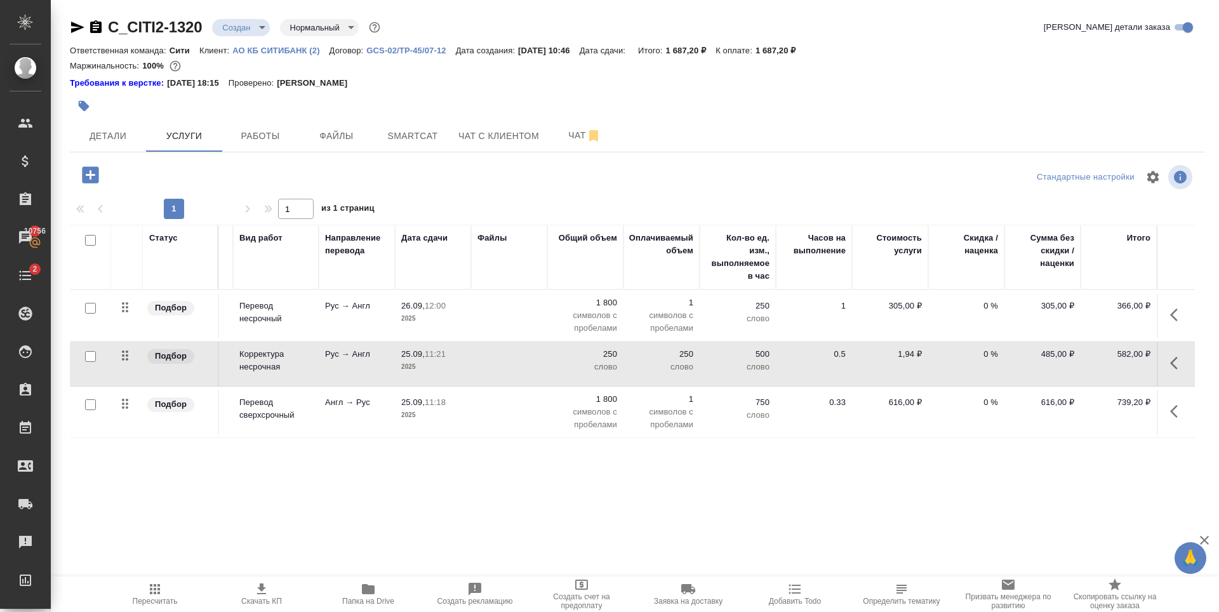
click at [982, 355] on p "0 %" at bounding box center [965, 354] width 63 height 13
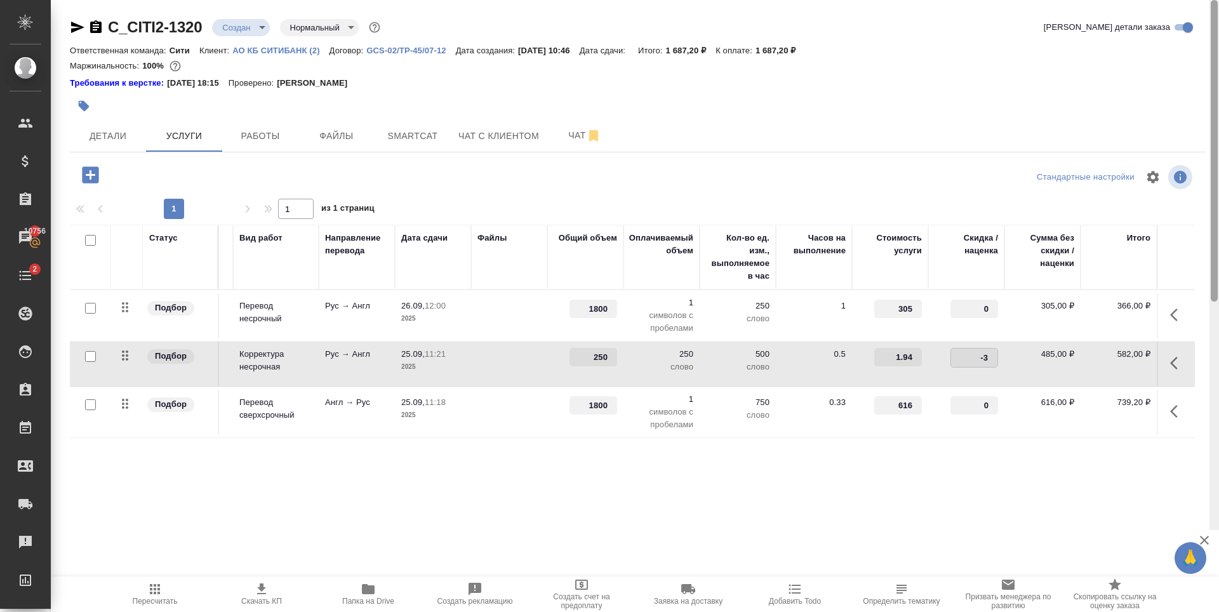
type input "-30"
click at [910, 445] on div "Статус Услуга для клиента (RU) Вид работ Направление перевода Дата сдачи Файлы …" at bounding box center [632, 361] width 1125 height 273
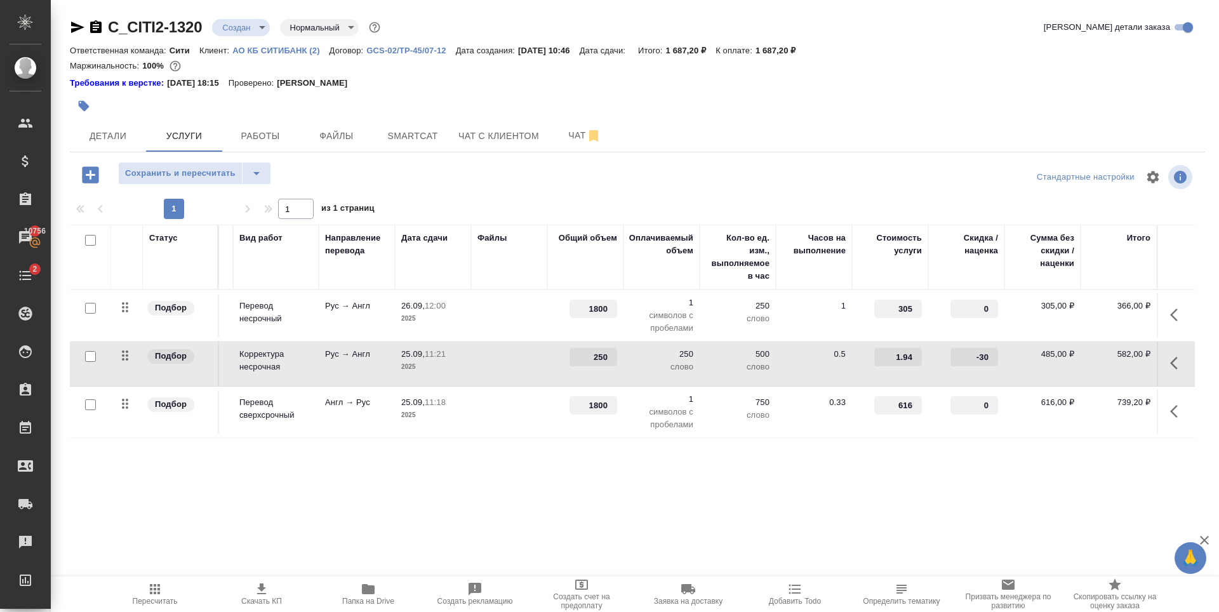
click at [89, 309] on input "checkbox" at bounding box center [90, 308] width 11 height 11
checkbox input "true"
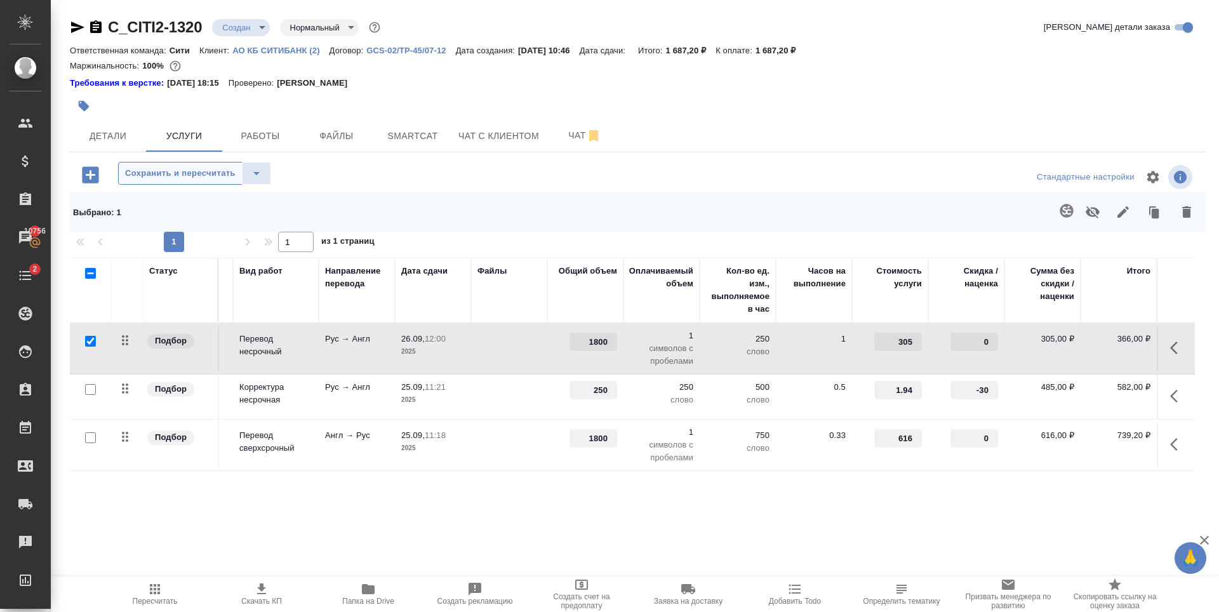
click at [187, 171] on span "Сохранить и пересчитать" at bounding box center [180, 173] width 110 height 15
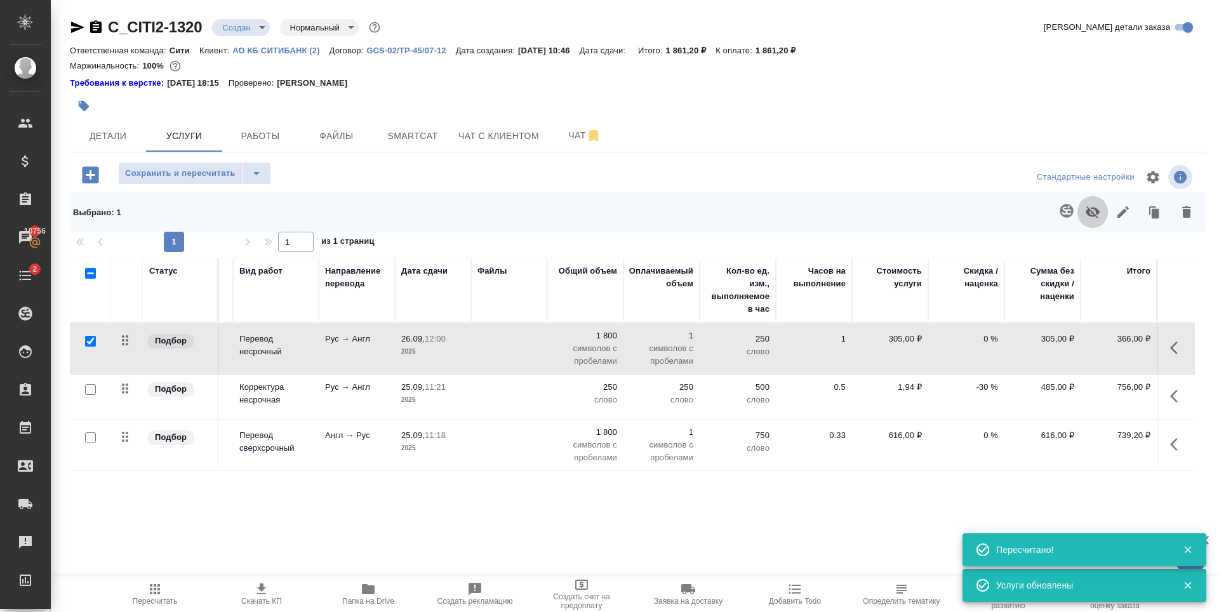
click at [1090, 209] on icon "button" at bounding box center [1092, 211] width 15 height 15
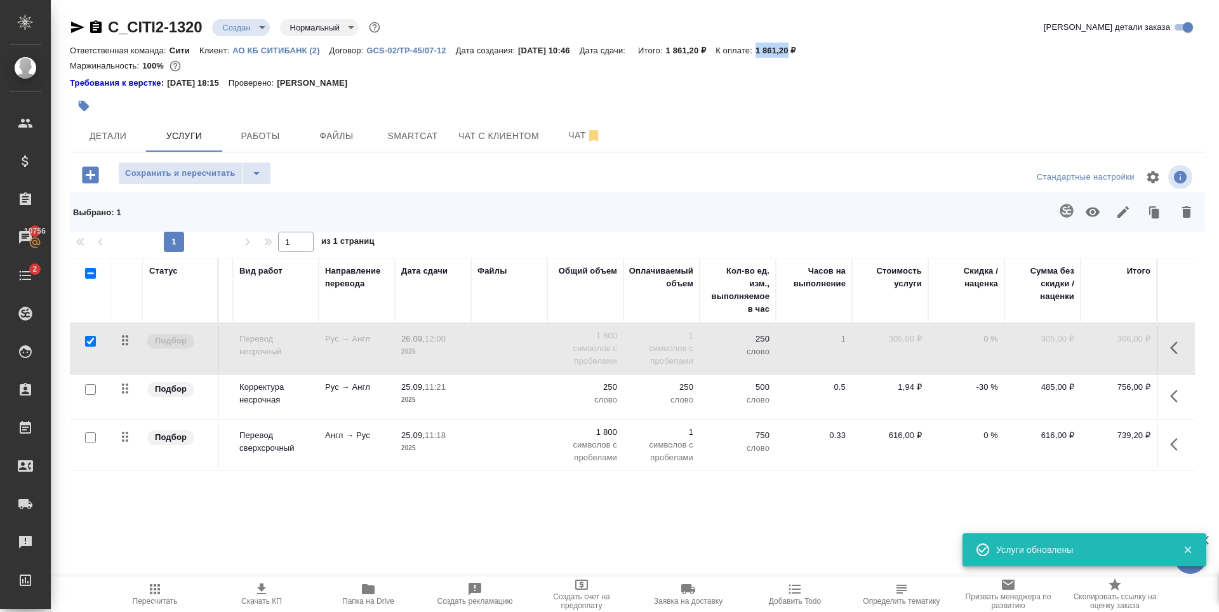
drag, startPoint x: 774, startPoint y: 52, endPoint x: 803, endPoint y: 52, distance: 29.8
click at [803, 52] on div "Ответственная команда: Сити Клиент: АО КБ СИТИБАНК (2) Договор: GCS-02/TP-45/07…" at bounding box center [637, 50] width 1135 height 15
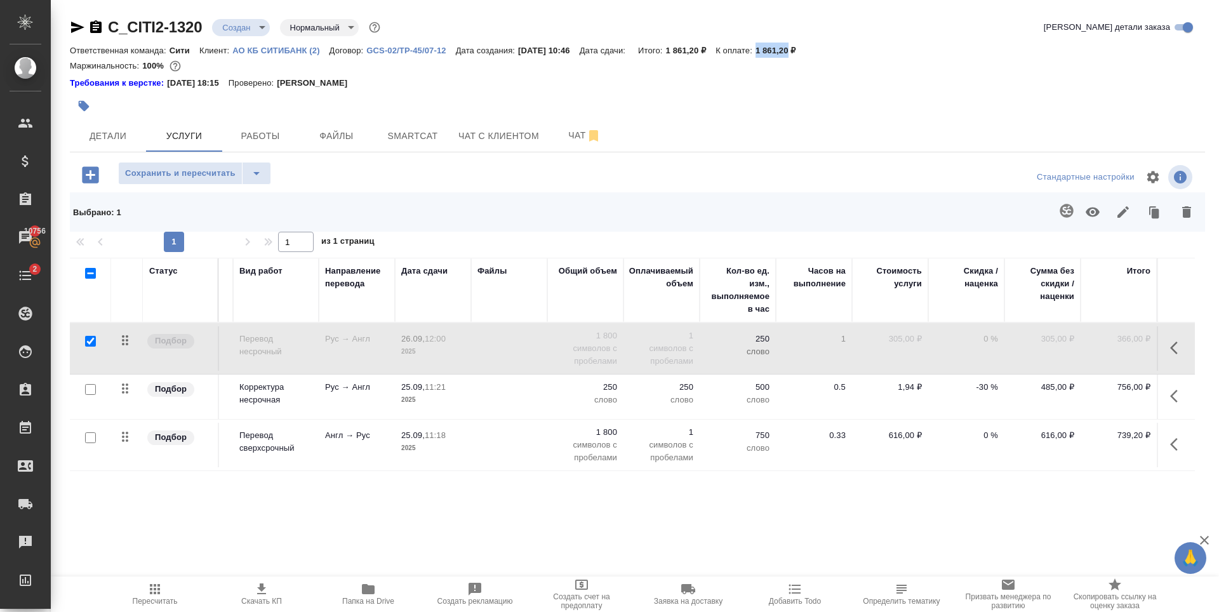
copy p "1 861,20"
click at [92, 440] on input "checkbox" at bounding box center [90, 437] width 11 height 11
checkbox input "true"
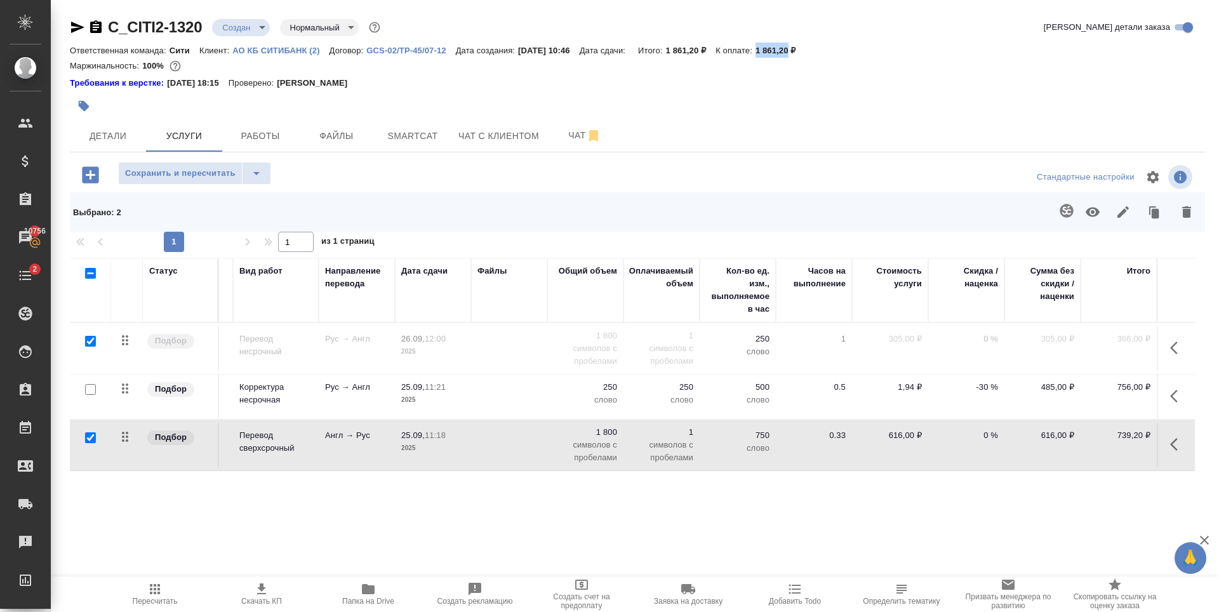
click at [92, 340] on input "checkbox" at bounding box center [90, 341] width 11 height 11
checkbox input "false"
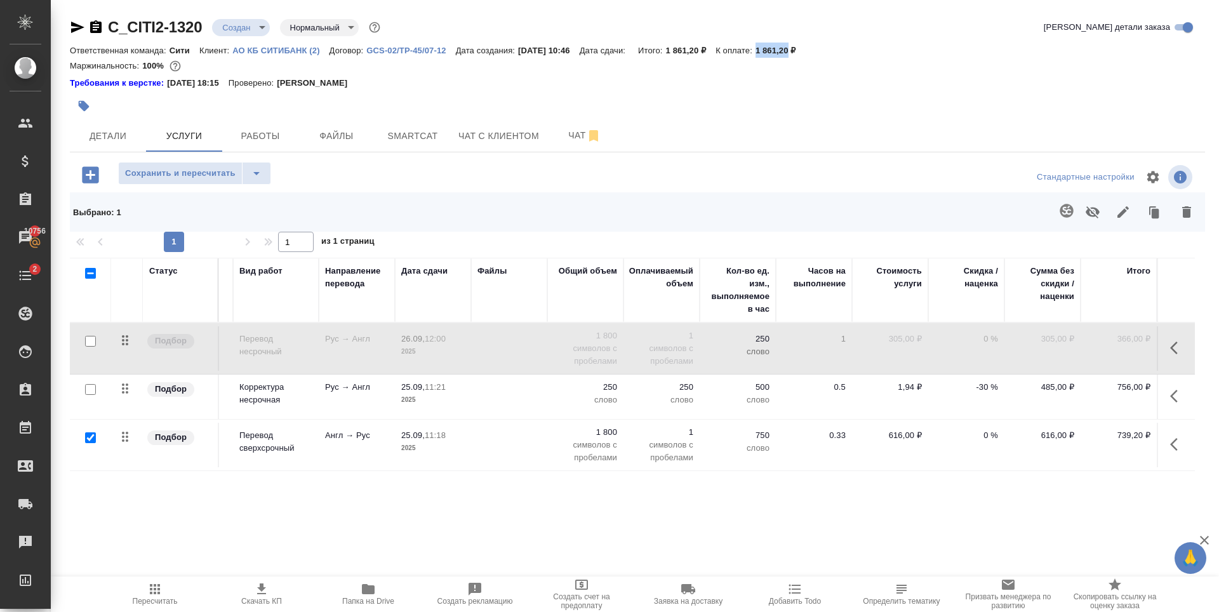
click at [1186, 218] on icon "button" at bounding box center [1186, 211] width 9 height 11
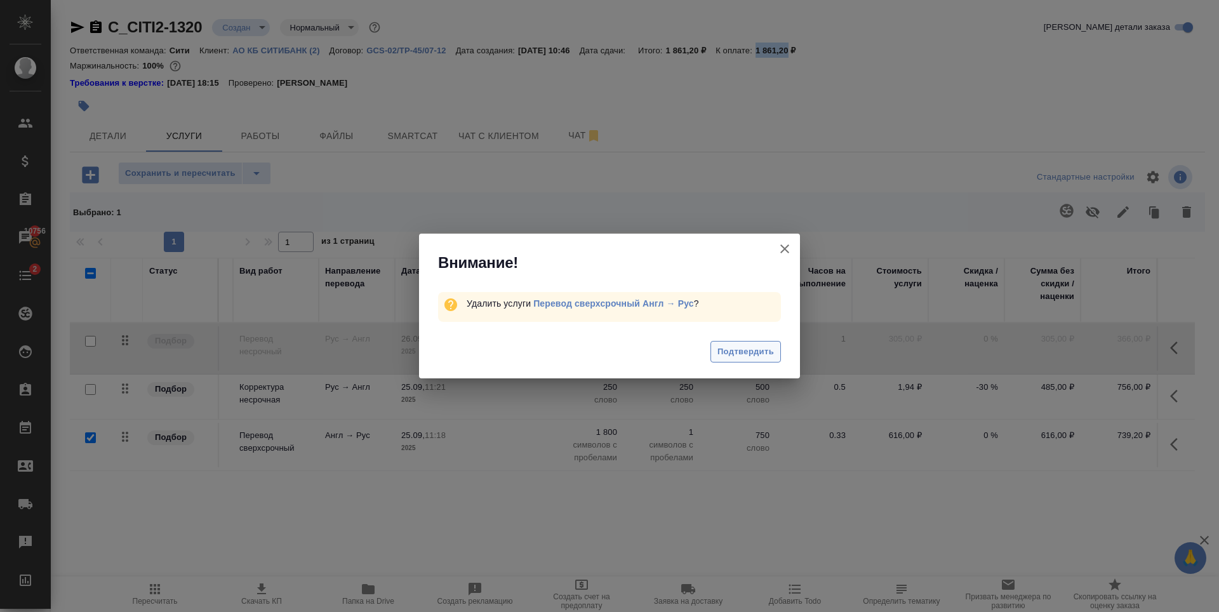
click at [753, 346] on span "Подтвердить" at bounding box center [745, 352] width 56 height 15
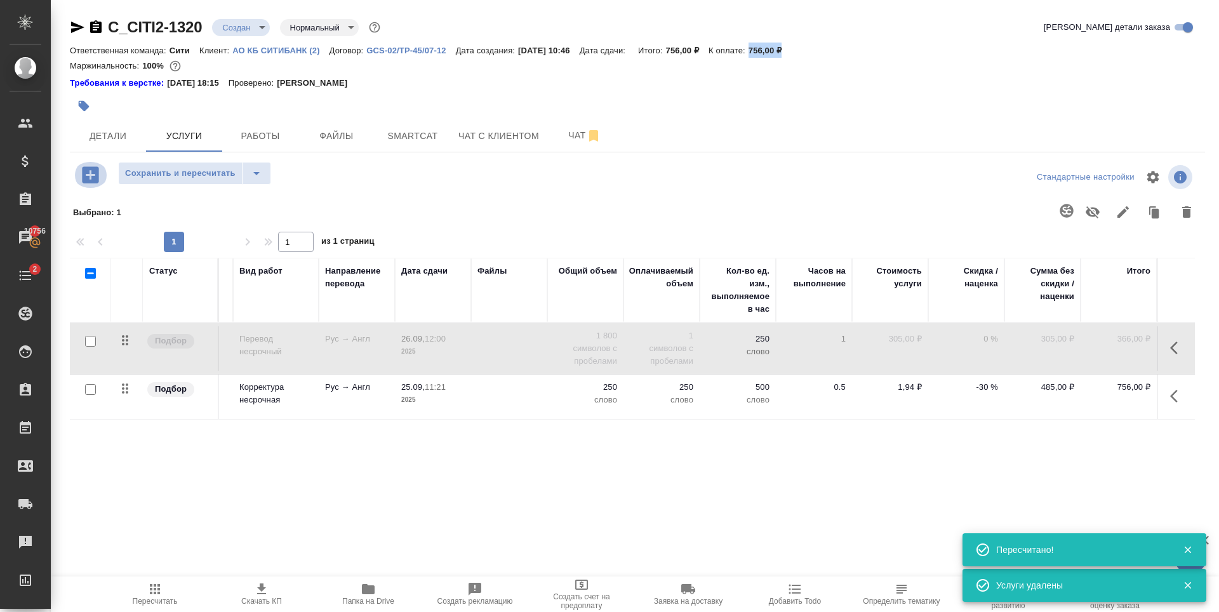
click at [90, 176] on icon "button" at bounding box center [90, 175] width 22 height 22
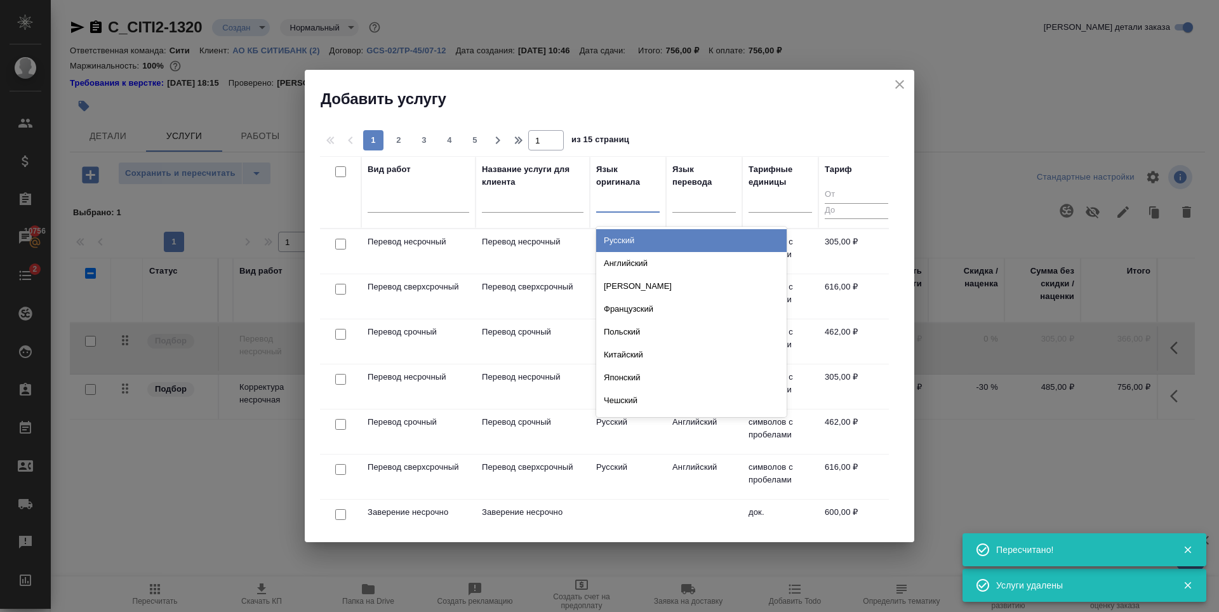
click at [638, 199] on div at bounding box center [627, 199] width 63 height 18
click at [647, 242] on div "Русский" at bounding box center [691, 240] width 190 height 23
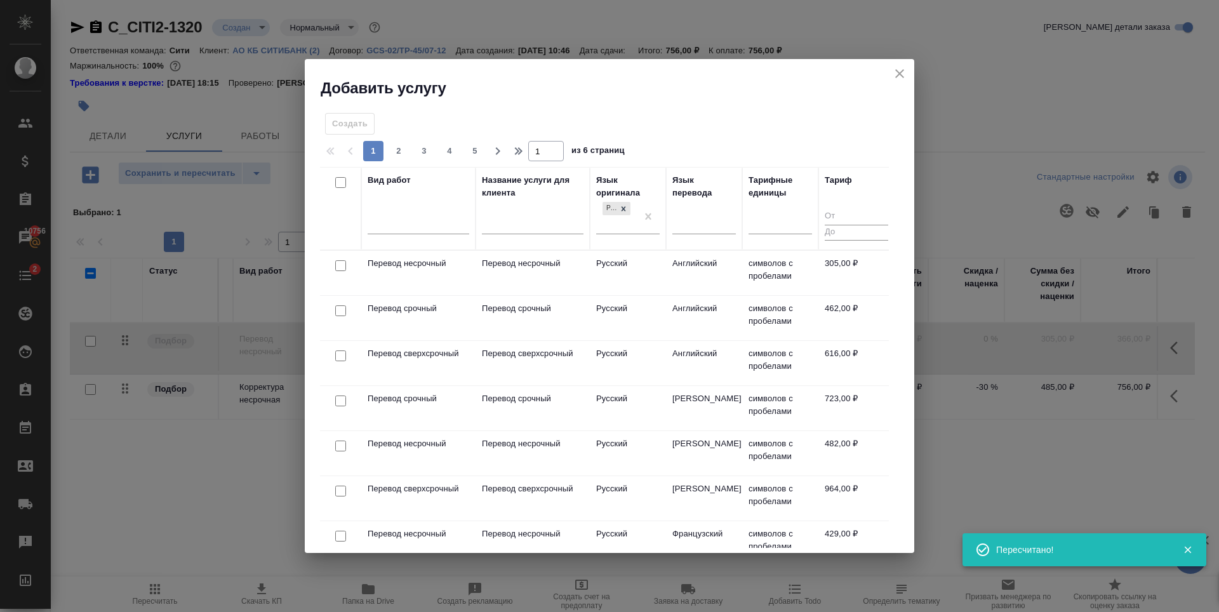
click at [341, 309] on input "checkbox" at bounding box center [340, 310] width 11 height 11
checkbox input "true"
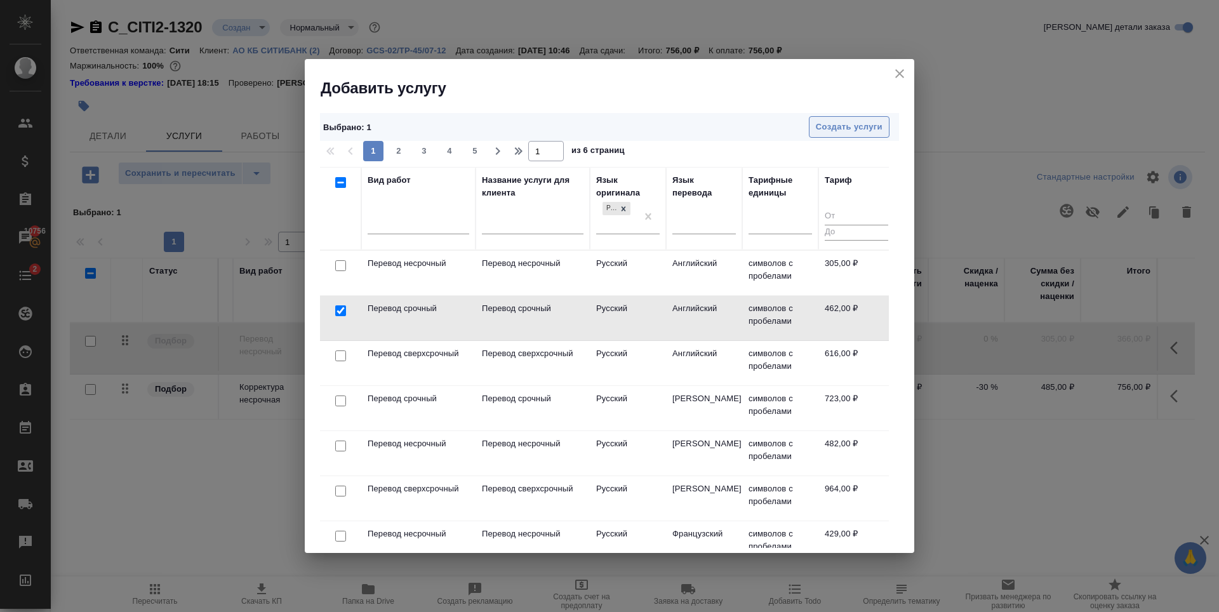
click at [859, 124] on span "Создать услуги" at bounding box center [849, 127] width 67 height 15
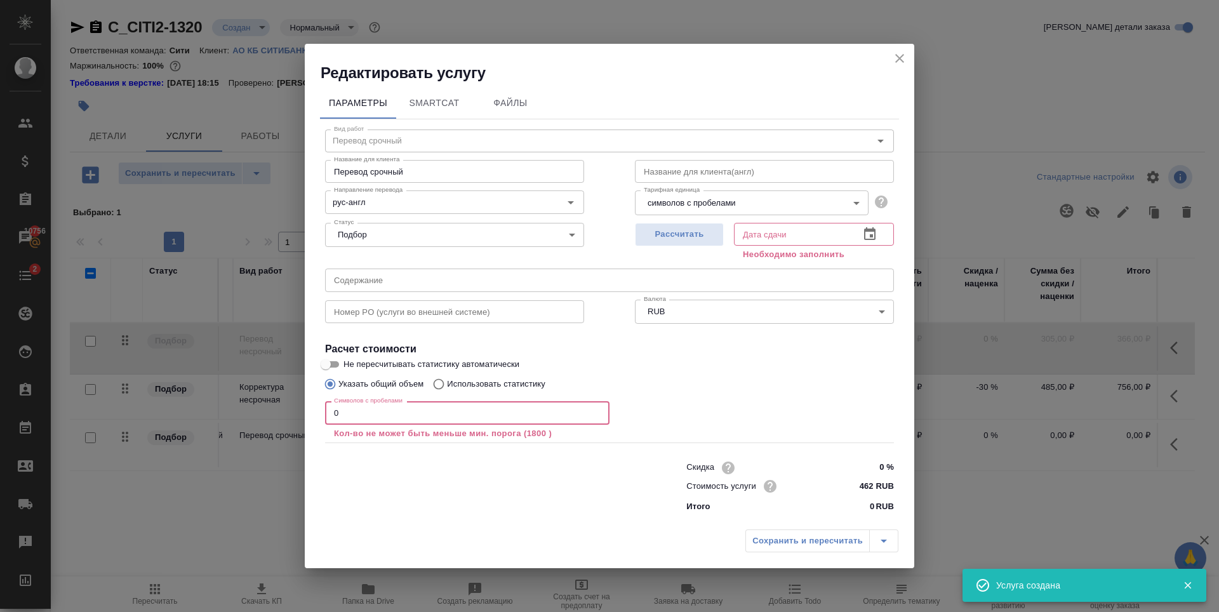
drag, startPoint x: 357, startPoint y: 418, endPoint x: 300, endPoint y: 423, distance: 56.7
click at [301, 421] on div "Редактировать услугу Параметры SmartCat Файлы Вид работ Перевод срочный Вид раб…" at bounding box center [609, 306] width 1219 height 612
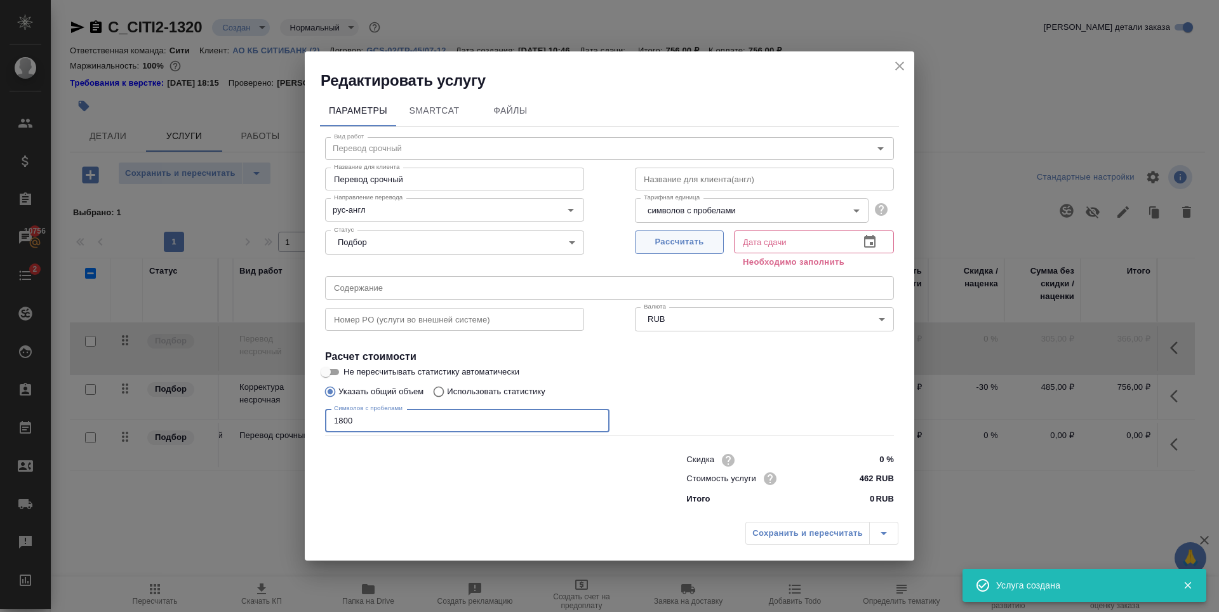
type input "1800"
click at [687, 239] on span "Рассчитать" at bounding box center [679, 242] width 75 height 15
type input "25.09.2025 11:31"
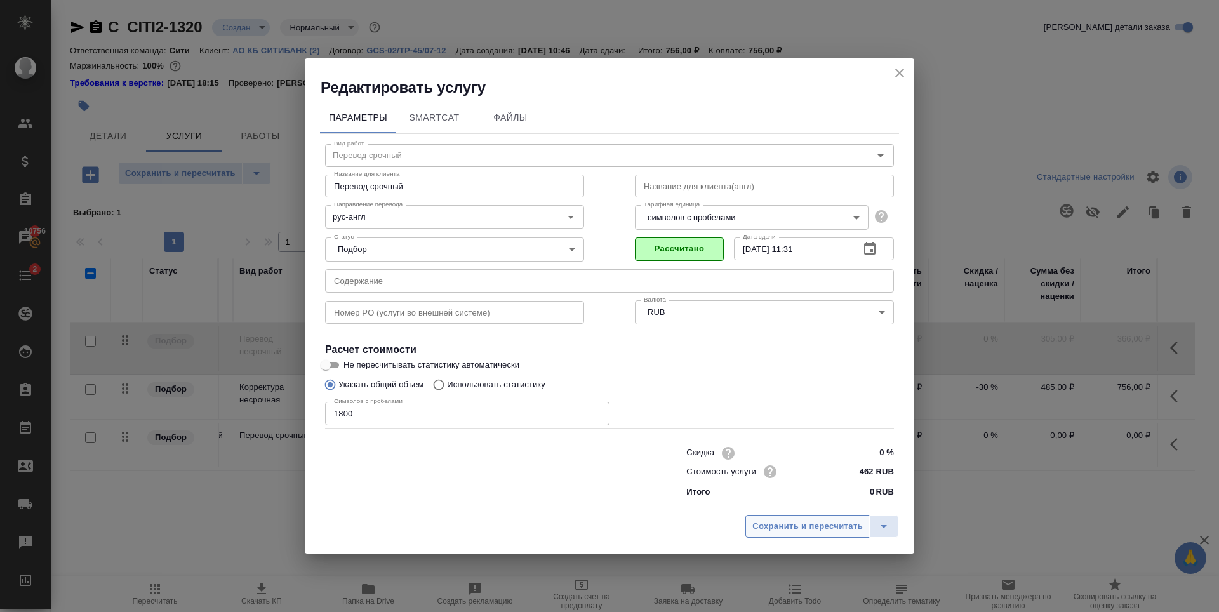
click at [753, 515] on button "Сохранить и пересчитать" at bounding box center [807, 526] width 124 height 23
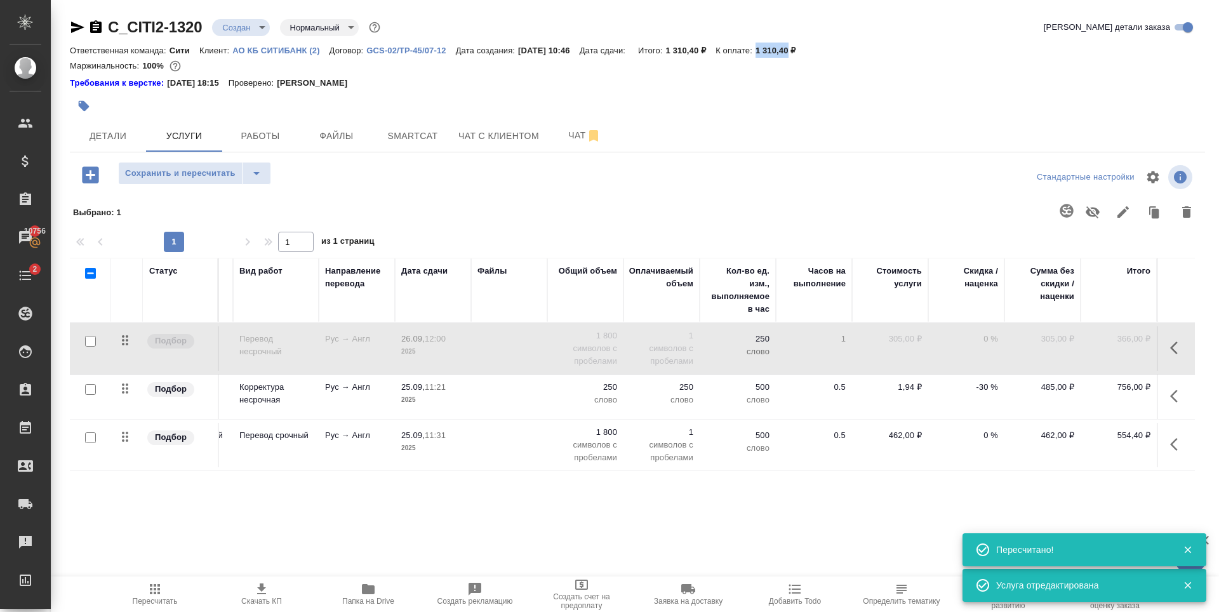
drag, startPoint x: 771, startPoint y: 48, endPoint x: 804, endPoint y: 51, distance: 33.2
click at [804, 51] on p "1 310,40 ₽" at bounding box center [780, 51] width 50 height 10
copy p "1 310,40"
drag, startPoint x: 206, startPoint y: 32, endPoint x: 110, endPoint y: 36, distance: 95.9
click at [110, 36] on div "C_CITI2-1320 Создан new Нормальный normal" at bounding box center [226, 27] width 313 height 20
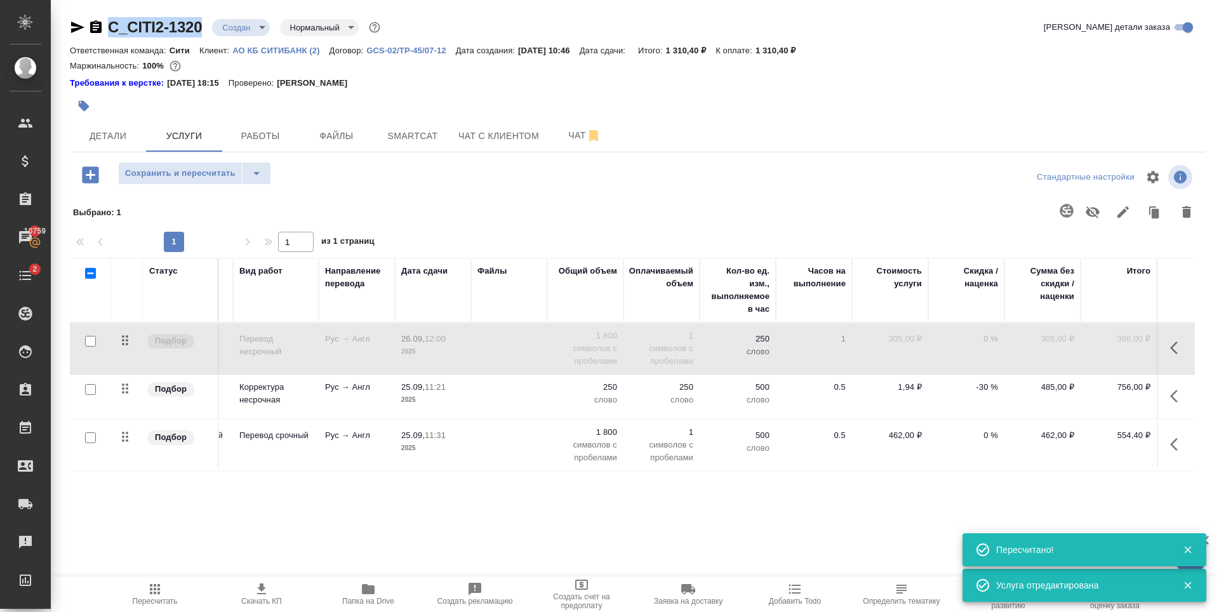
copy link "C_CITI2-1320"
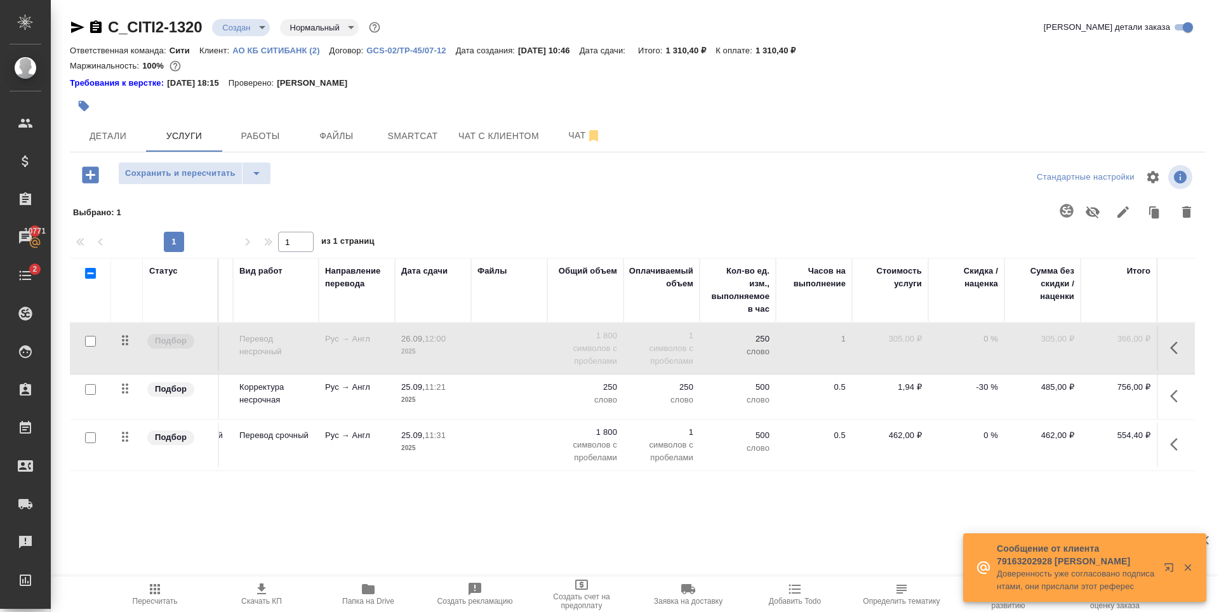
click at [399, 100] on div at bounding box center [448, 106] width 757 height 28
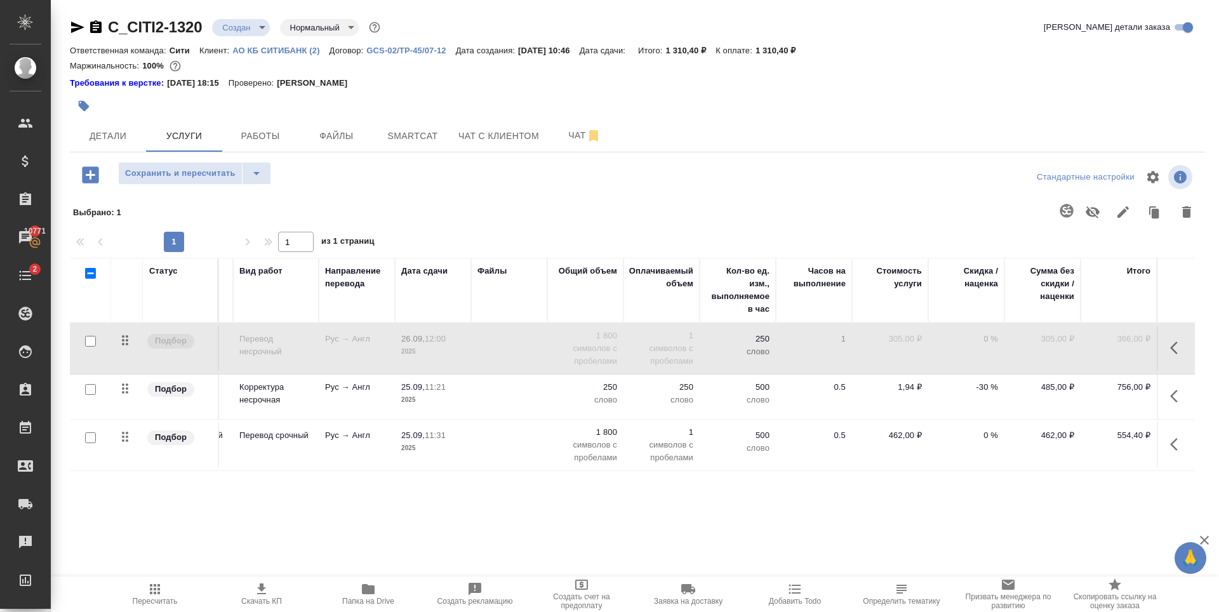
click at [91, 340] on input "checkbox" at bounding box center [90, 341] width 11 height 11
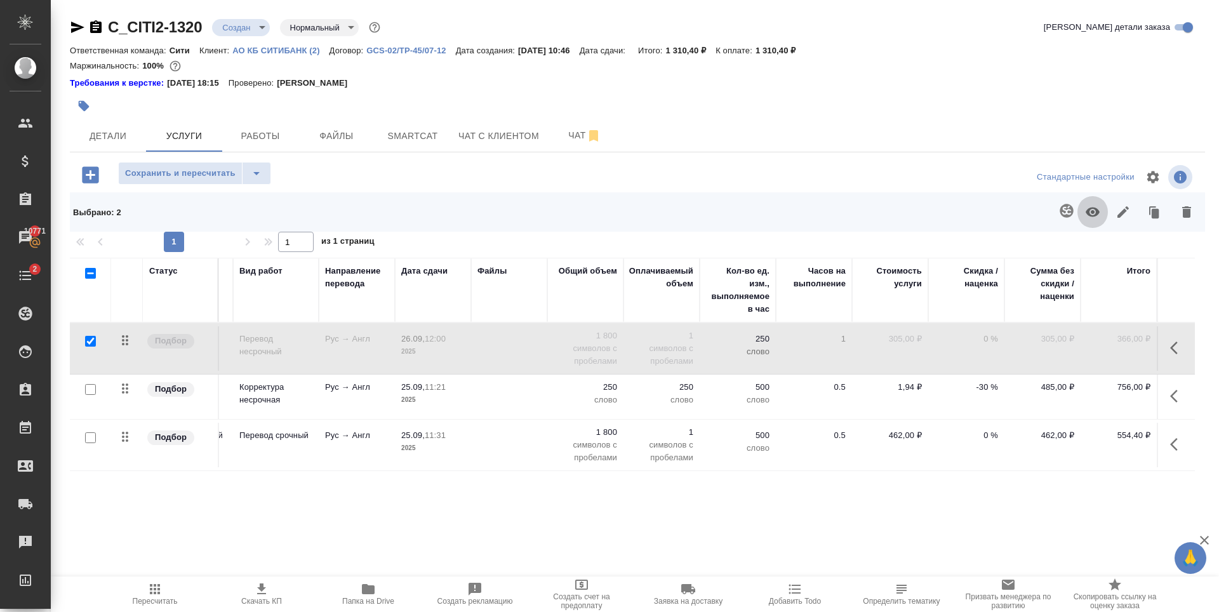
click at [1094, 212] on icon "button" at bounding box center [1092, 211] width 15 height 15
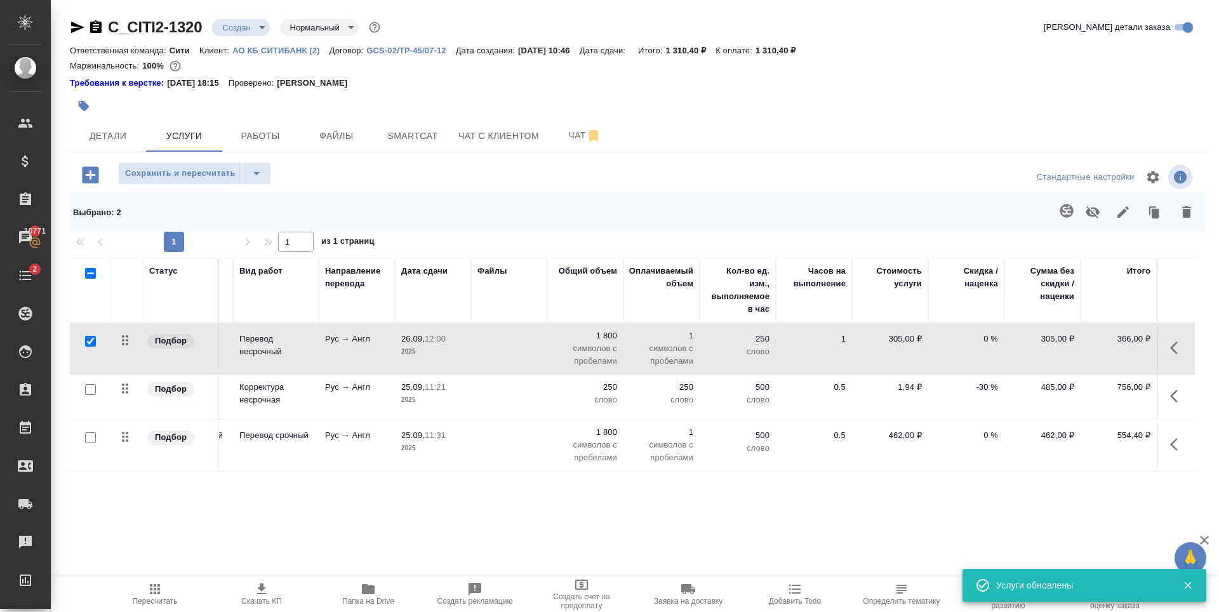
click at [93, 345] on input "checkbox" at bounding box center [90, 341] width 11 height 11
checkbox input "false"
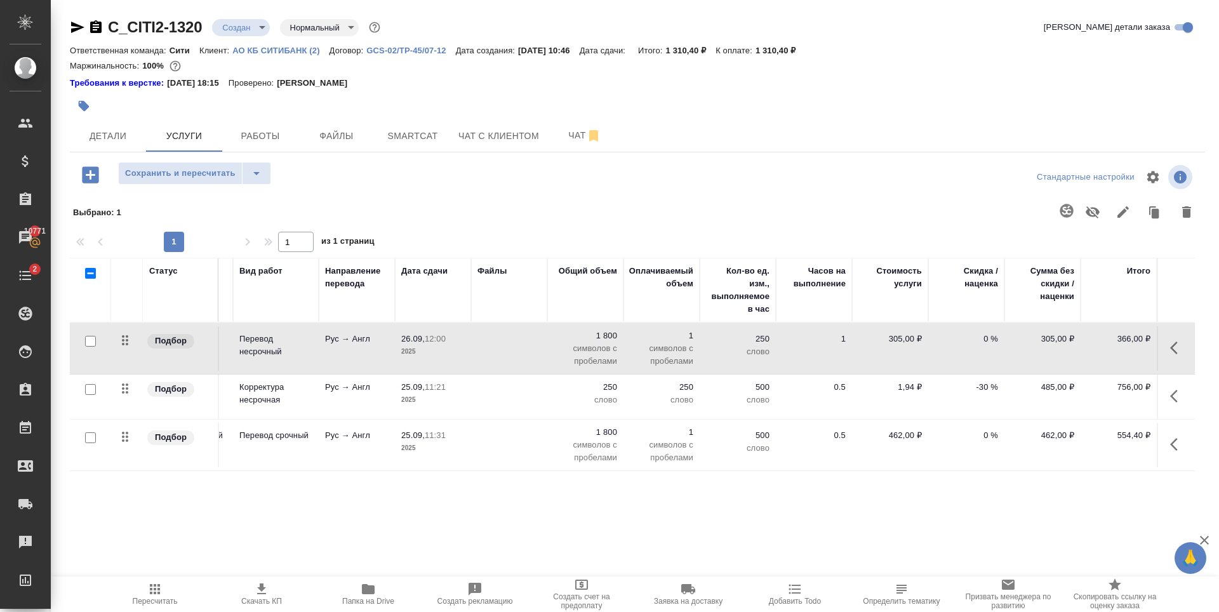
click at [90, 440] on input "checkbox" at bounding box center [90, 437] width 11 height 11
checkbox input "true"
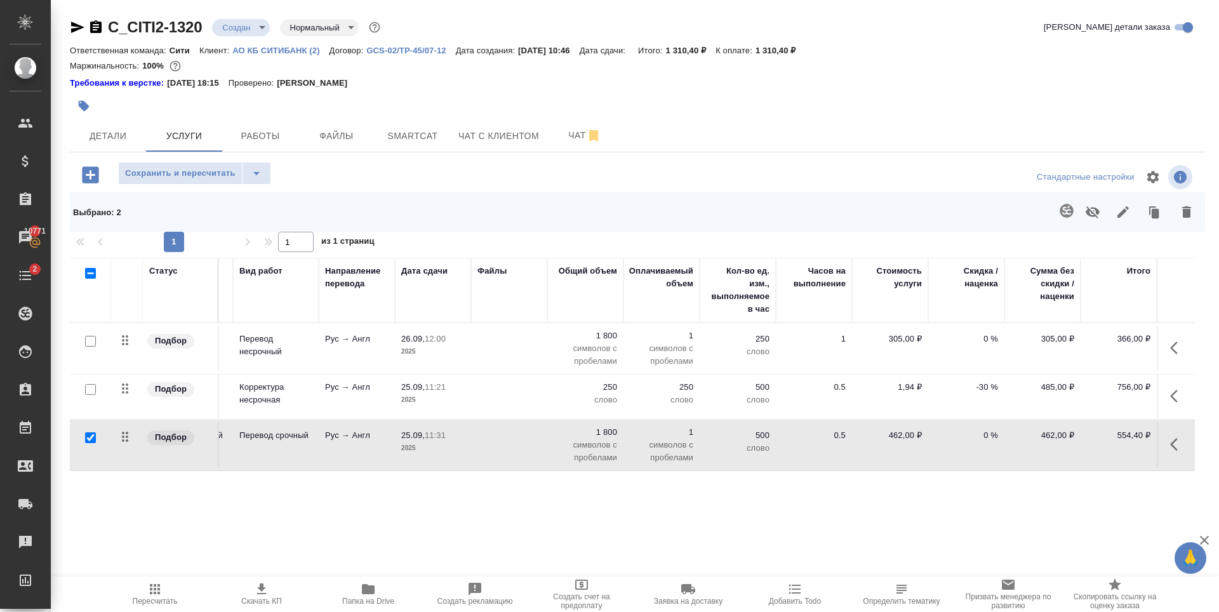
click at [1094, 208] on icon "button" at bounding box center [1092, 212] width 14 height 12
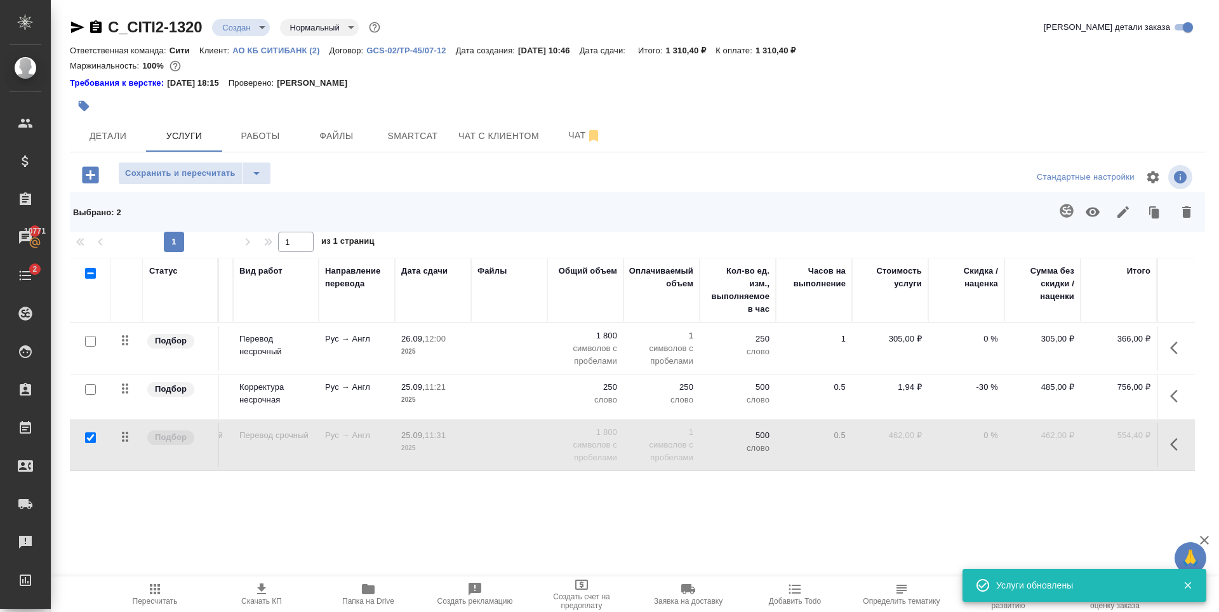
click at [980, 382] on p "-30 %" at bounding box center [965, 387] width 63 height 13
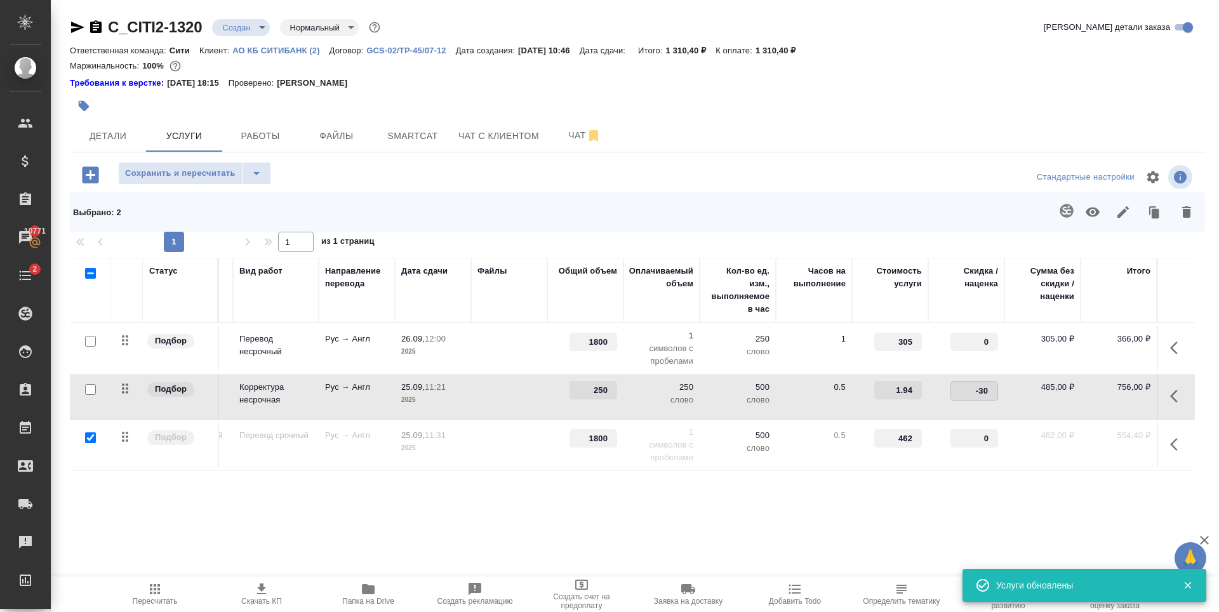
type input "-0"
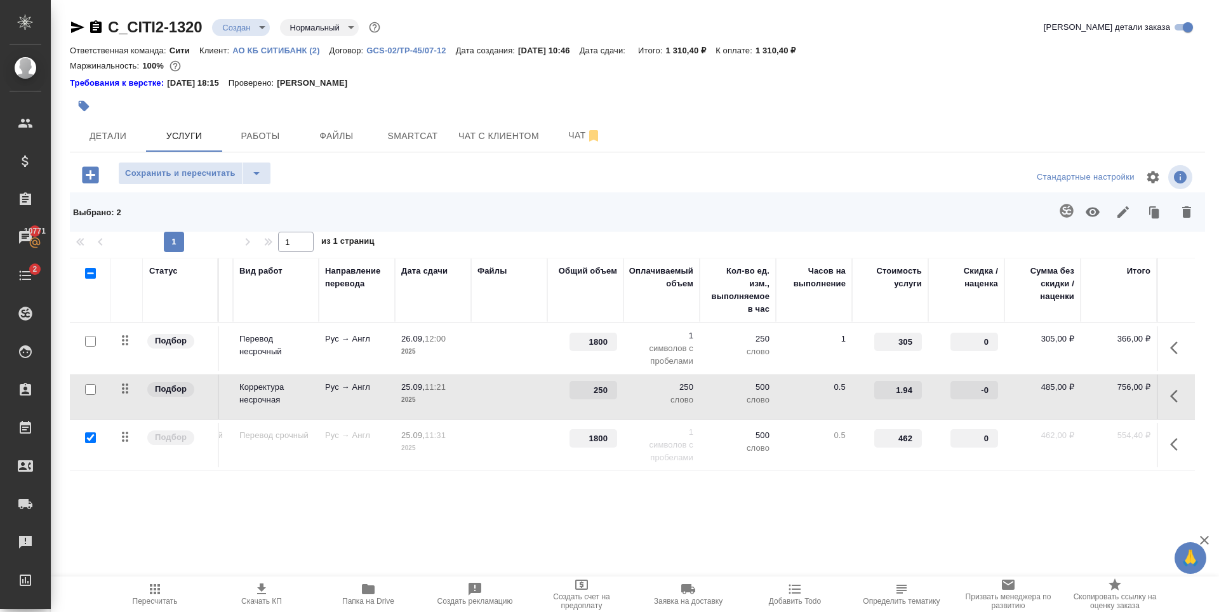
click at [696, 112] on div at bounding box center [448, 106] width 757 height 28
click at [183, 183] on button "Сохранить и пересчитать" at bounding box center [180, 173] width 124 height 23
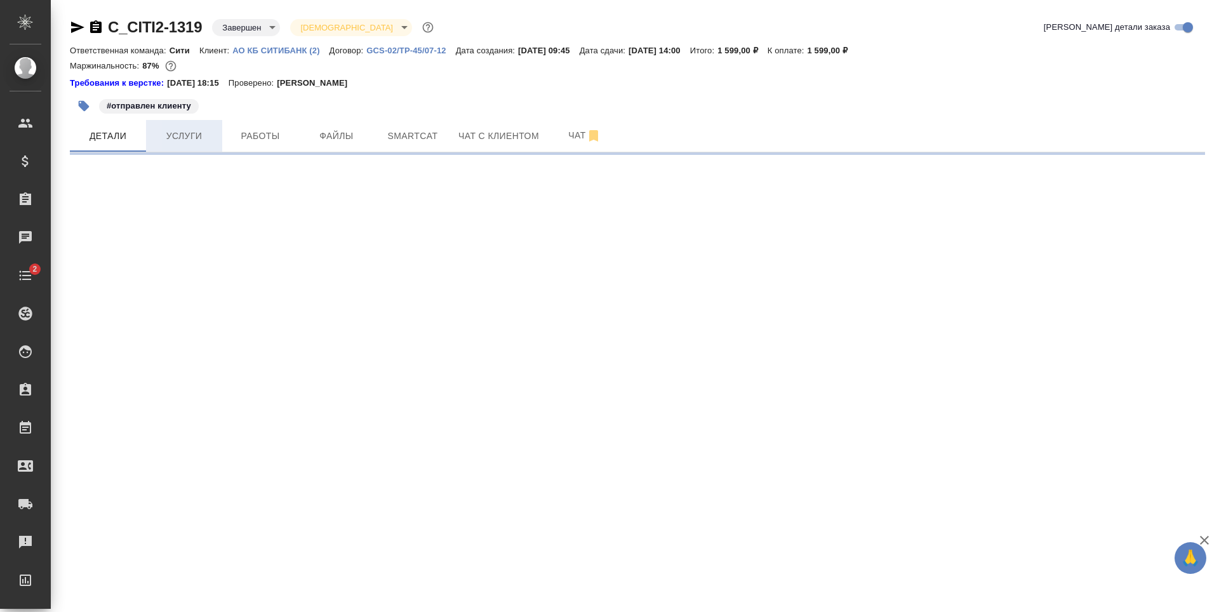
click at [189, 130] on span "Услуги" at bounding box center [184, 136] width 61 height 16
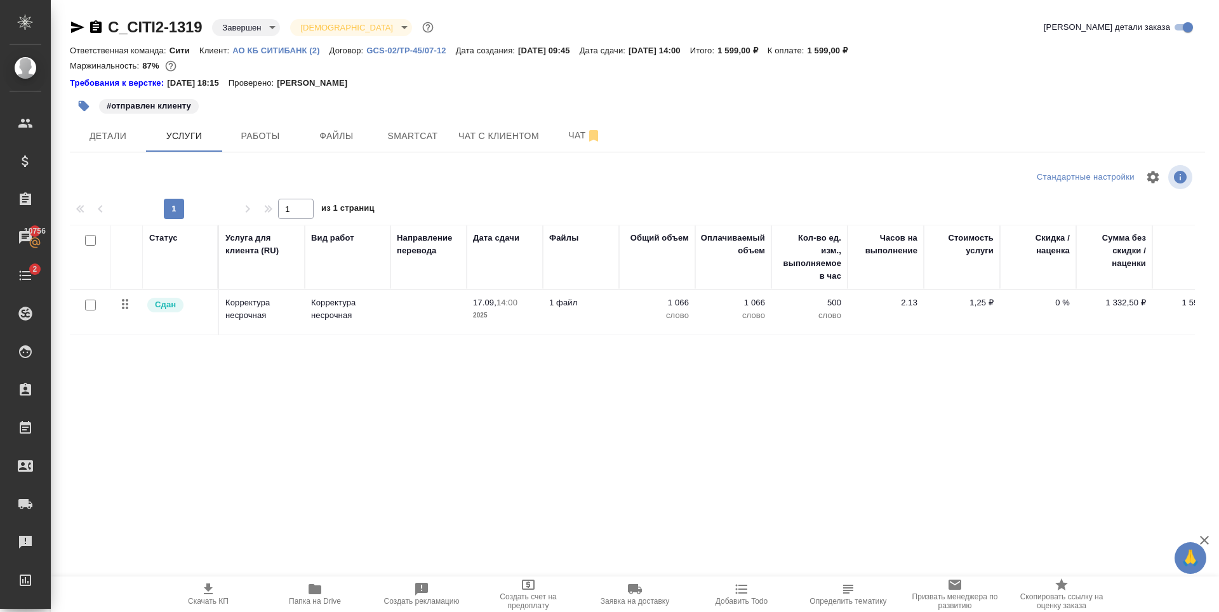
click at [531, 96] on div "#отправлен клиенту" at bounding box center [448, 106] width 757 height 28
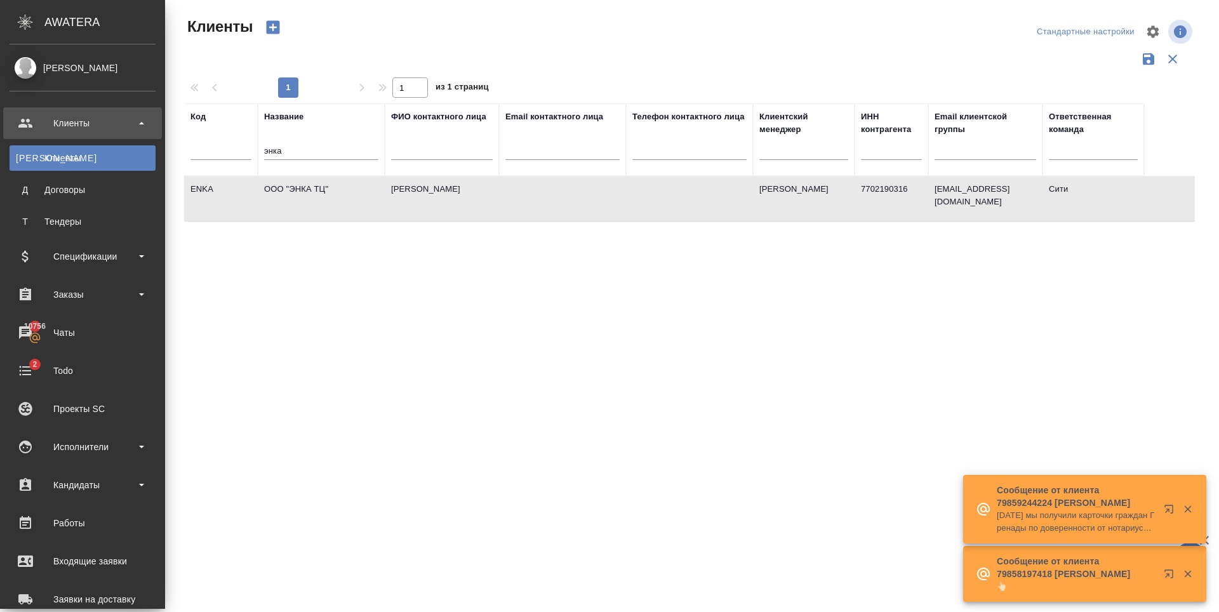
select select "RU"
click at [79, 301] on div "Заказы" at bounding box center [83, 294] width 146 height 19
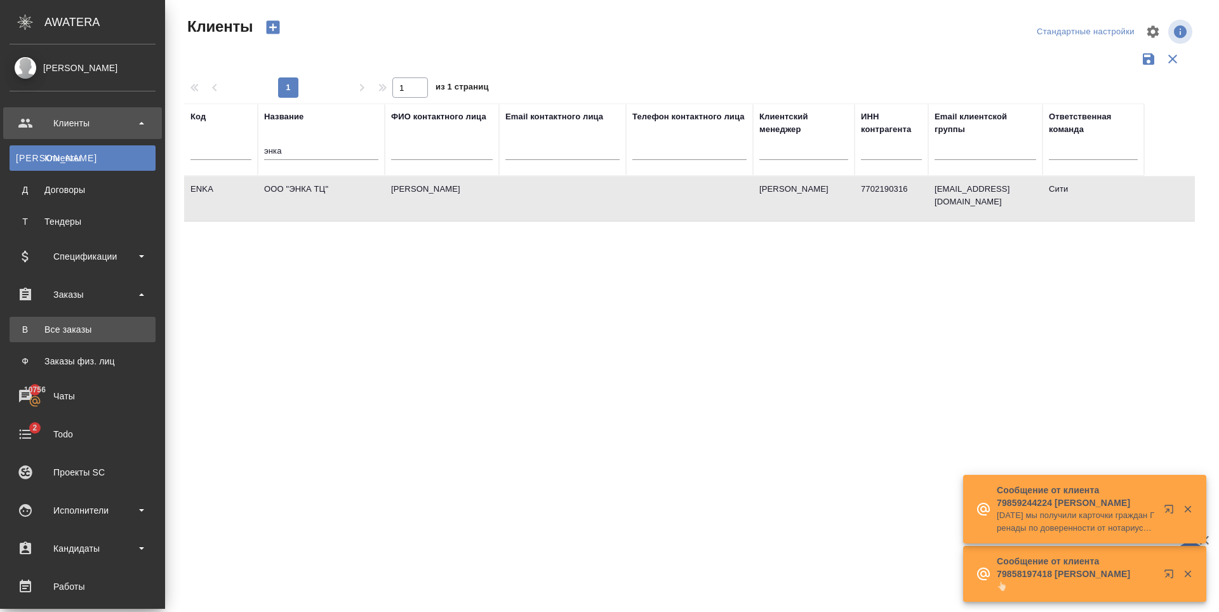
click at [84, 329] on div "Все заказы" at bounding box center [82, 329] width 133 height 13
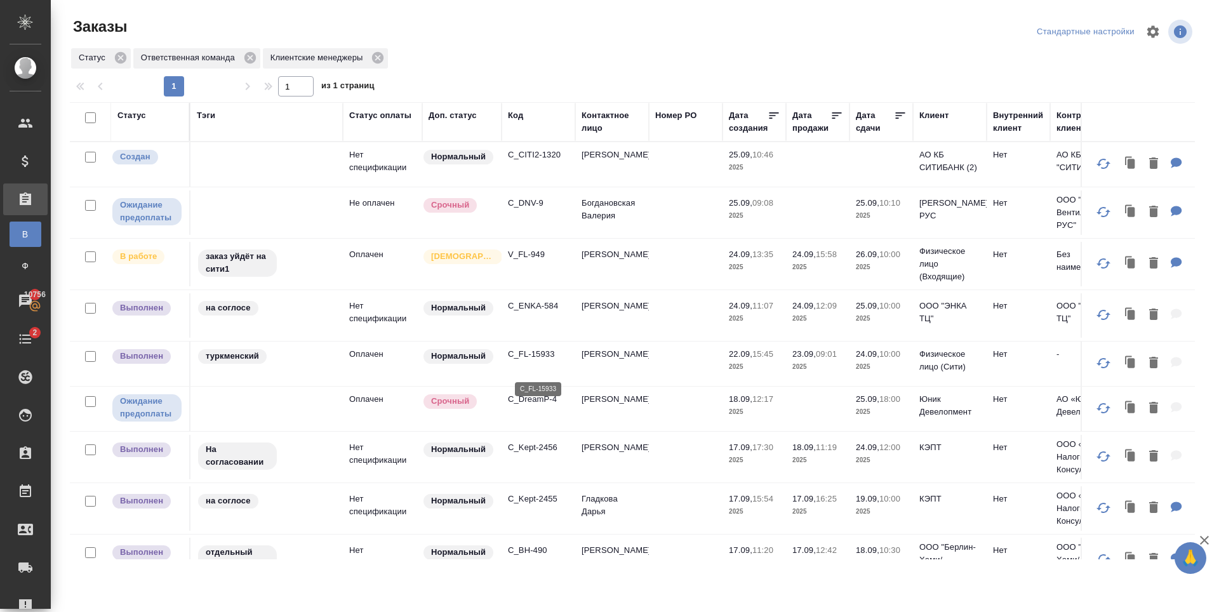
click at [538, 360] on p "C_FL-15933" at bounding box center [538, 354] width 61 height 13
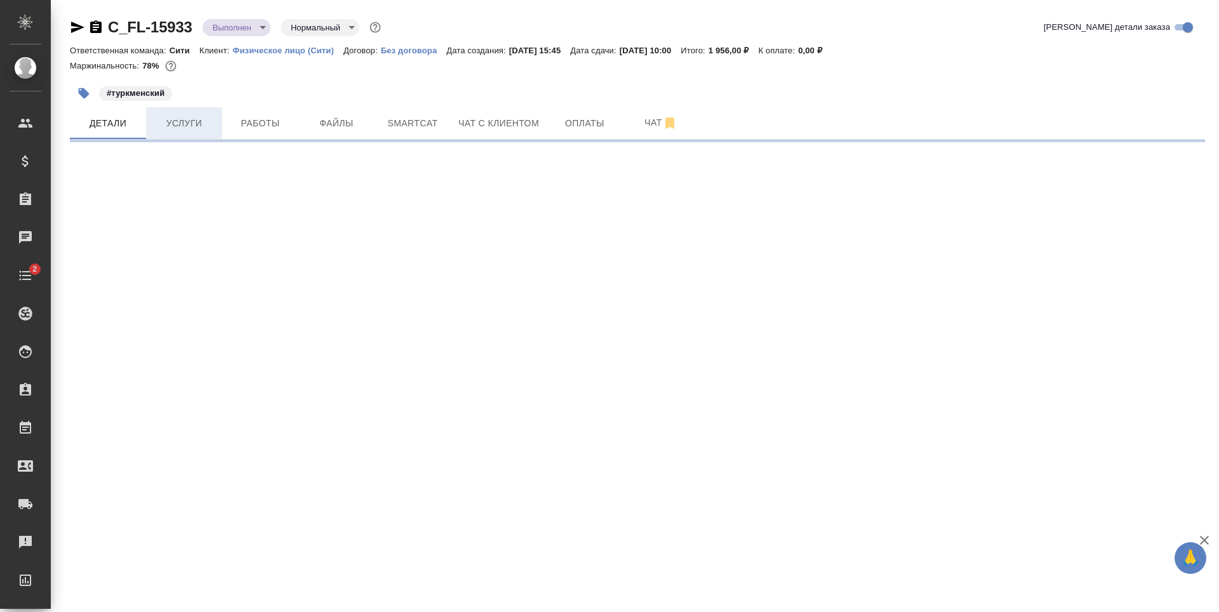
click at [171, 138] on button "Услуги" at bounding box center [184, 123] width 76 height 32
select select "RU"
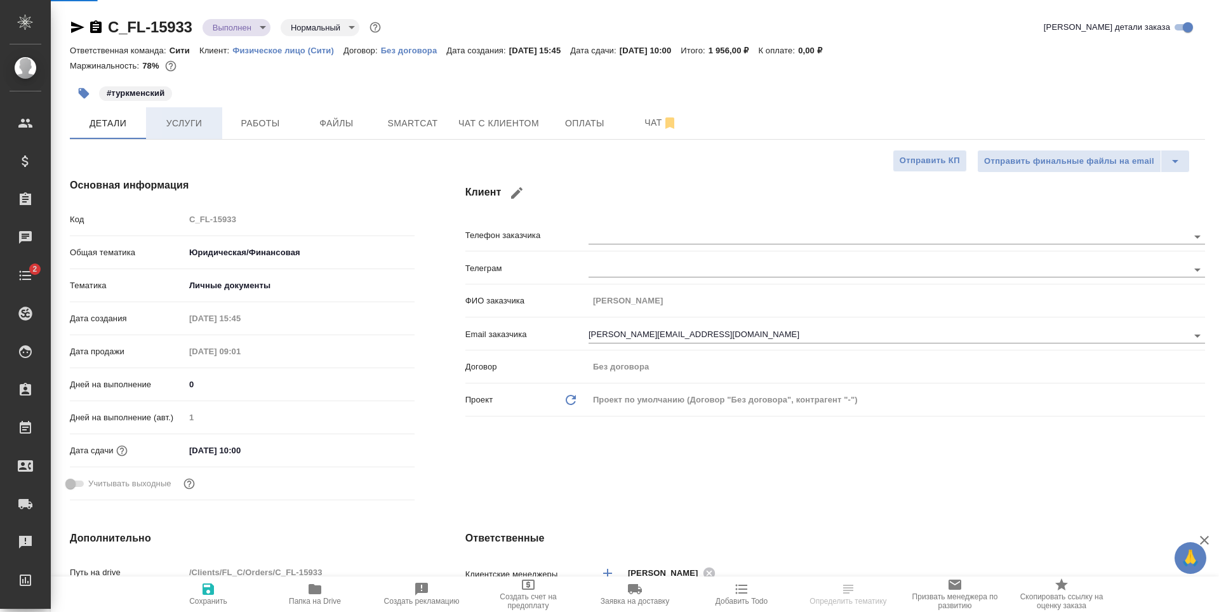
type textarea "x"
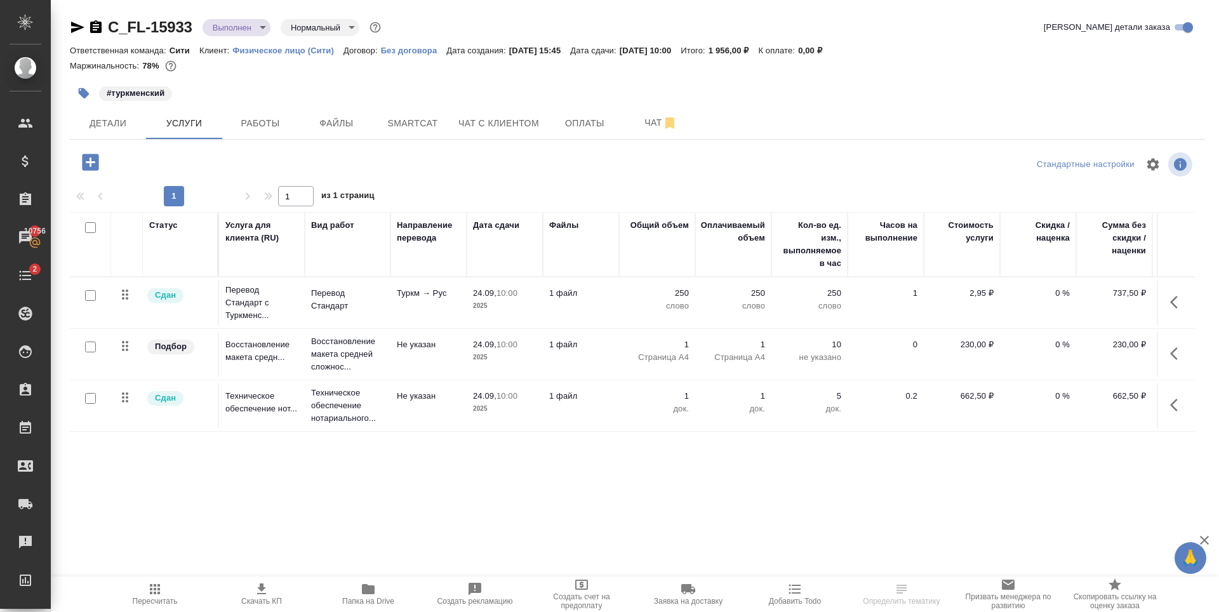
click at [95, 160] on icon "button" at bounding box center [90, 162] width 17 height 17
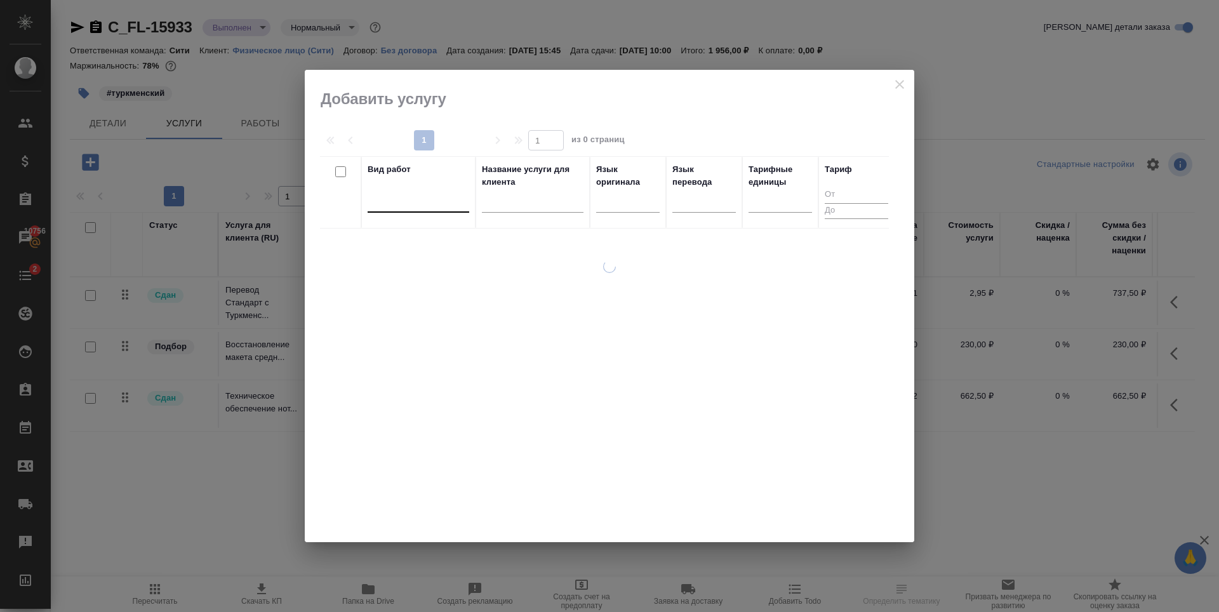
click at [430, 192] on div at bounding box center [418, 199] width 102 height 18
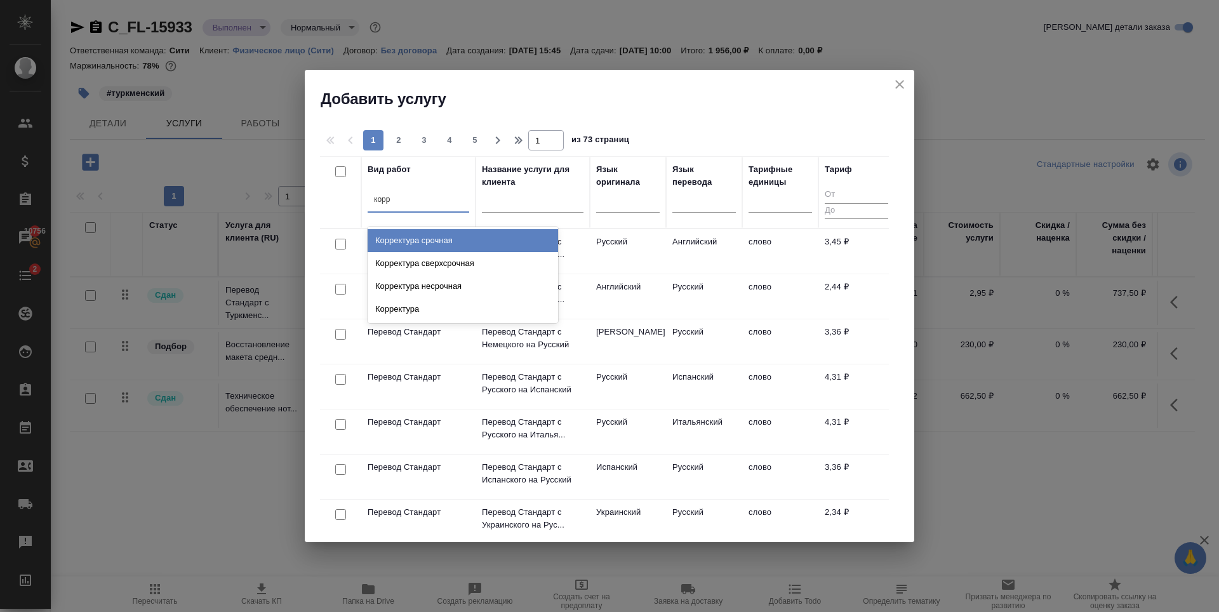
type input "корре"
click at [419, 234] on div "Корректура срочная" at bounding box center [462, 240] width 190 height 23
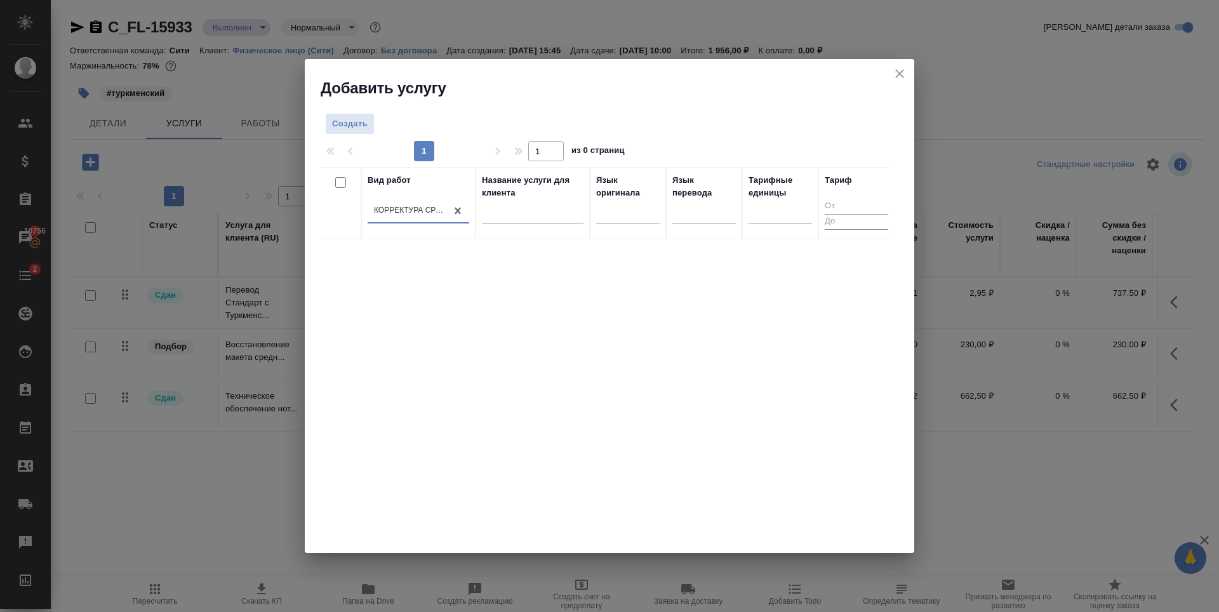
click at [434, 391] on div "Вид работ option Корректура срочная, selected. 0 results available. Select is f…" at bounding box center [604, 357] width 569 height 381
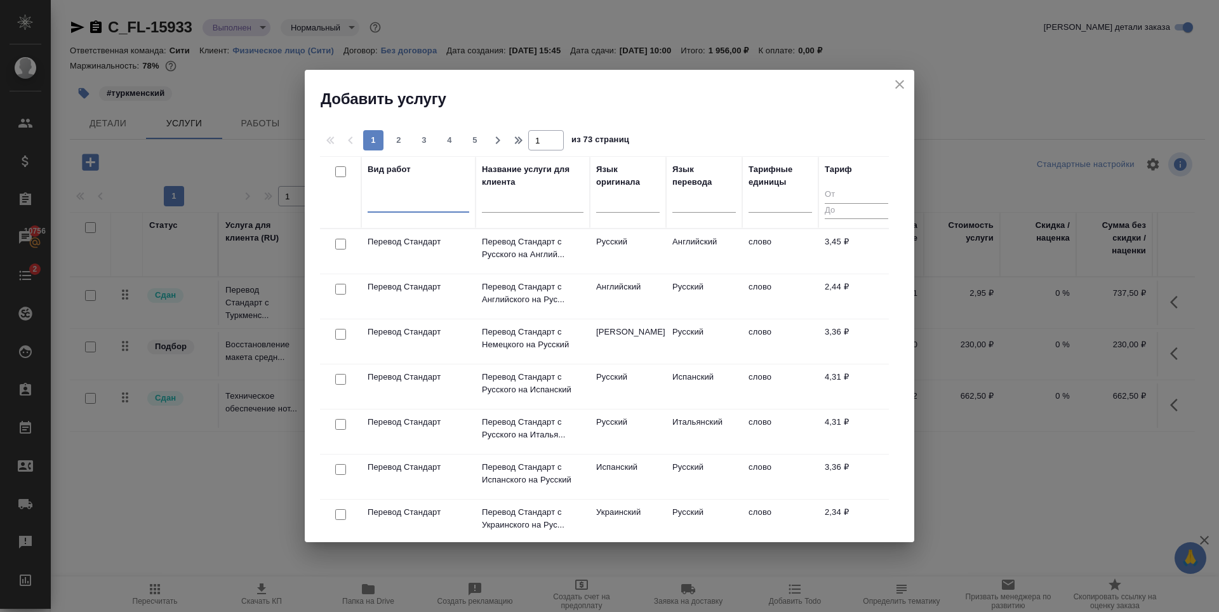
click at [399, 194] on div at bounding box center [418, 199] width 102 height 18
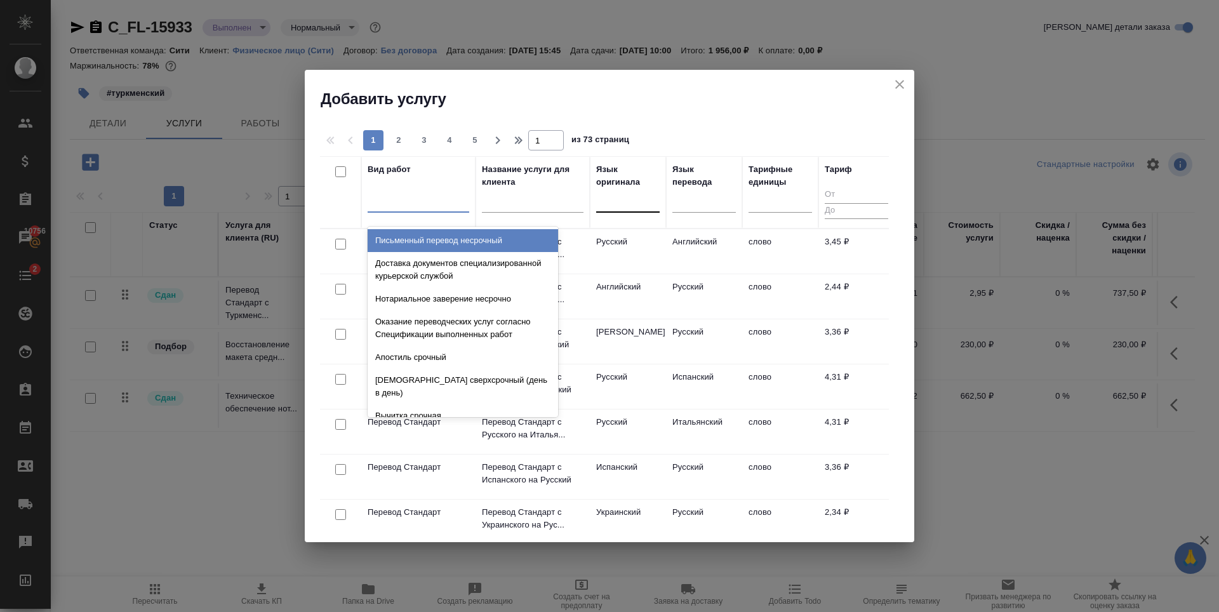
click at [641, 192] on div at bounding box center [627, 199] width 63 height 18
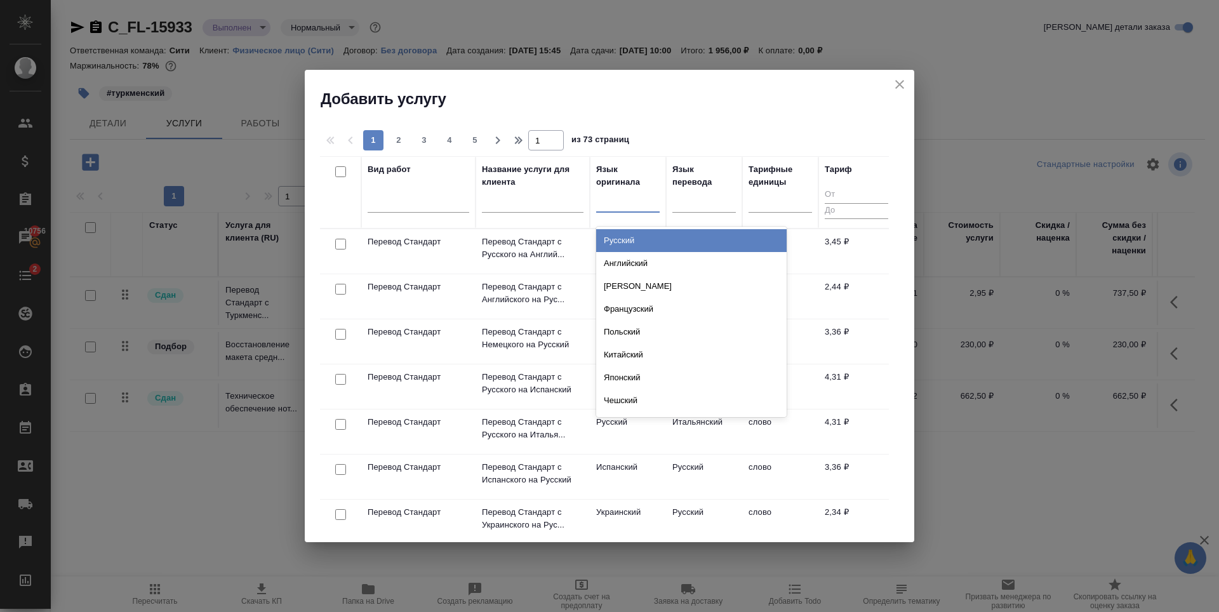
click at [630, 244] on div "Русский" at bounding box center [691, 240] width 190 height 23
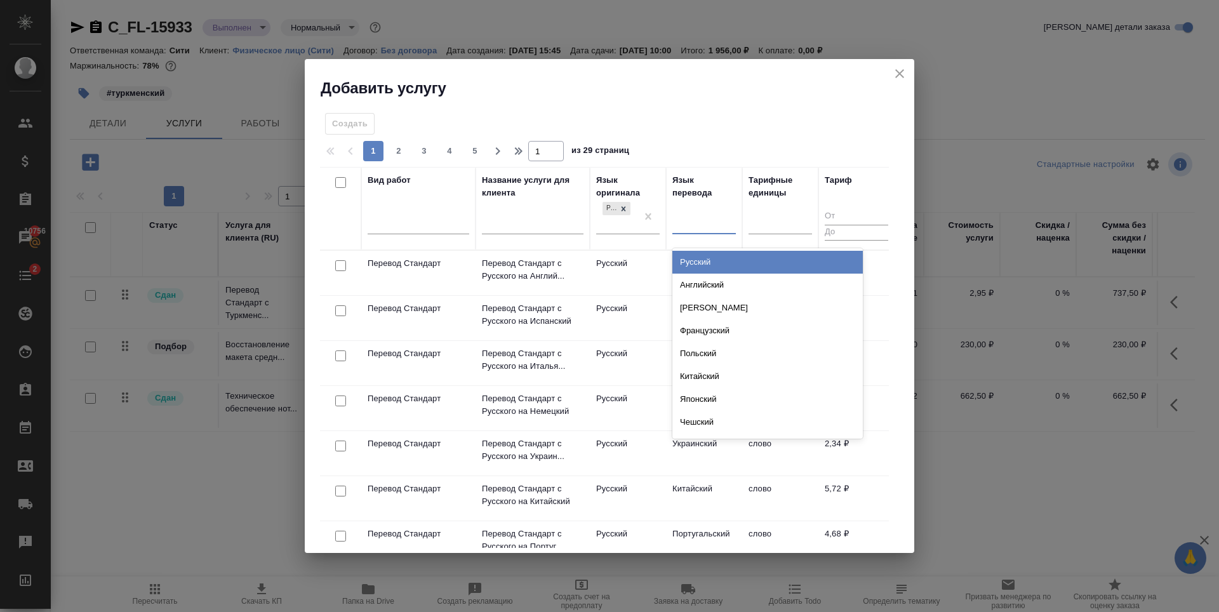
click at [716, 223] on div at bounding box center [703, 222] width 63 height 18
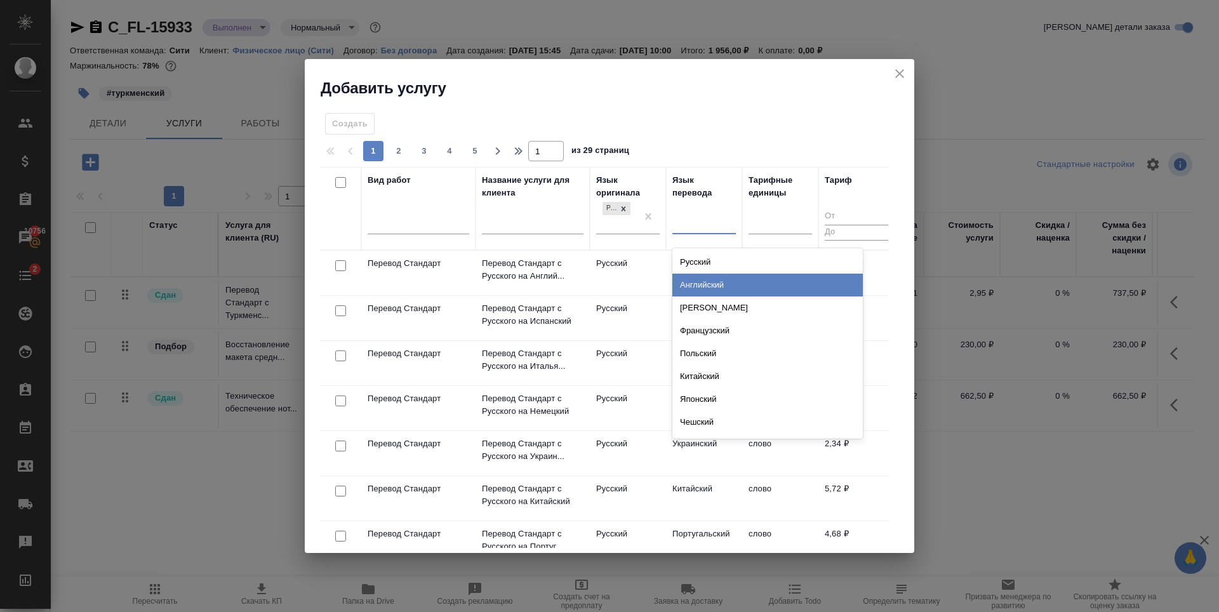
click at [707, 288] on div "Английский" at bounding box center [767, 285] width 190 height 23
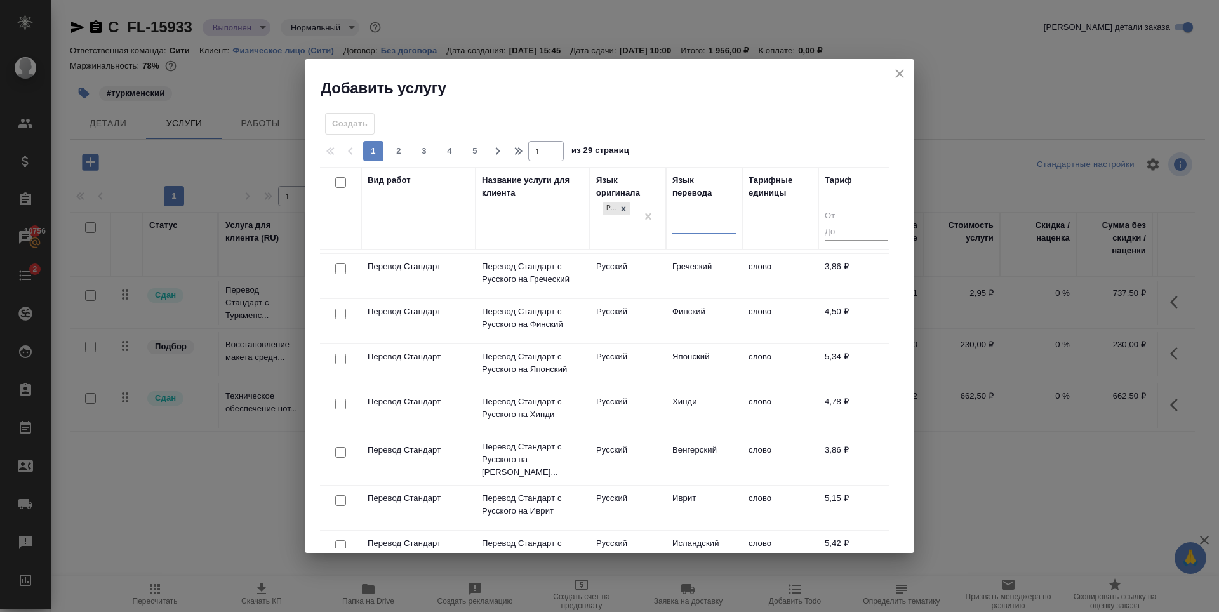
scroll to position [839, 0]
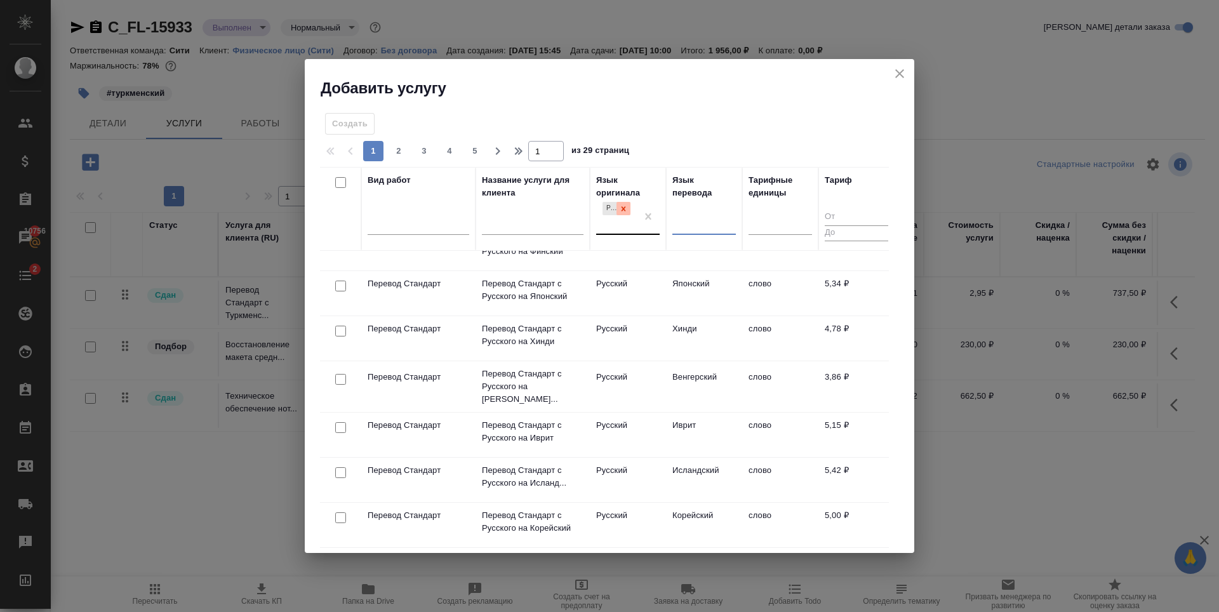
click at [623, 211] on icon at bounding box center [623, 208] width 9 height 9
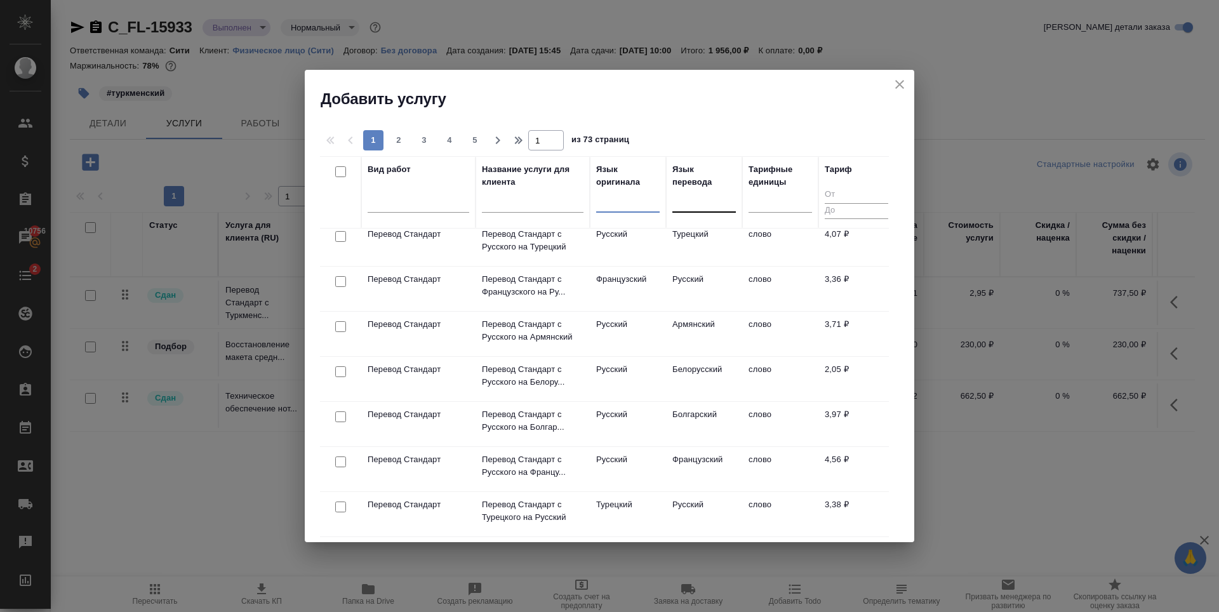
scroll to position [828, 0]
click at [399, 204] on div at bounding box center [418, 199] width 102 height 18
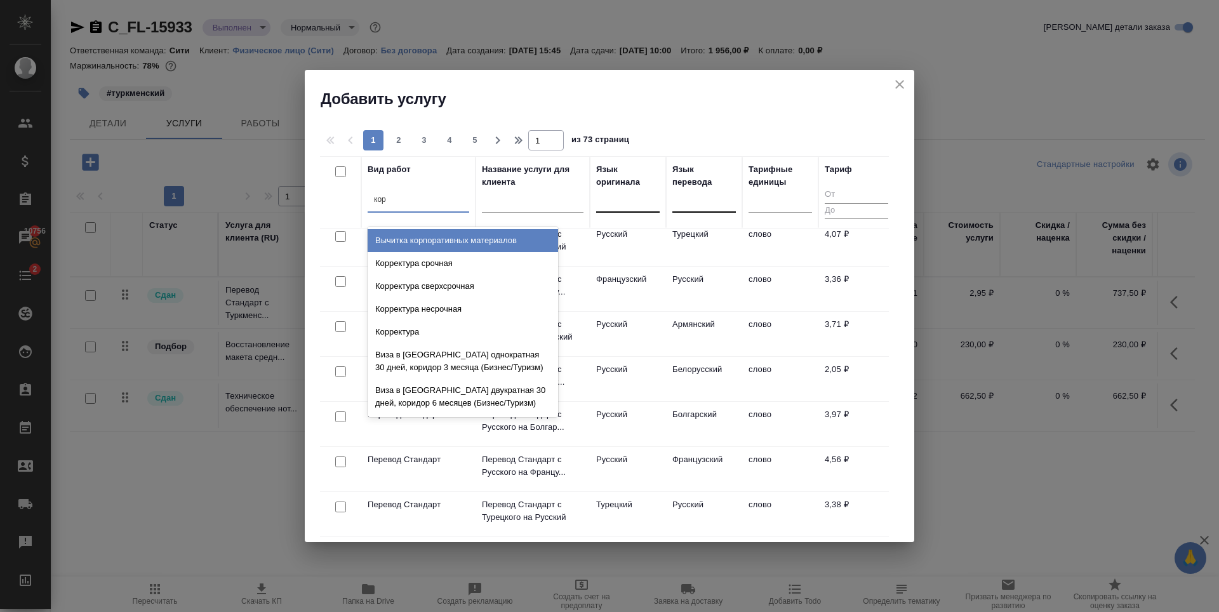
type input "корр"
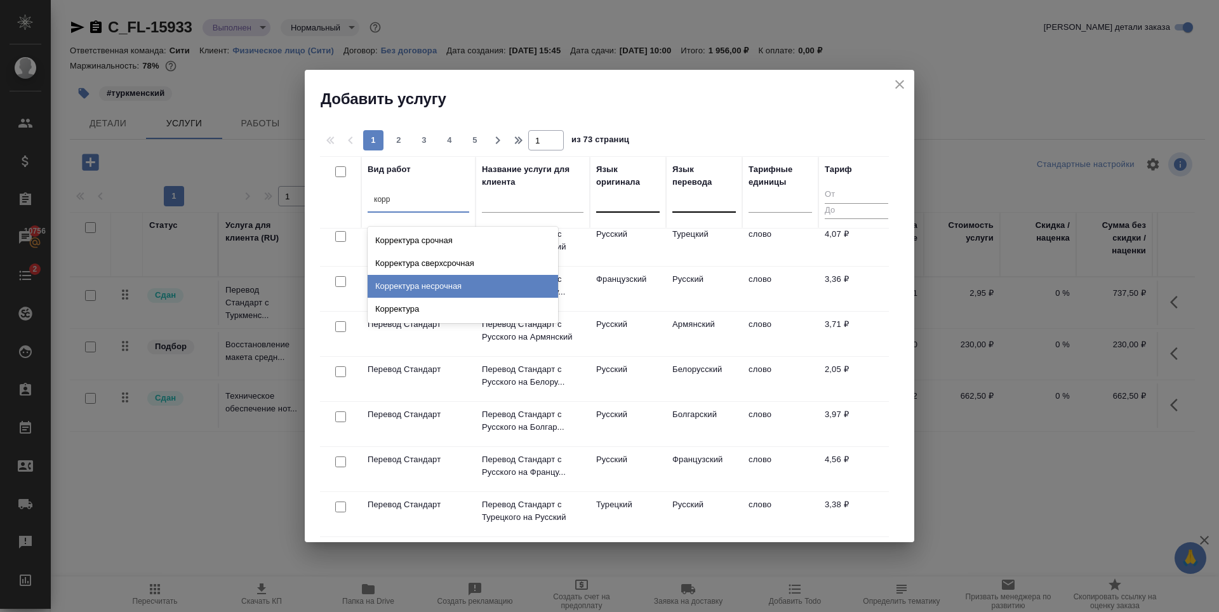
click at [425, 299] on div "Корректура" at bounding box center [462, 309] width 190 height 23
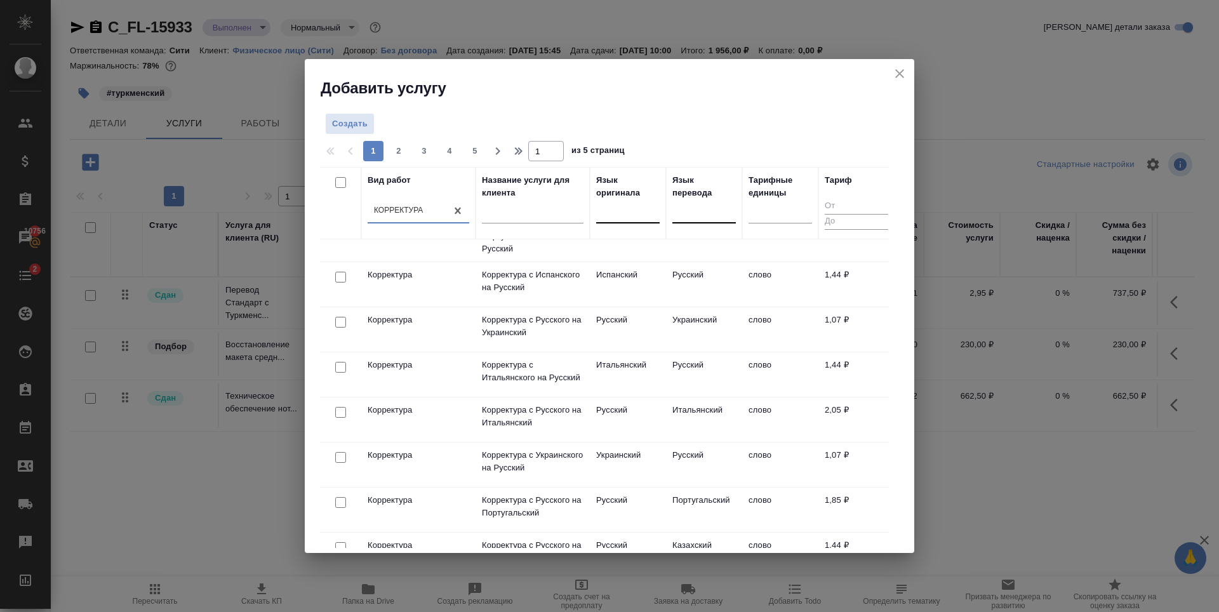
scroll to position [0, 0]
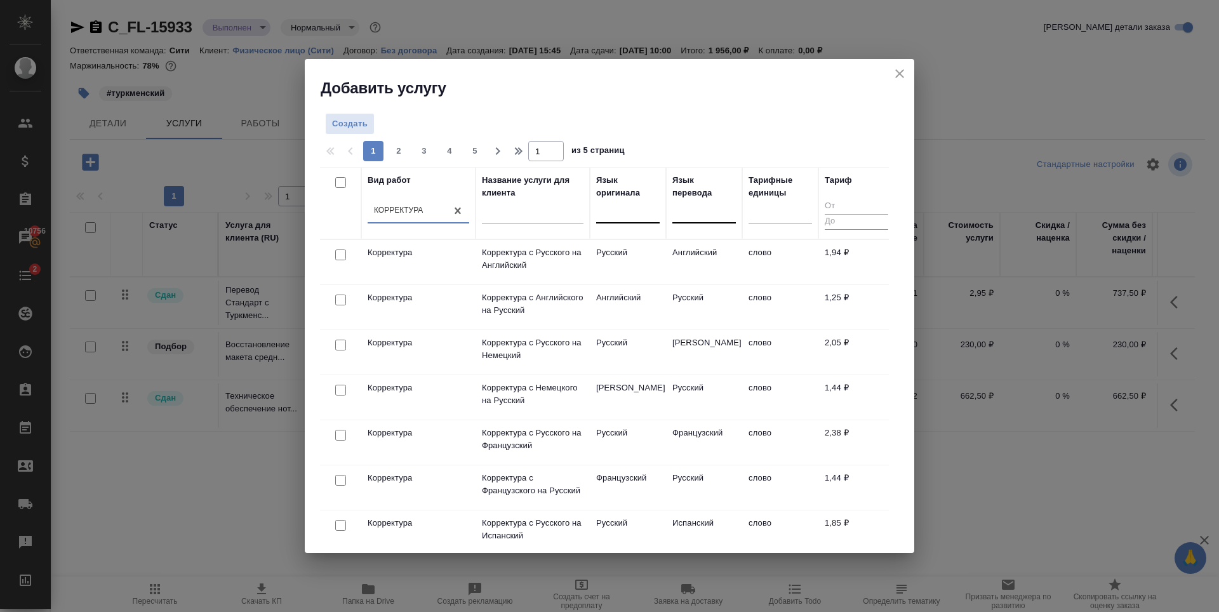
drag, startPoint x: 897, startPoint y: 76, endPoint x: 542, endPoint y: 8, distance: 361.3
click at [896, 76] on icon "close" at bounding box center [899, 73] width 9 height 9
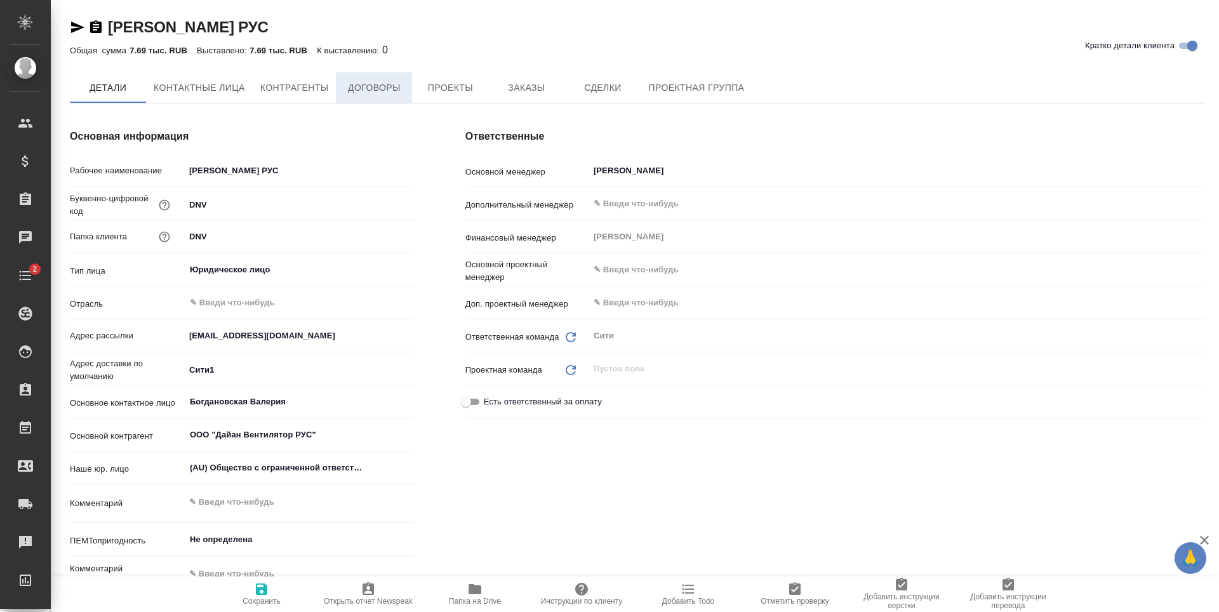
type textarea "x"
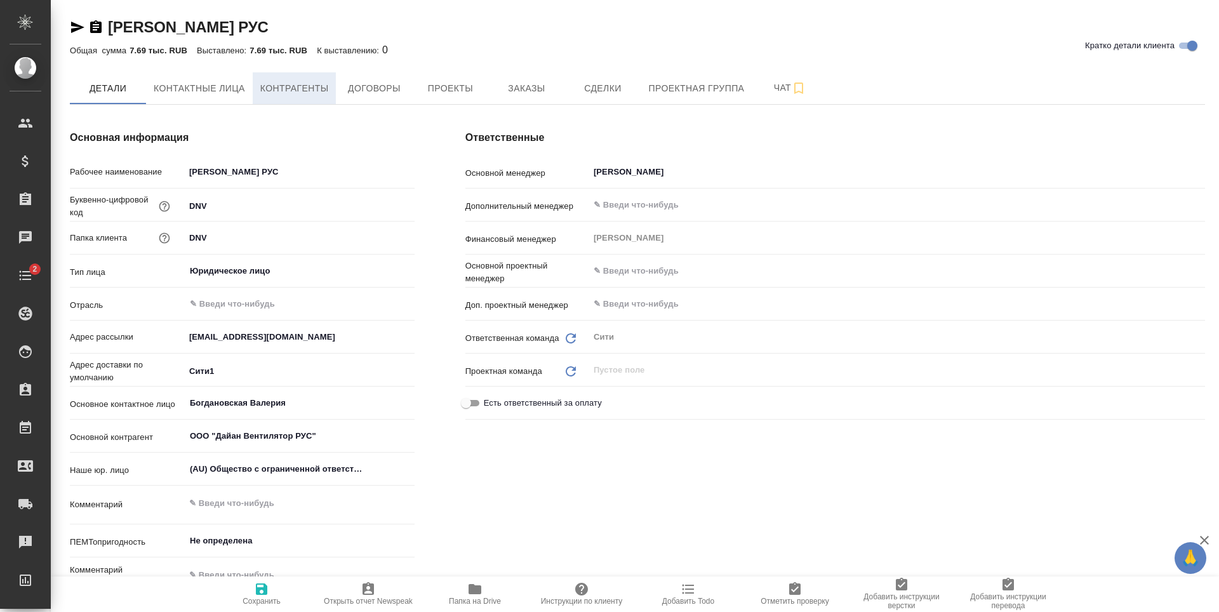
type textarea "x"
click at [369, 91] on span "Договоры" at bounding box center [373, 89] width 61 height 16
